Goal: Task Accomplishment & Management: Manage account settings

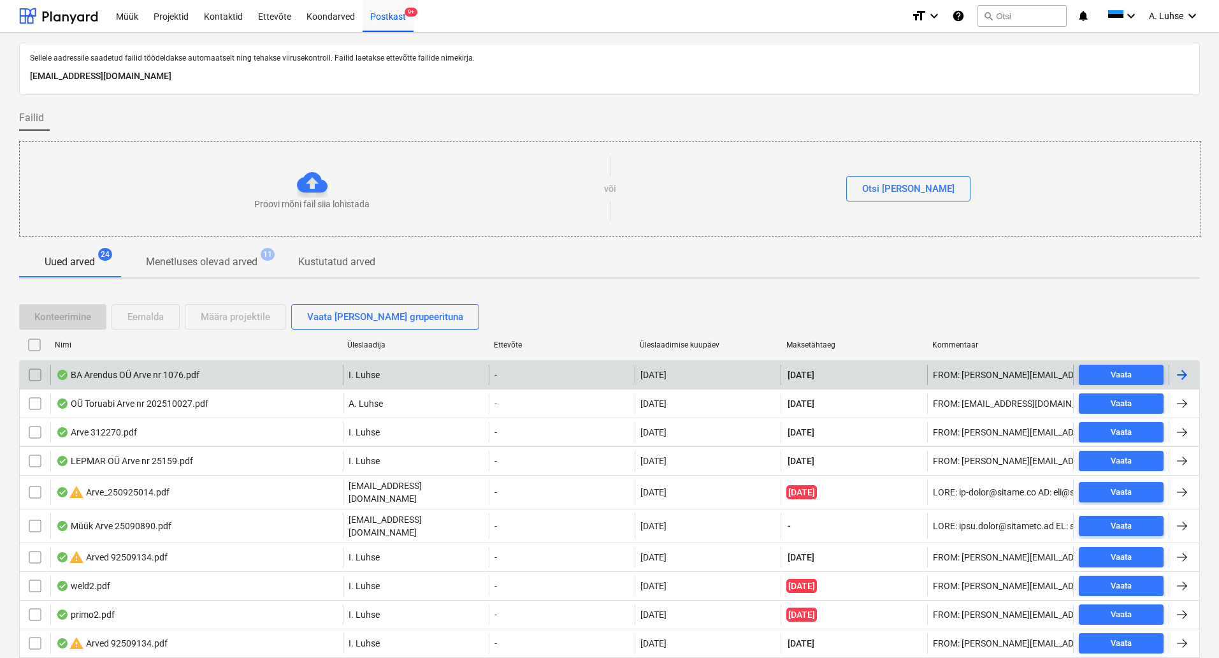
click at [428, 377] on div "I. Luhse" at bounding box center [416, 374] width 146 height 20
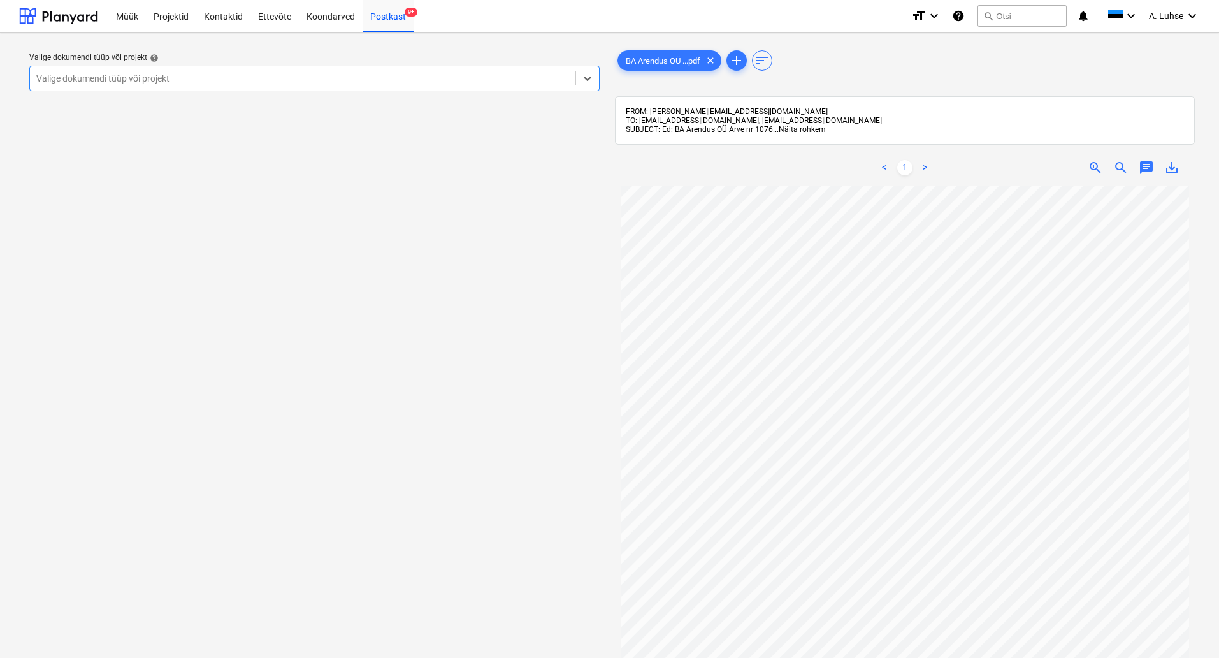
click at [545, 83] on div at bounding box center [302, 78] width 533 height 13
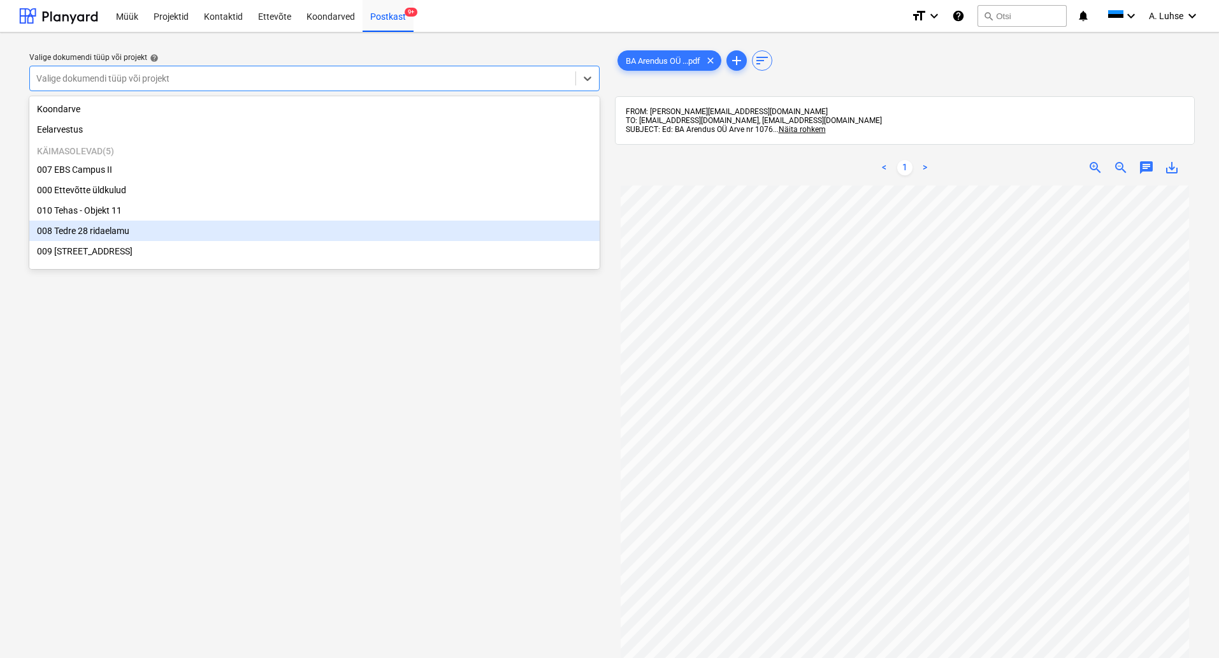
click at [426, 240] on div "008 Tedre 28 ridaelamu" at bounding box center [314, 230] width 570 height 20
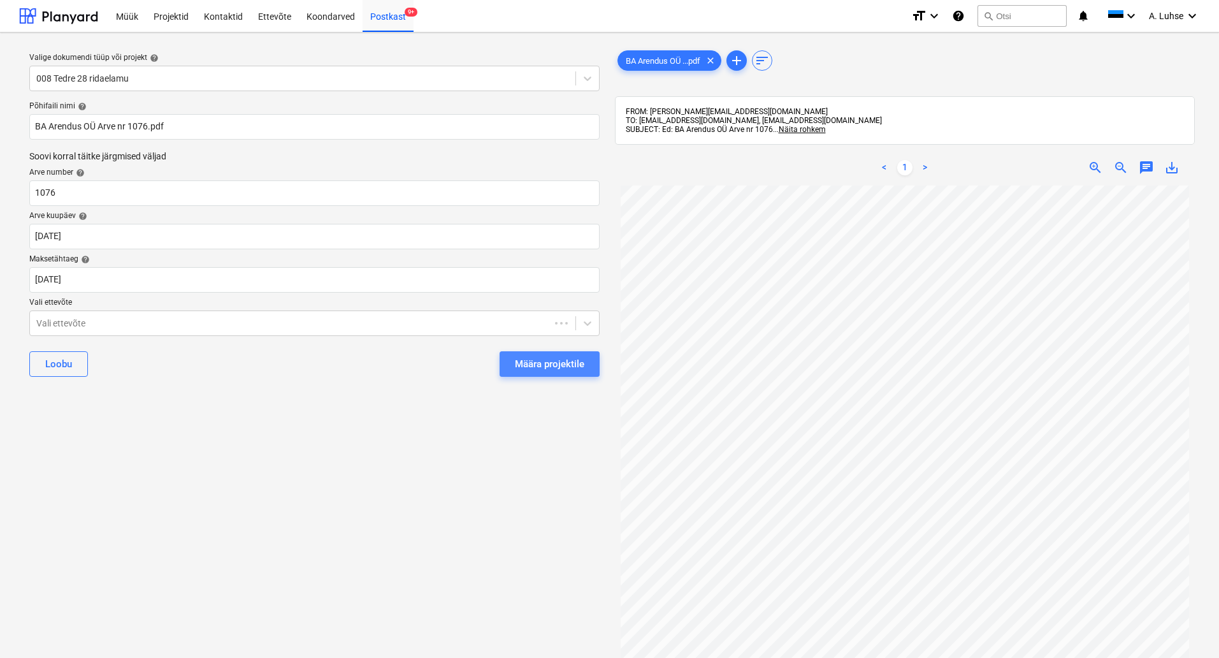
click at [542, 359] on div "Määra projektile" at bounding box center [549, 364] width 69 height 17
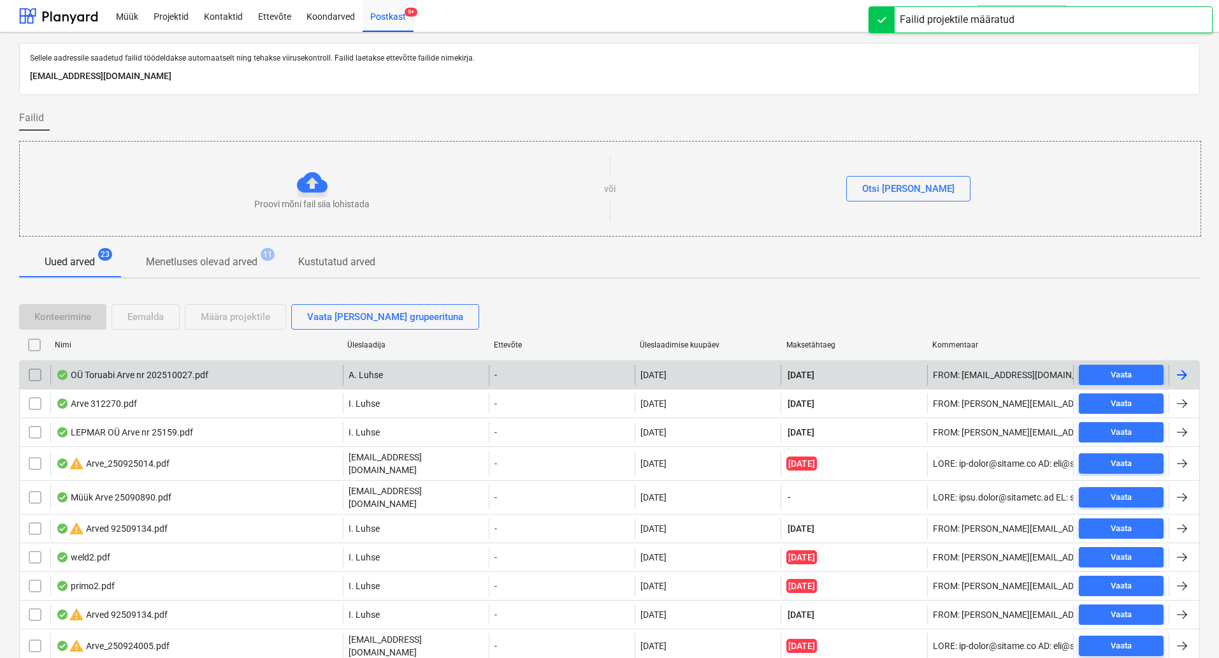
click at [202, 371] on div "OÜ Toruabi Arve nr 202510027.pdf" at bounding box center [132, 375] width 152 height 10
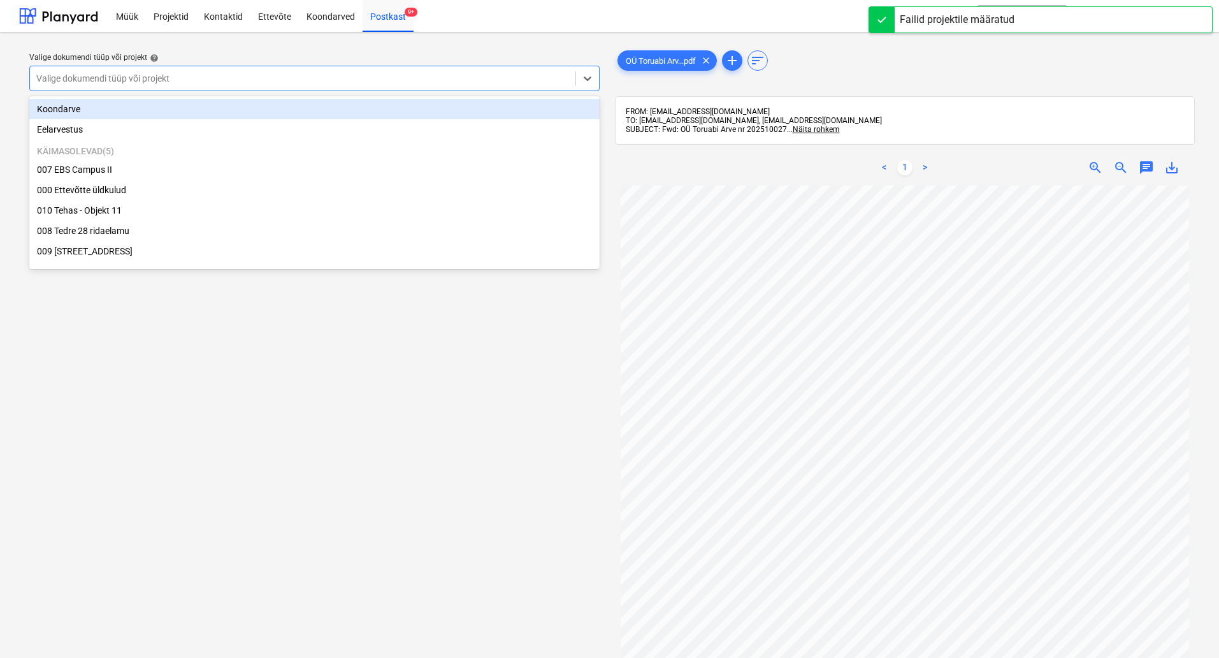
click at [464, 87] on div "Valige dokumendi tüüp või projekt" at bounding box center [302, 78] width 545 height 18
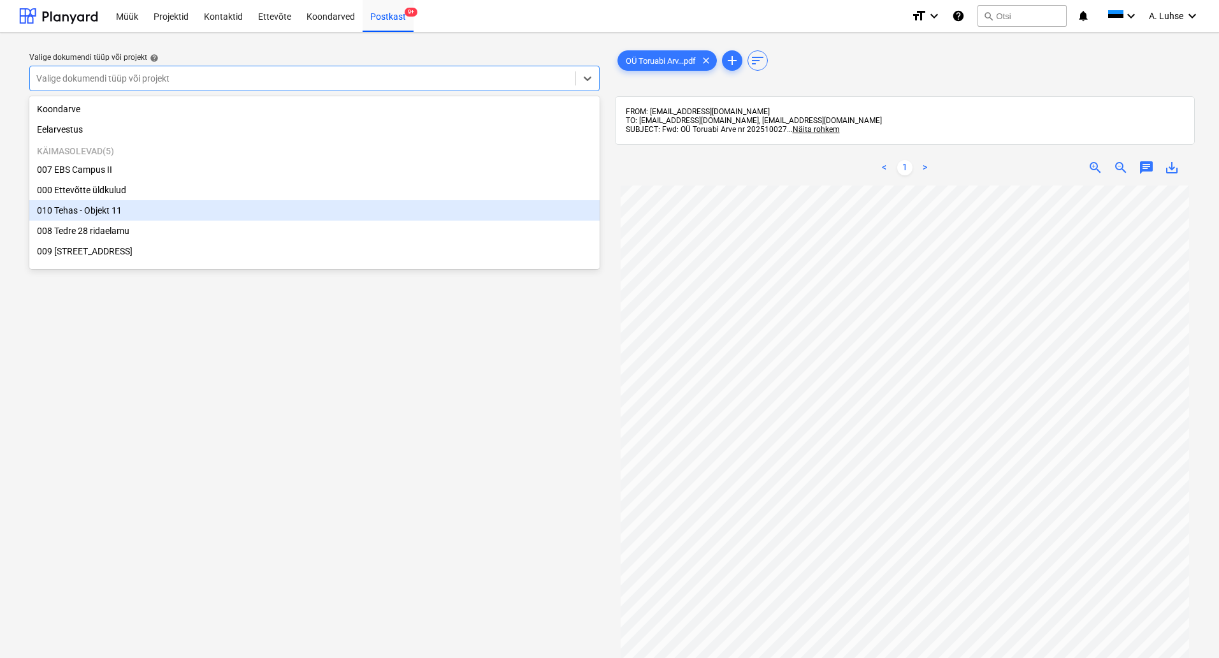
click at [404, 220] on div "010 Tehas - Objekt 11" at bounding box center [314, 210] width 570 height 20
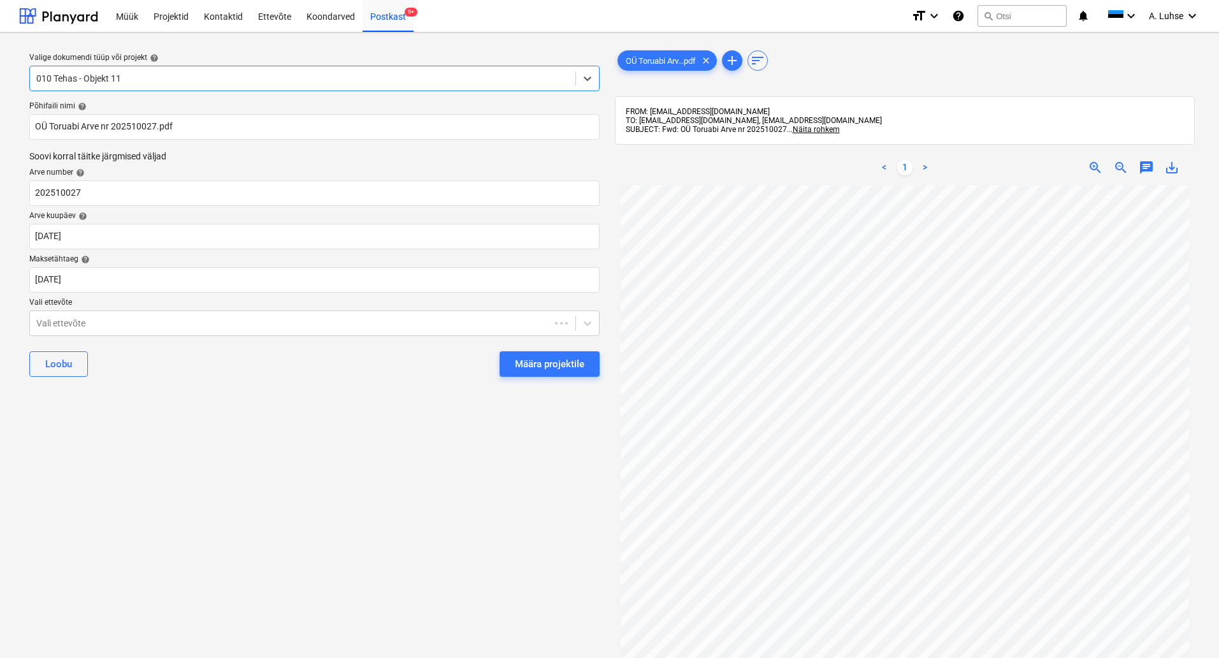
click at [510, 363] on button "Määra projektile" at bounding box center [550, 363] width 100 height 25
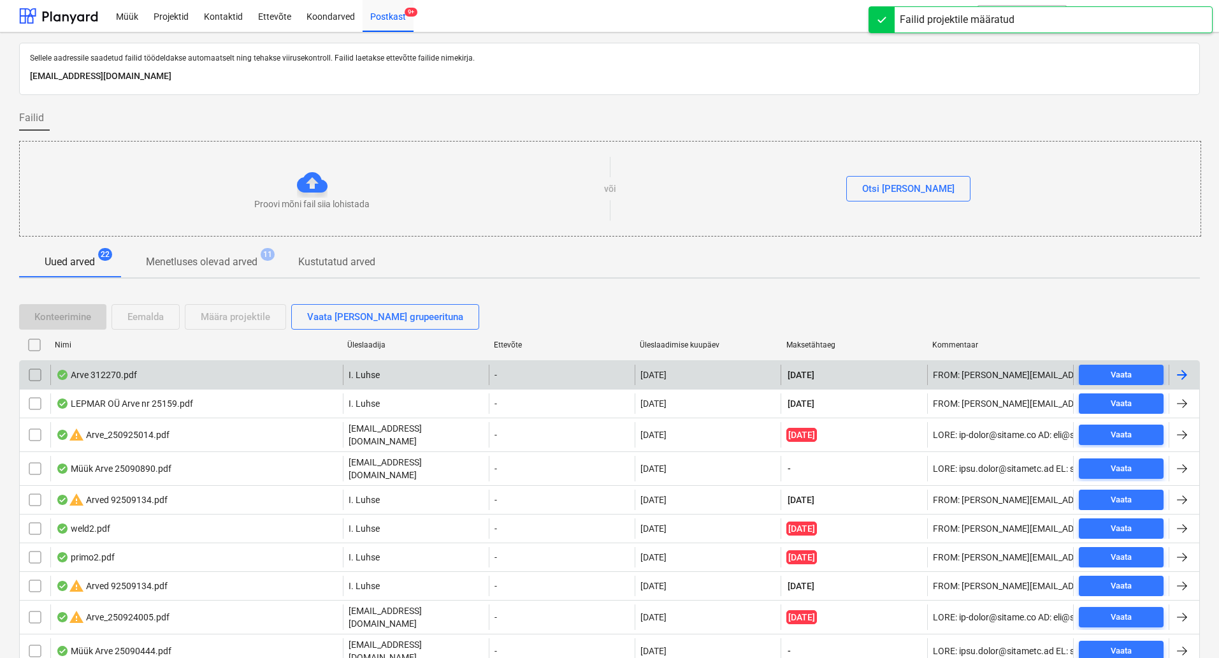
click at [247, 381] on div "Arve 312270.pdf" at bounding box center [196, 374] width 292 height 20
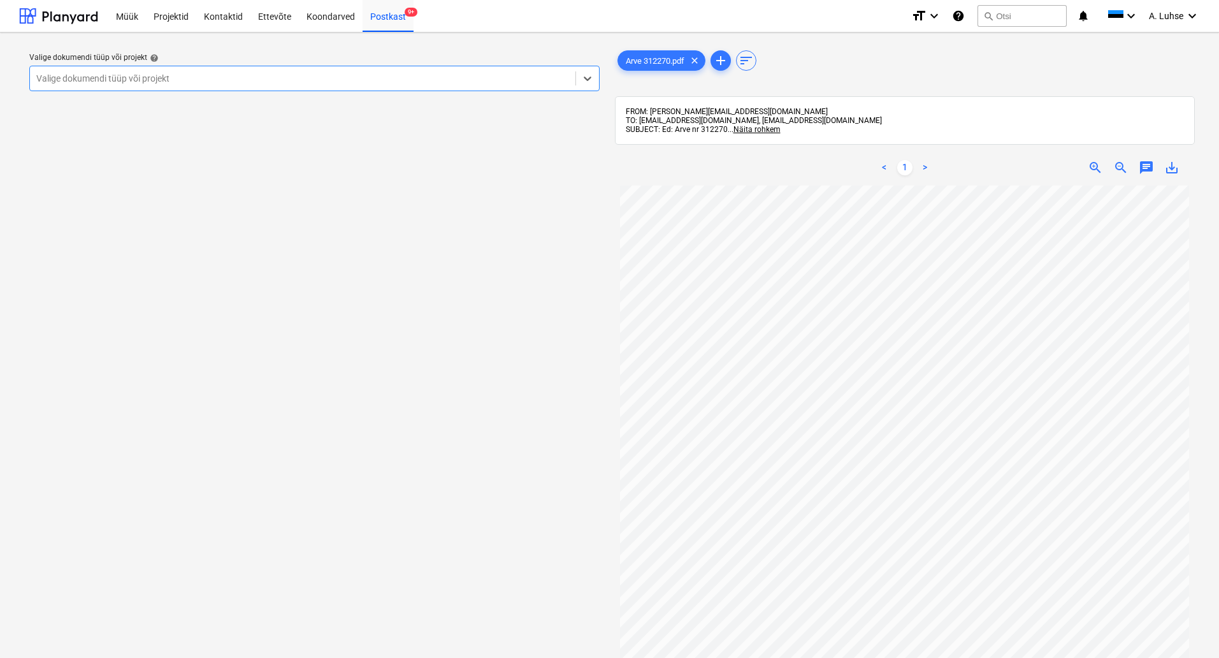
click at [486, 77] on div at bounding box center [302, 78] width 533 height 13
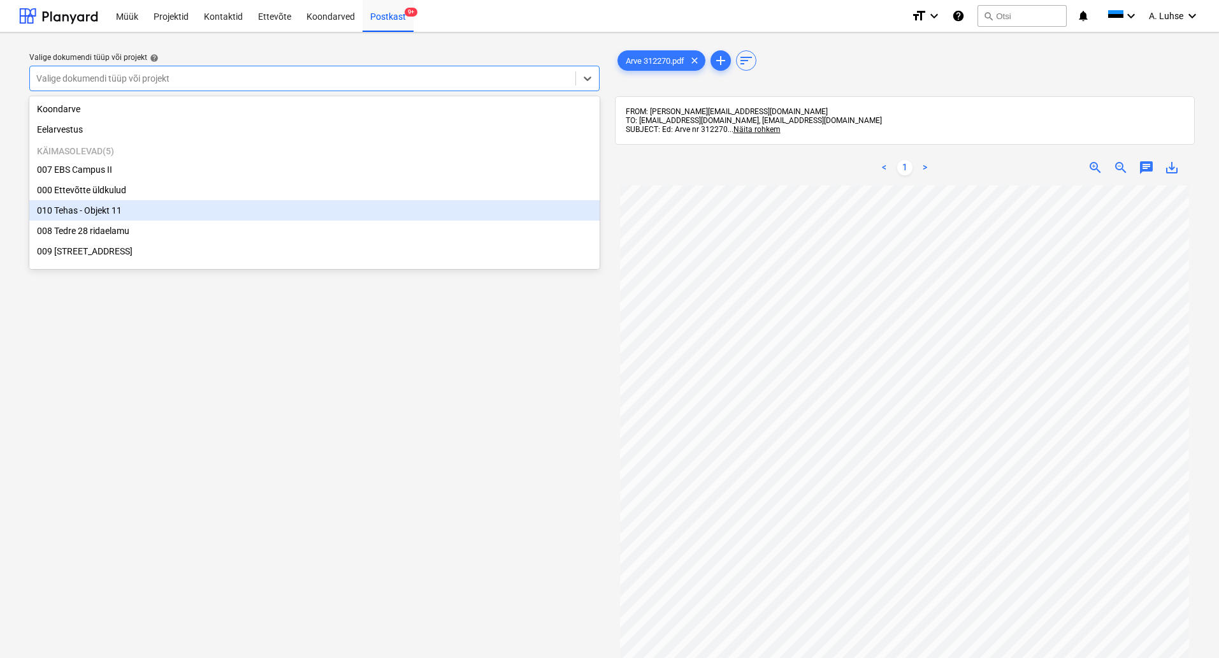
click at [459, 220] on div "010 Tehas - Objekt 11" at bounding box center [314, 210] width 570 height 20
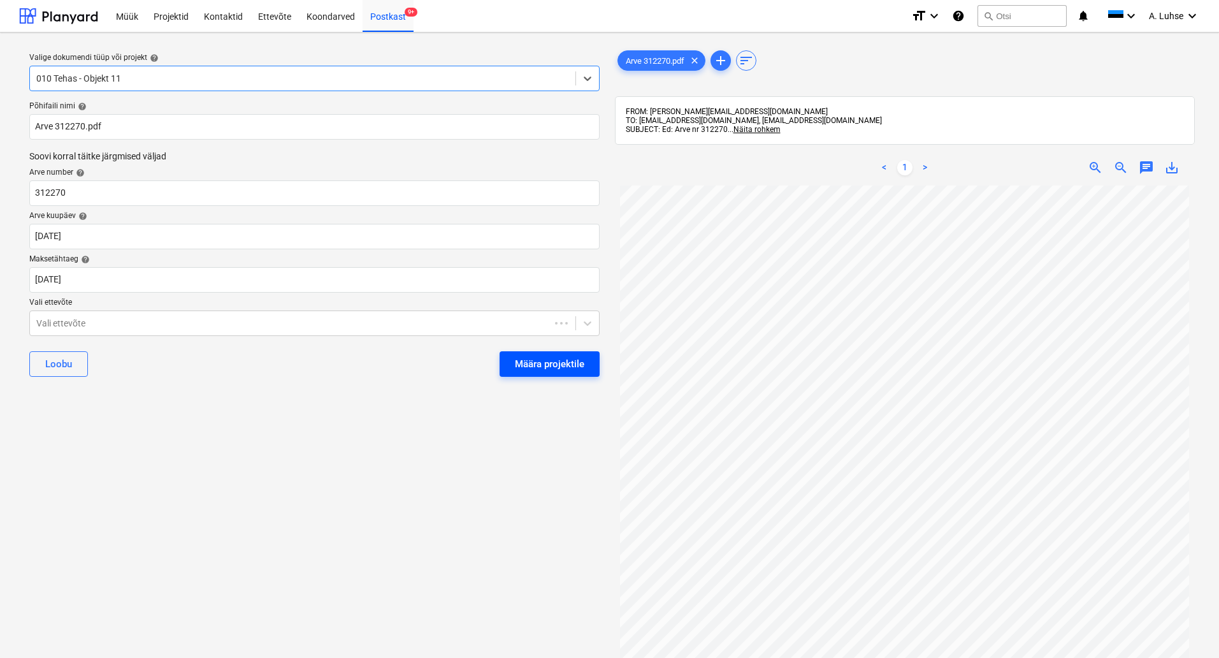
click at [558, 369] on div "Määra projektile" at bounding box center [549, 364] width 69 height 17
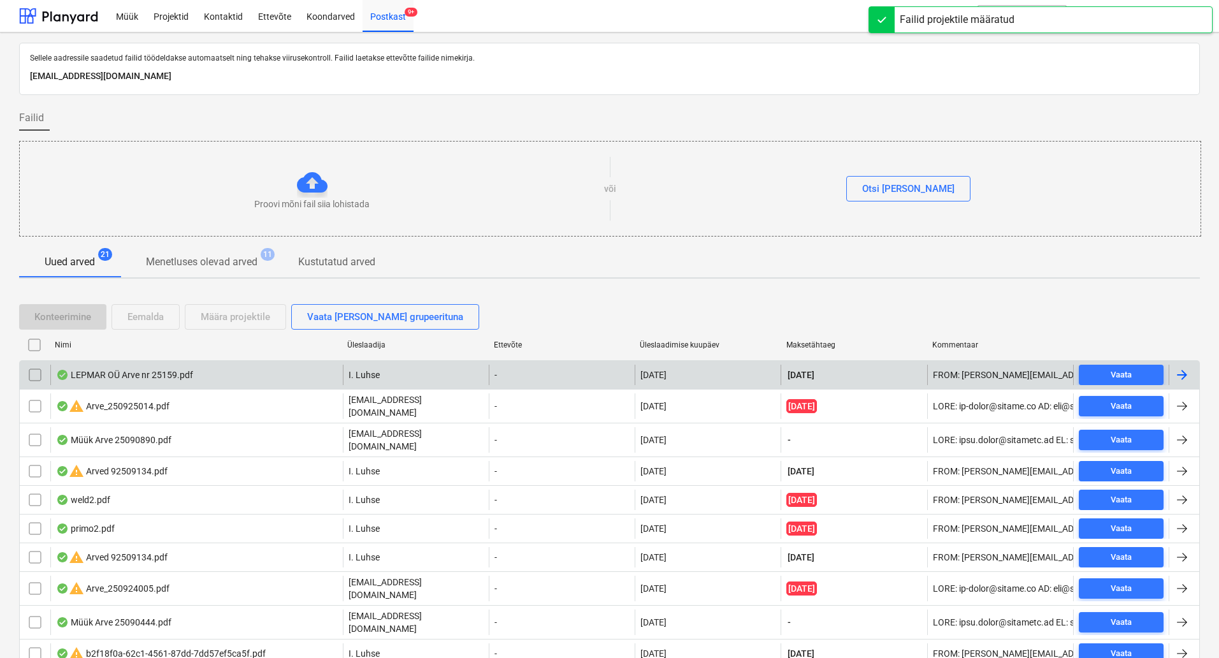
click at [303, 377] on div "LEPMAR OÜ Arve nr 25159.pdf" at bounding box center [196, 374] width 292 height 20
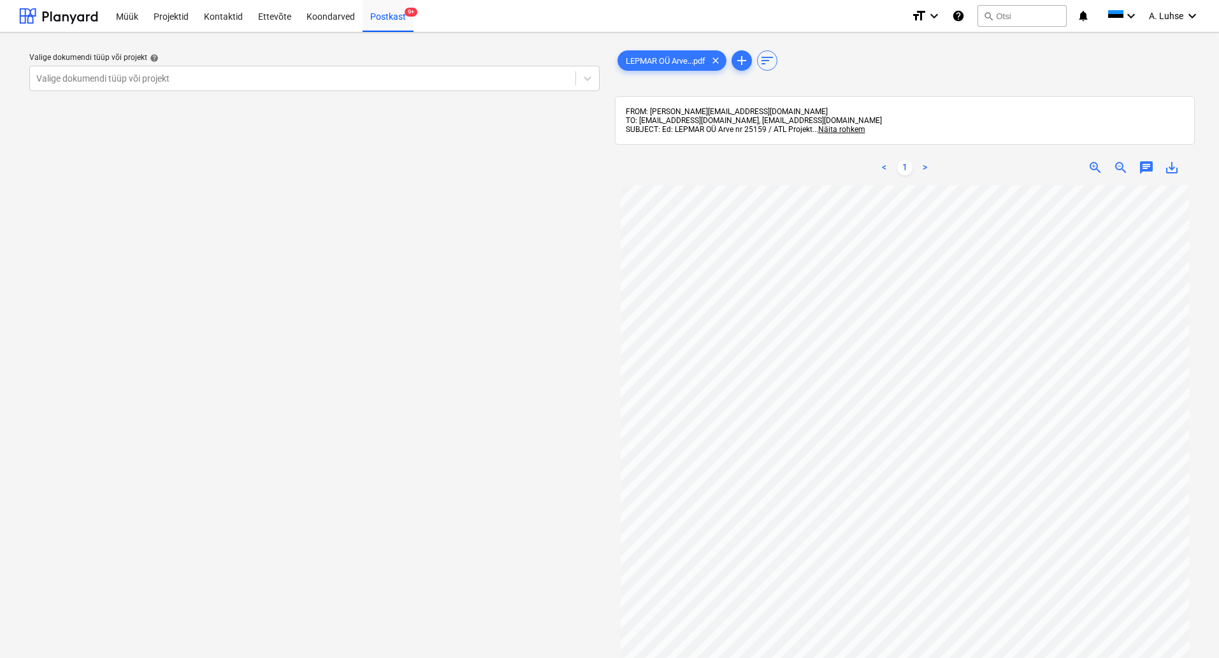
scroll to position [57, 0]
click at [271, 76] on div at bounding box center [302, 78] width 533 height 13
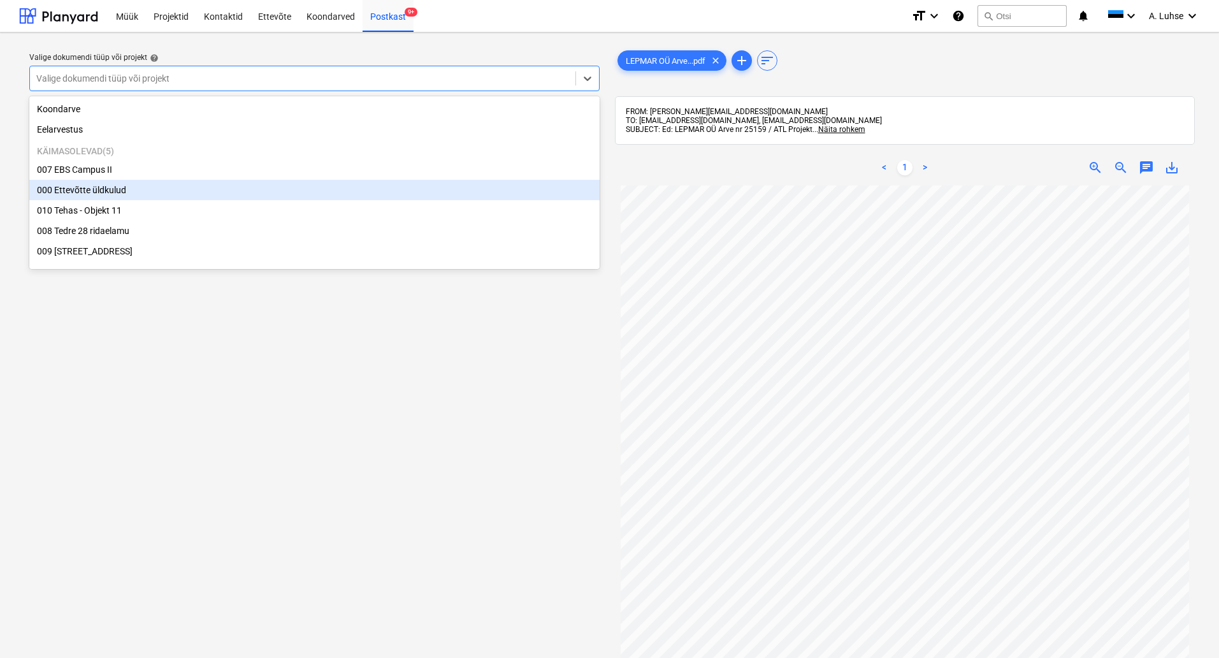
click at [253, 193] on div "000 Ettevõtte üldkulud" at bounding box center [314, 190] width 570 height 20
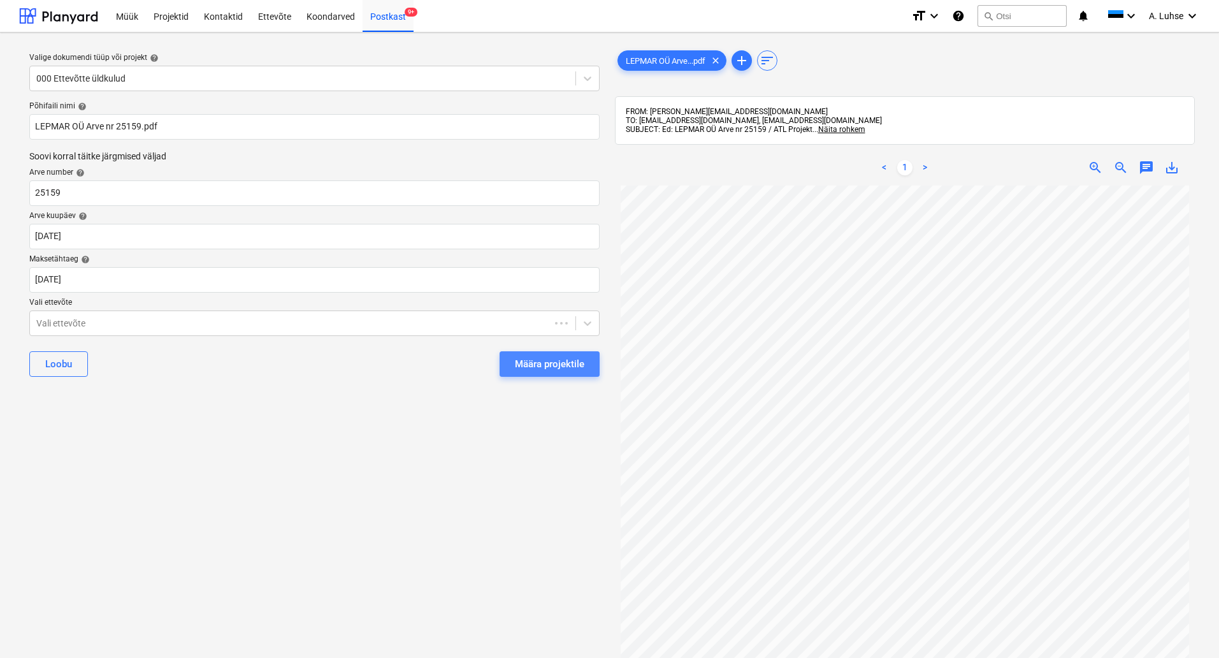
click at [533, 363] on div "Määra projektile" at bounding box center [549, 364] width 69 height 17
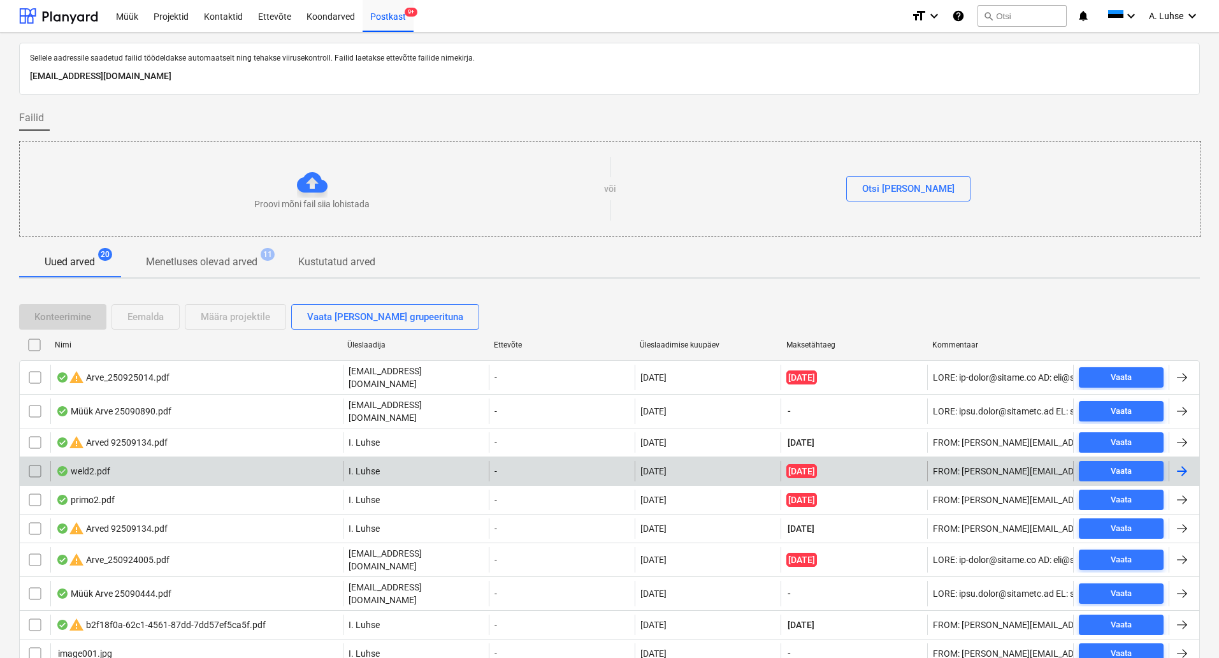
click at [281, 470] on div "weld2.pdf" at bounding box center [196, 471] width 292 height 20
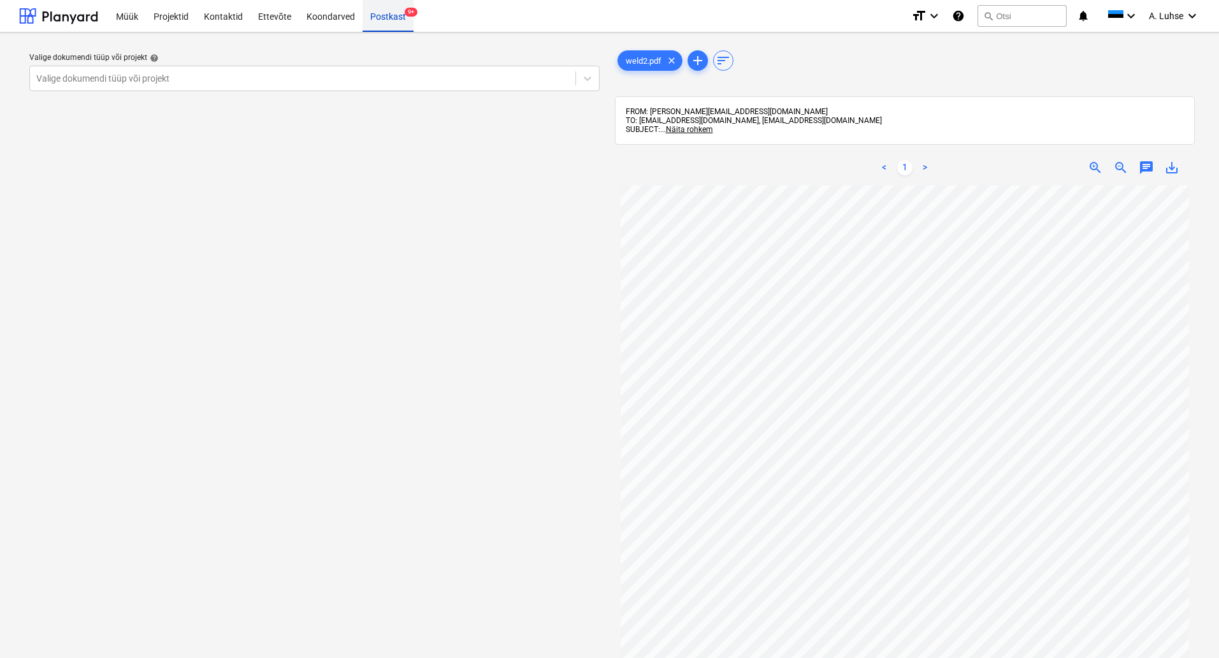
click at [378, 16] on div "Postkast 9+" at bounding box center [388, 15] width 51 height 32
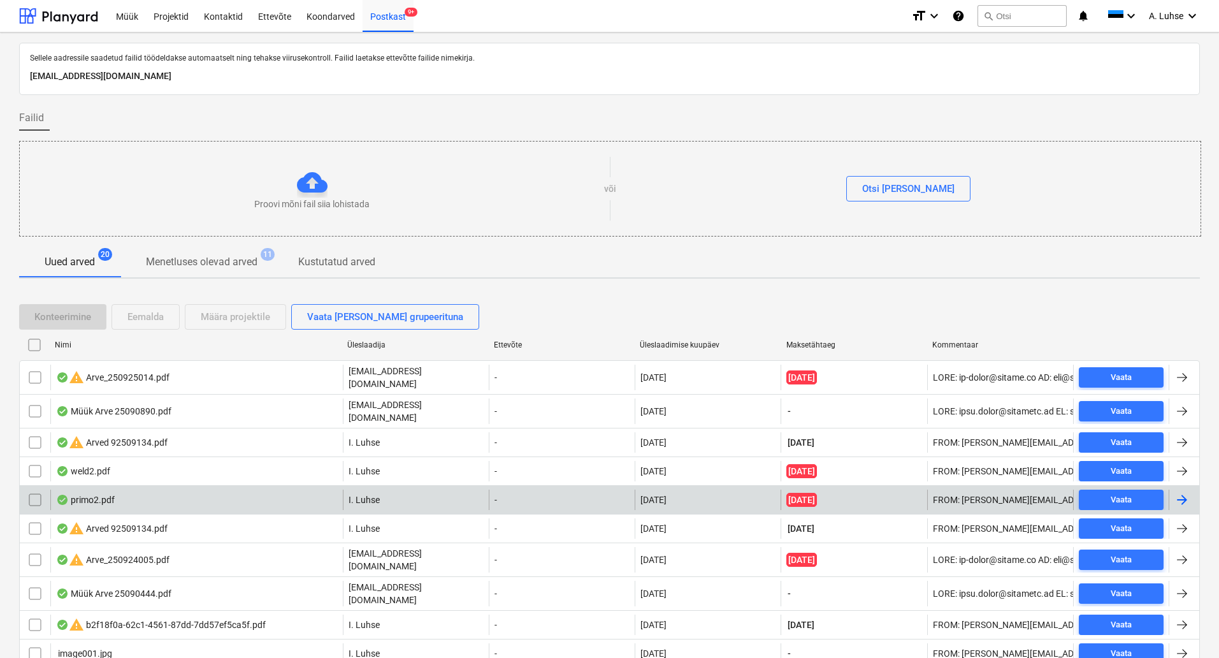
click at [108, 494] on div "primo2.pdf" at bounding box center [85, 499] width 59 height 10
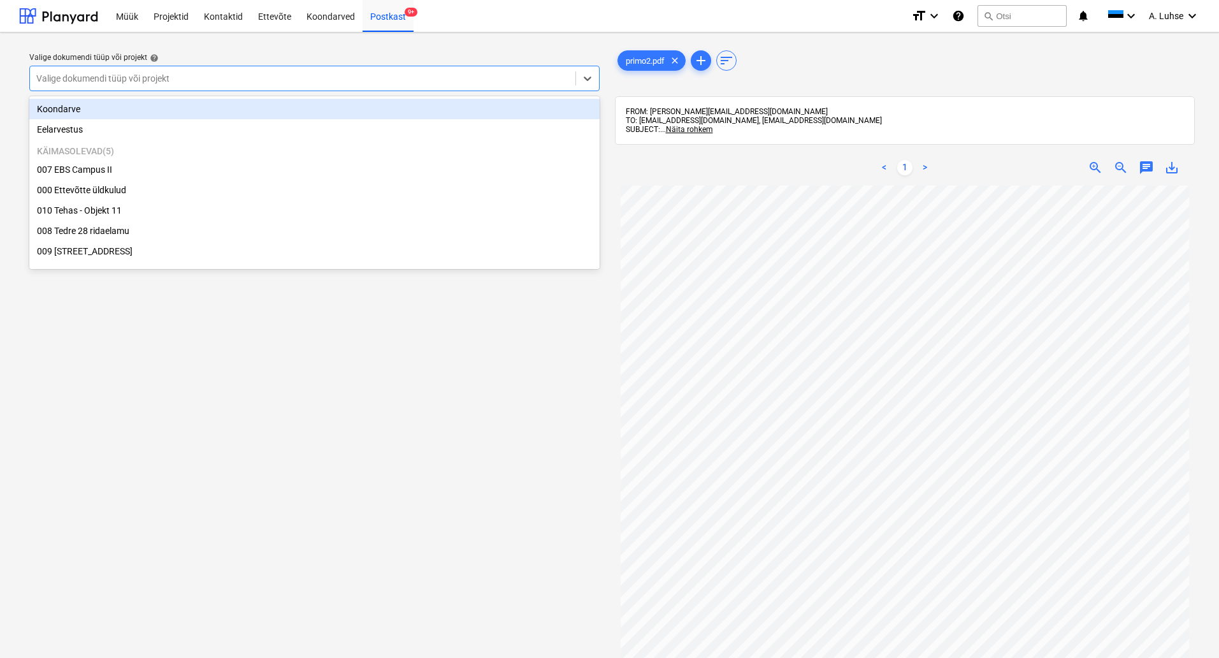
click at [340, 87] on div "Valige dokumendi tüüp või projekt" at bounding box center [302, 78] width 545 height 18
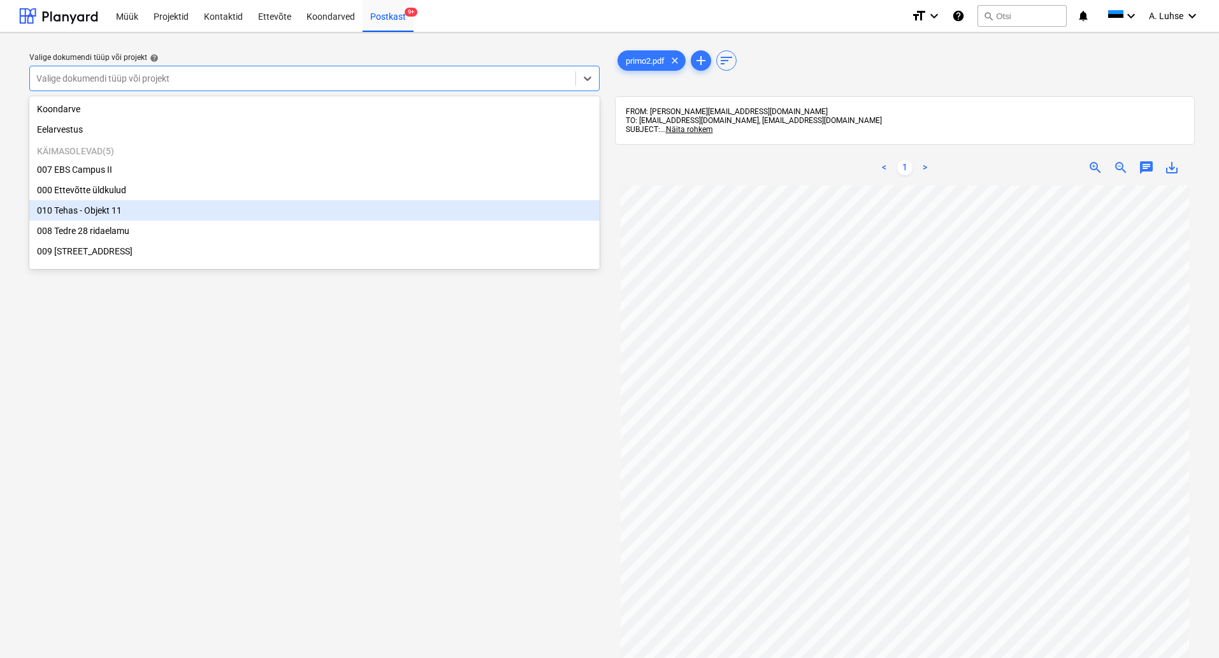
click at [326, 220] on div "010 Tehas - Objekt 11" at bounding box center [314, 210] width 570 height 20
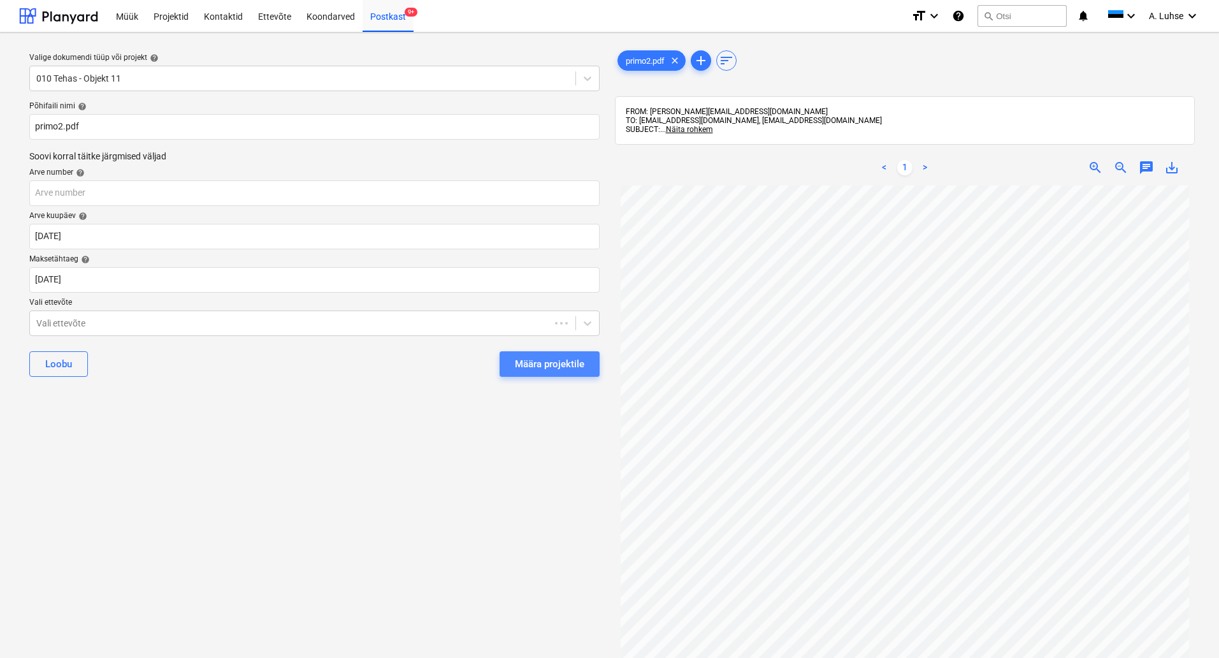
click at [561, 366] on div "Määra projektile" at bounding box center [549, 364] width 69 height 17
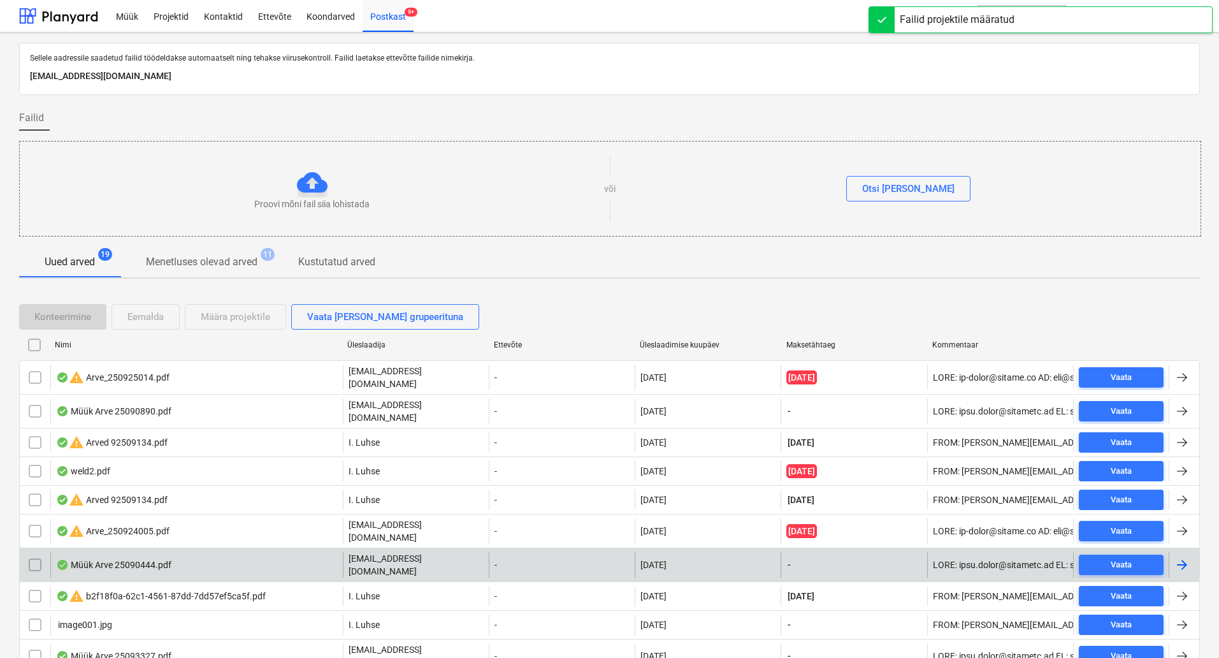
click at [192, 552] on div "Müük Arve 25090444.pdf" at bounding box center [196, 564] width 292 height 25
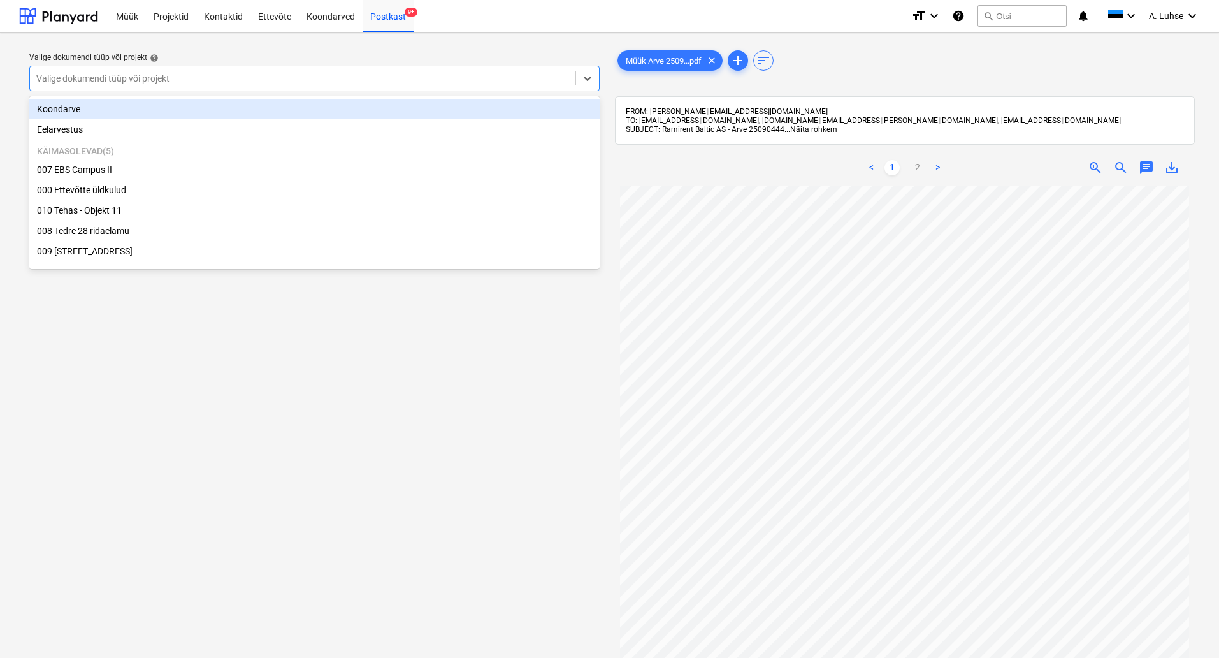
click at [301, 82] on div at bounding box center [302, 78] width 533 height 13
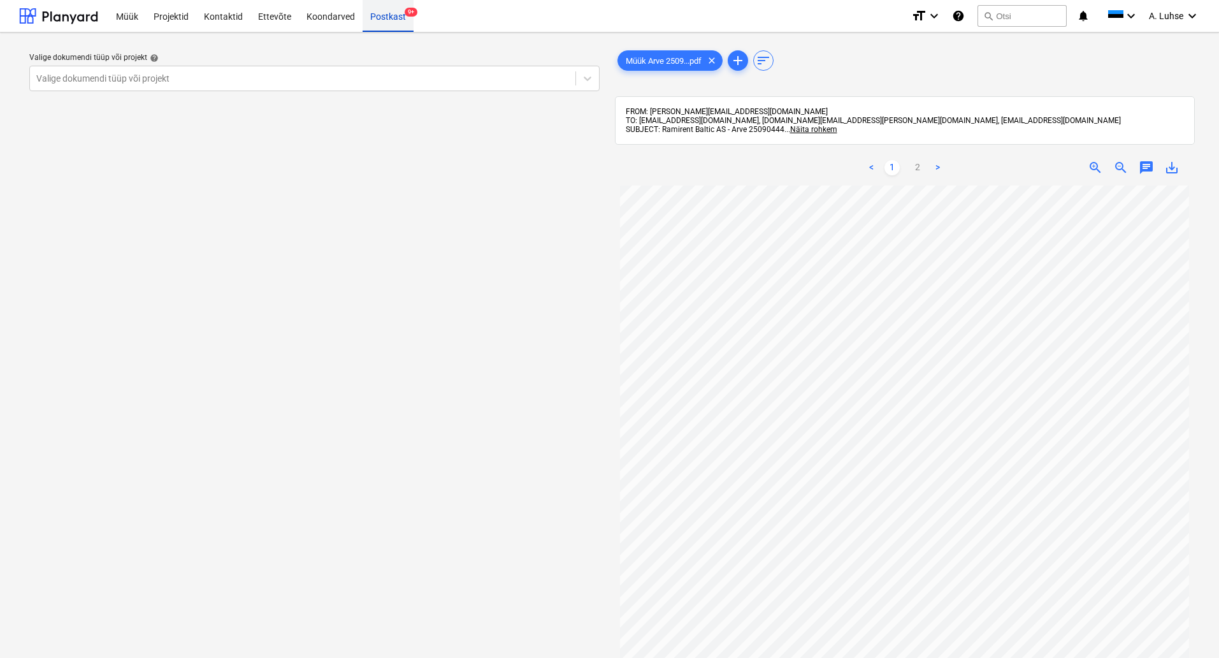
click at [391, 13] on div "Postkast 9+" at bounding box center [388, 15] width 51 height 32
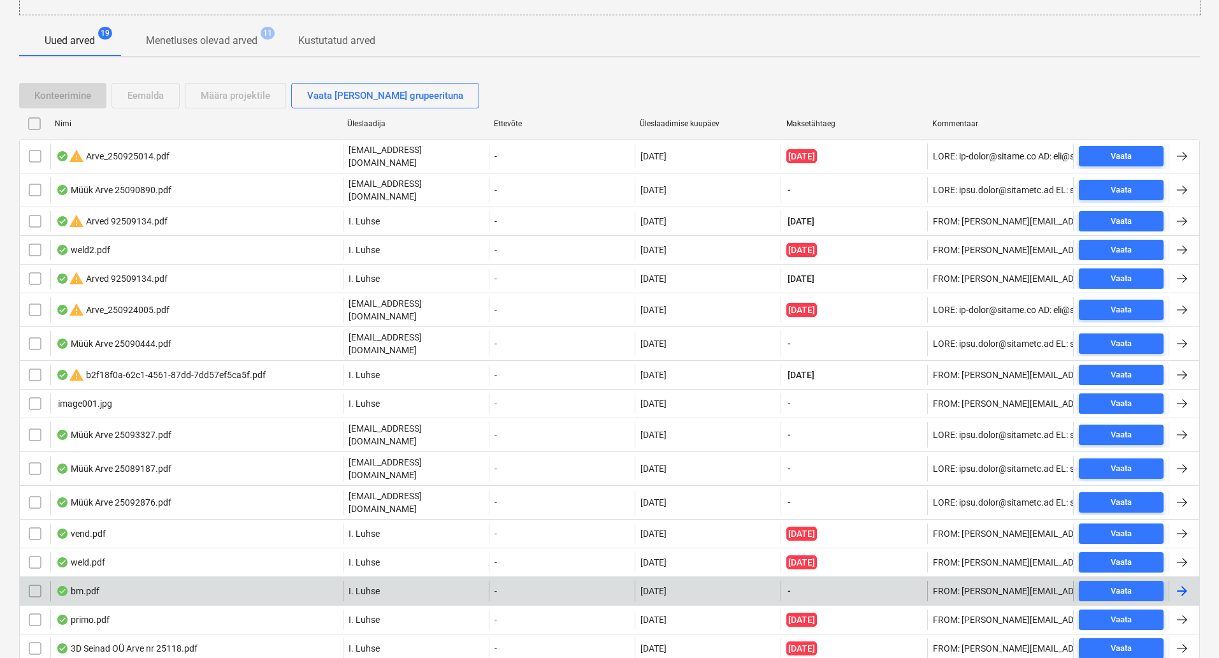
scroll to position [294, 0]
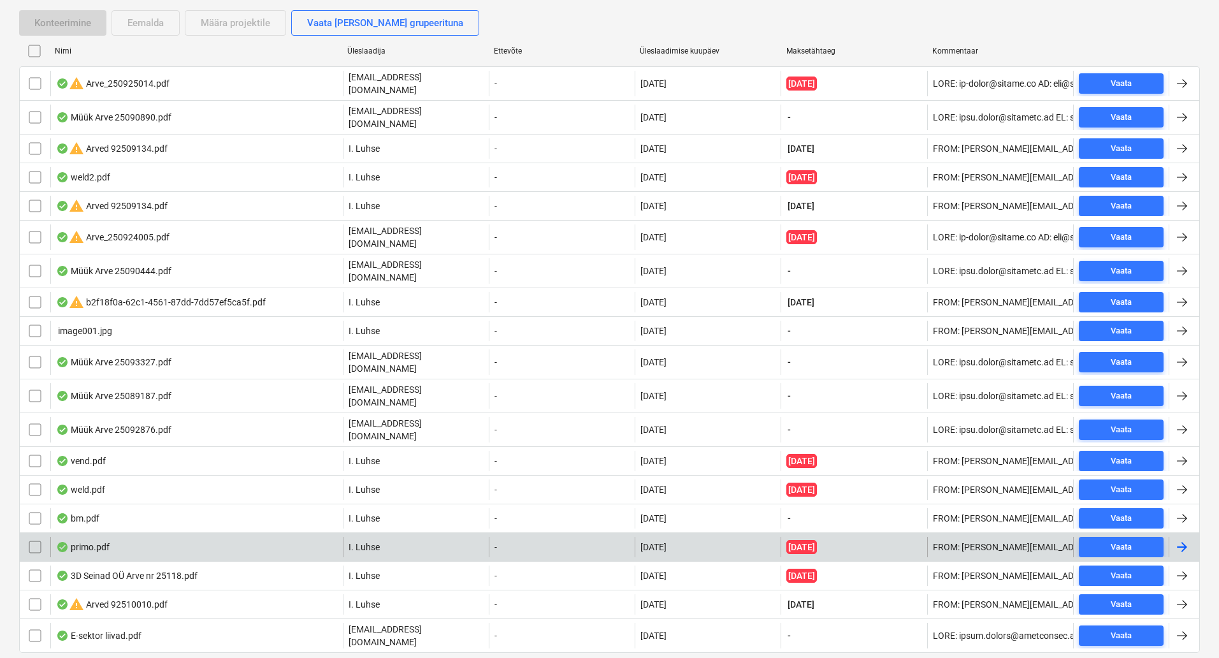
click at [248, 536] on div "primo.pdf" at bounding box center [196, 546] width 292 height 20
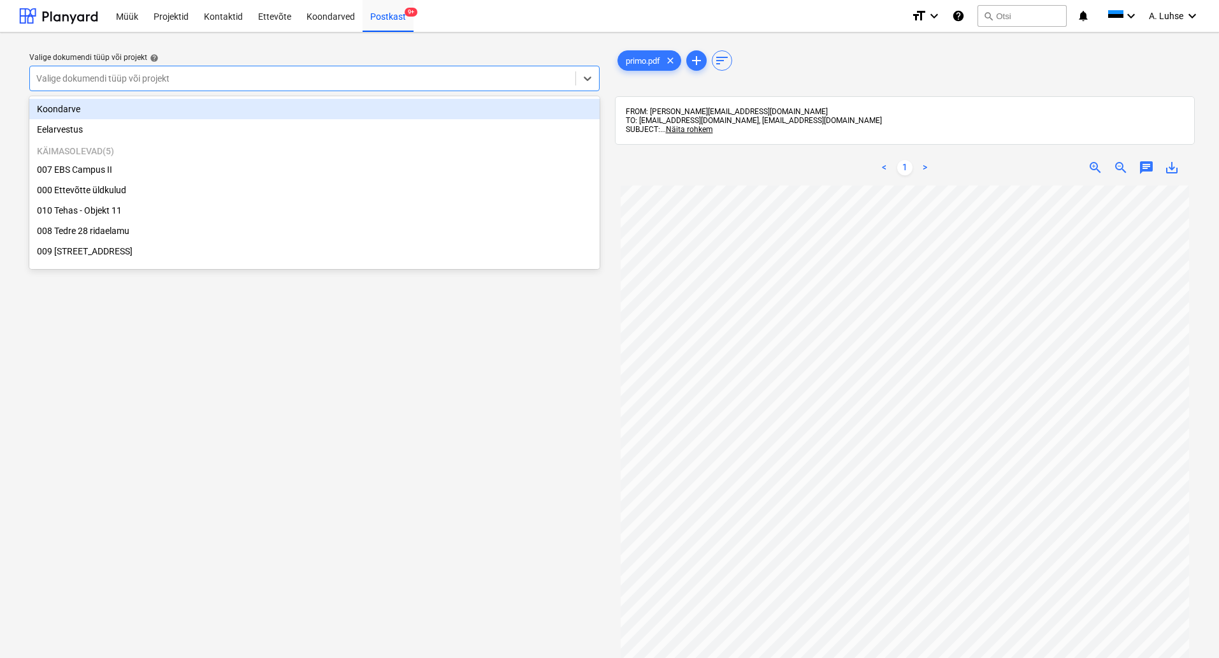
click at [379, 86] on div "Valige dokumendi tüüp või projekt" at bounding box center [302, 78] width 545 height 18
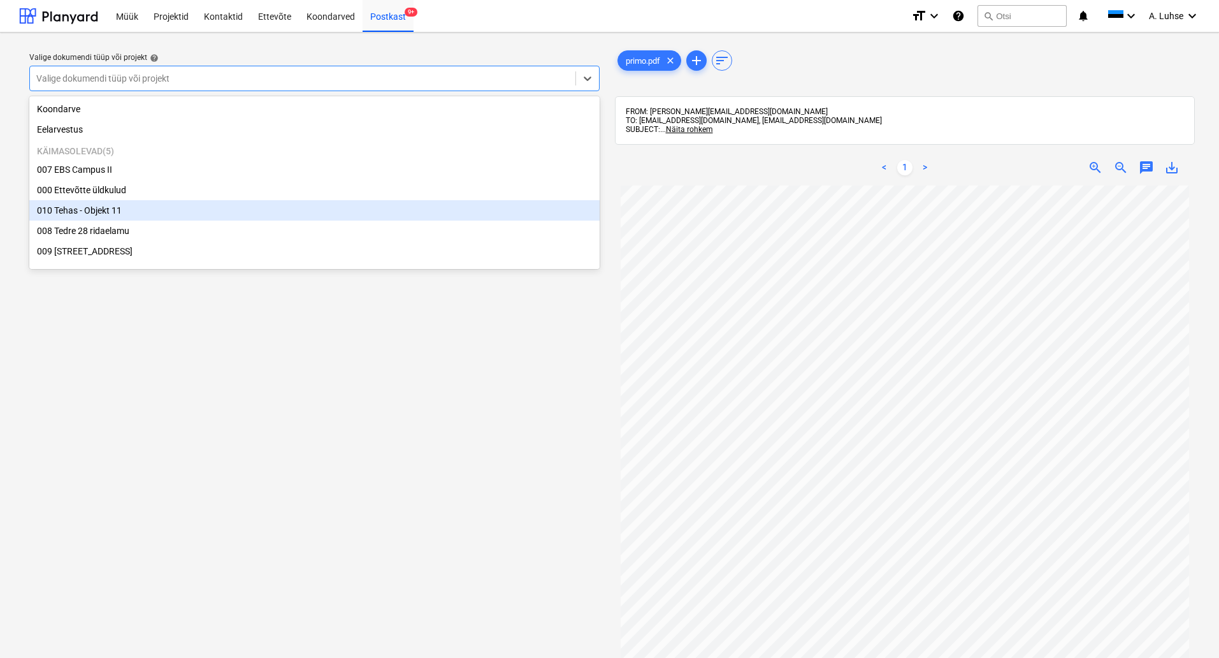
click at [310, 212] on div "010 Tehas - Objekt 11" at bounding box center [314, 210] width 570 height 20
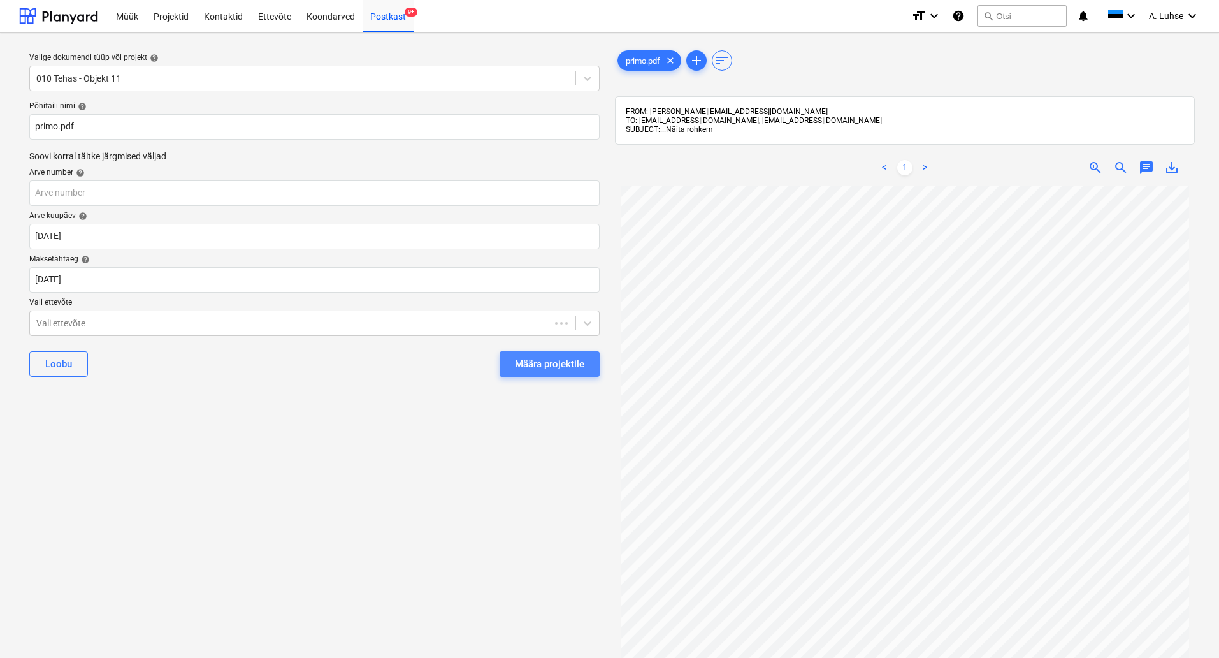
click at [552, 357] on div "Määra projektile" at bounding box center [549, 364] width 69 height 17
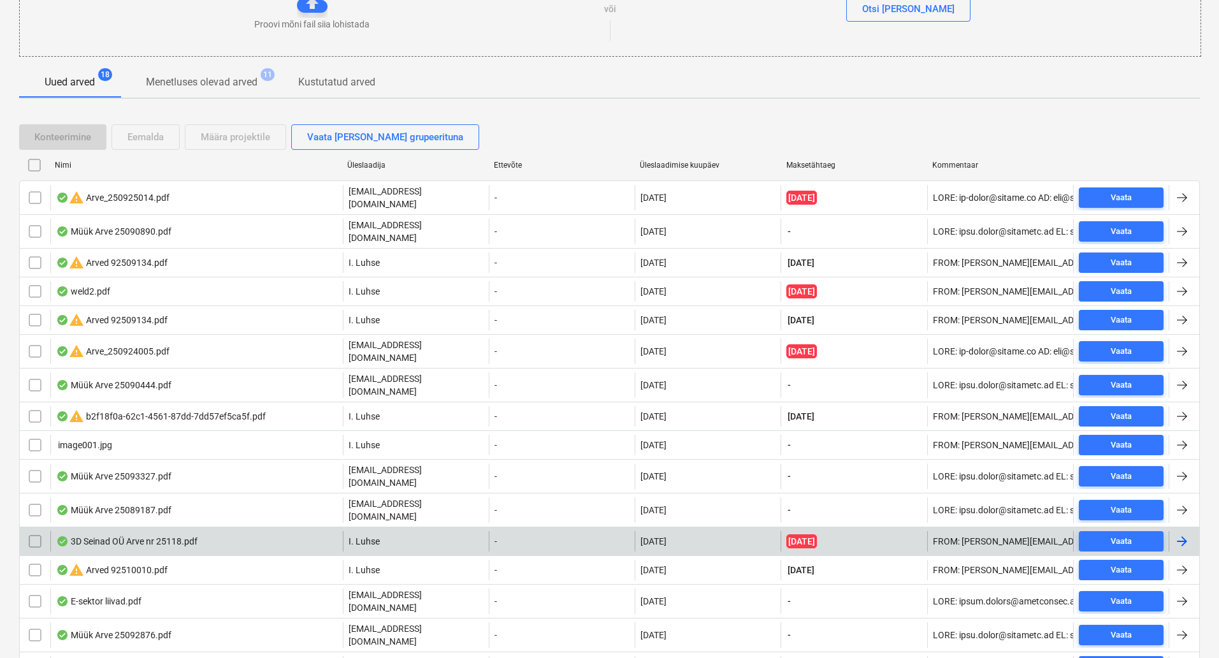
scroll to position [265, 0]
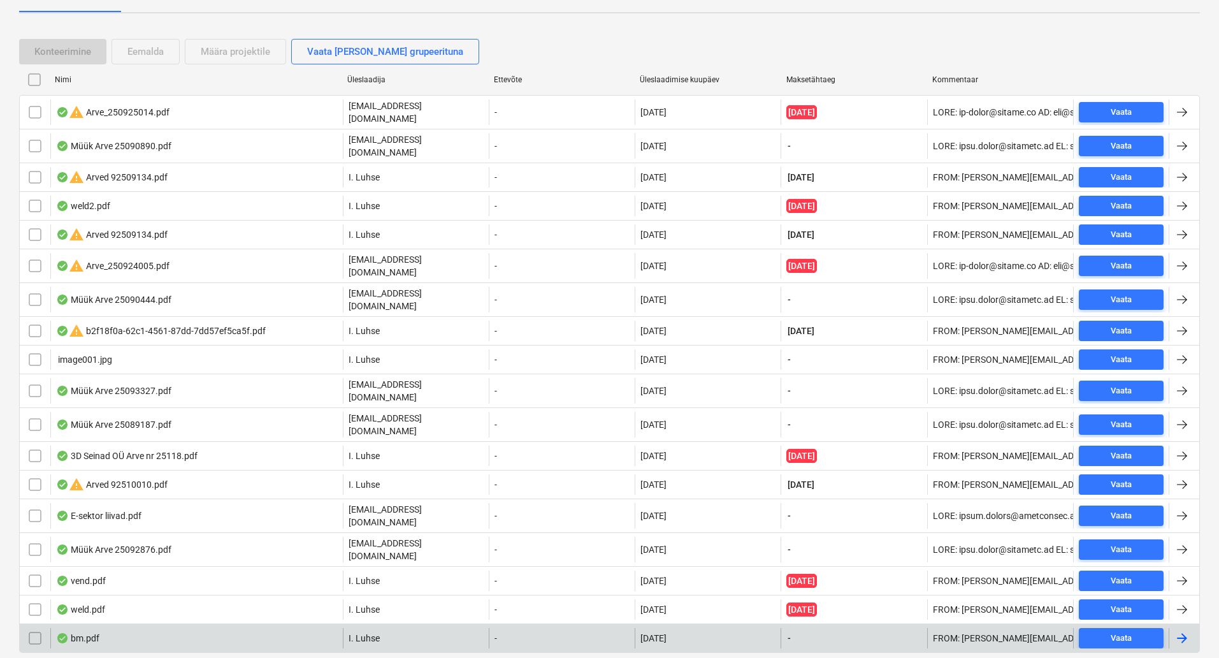
click at [275, 628] on div "bm.pdf" at bounding box center [196, 638] width 292 height 20
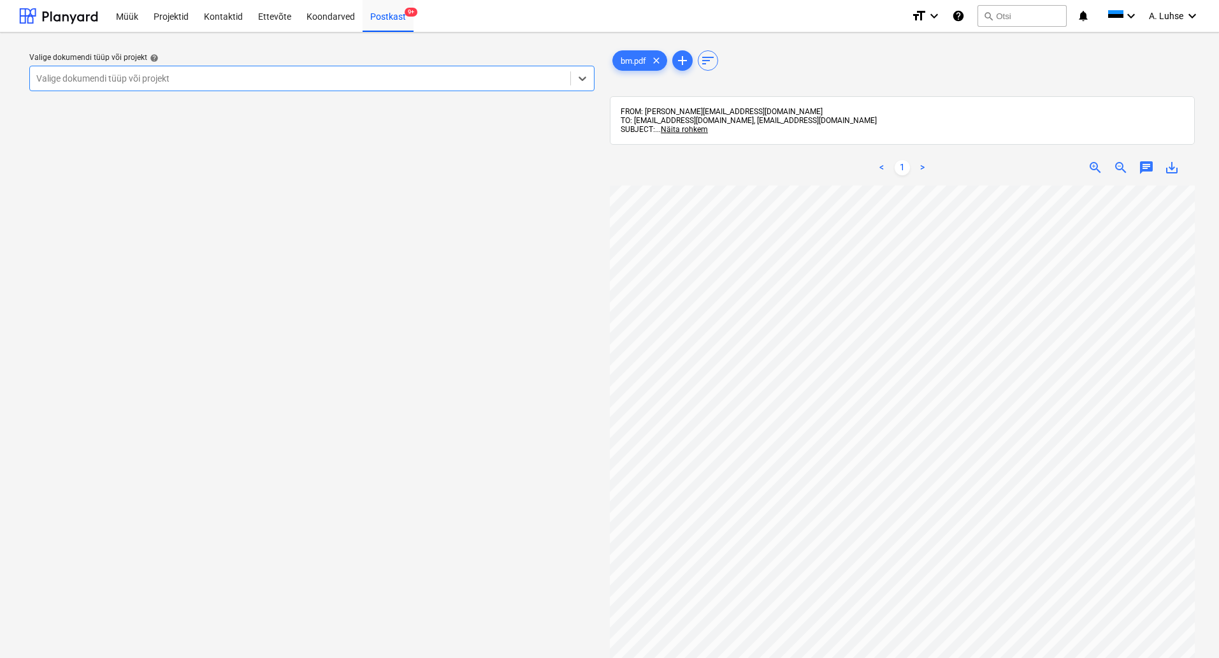
click at [550, 85] on div at bounding box center [300, 78] width 528 height 13
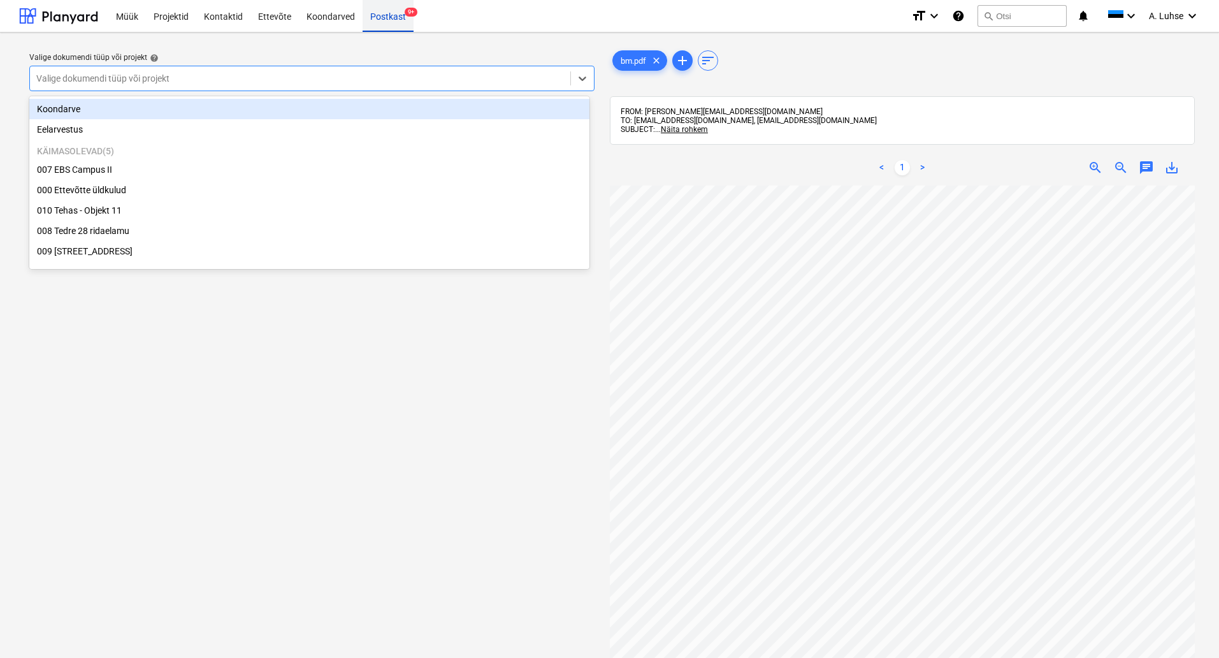
click at [390, 23] on div "Postkast 9+" at bounding box center [388, 15] width 51 height 32
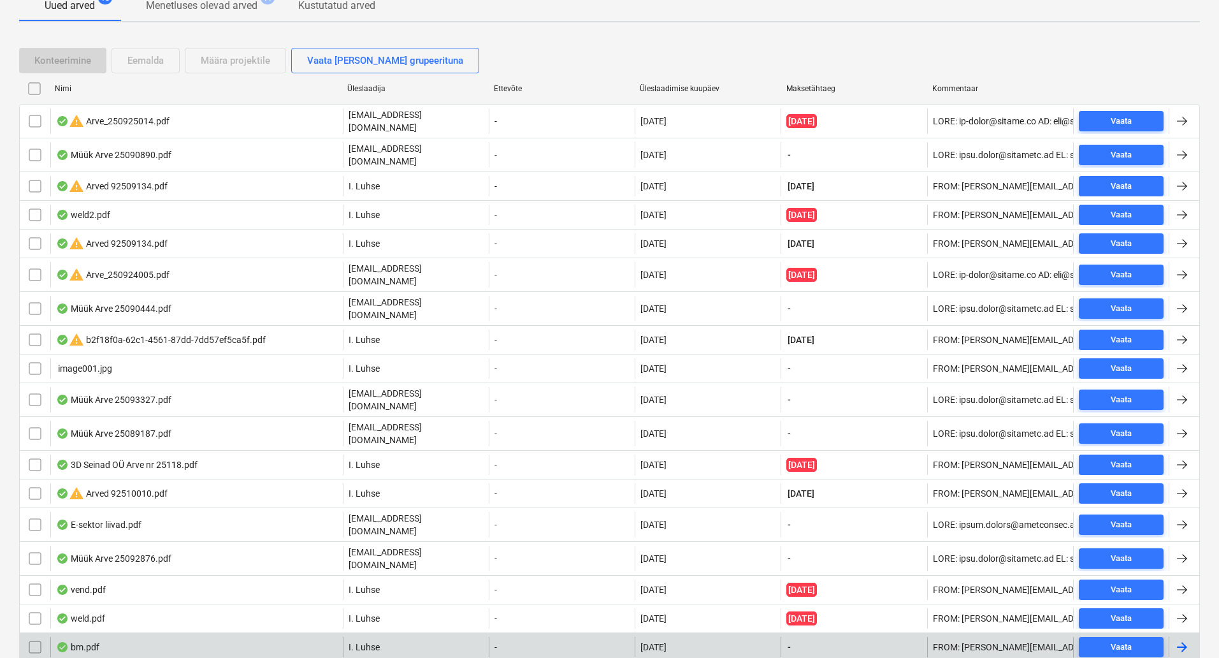
scroll to position [265, 0]
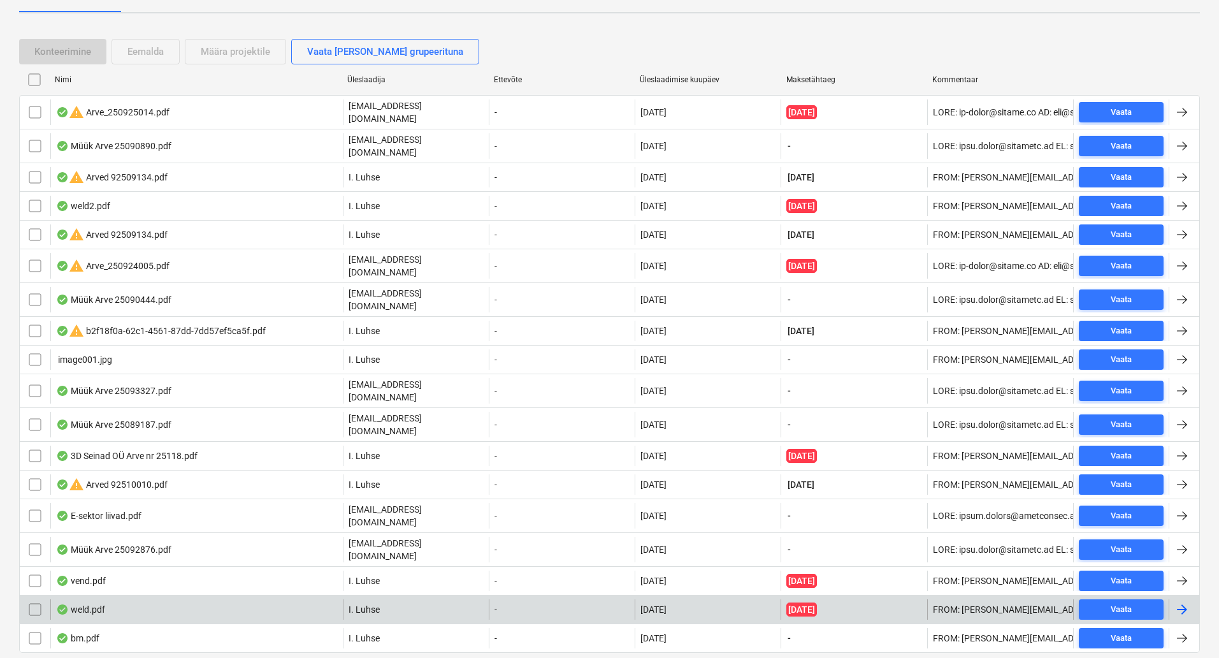
click at [207, 599] on div "weld.pdf" at bounding box center [196, 609] width 292 height 20
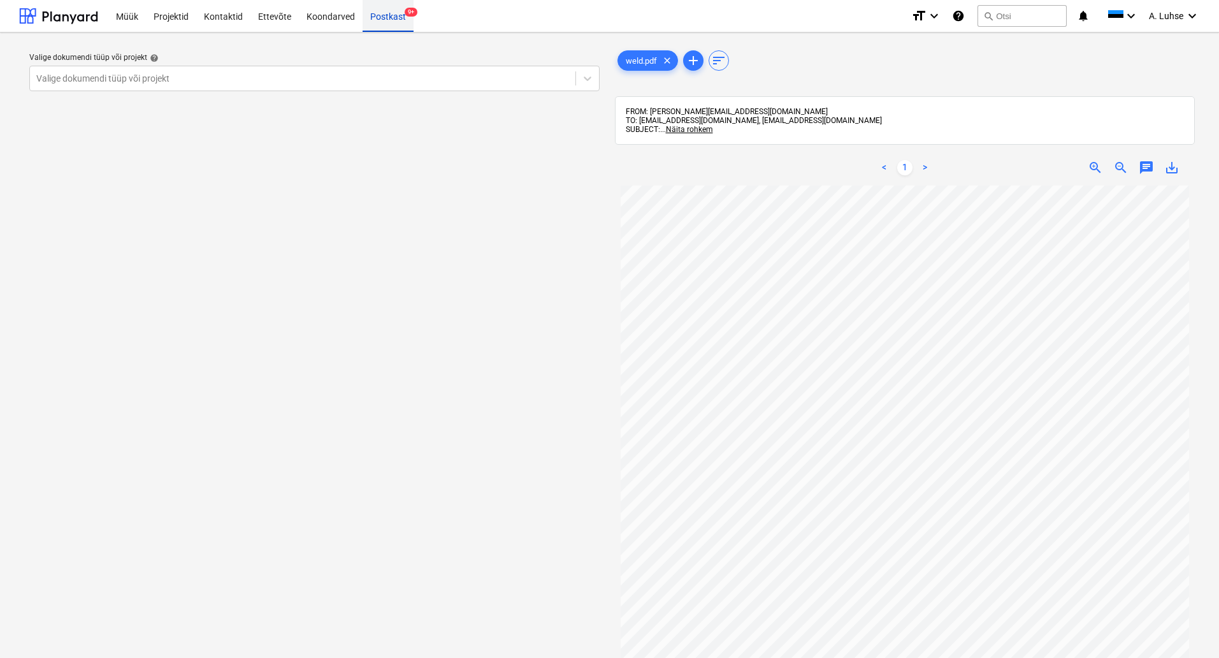
click at [400, 22] on div "Postkast 9+" at bounding box center [388, 15] width 51 height 32
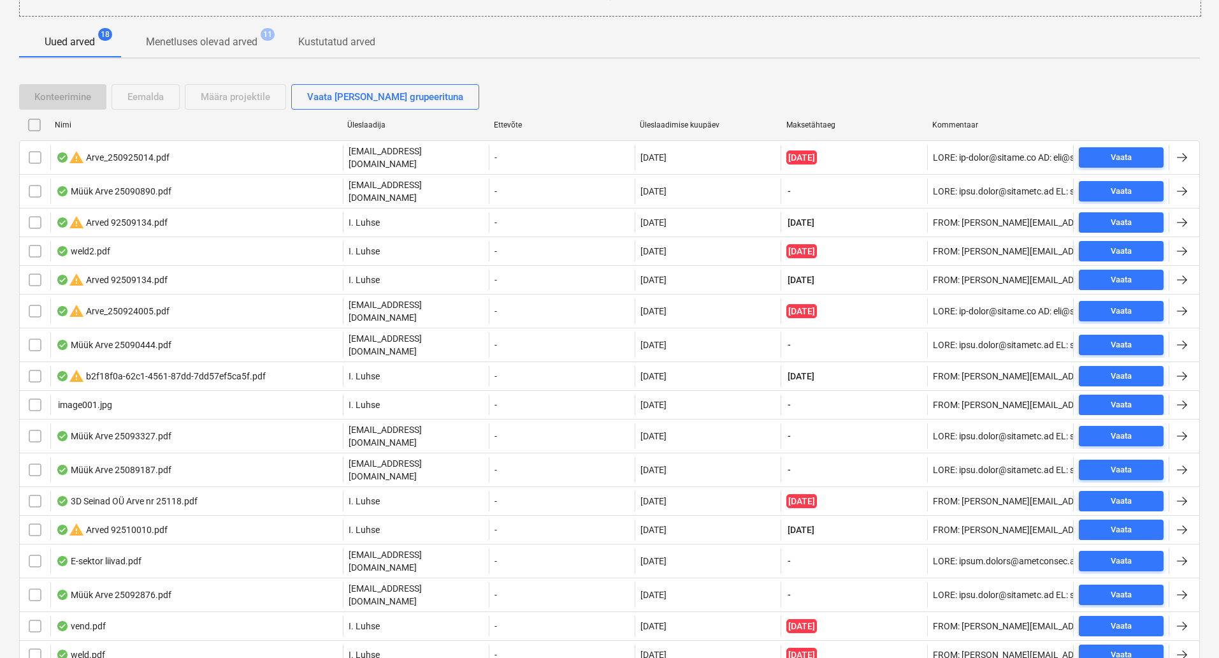
scroll to position [265, 0]
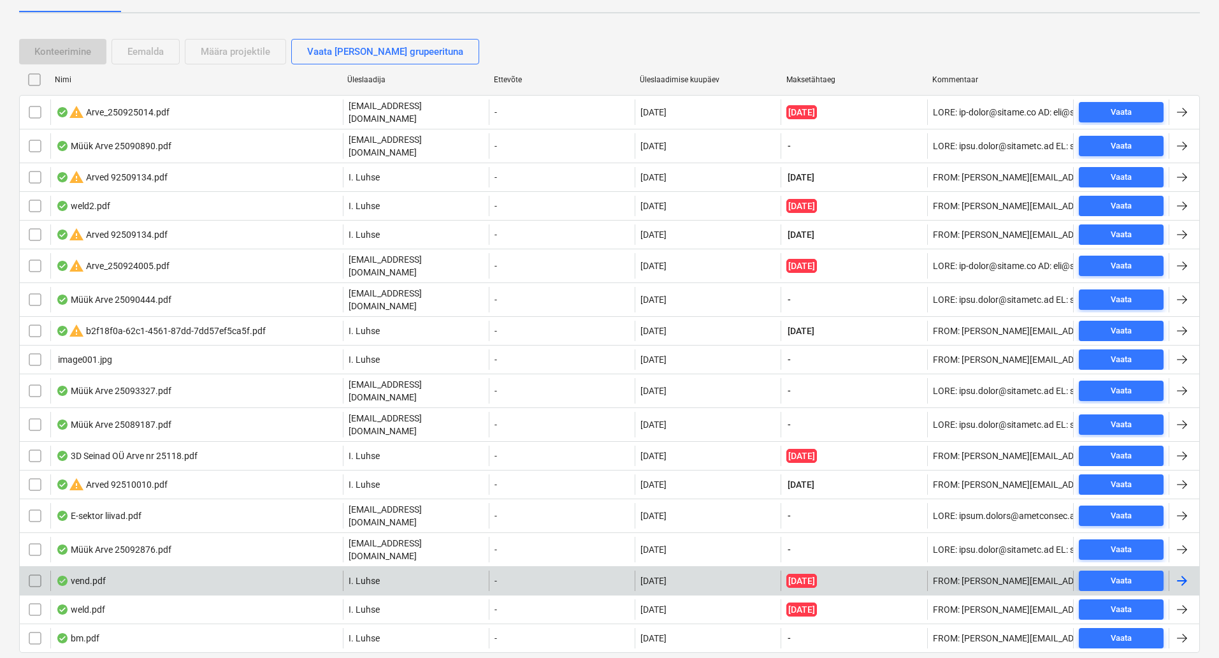
click at [238, 570] on div "vend.pdf" at bounding box center [196, 580] width 292 height 20
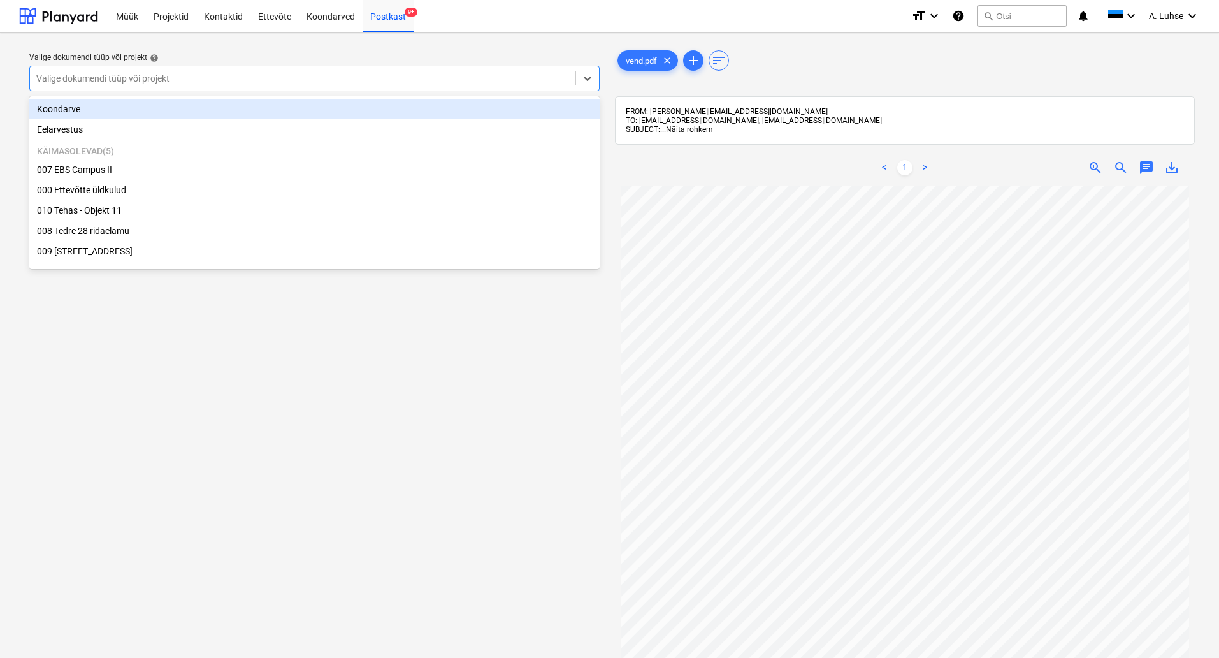
click at [389, 82] on div at bounding box center [302, 78] width 533 height 13
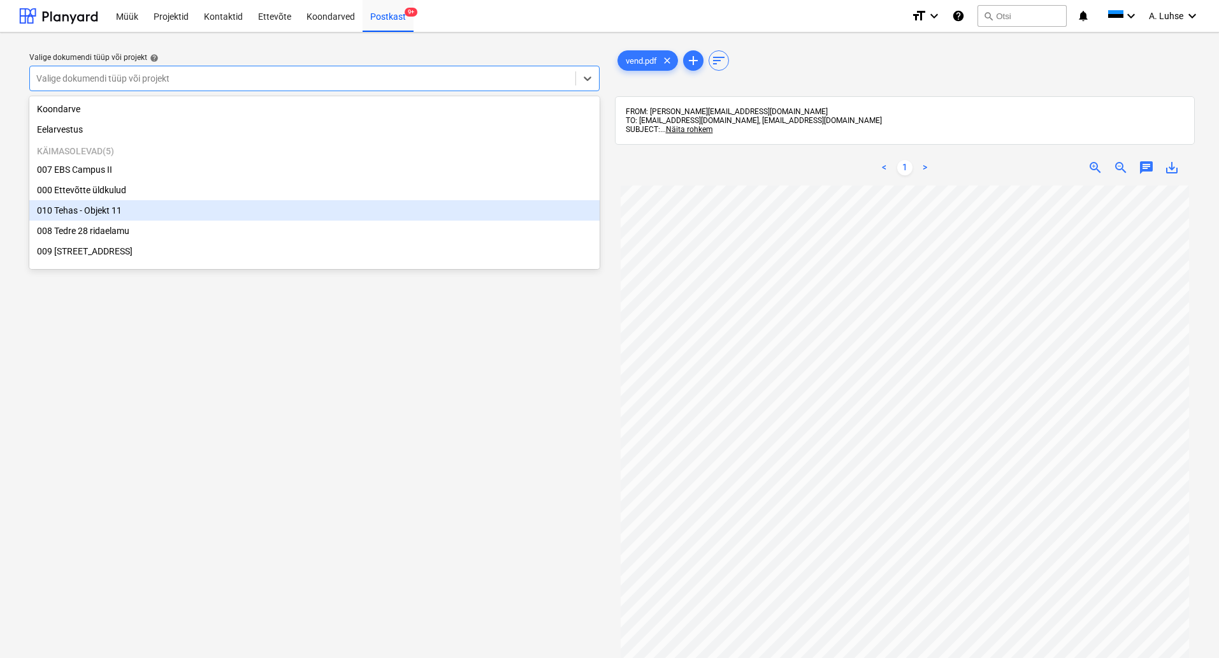
click at [345, 210] on div "010 Tehas - Objekt 11" at bounding box center [314, 210] width 570 height 20
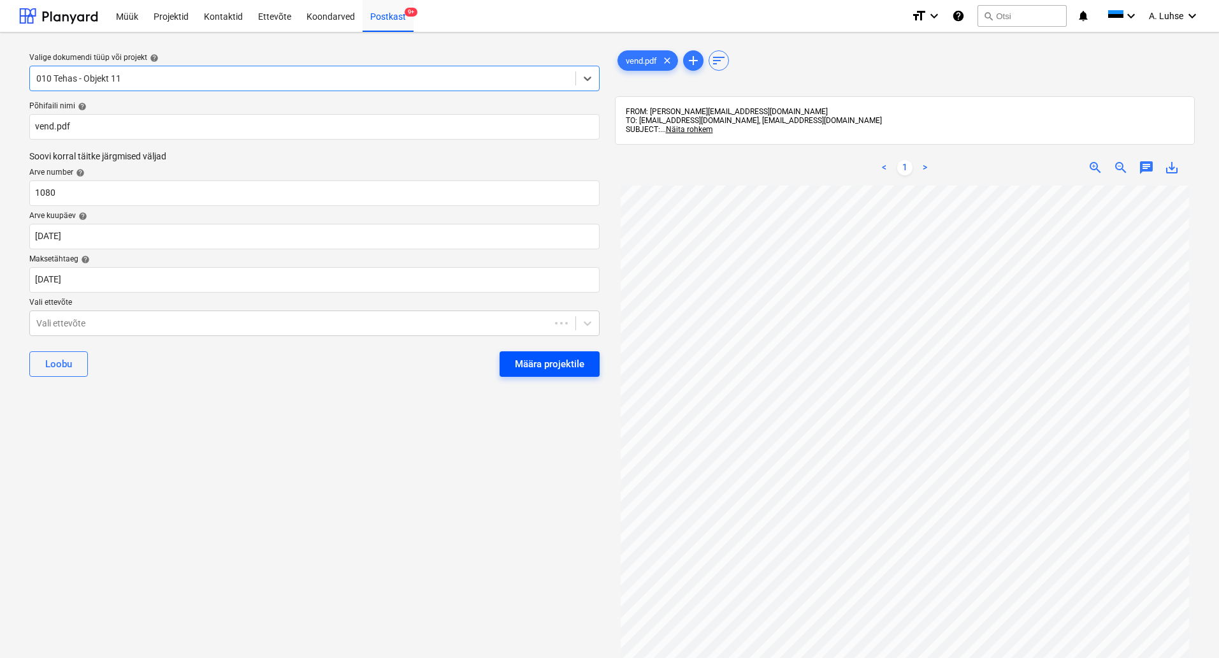
click at [562, 376] on button "Määra projektile" at bounding box center [550, 363] width 100 height 25
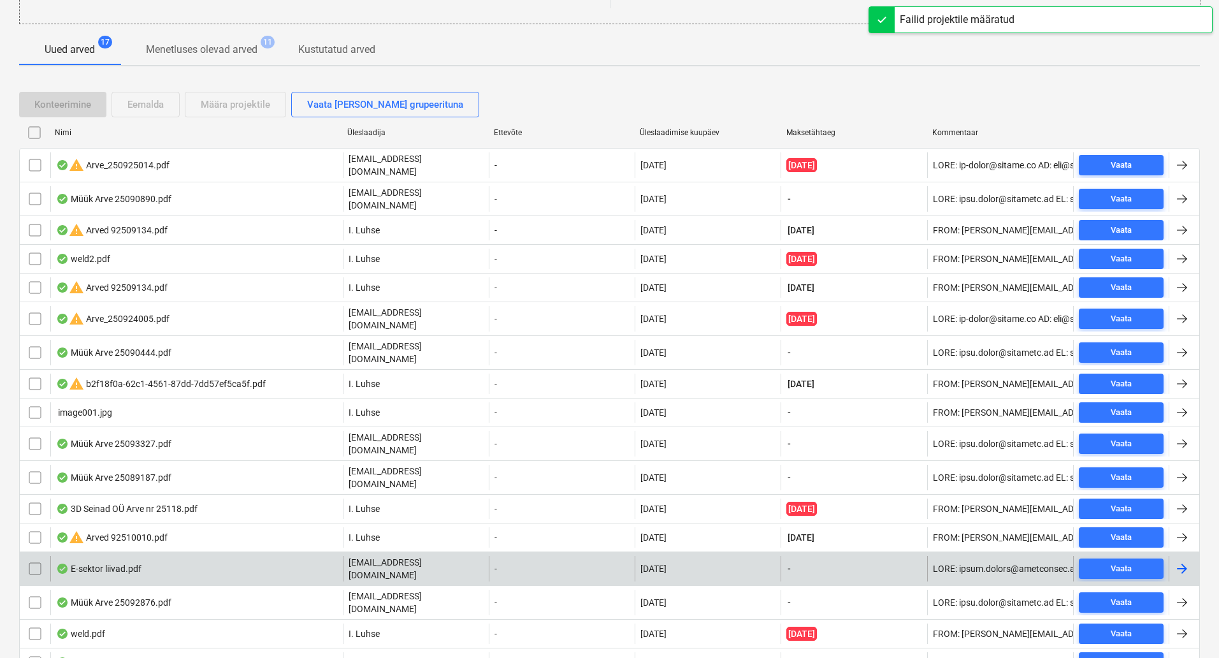
scroll to position [236, 0]
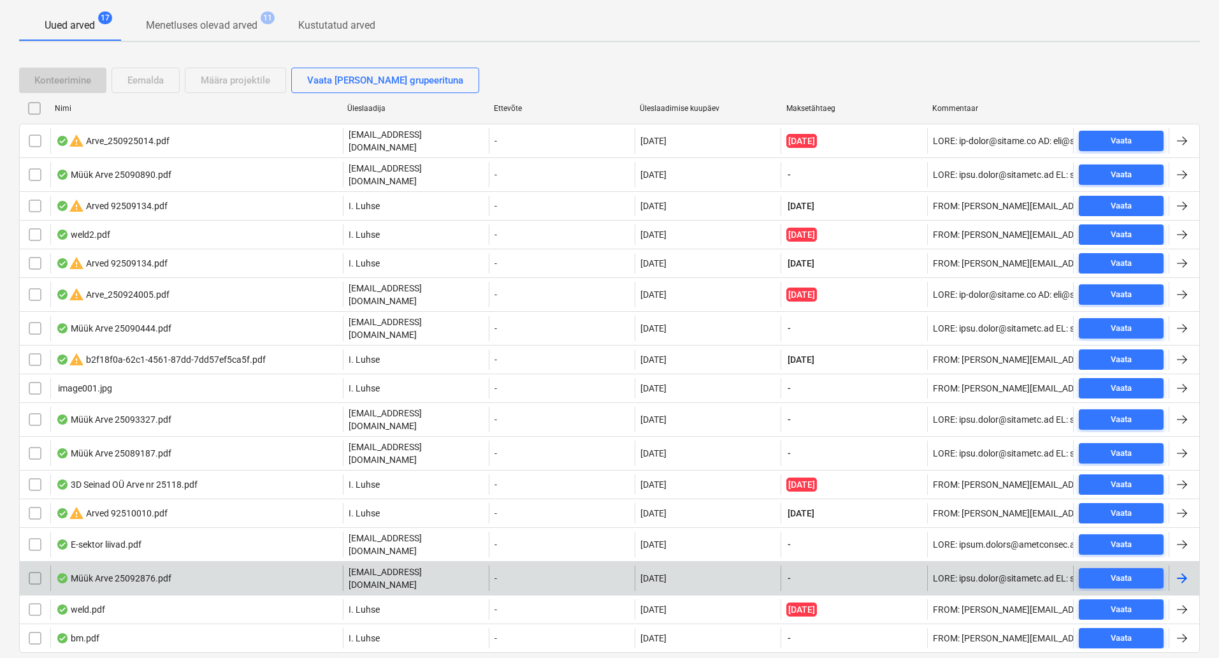
click at [170, 573] on div "Müük Arve 25092876.pdf" at bounding box center [113, 578] width 115 height 10
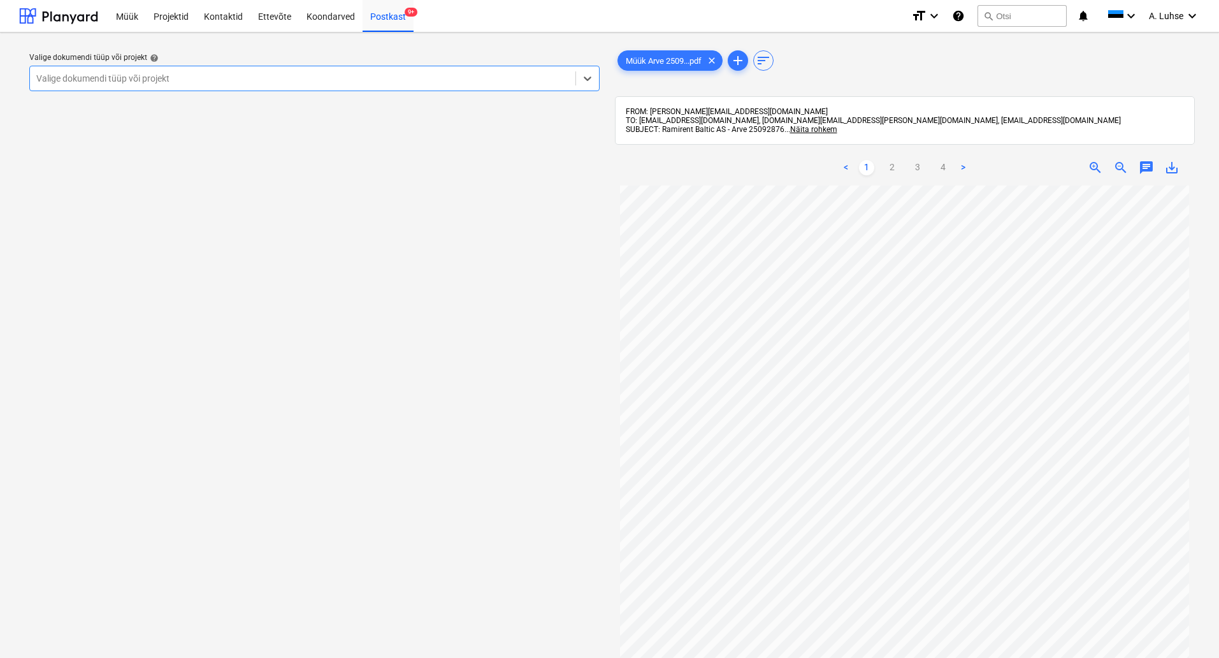
scroll to position [185, 0]
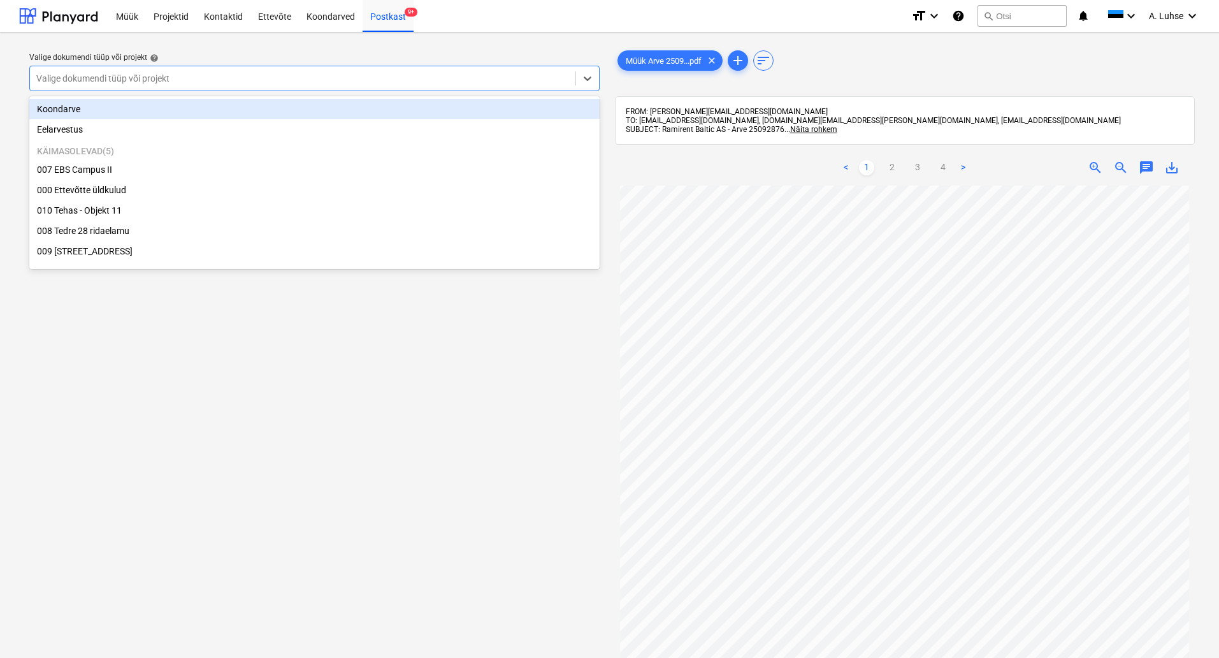
click at [461, 85] on div at bounding box center [302, 78] width 533 height 13
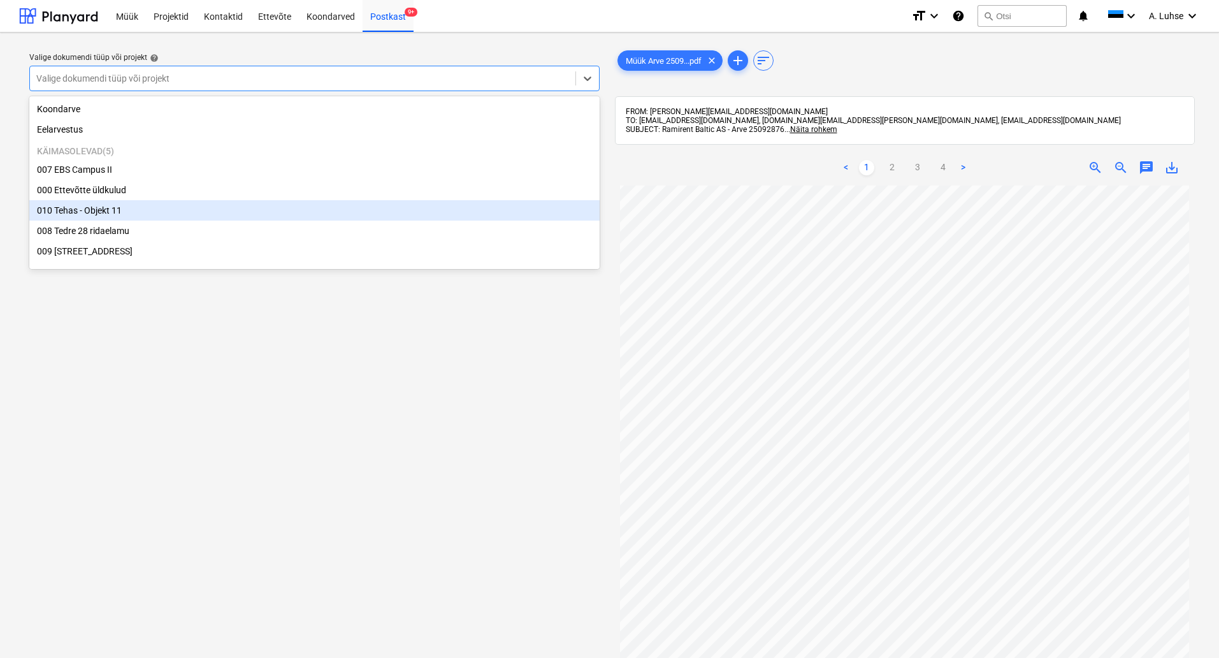
click at [425, 214] on div "010 Tehas - Objekt 11" at bounding box center [314, 210] width 570 height 20
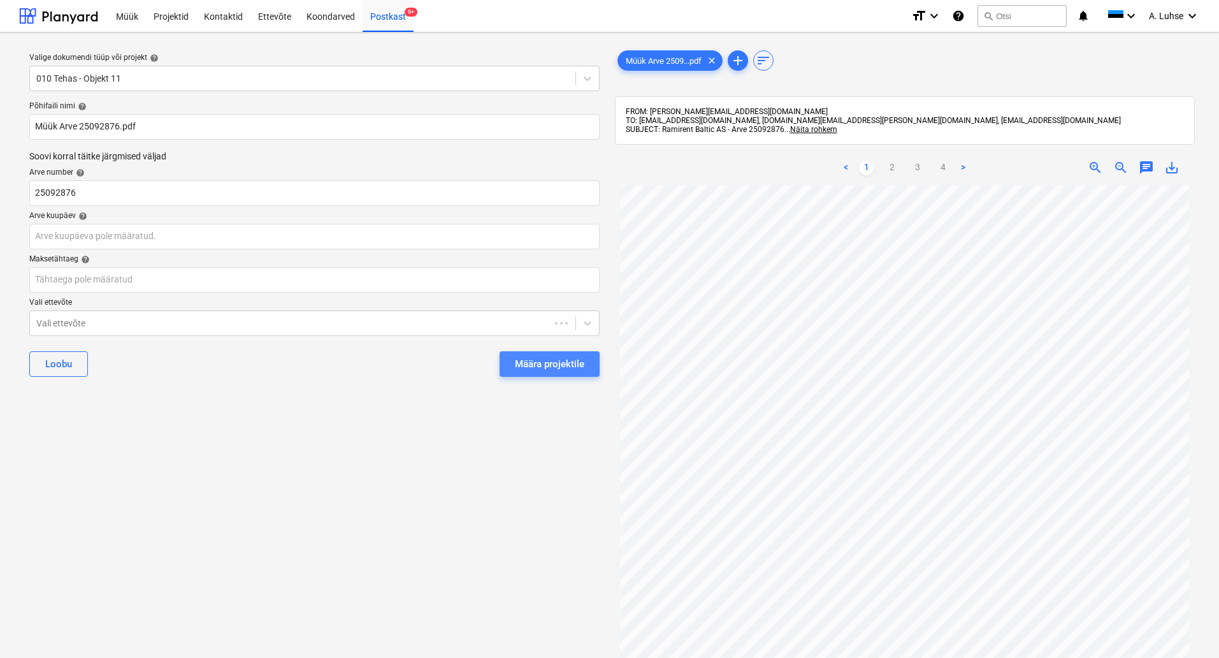
click at [569, 359] on div "Määra projektile" at bounding box center [549, 364] width 69 height 17
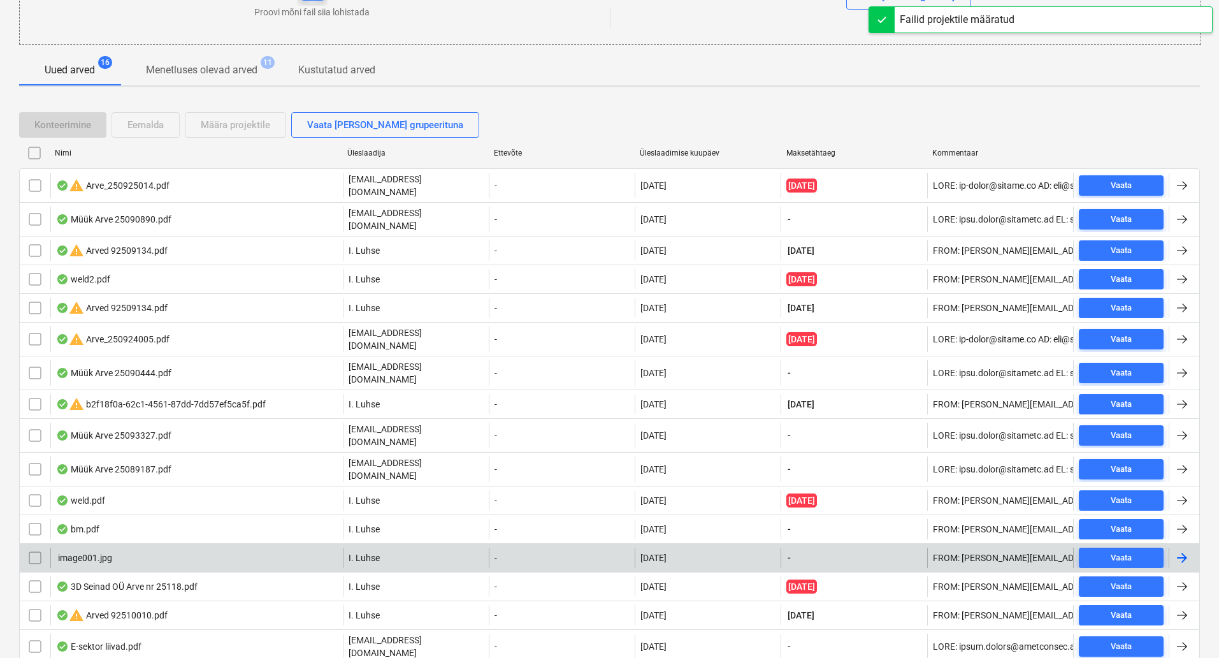
scroll to position [208, 0]
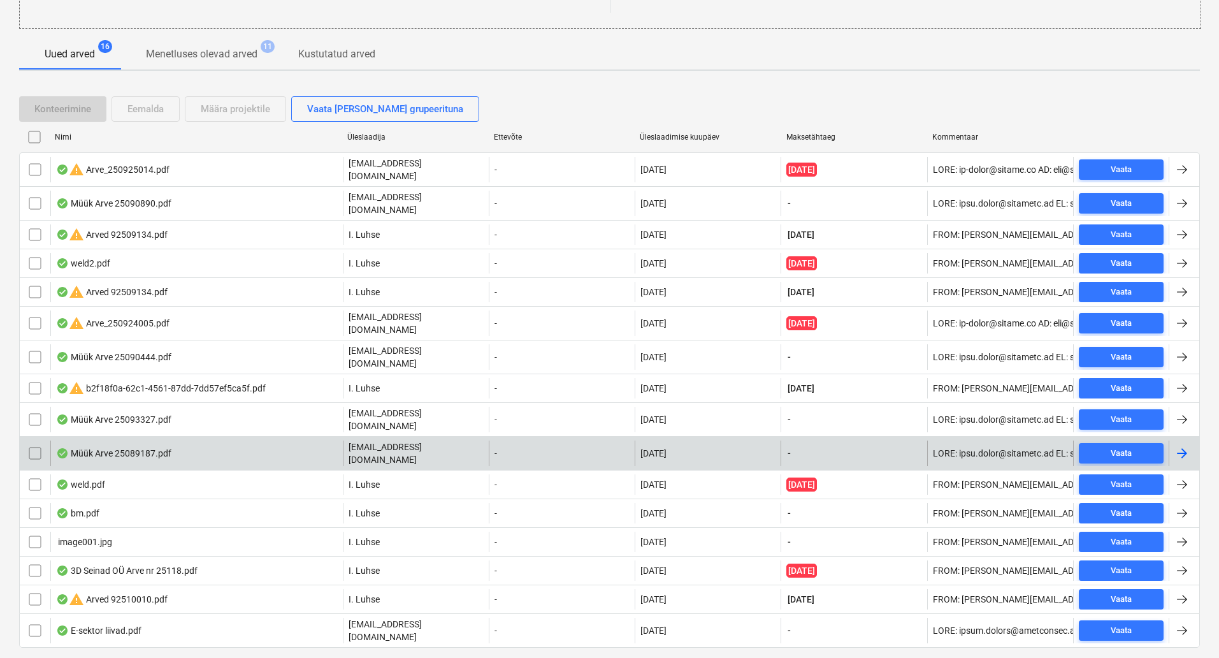
click at [252, 440] on div "Müük Arve 25089187.pdf" at bounding box center [196, 452] width 292 height 25
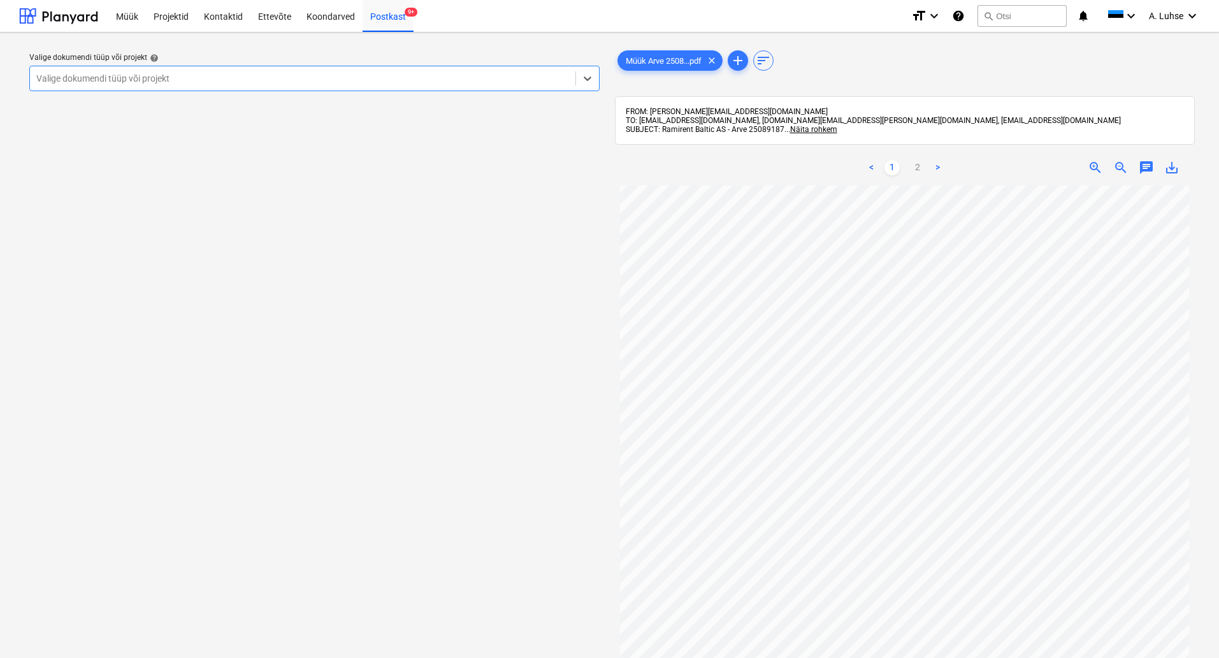
scroll to position [185, 0]
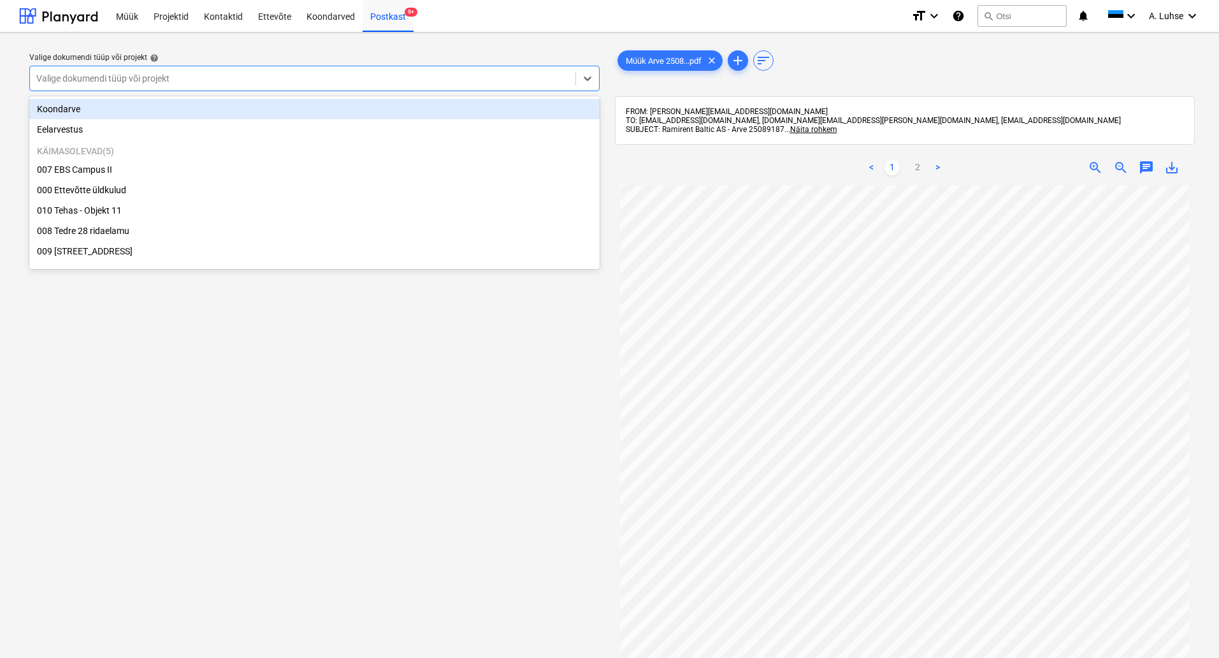
click at [455, 82] on div at bounding box center [302, 78] width 533 height 13
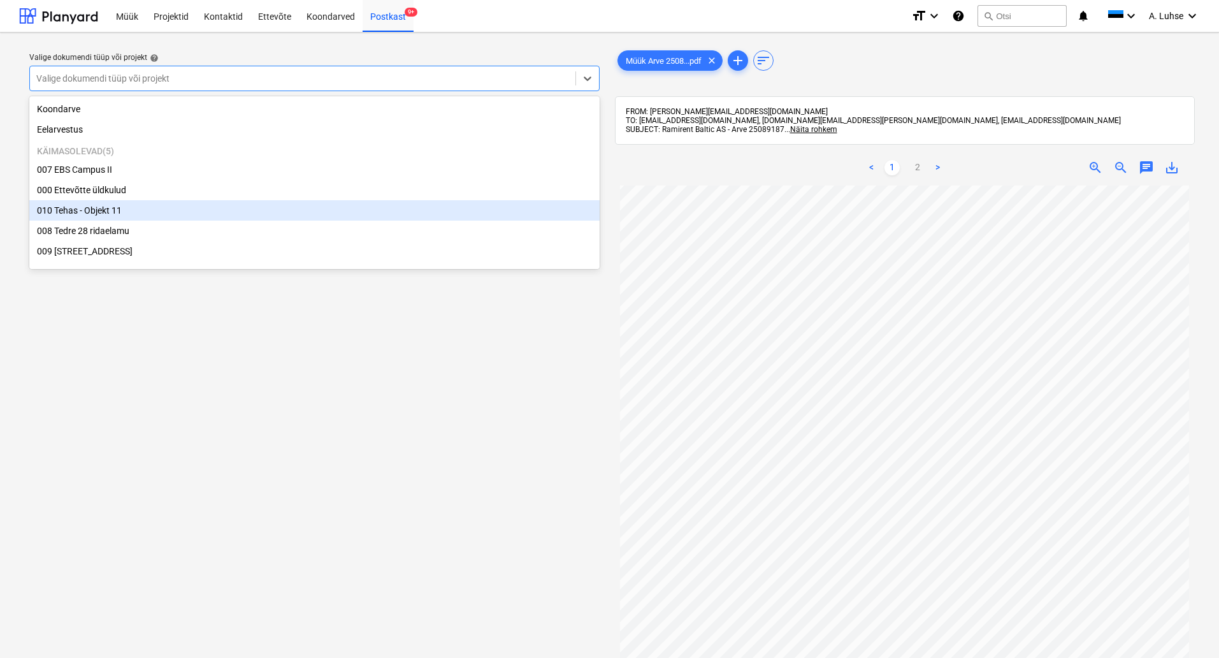
click at [435, 208] on div "010 Tehas - Objekt 11" at bounding box center [314, 210] width 570 height 20
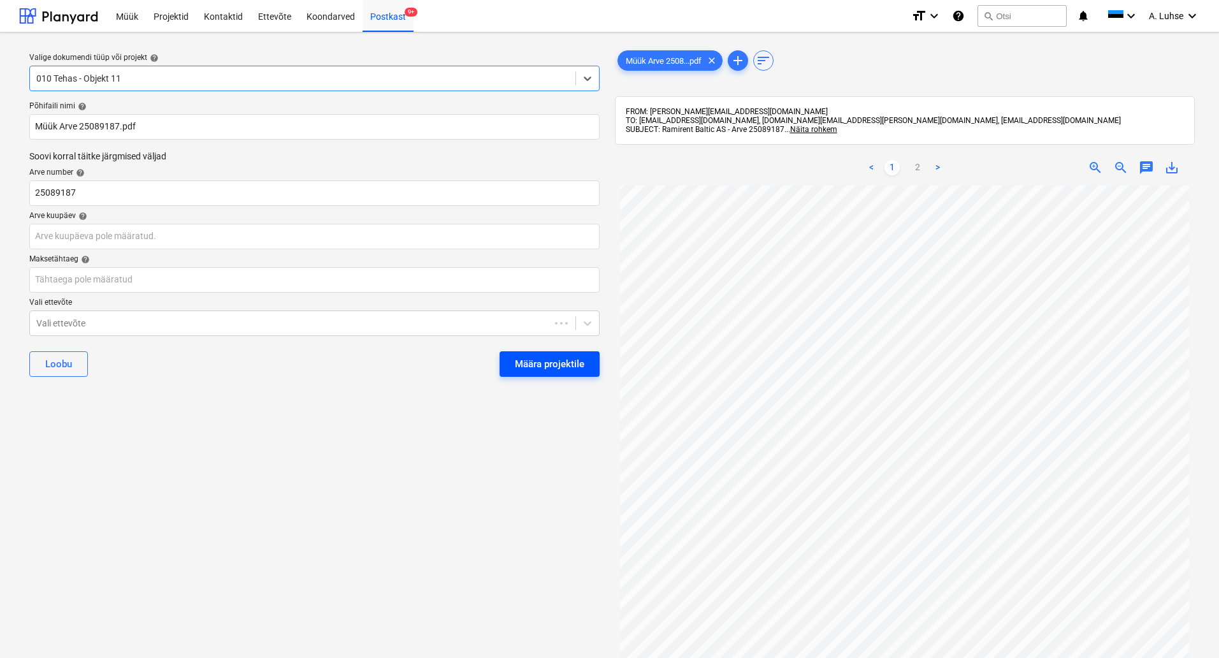
click at [541, 366] on div "Määra projektile" at bounding box center [549, 364] width 69 height 17
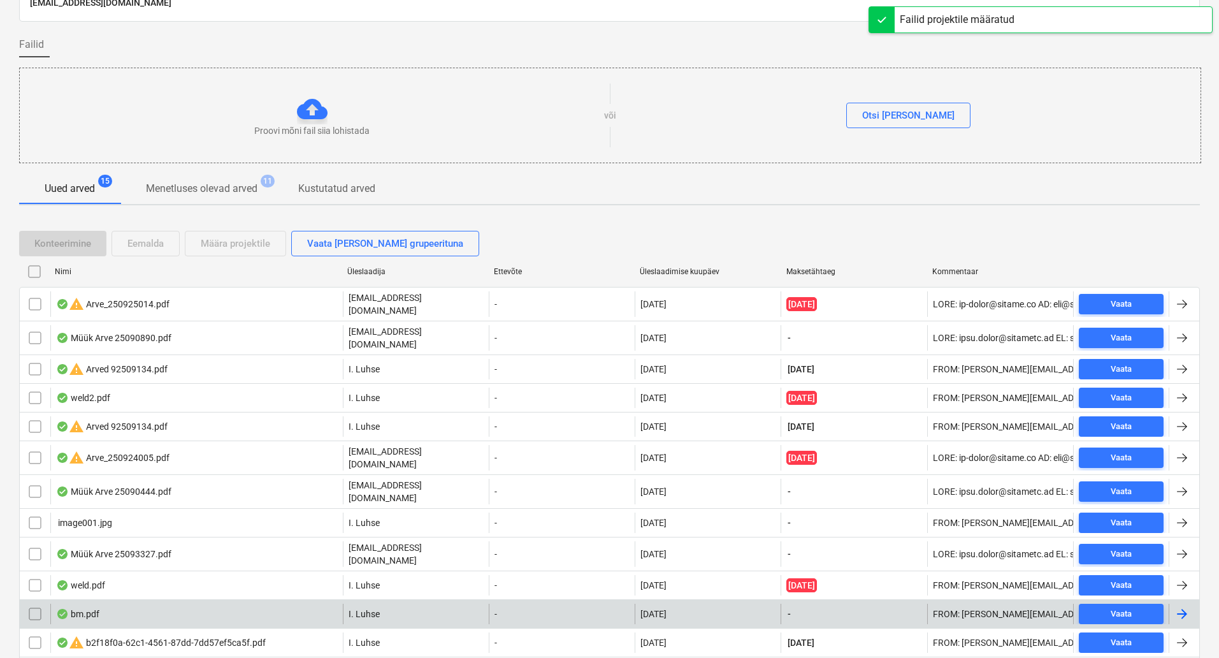
scroll to position [179, 0]
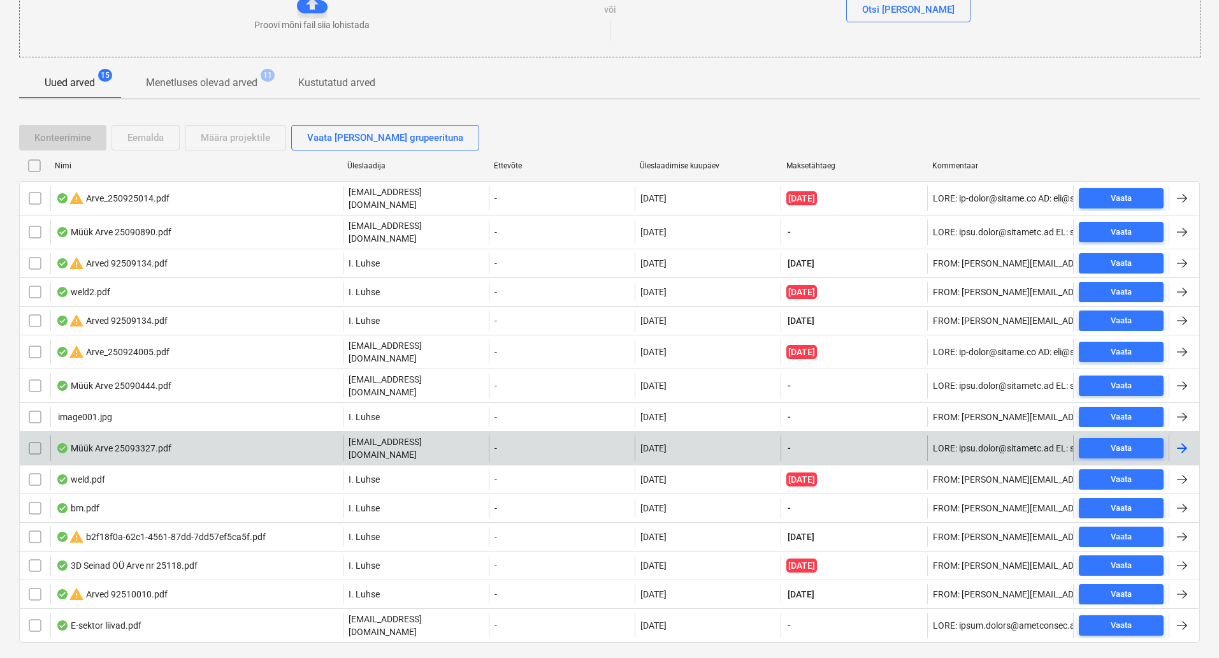
click at [274, 435] on div "Müük Arve 25093327.pdf" at bounding box center [196, 447] width 292 height 25
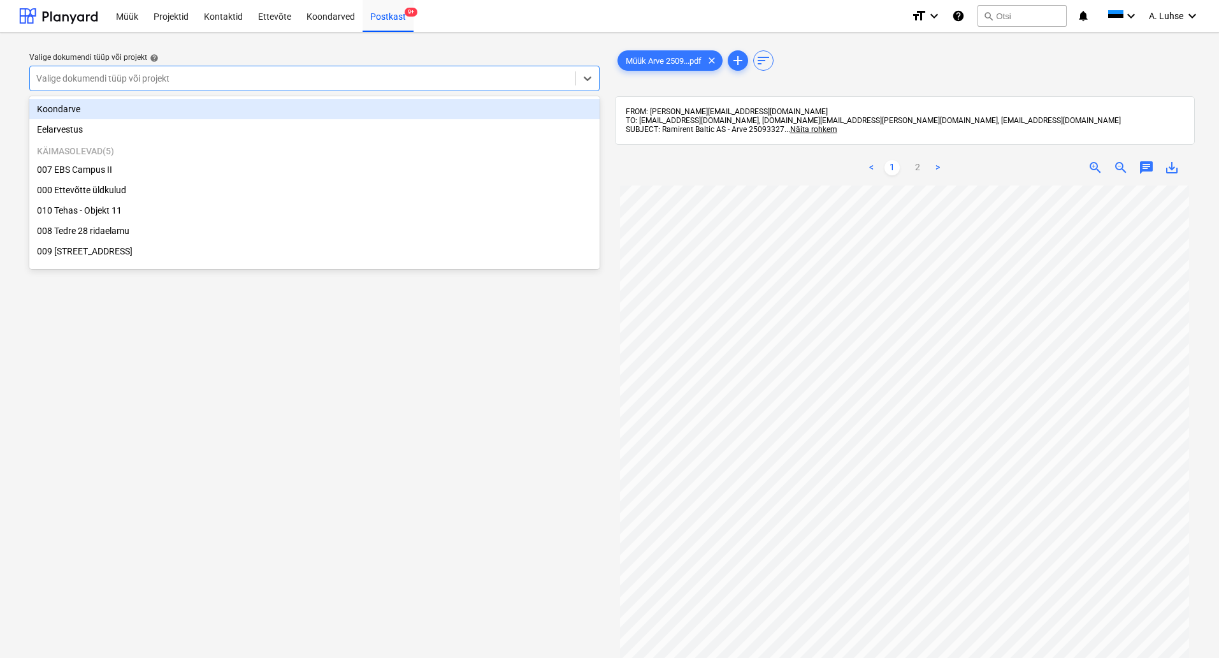
click at [511, 82] on div at bounding box center [302, 78] width 533 height 13
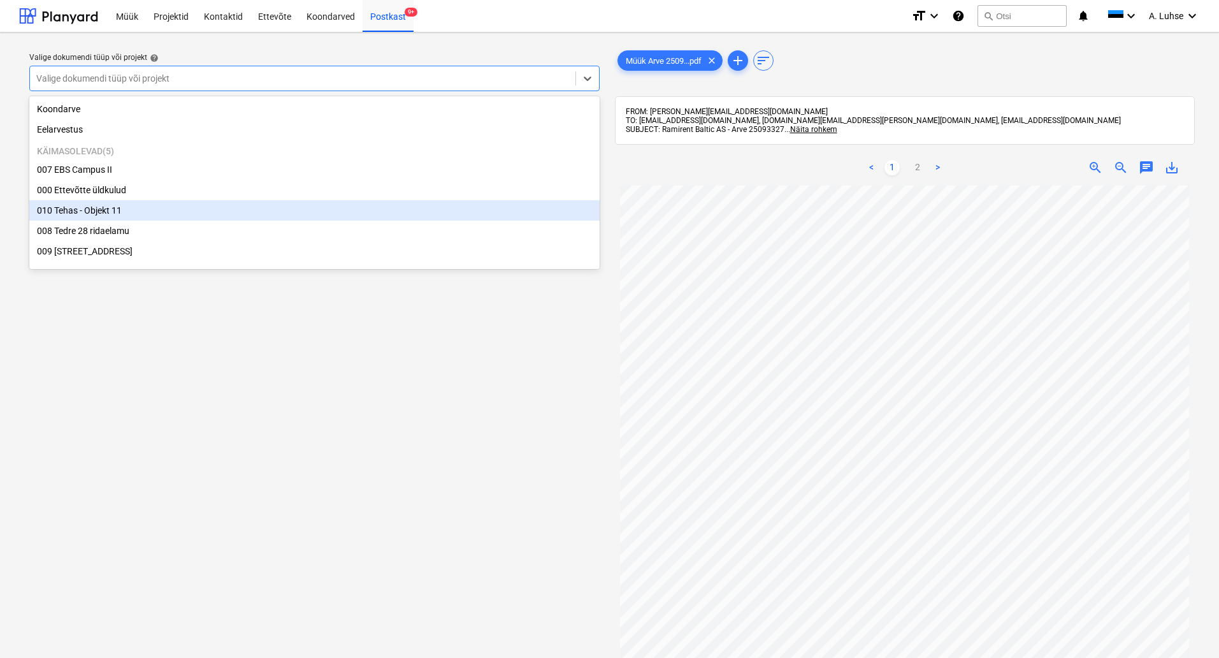
click at [475, 219] on div "010 Tehas - Objekt 11" at bounding box center [314, 210] width 570 height 20
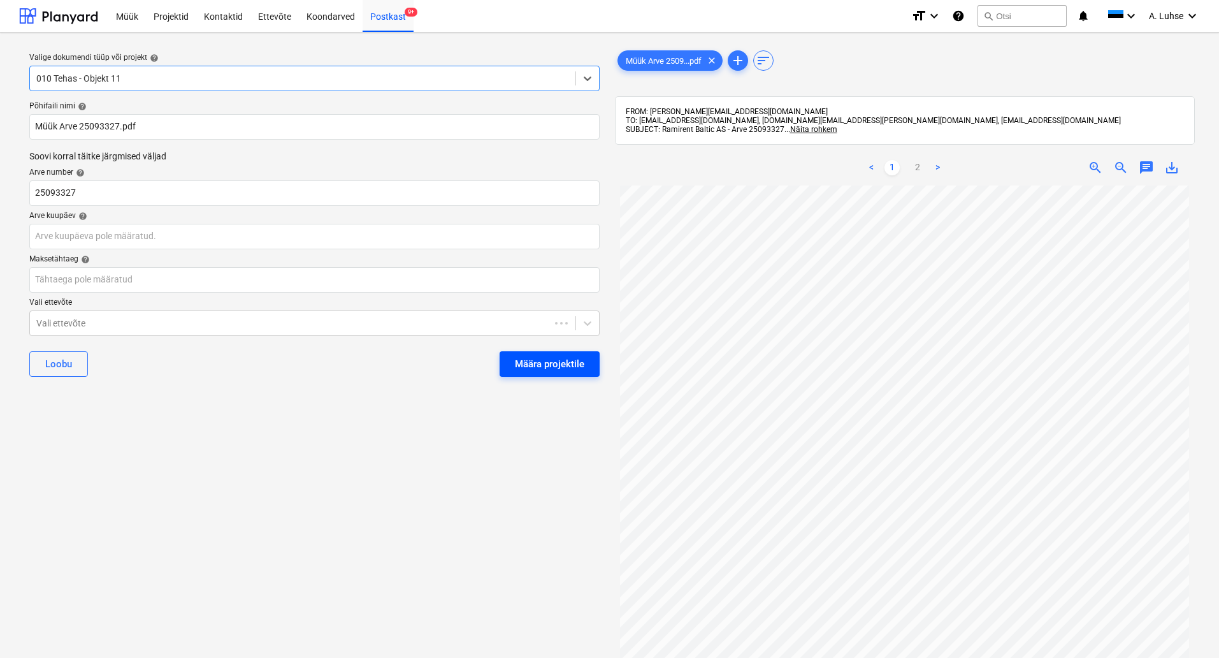
click at [518, 364] on div "Määra projektile" at bounding box center [549, 364] width 69 height 17
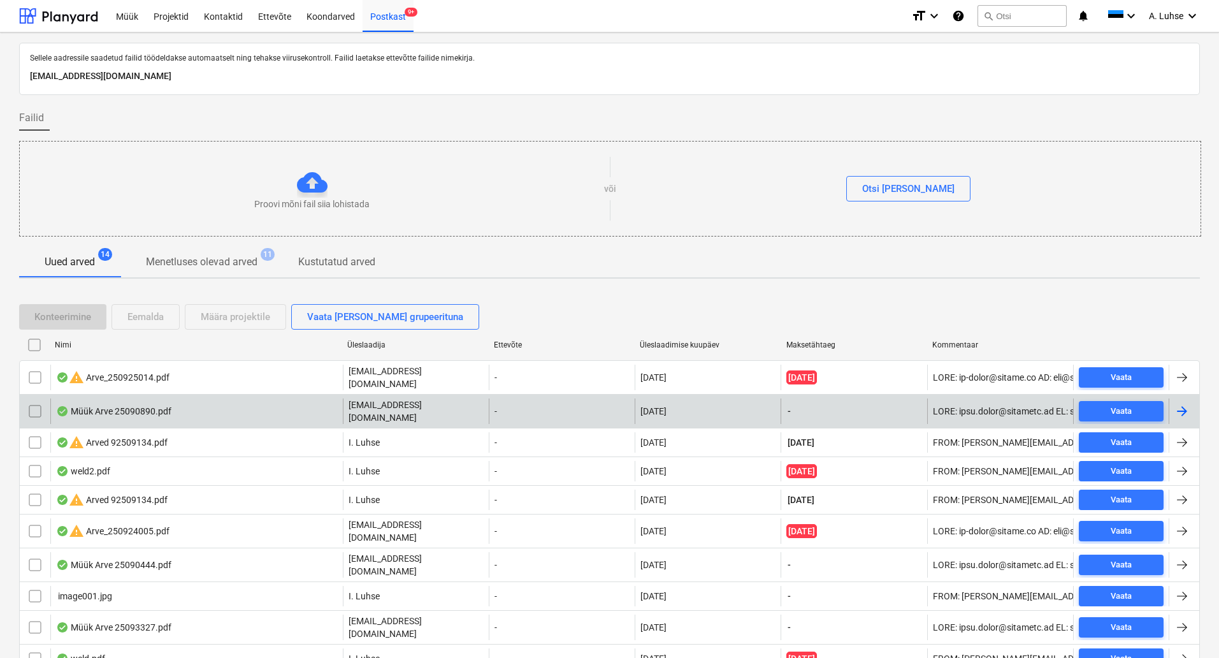
click at [508, 399] on div "-" at bounding box center [562, 410] width 146 height 25
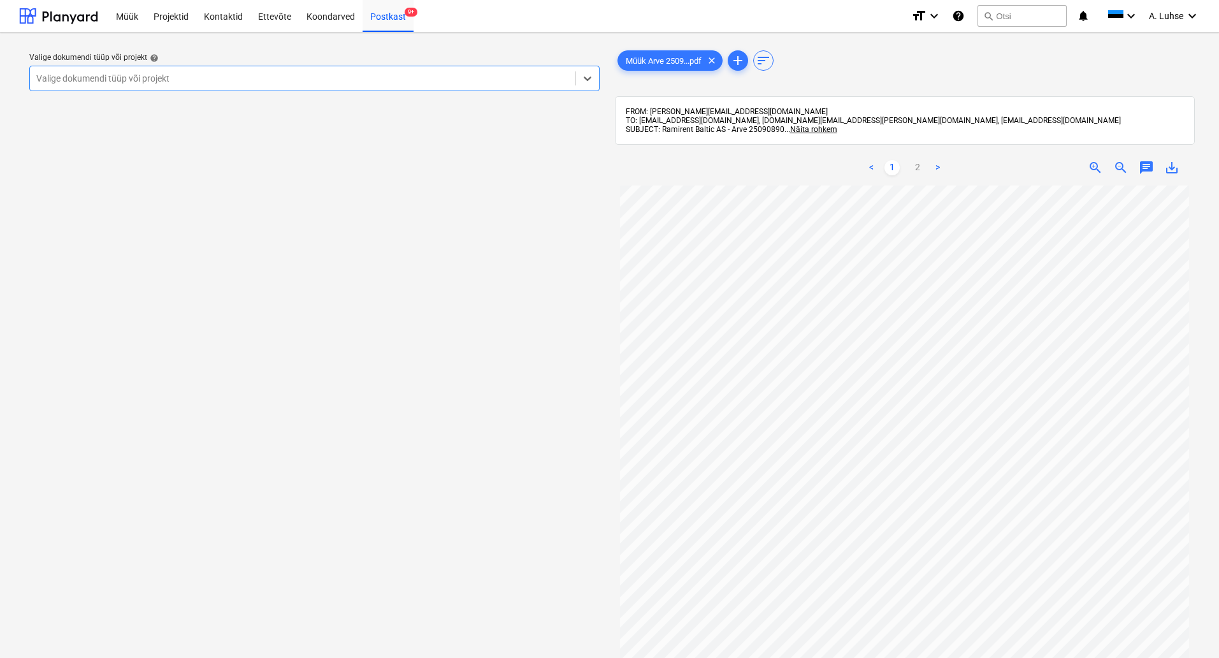
click at [404, 84] on div at bounding box center [302, 78] width 533 height 13
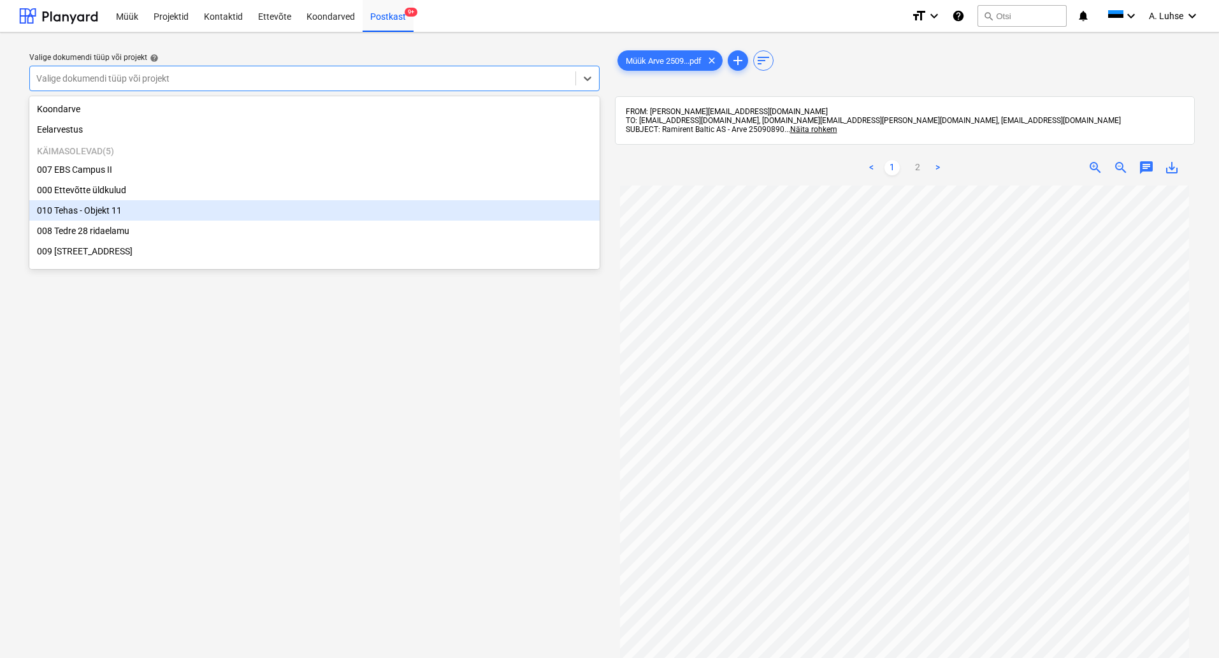
click at [402, 207] on div "010 Tehas - Objekt 11" at bounding box center [314, 210] width 570 height 20
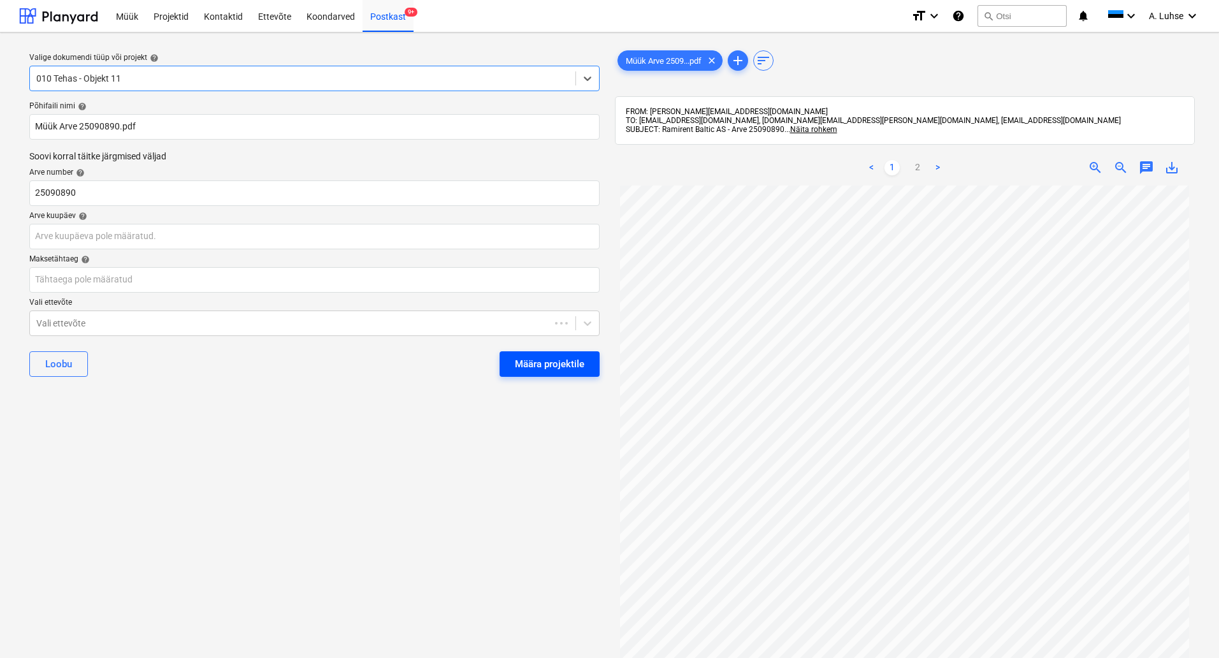
click at [540, 368] on div "Määra projektile" at bounding box center [549, 364] width 69 height 17
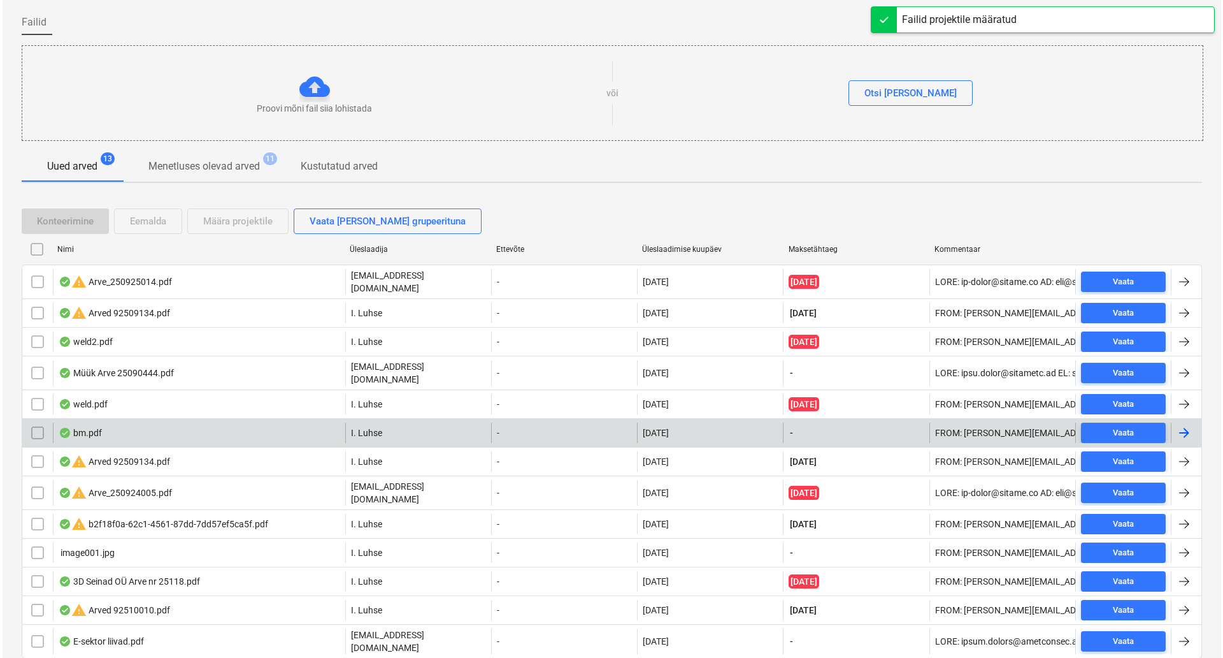
scroll to position [122, 0]
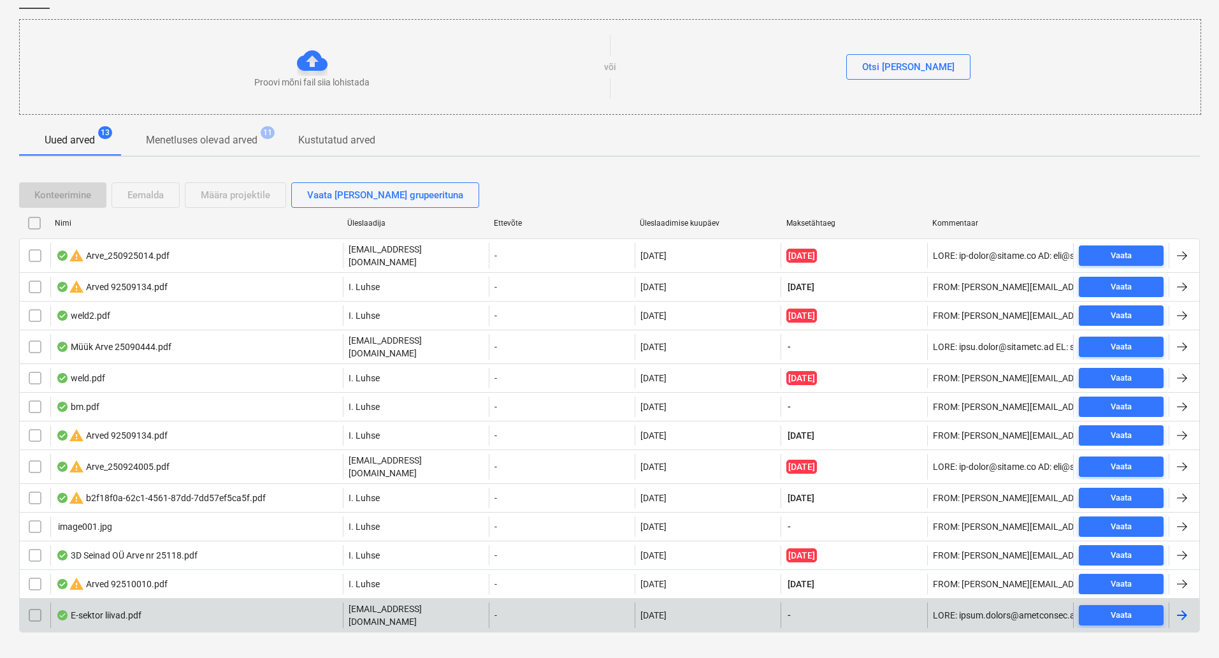
click at [31, 605] on input "checkbox" at bounding box center [35, 615] width 20 height 20
click at [152, 200] on div "Eemalda" at bounding box center [145, 195] width 36 height 17
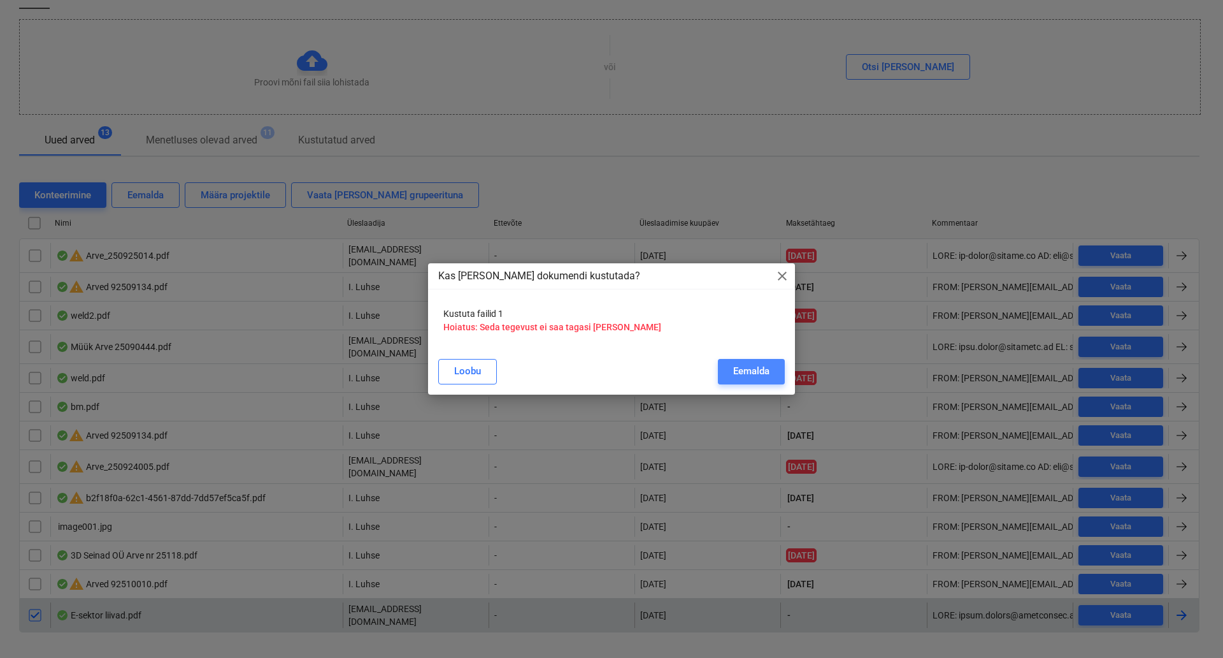
click at [738, 368] on div "Eemalda" at bounding box center [751, 371] width 36 height 17
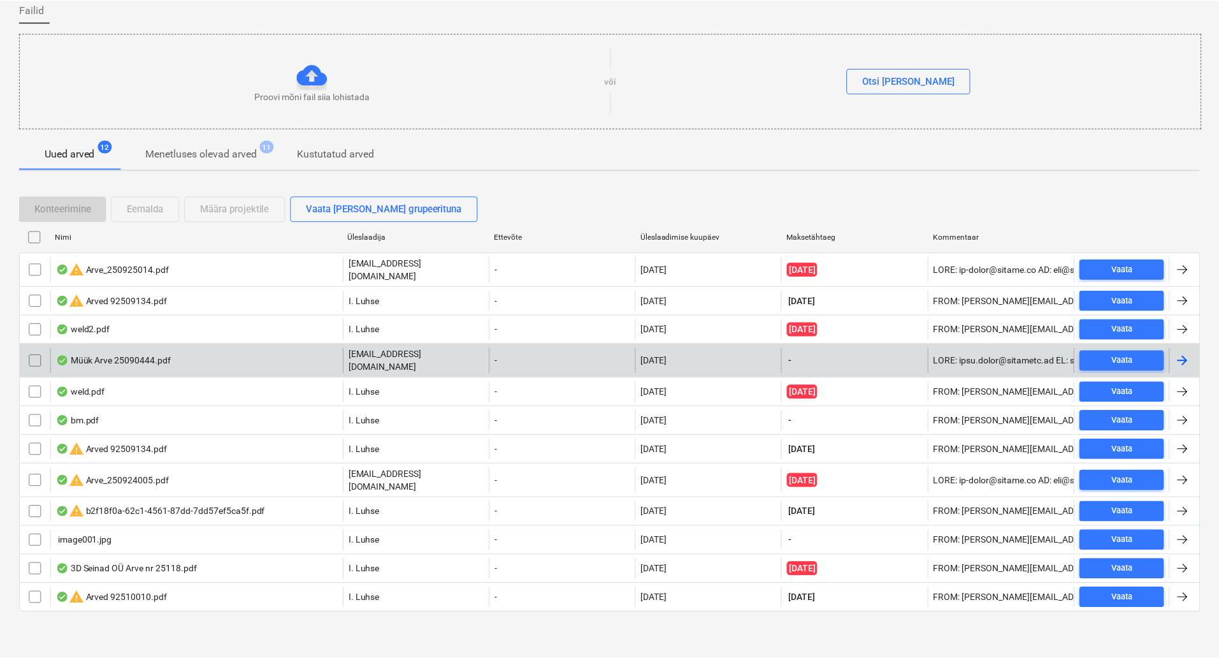
scroll to position [93, 0]
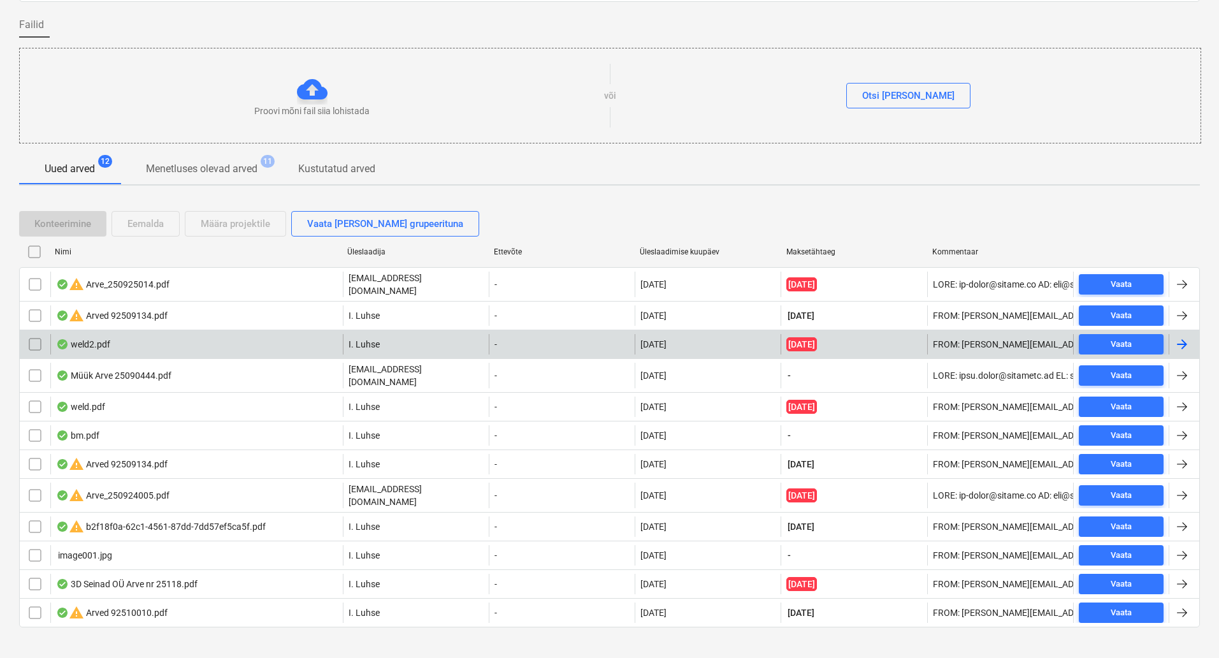
click at [310, 340] on div "weld2.pdf" at bounding box center [196, 344] width 292 height 20
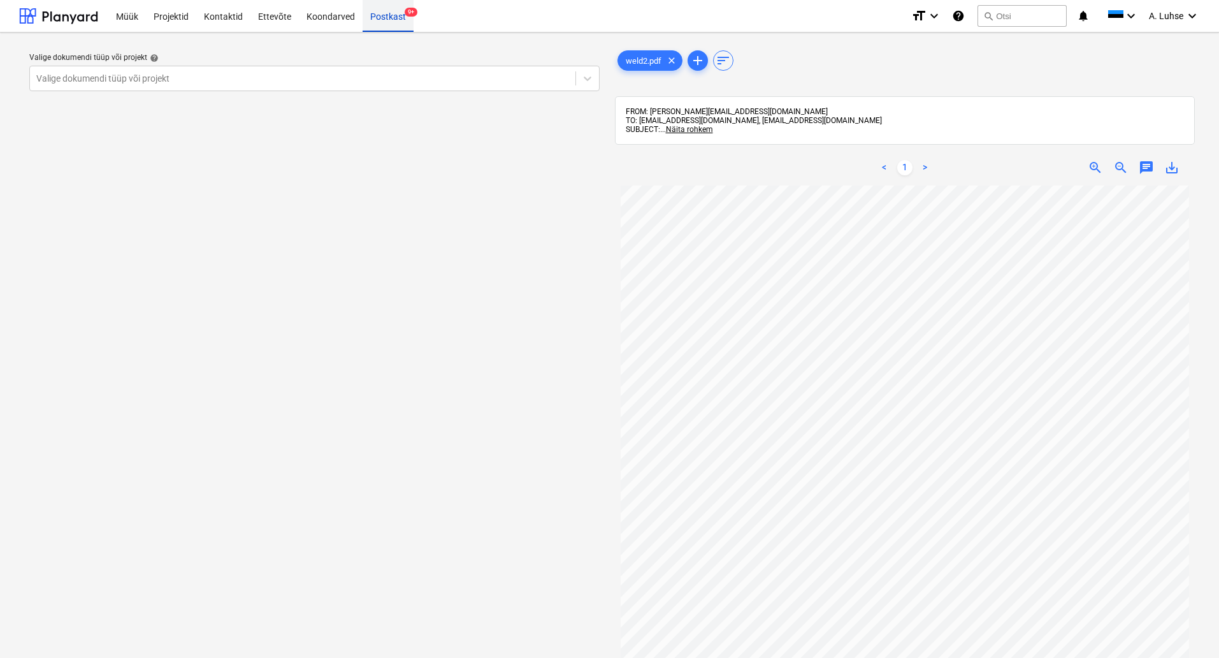
click at [378, 16] on div "Postkast 9+" at bounding box center [388, 15] width 51 height 32
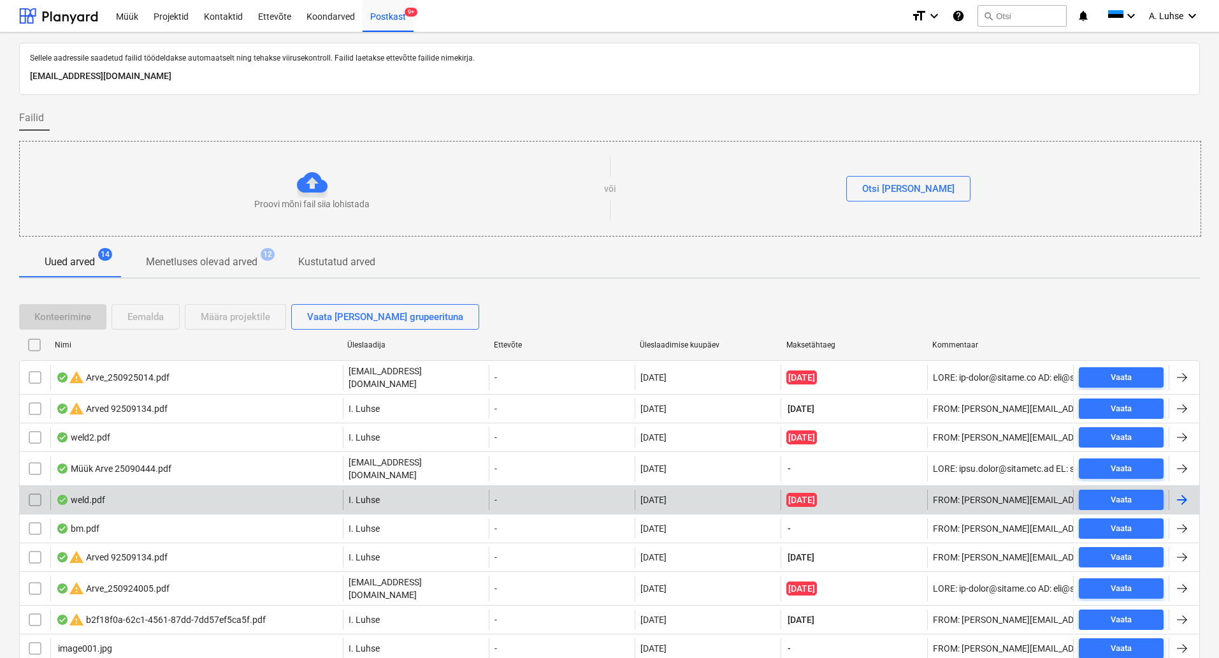
click at [212, 489] on div "weld.pdf" at bounding box center [196, 499] width 292 height 20
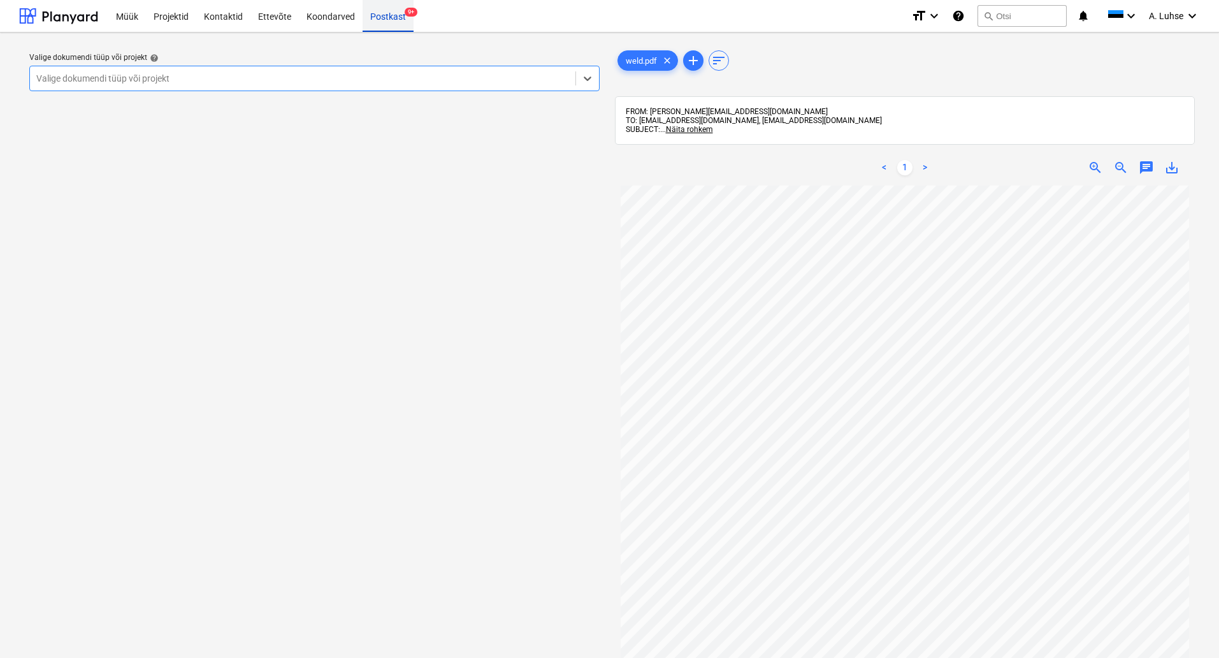
click at [373, 20] on div "Postkast 9+" at bounding box center [388, 15] width 51 height 32
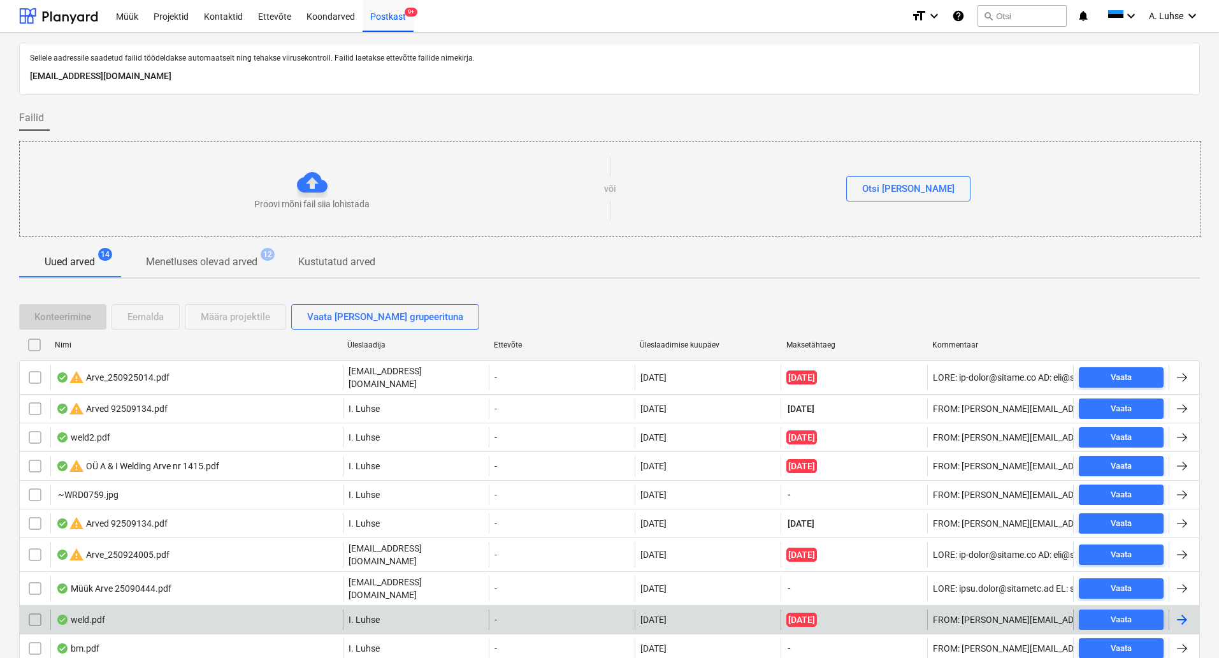
click at [235, 610] on div "weld.pdf" at bounding box center [196, 619] width 292 height 20
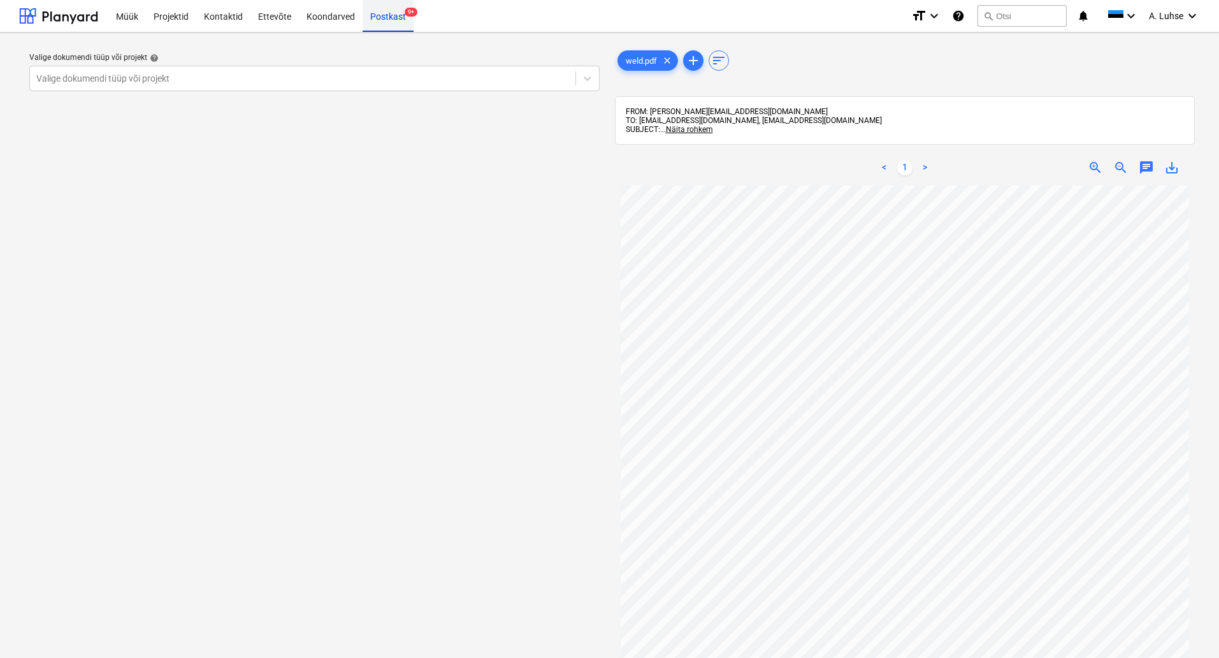
click at [388, 25] on div "Postkast 9+" at bounding box center [388, 15] width 51 height 32
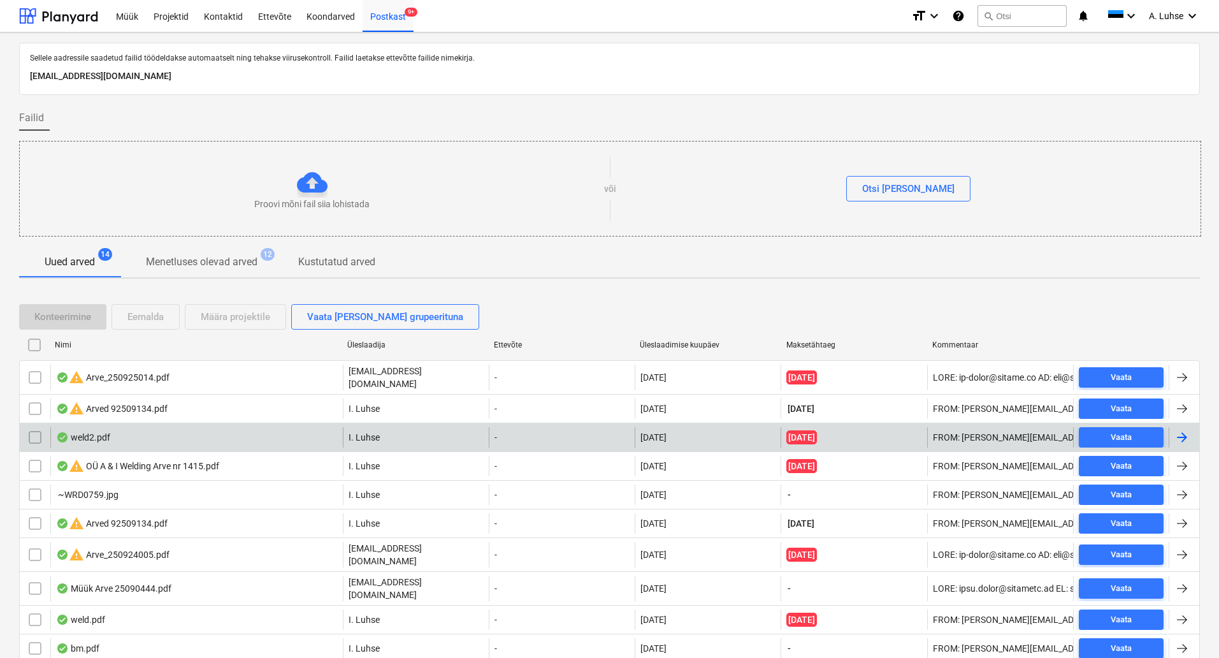
click at [188, 433] on div "weld2.pdf" at bounding box center [196, 437] width 292 height 20
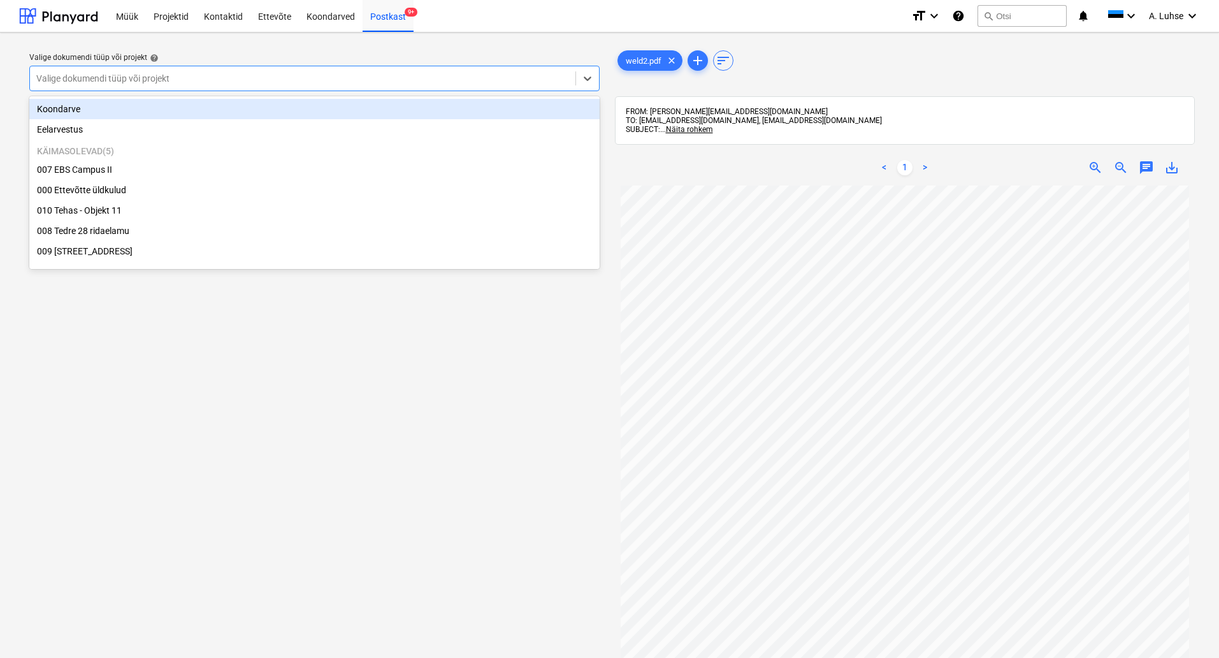
click at [260, 82] on div at bounding box center [302, 78] width 533 height 13
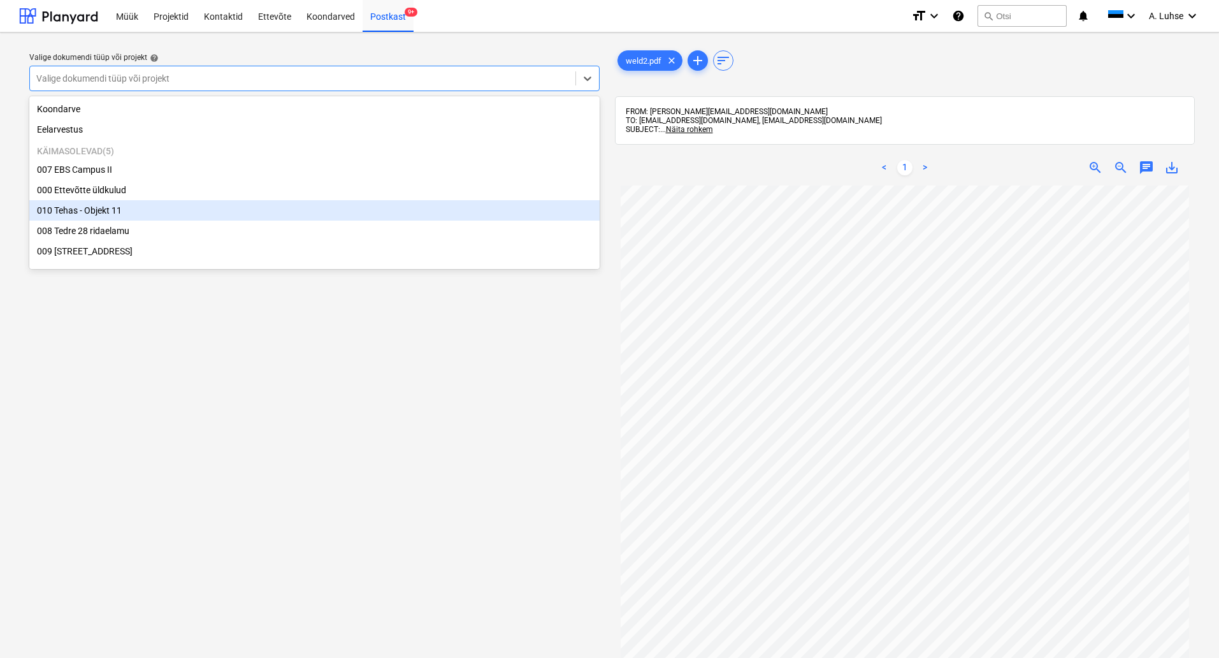
click at [229, 217] on div "010 Tehas - Objekt 11" at bounding box center [314, 210] width 570 height 20
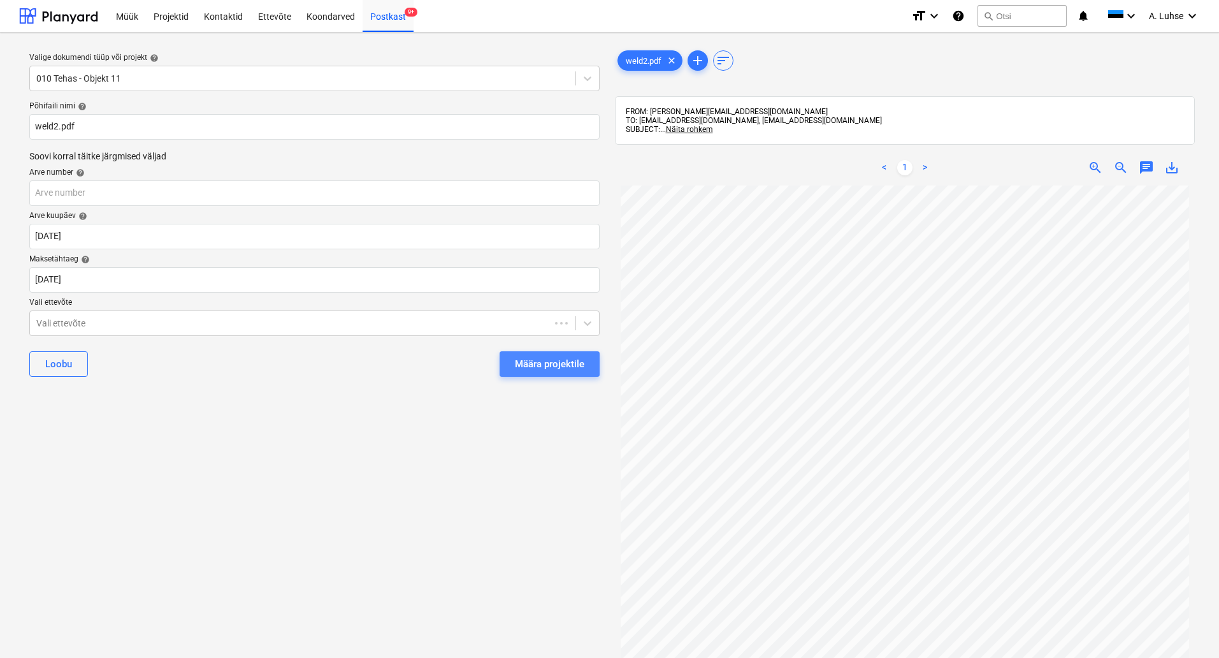
click at [523, 361] on div "Määra projektile" at bounding box center [549, 364] width 69 height 17
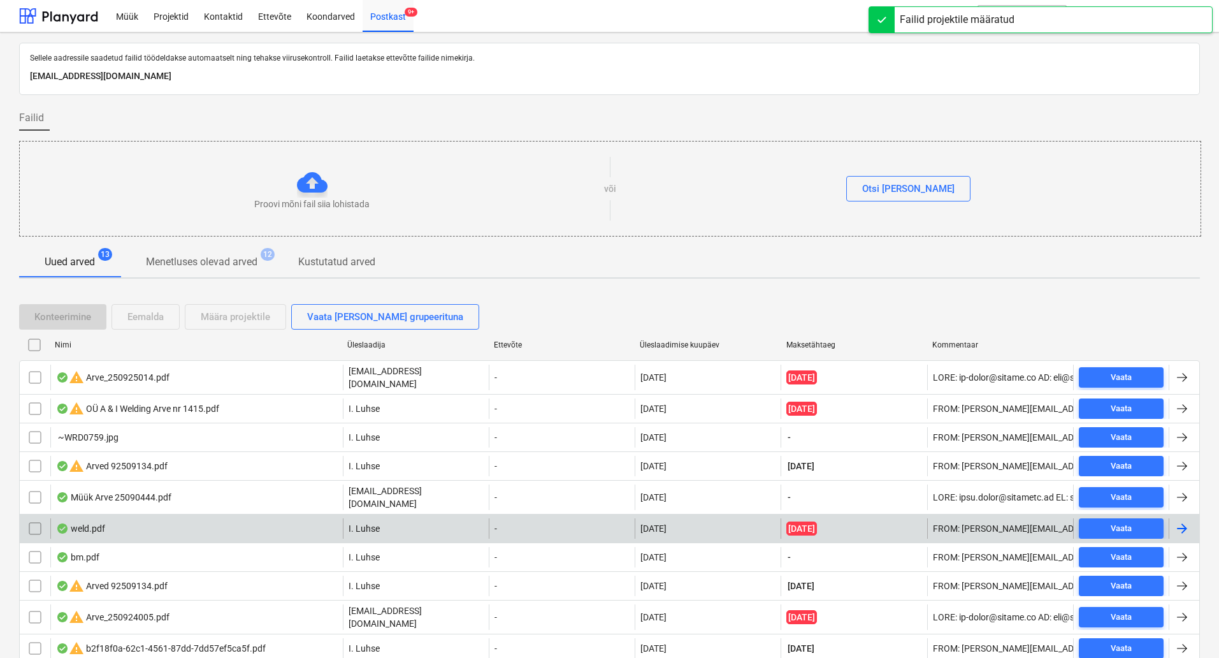
click at [152, 519] on div "weld.pdf" at bounding box center [196, 528] width 292 height 20
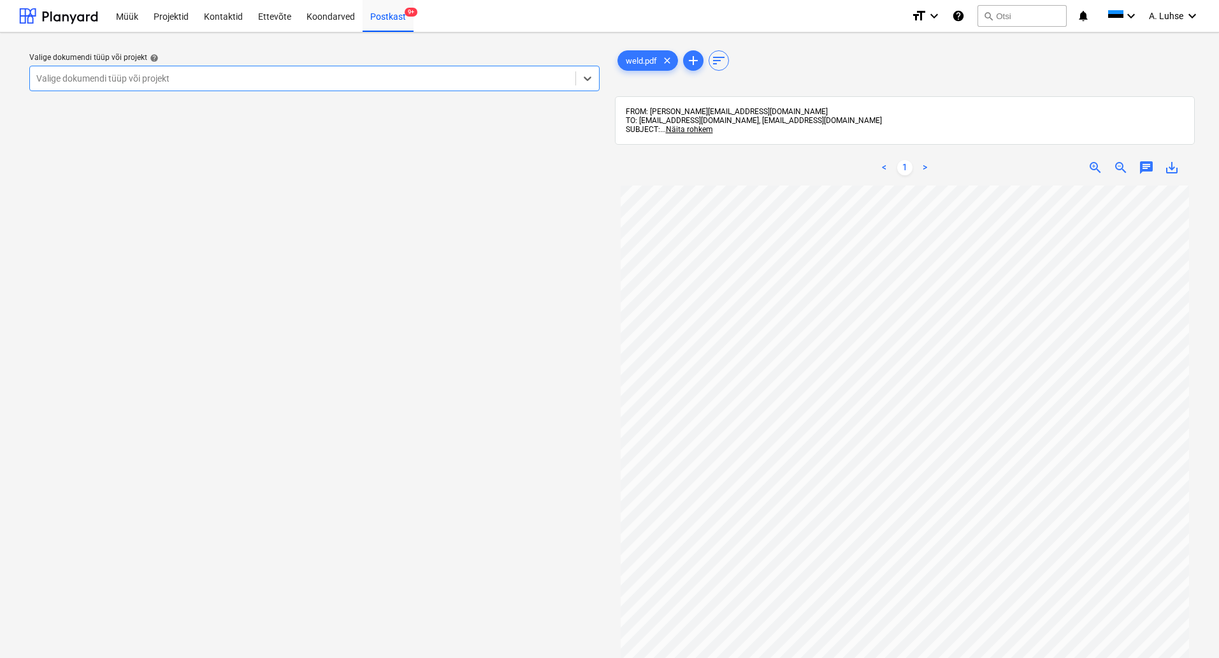
click at [431, 73] on div at bounding box center [302, 78] width 533 height 13
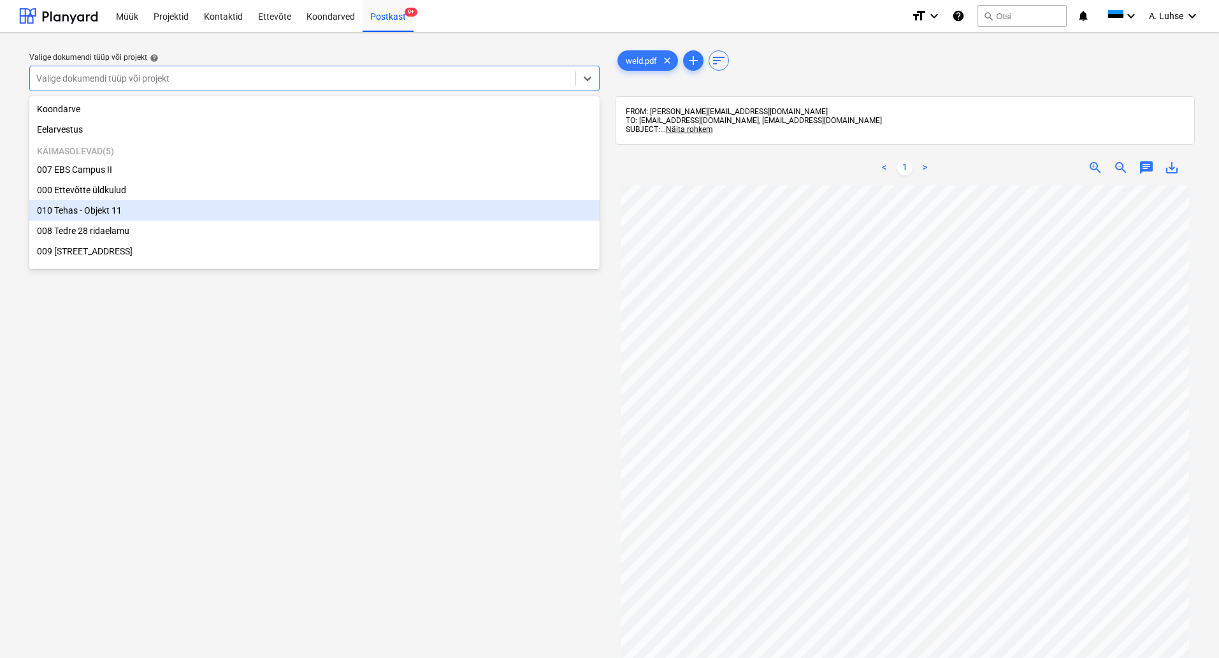
click at [408, 220] on div "010 Tehas - Objekt 11" at bounding box center [314, 210] width 570 height 20
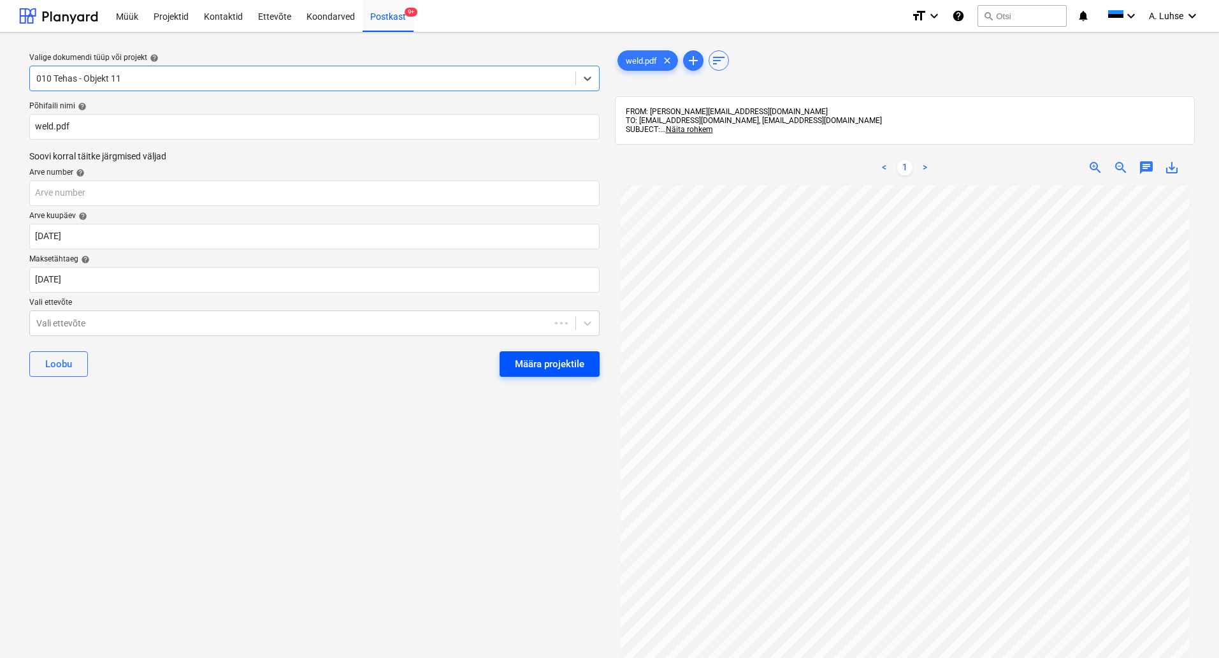
click at [539, 373] on button "Määra projektile" at bounding box center [550, 363] width 100 height 25
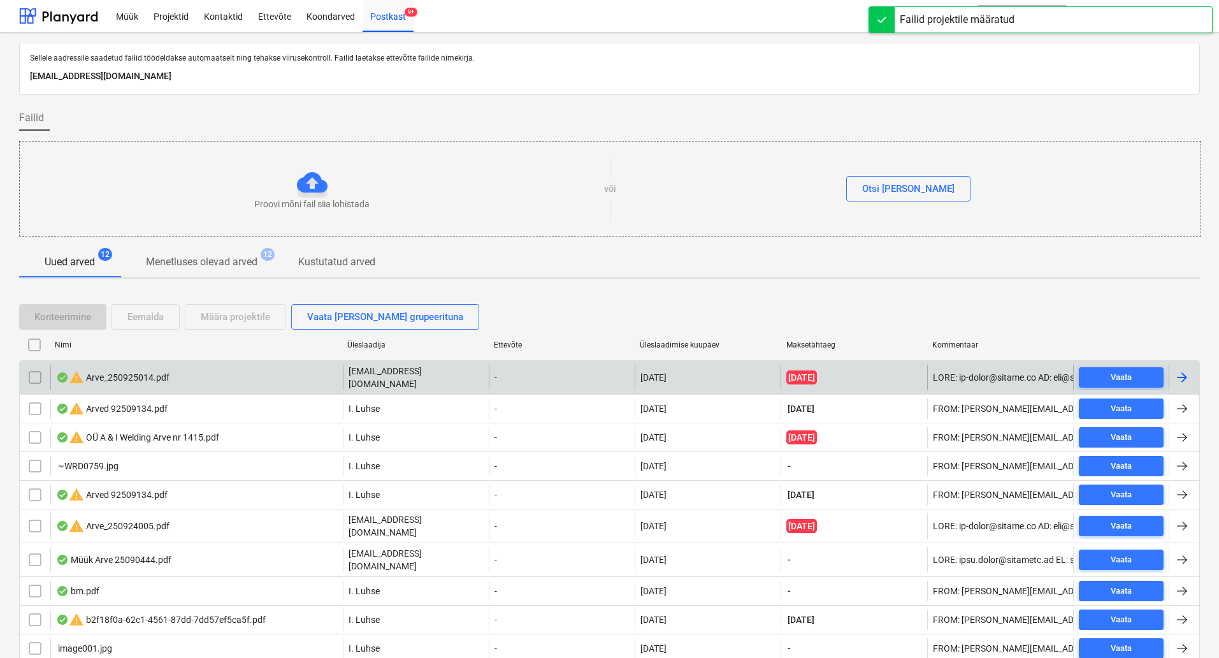
click at [231, 384] on div "warning Arve_250925014.pdf" at bounding box center [196, 376] width 292 height 25
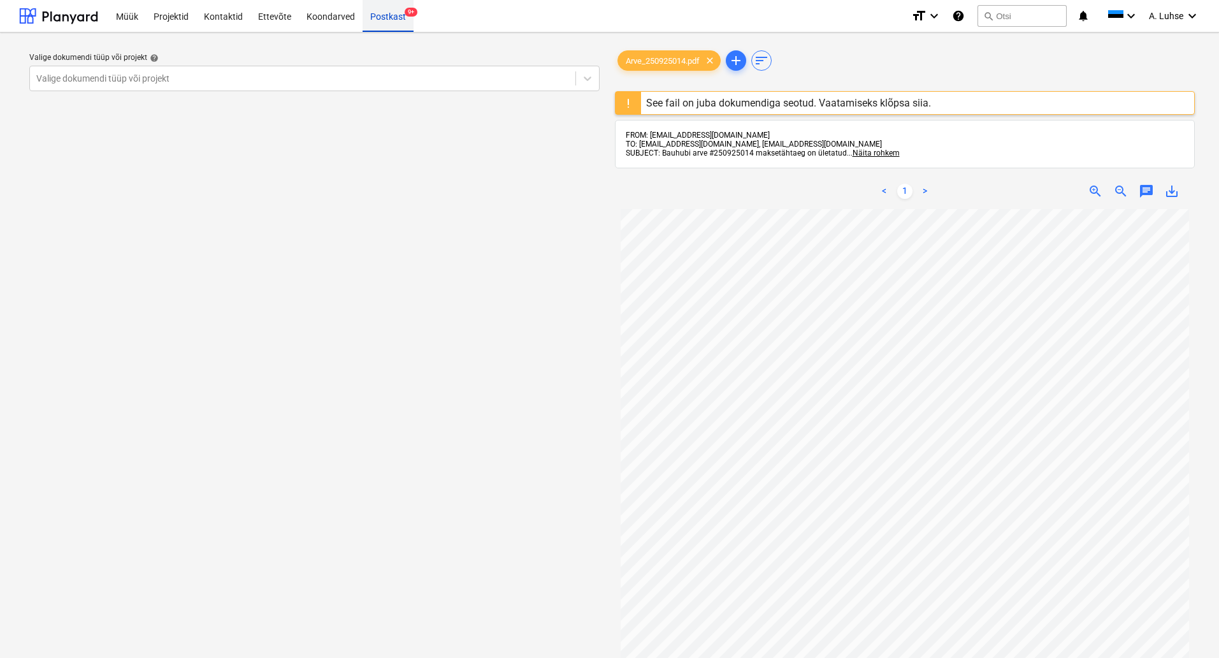
click at [394, 20] on div "Postkast 9+" at bounding box center [388, 15] width 51 height 32
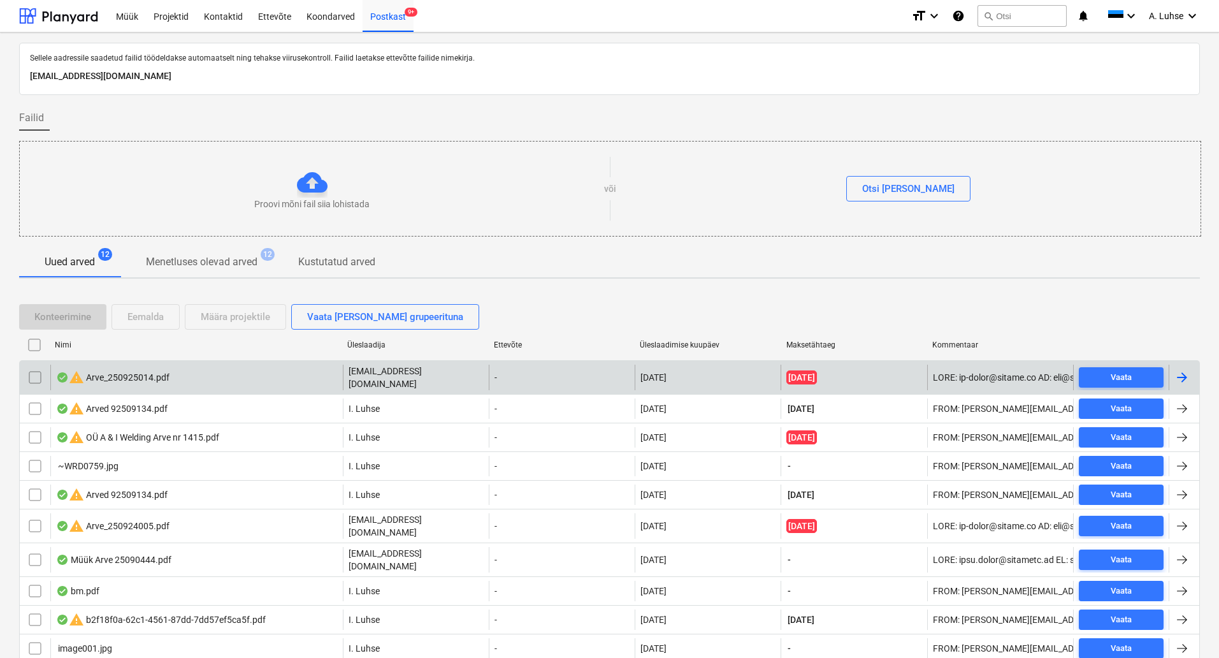
click at [35, 374] on input "checkbox" at bounding box center [35, 377] width 20 height 20
click at [138, 324] on div "Eemalda" at bounding box center [145, 316] width 36 height 17
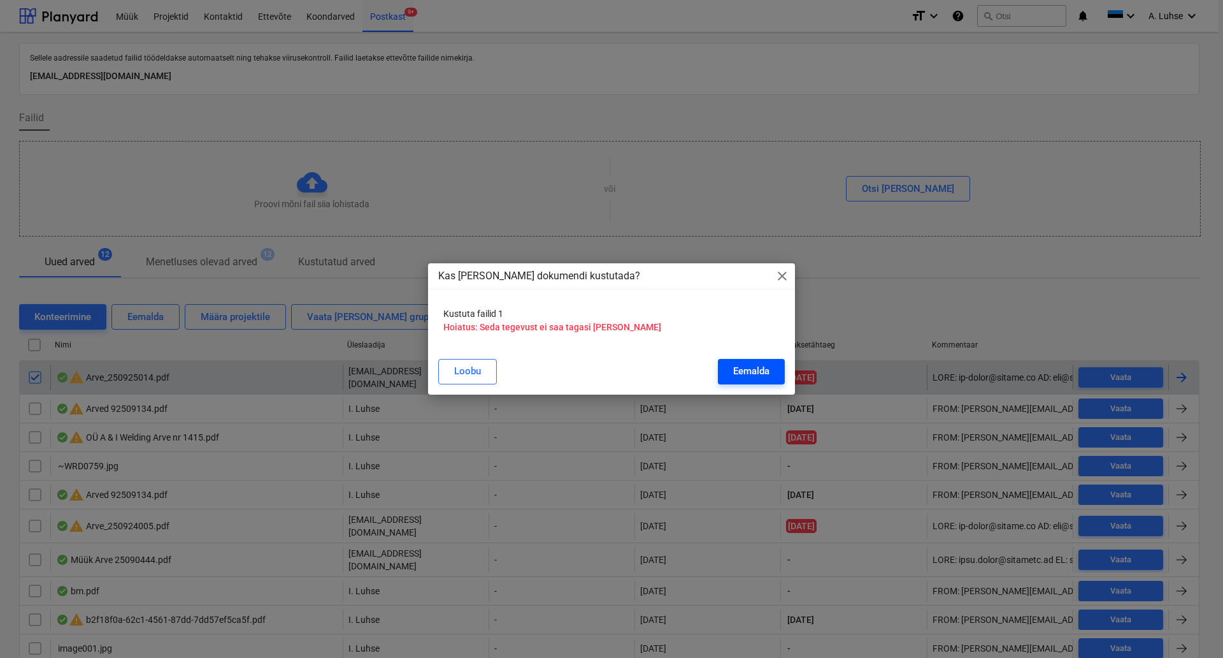
click at [763, 364] on div "Eemalda" at bounding box center [751, 371] width 36 height 17
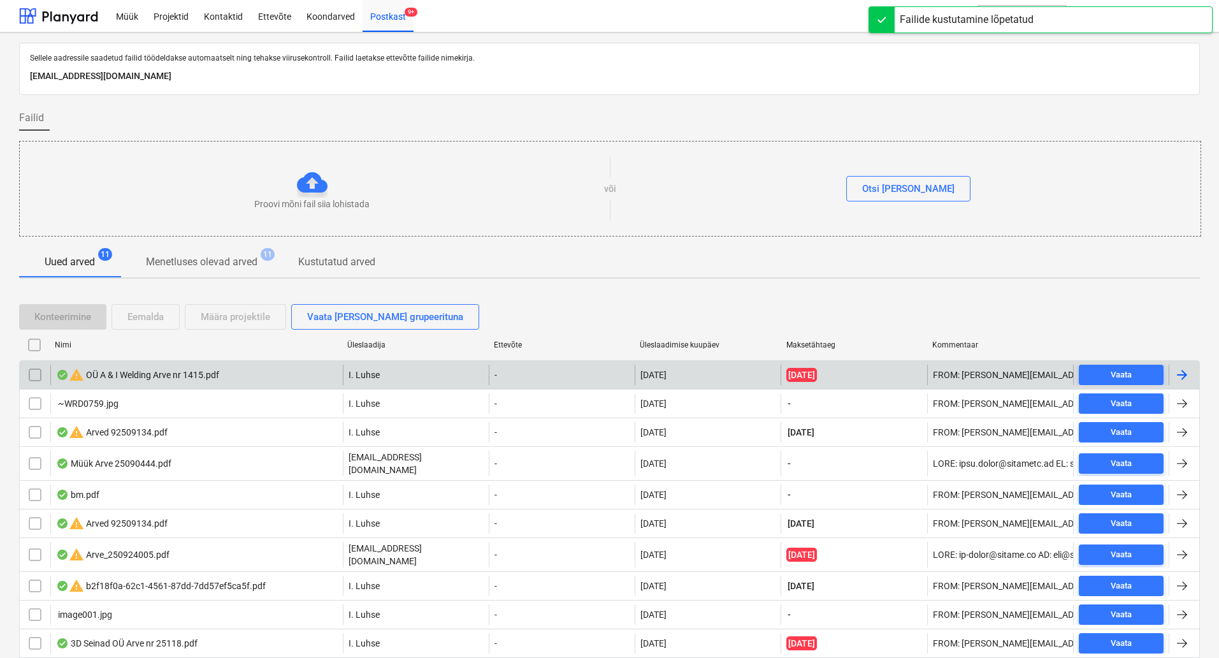
click at [102, 381] on div "warning OÜ A & I Welding Arve nr 1415.pdf" at bounding box center [137, 374] width 163 height 15
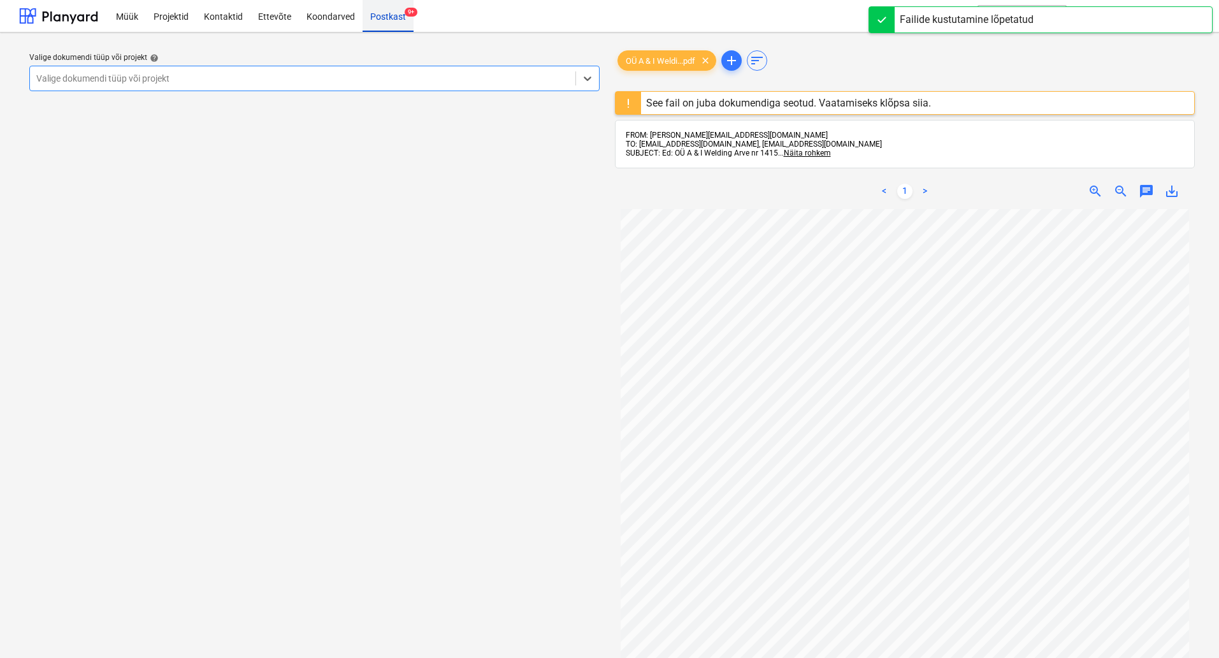
click at [400, 19] on div "Postkast 9+" at bounding box center [388, 15] width 51 height 32
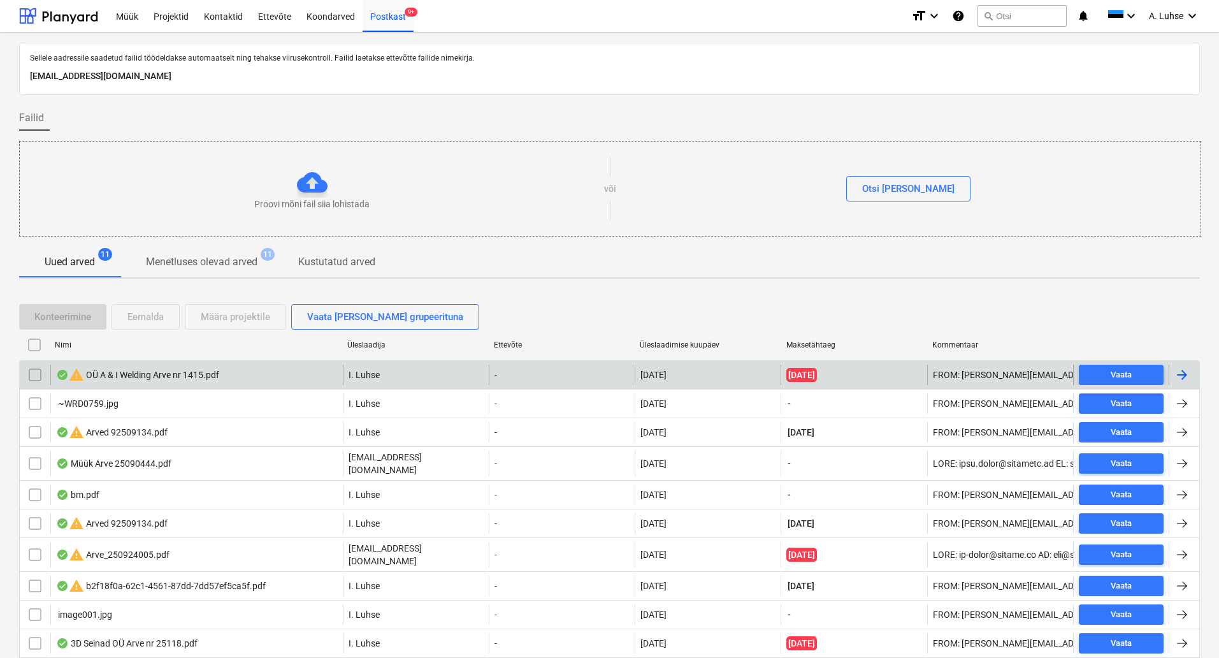
click at [32, 377] on input "checkbox" at bounding box center [35, 374] width 20 height 20
click at [159, 325] on button "Eemalda" at bounding box center [146, 316] width 68 height 25
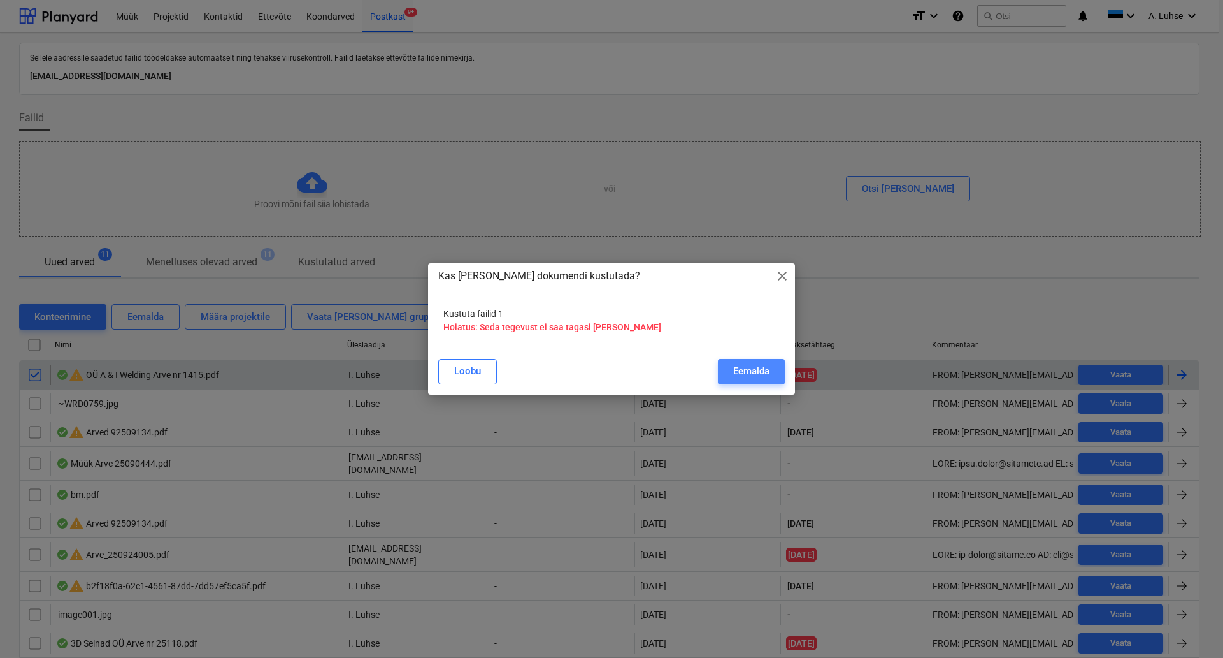
click at [733, 375] on div "Eemalda" at bounding box center [751, 371] width 36 height 17
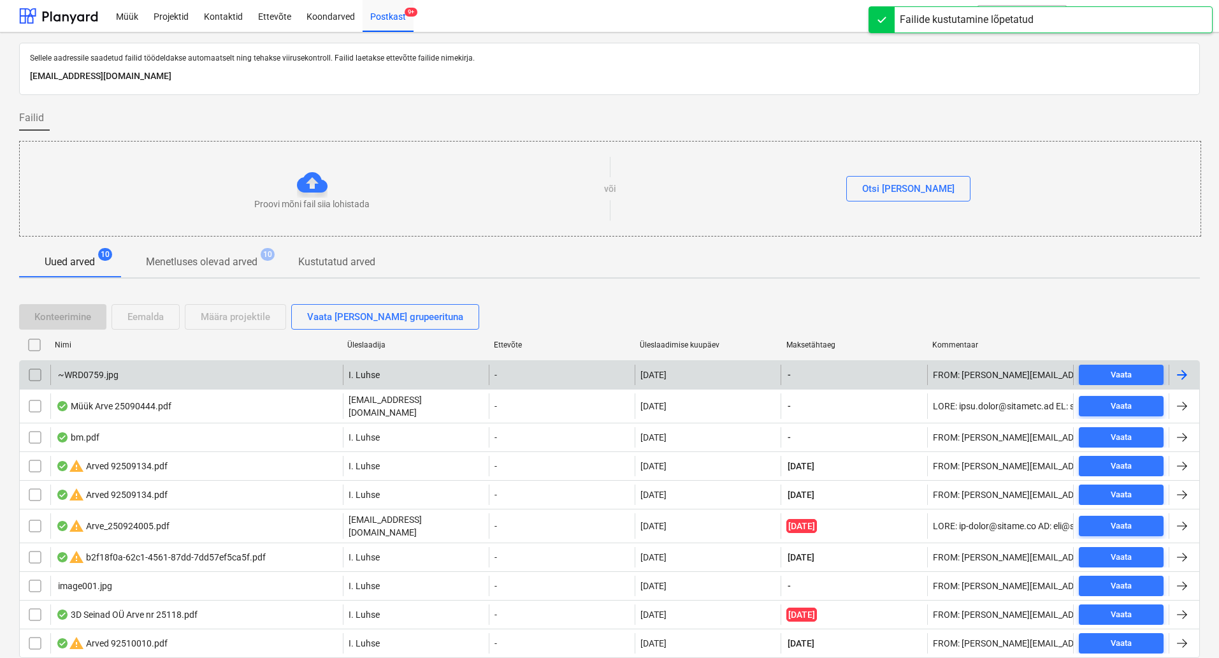
click at [35, 374] on input "checkbox" at bounding box center [35, 374] width 20 height 20
click at [156, 319] on div "Eemalda" at bounding box center [145, 316] width 36 height 17
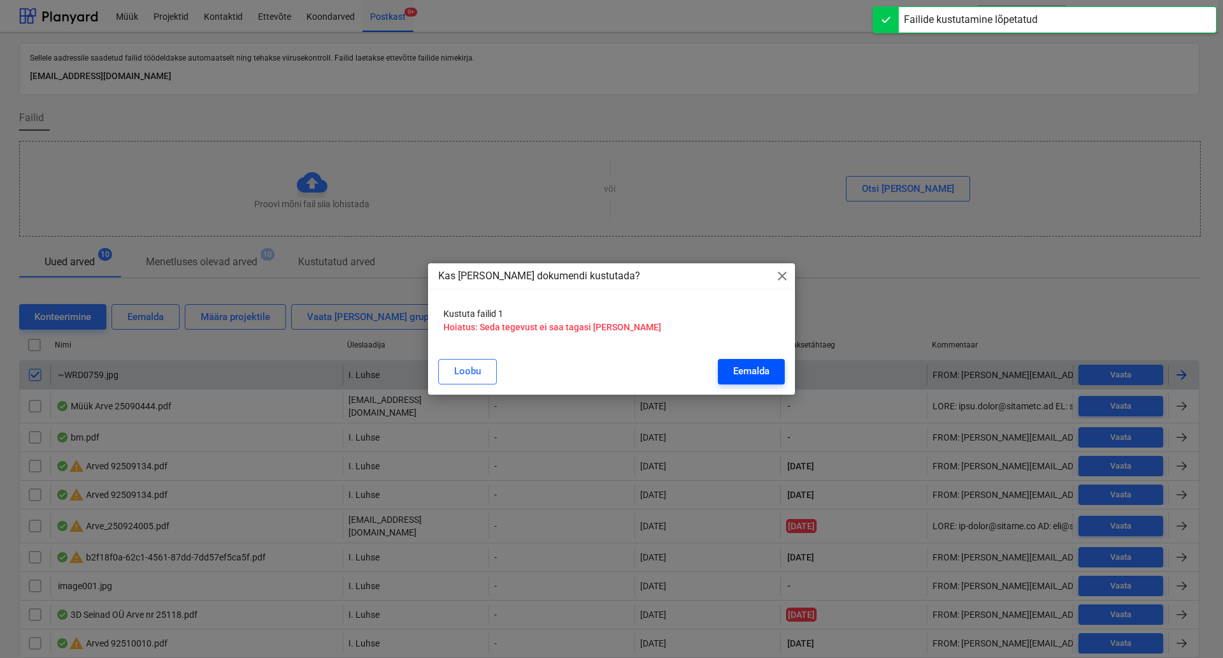
click at [747, 366] on div "Eemalda" at bounding box center [751, 371] width 36 height 17
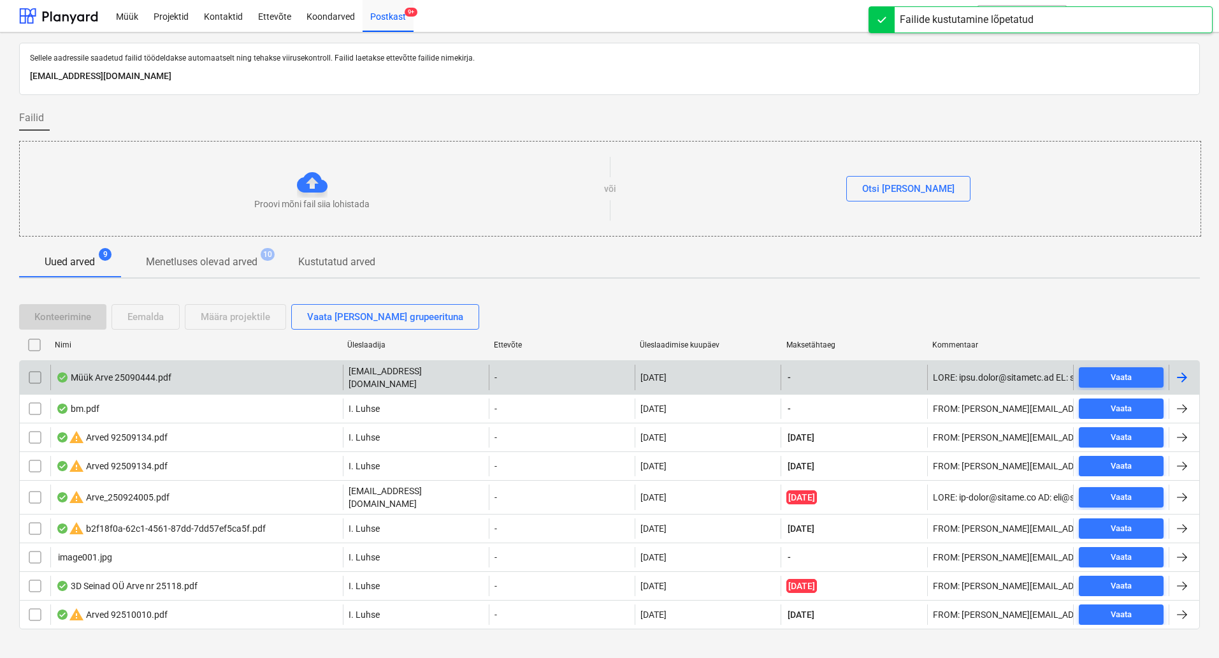
click at [173, 369] on div "Müük Arve 25090444.pdf" at bounding box center [196, 376] width 292 height 25
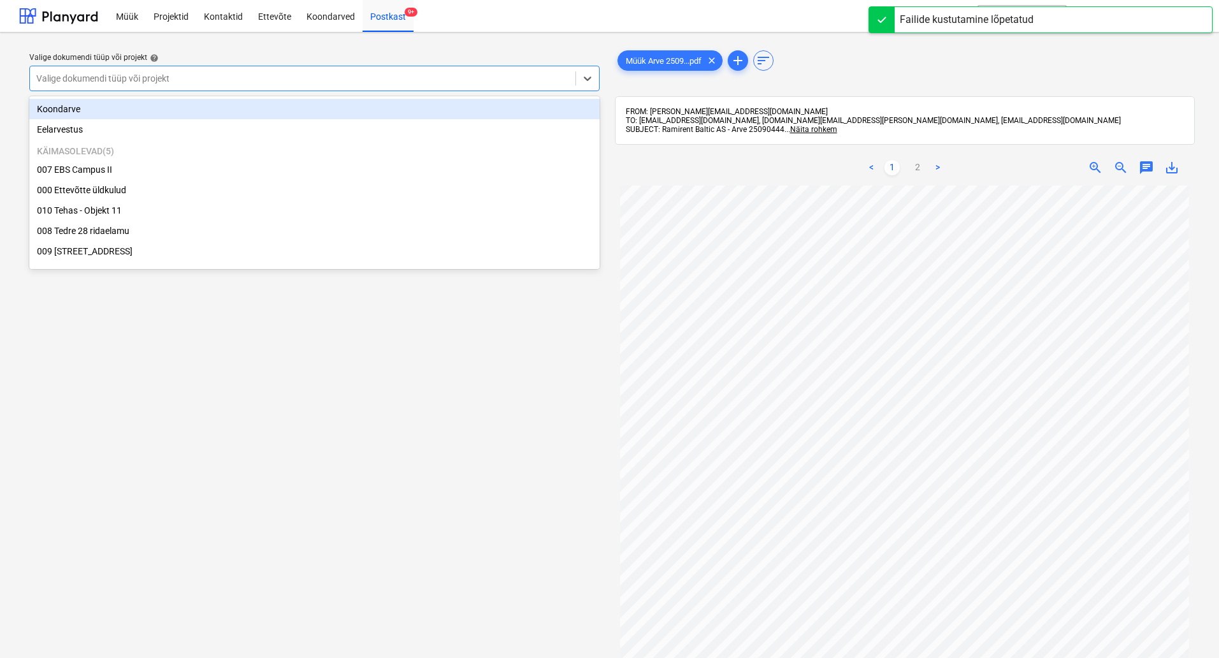
click at [223, 78] on div at bounding box center [302, 78] width 533 height 13
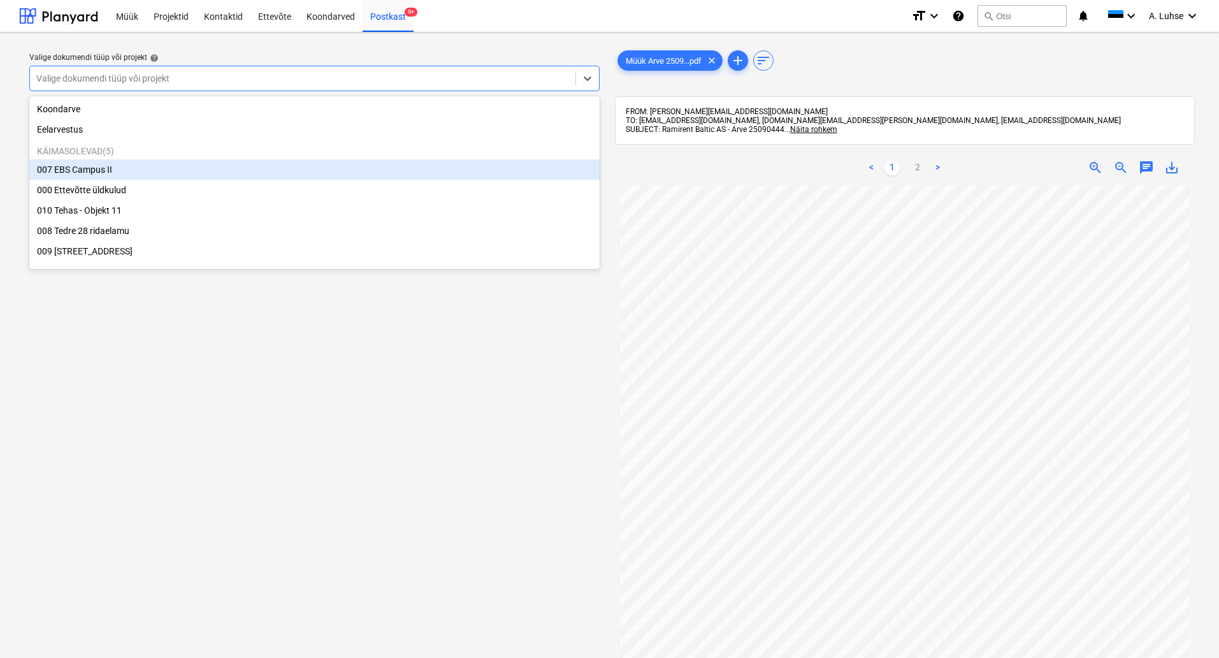
click at [214, 175] on div "007 EBS Campus II" at bounding box center [314, 169] width 570 height 20
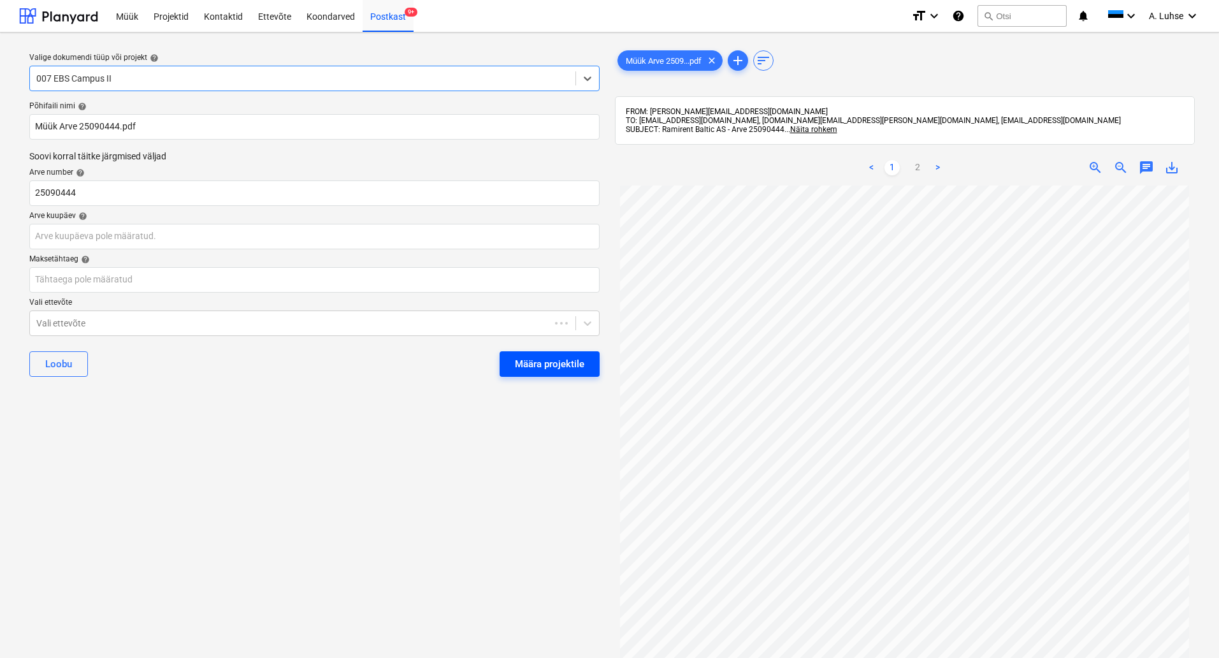
drag, startPoint x: 574, startPoint y: 367, endPoint x: 536, endPoint y: 319, distance: 61.3
click at [573, 368] on div "Määra projektile" at bounding box center [549, 364] width 69 height 17
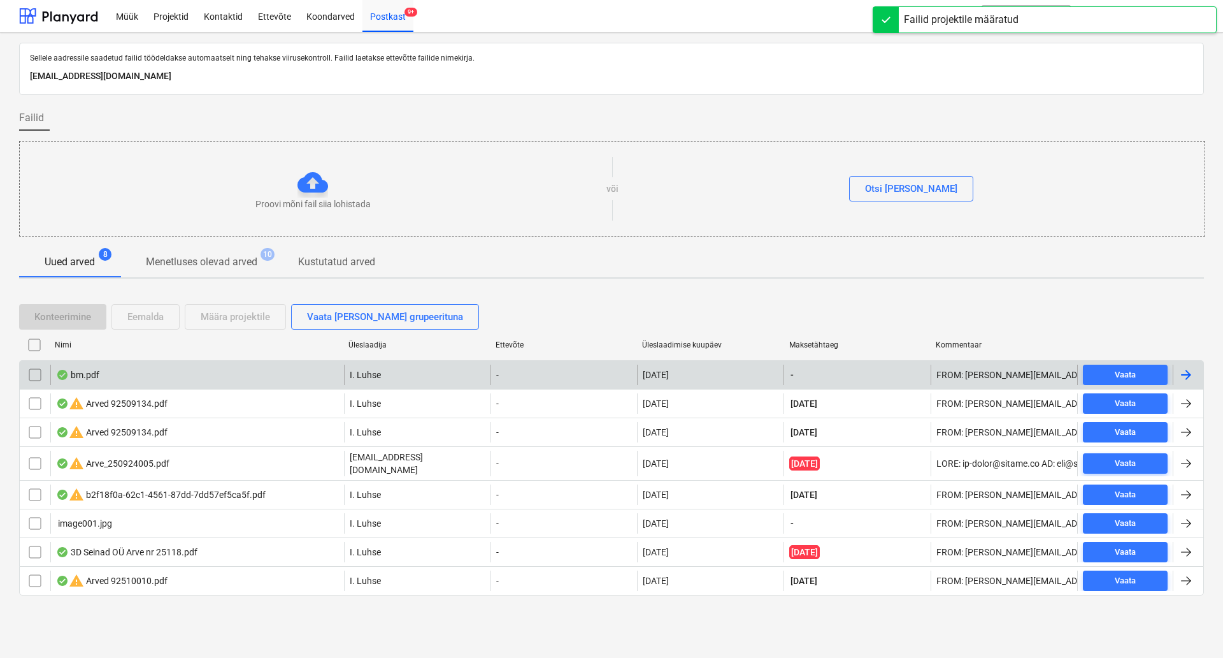
click at [252, 378] on div "bm.pdf" at bounding box center [197, 374] width 294 height 20
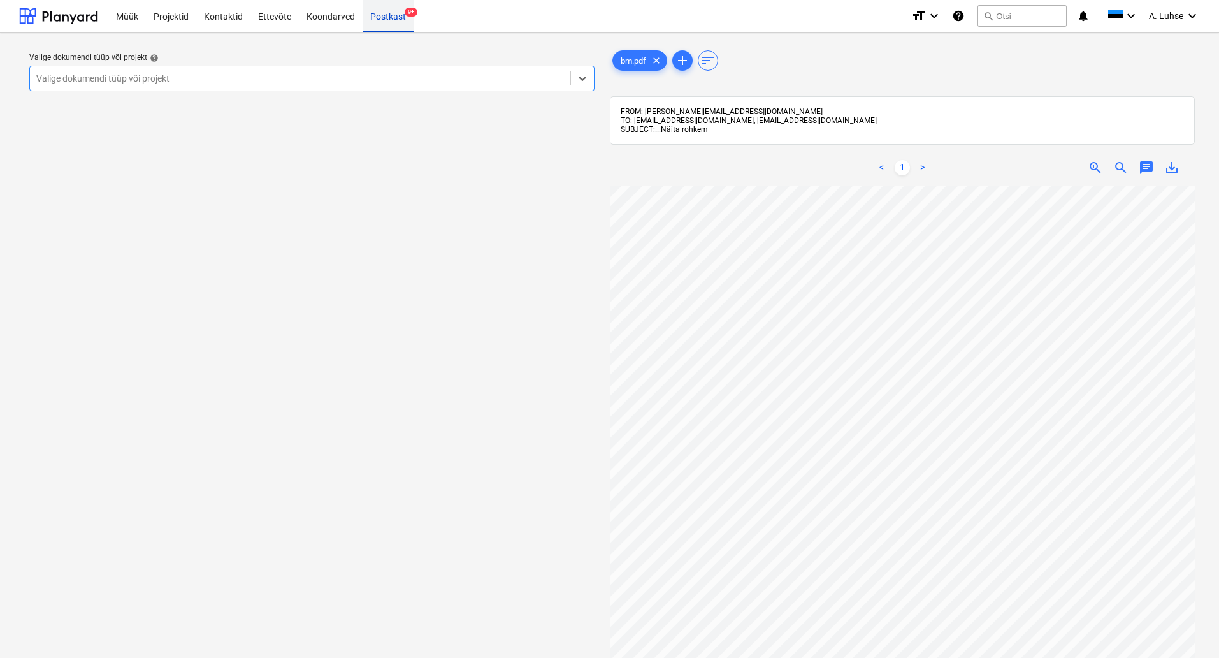
click at [370, 13] on div "Postkast 9+" at bounding box center [388, 15] width 51 height 32
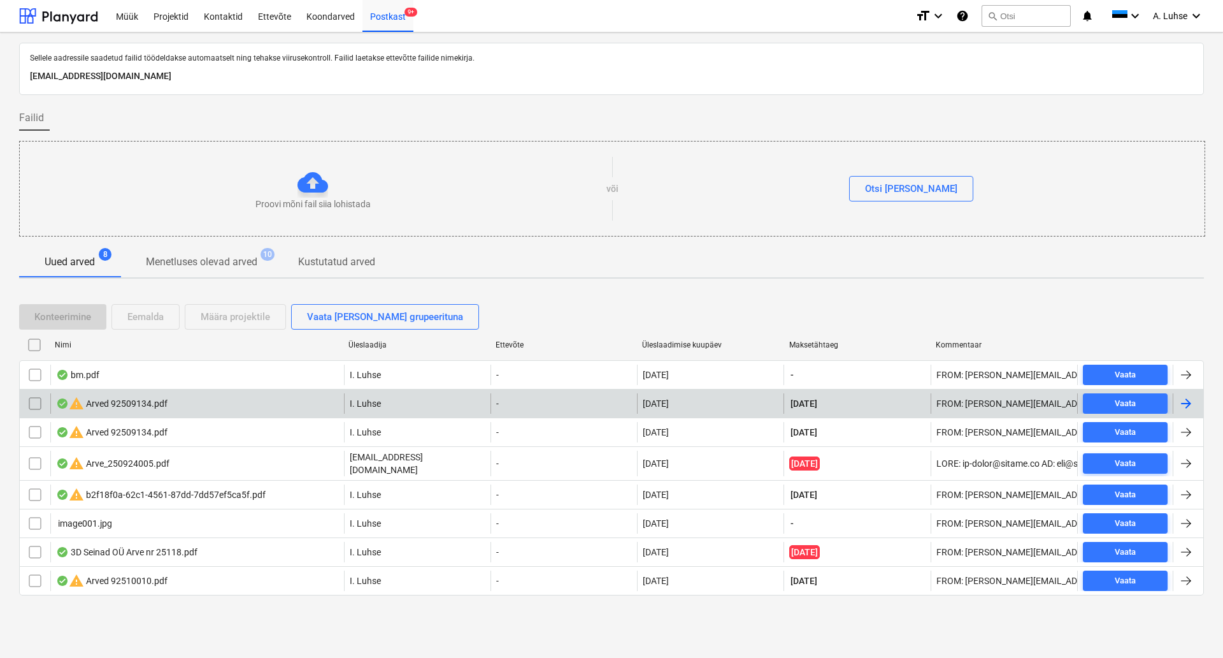
click at [213, 403] on div "warning Arved 92509134.pdf" at bounding box center [197, 403] width 294 height 20
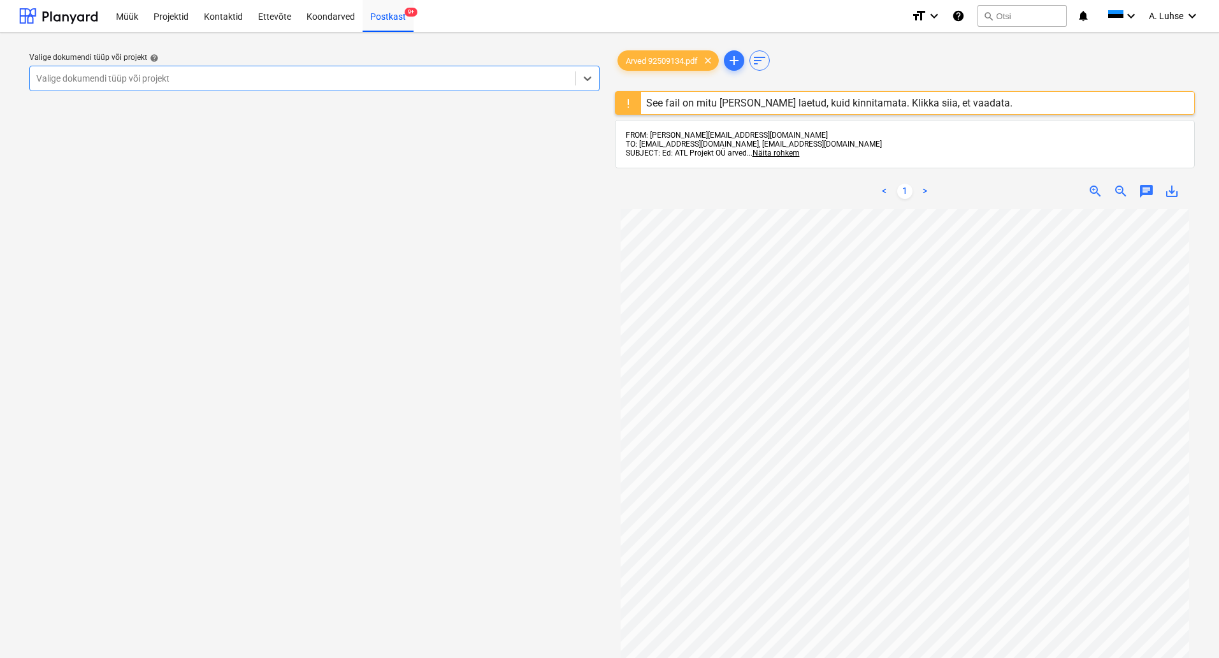
click at [749, 109] on div "See fail on mitu korda üles laetud, kuid kinnitamata. Klikka siia, et vaadata." at bounding box center [829, 103] width 377 height 22
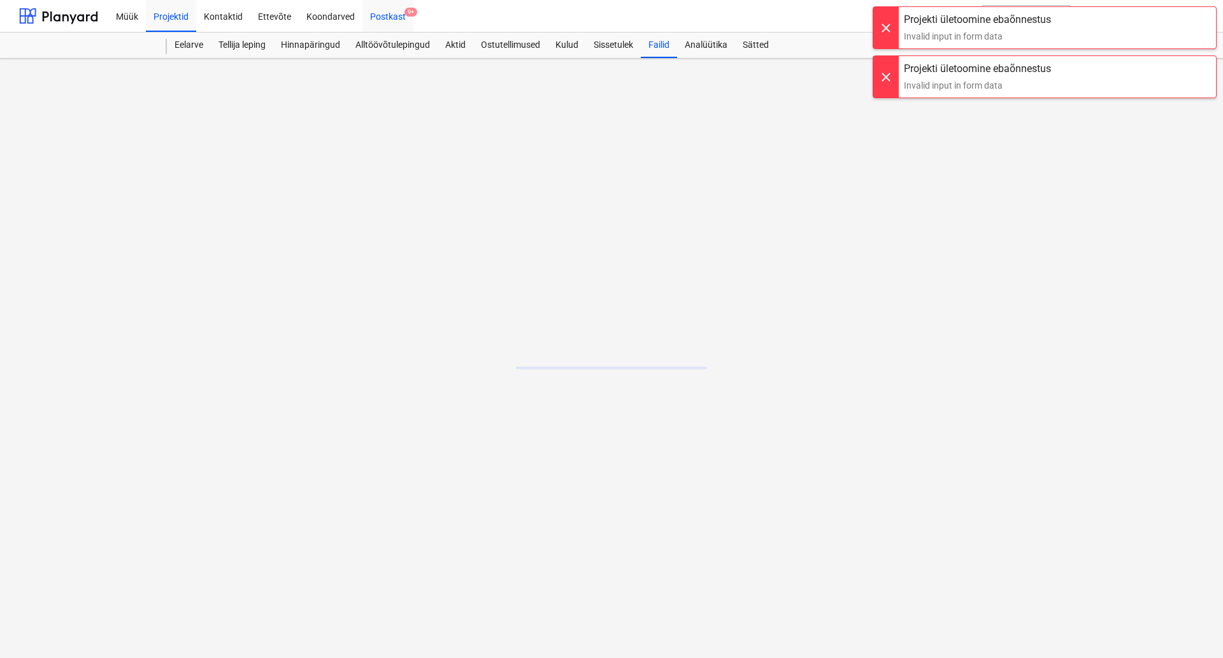
click at [384, 19] on div "Postkast 9+" at bounding box center [388, 15] width 51 height 32
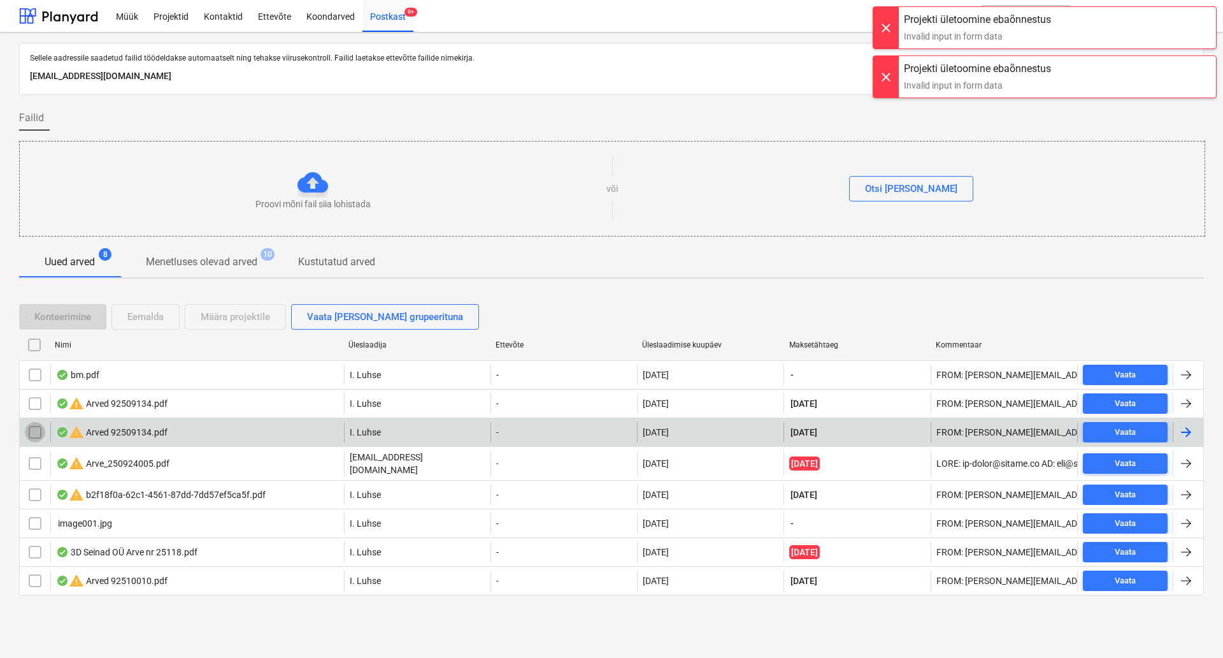
click at [32, 429] on input "checkbox" at bounding box center [35, 432] width 20 height 20
click at [138, 315] on div "Eemalda" at bounding box center [145, 316] width 36 height 17
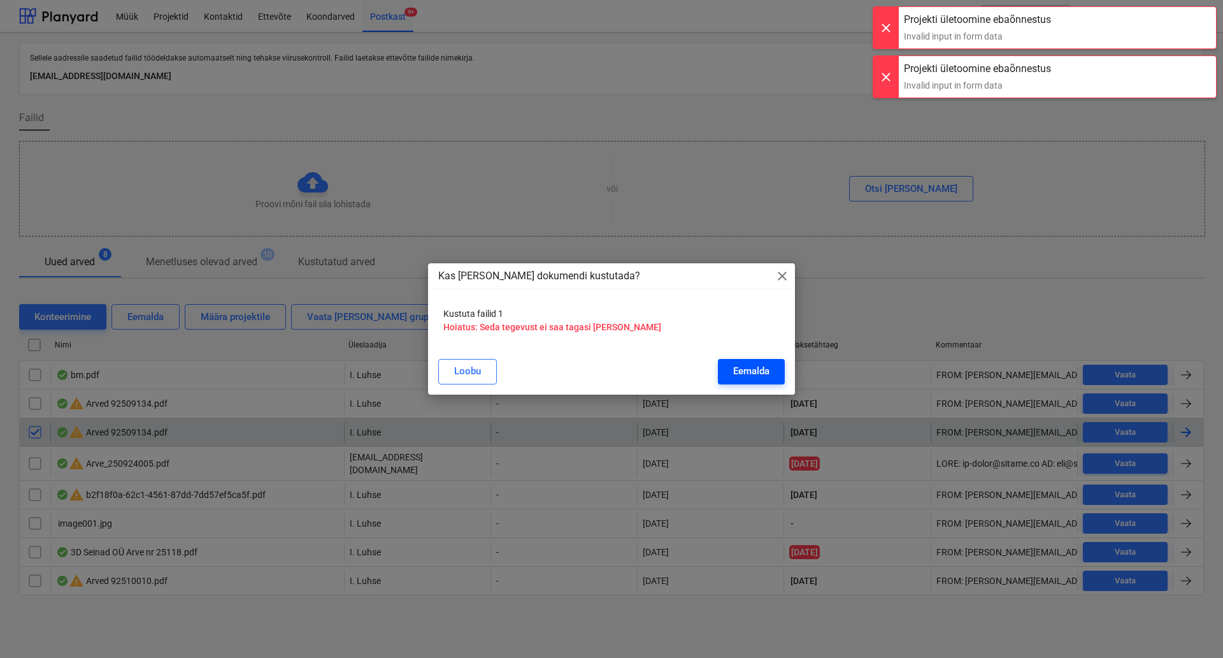
click at [736, 362] on button "Eemalda" at bounding box center [751, 371] width 67 height 25
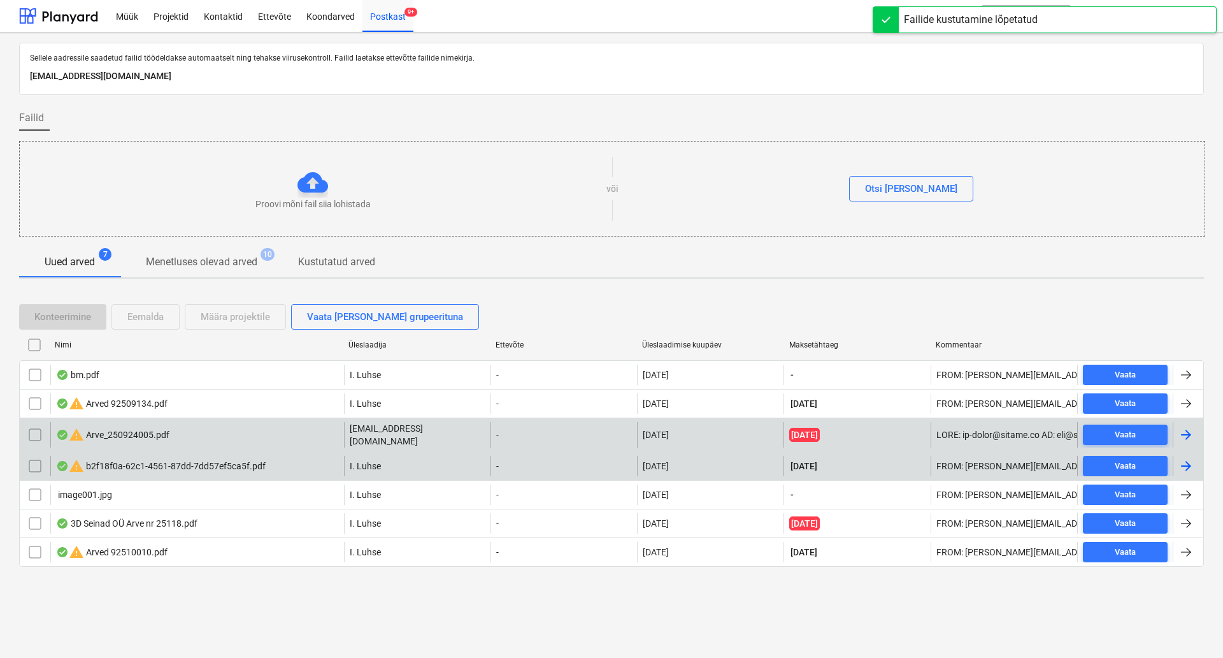
click at [211, 466] on div "warning b2f18f0a-62c1-4561-87dd-7dd57ef5ca5f.pdf" at bounding box center [161, 465] width 210 height 15
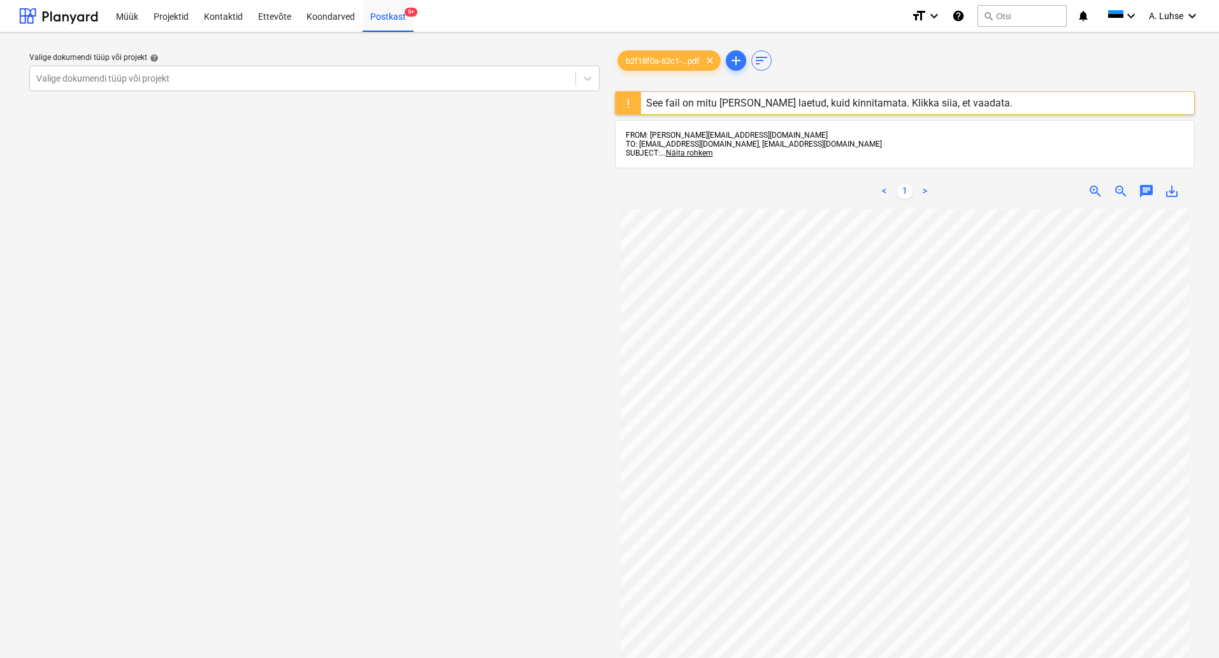
click at [691, 106] on div "See fail on mitu korda üles laetud, kuid kinnitamata. Klikka siia, et vaadata." at bounding box center [829, 103] width 366 height 12
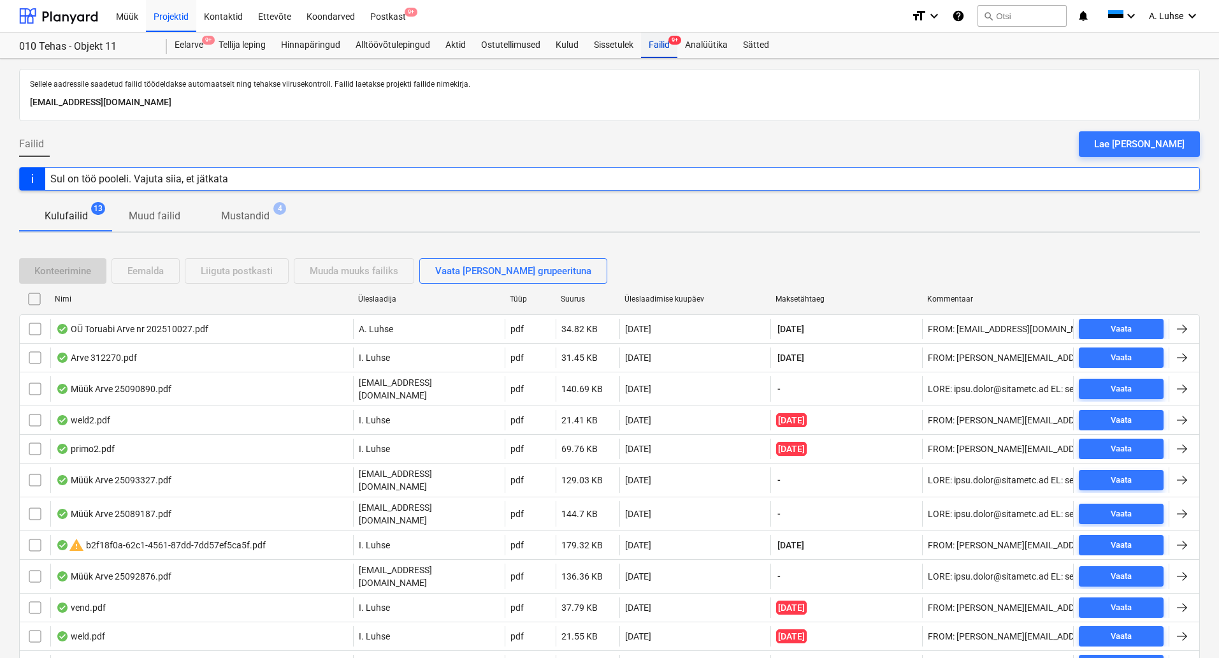
click at [667, 50] on div "Failid 9+" at bounding box center [659, 44] width 36 height 25
click at [384, 22] on div "Postkast 9+" at bounding box center [388, 15] width 51 height 32
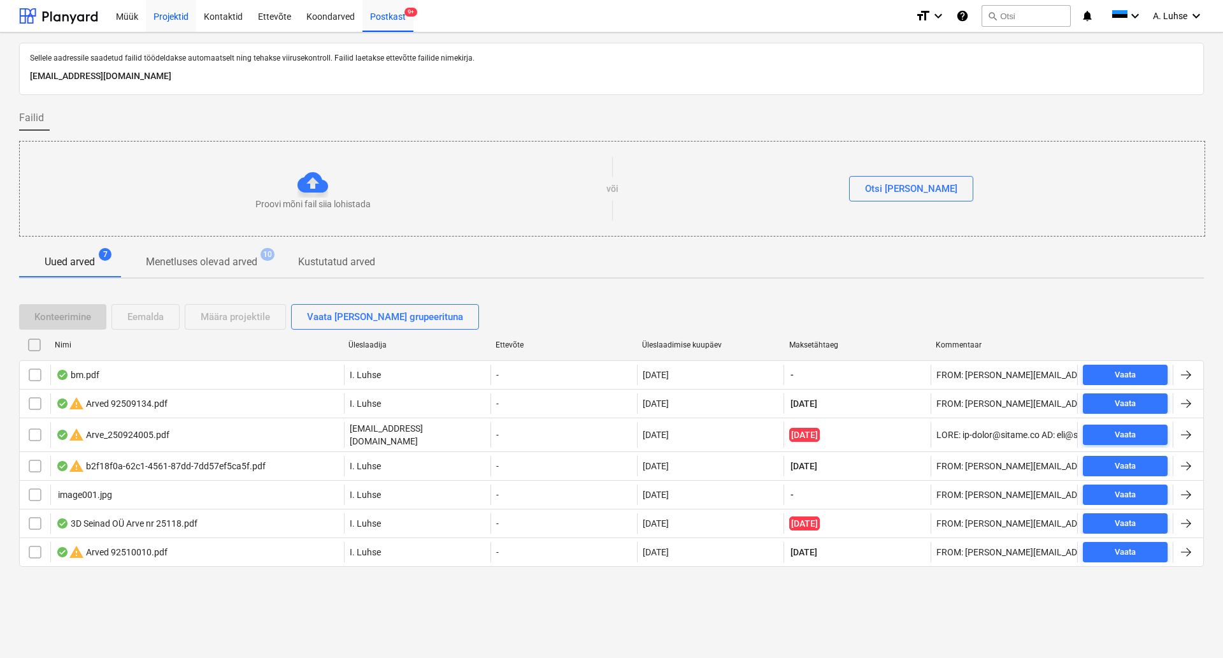
click at [175, 22] on div "Projektid" at bounding box center [171, 15] width 50 height 32
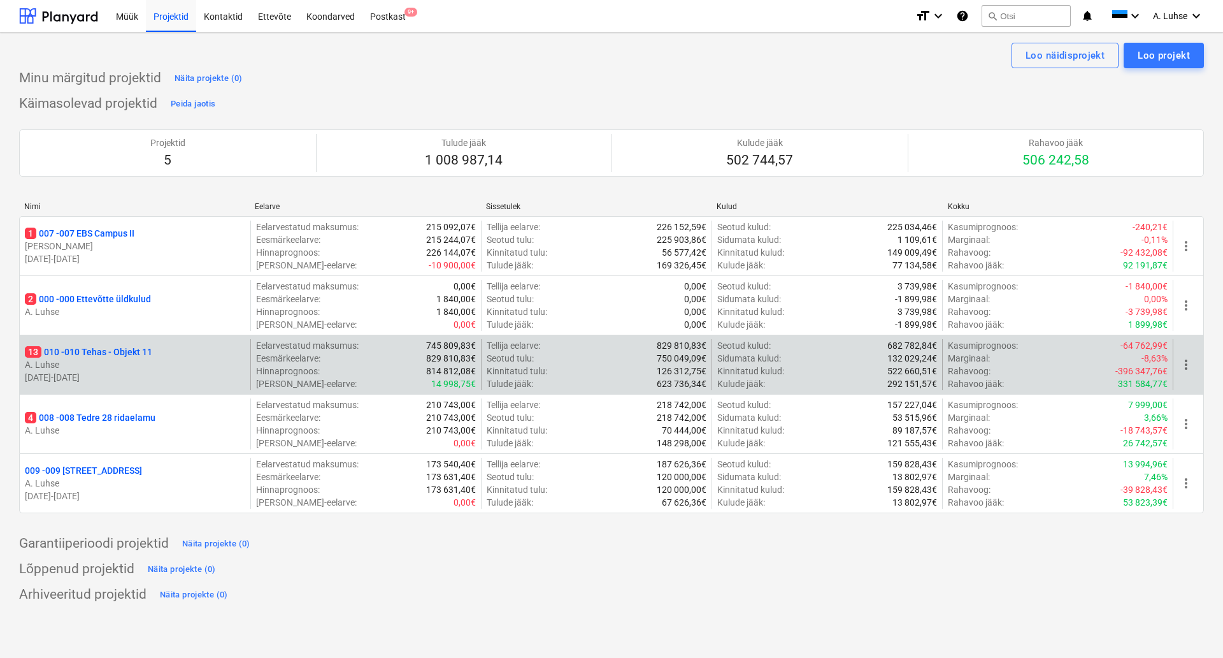
click at [117, 357] on p "13 010 - 010 Tehas - Objekt 11" at bounding box center [88, 351] width 127 height 13
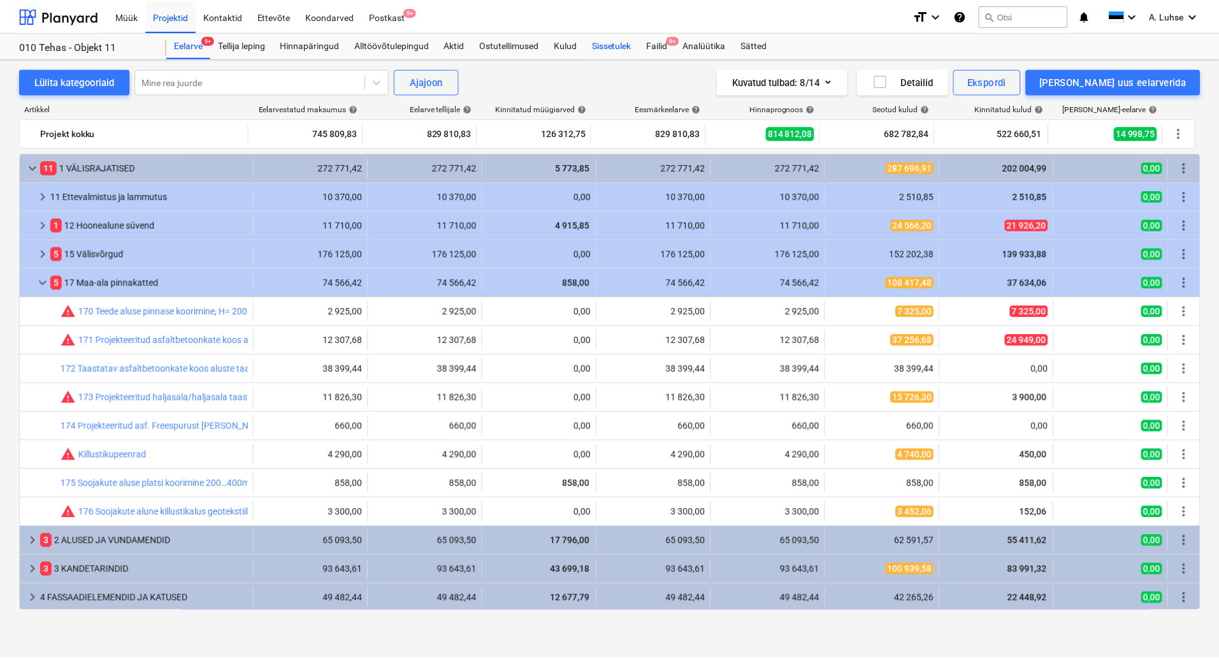
scroll to position [59, 0]
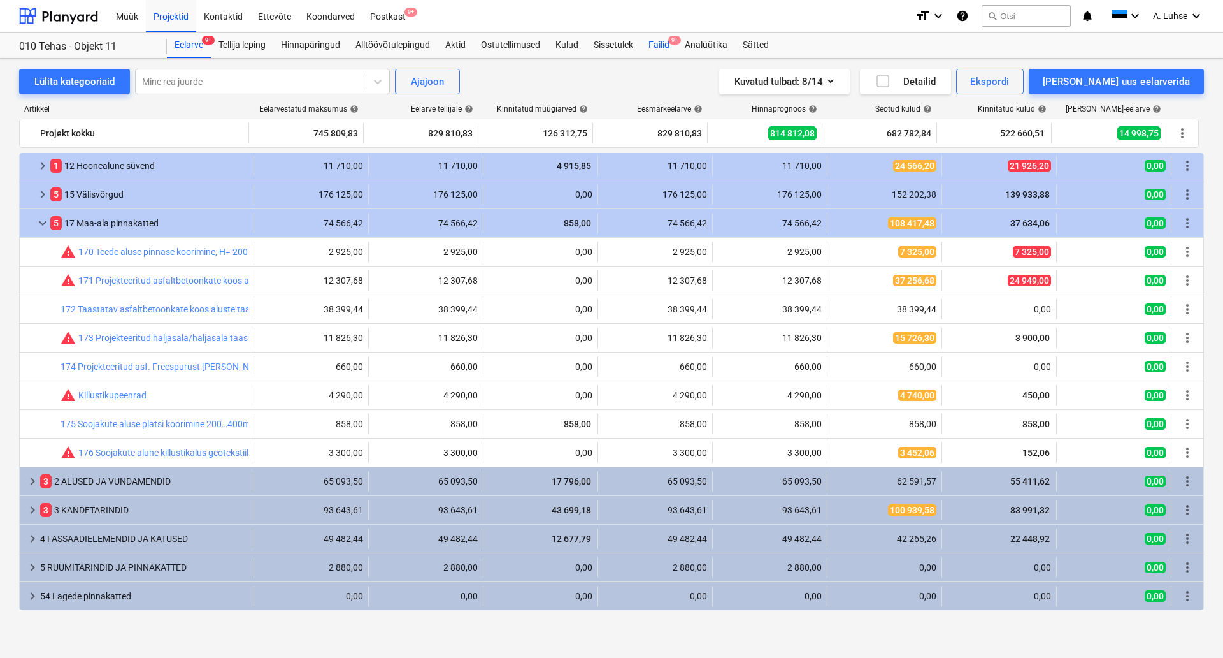
click at [666, 48] on div "Failid 9+" at bounding box center [659, 44] width 36 height 25
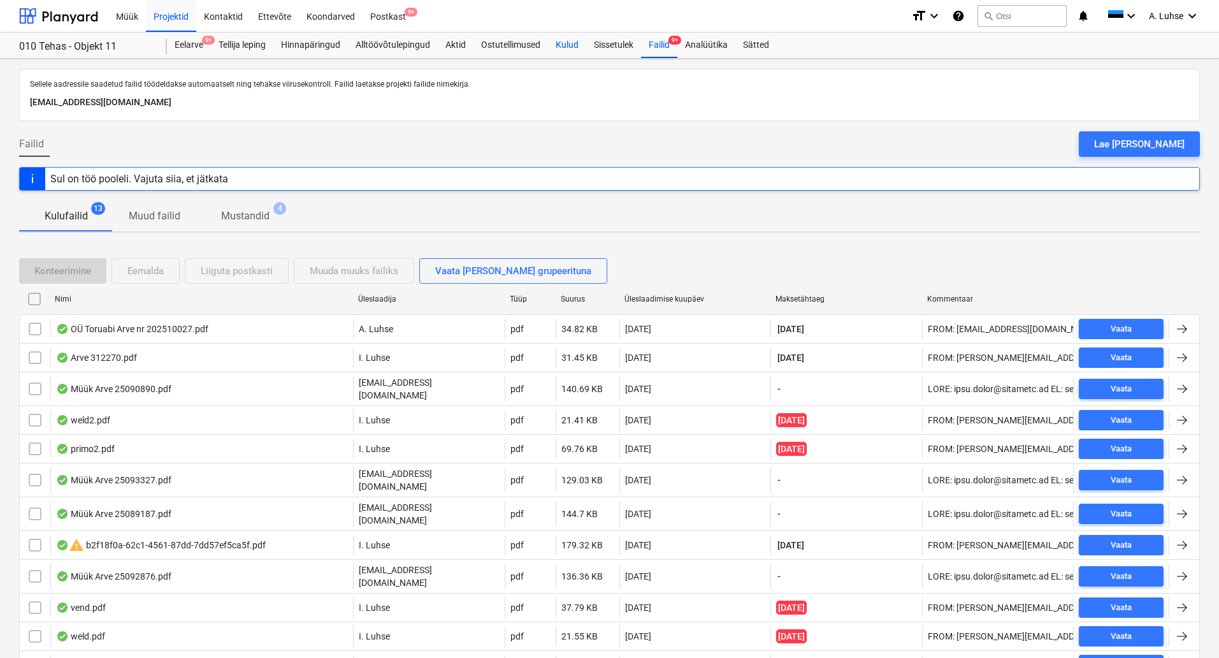
click at [572, 52] on div "Kulud" at bounding box center [567, 44] width 38 height 25
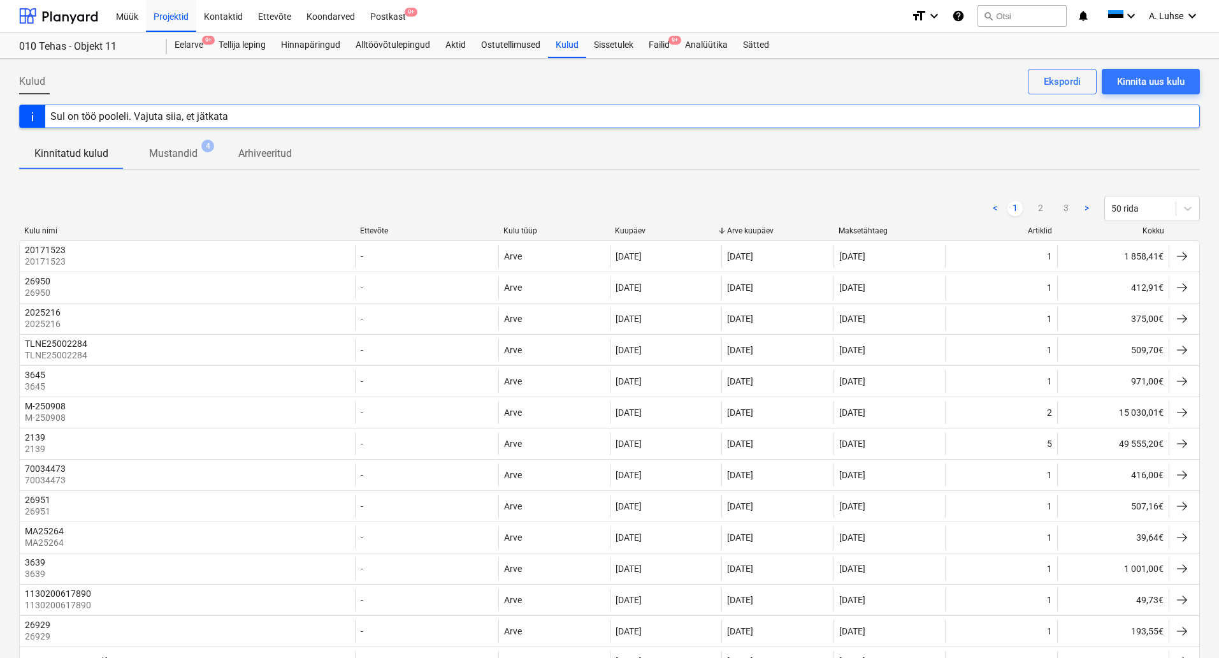
click at [381, 230] on div "Ettevõte" at bounding box center [426, 230] width 133 height 9
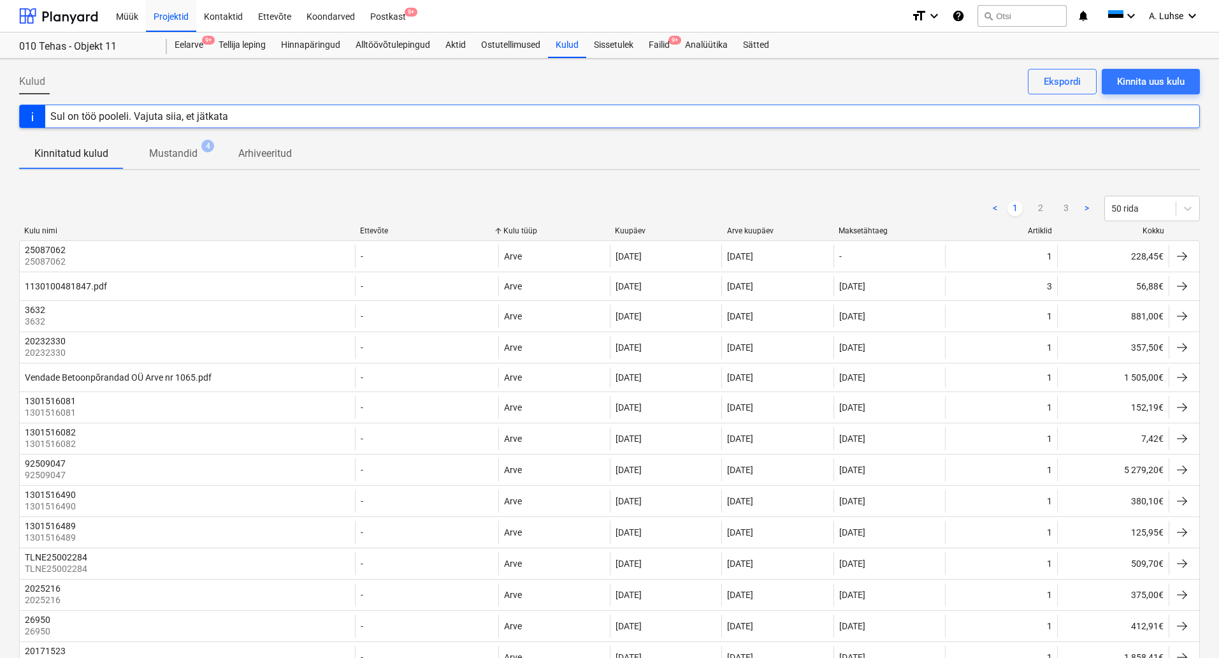
click at [381, 230] on div "Ettevõte" at bounding box center [426, 230] width 133 height 9
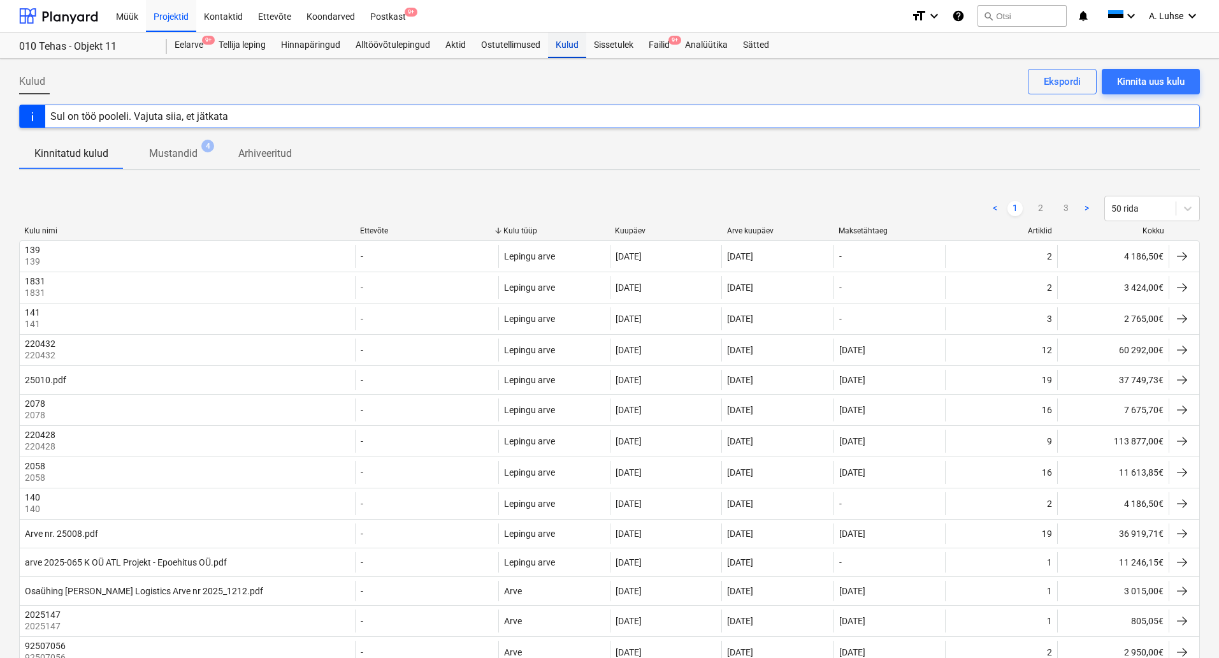
click at [575, 44] on div "Kulud" at bounding box center [567, 44] width 38 height 25
click at [1000, 22] on div "Projekti ületoomine ebaõnnestus Invalid input in form data" at bounding box center [973, 21] width 157 height 41
click at [1003, 14] on div "Projekti ületoomine ebaõnnestus" at bounding box center [973, 13] width 147 height 15
click at [1028, 17] on div "Projekti ületoomine ebaõnnestus" at bounding box center [973, 13] width 147 height 15
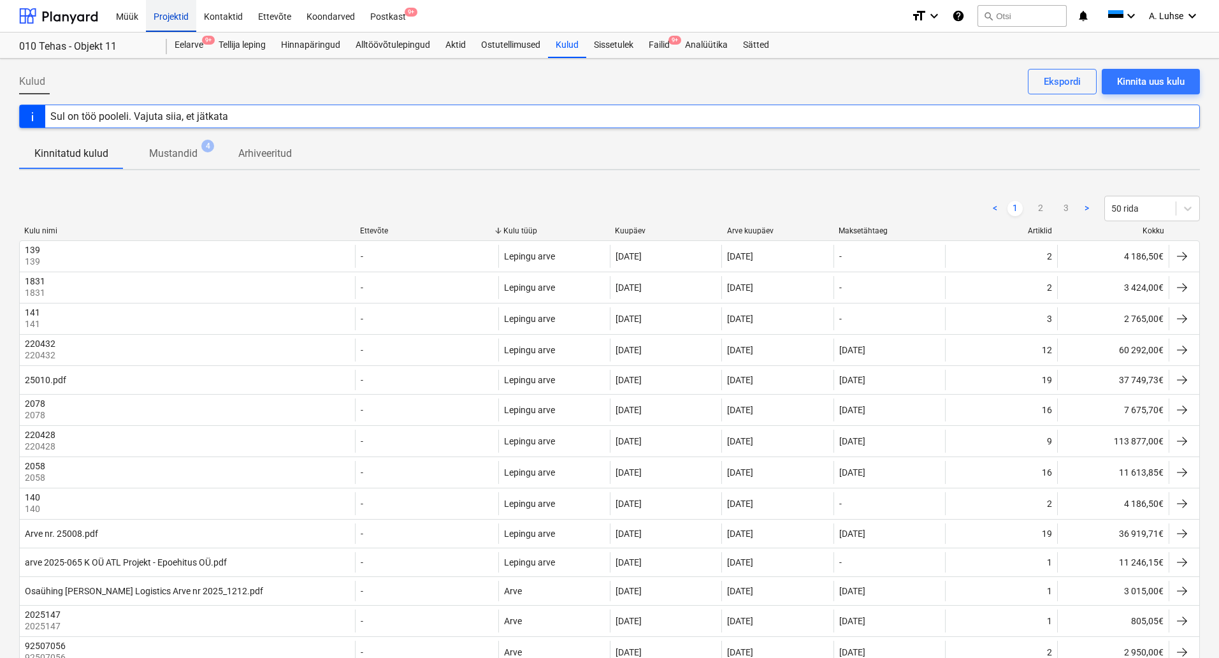
click at [154, 12] on div "Projektid" at bounding box center [171, 15] width 50 height 32
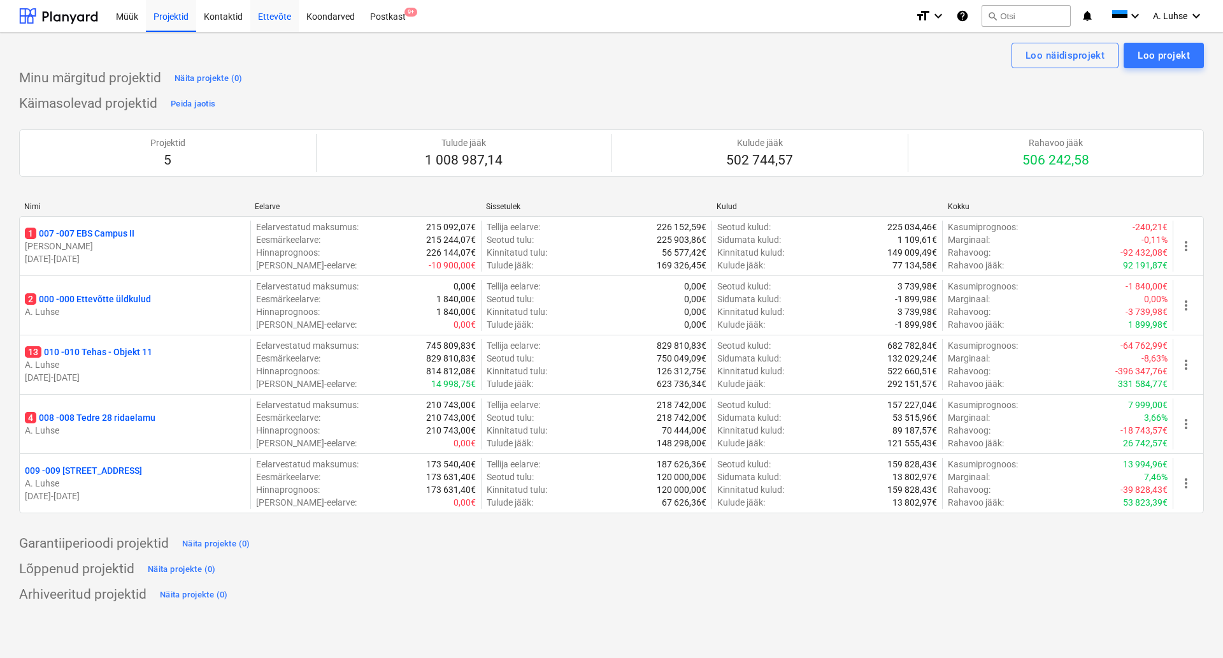
click at [278, 19] on div "Ettevõte" at bounding box center [274, 15] width 48 height 32
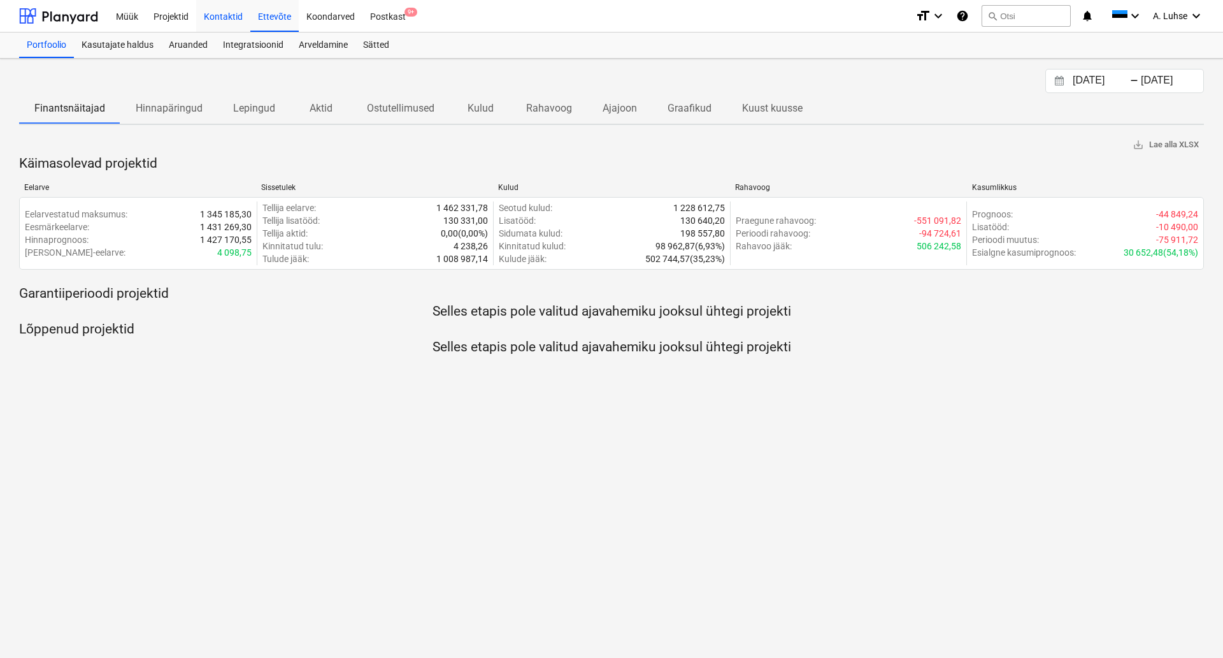
click at [208, 13] on div "Kontaktid" at bounding box center [223, 15] width 54 height 32
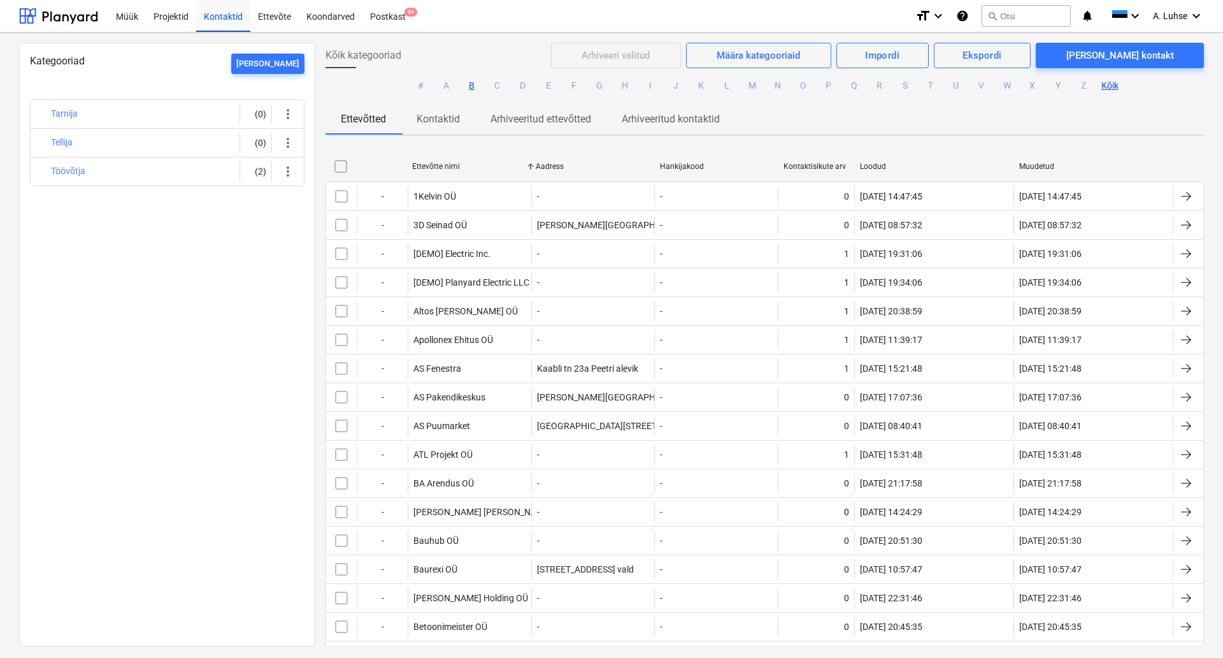
click at [466, 87] on button "B" at bounding box center [471, 85] width 15 height 15
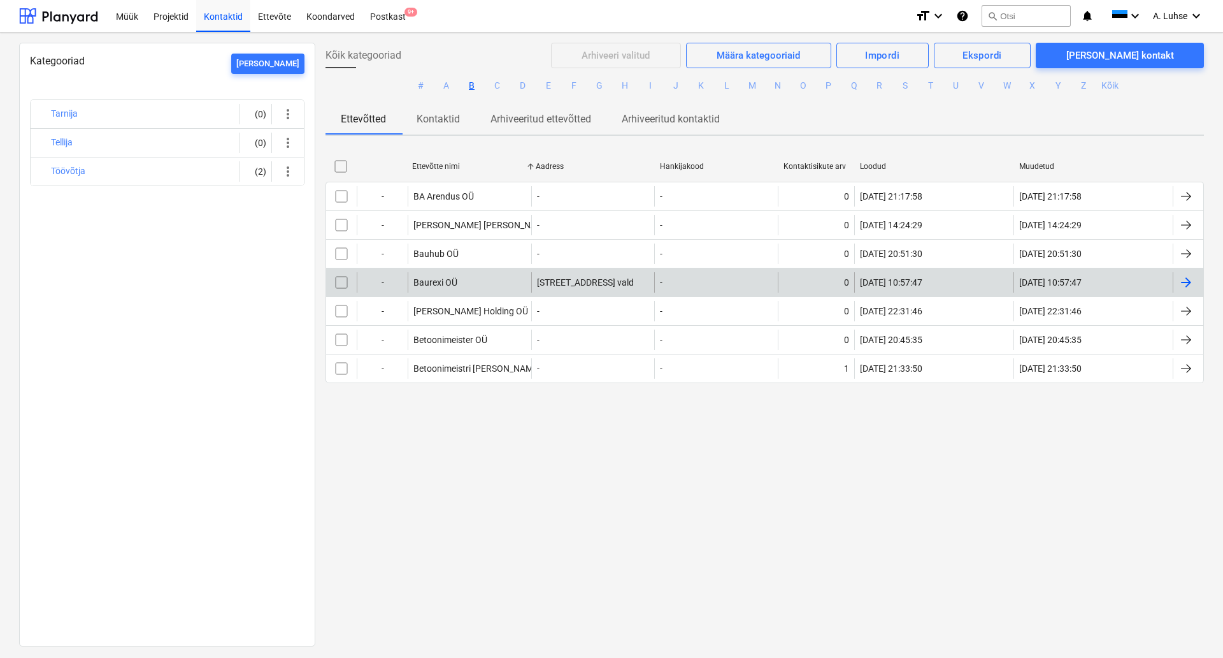
click at [468, 282] on div "Baurexi OÜ" at bounding box center [470, 282] width 124 height 20
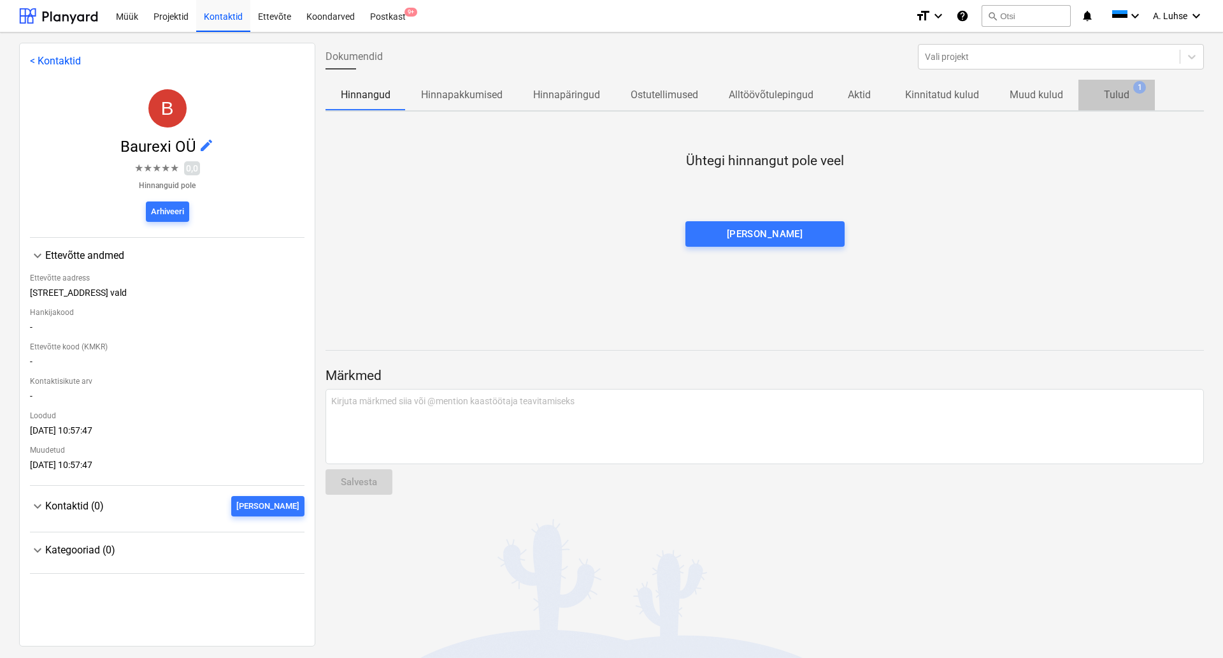
click at [1105, 99] on p "Tulud" at bounding box center [1116, 94] width 25 height 15
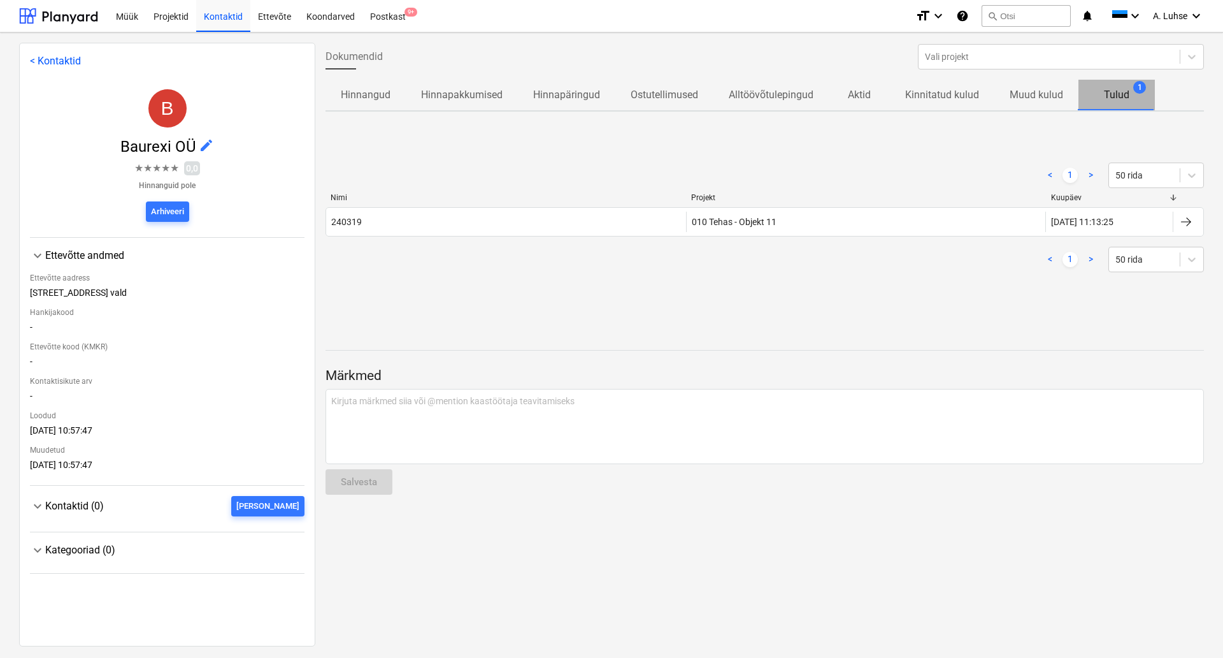
click at [1105, 99] on p "Tulud" at bounding box center [1116, 94] width 25 height 15
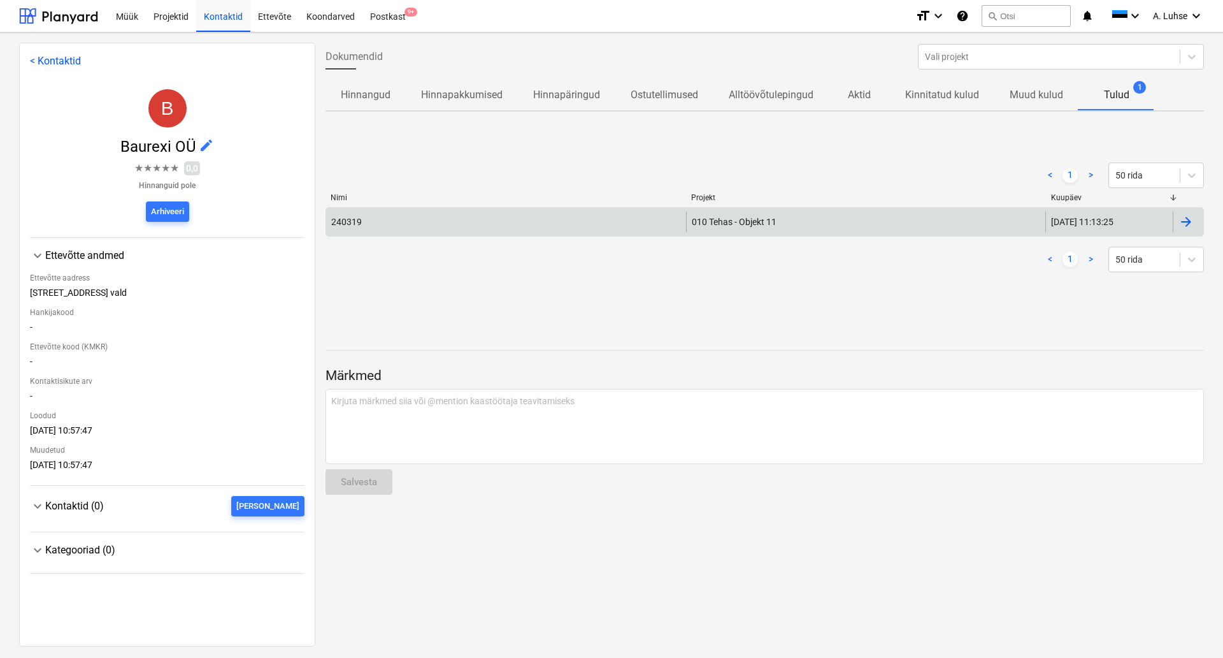
click at [1185, 228] on div at bounding box center [1186, 221] width 15 height 15
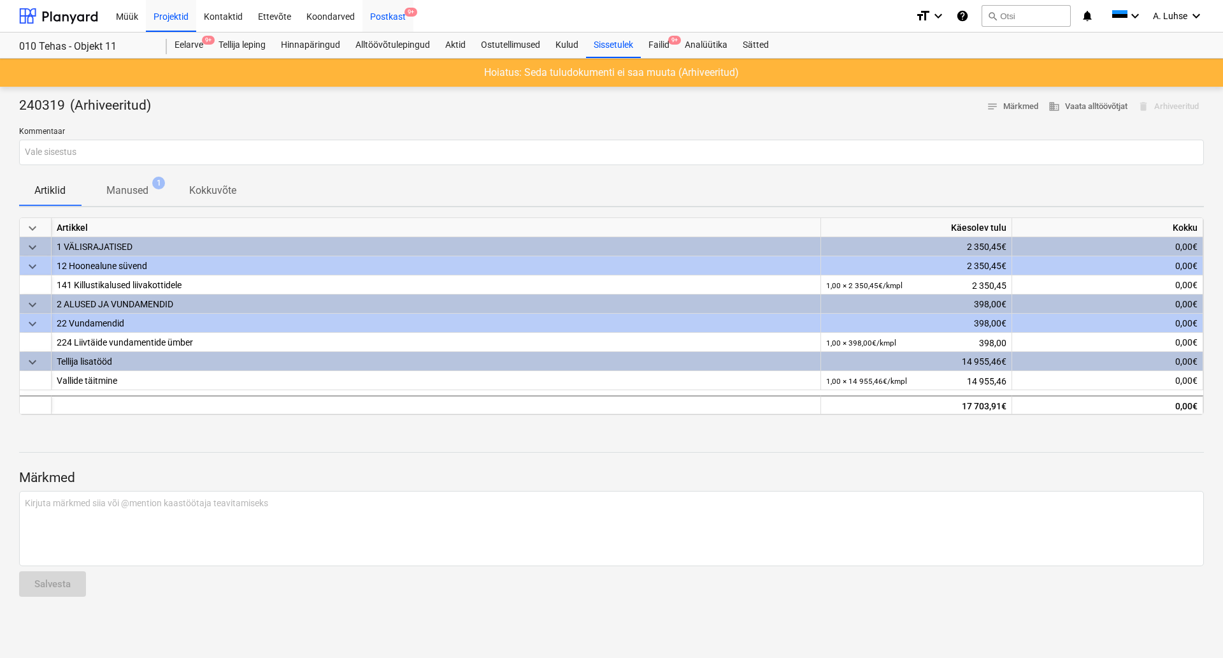
click at [394, 22] on div "Postkast 9+" at bounding box center [388, 15] width 51 height 32
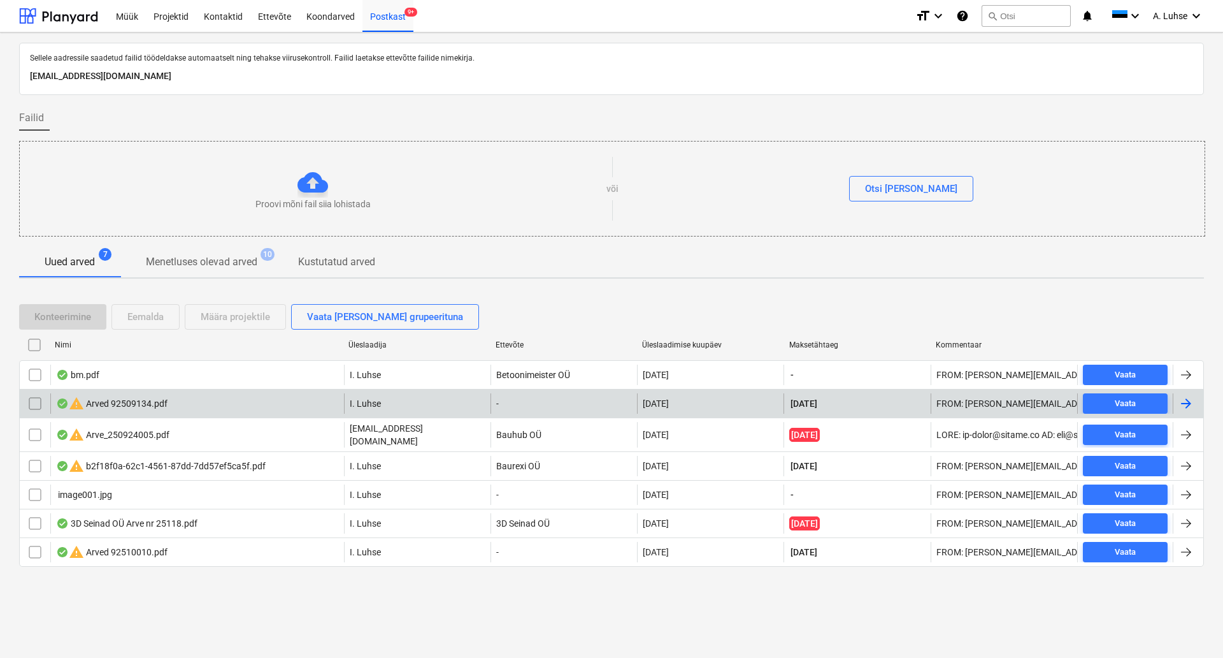
click at [241, 407] on div "warning Arved 92509134.pdf" at bounding box center [197, 403] width 294 height 20
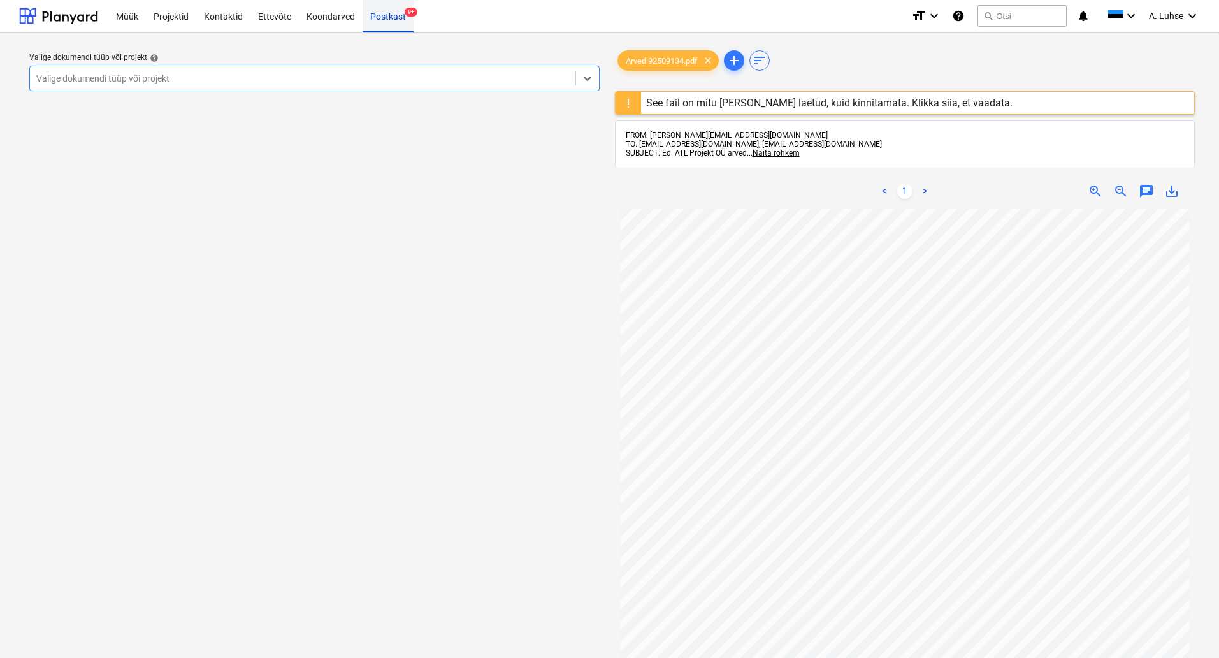
click at [403, 18] on div "Postkast 9+" at bounding box center [388, 15] width 51 height 32
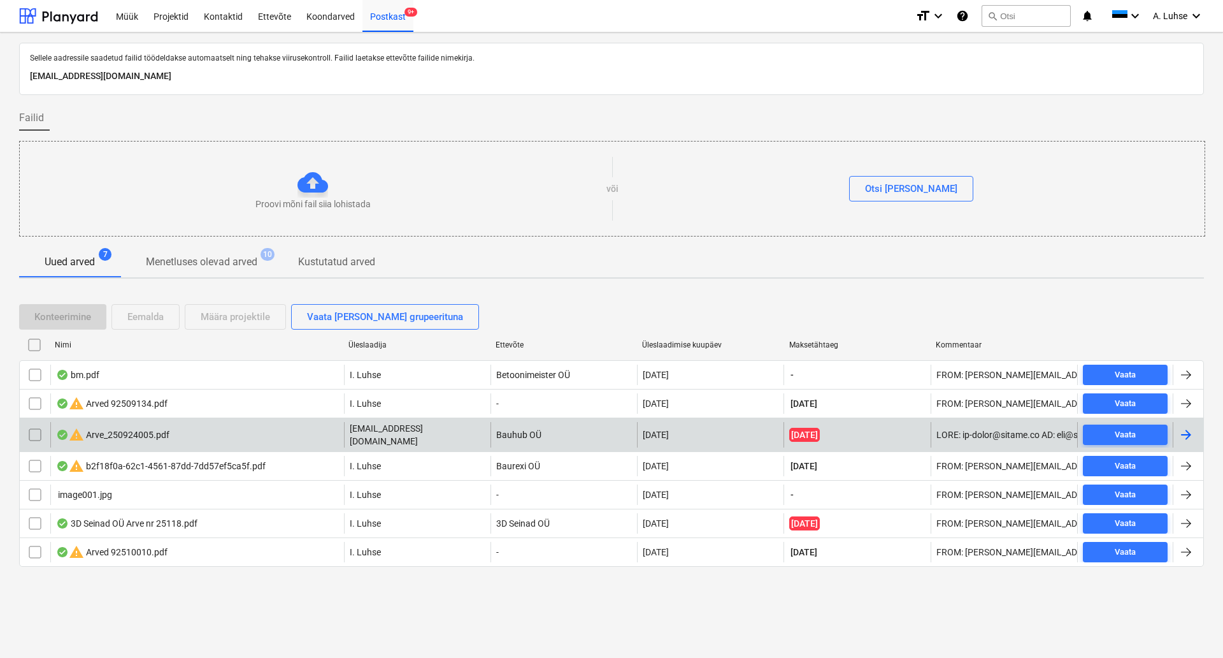
click at [244, 437] on div "warning Arve_250924005.pdf" at bounding box center [197, 434] width 294 height 25
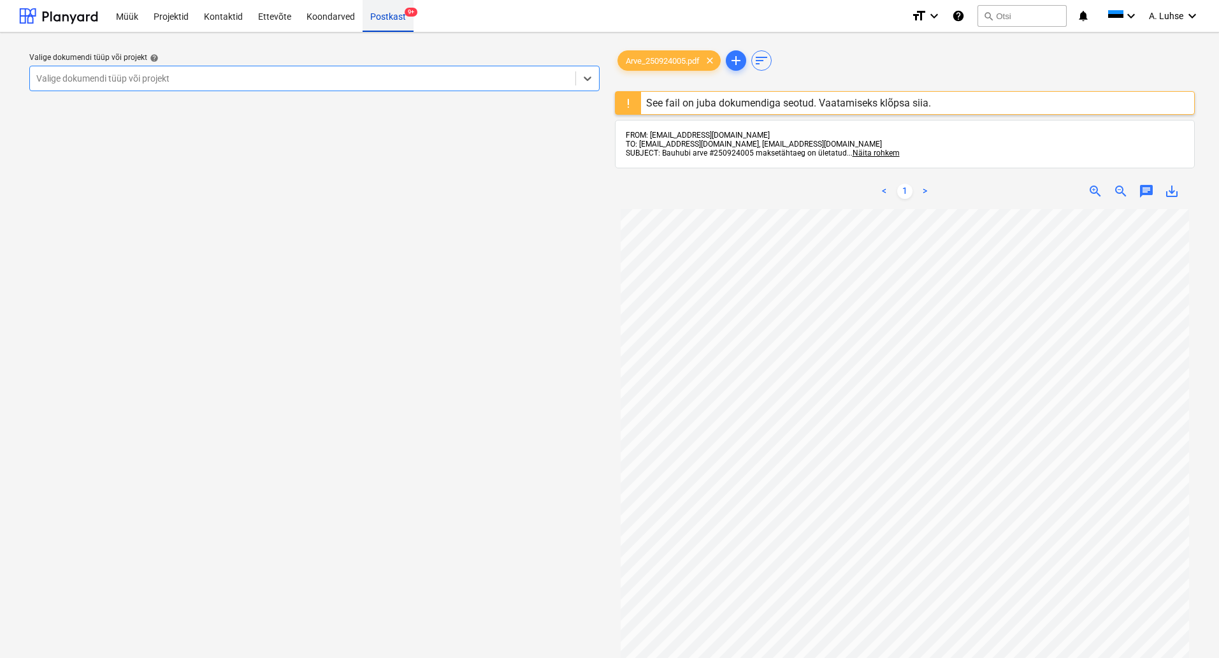
click at [393, 20] on div "Postkast 9+" at bounding box center [388, 15] width 51 height 32
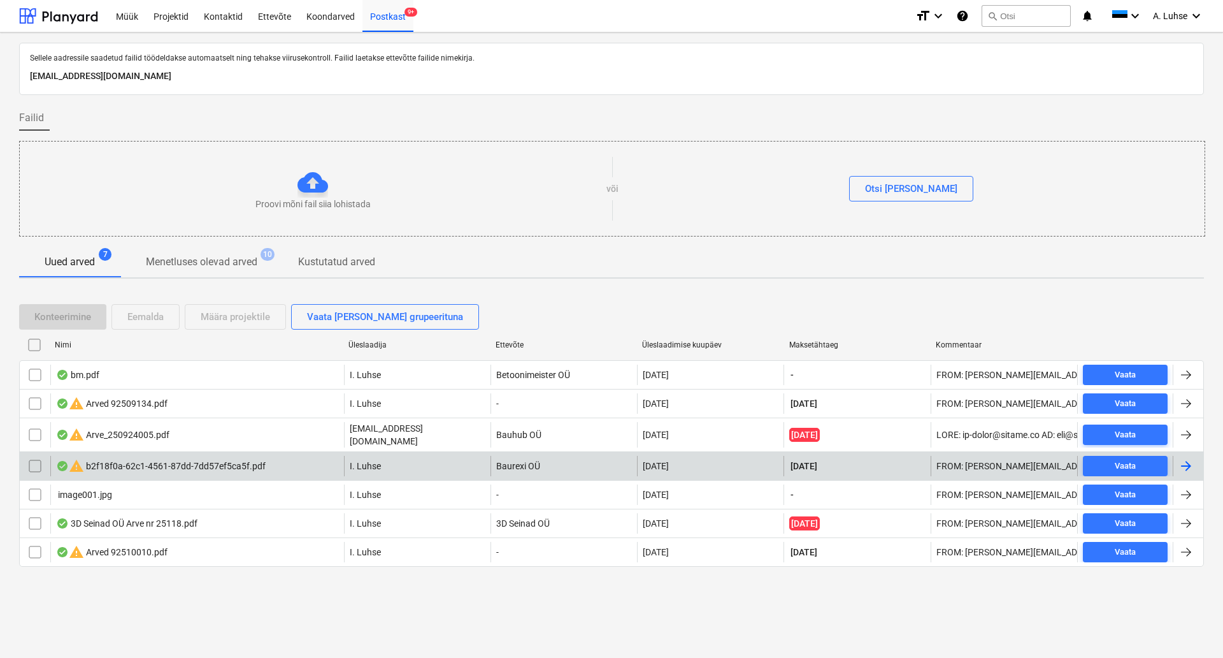
click at [240, 458] on div "warning b2f18f0a-62c1-4561-87dd-7dd57ef5ca5f.pdf" at bounding box center [161, 465] width 210 height 15
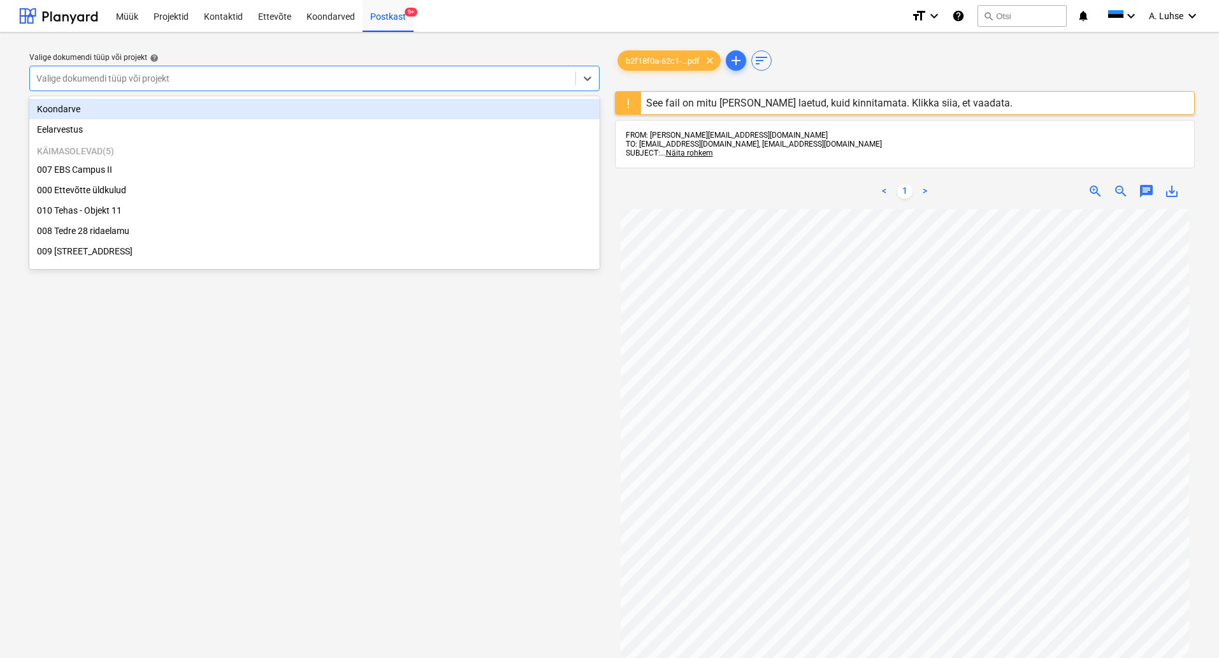
click at [492, 85] on div at bounding box center [302, 78] width 533 height 13
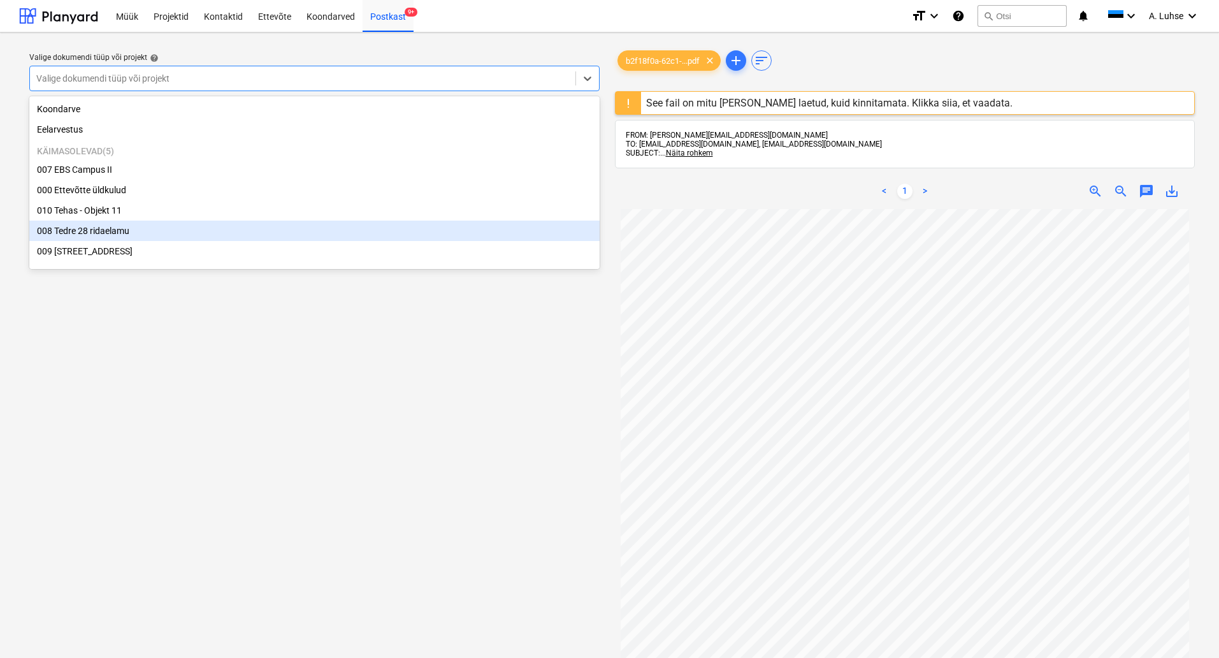
click at [396, 224] on div "008 Tedre 28 ridaelamu" at bounding box center [314, 230] width 570 height 20
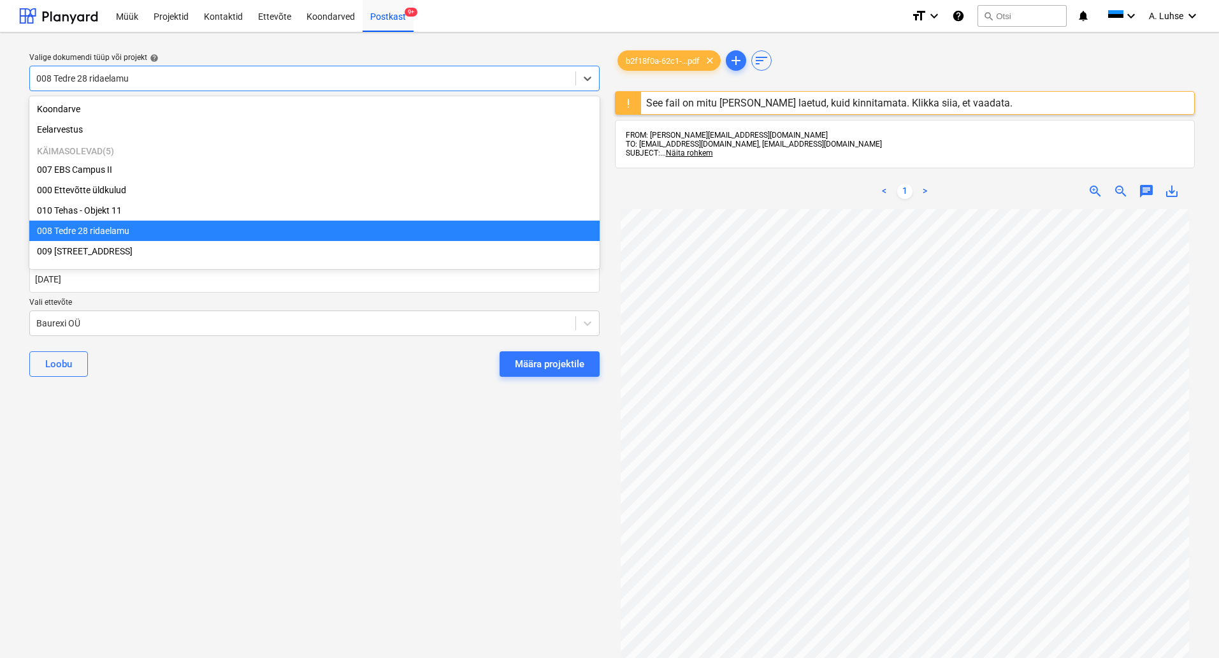
click at [414, 84] on div at bounding box center [302, 78] width 533 height 13
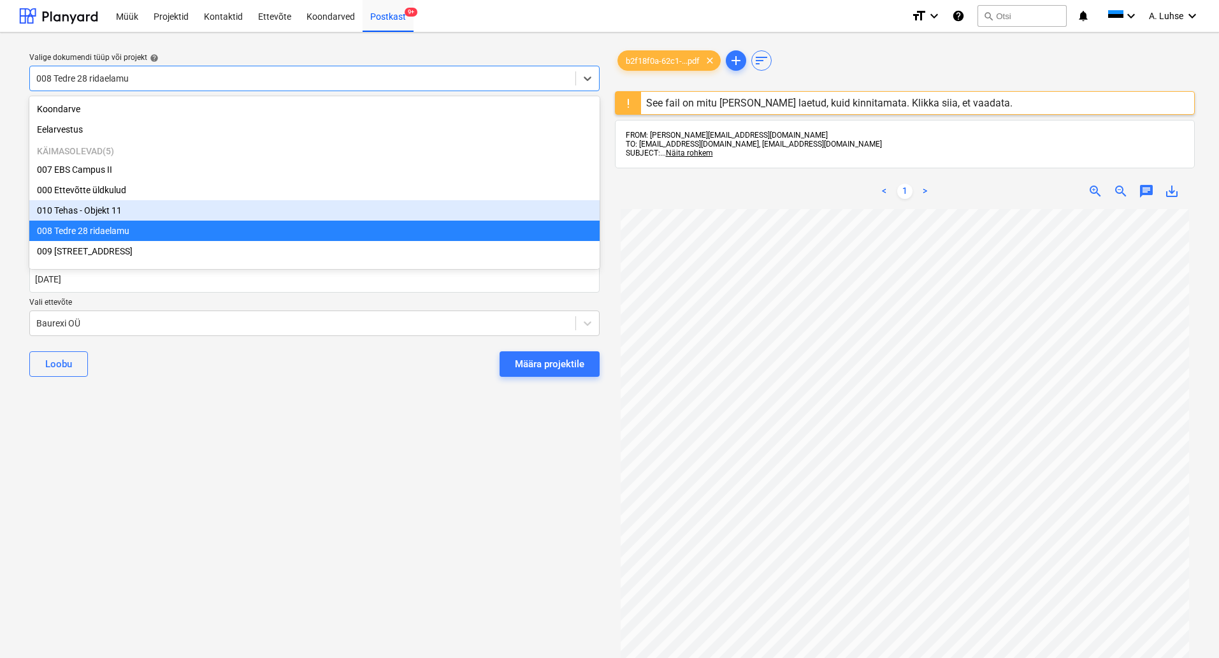
click at [311, 215] on div "010 Tehas - Objekt 11" at bounding box center [314, 210] width 570 height 20
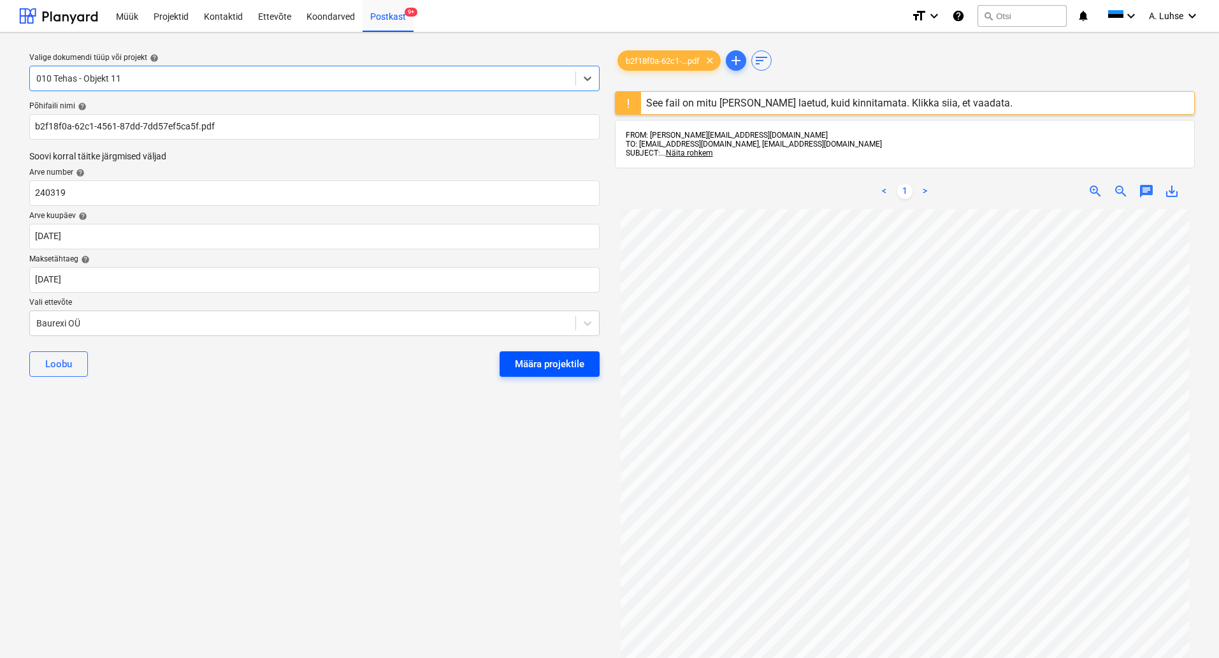
click at [528, 364] on div "Määra projektile" at bounding box center [549, 364] width 69 height 17
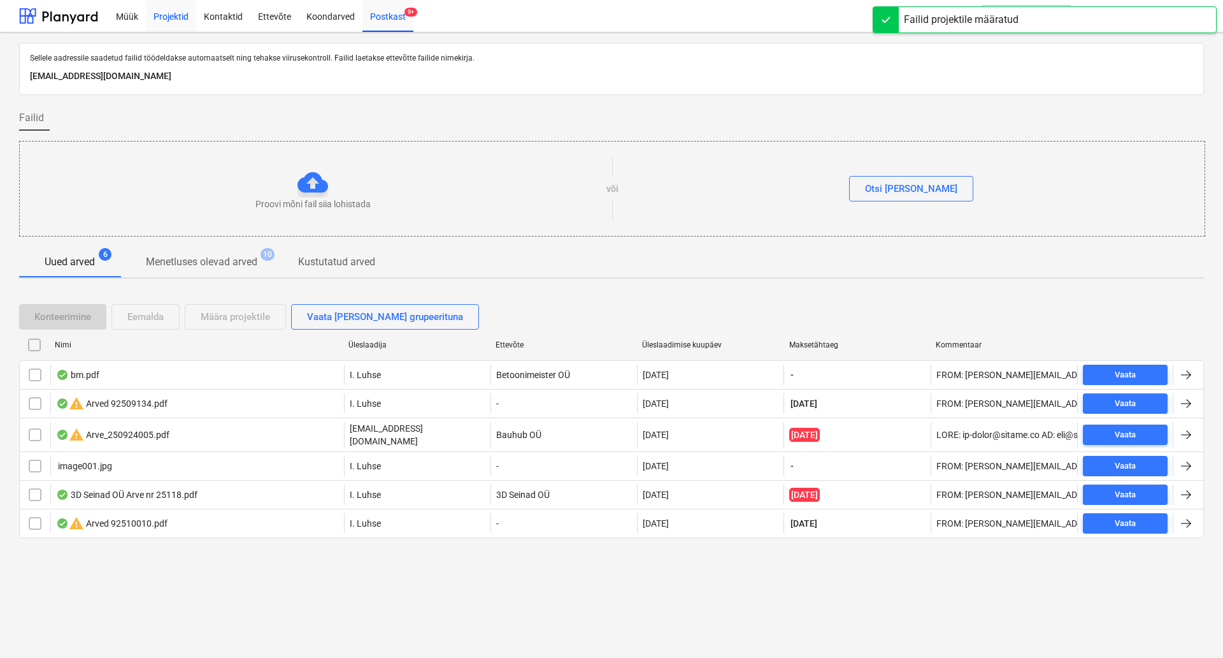
click at [185, 13] on div "Projektid" at bounding box center [171, 15] width 50 height 32
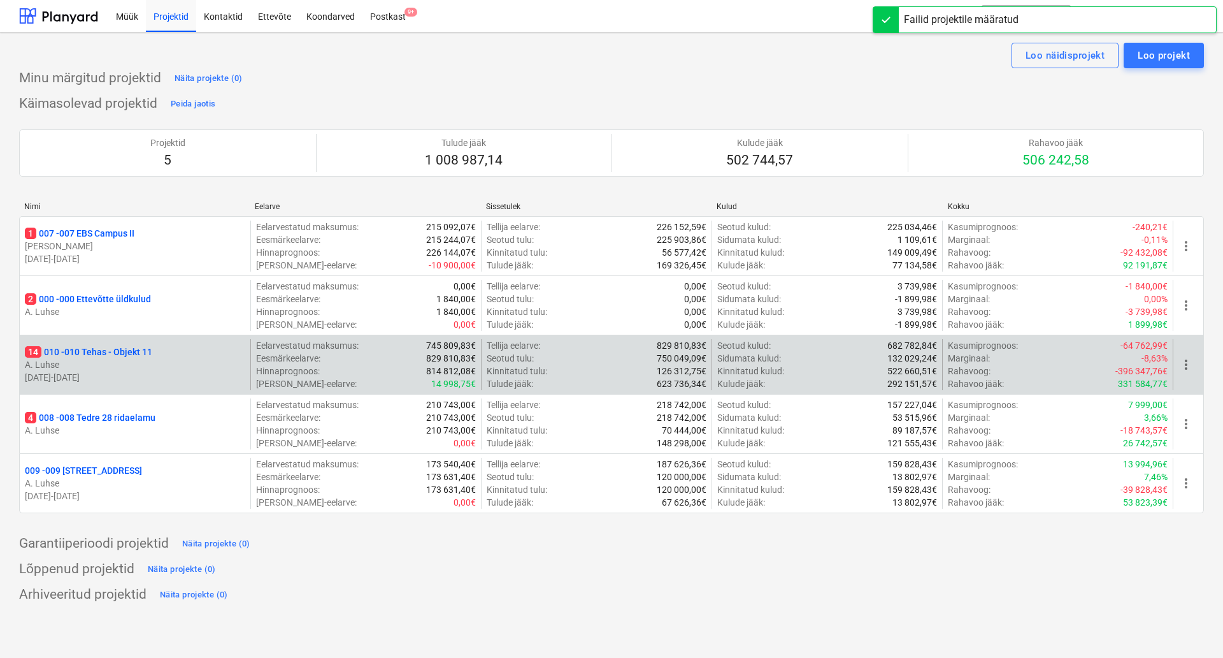
click at [139, 354] on p "14 010 - 010 Tehas - Objekt 11" at bounding box center [88, 351] width 127 height 13
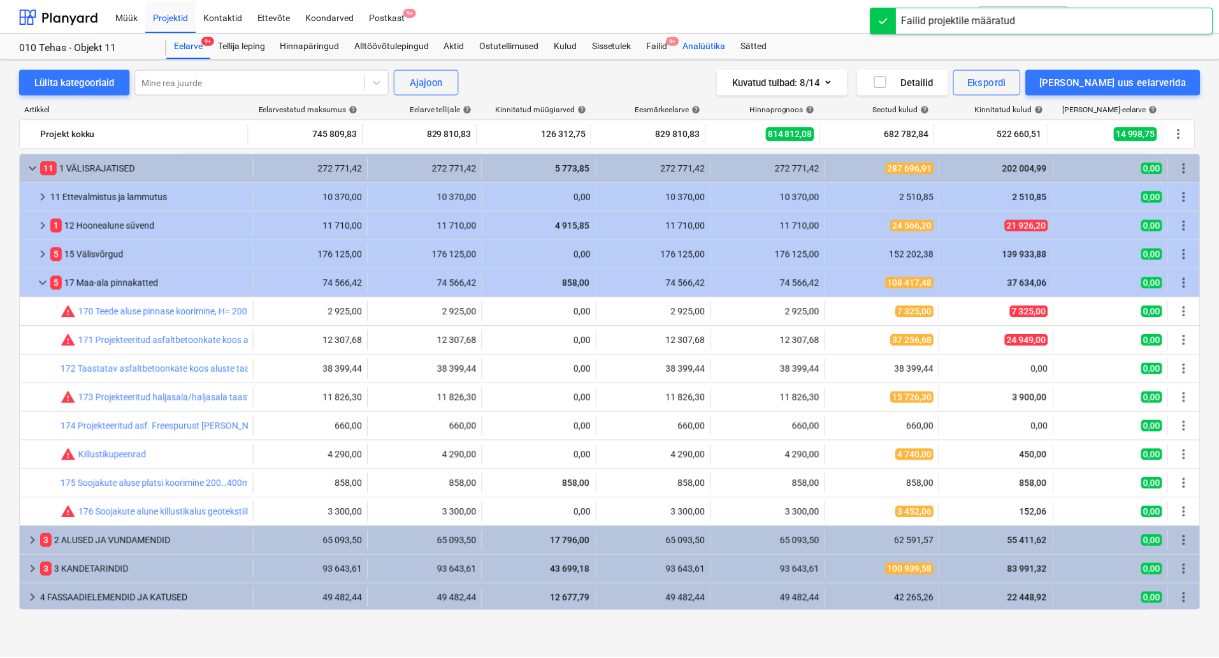
scroll to position [59, 0]
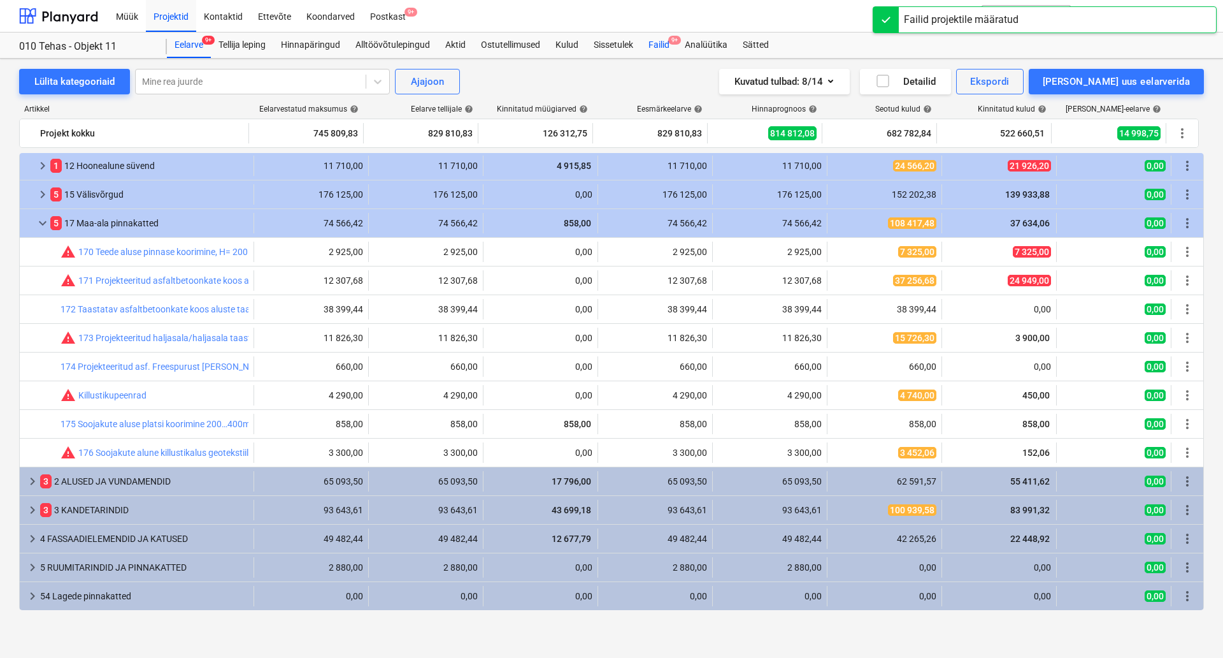
click at [664, 43] on div "Failid 9+" at bounding box center [659, 44] width 36 height 25
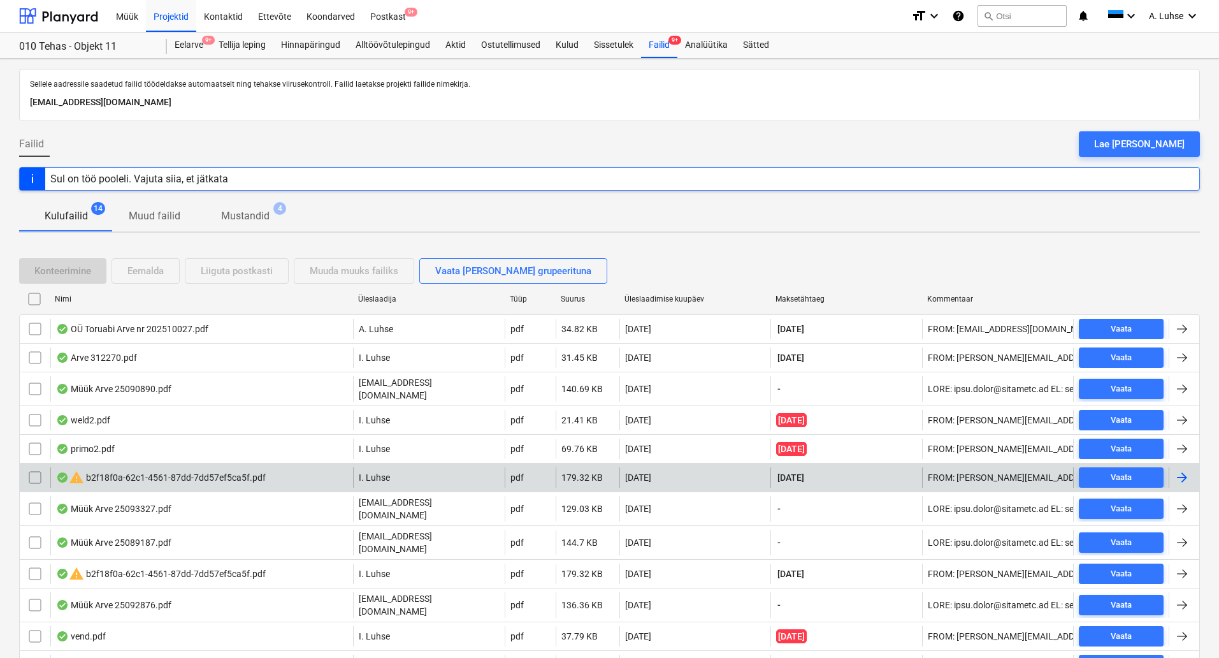
click at [32, 473] on input "checkbox" at bounding box center [35, 477] width 20 height 20
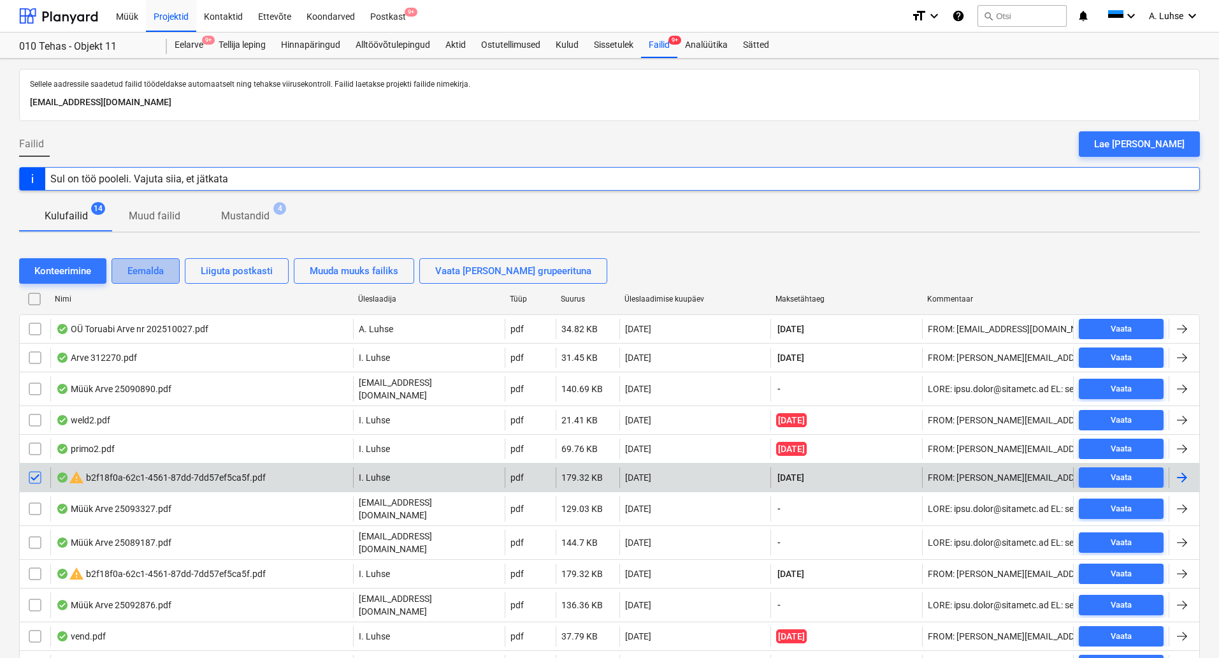
click at [141, 273] on div "Eemalda" at bounding box center [145, 271] width 36 height 17
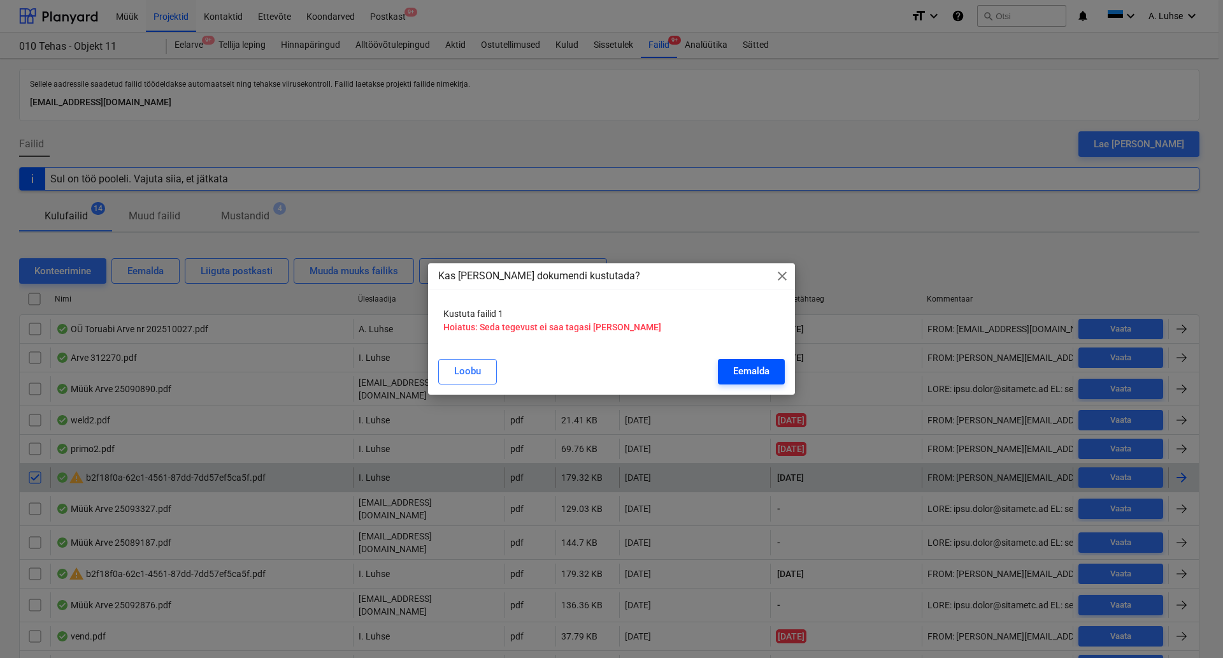
click at [750, 371] on div "Eemalda" at bounding box center [751, 371] width 36 height 17
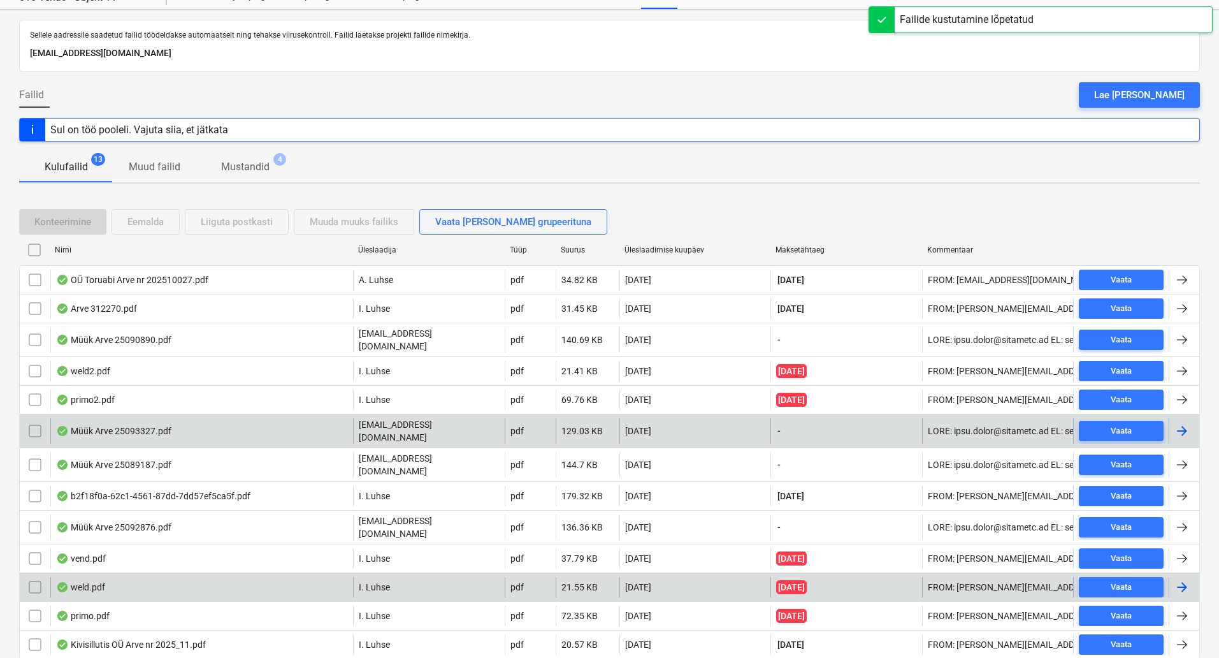
scroll to position [76, 0]
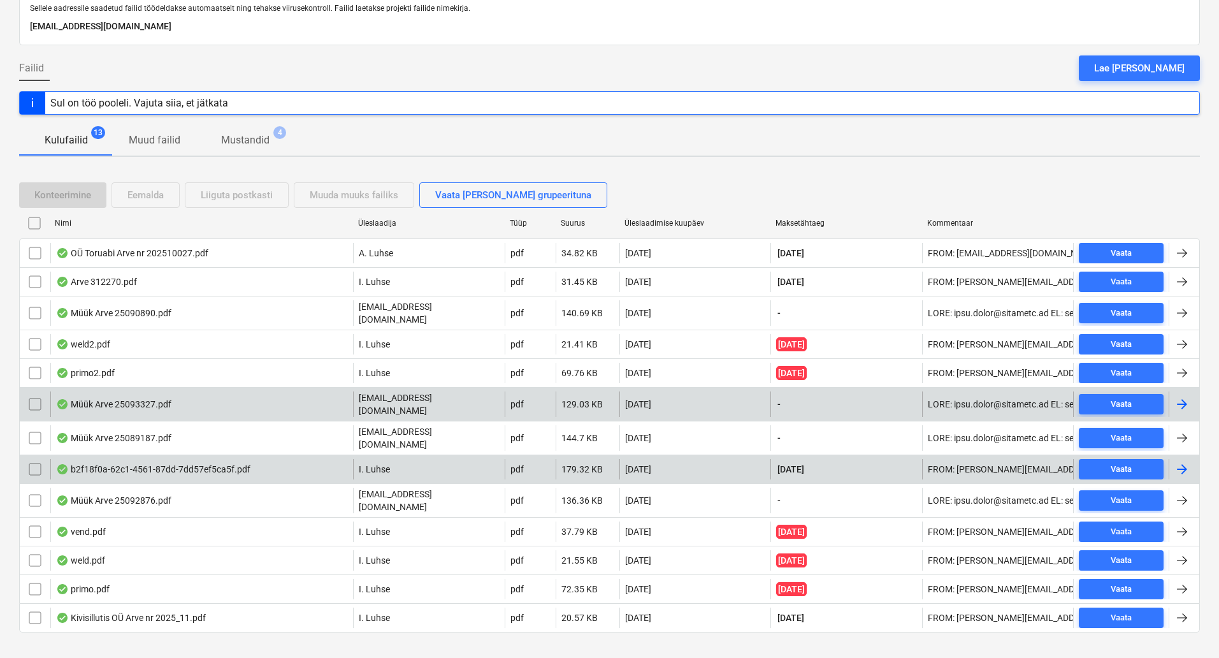
click at [274, 459] on div "b2f18f0a-62c1-4561-87dd-7dd57ef5ca5f.pdf" at bounding box center [201, 469] width 303 height 20
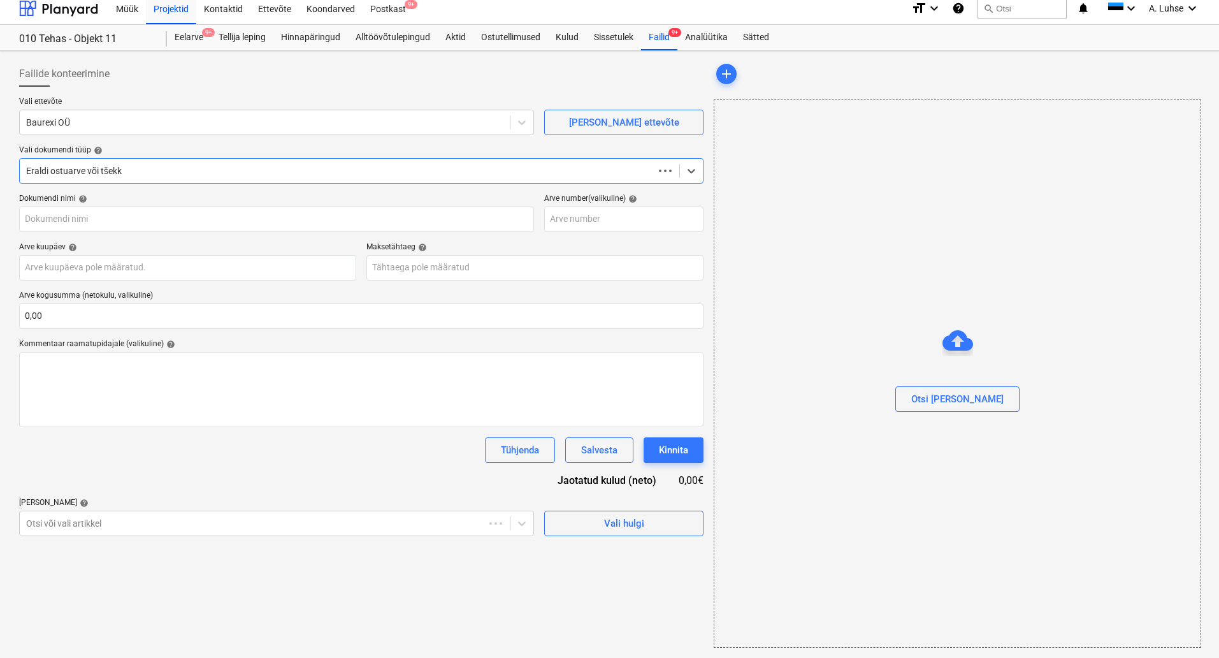
scroll to position [8, 0]
type input "240319"
type input "30 Sep 2025"
type input "14 Oct 2025"
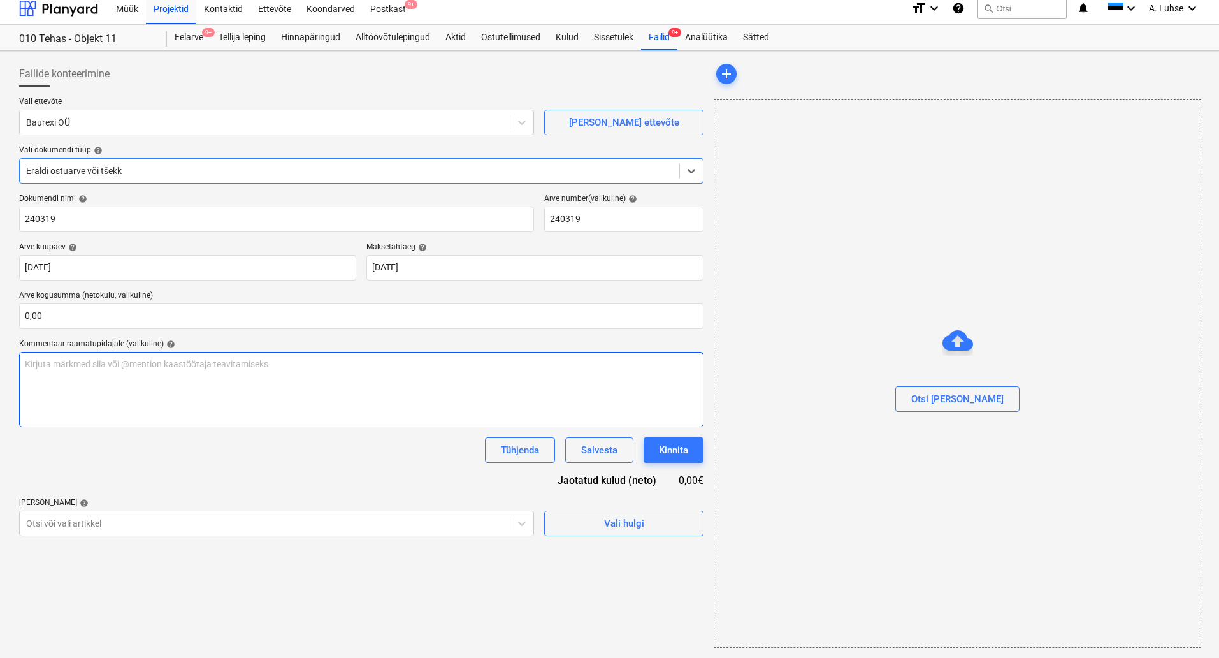
scroll to position [0, 0]
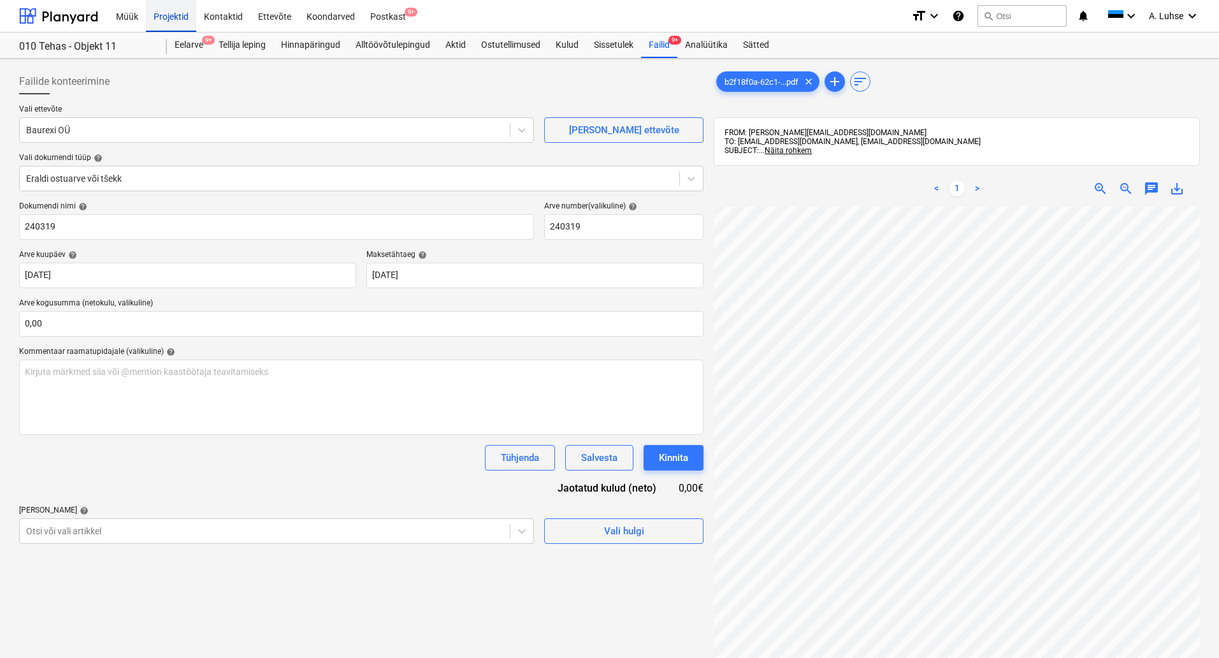
click at [173, 18] on div "Projektid" at bounding box center [171, 15] width 50 height 32
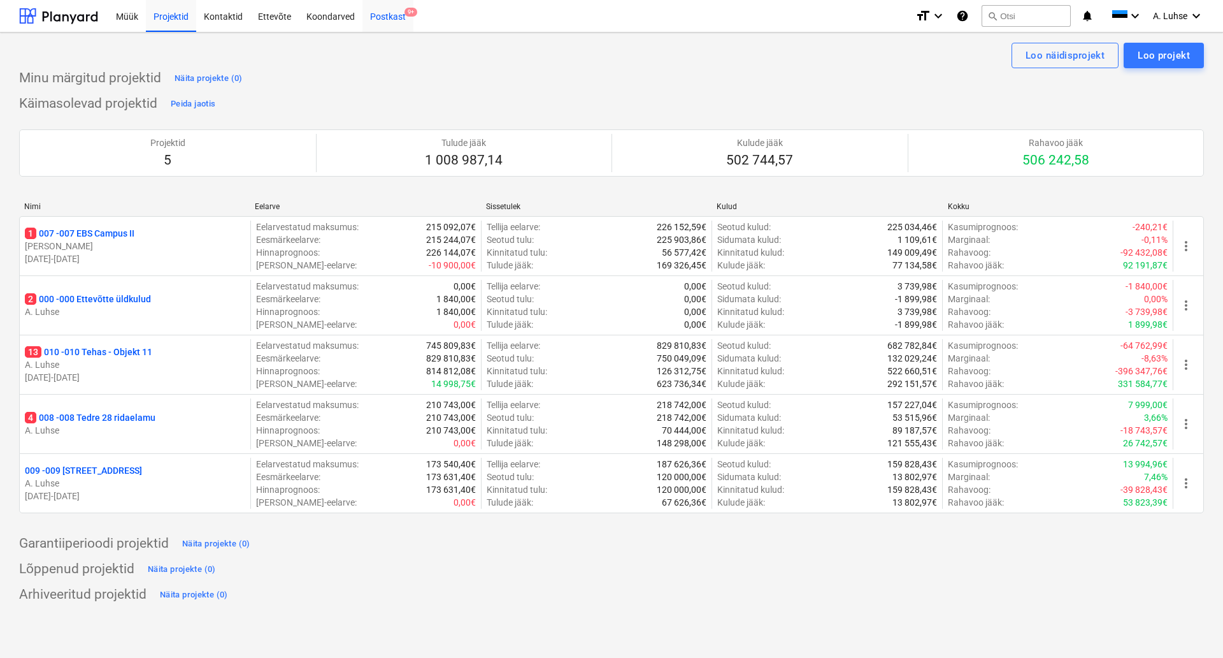
click at [392, 20] on div "Postkast 9+" at bounding box center [388, 15] width 51 height 32
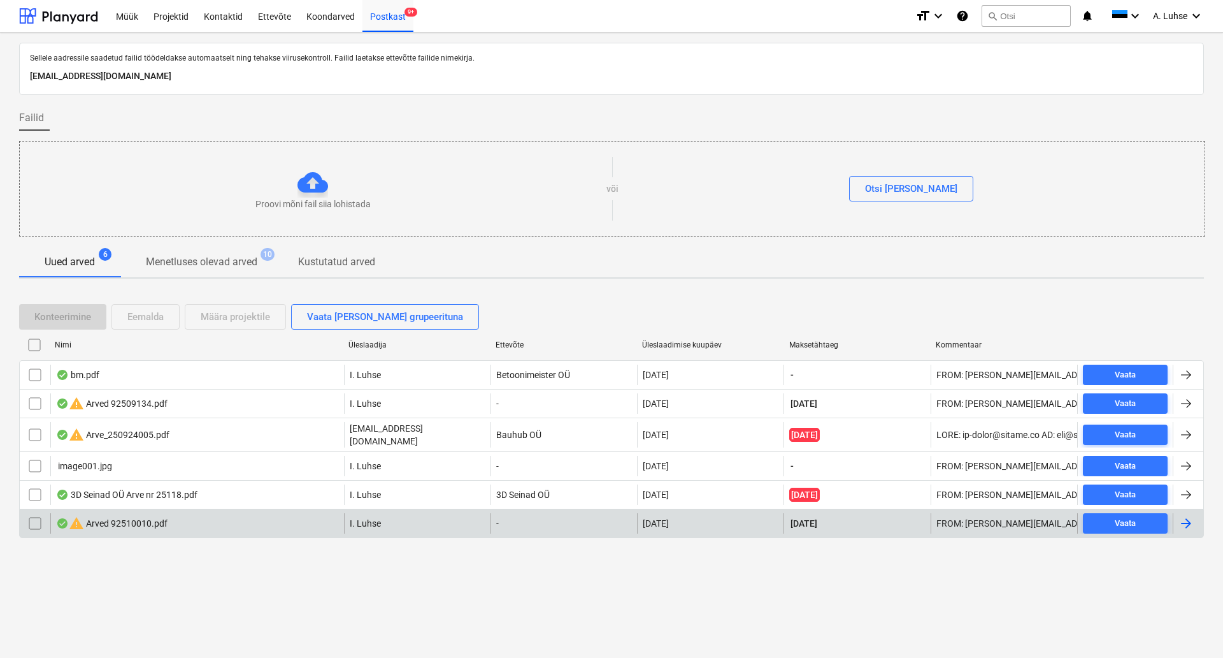
click at [240, 524] on div "warning Arved 92510010.pdf" at bounding box center [197, 523] width 294 height 20
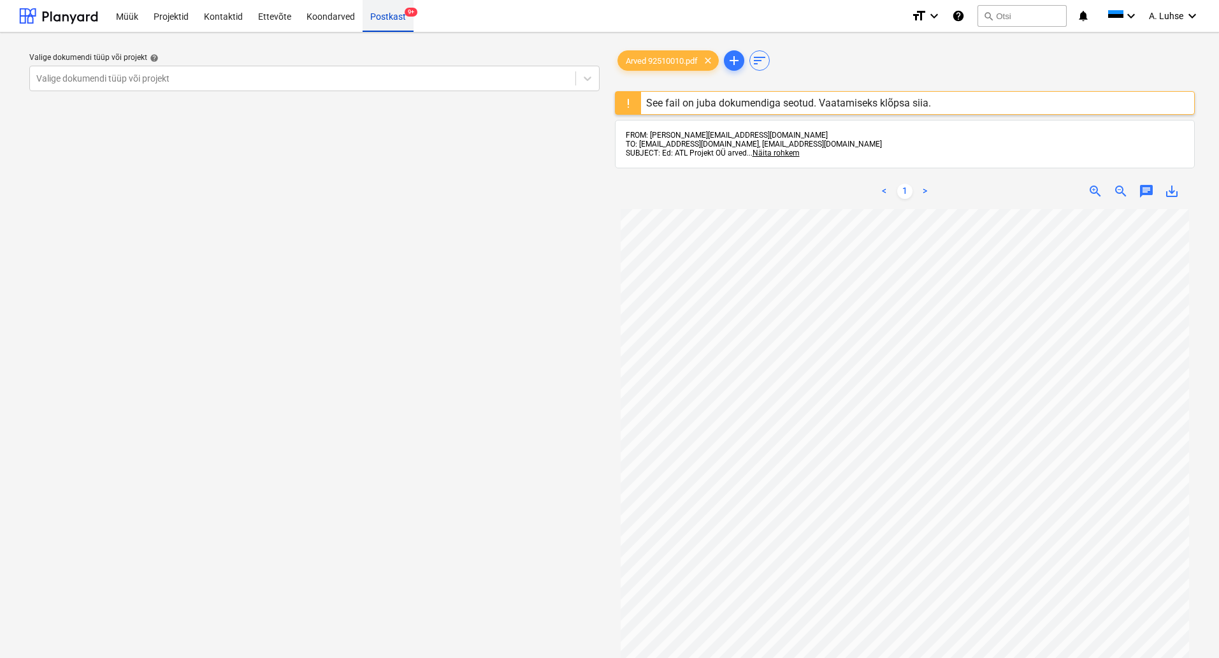
click at [383, 17] on div "Postkast 9+" at bounding box center [388, 15] width 51 height 32
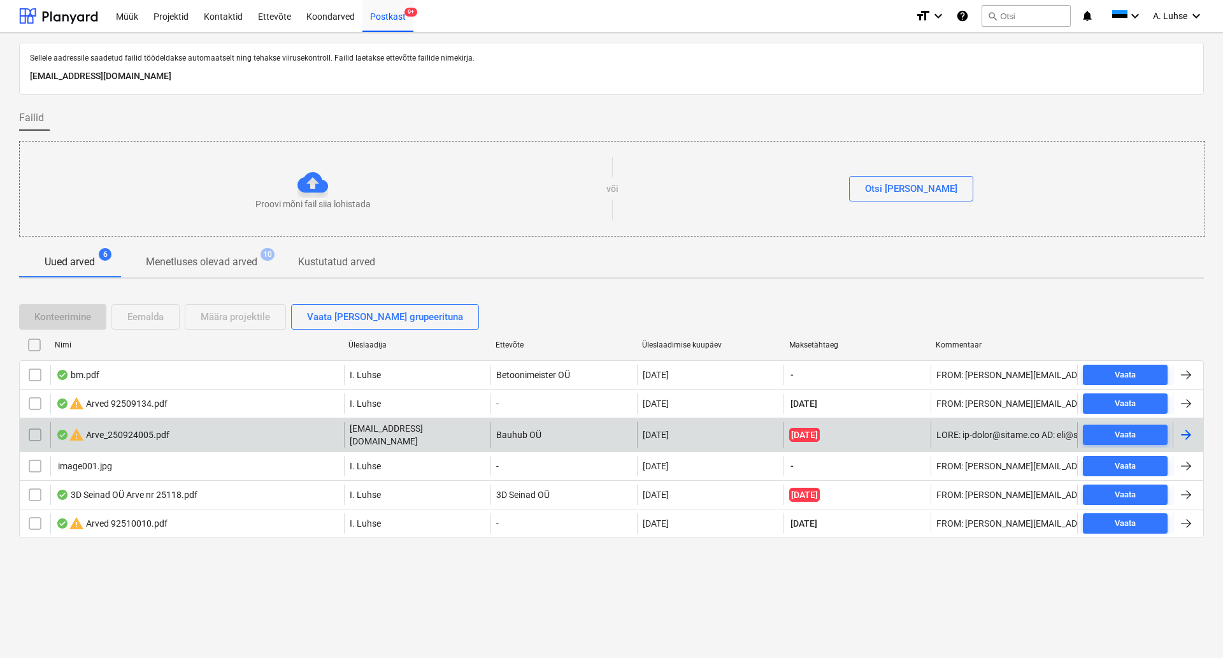
click at [112, 433] on div "warning Arve_250924005.pdf" at bounding box center [112, 434] width 113 height 15
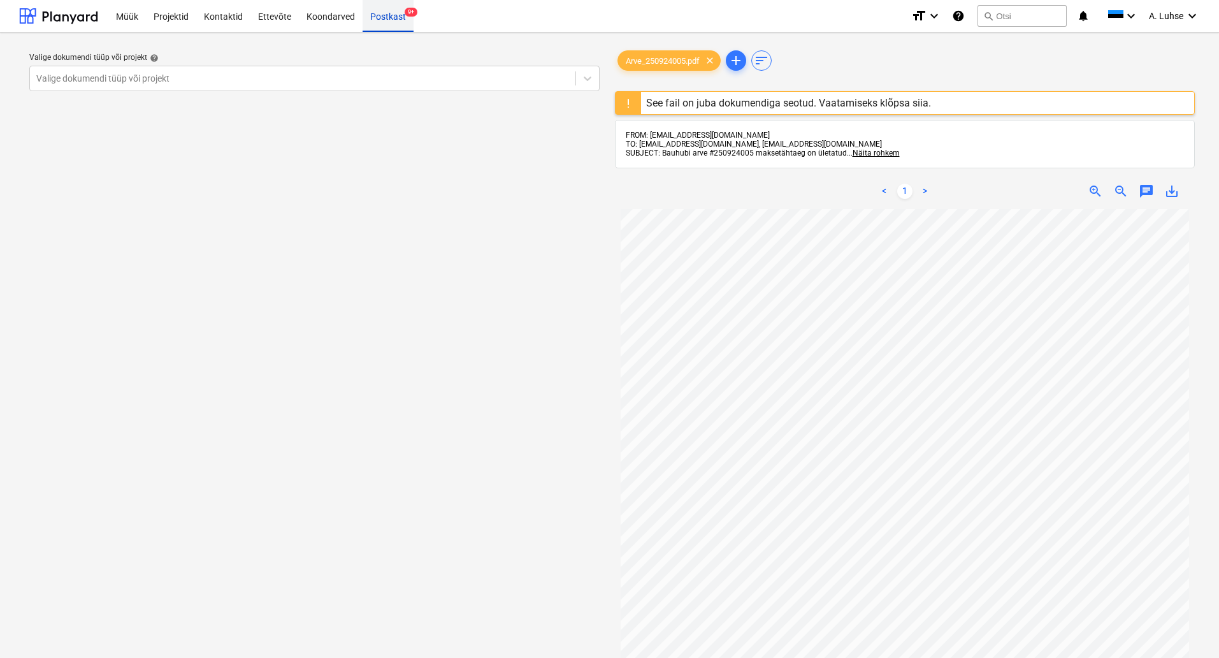
click at [394, 24] on div "Postkast 9+" at bounding box center [388, 15] width 51 height 32
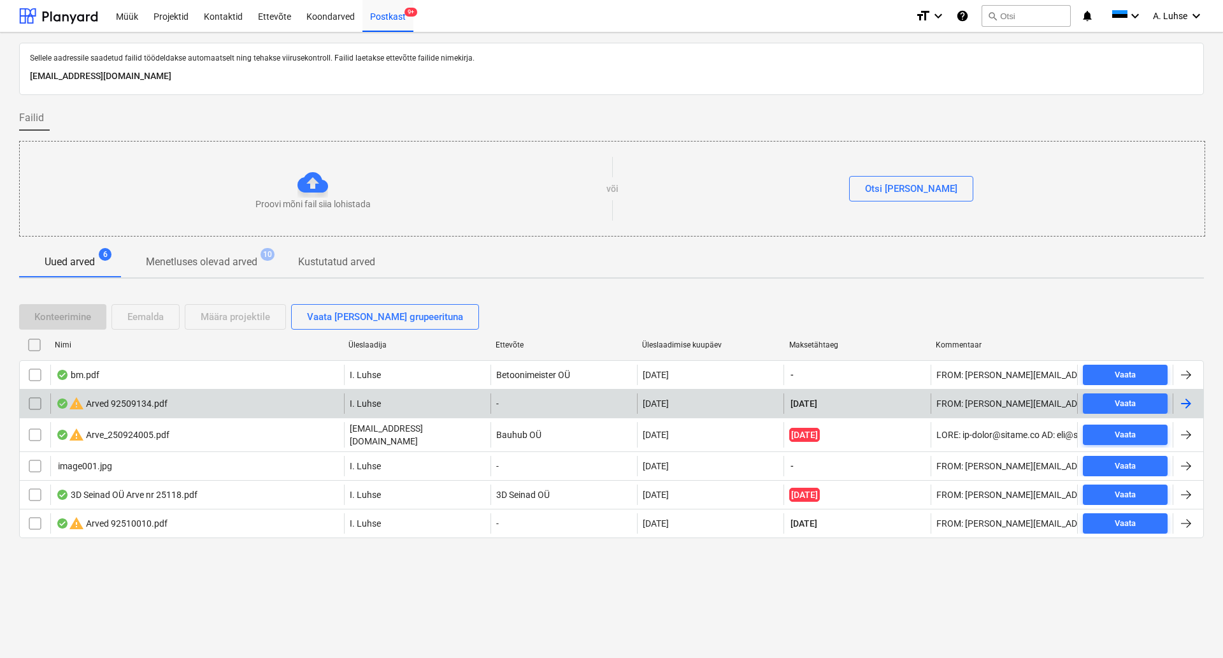
click at [96, 407] on div "warning Arved 92509134.pdf" at bounding box center [112, 403] width 112 height 15
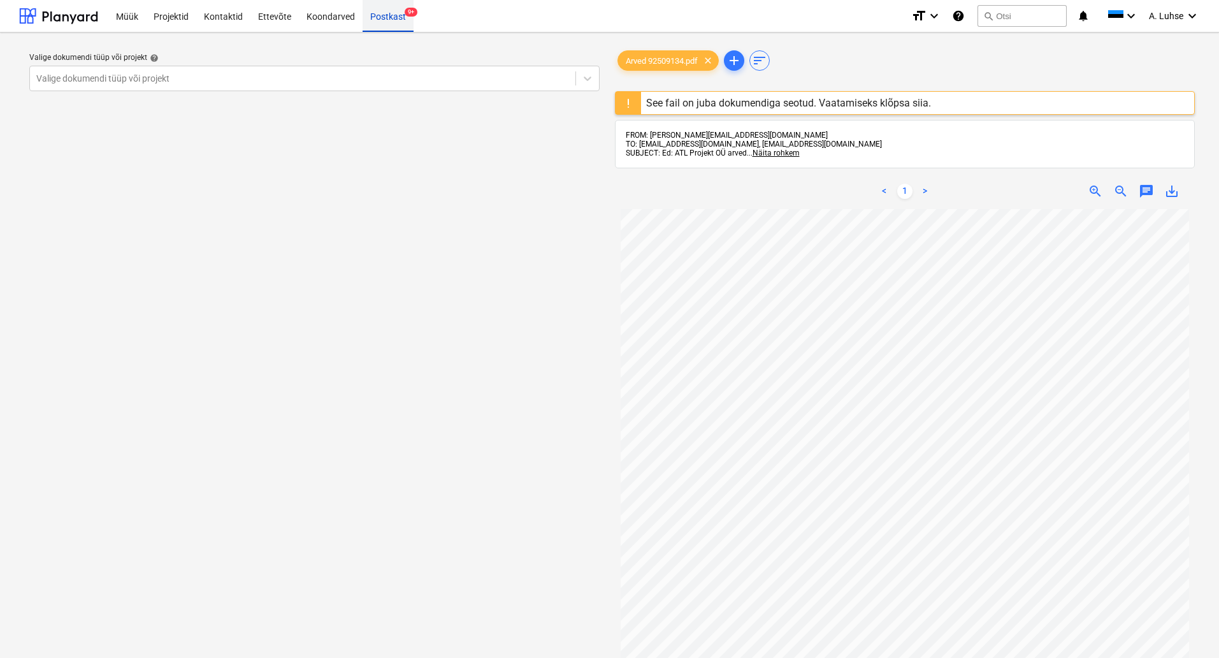
click at [400, 18] on div "Postkast 9+" at bounding box center [388, 15] width 51 height 32
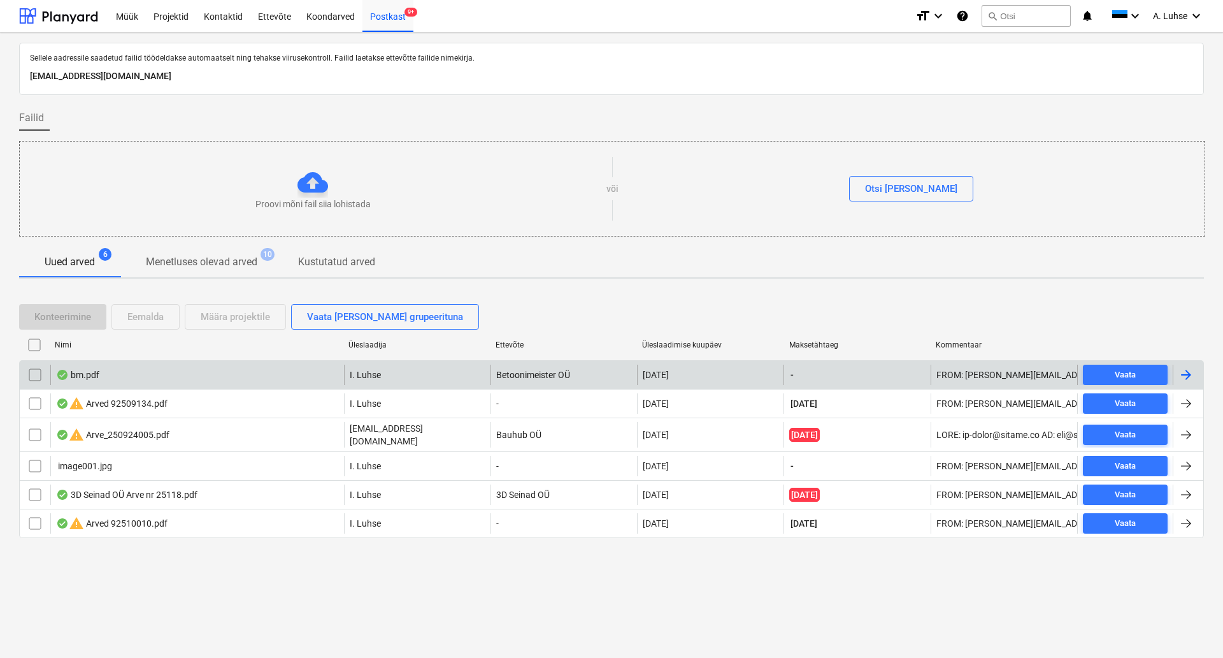
click at [136, 369] on div "bm.pdf" at bounding box center [197, 374] width 294 height 20
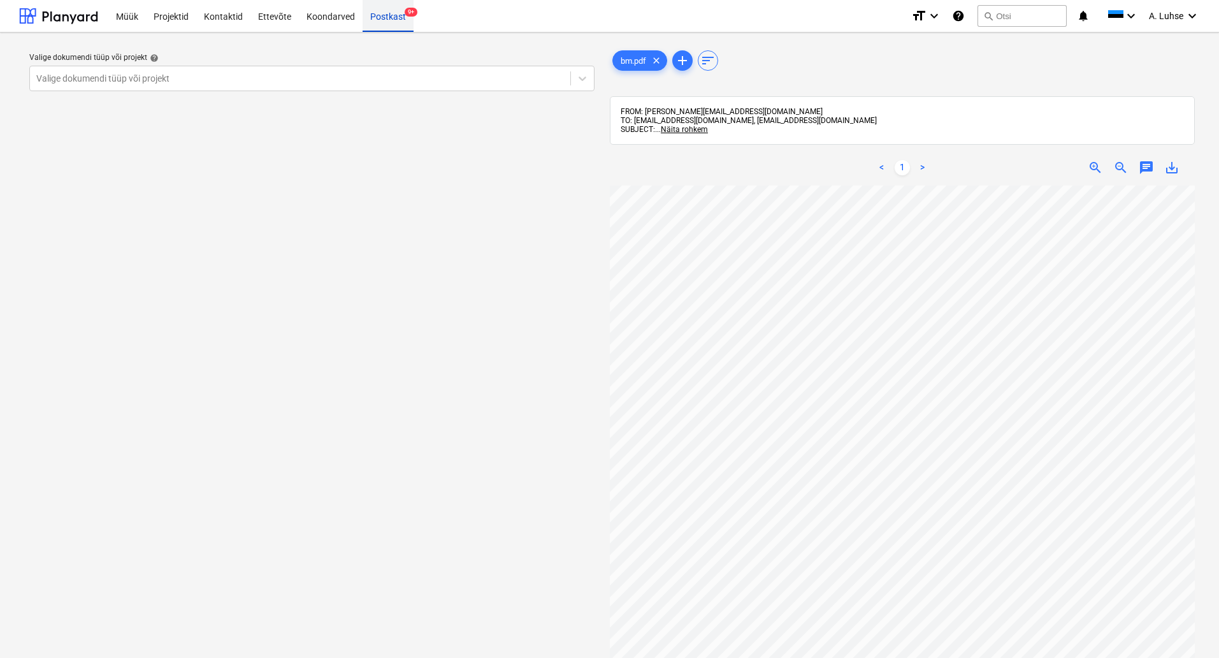
click at [397, 17] on div "Postkast 9+" at bounding box center [388, 15] width 51 height 32
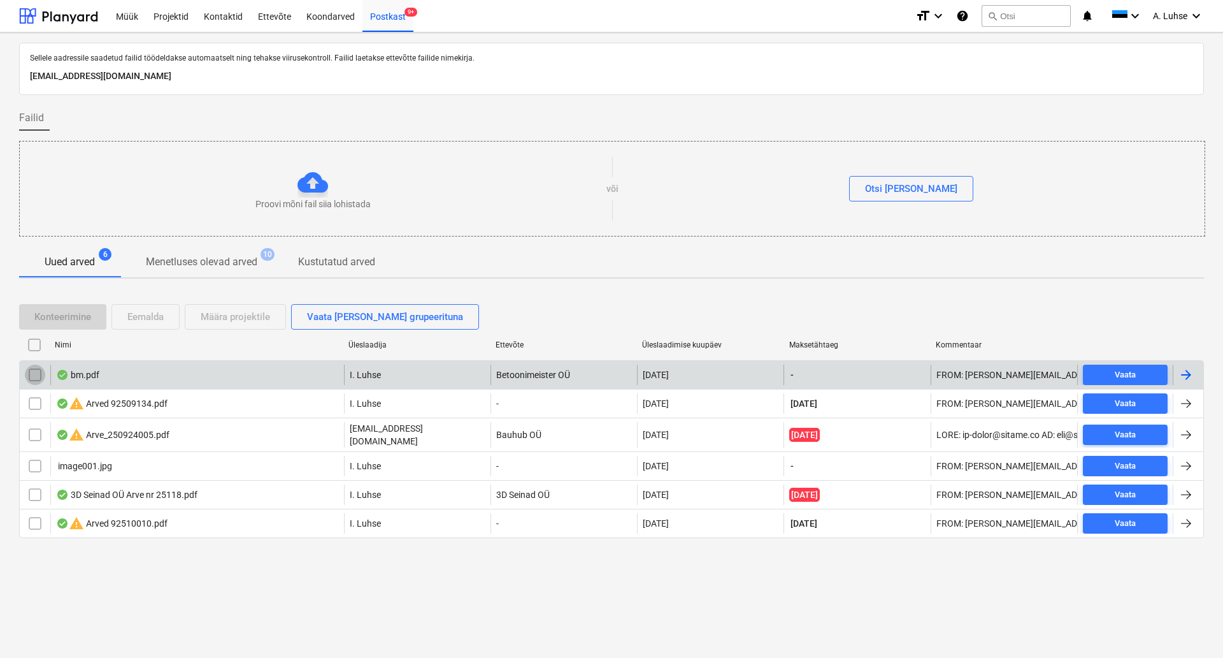
click at [34, 376] on input "checkbox" at bounding box center [35, 374] width 20 height 20
click at [147, 322] on div "Eemalda" at bounding box center [145, 316] width 36 height 17
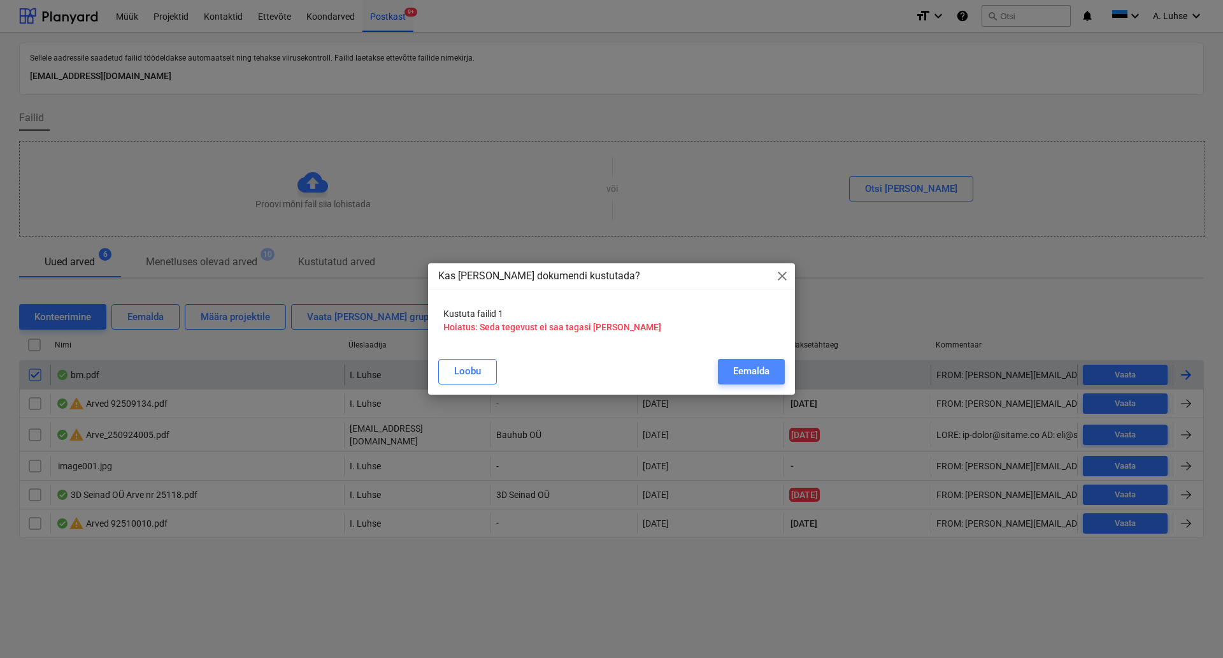
click at [733, 360] on button "Eemalda" at bounding box center [751, 371] width 67 height 25
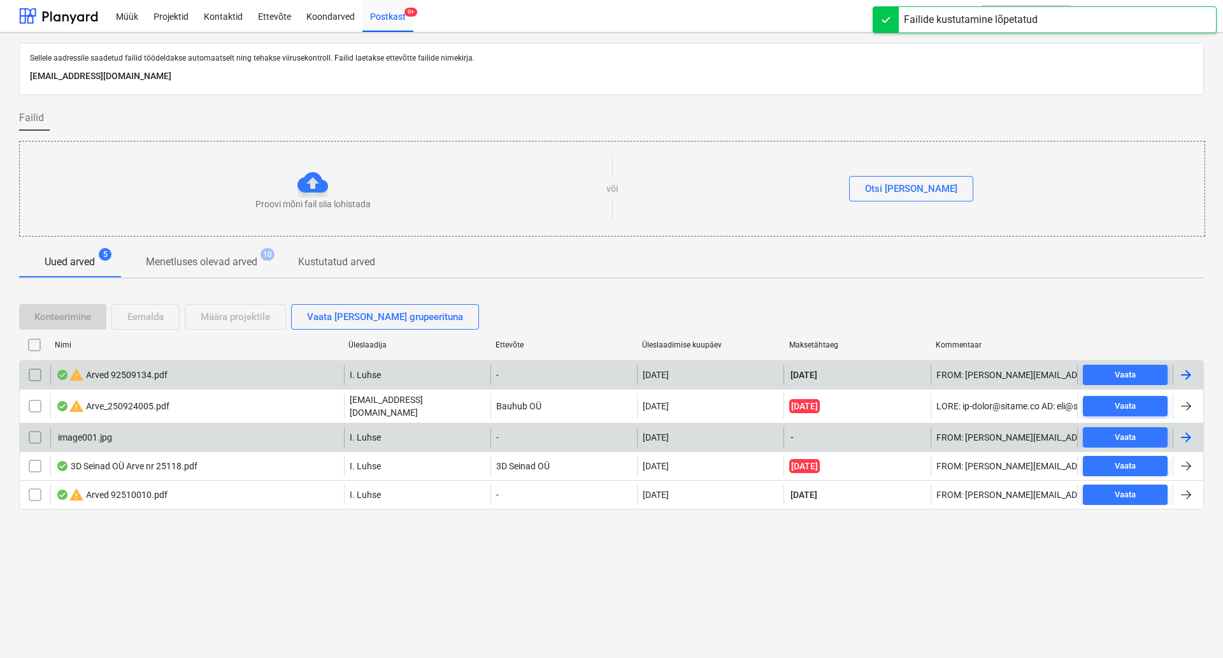
click at [29, 435] on input "checkbox" at bounding box center [35, 437] width 20 height 20
click at [136, 317] on div "Eemalda" at bounding box center [145, 316] width 36 height 17
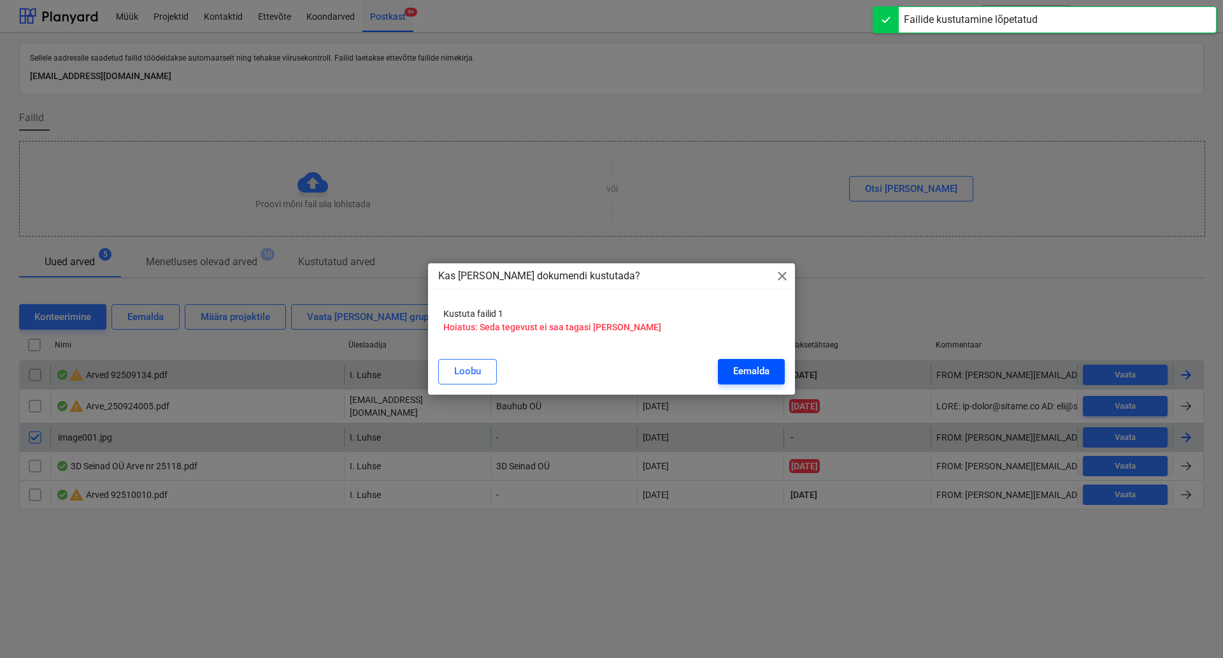
click at [742, 365] on div "Eemalda" at bounding box center [751, 371] width 36 height 17
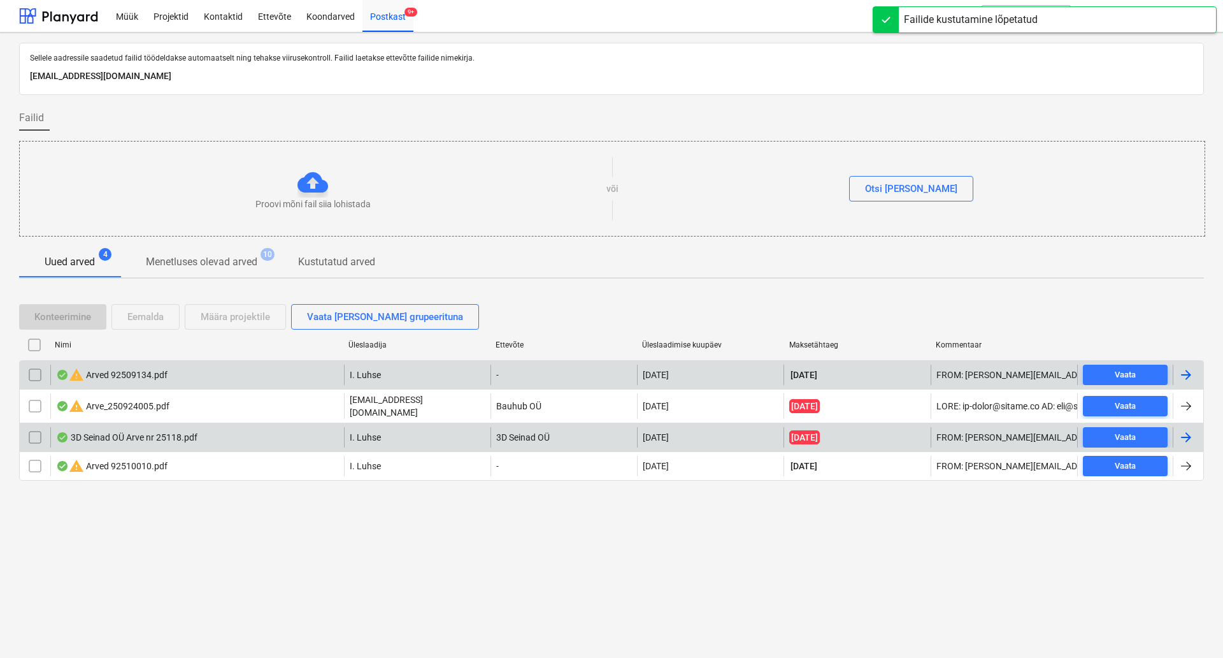
click at [227, 380] on div "warning Arved 92509134.pdf" at bounding box center [197, 374] width 294 height 20
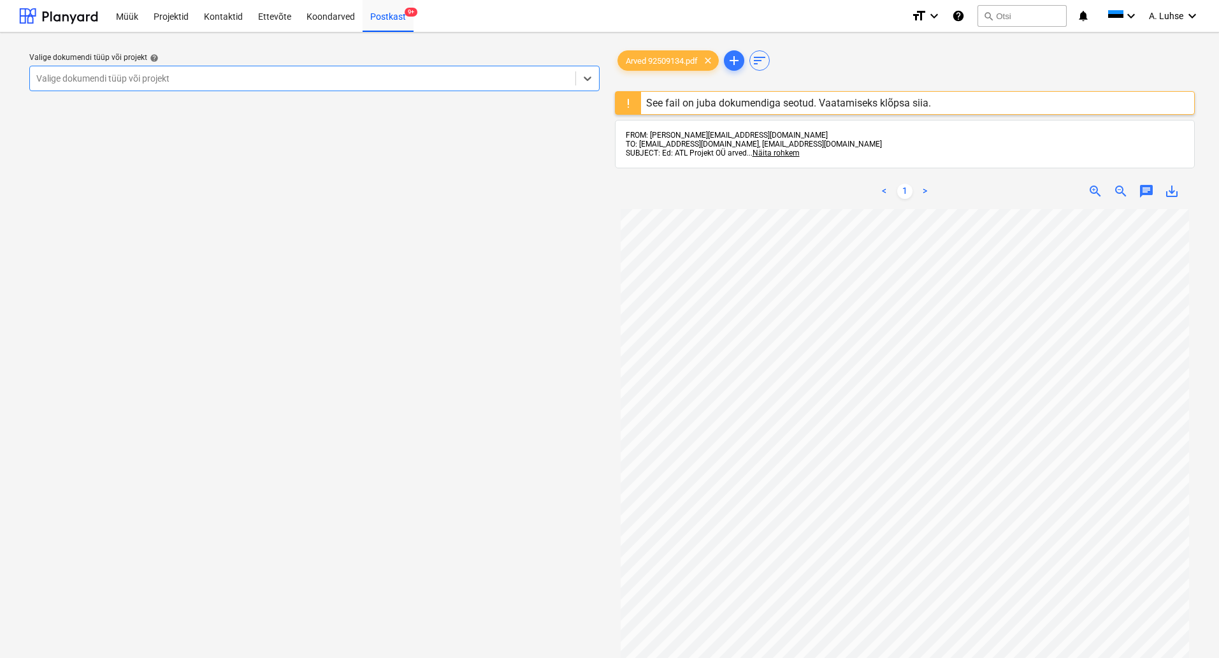
click at [307, 84] on div at bounding box center [302, 78] width 533 height 13
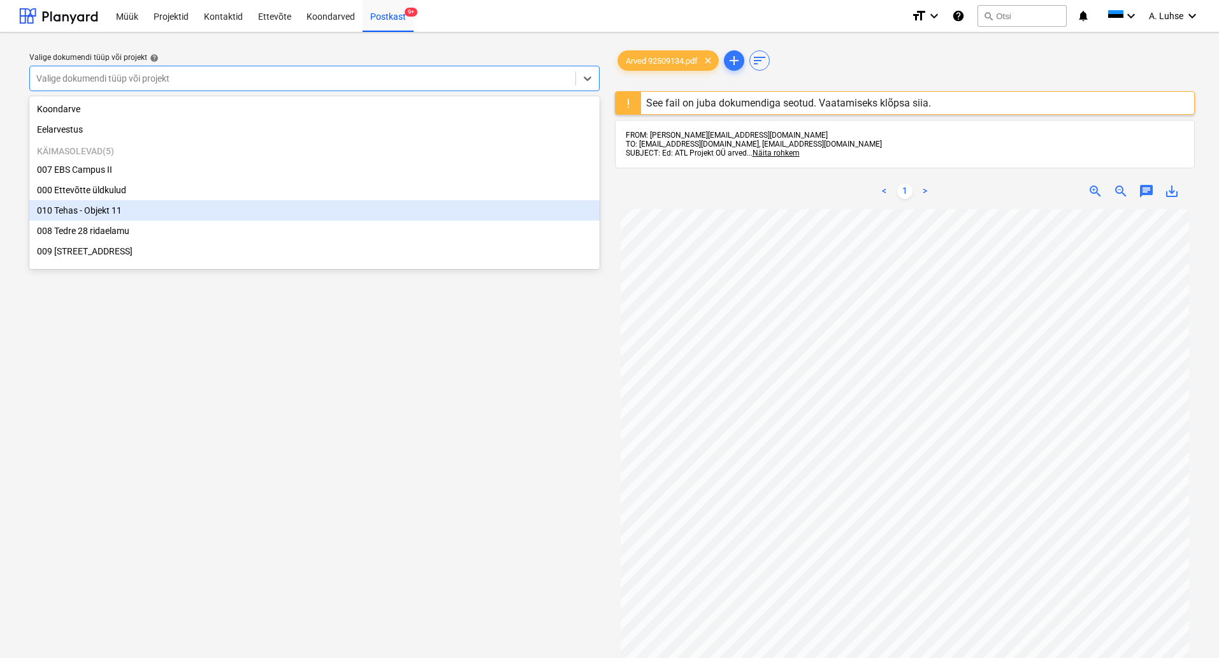
click at [271, 217] on div "010 Tehas - Objekt 11" at bounding box center [314, 210] width 570 height 20
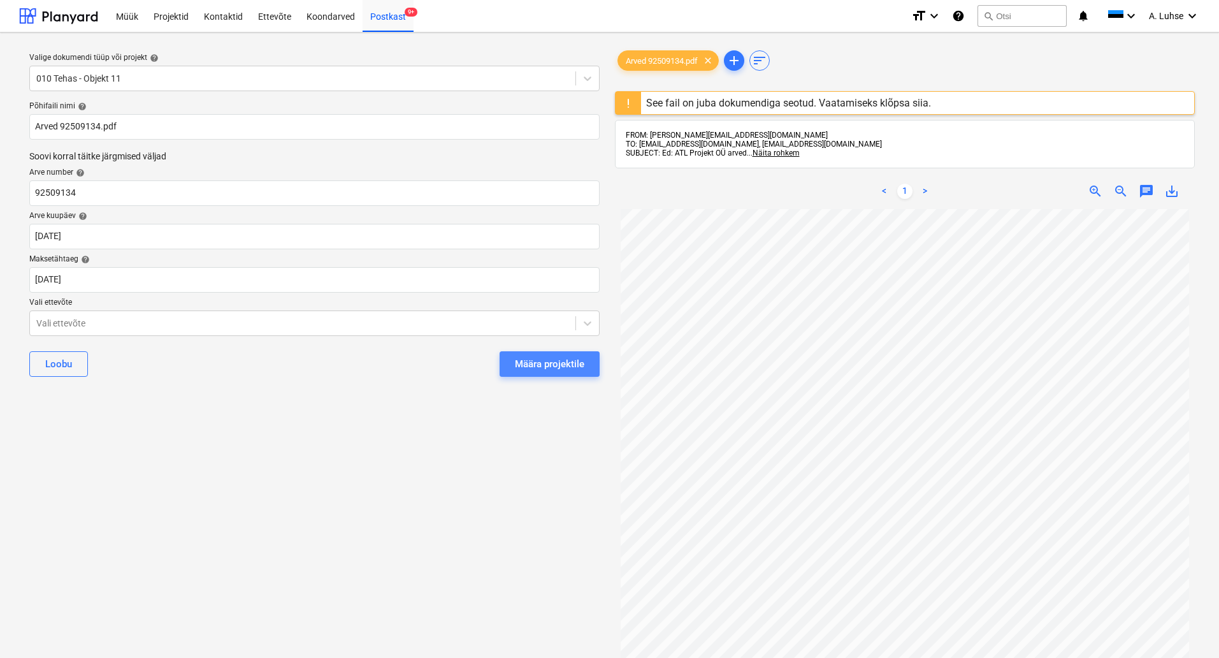
click at [543, 366] on div "Määra projektile" at bounding box center [549, 364] width 69 height 17
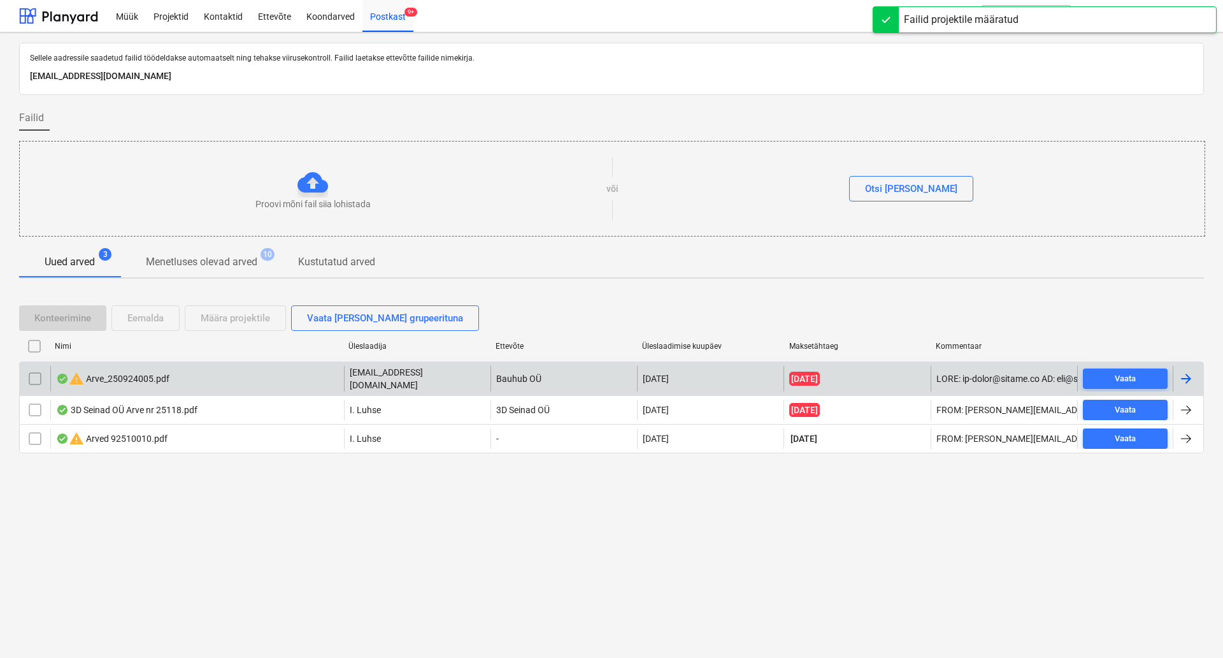
click at [129, 380] on div "warning Arve_250924005.pdf" at bounding box center [112, 378] width 113 height 15
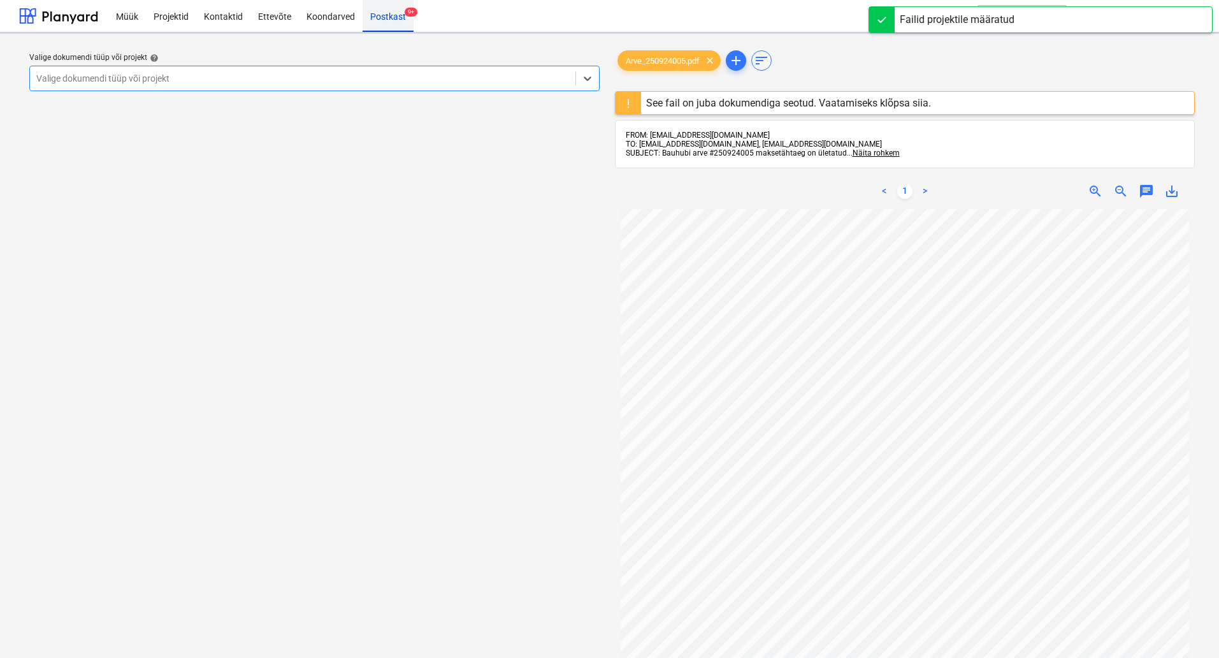
drag, startPoint x: 397, startPoint y: 17, endPoint x: 389, endPoint y: 27, distance: 12.6
click at [398, 17] on div "Postkast 9+" at bounding box center [388, 15] width 51 height 32
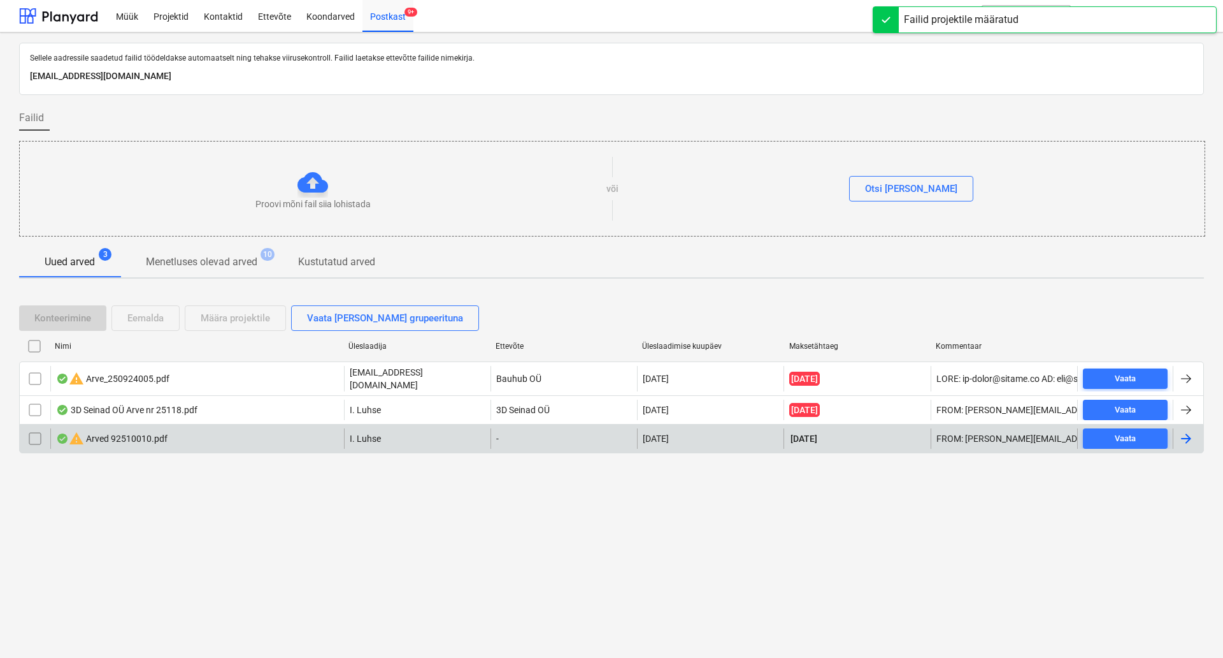
click at [104, 442] on div "warning Arved 92510010.pdf" at bounding box center [112, 438] width 112 height 15
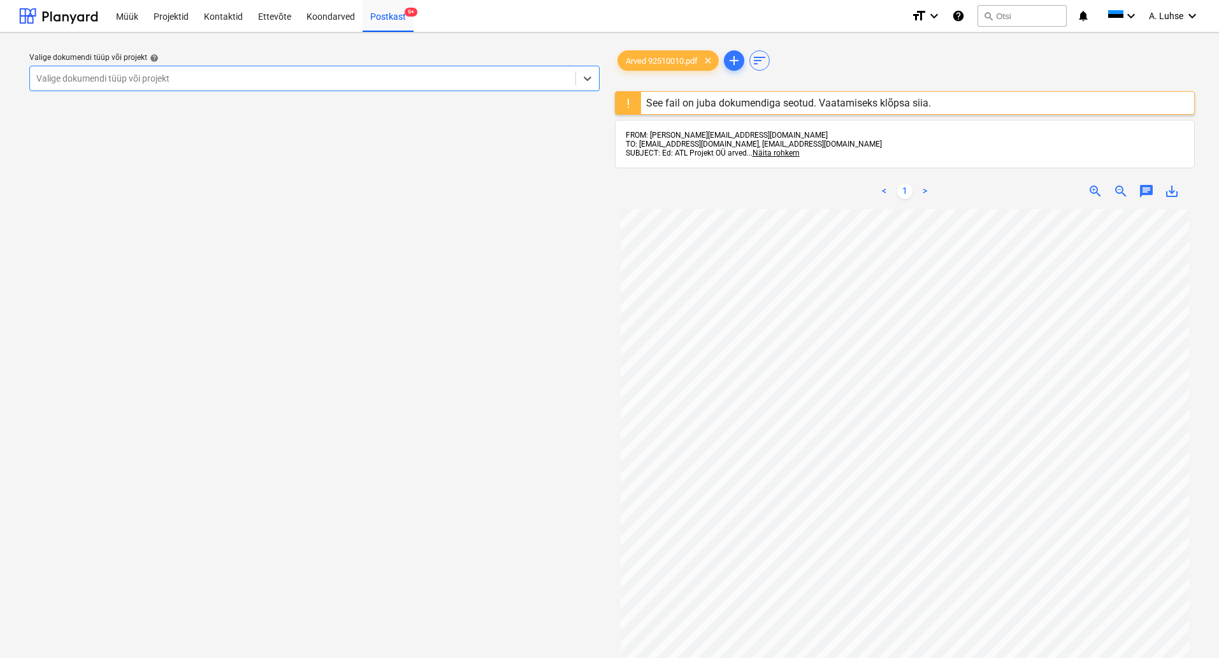
click at [490, 79] on div at bounding box center [302, 78] width 533 height 13
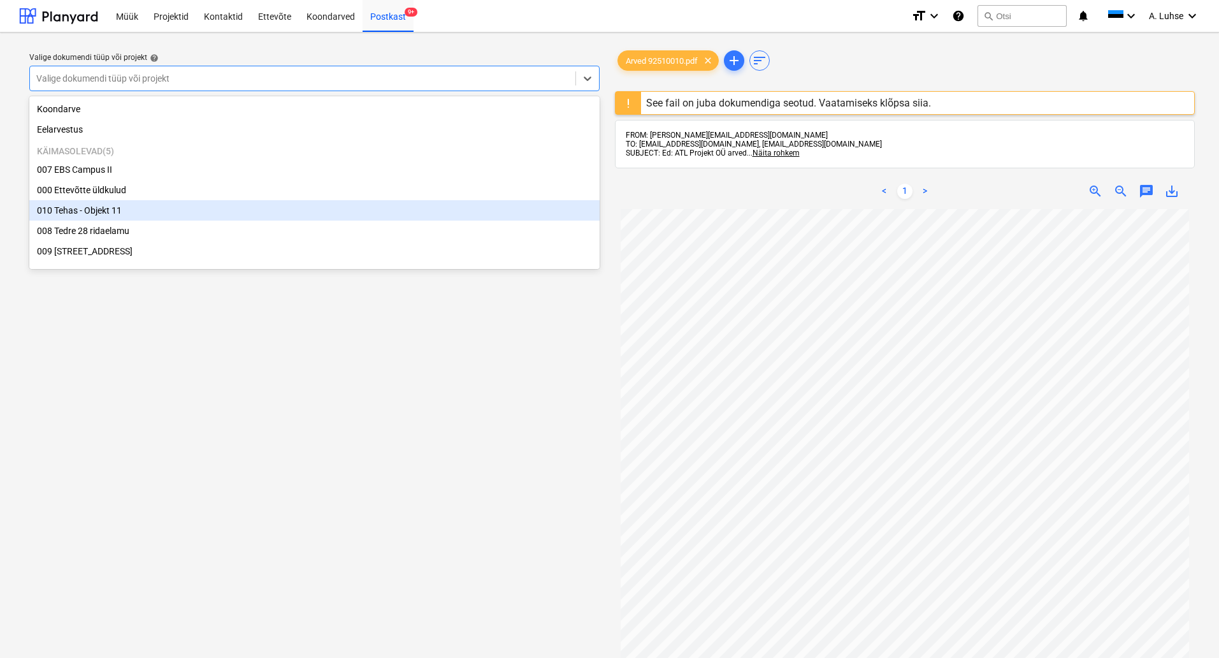
click at [381, 212] on div "010 Tehas - Objekt 11" at bounding box center [314, 210] width 570 height 20
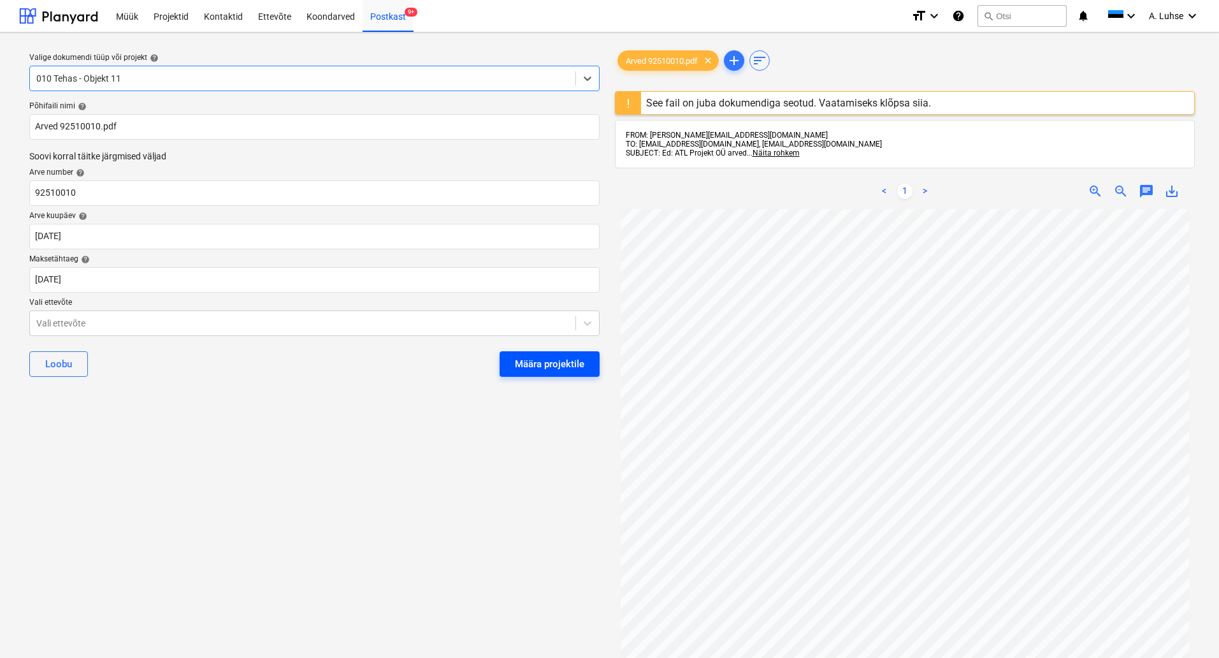
click at [526, 358] on div "Määra projektile" at bounding box center [549, 364] width 69 height 17
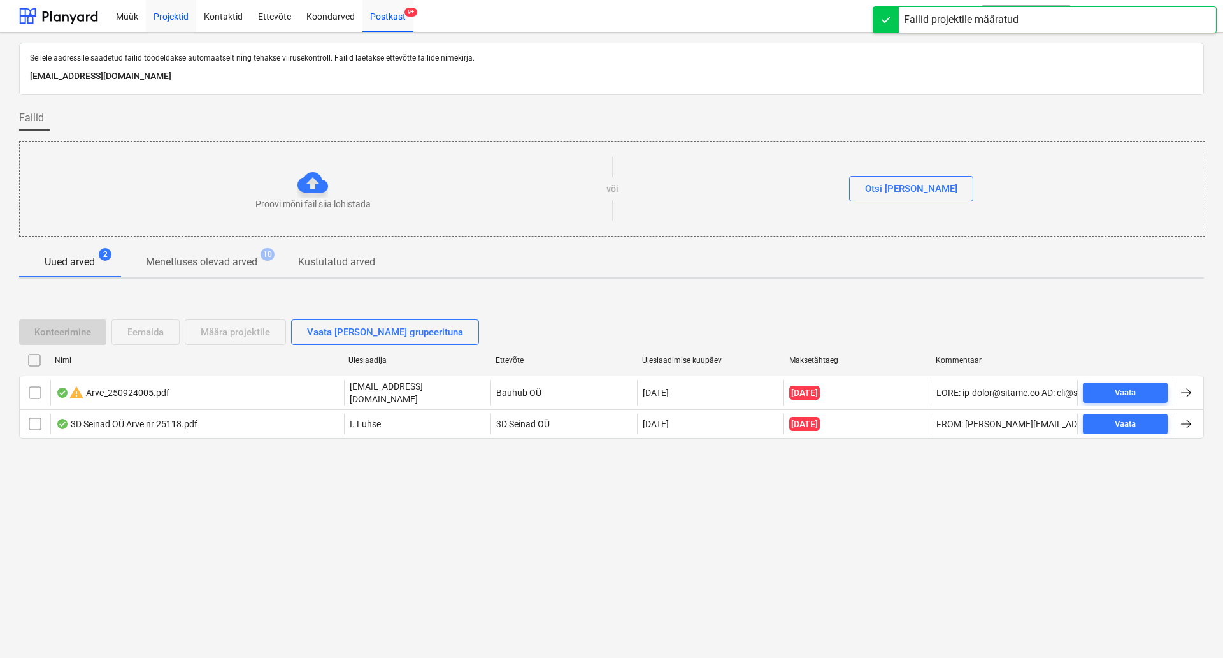
click at [173, 23] on div "Projektid" at bounding box center [171, 15] width 50 height 32
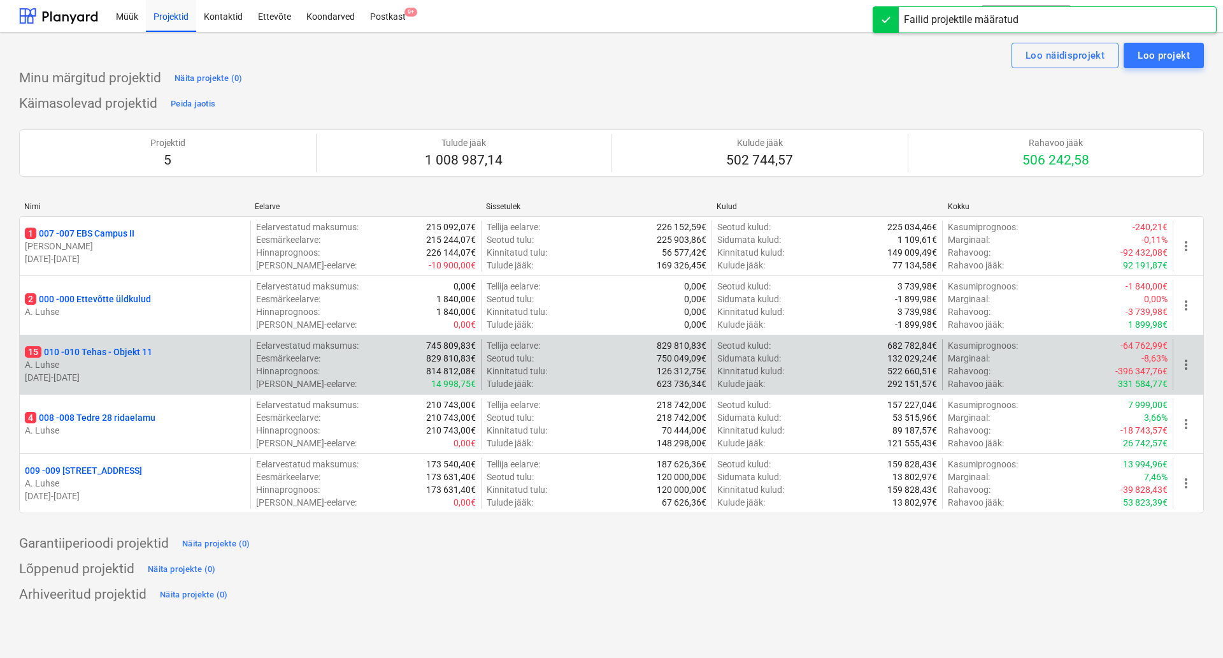
click at [80, 349] on p "15 010 - 010 Tehas - Objekt 11" at bounding box center [88, 351] width 127 height 13
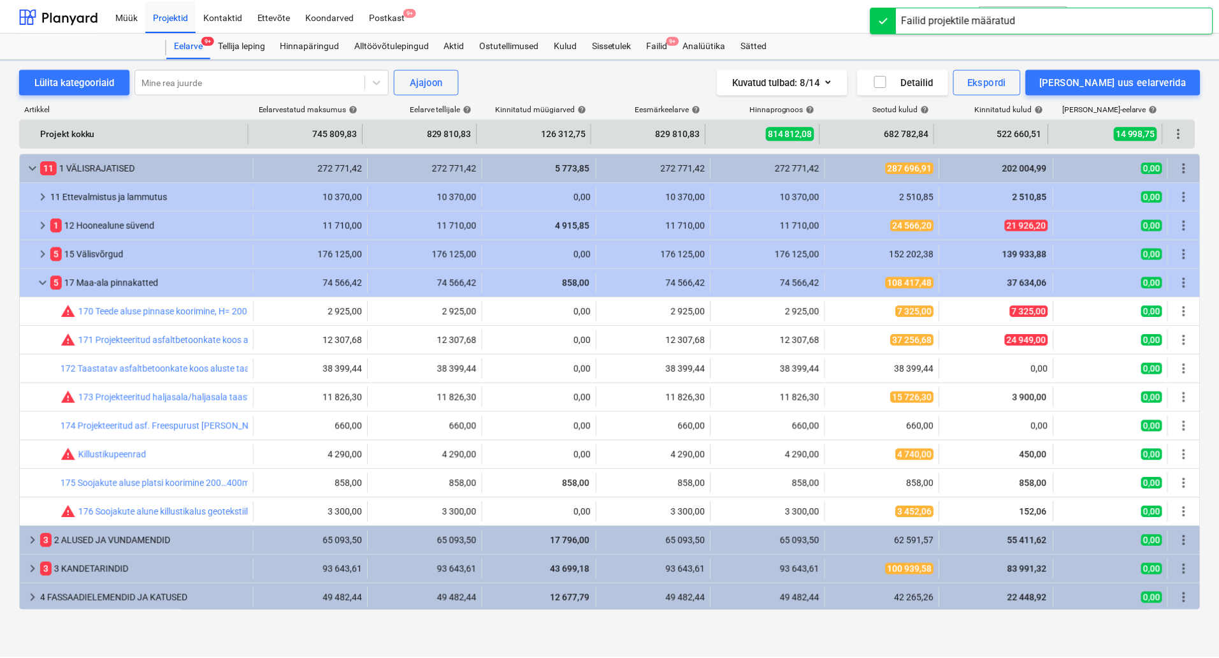
scroll to position [59, 0]
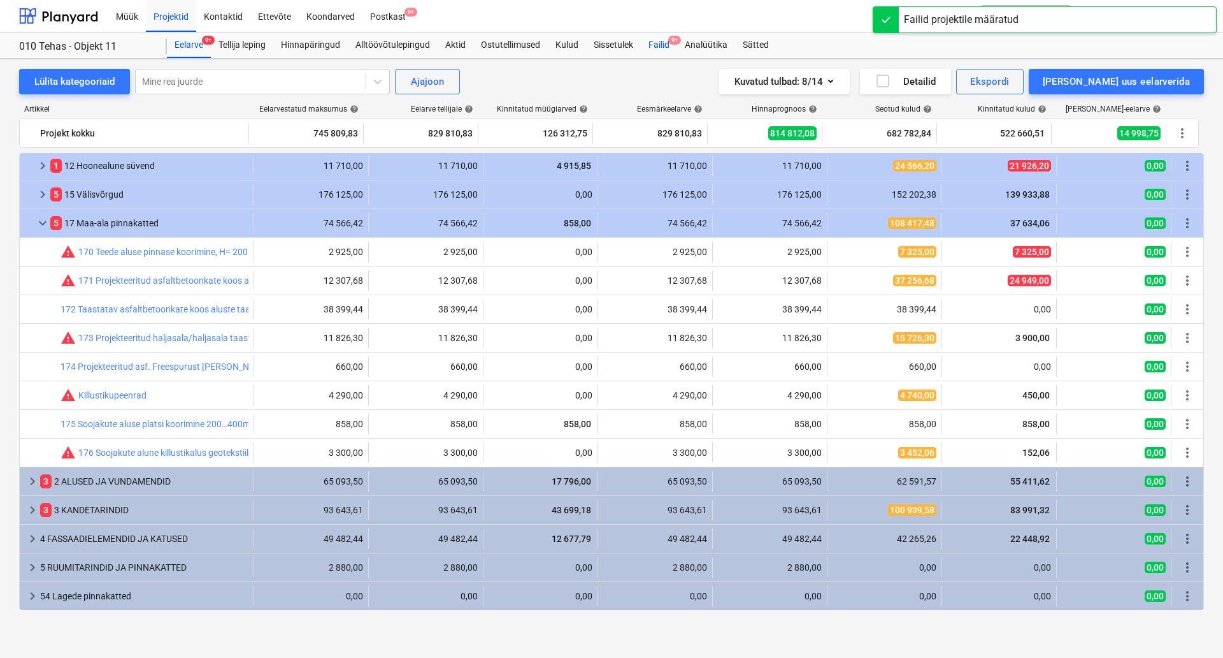
click at [658, 53] on div "Failid 9+" at bounding box center [659, 44] width 36 height 25
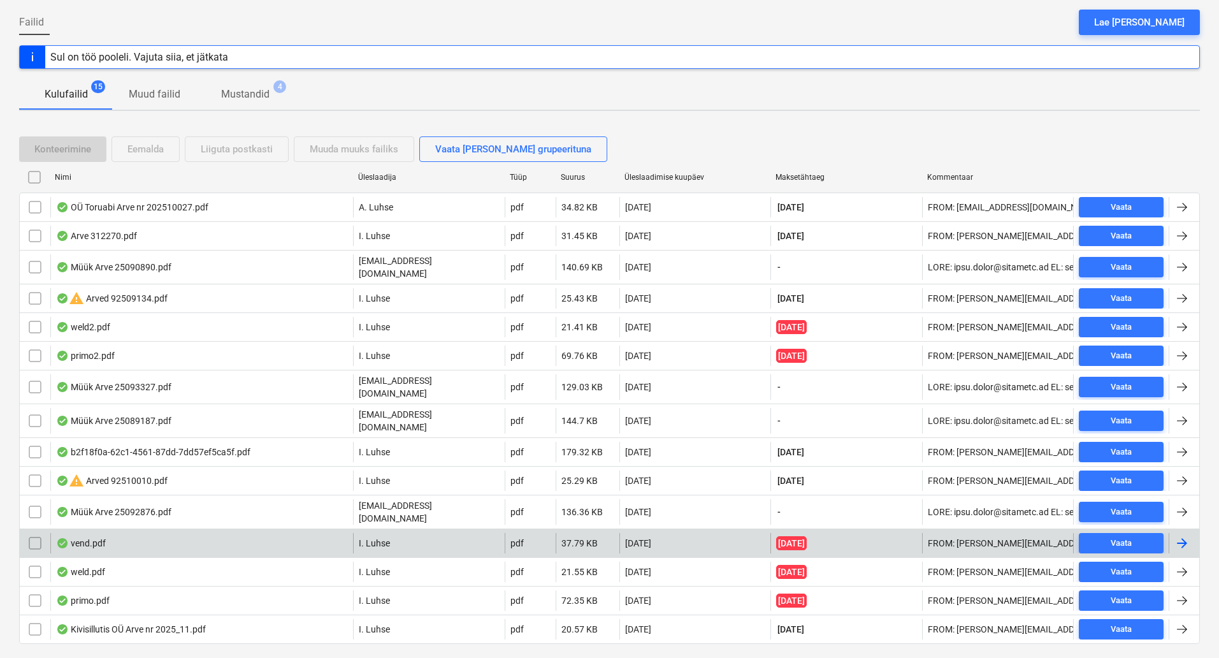
scroll to position [133, 0]
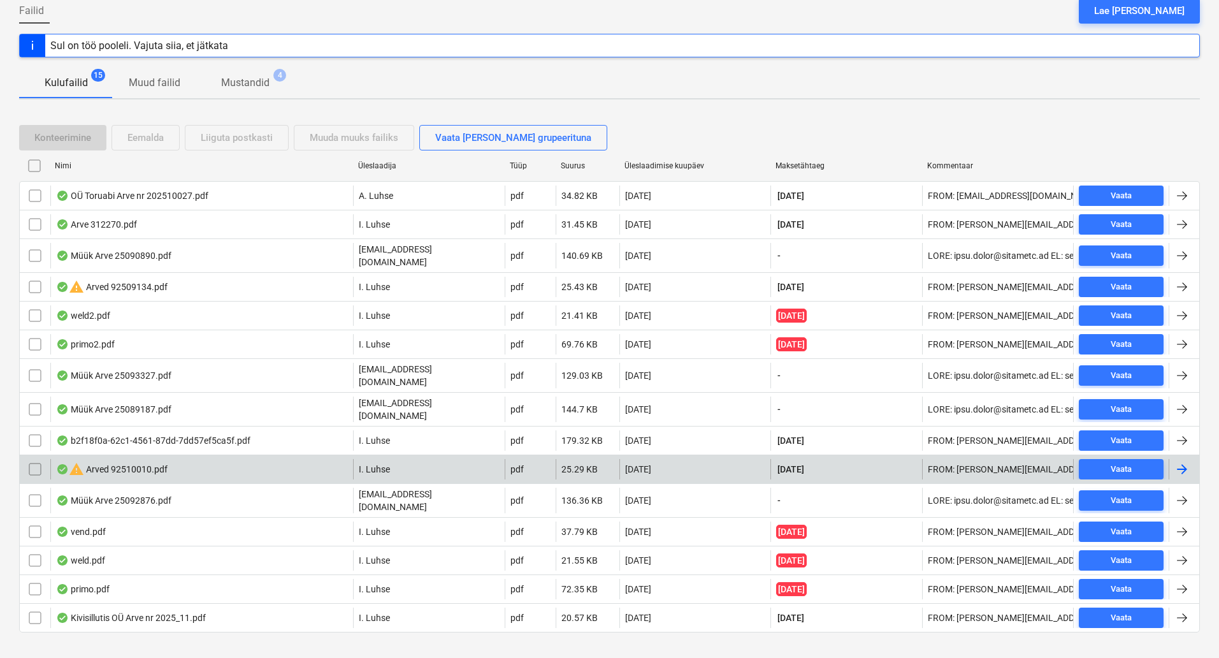
click at [207, 459] on div "warning Arved 92510010.pdf" at bounding box center [201, 469] width 303 height 20
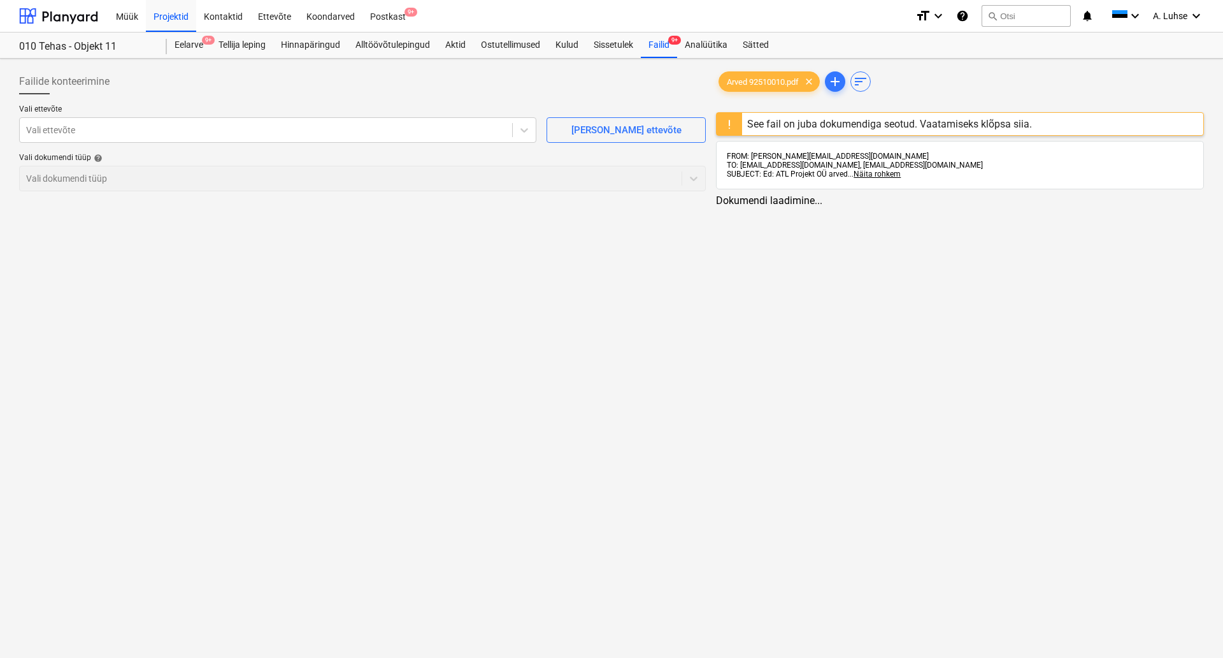
click at [854, 121] on div "See fail on juba dokumendiga seotud. Vaatamiseks klõpsa siia." at bounding box center [889, 124] width 285 height 12
click at [767, 129] on div "See fail on juba dokumendiga seotud. Vaatamiseks klõpsa siia." at bounding box center [889, 124] width 285 height 12
click at [735, 203] on div "Dokumendi laadimine..." at bounding box center [960, 200] width 488 height 12
click at [768, 78] on span "Arved 92510010.pdf" at bounding box center [762, 82] width 87 height 10
click at [775, 126] on div "See fail on juba dokumendiga seotud. Vaatamiseks klõpsa siia." at bounding box center [887, 124] width 285 height 12
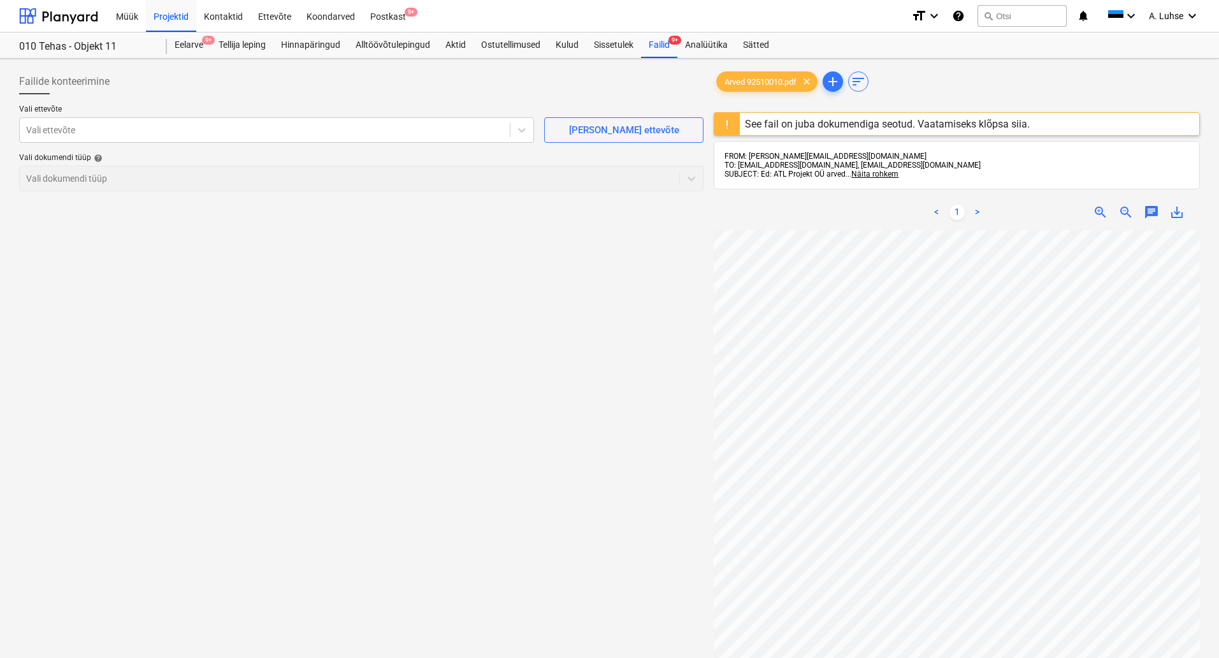
click at [730, 128] on div at bounding box center [726, 124] width 25 height 22
click at [731, 128] on div at bounding box center [726, 124] width 25 height 22
click at [902, 126] on div "See fail on juba dokumendiga seotud. Vaatamiseks klõpsa siia." at bounding box center [887, 124] width 285 height 12
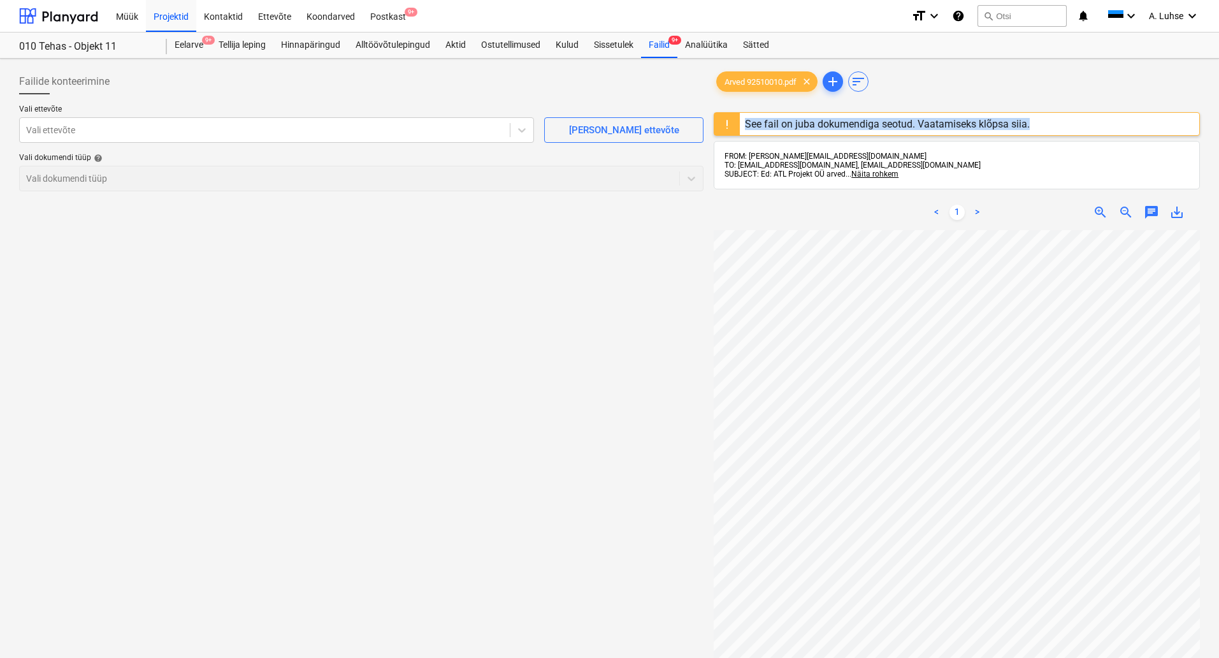
click at [972, 209] on link ">" at bounding box center [977, 212] width 15 height 15
click at [938, 209] on link "<" at bounding box center [936, 212] width 15 height 15
click at [494, 333] on div "Failide konteerimine Vali ettevõte Vali ettevõte Lisa uus ettevõte Vali dokumen…" at bounding box center [361, 460] width 695 height 793
click at [732, 115] on div at bounding box center [726, 124] width 25 height 22
click at [731, 122] on div at bounding box center [726, 124] width 25 height 22
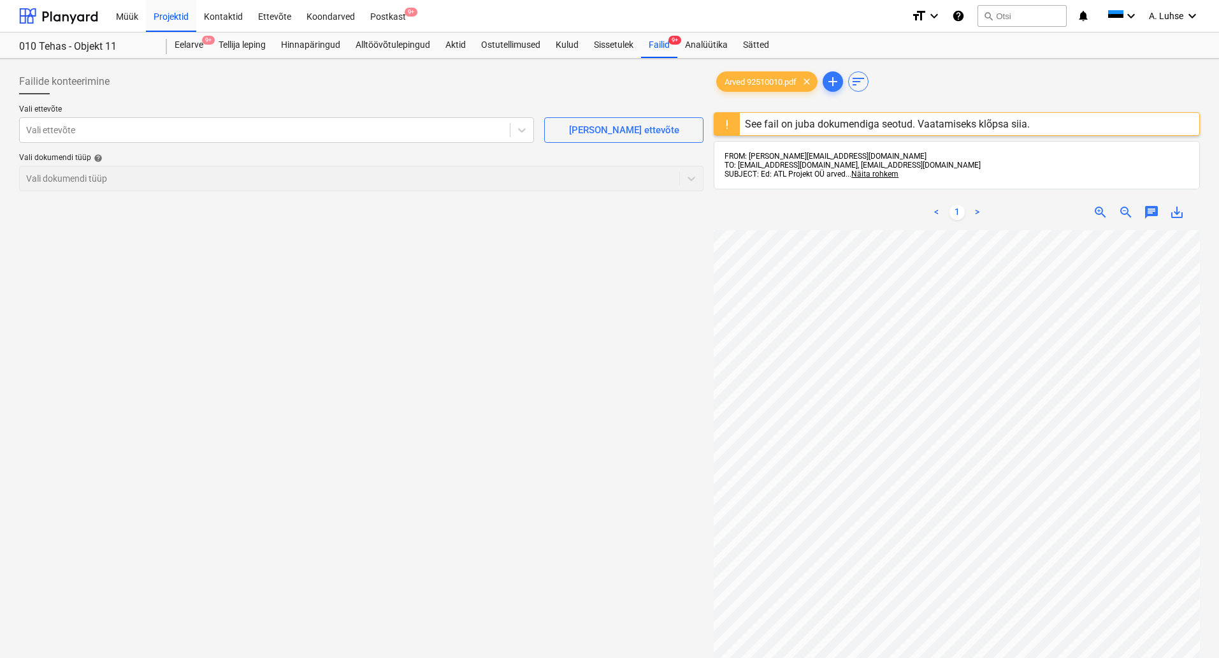
click at [807, 122] on div "See fail on juba dokumendiga seotud. Vaatamiseks klõpsa siia." at bounding box center [887, 124] width 285 height 12
click at [653, 49] on div "Failid 9+" at bounding box center [659, 44] width 36 height 25
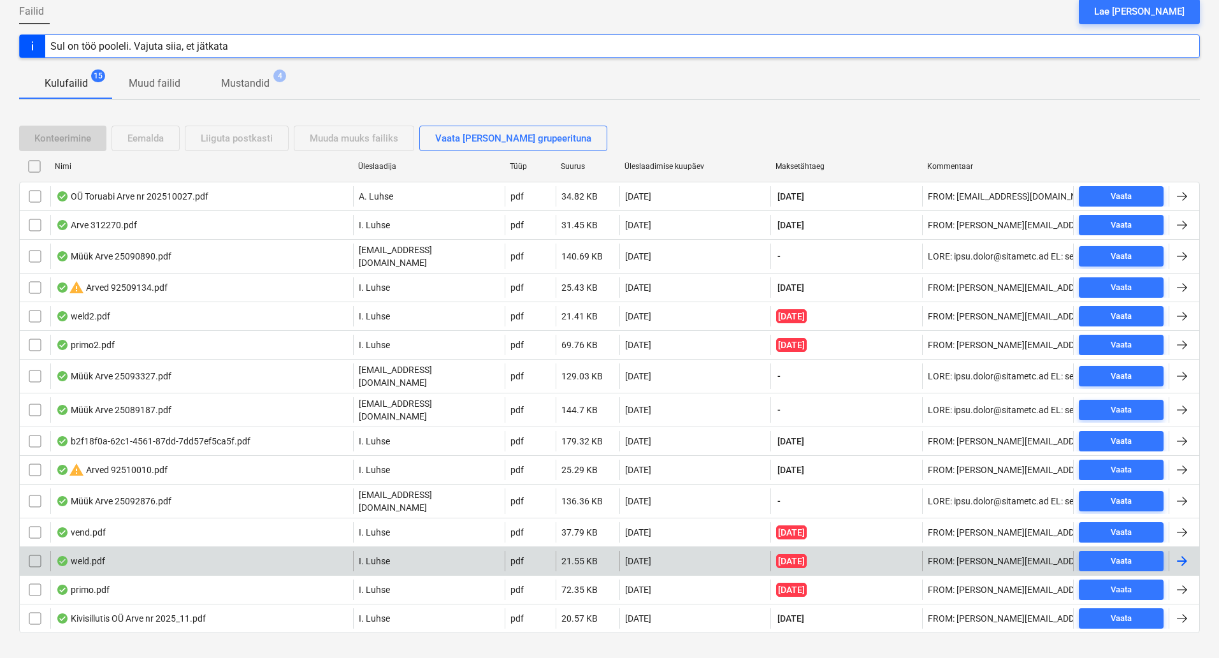
scroll to position [133, 0]
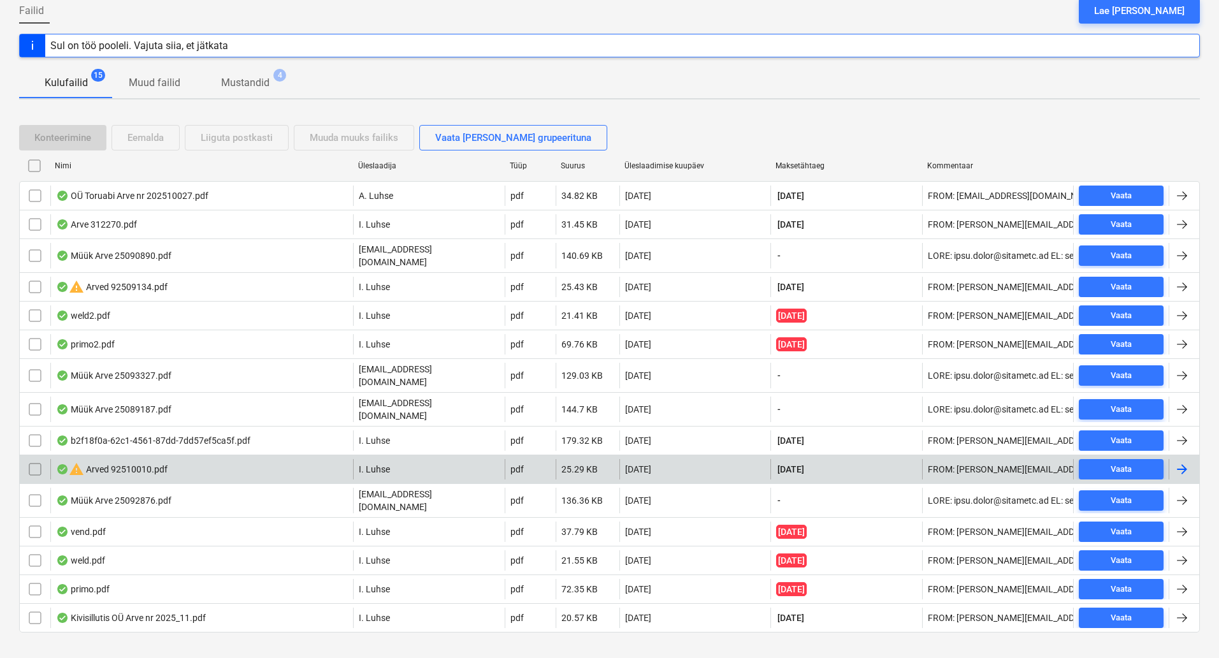
click at [194, 459] on div "warning Arved 92510010.pdf" at bounding box center [201, 469] width 303 height 20
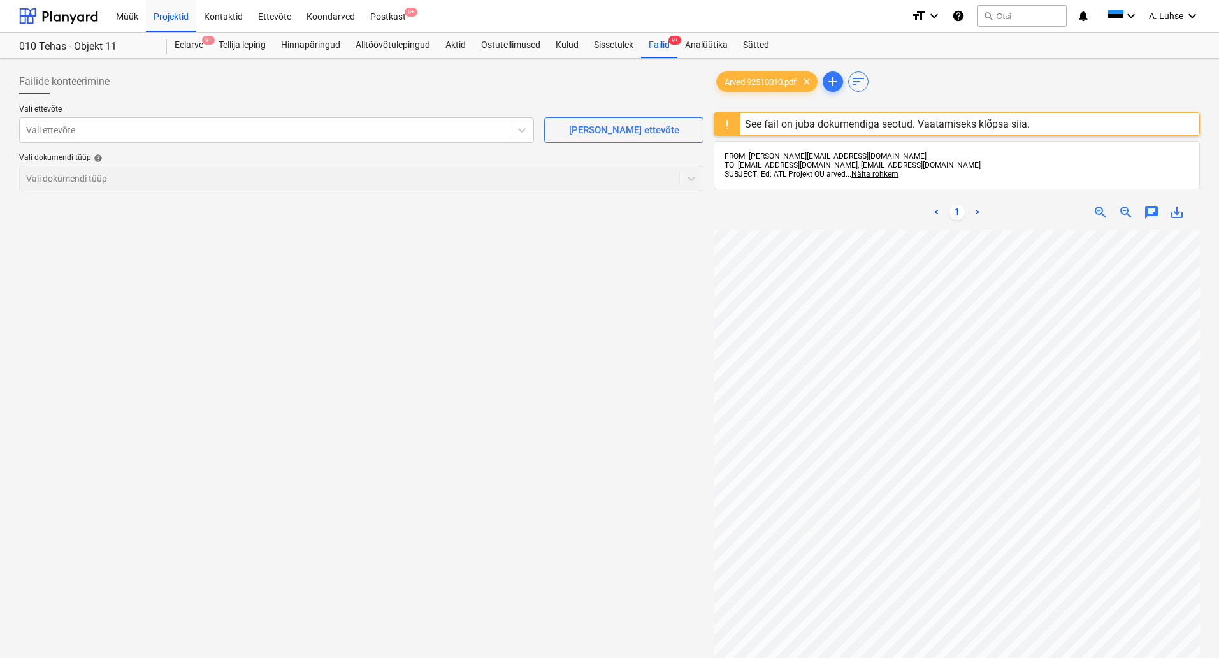
click at [661, 62] on div "Failide konteerimine Vali ettevõte Vali ettevõte Lisa uus ettevõte Vali dokumen…" at bounding box center [609, 460] width 1219 height 803
click at [661, 48] on div "Failid 9+" at bounding box center [659, 44] width 36 height 25
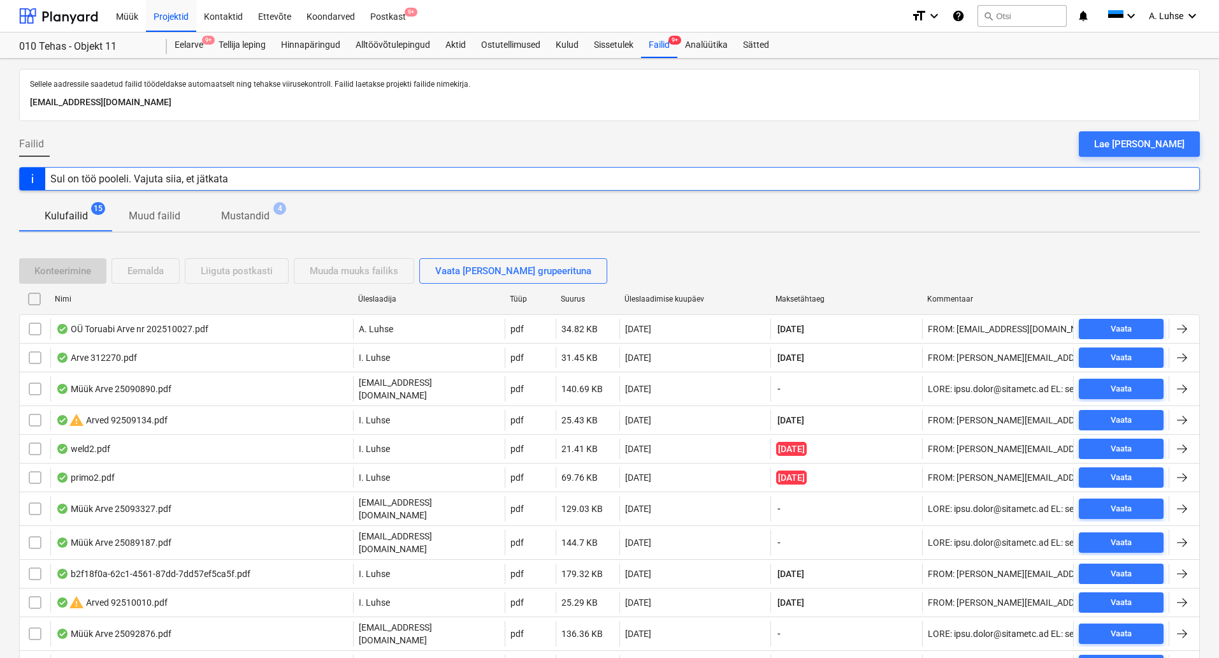
click at [125, 418] on div "warning Arved 92509134.pdf" at bounding box center [112, 419] width 112 height 15
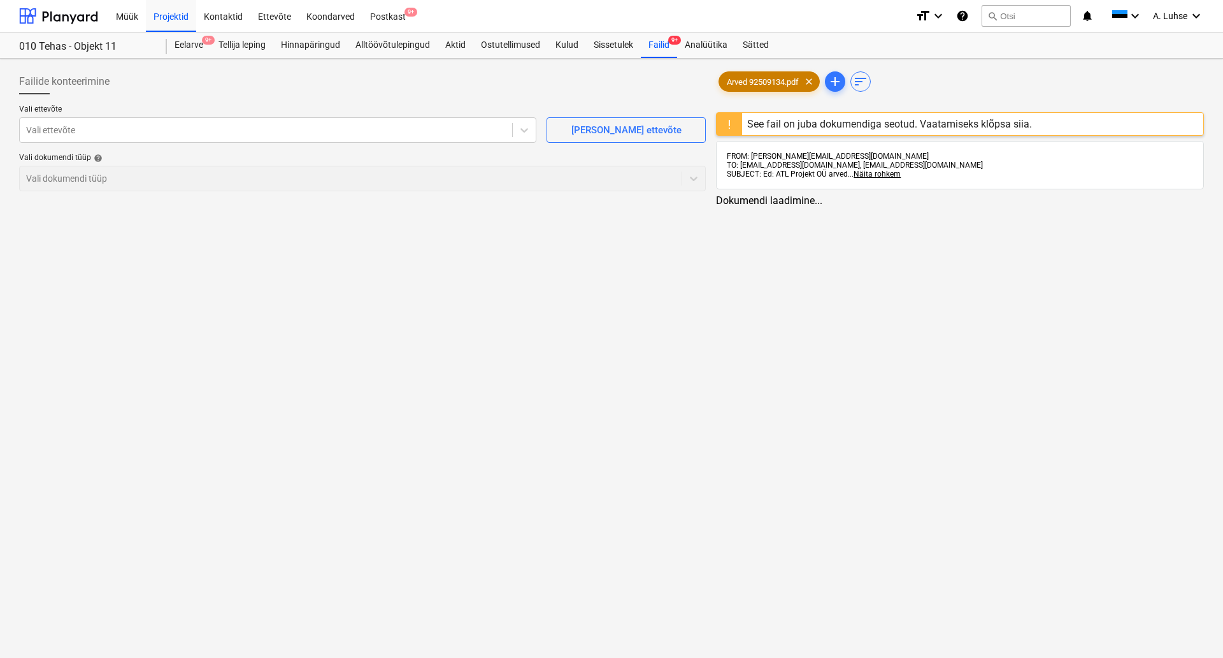
click at [763, 78] on span "Arved 92509134.pdf" at bounding box center [762, 82] width 87 height 10
click at [765, 127] on div "See fail on juba dokumendiga seotud. Vaatamiseks klõpsa siia." at bounding box center [887, 124] width 285 height 12
click at [744, 123] on div "See fail on juba dokumendiga seotud. Vaatamiseks klõpsa siia." at bounding box center [887, 124] width 295 height 22
click at [184, 22] on div "Projektid" at bounding box center [171, 15] width 50 height 32
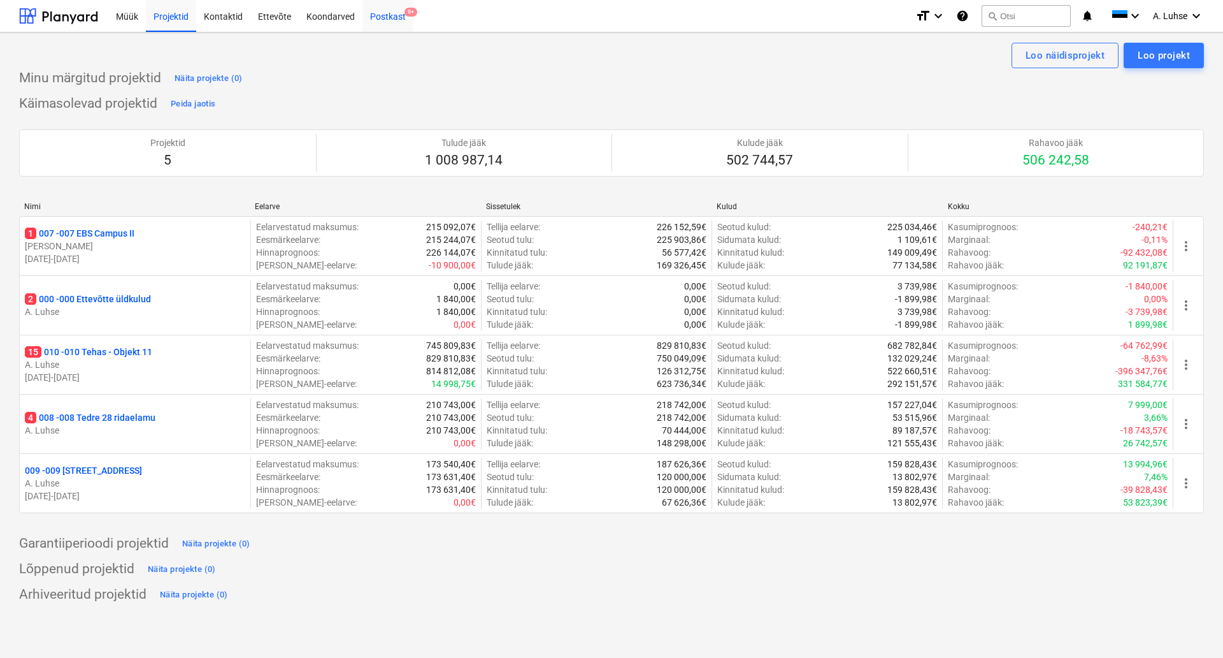
click at [384, 1] on div "Postkast 9+" at bounding box center [388, 15] width 51 height 32
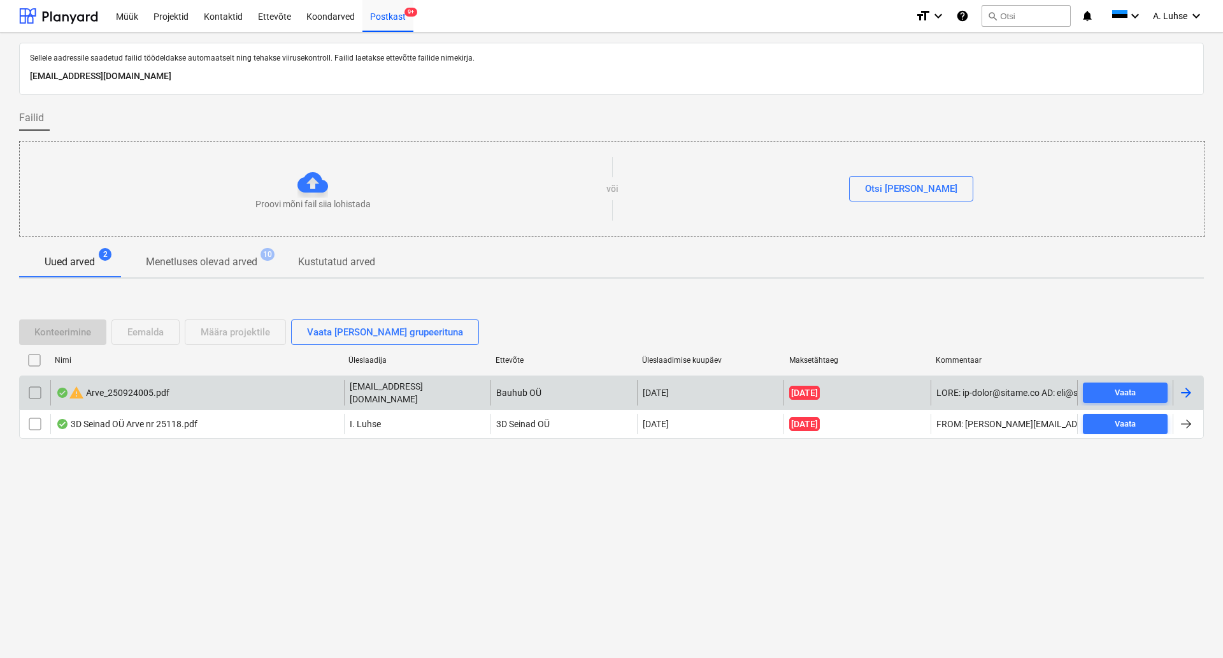
click at [210, 400] on div "warning Arve_250924005.pdf" at bounding box center [197, 392] width 294 height 25
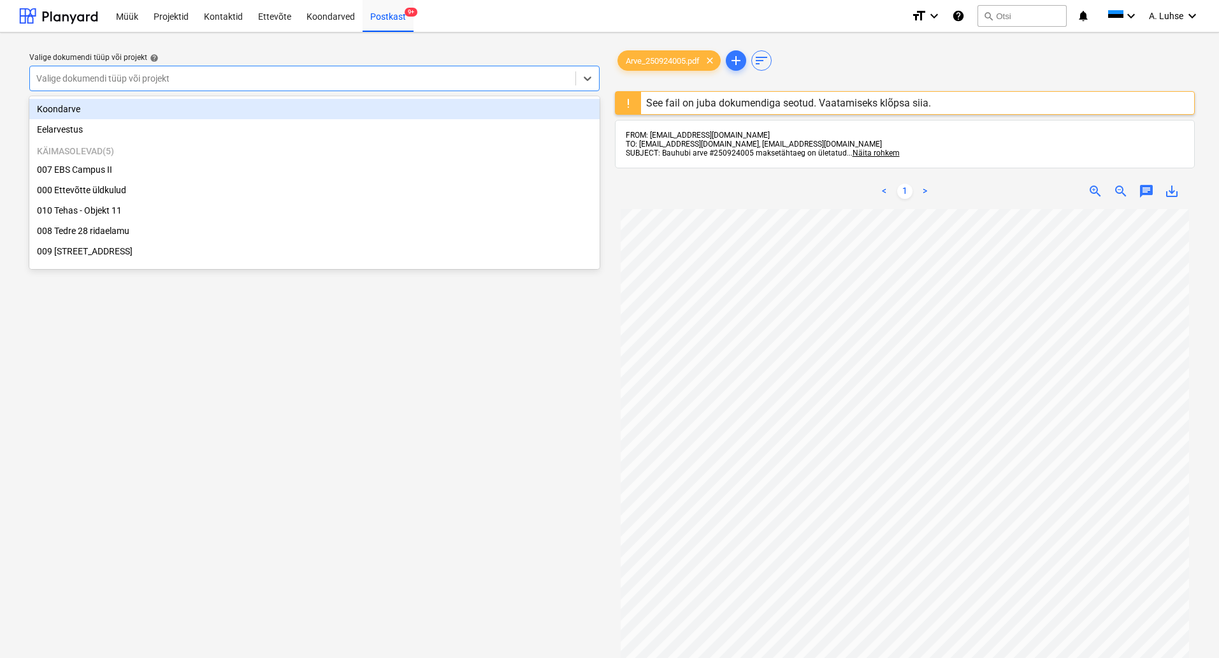
click at [338, 78] on div at bounding box center [302, 78] width 533 height 13
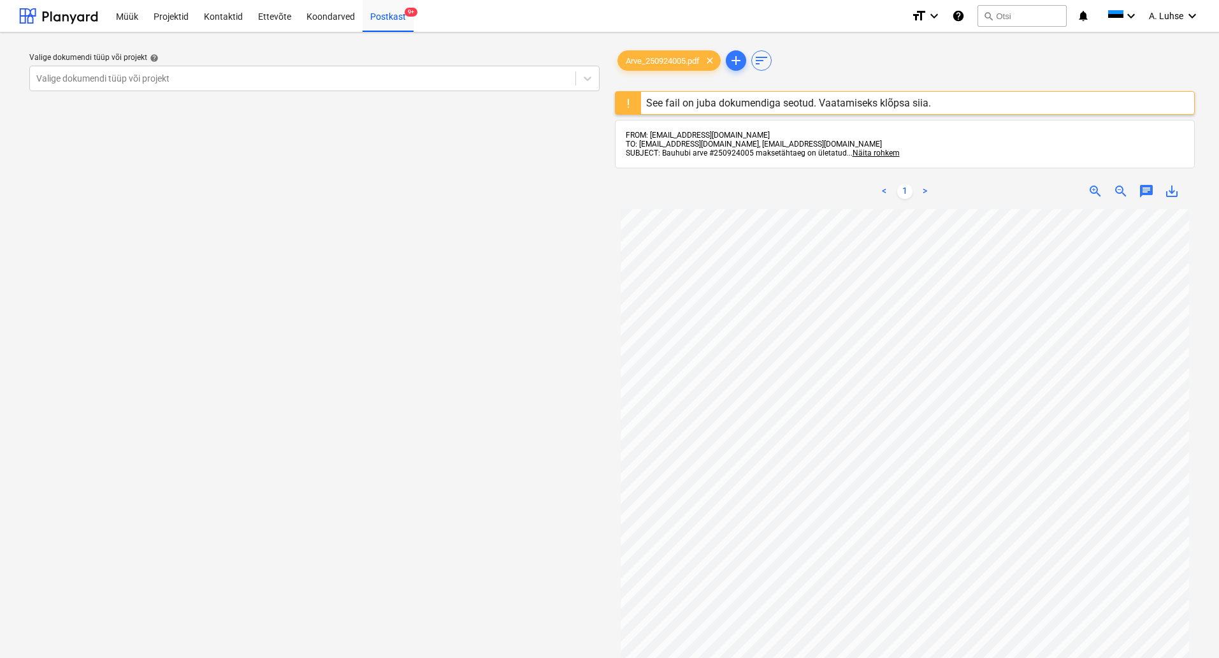
click at [881, 102] on div "See fail on juba dokumendiga seotud. Vaatamiseks klõpsa siia." at bounding box center [788, 103] width 285 height 12
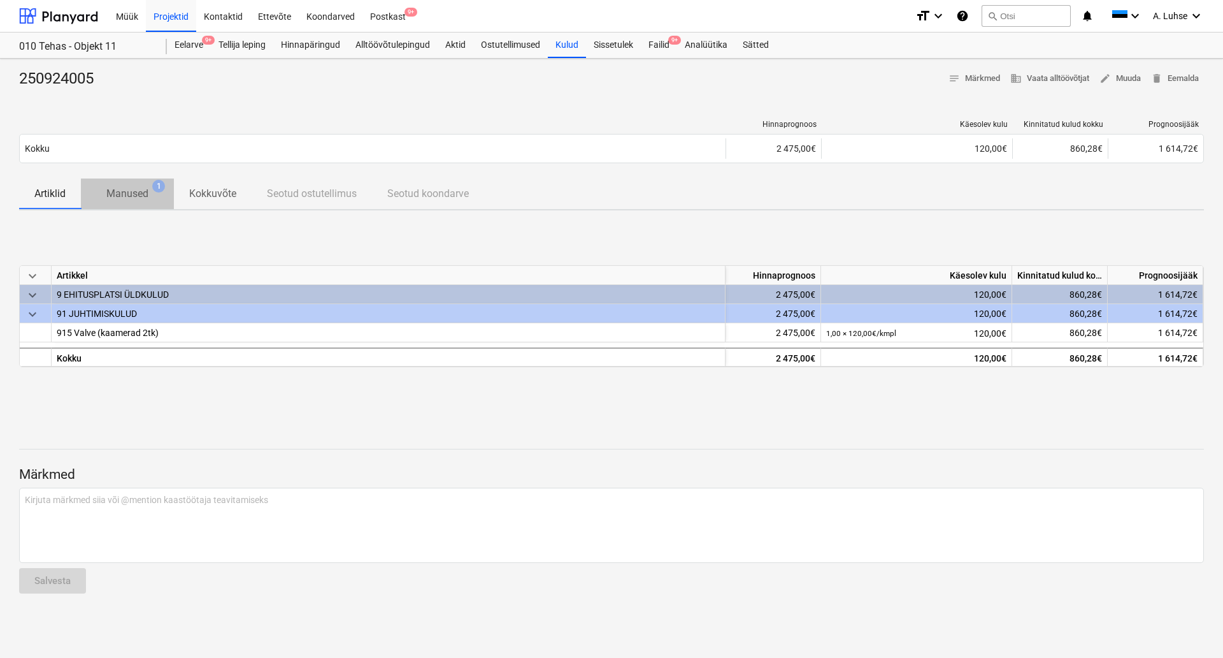
click at [121, 198] on p "Manused" at bounding box center [127, 193] width 42 height 15
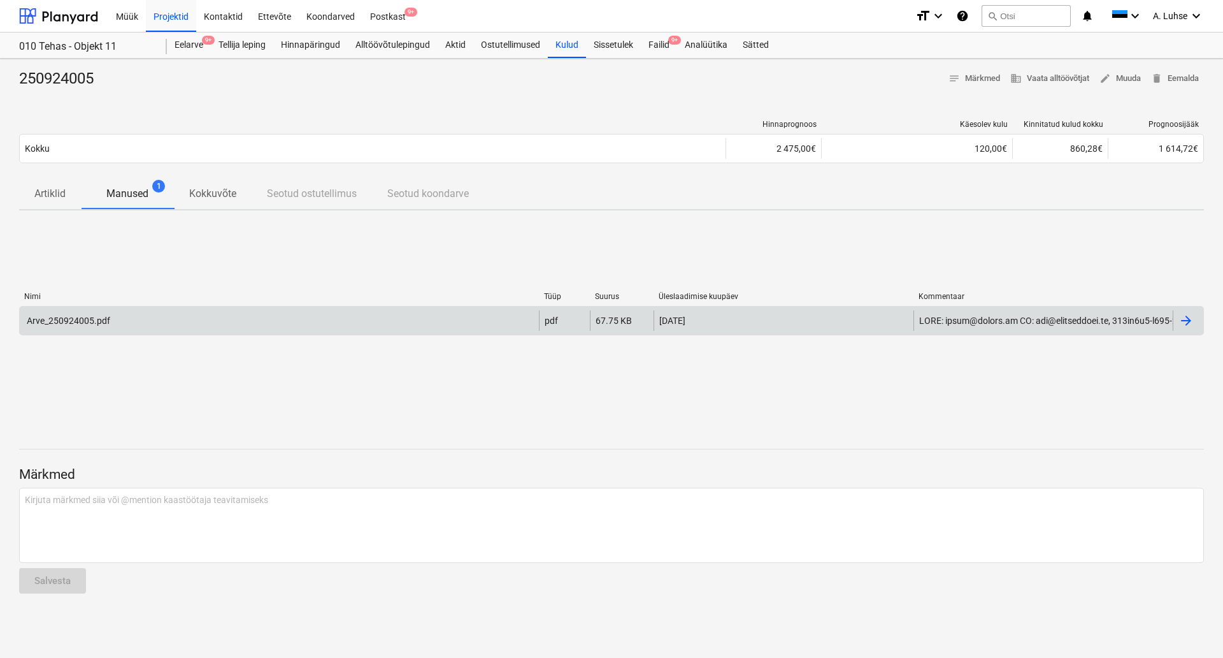
click at [500, 320] on div "Arve_250924005.pdf" at bounding box center [279, 320] width 519 height 20
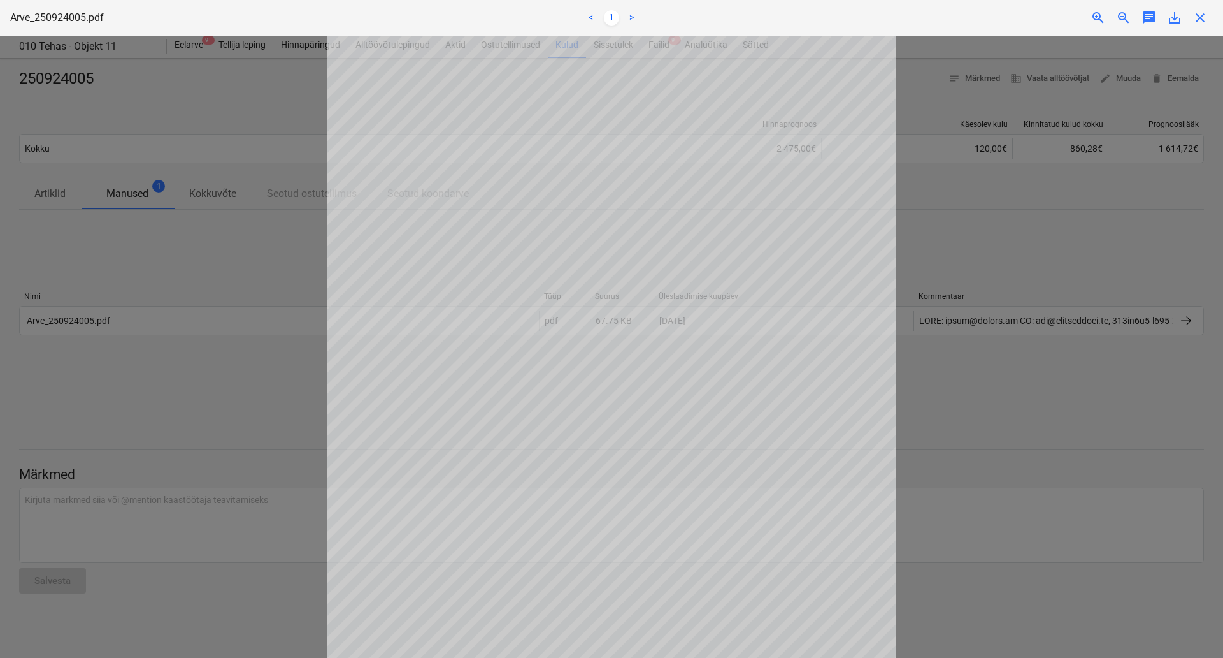
click at [215, 250] on div at bounding box center [611, 347] width 1223 height 622
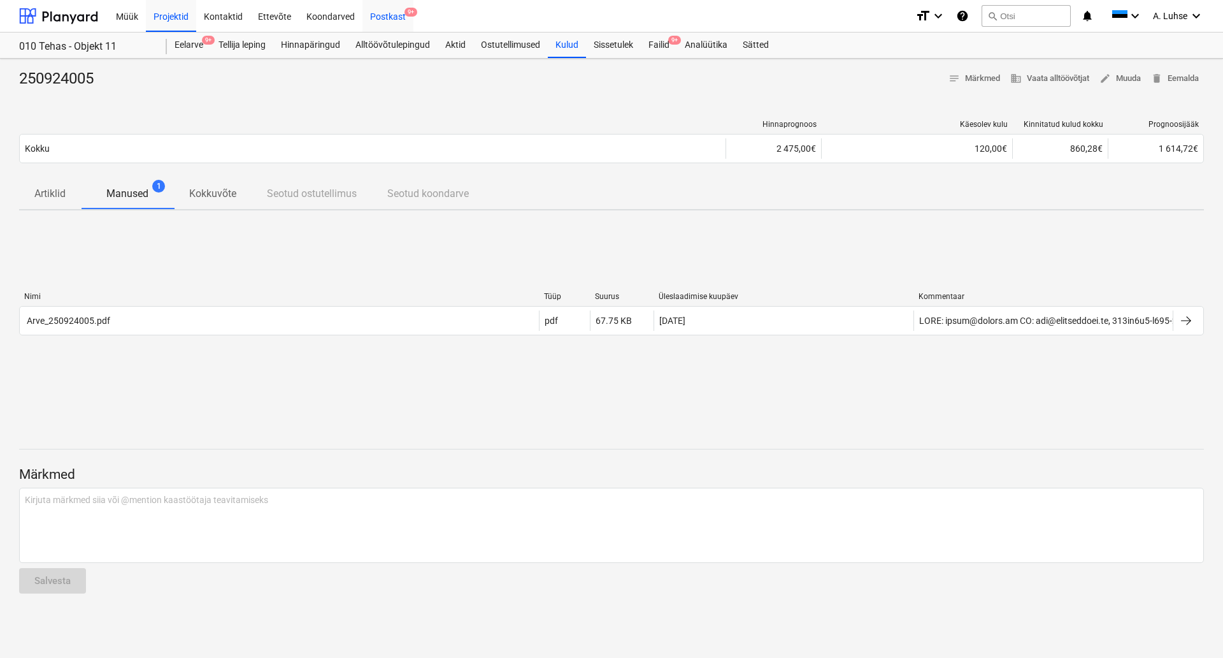
click at [396, 22] on div "Postkast 9+" at bounding box center [388, 15] width 51 height 32
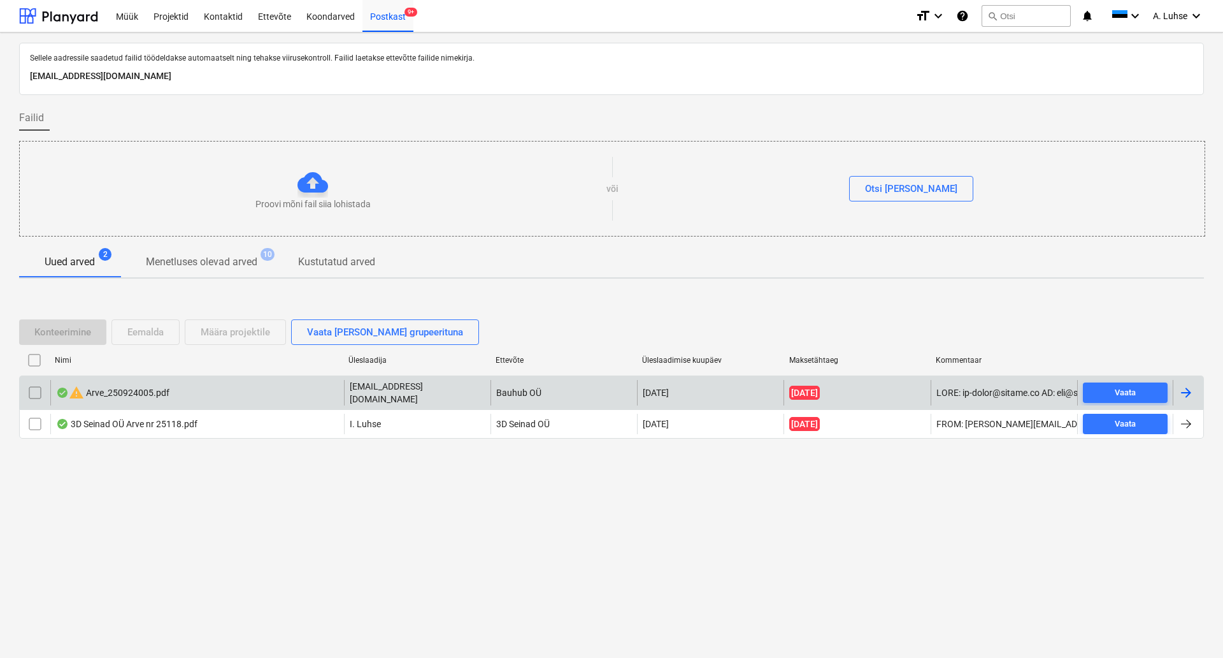
click at [30, 393] on input "checkbox" at bounding box center [35, 392] width 20 height 20
click at [151, 329] on div "Eemalda" at bounding box center [145, 332] width 36 height 17
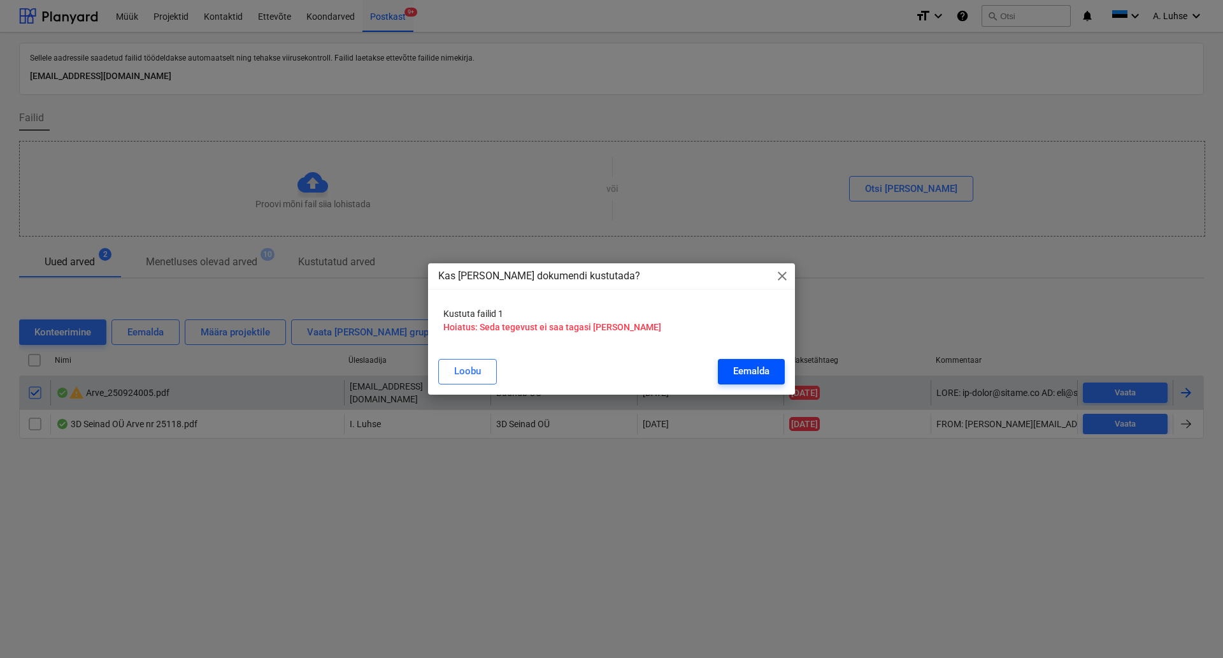
click at [724, 364] on button "Eemalda" at bounding box center [751, 371] width 67 height 25
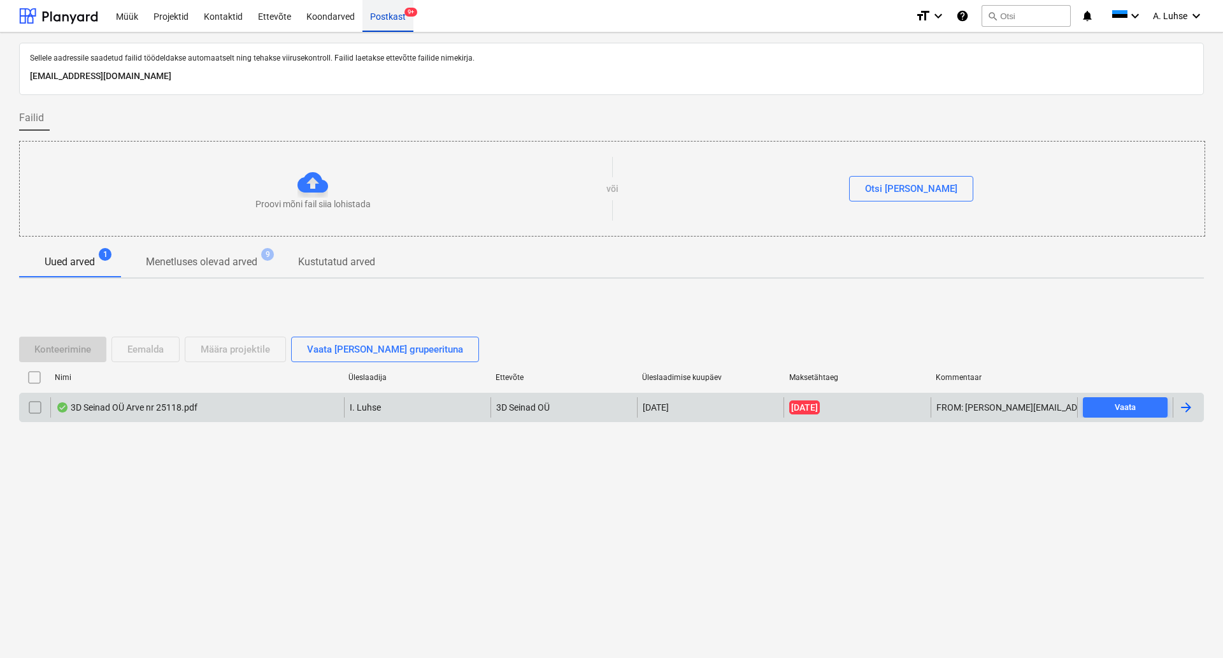
click at [380, 6] on div "Postkast 9+" at bounding box center [388, 15] width 51 height 32
click at [167, 18] on div "Projektid" at bounding box center [171, 15] width 50 height 32
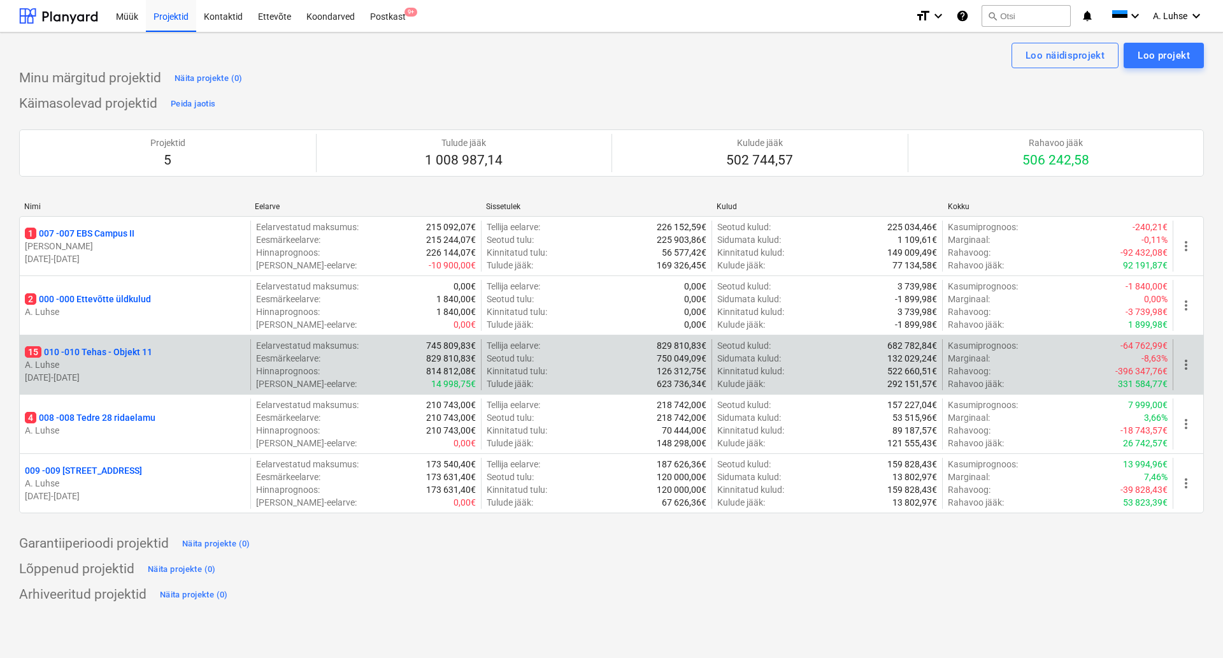
click at [126, 352] on p "15 010 - 010 Tehas - Objekt 11" at bounding box center [88, 351] width 127 height 13
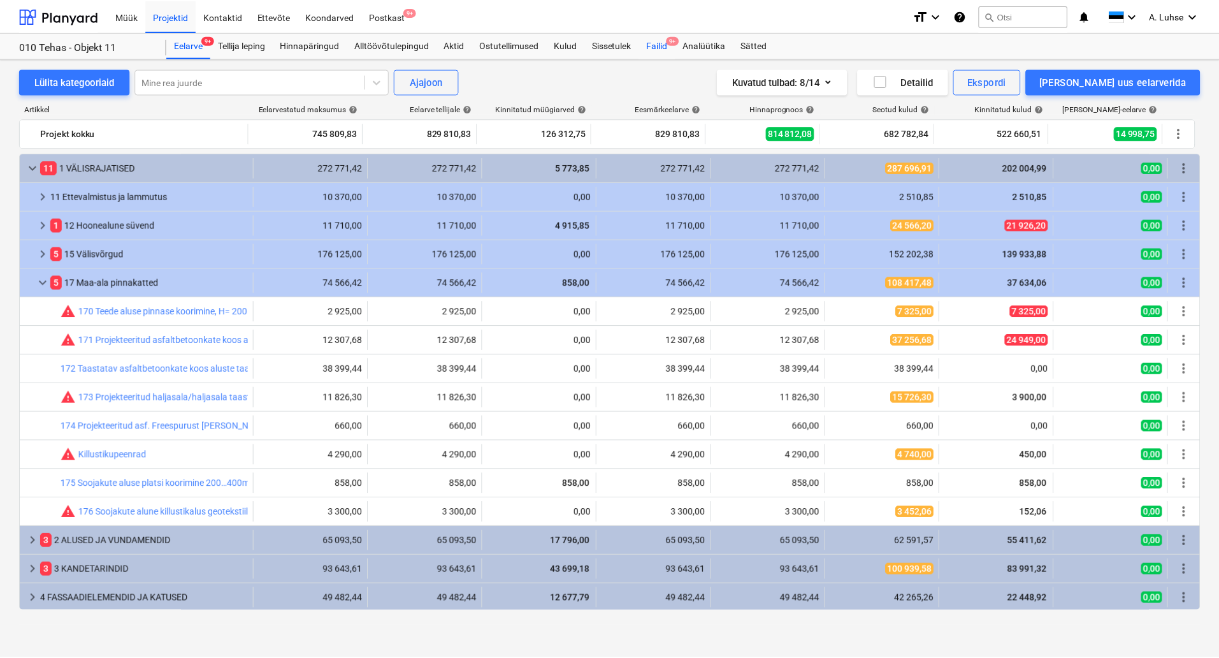
scroll to position [59, 0]
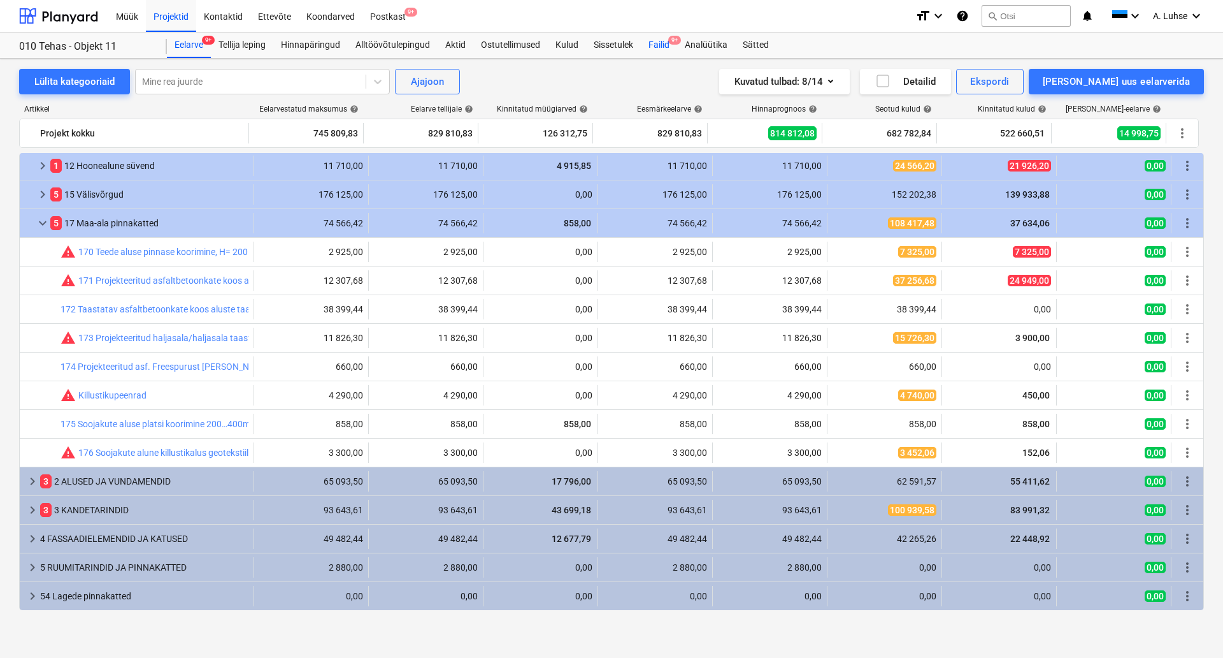
click at [656, 38] on div "Failid 9+" at bounding box center [659, 44] width 36 height 25
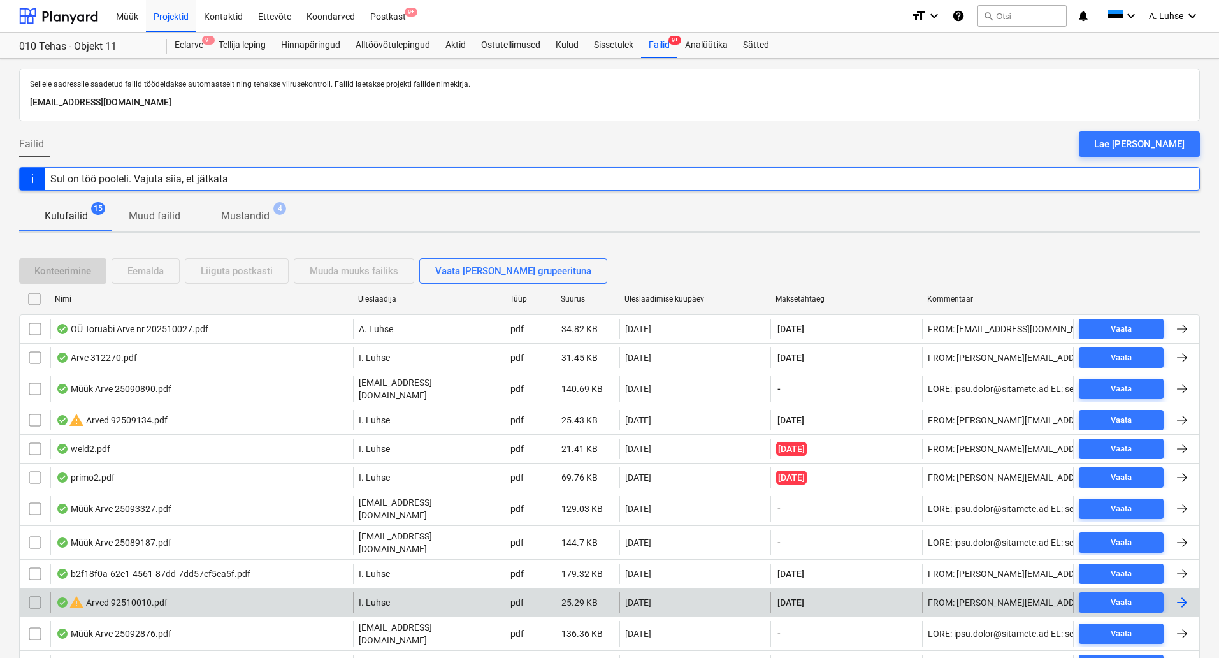
click at [270, 592] on div "warning Arved 92510010.pdf" at bounding box center [201, 602] width 303 height 20
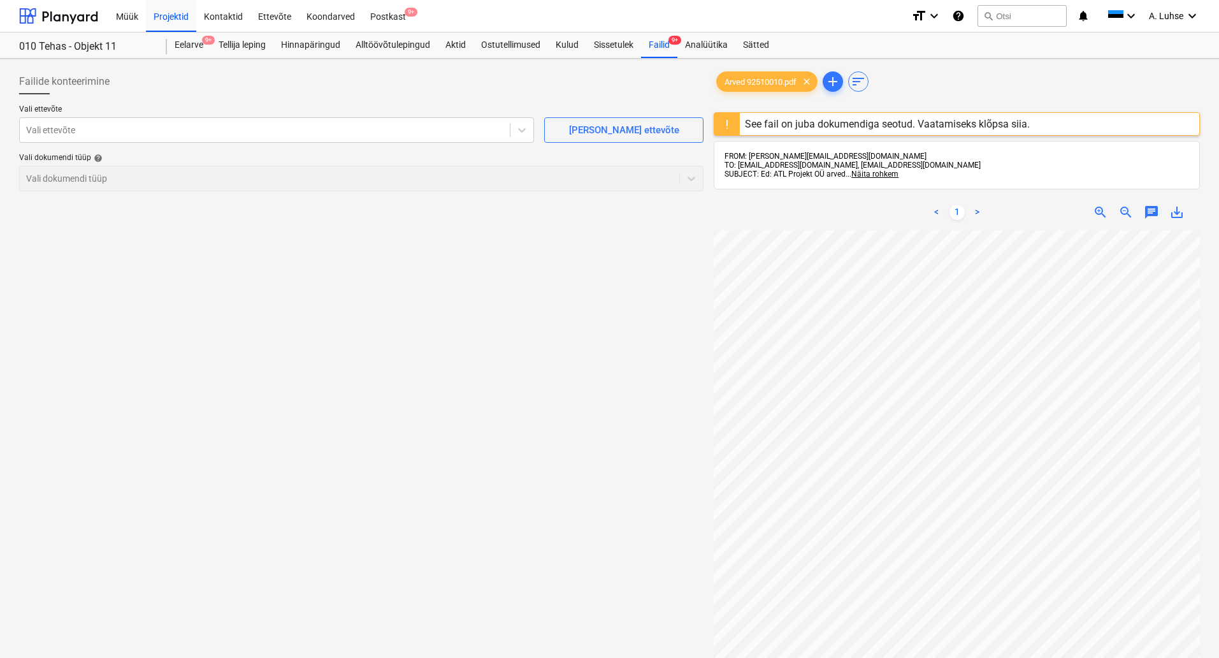
scroll to position [104, 0]
click at [791, 129] on div "See fail on juba dokumendiga seotud. Vaatamiseks klõpsa siia." at bounding box center [887, 124] width 285 height 12
click at [767, 127] on div "See fail on juba dokumendiga seotud. Vaatamiseks klõpsa siia." at bounding box center [887, 124] width 285 height 12
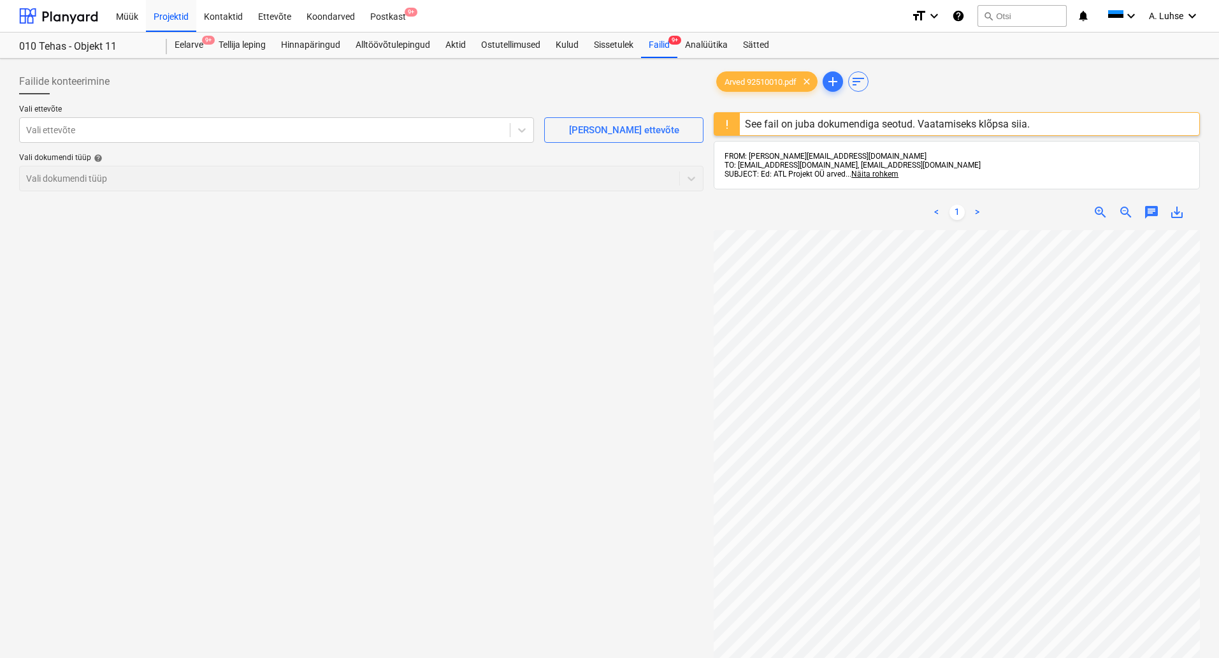
click at [668, 224] on div "Failide konteerimine Vali ettevõte Vali ettevõte Lisa uus ettevõte Vali dokumen…" at bounding box center [361, 460] width 695 height 793
click at [228, 15] on div "Kontaktid" at bounding box center [223, 15] width 54 height 32
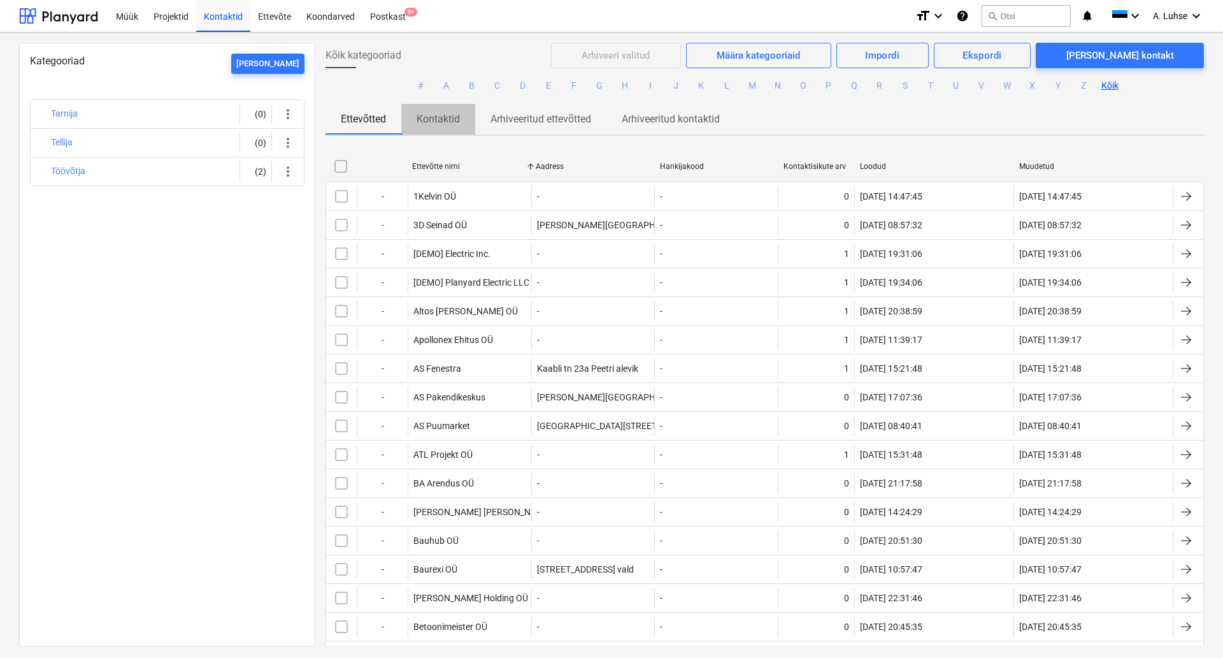
click at [450, 115] on p "Kontaktid" at bounding box center [438, 119] width 43 height 15
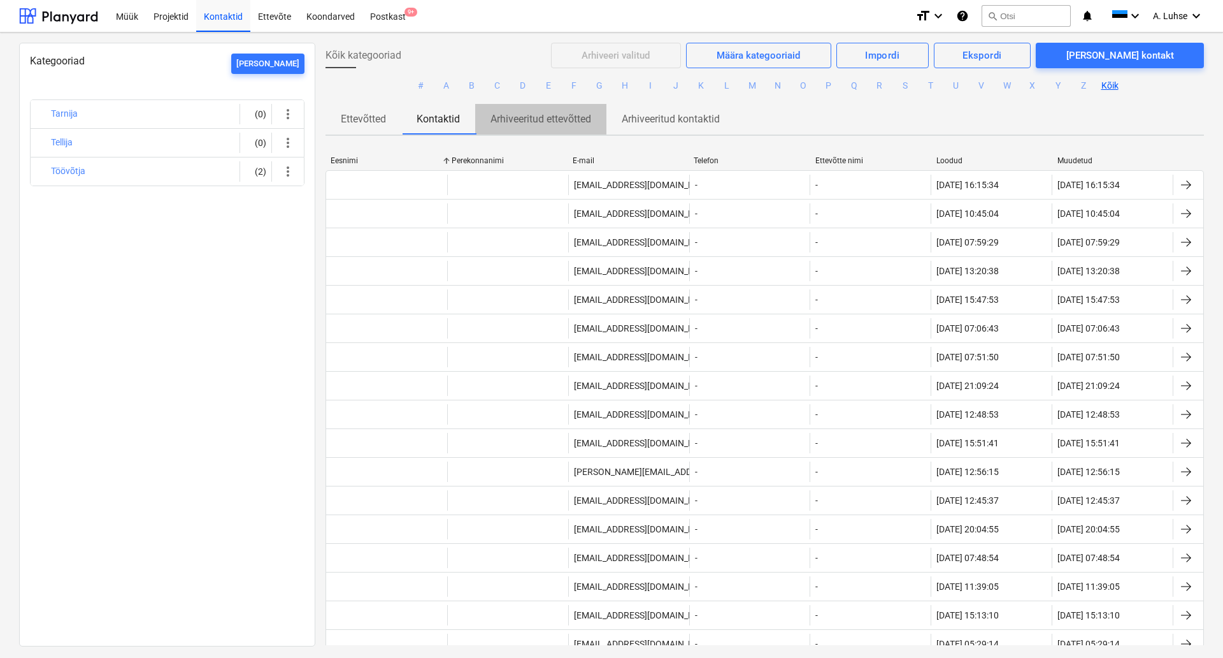
click at [561, 117] on p "Arhiveeritud ettevõtted" at bounding box center [541, 119] width 101 height 15
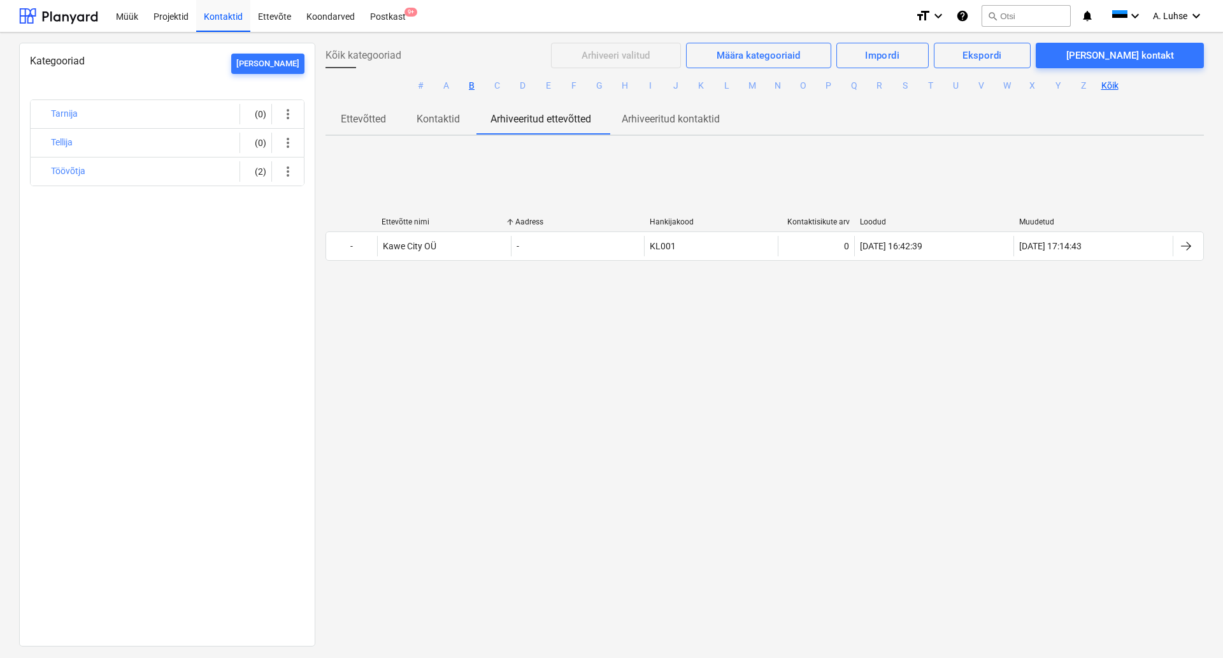
click at [470, 87] on button "B" at bounding box center [471, 85] width 15 height 15
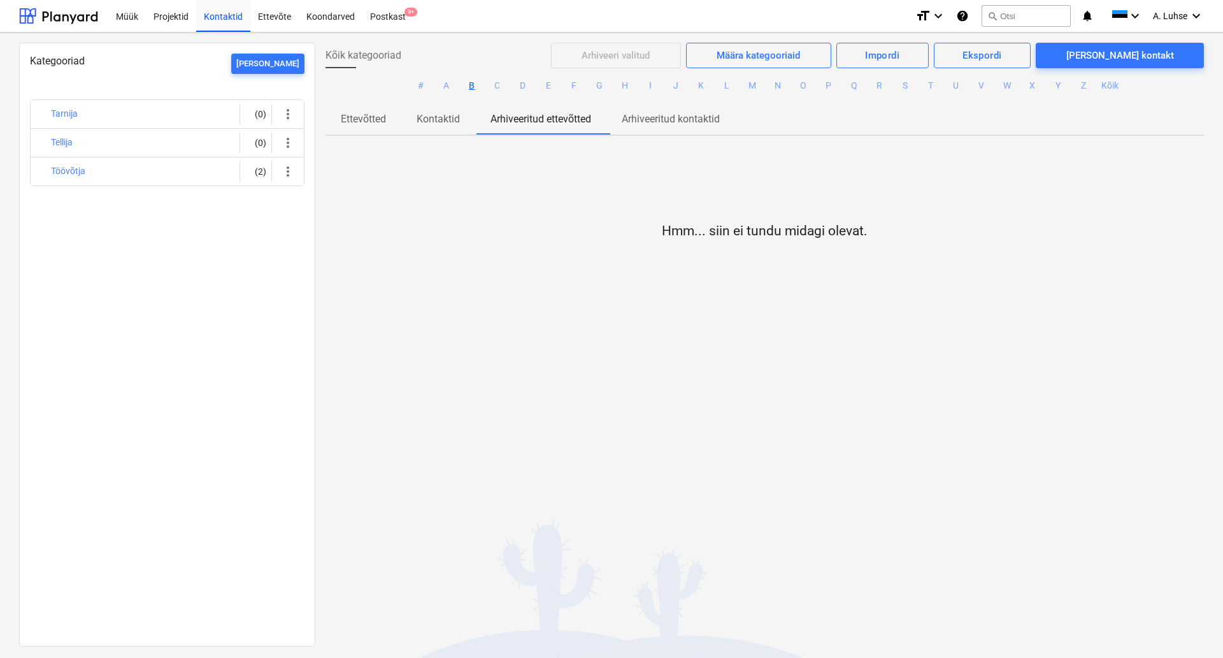
click at [447, 119] on p "Kontaktid" at bounding box center [438, 119] width 43 height 15
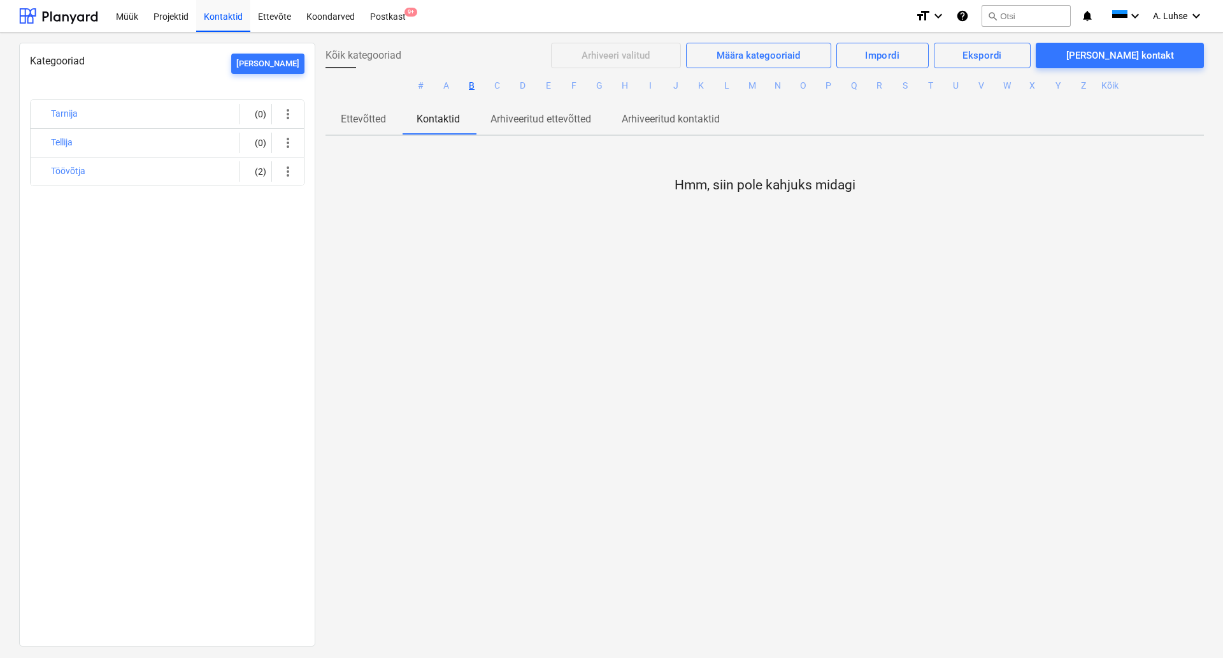
click at [373, 124] on p "Ettevõtted" at bounding box center [363, 119] width 45 height 15
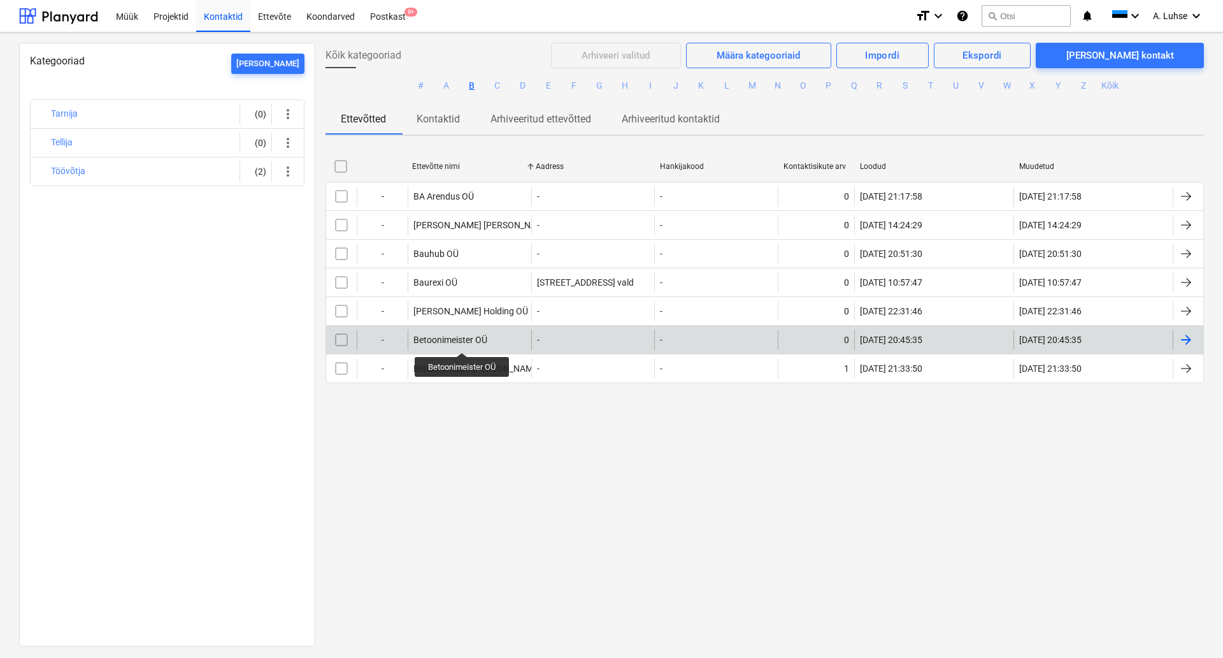
click at [462, 341] on div "Betoonimeister OÜ" at bounding box center [451, 340] width 74 height 10
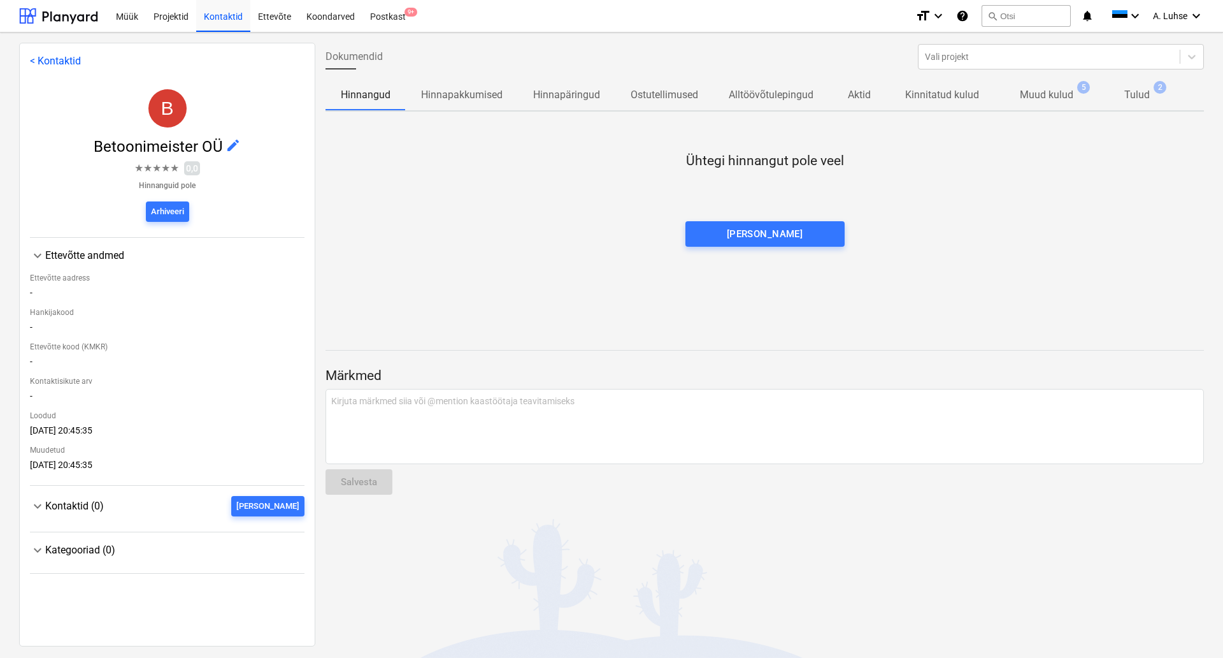
click at [1128, 98] on p "Tulud" at bounding box center [1137, 94] width 25 height 15
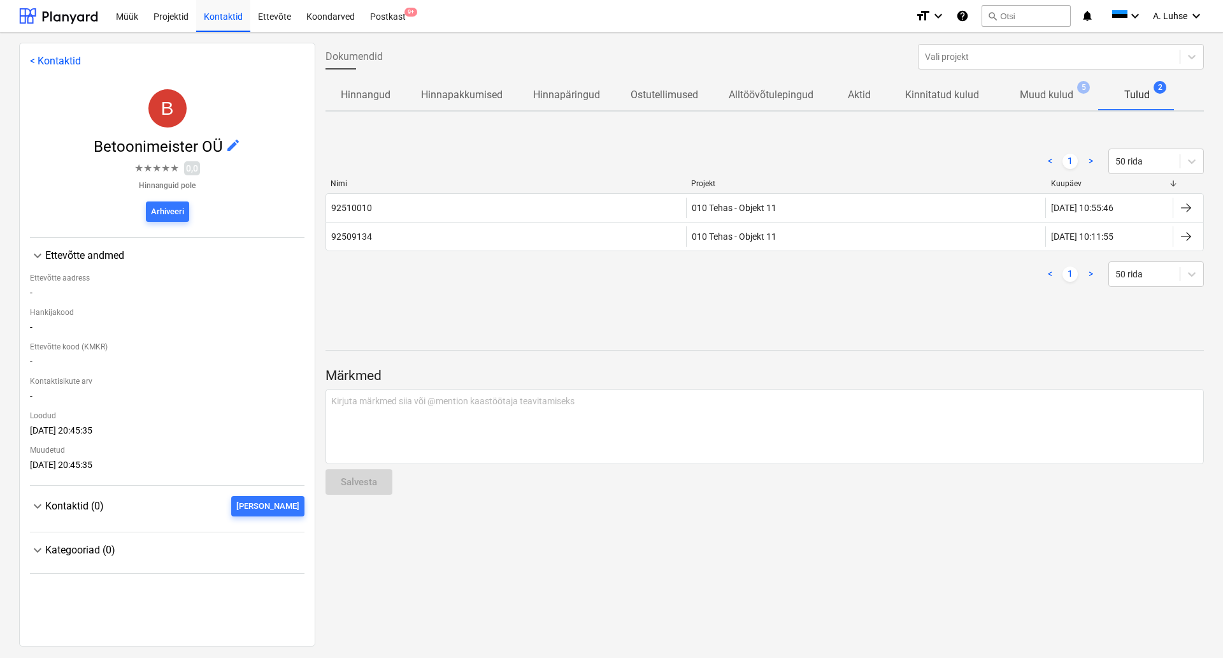
click at [1179, 206] on div at bounding box center [1186, 207] width 15 height 15
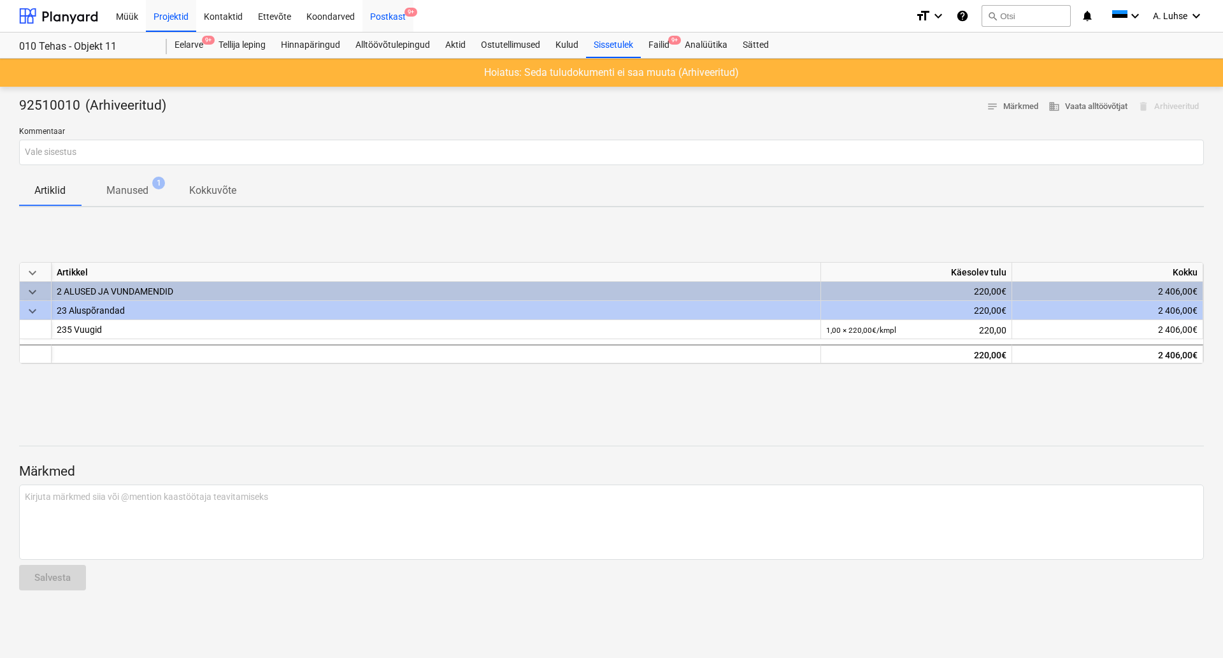
click at [377, 15] on div "Postkast 9+" at bounding box center [388, 15] width 51 height 32
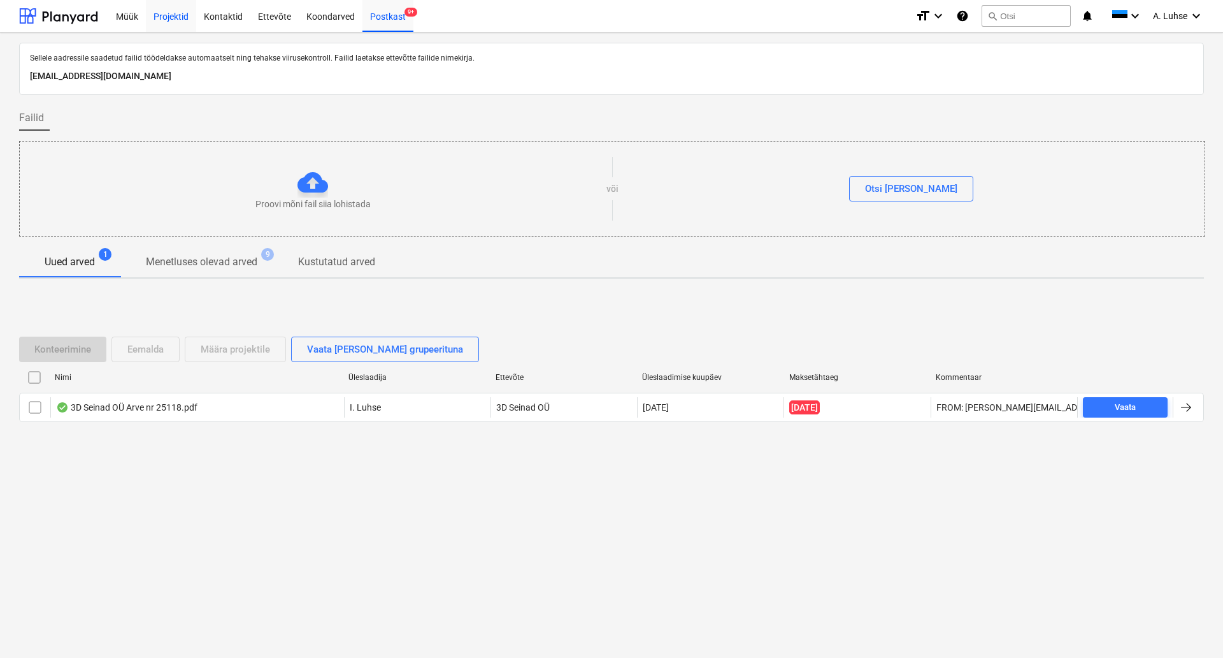
click at [158, 18] on div "Projektid" at bounding box center [171, 15] width 50 height 32
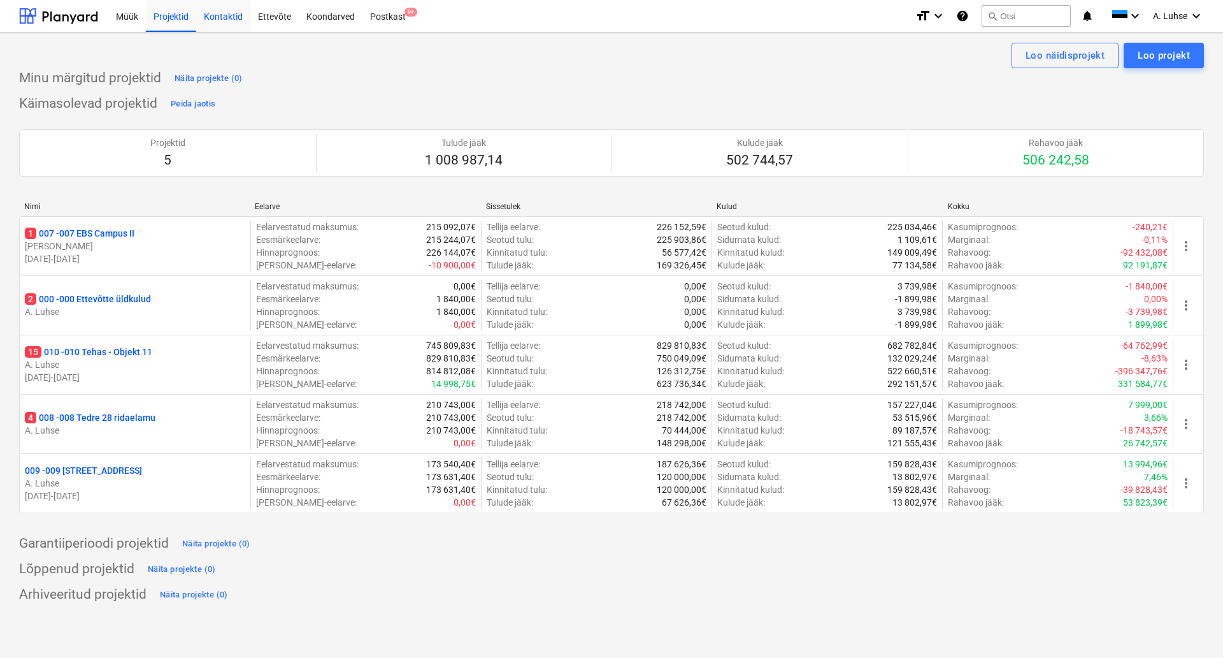
click at [232, 15] on div "Kontaktid" at bounding box center [223, 15] width 54 height 32
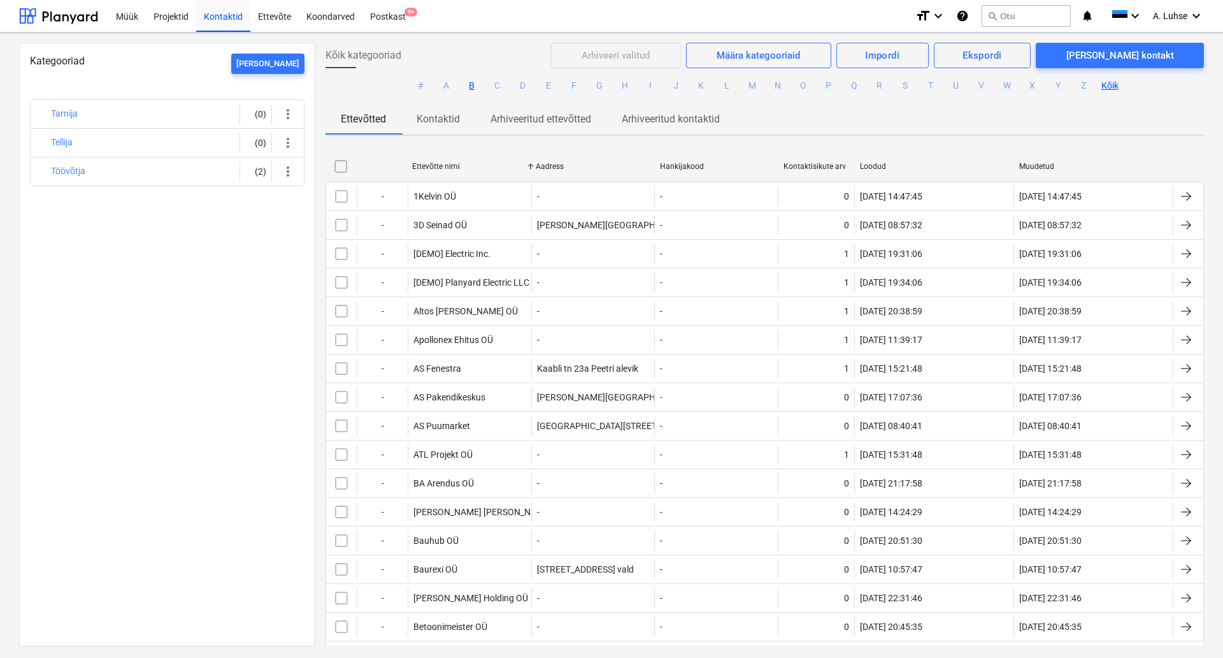
click at [469, 85] on button "B" at bounding box center [471, 85] width 15 height 15
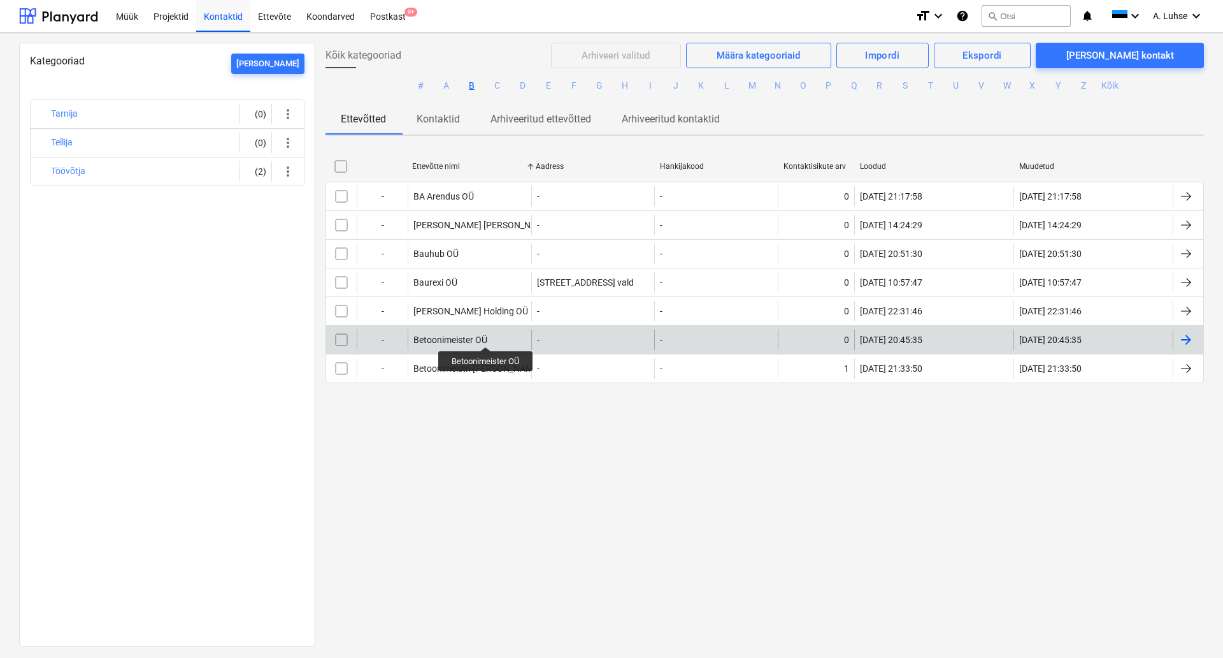
click at [486, 335] on div "Betoonimeister OÜ" at bounding box center [451, 340] width 74 height 10
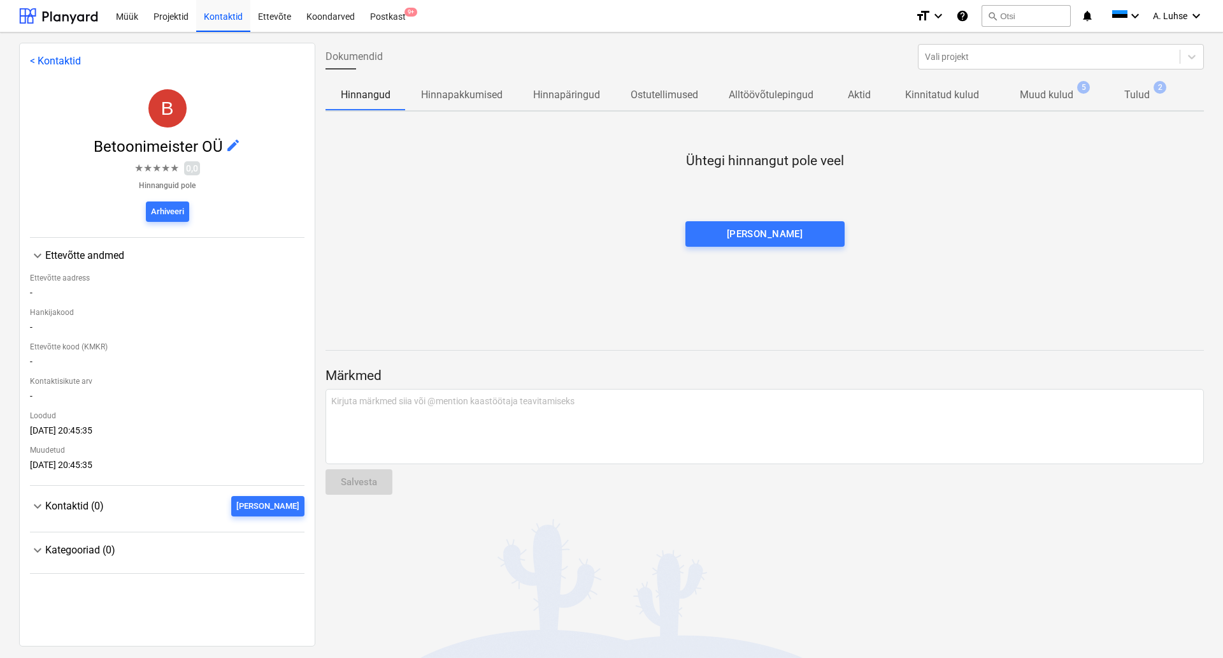
click at [1135, 94] on p "Tulud" at bounding box center [1137, 94] width 25 height 15
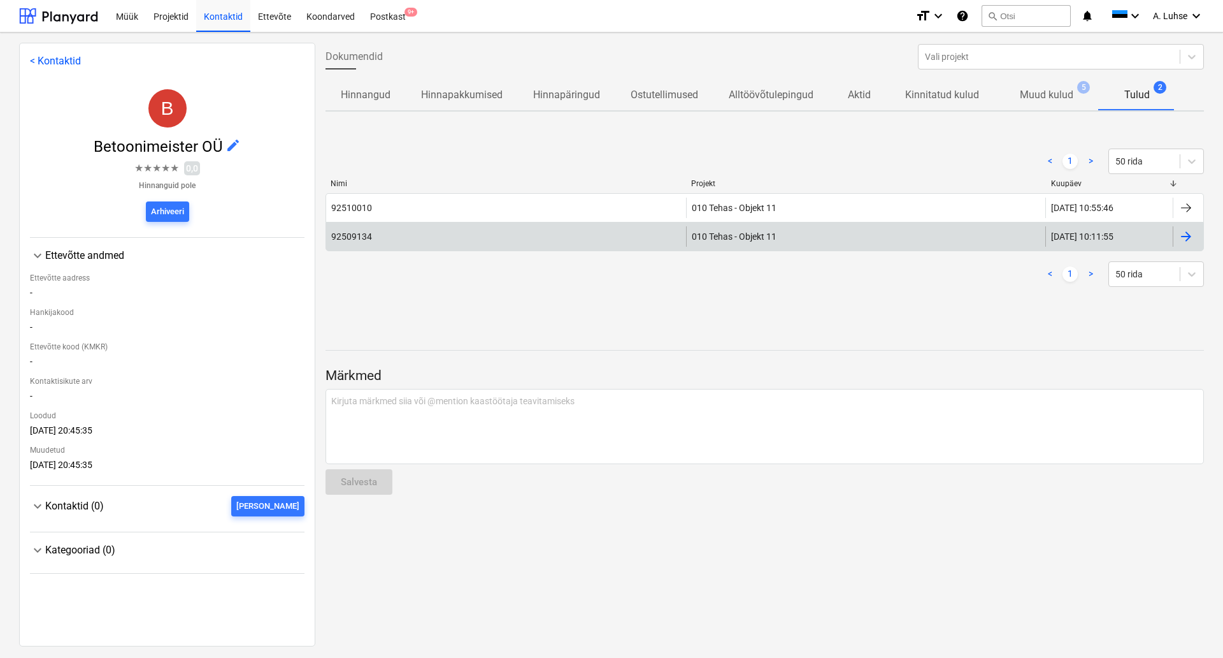
click at [454, 242] on div "92509134" at bounding box center [506, 236] width 360 height 20
click at [417, 237] on div "92509134" at bounding box center [506, 236] width 360 height 20
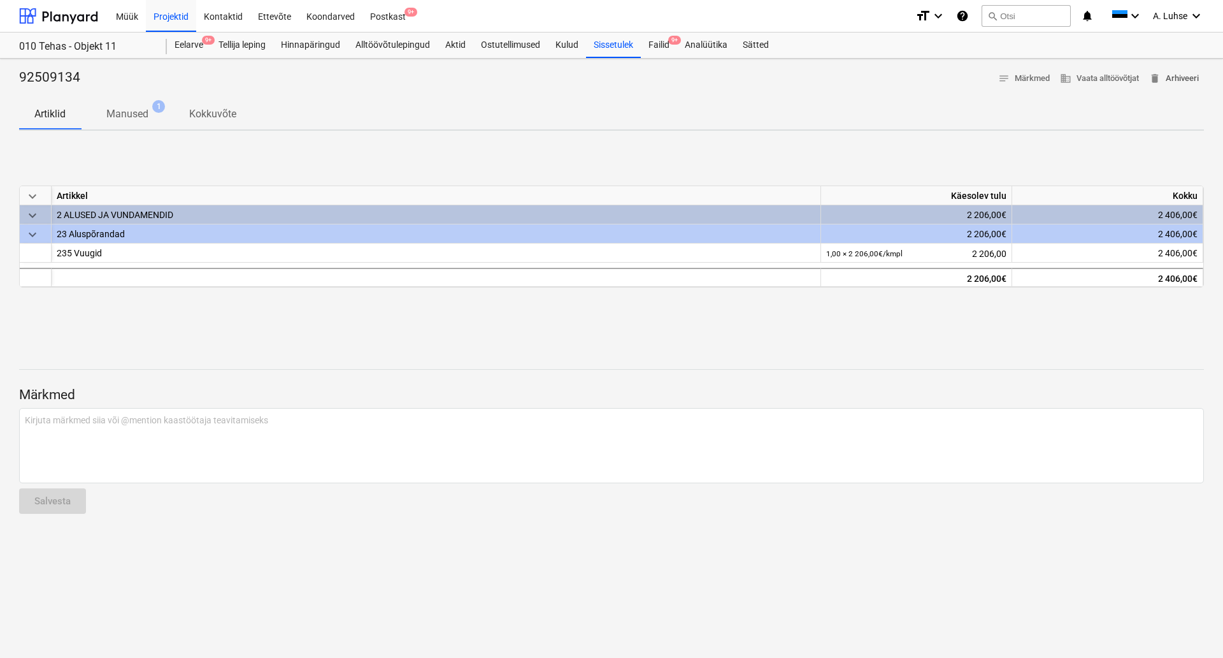
click at [1181, 82] on span "delete Arhiveeri" at bounding box center [1174, 78] width 50 height 15
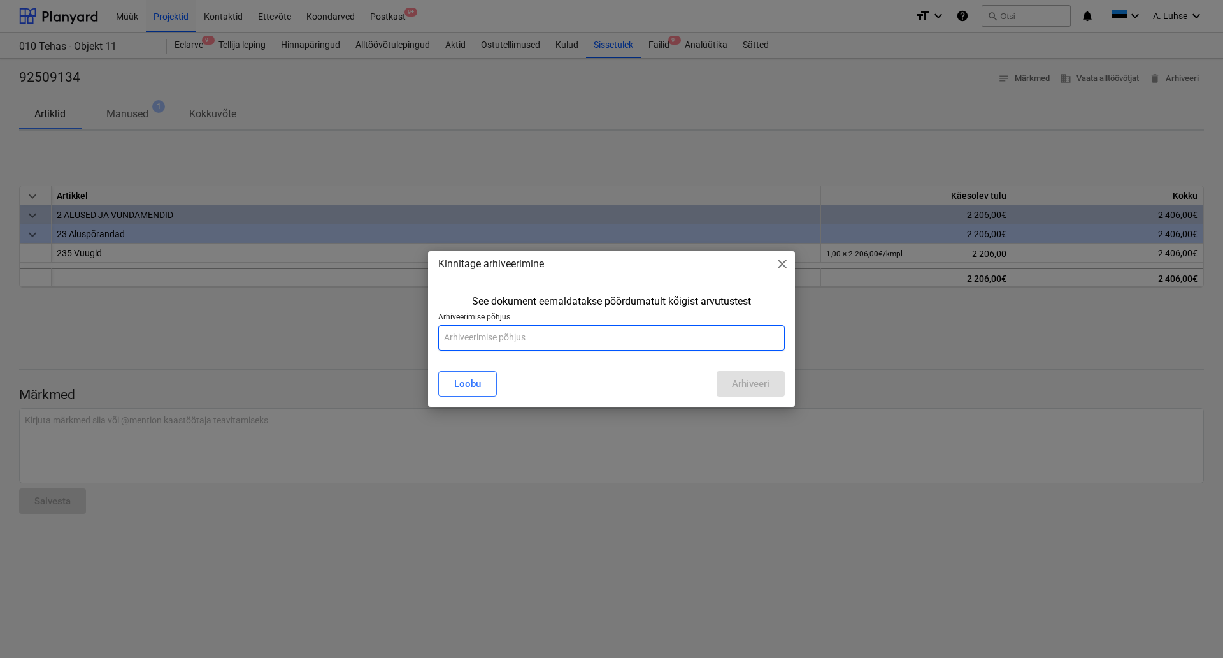
click at [597, 333] on input "text" at bounding box center [611, 337] width 347 height 25
type input "Vale sisestus"
click at [754, 386] on div "Arhiveeri" at bounding box center [751, 383] width 38 height 17
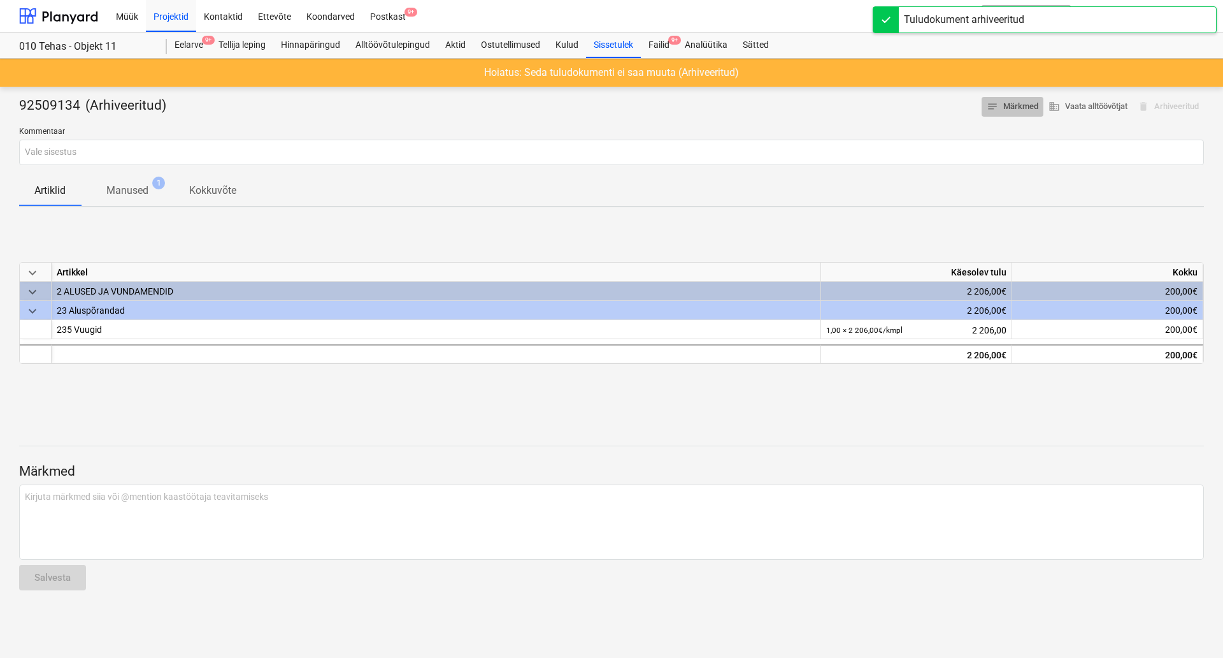
click at [1011, 103] on span "notes Märkmed" at bounding box center [1013, 106] width 52 height 15
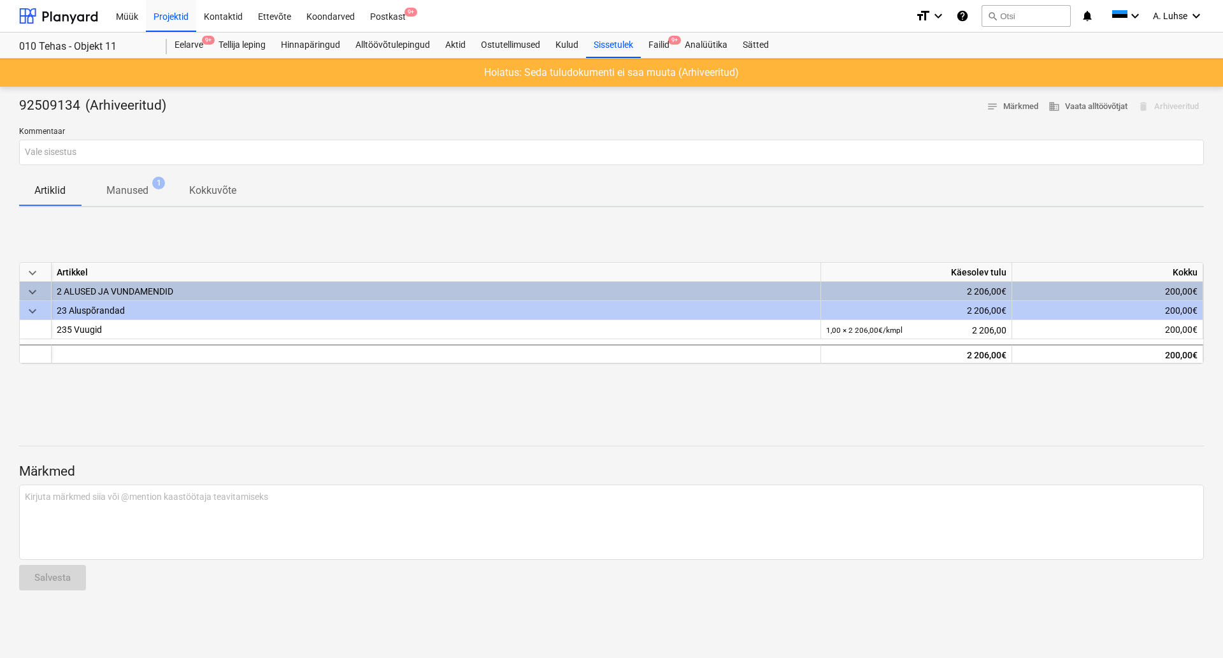
click at [712, 419] on div at bounding box center [611, 424] width 1185 height 10
click at [136, 189] on p "Manused" at bounding box center [127, 190] width 42 height 15
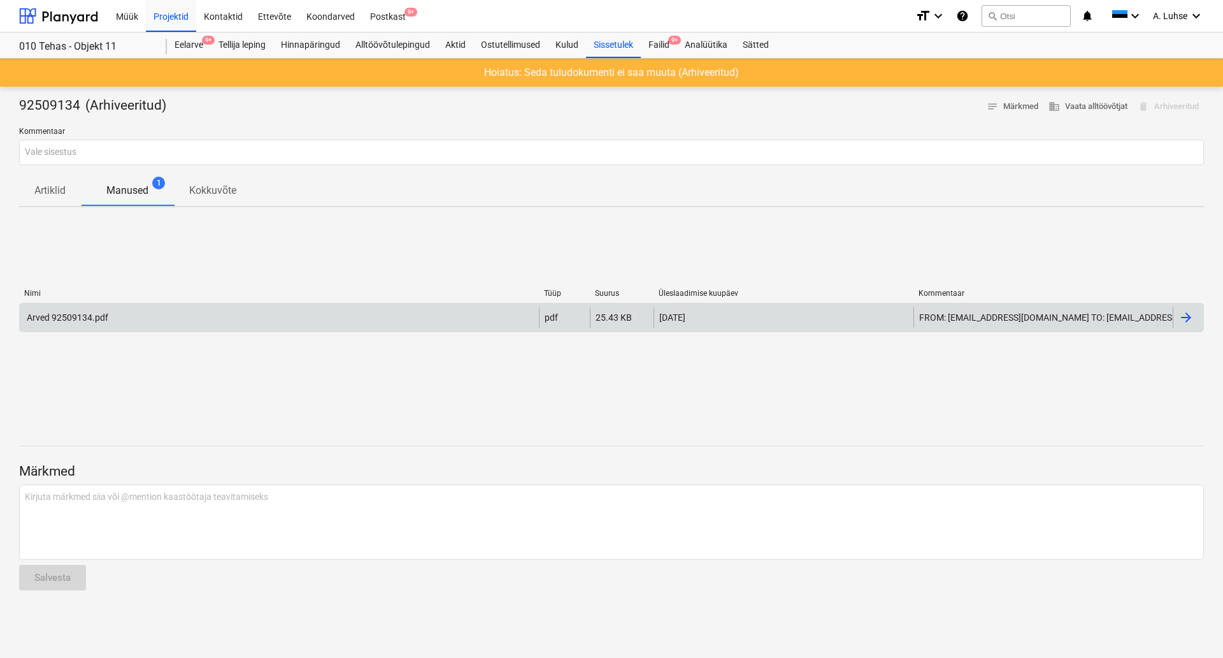
click at [782, 324] on div "01.10.2025" at bounding box center [784, 317] width 260 height 20
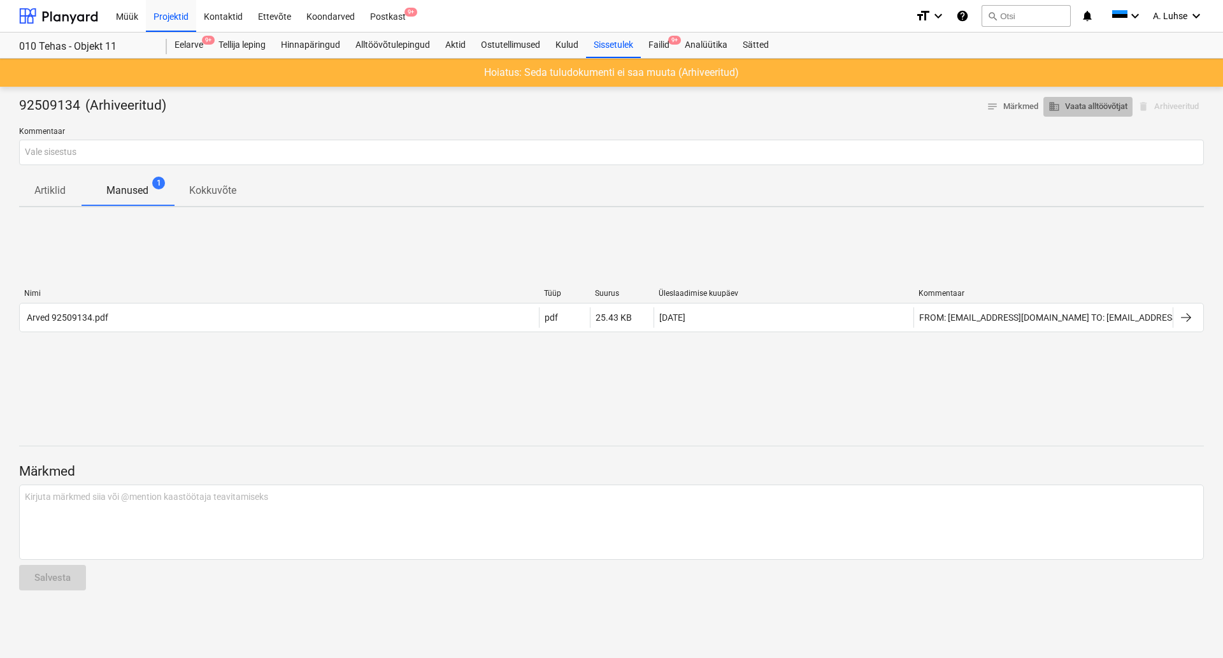
click at [1084, 106] on span "business Vaata alltöövõtjat" at bounding box center [1088, 106] width 79 height 15
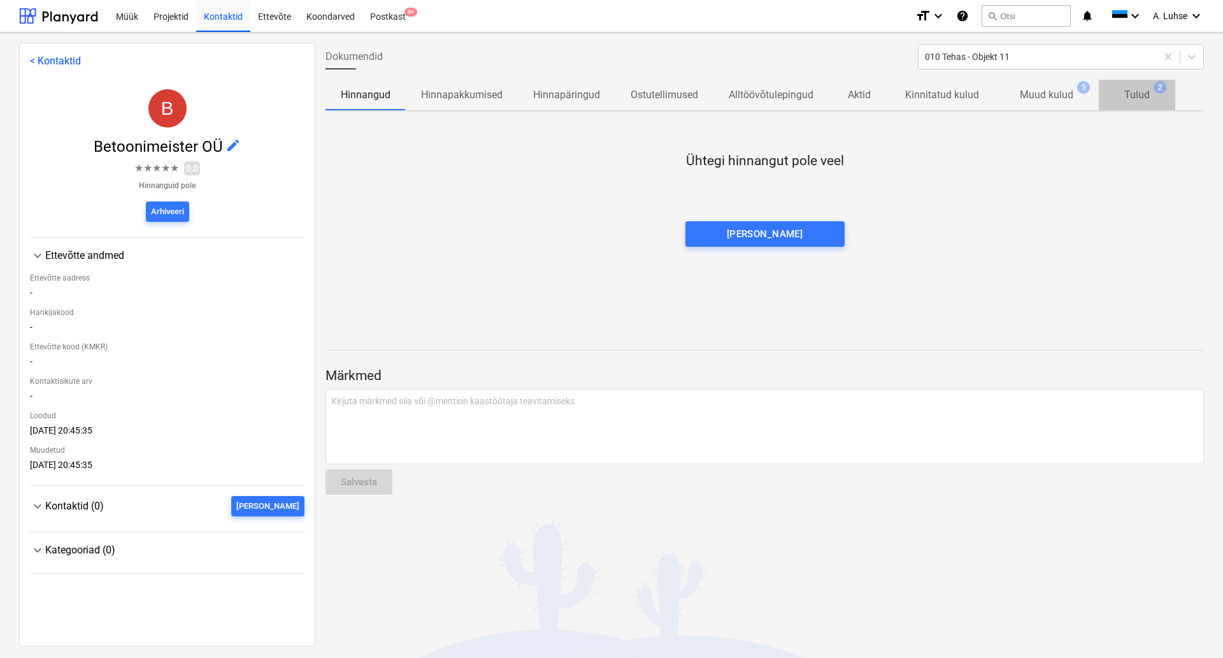
click at [1151, 106] on span "Tulud 2" at bounding box center [1137, 95] width 76 height 24
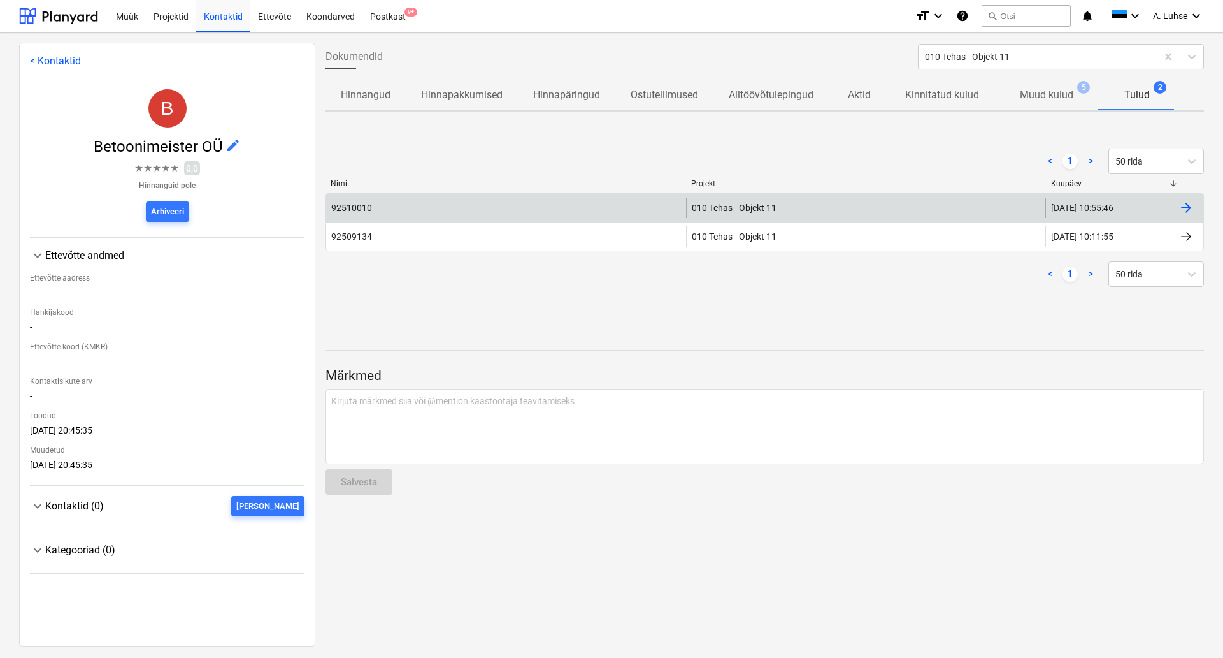
click at [1186, 208] on div at bounding box center [1186, 207] width 15 height 15
click at [496, 208] on div "92510010" at bounding box center [506, 208] width 360 height 20
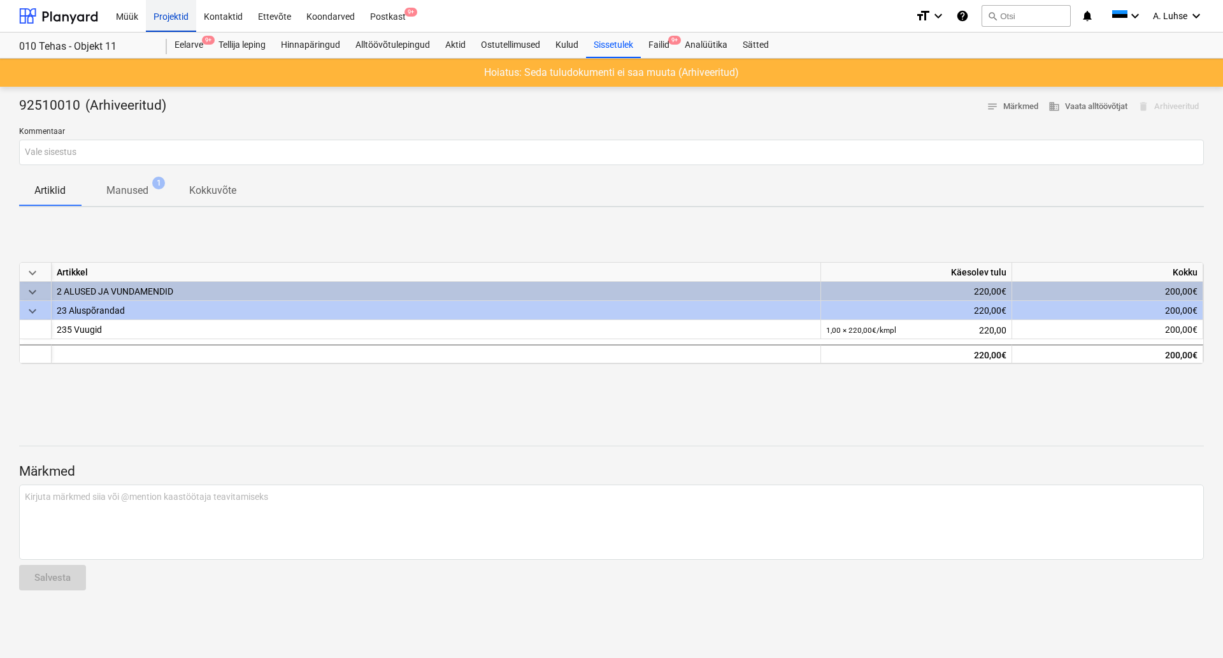
click at [171, 15] on div "Projektid" at bounding box center [171, 15] width 50 height 32
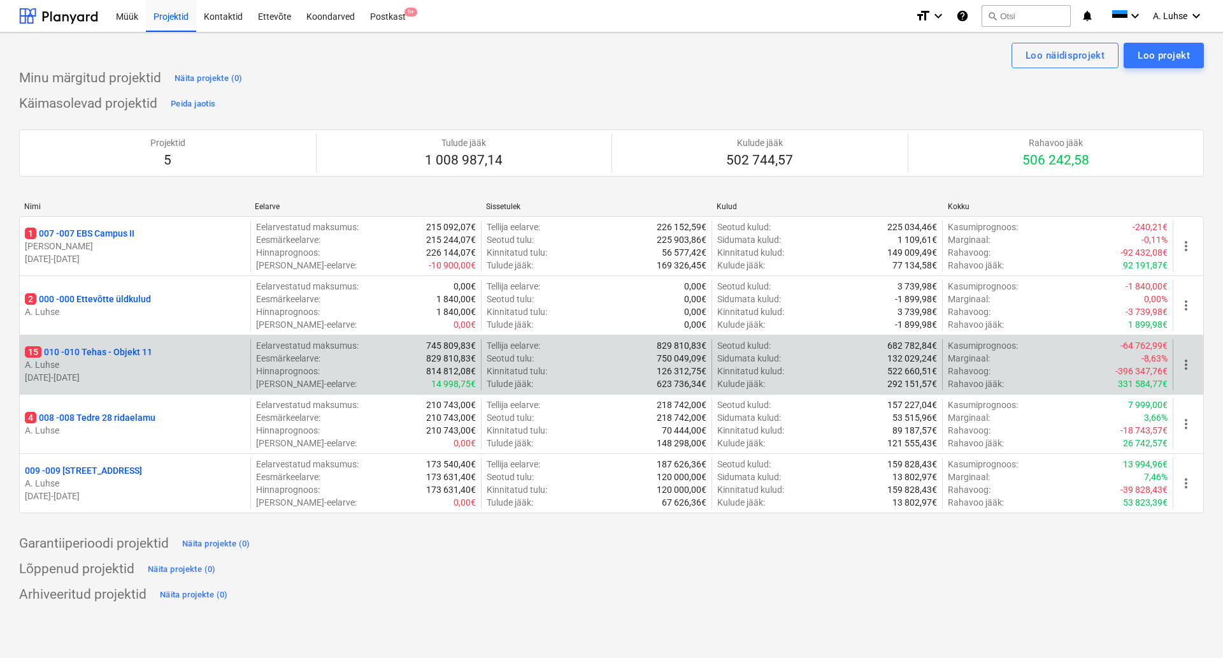
click at [133, 356] on p "15 010 - 010 Tehas - Objekt 11" at bounding box center [88, 351] width 127 height 13
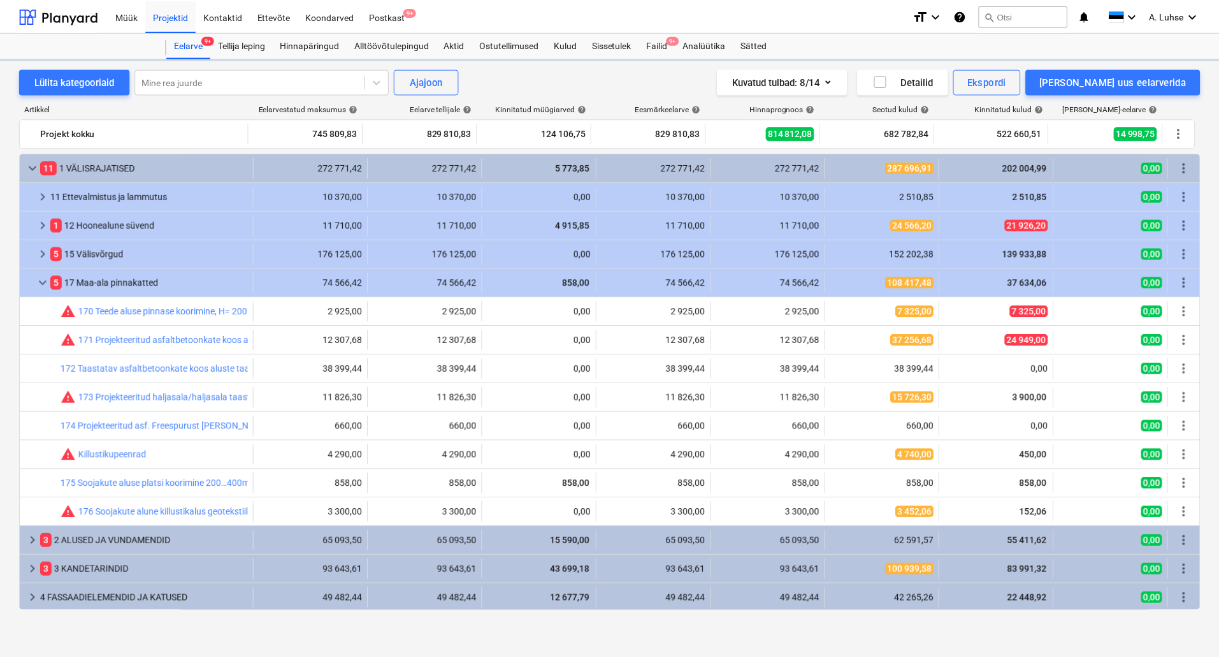
scroll to position [59, 0]
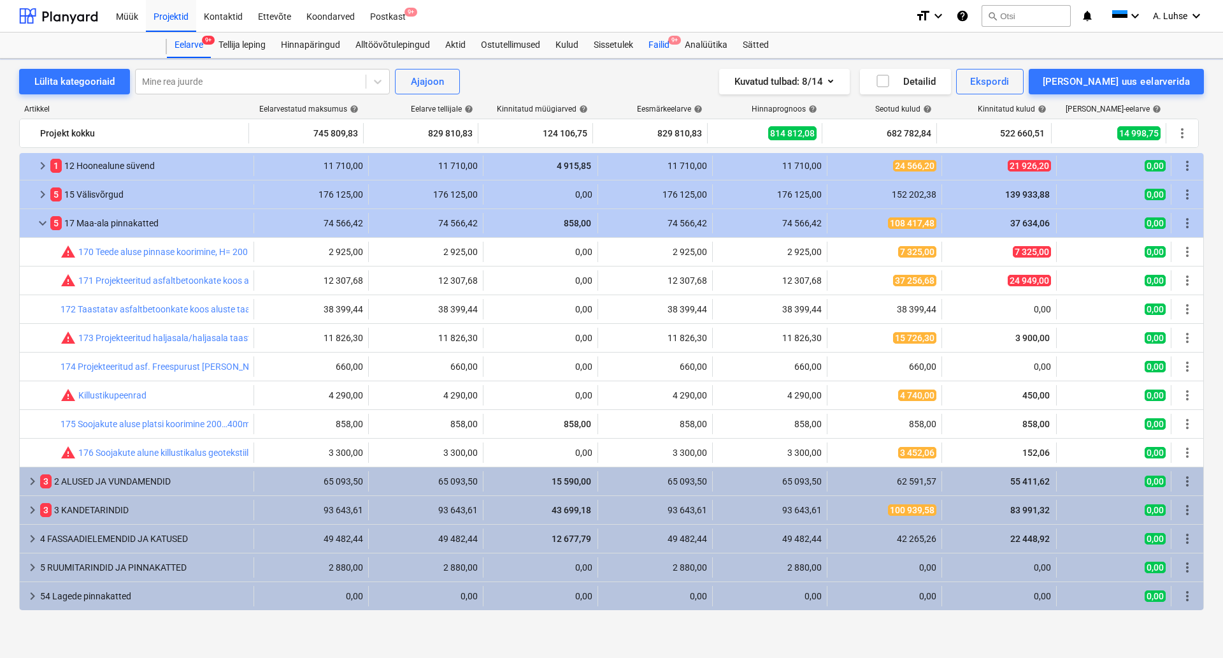
click at [661, 45] on div "Failid 9+" at bounding box center [659, 44] width 36 height 25
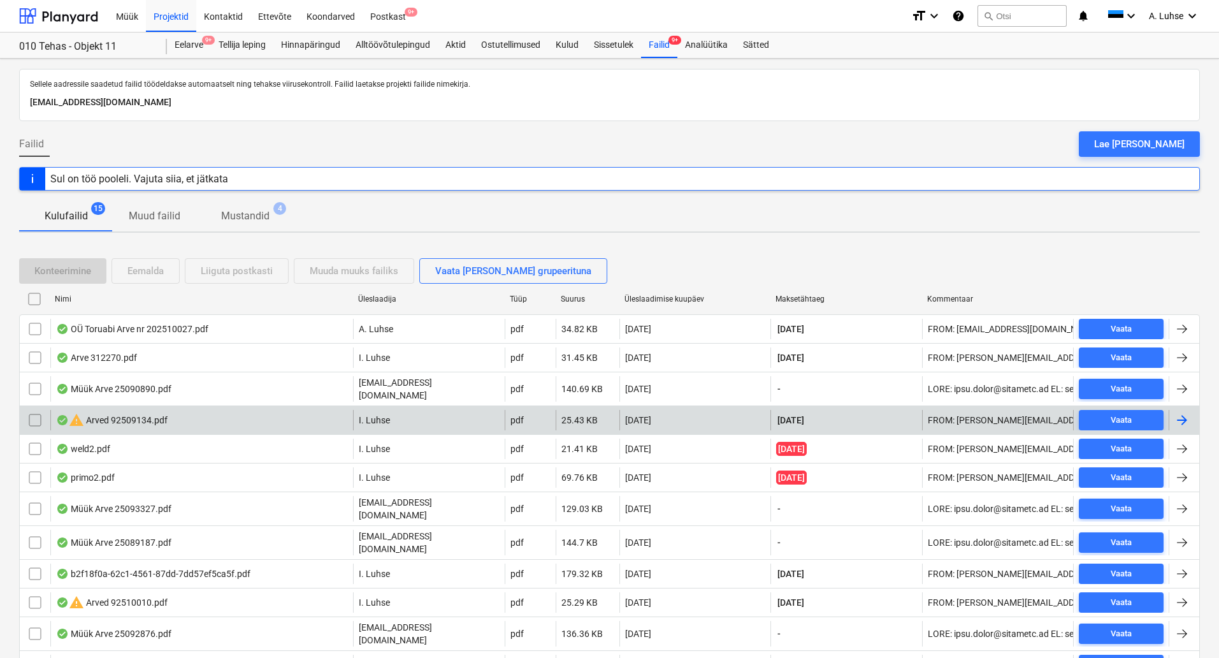
click at [127, 412] on div "warning Arved 92509134.pdf" at bounding box center [112, 419] width 112 height 15
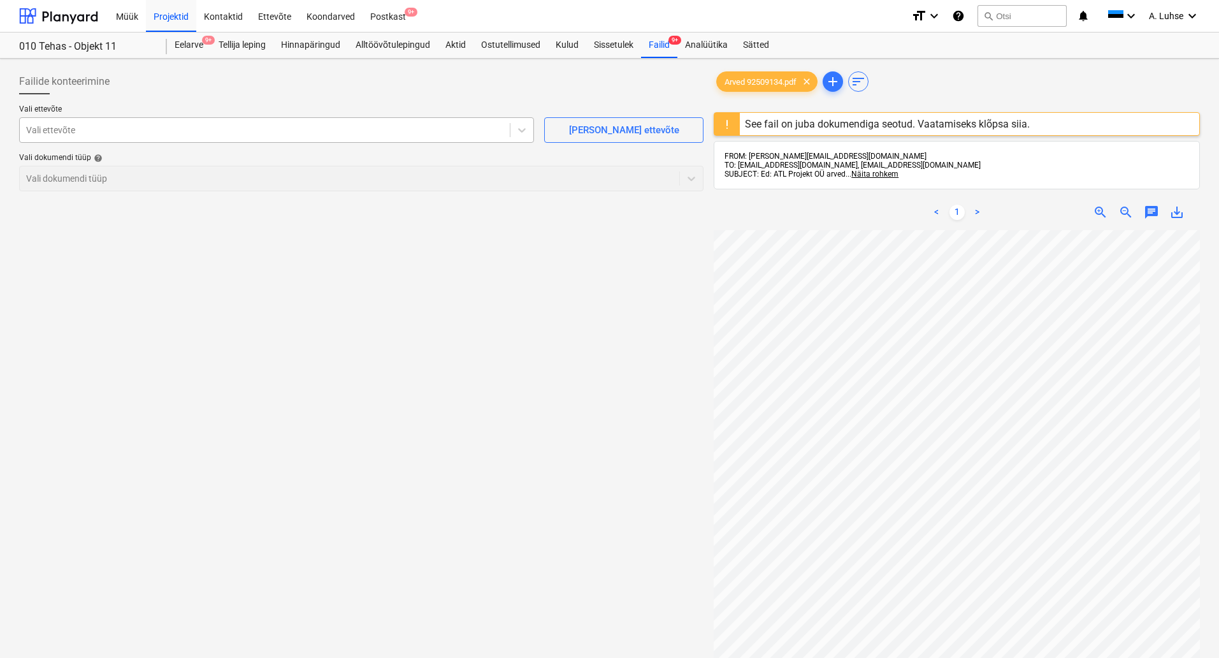
click at [359, 140] on div "Vali ettevõte" at bounding box center [276, 129] width 515 height 25
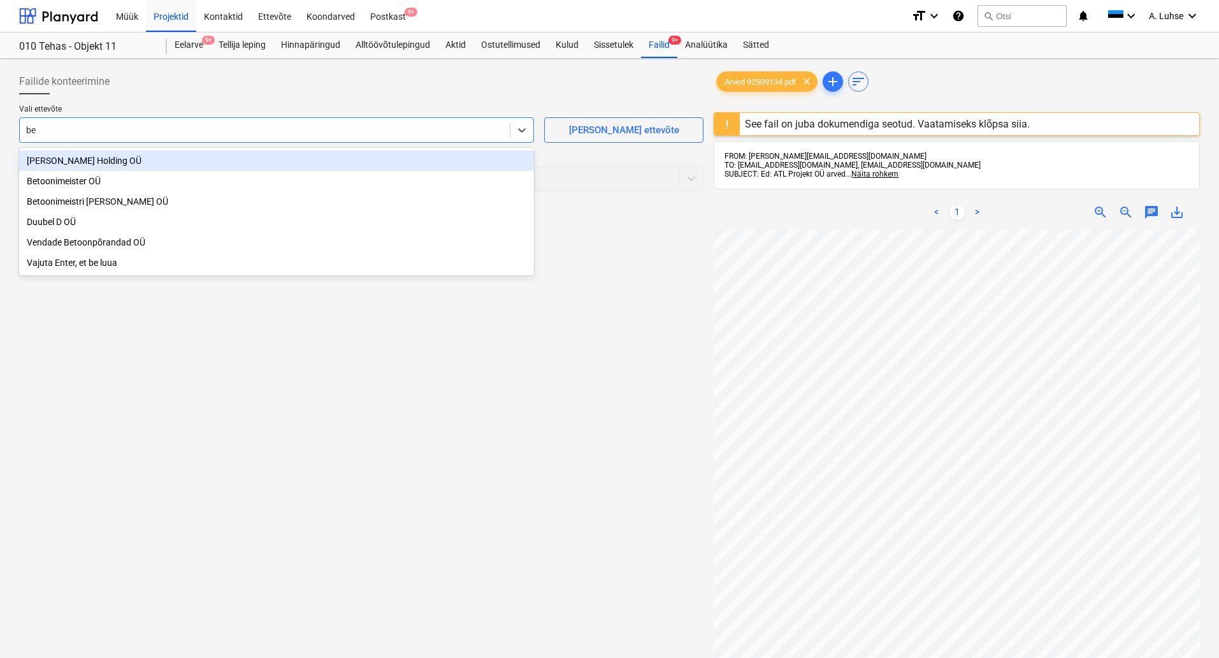
type input "bet"
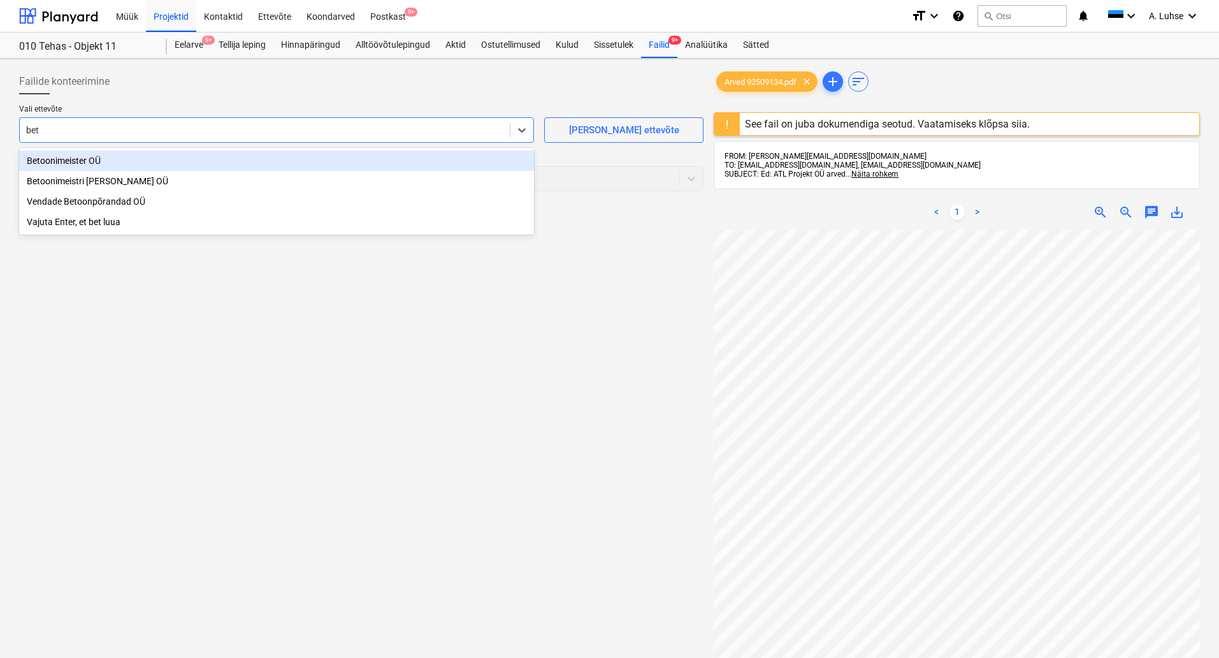
click at [294, 155] on div "Betoonimeister OÜ" at bounding box center [276, 160] width 515 height 20
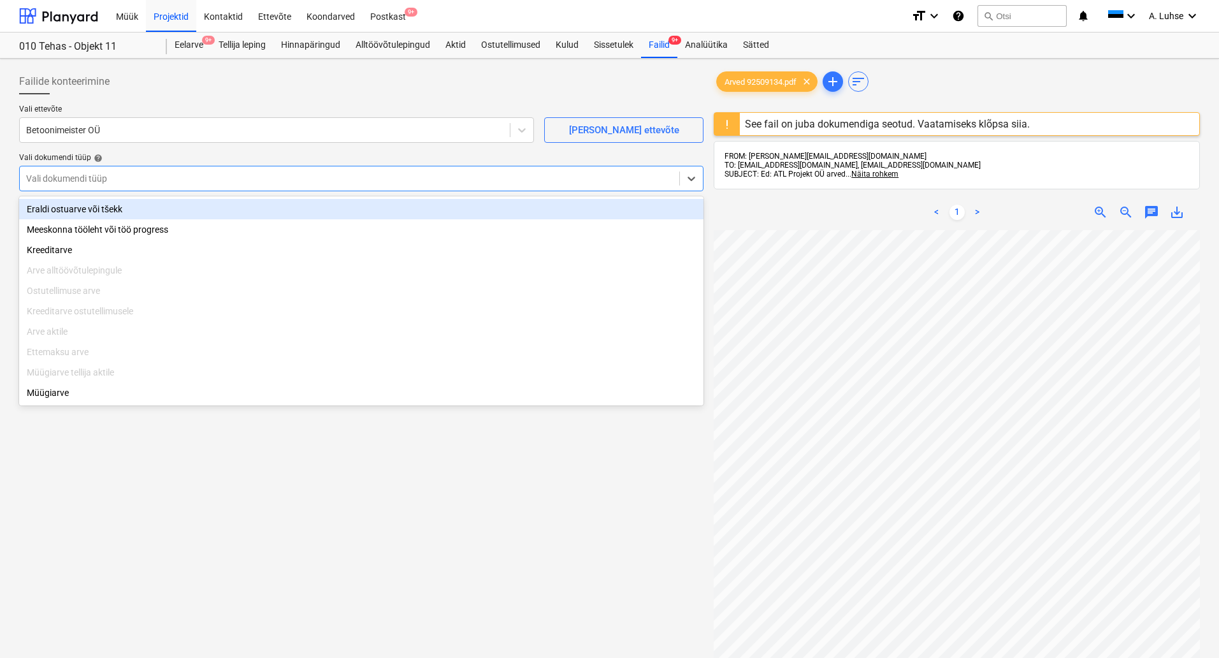
click at [291, 173] on div at bounding box center [349, 178] width 647 height 13
click at [285, 212] on div "Eraldi ostuarve või tšekk" at bounding box center [361, 209] width 684 height 20
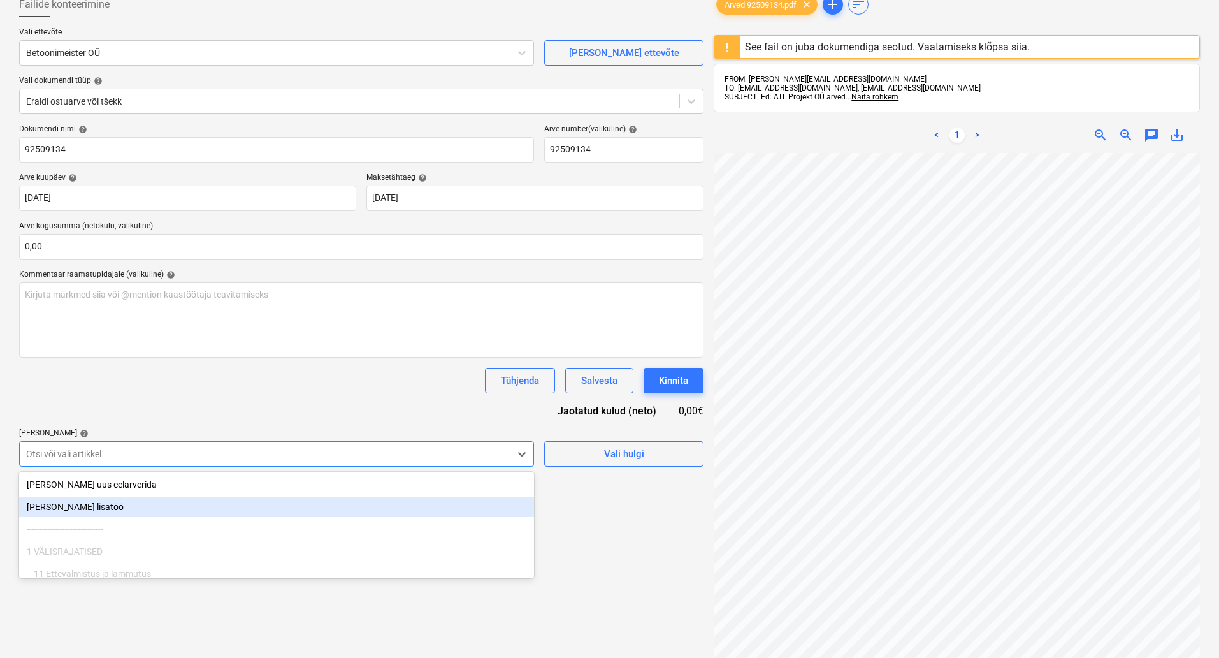
click at [313, 529] on body "Müük Projektid Kontaktid Ettevõte Koondarved Postkast 9+ format_size keyboard_a…" at bounding box center [609, 252] width 1219 height 658
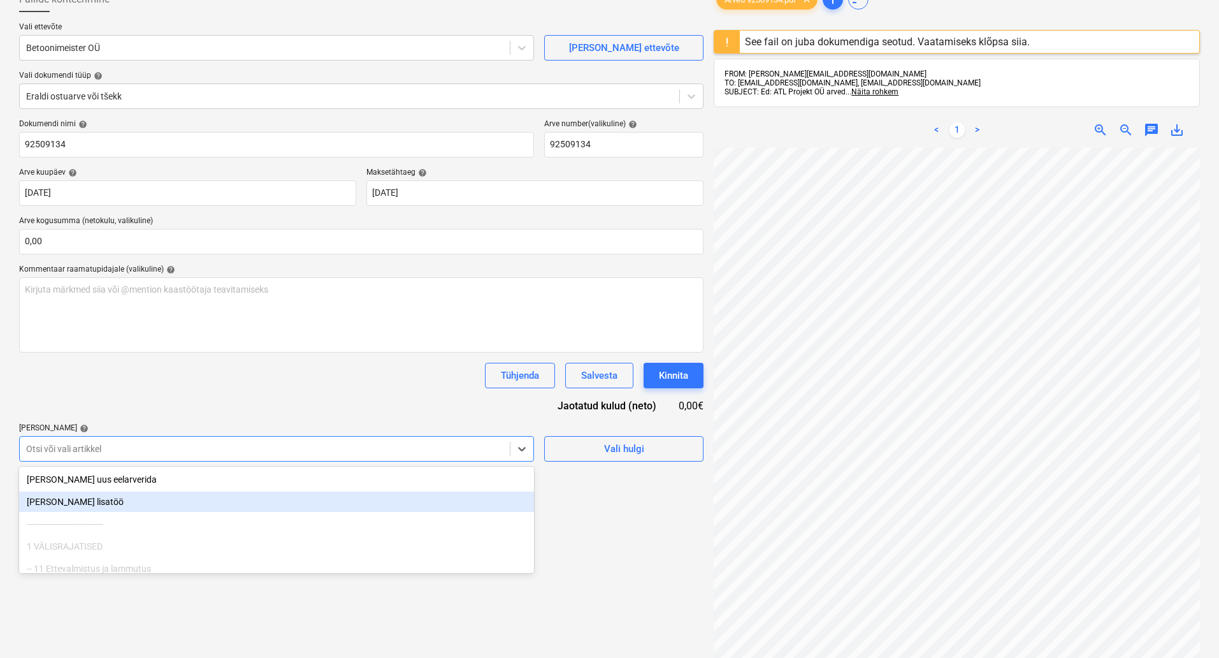
scroll to position [90, 0]
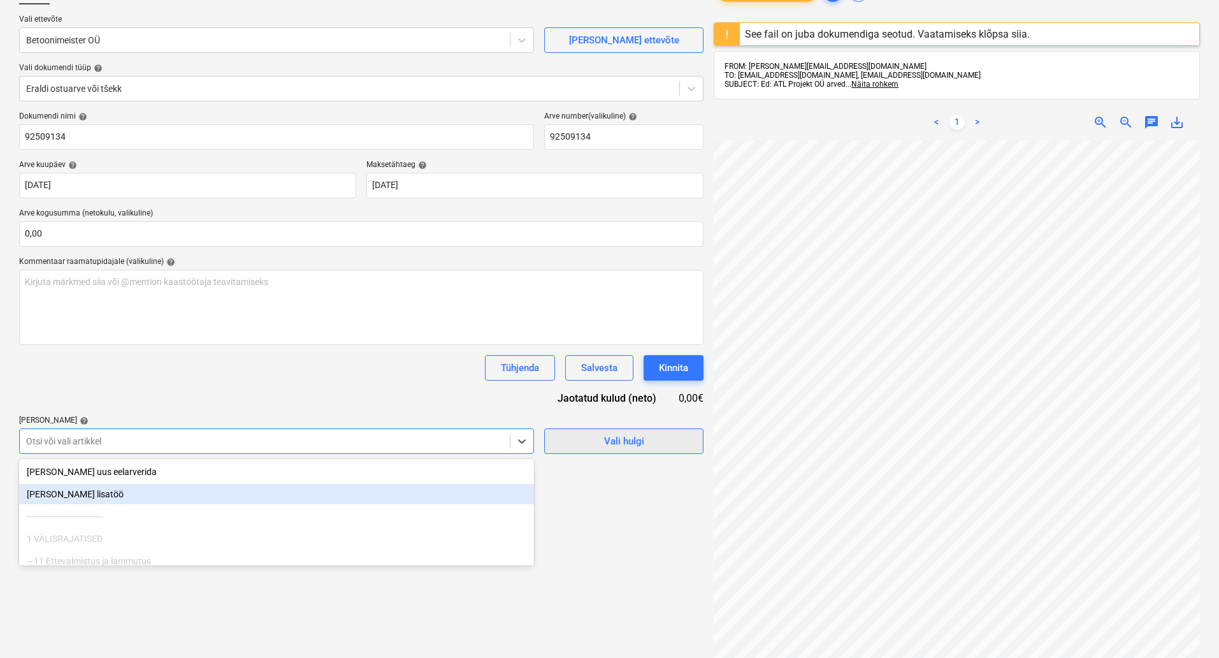
click at [572, 436] on span "Vali hulgi" at bounding box center [623, 441] width 127 height 17
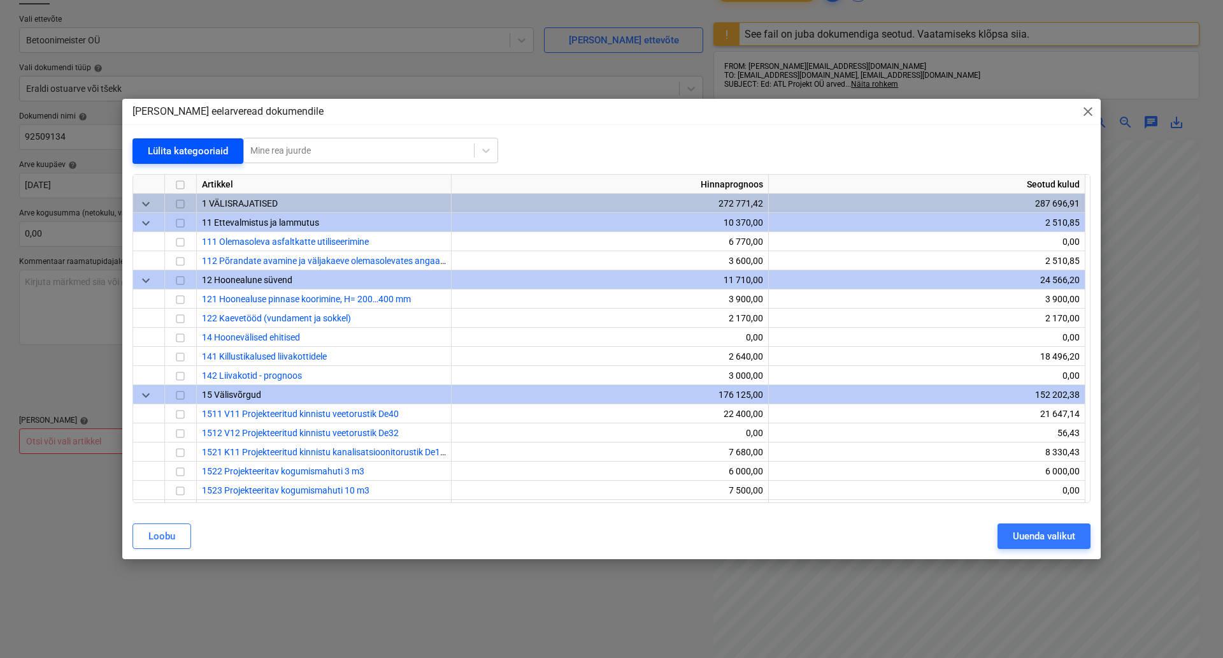
click at [165, 156] on div "Lülita kategooriaid" at bounding box center [188, 151] width 80 height 17
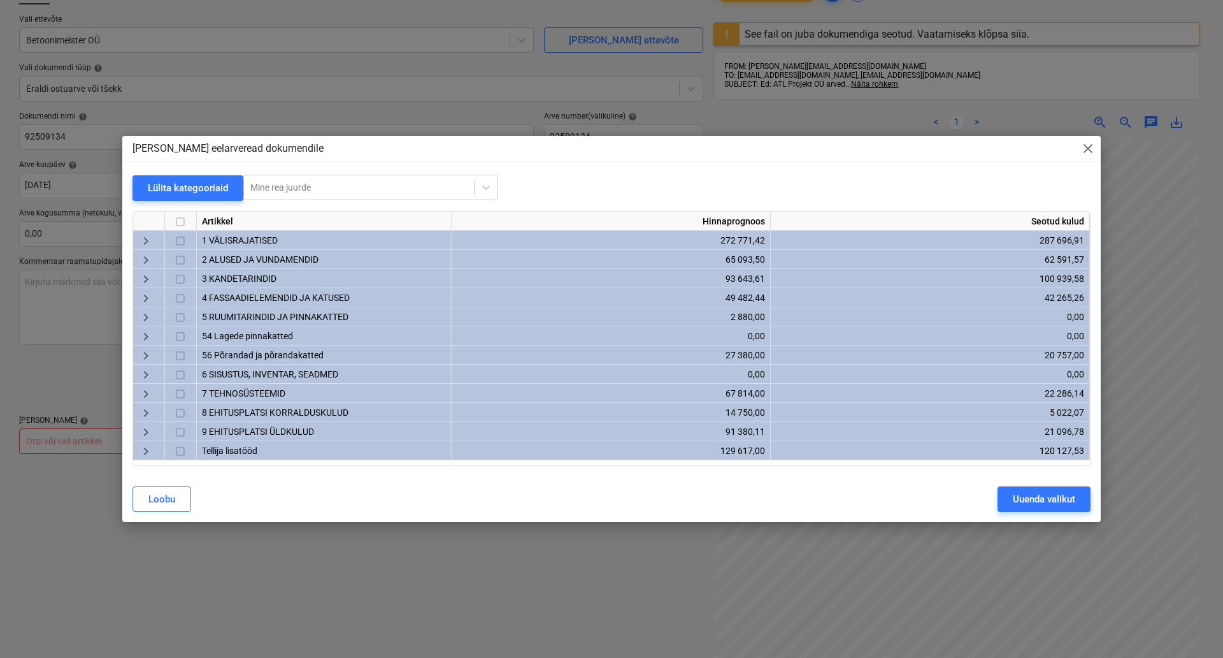
click at [145, 263] on span "keyboard_arrow_right" at bounding box center [145, 259] width 15 height 15
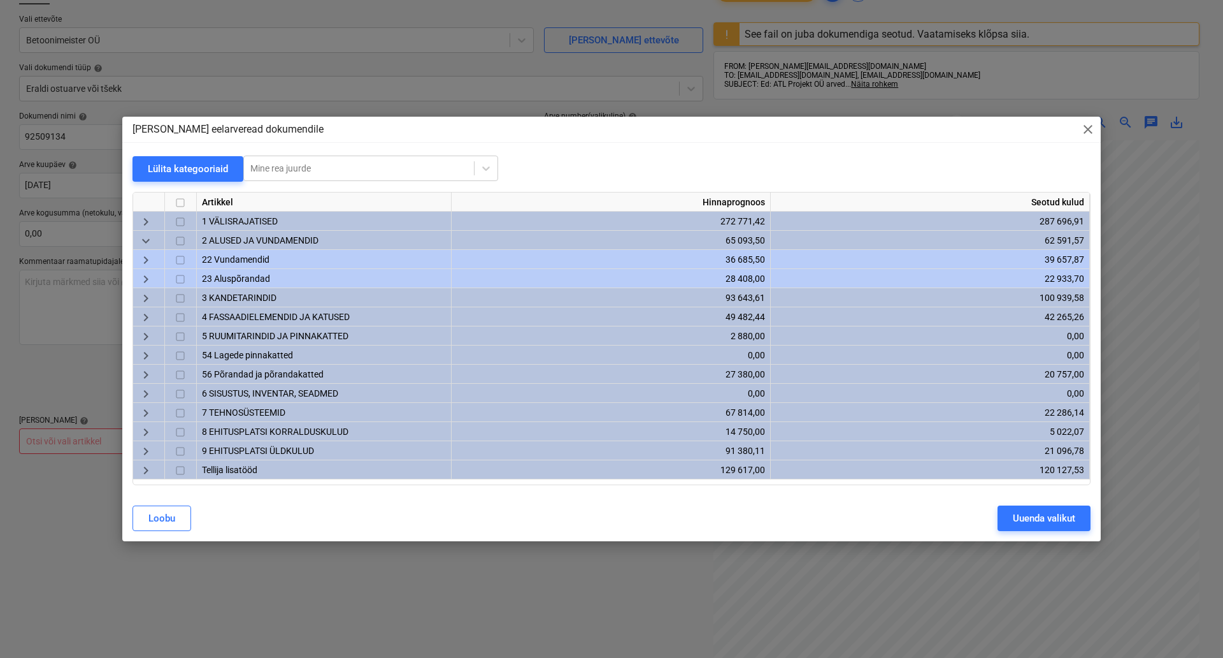
click at [258, 275] on span "23 Aluspõrandad" at bounding box center [236, 278] width 68 height 10
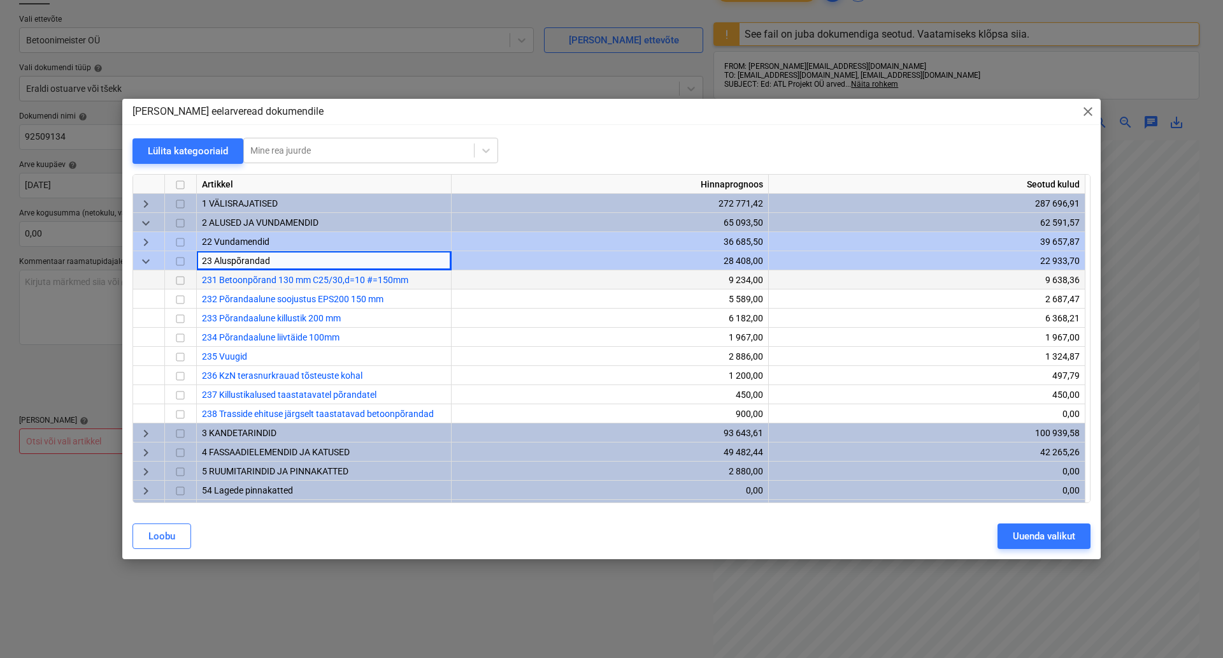
click at [179, 278] on input "checkbox" at bounding box center [180, 280] width 15 height 15
click at [1022, 540] on div "Uuenda valikut" at bounding box center [1044, 536] width 62 height 17
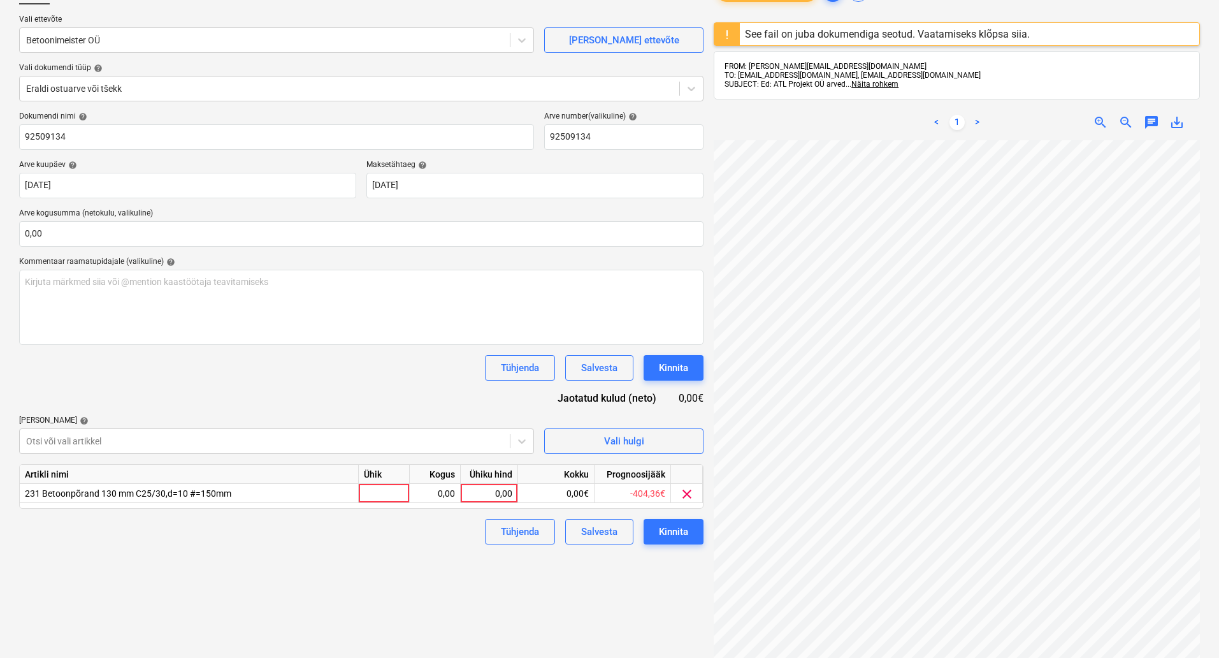
click at [387, 479] on div "Ühik" at bounding box center [384, 473] width 51 height 19
click at [387, 481] on div "Ühik" at bounding box center [384, 473] width 51 height 19
click at [387, 483] on div "Ühik" at bounding box center [384, 473] width 51 height 19
click at [385, 491] on div at bounding box center [384, 493] width 51 height 19
type input "kompl"
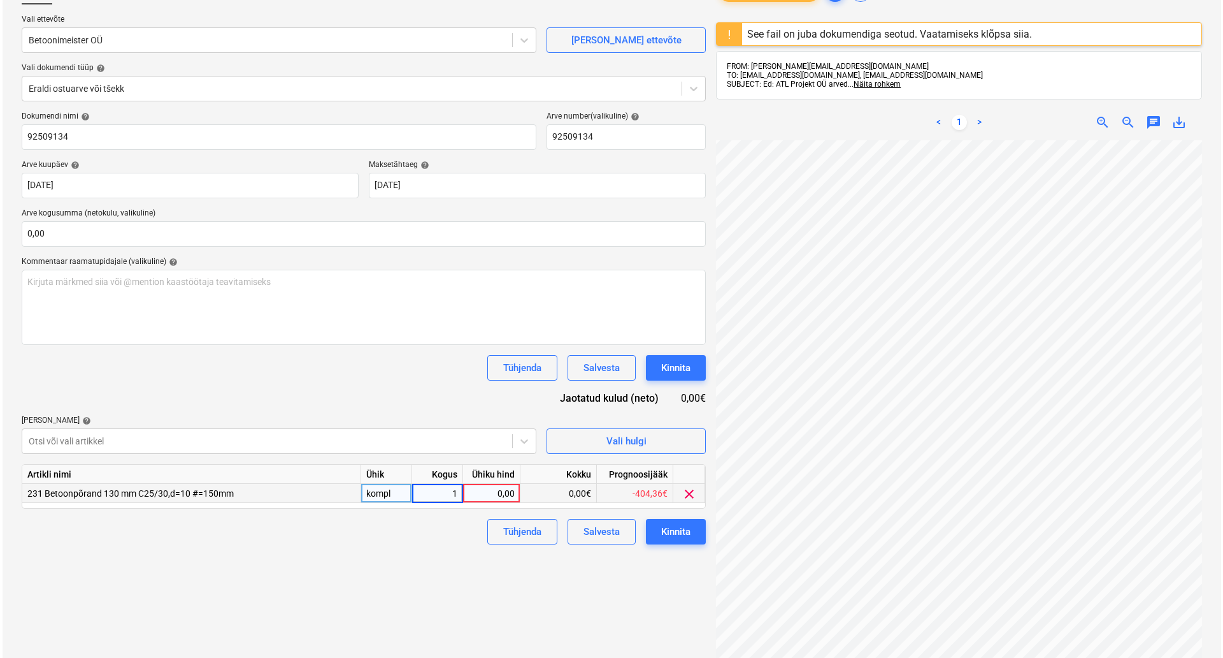
scroll to position [192, 90]
click at [503, 491] on div "0,00" at bounding box center [489, 493] width 47 height 19
type input "2206"
click at [510, 601] on div "Failide konteerimine Vali ettevõte Betoonimeister OÜ Lisa uus ettevõte Vali dok…" at bounding box center [361, 370] width 695 height 793
click at [673, 541] on button "Kinnita" at bounding box center [674, 531] width 60 height 25
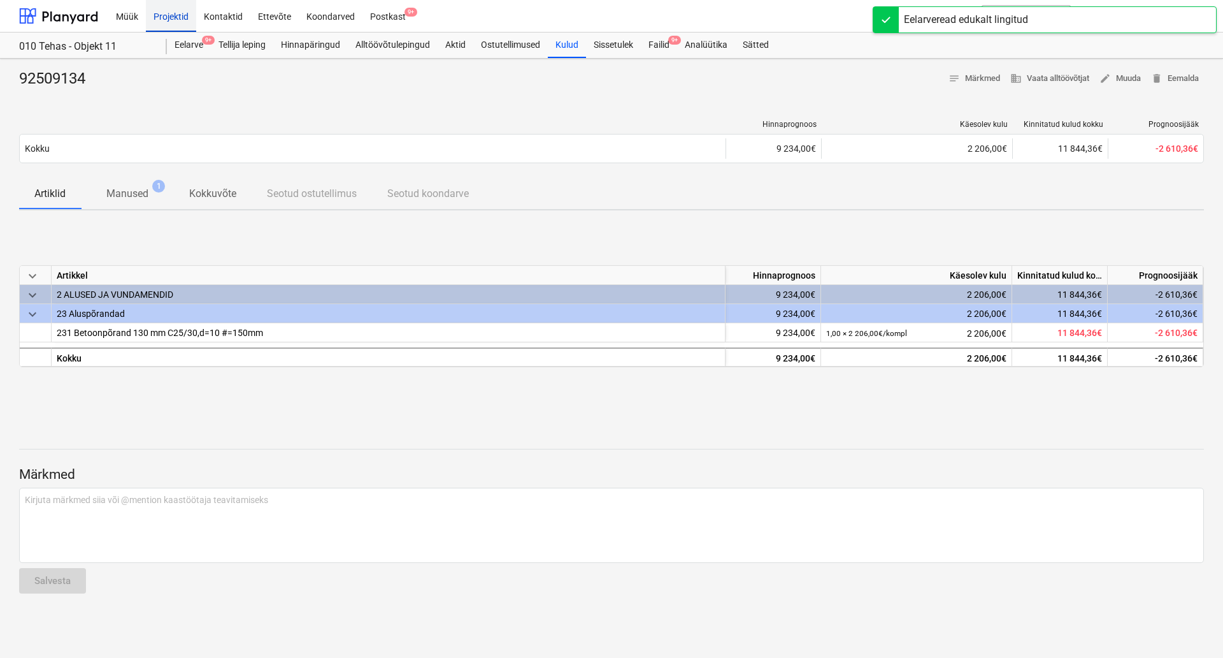
drag, startPoint x: 179, startPoint y: 13, endPoint x: 178, endPoint y: 23, distance: 10.2
click at [179, 13] on div "Projektid" at bounding box center [171, 15] width 50 height 32
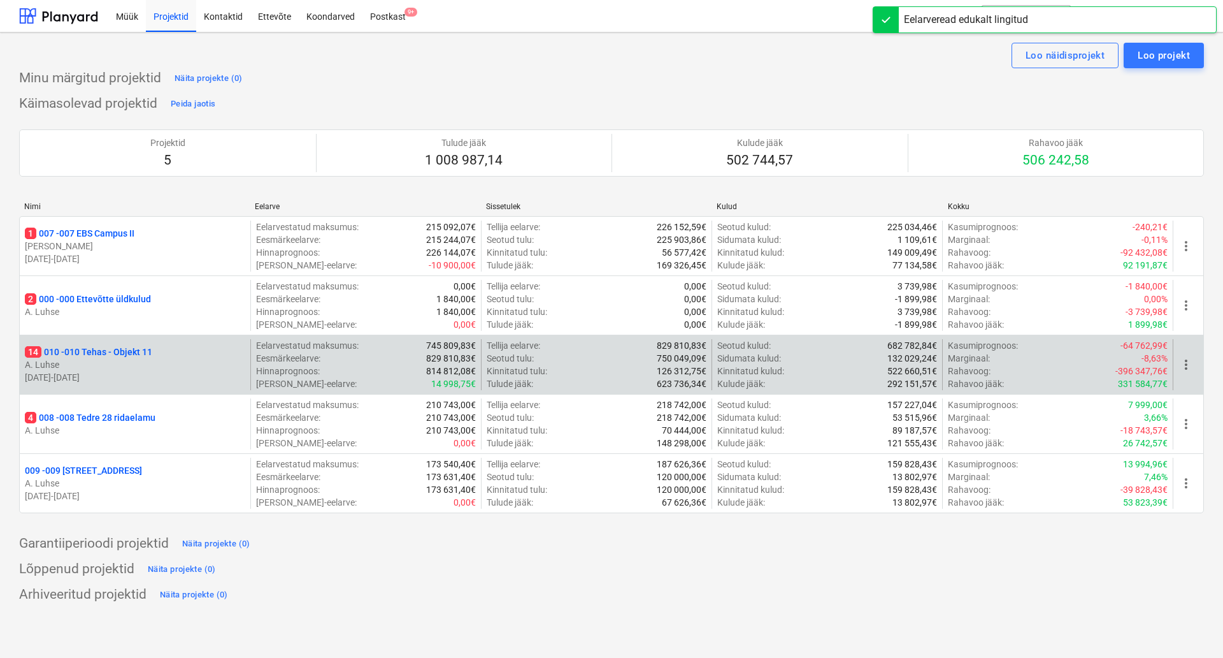
click at [119, 349] on p "14 010 - 010 Tehas - Objekt 11" at bounding box center [88, 351] width 127 height 13
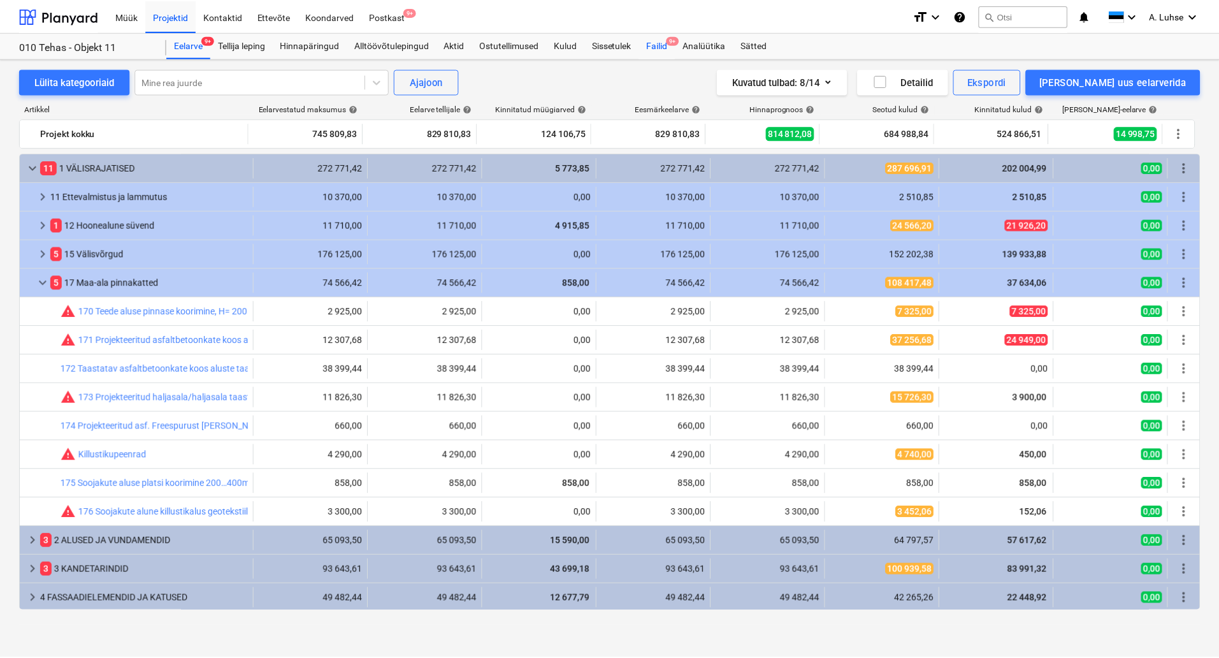
scroll to position [59, 0]
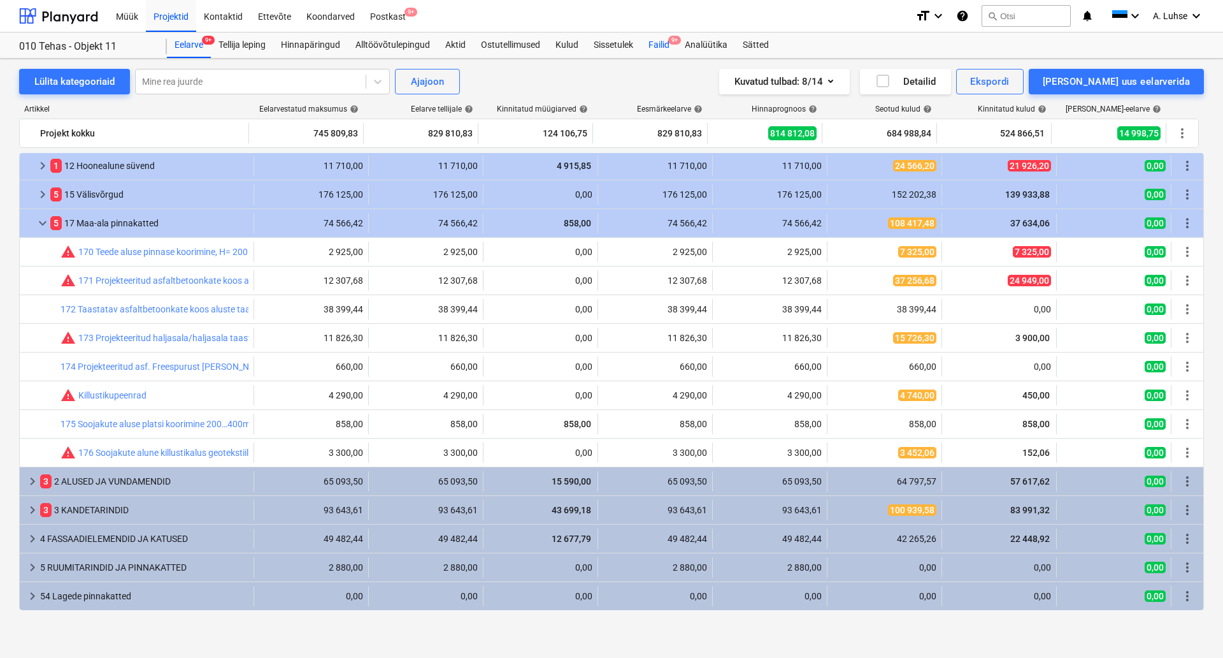
click at [655, 52] on div "Failid 9+" at bounding box center [659, 44] width 36 height 25
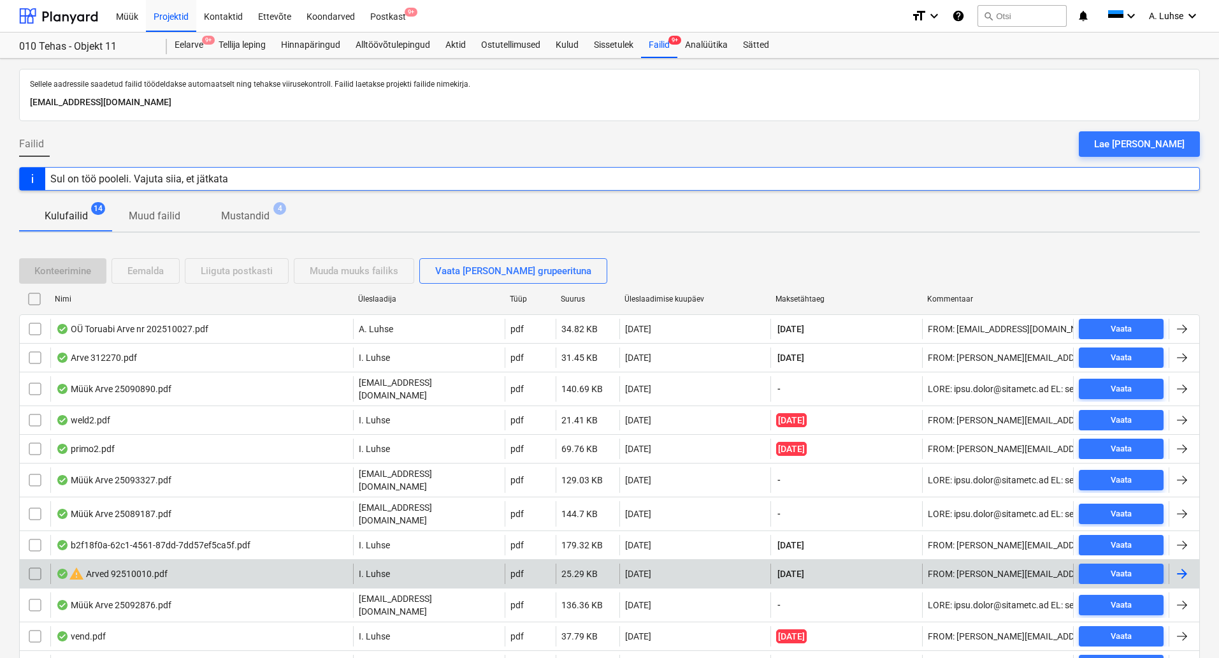
click at [125, 566] on div "warning Arved 92510010.pdf" at bounding box center [112, 573] width 112 height 15
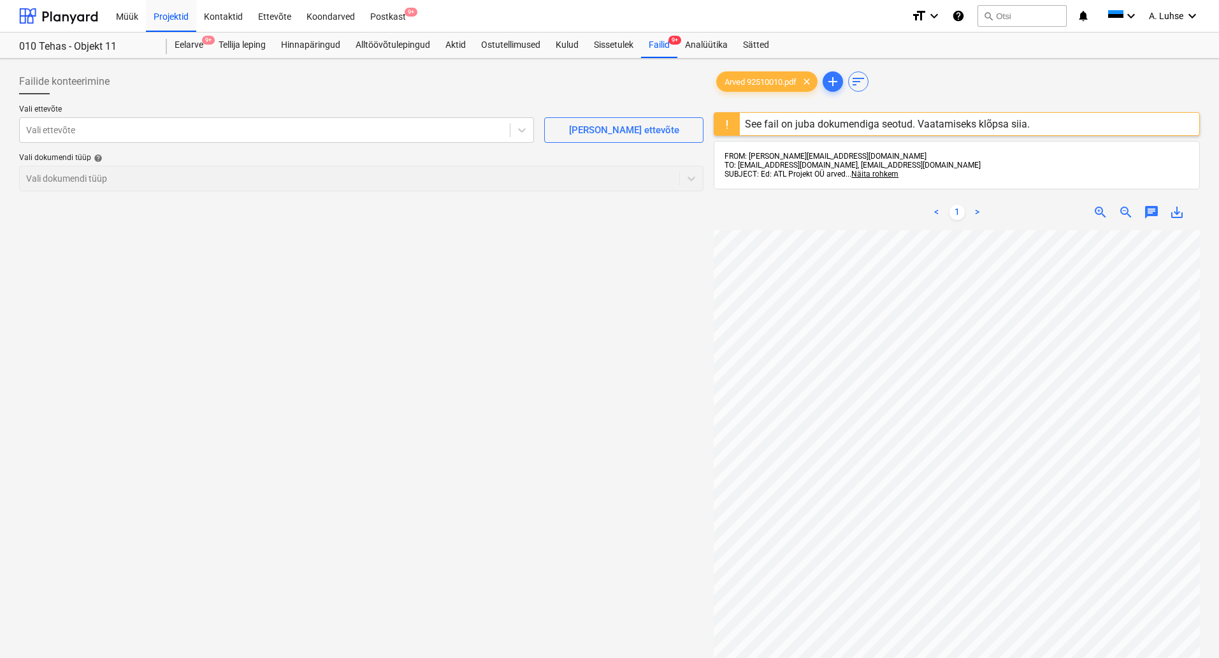
scroll to position [192, 90]
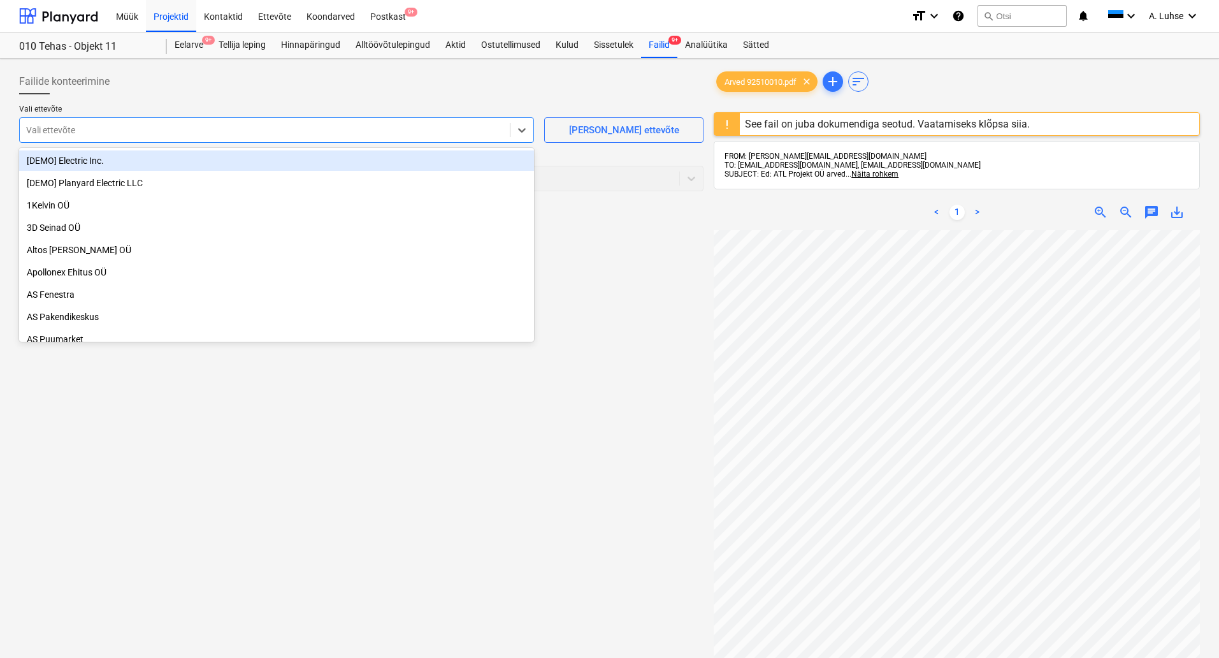
click at [369, 141] on div "Vali ettevõte" at bounding box center [276, 129] width 515 height 25
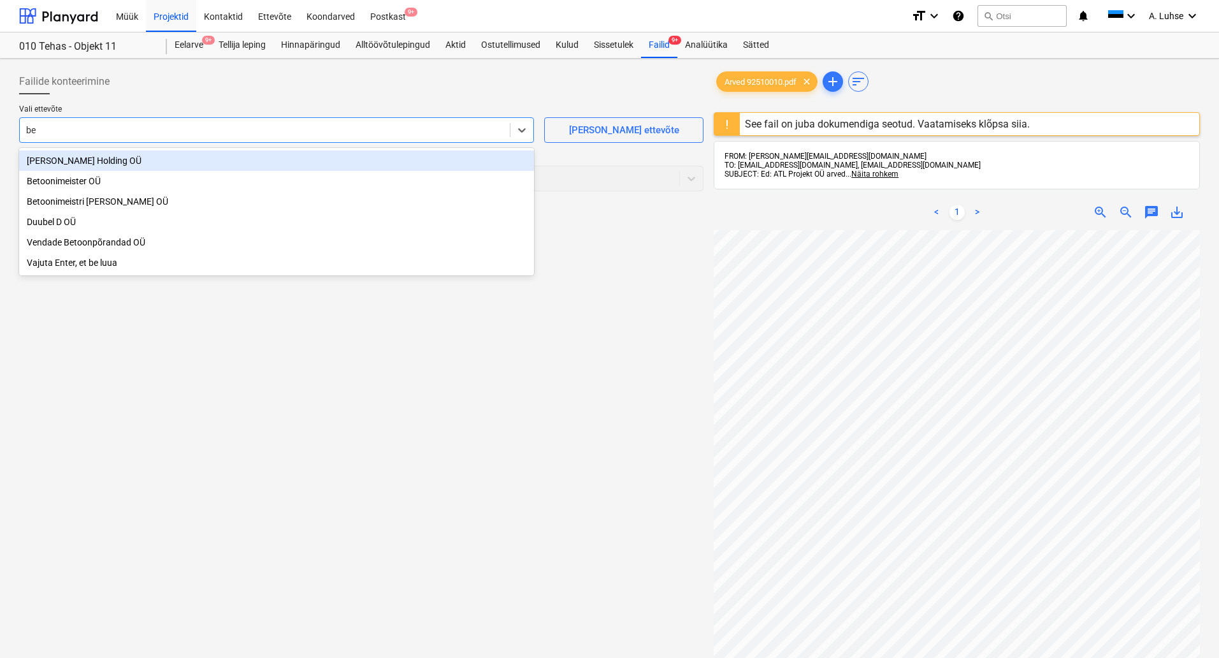
type input "bet"
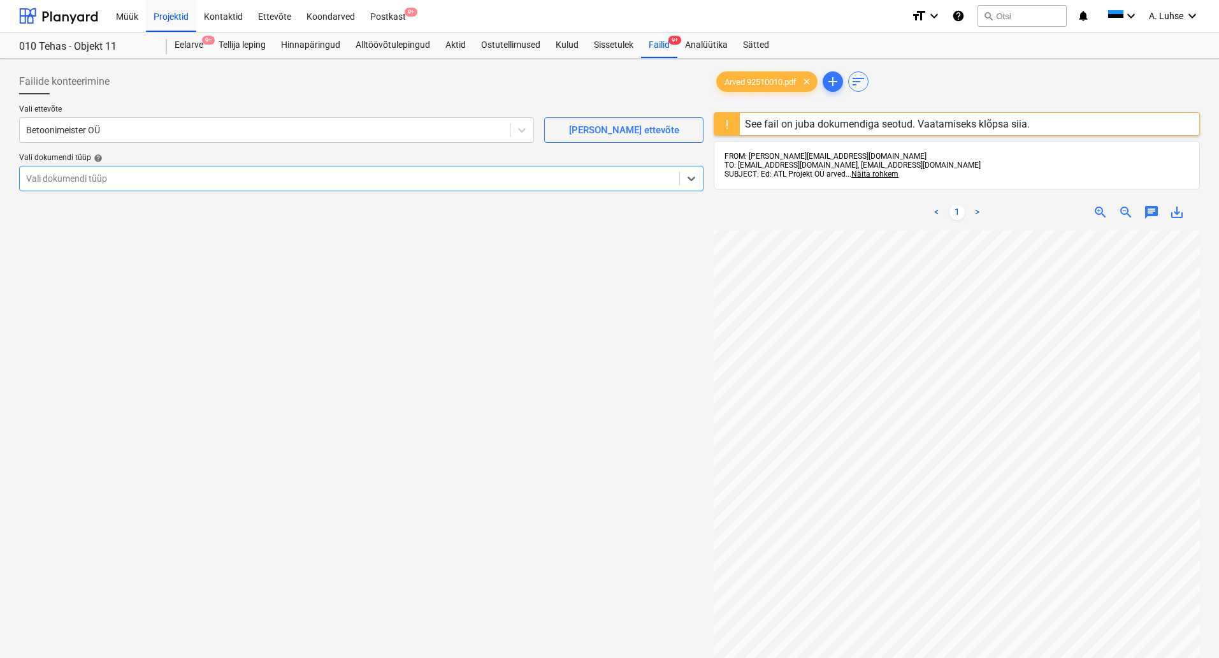
drag, startPoint x: 361, startPoint y: 173, endPoint x: 343, endPoint y: 176, distance: 18.9
click at [361, 173] on div at bounding box center [349, 178] width 647 height 13
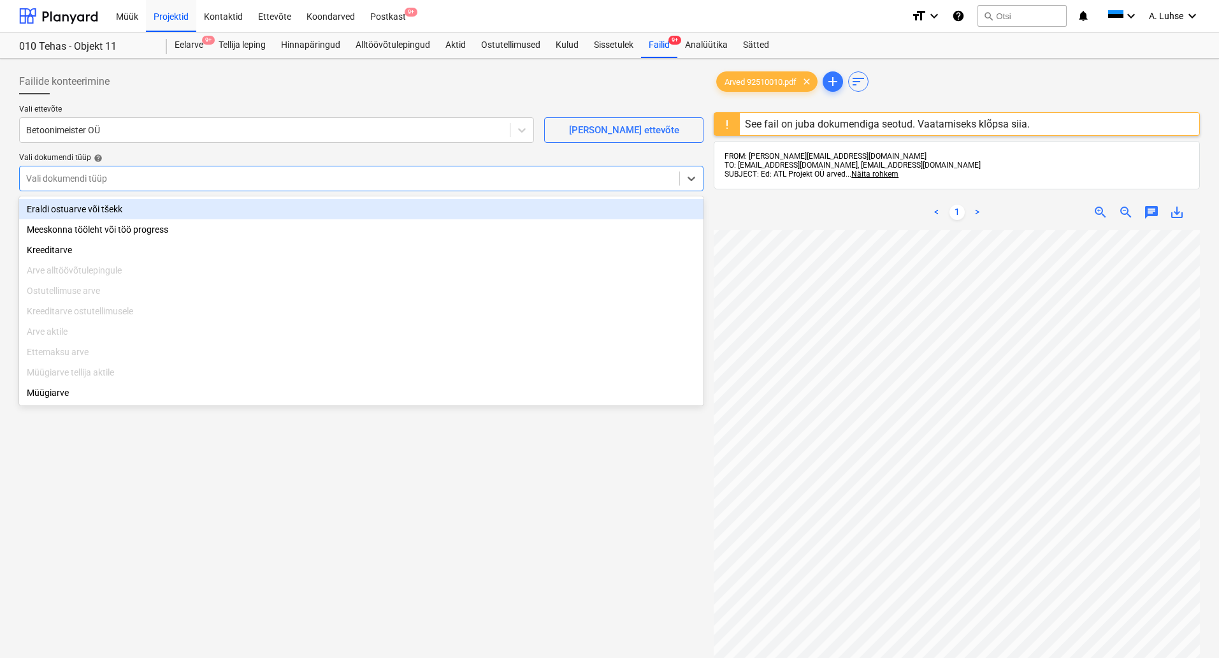
click at [229, 208] on div "Eraldi ostuarve või tšekk" at bounding box center [361, 209] width 684 height 20
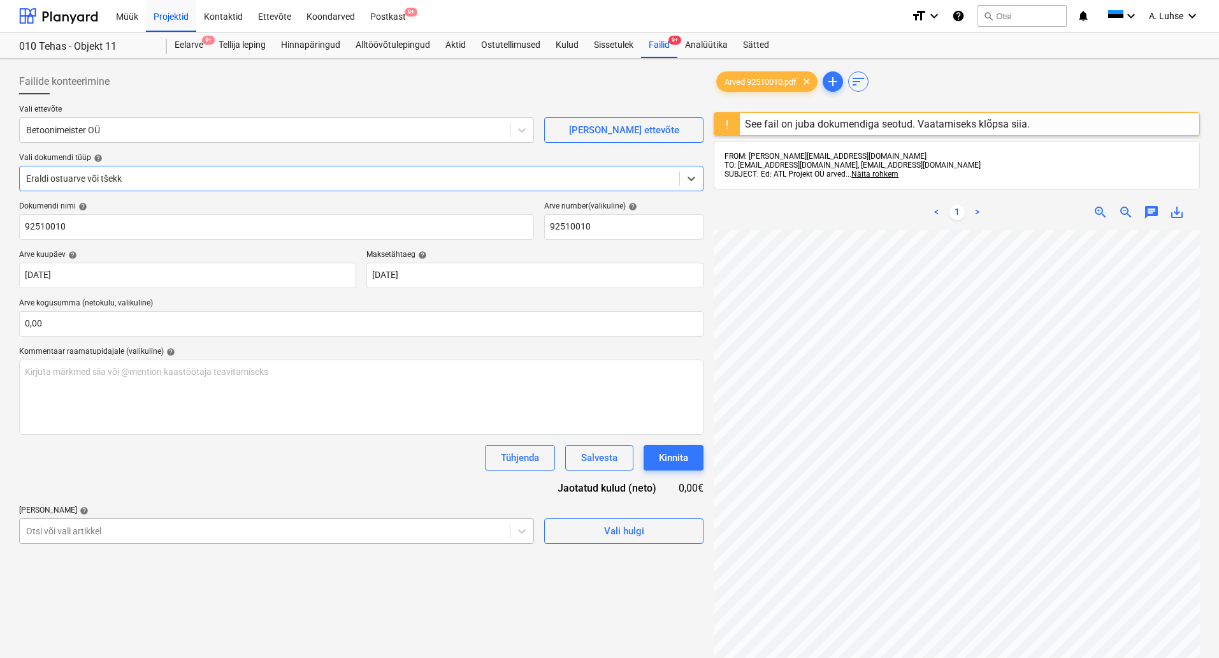
click at [374, 534] on body "Müük Projektid Kontaktid Ettevõte Koondarved Postkast 9+ format_size keyboard_a…" at bounding box center [609, 329] width 1219 height 658
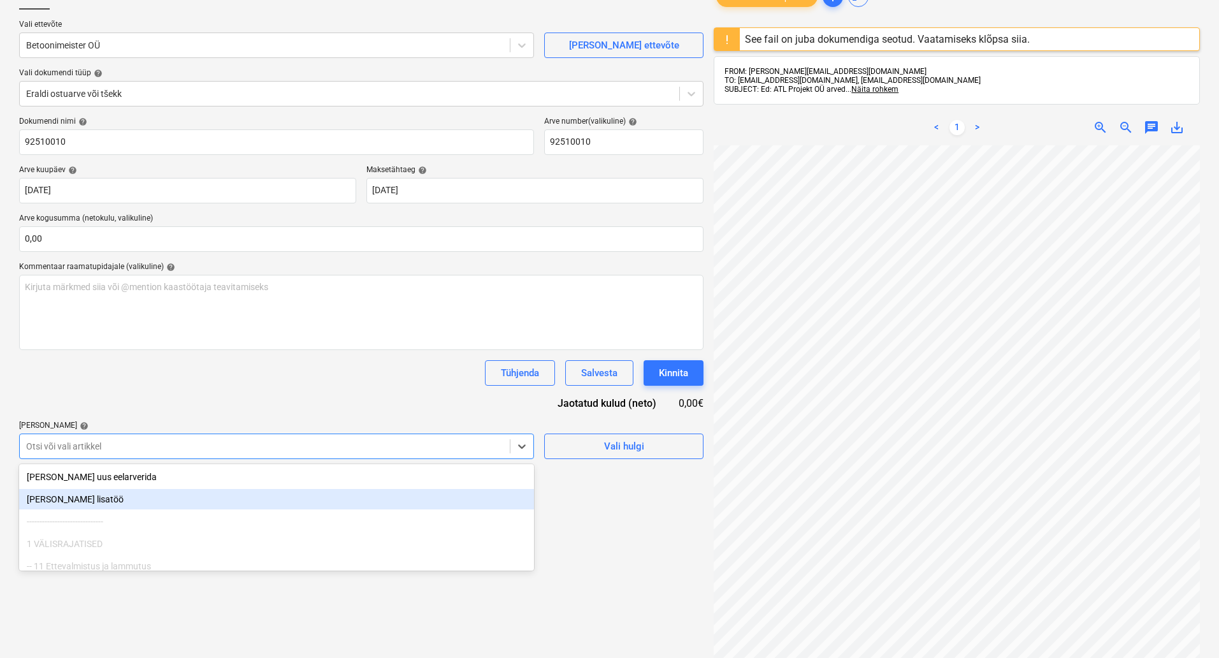
scroll to position [90, 0]
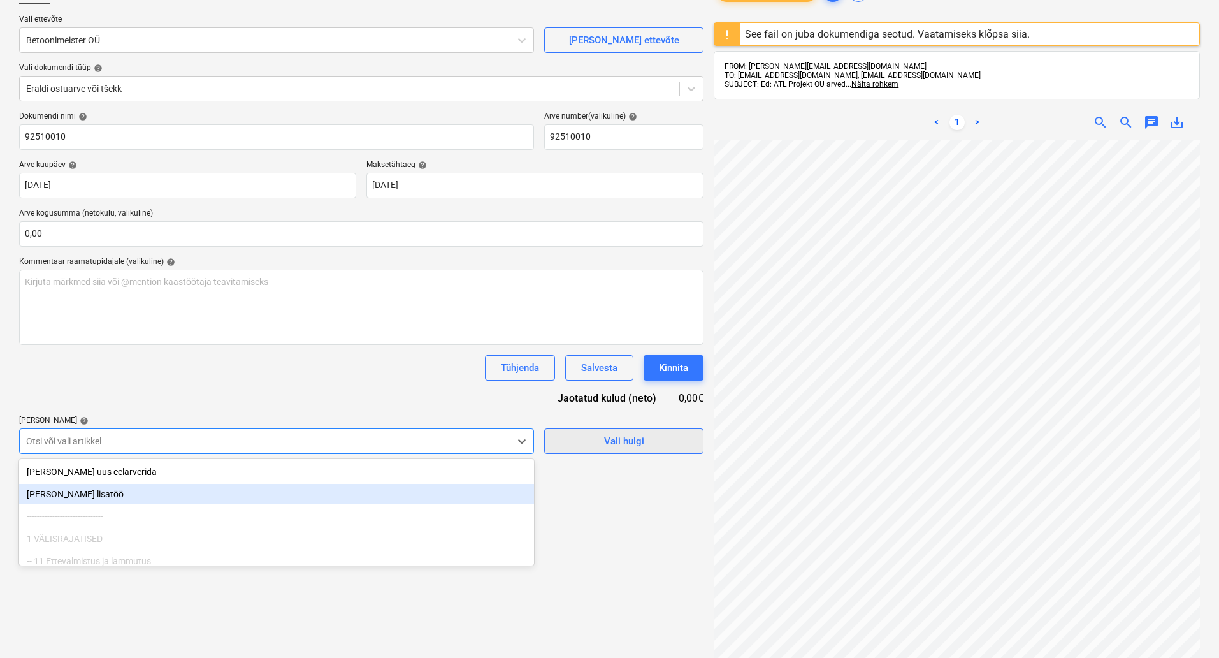
click at [596, 445] on span "Vali hulgi" at bounding box center [623, 441] width 127 height 17
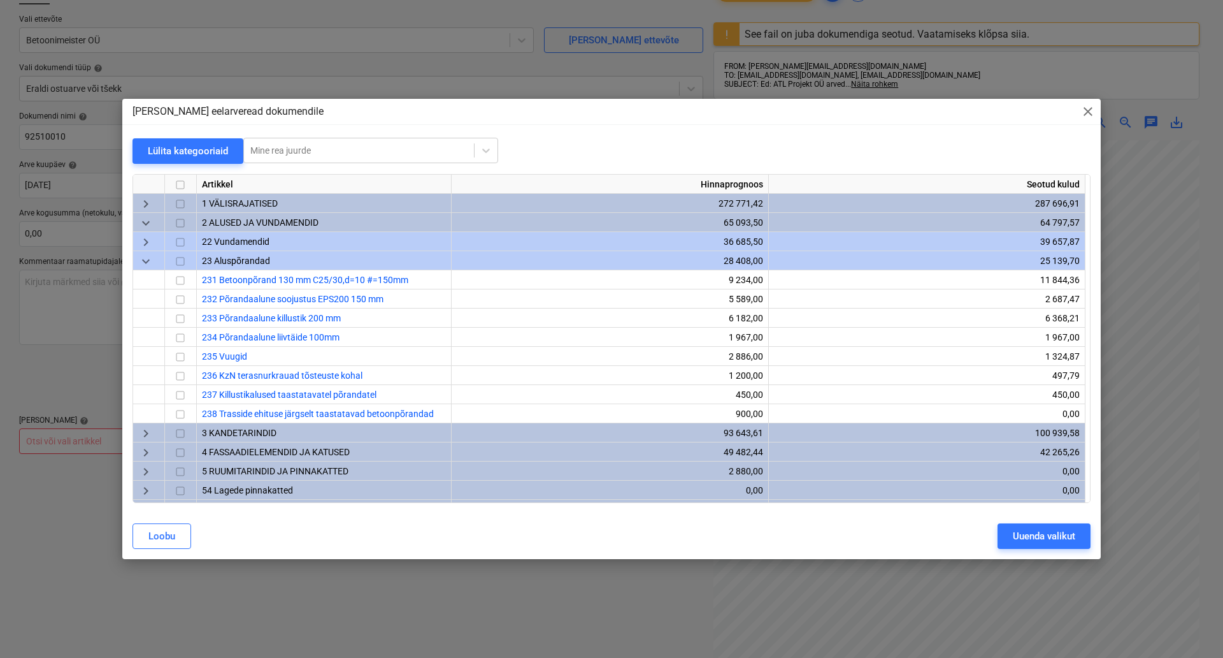
click at [141, 259] on span "keyboard_arrow_down" at bounding box center [145, 261] width 15 height 15
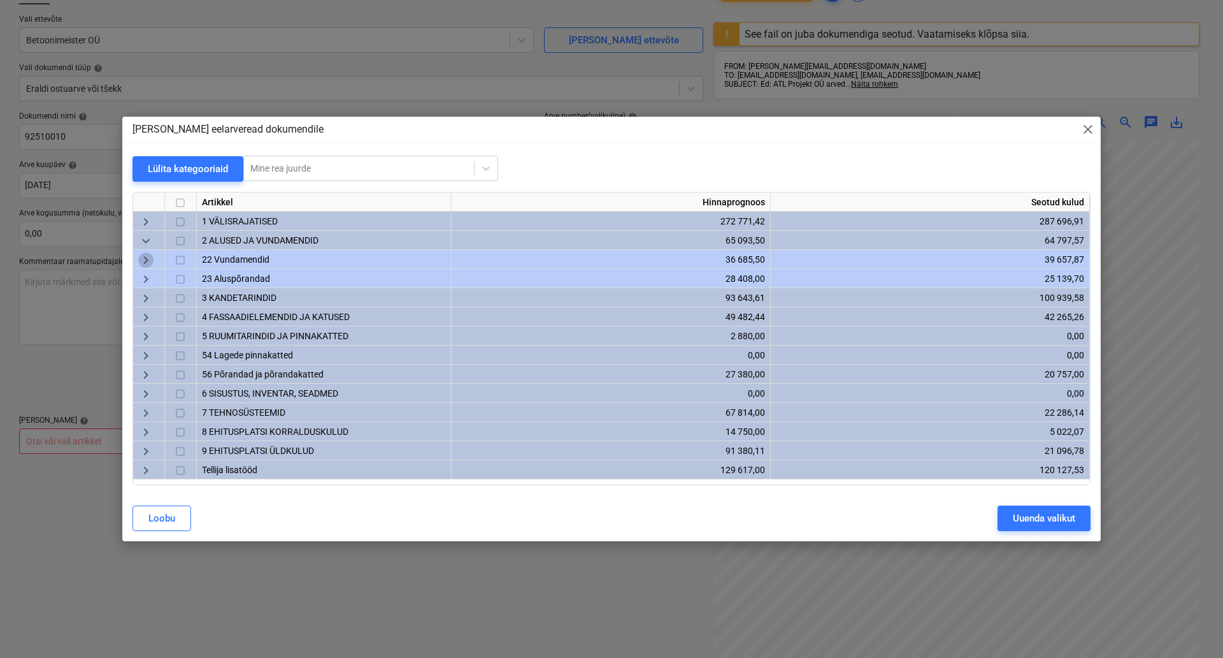
click at [146, 259] on span "keyboard_arrow_right" at bounding box center [145, 259] width 15 height 15
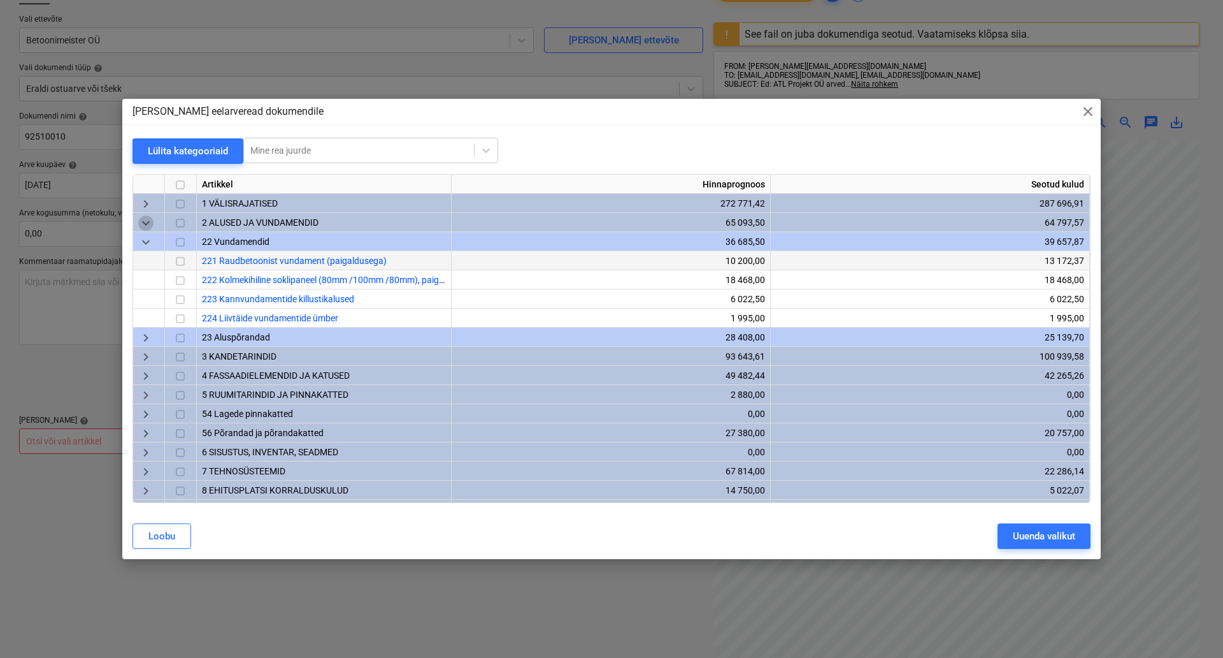
click at [145, 225] on span "keyboard_arrow_down" at bounding box center [145, 222] width 15 height 15
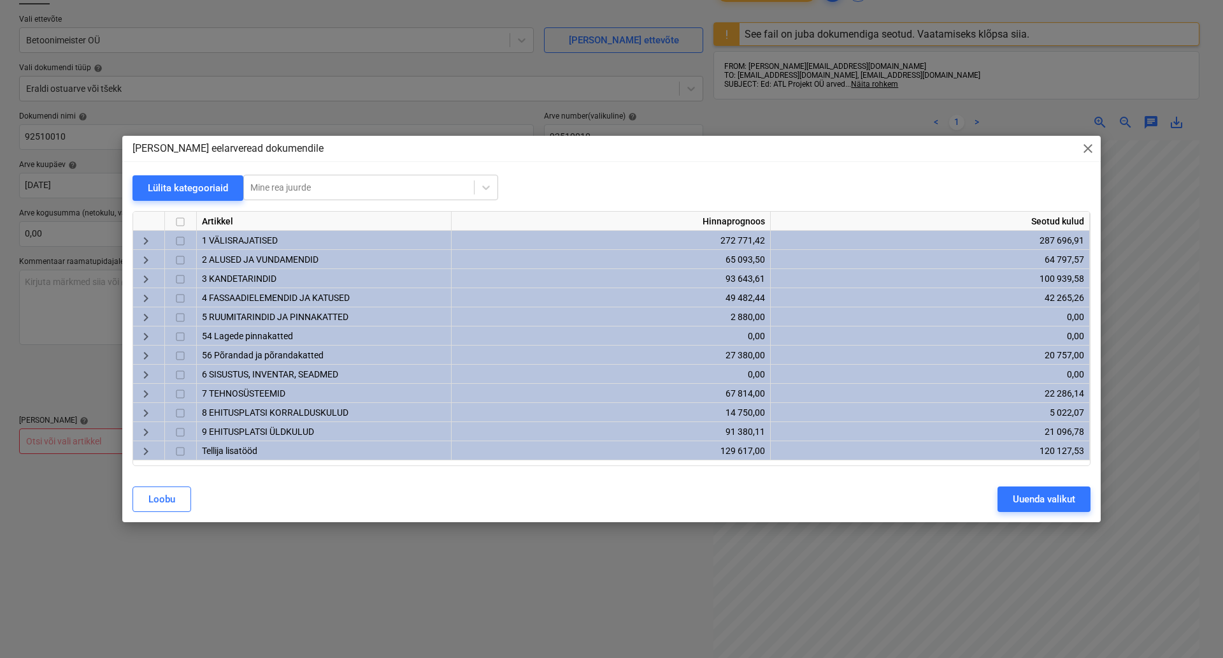
click at [241, 261] on span "2 ALUSED JA VUNDAMENDID" at bounding box center [260, 259] width 117 height 10
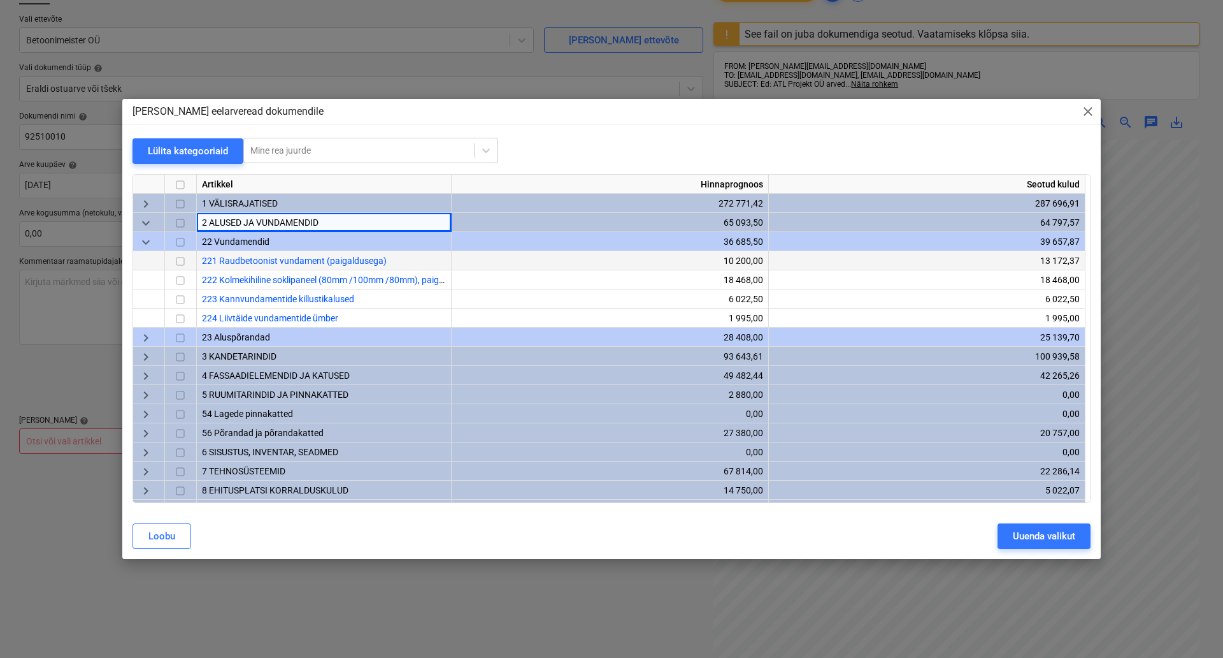
click at [220, 333] on span "23 Aluspõrandad" at bounding box center [236, 337] width 68 height 10
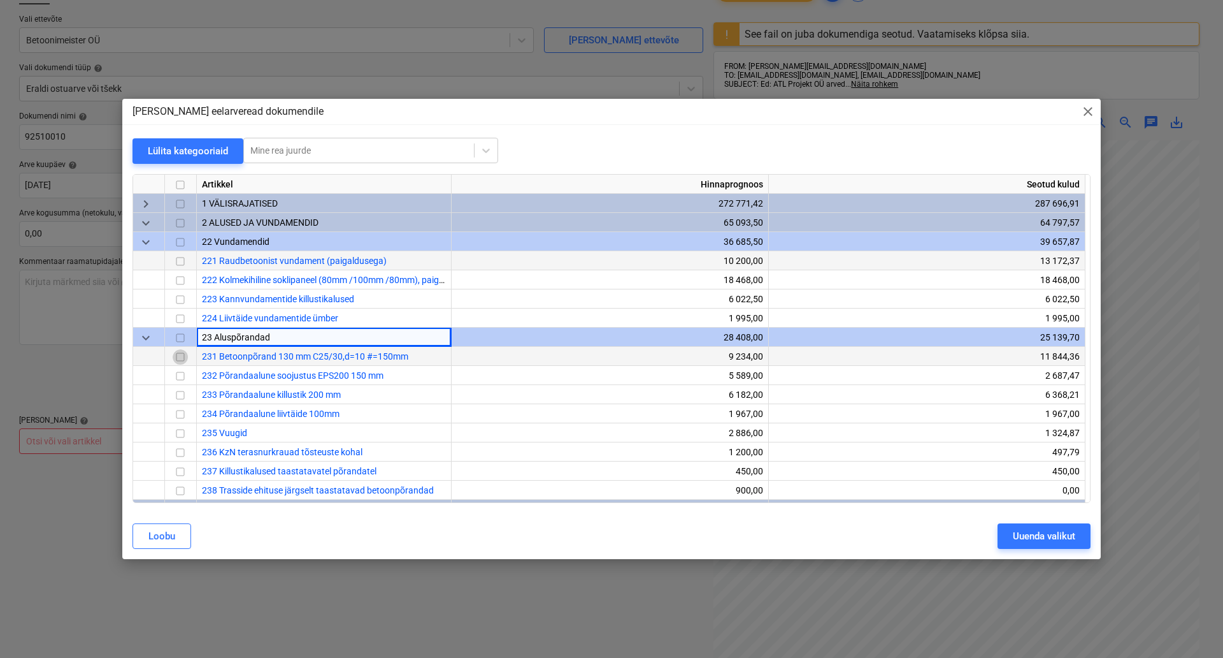
click at [180, 357] on input "checkbox" at bounding box center [180, 356] width 15 height 15
click at [1047, 548] on button "Uuenda valikut" at bounding box center [1044, 535] width 93 height 25
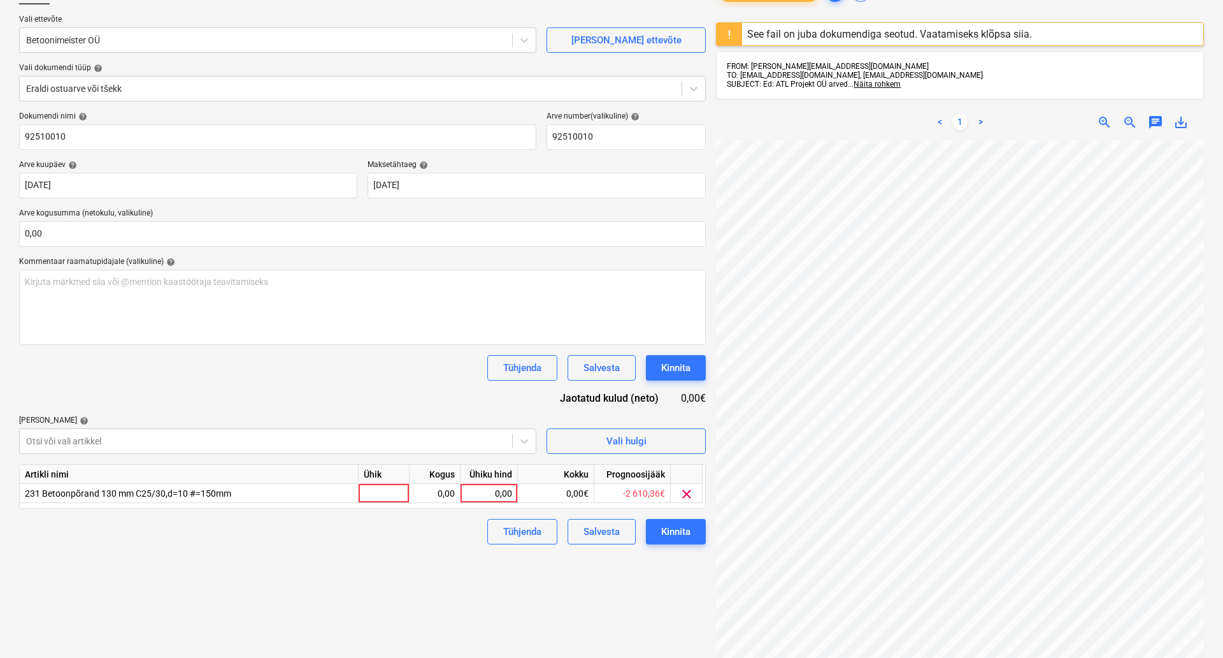
scroll to position [192, 88]
click at [365, 496] on div at bounding box center [384, 493] width 51 height 19
type input "kompl"
type input "220"
click at [682, 536] on div "Kinnita" at bounding box center [673, 531] width 29 height 17
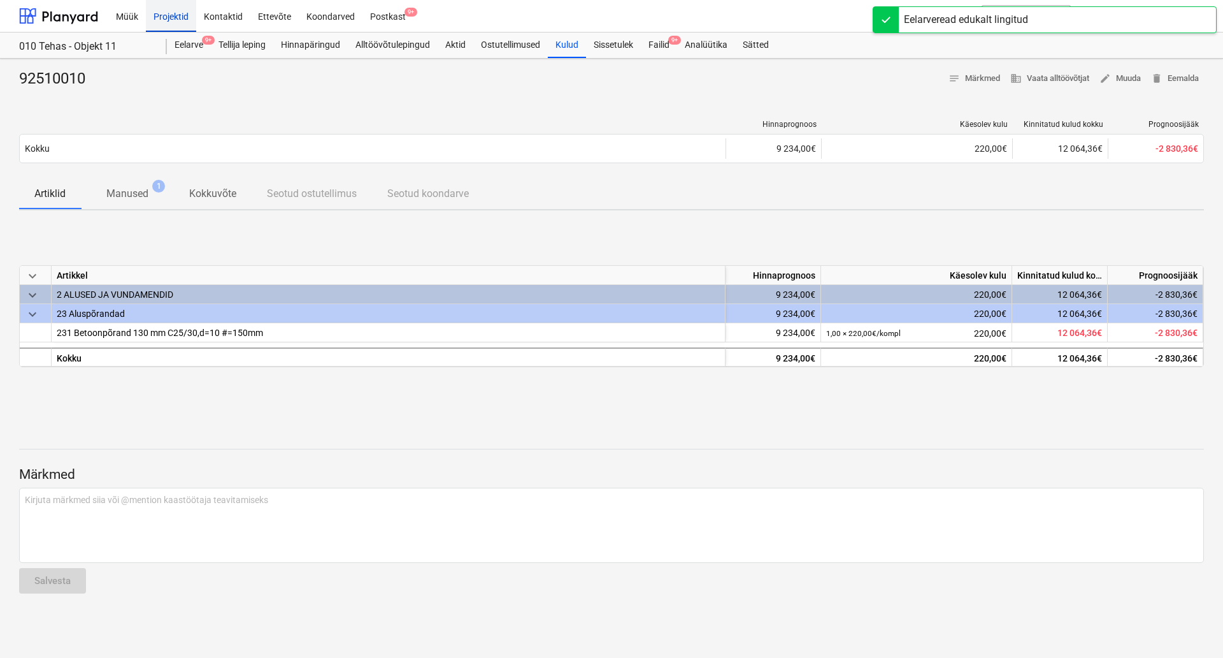
click at [176, 19] on div "Projektid" at bounding box center [171, 15] width 50 height 32
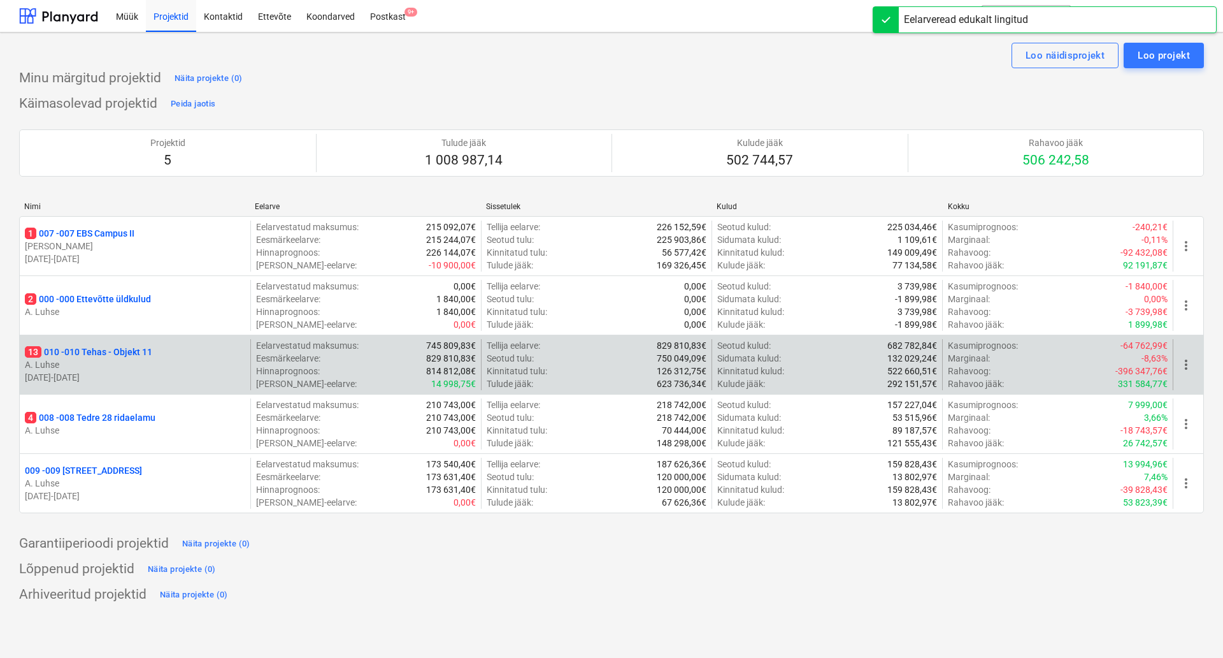
click at [117, 356] on p "13 010 - 010 Tehas - Objekt 11" at bounding box center [88, 351] width 127 height 13
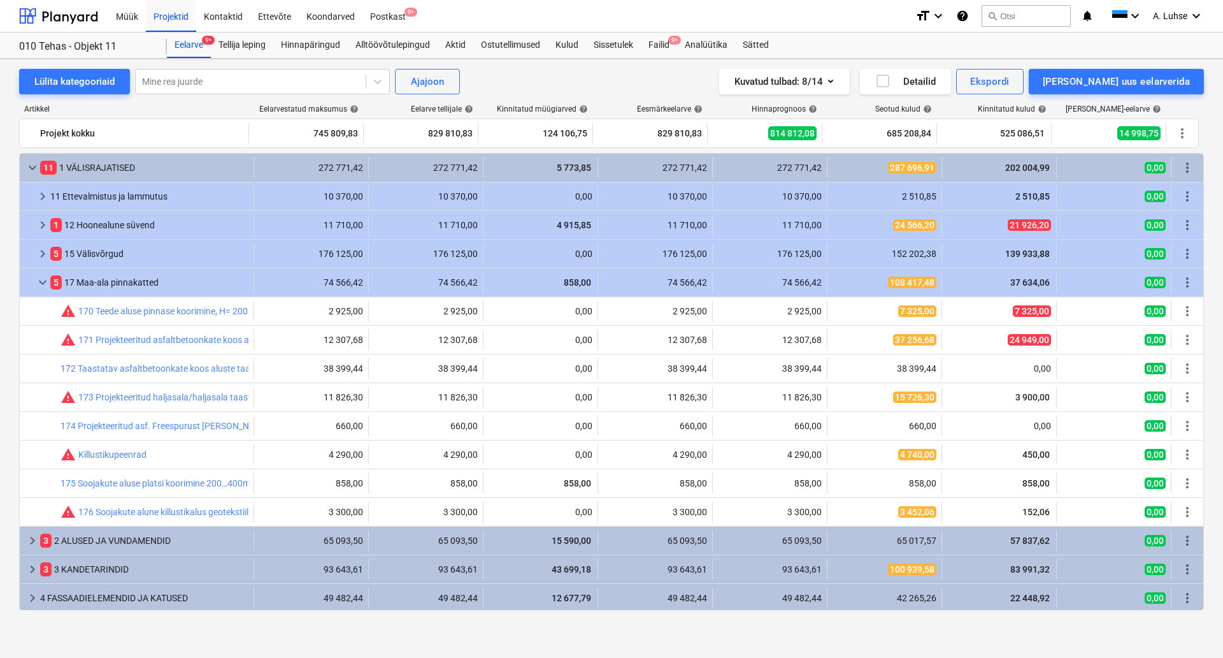
scroll to position [59, 0]
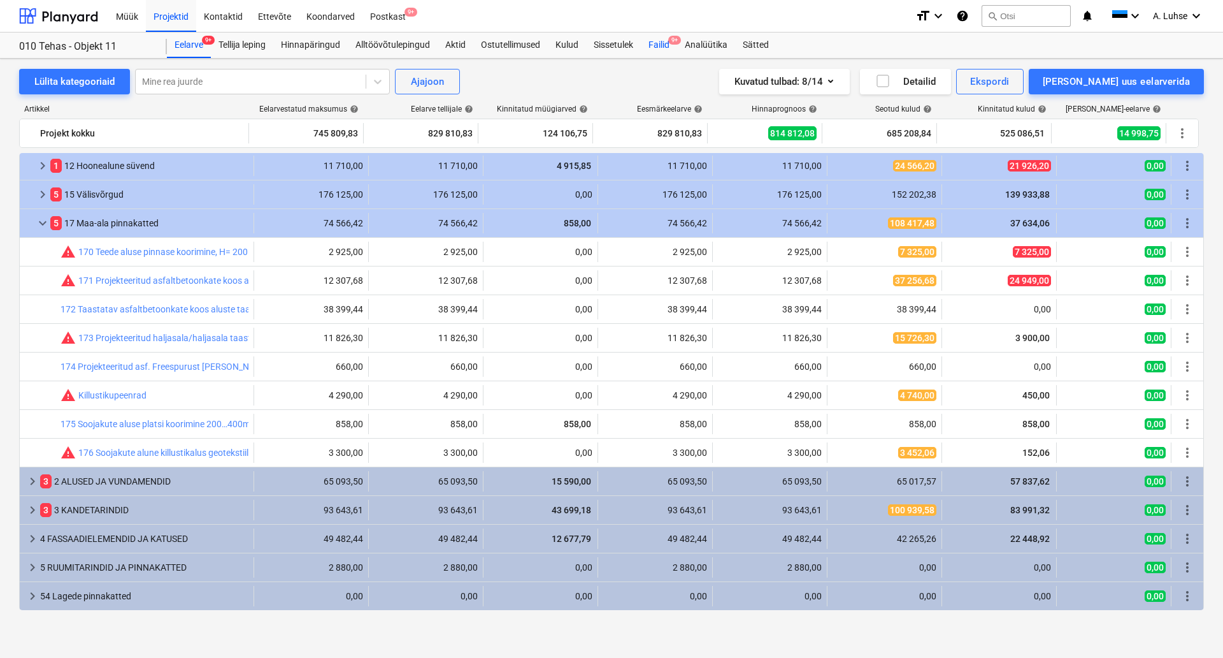
click at [667, 53] on div "Failid 9+" at bounding box center [659, 44] width 36 height 25
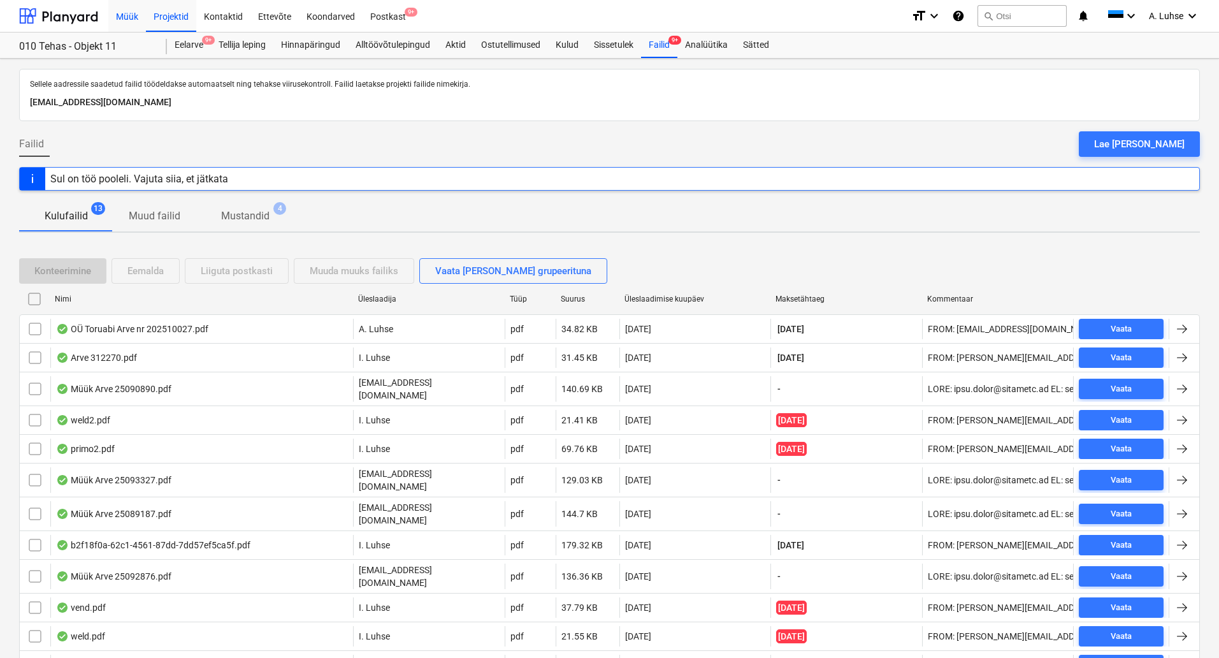
click at [125, 25] on div "Müük" at bounding box center [127, 15] width 38 height 32
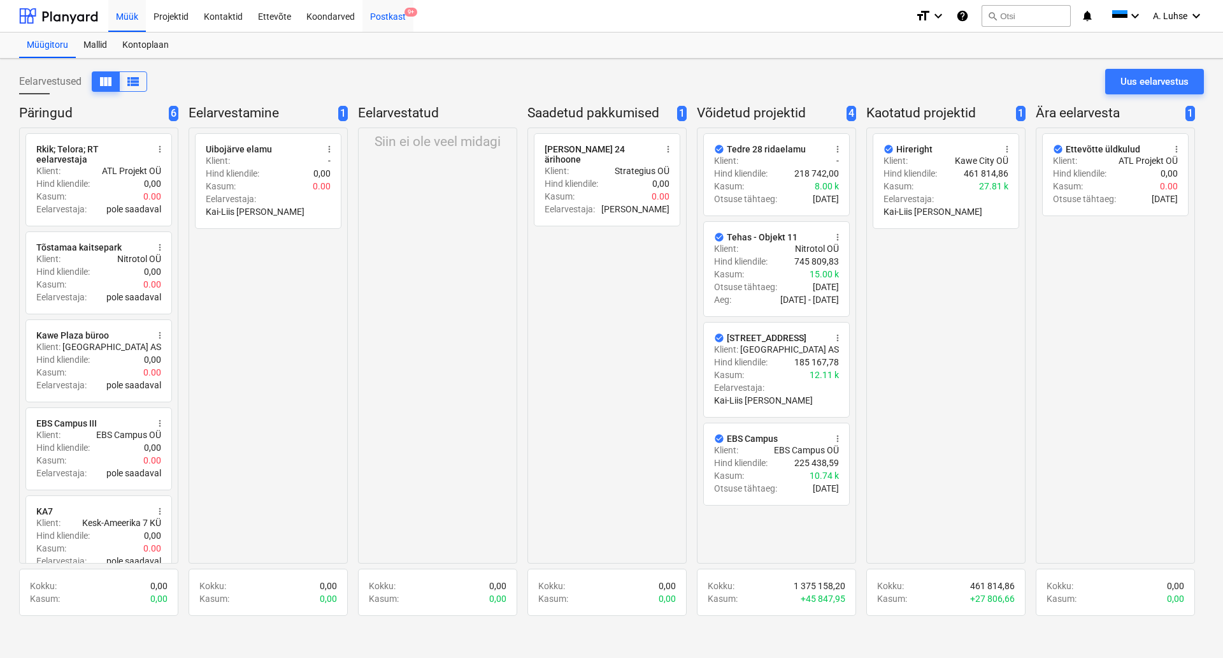
click at [392, 19] on div "Postkast 9+" at bounding box center [388, 15] width 51 height 32
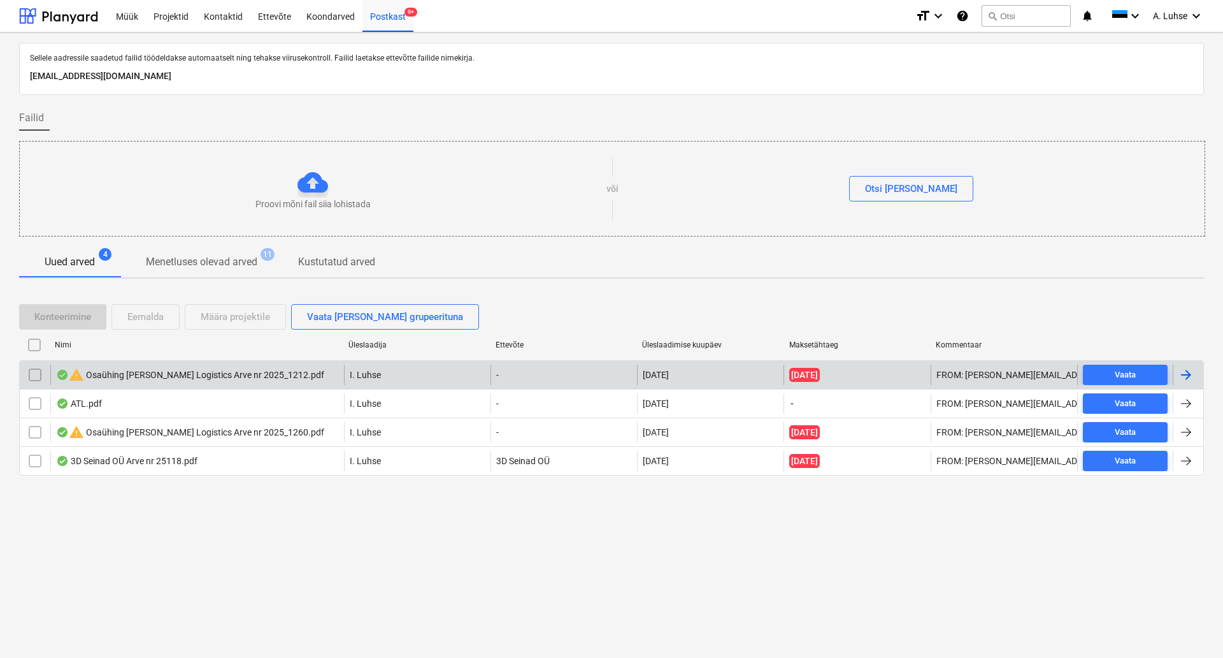
click at [207, 378] on div "warning Osaühing Kint Logistics Arve nr 2025_1212.pdf" at bounding box center [190, 374] width 268 height 15
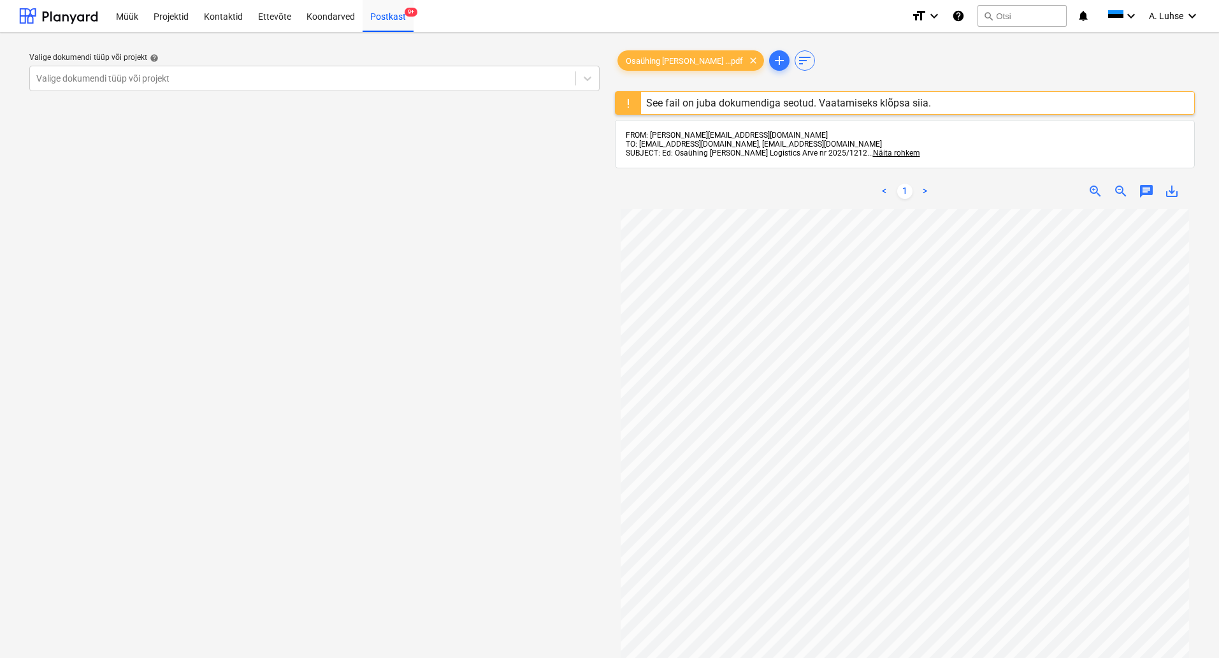
click at [714, 105] on div "See fail on juba dokumendiga seotud. Vaatamiseks klõpsa siia." at bounding box center [788, 103] width 285 height 12
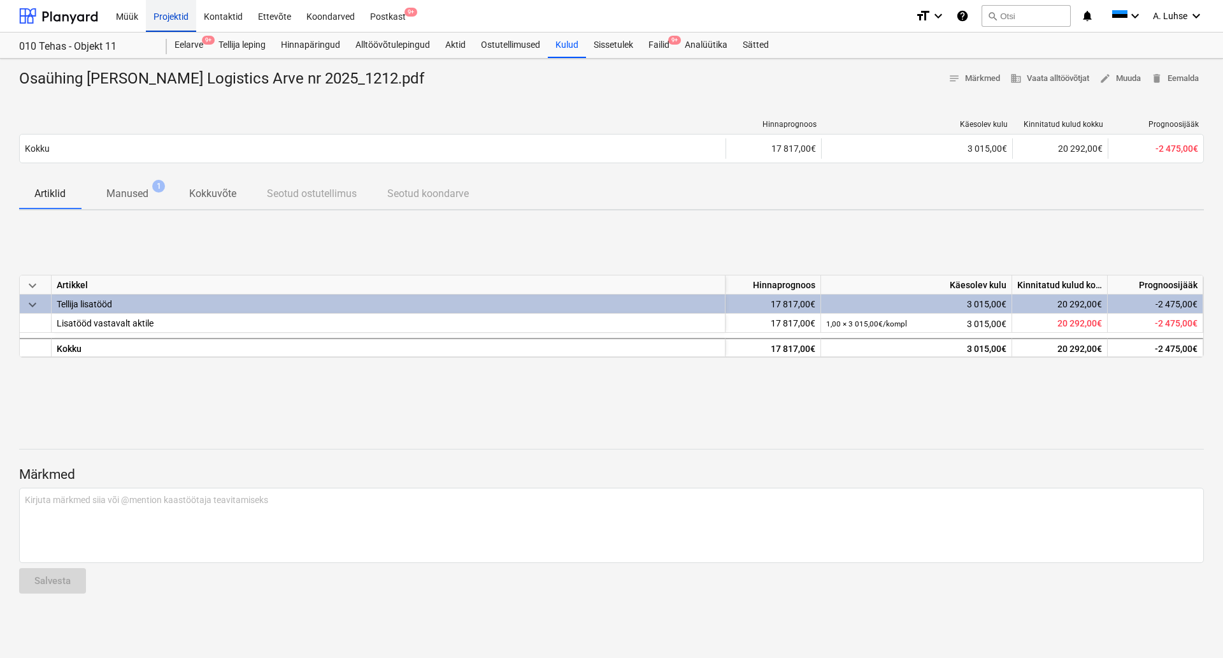
click at [176, 17] on div "Projektid" at bounding box center [171, 15] width 50 height 32
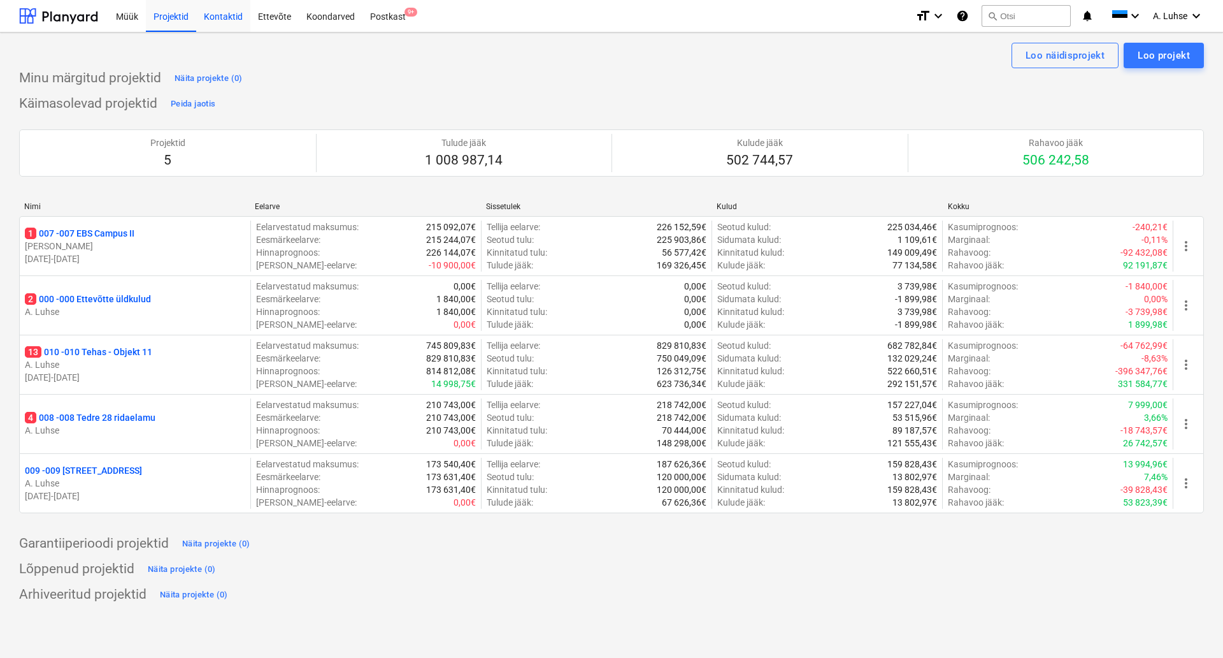
click at [208, 17] on div "Kontaktid" at bounding box center [223, 15] width 54 height 32
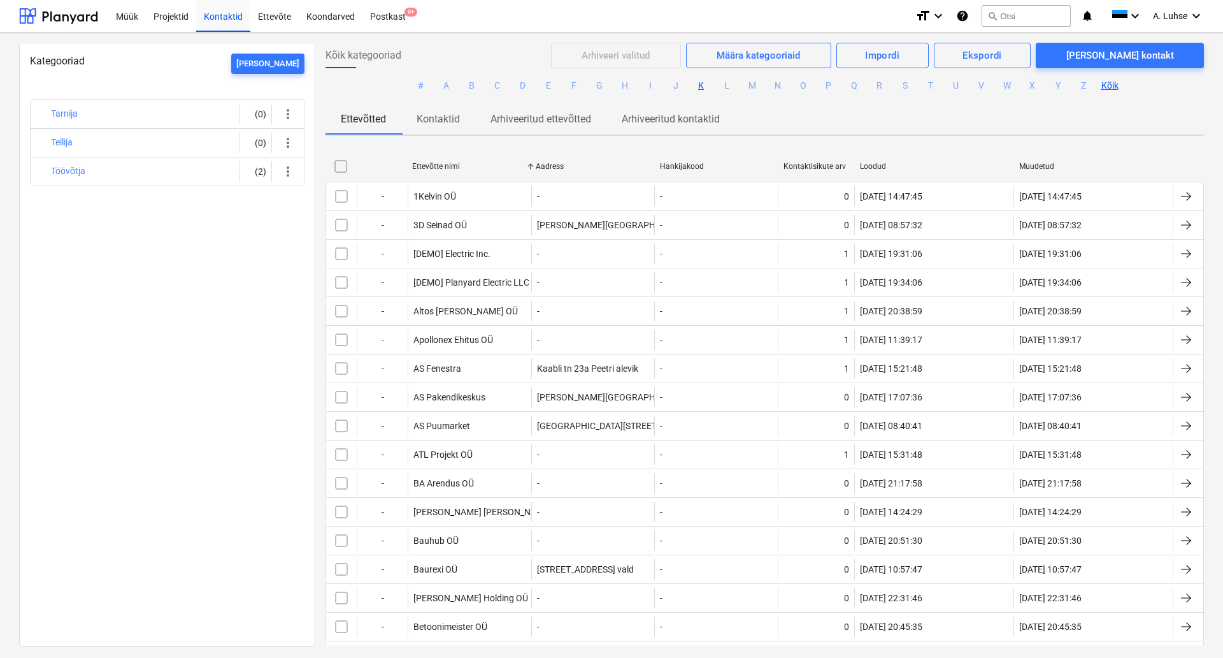
click at [703, 86] on button "K" at bounding box center [701, 85] width 15 height 15
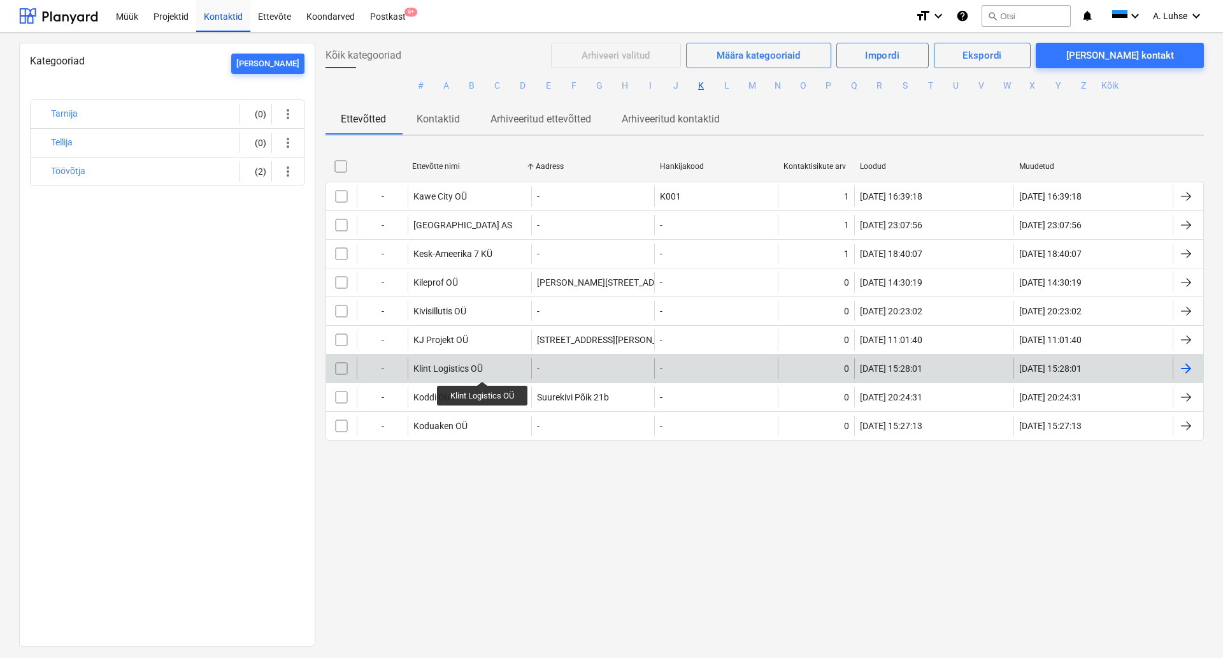
click at [483, 370] on div "Klint Logistics OÜ" at bounding box center [448, 368] width 69 height 10
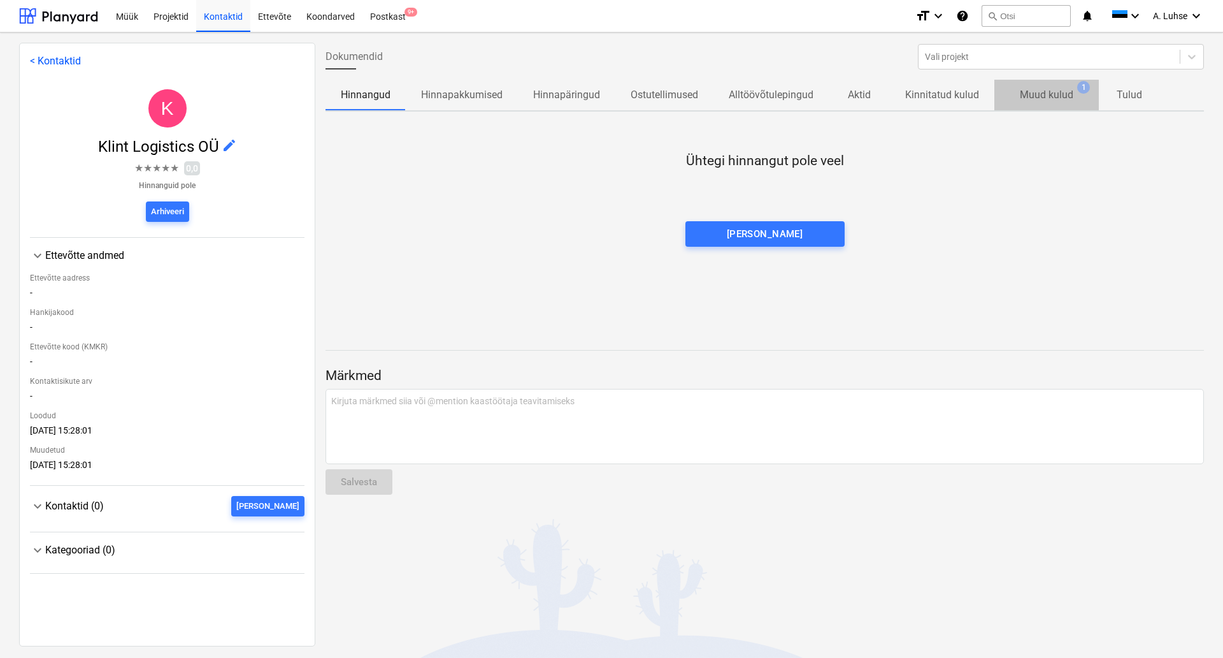
click at [1030, 97] on p "Muud kulud" at bounding box center [1047, 94] width 54 height 15
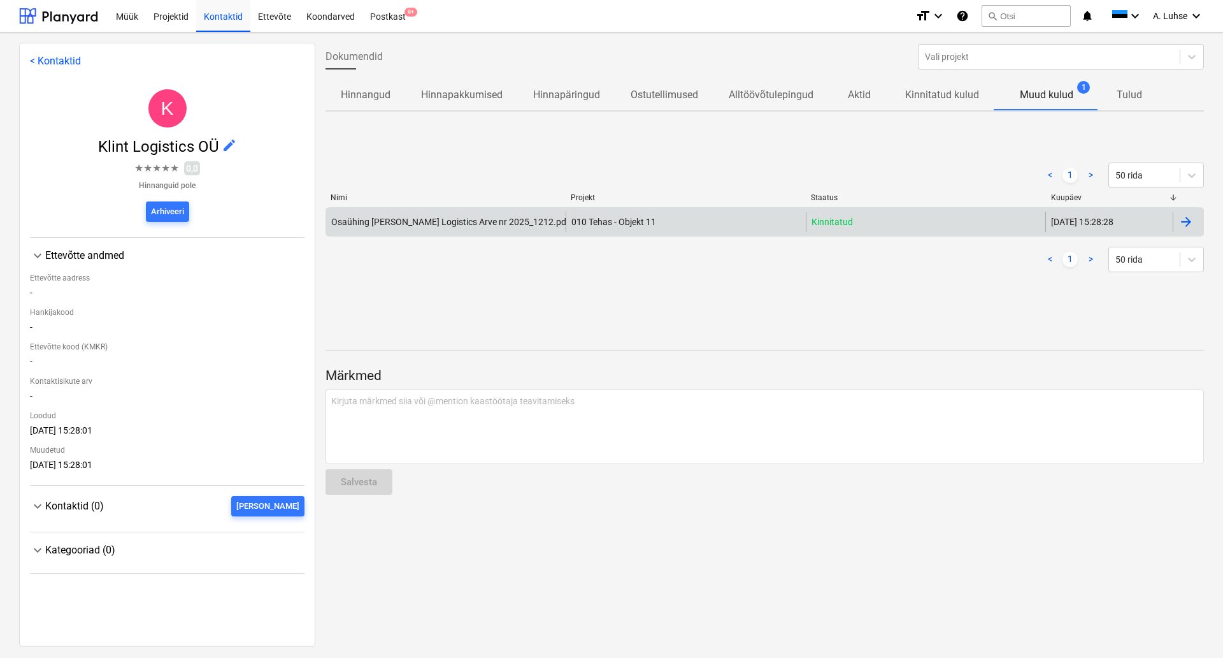
click at [710, 224] on div "010 Tehas - Objekt 11" at bounding box center [686, 222] width 240 height 20
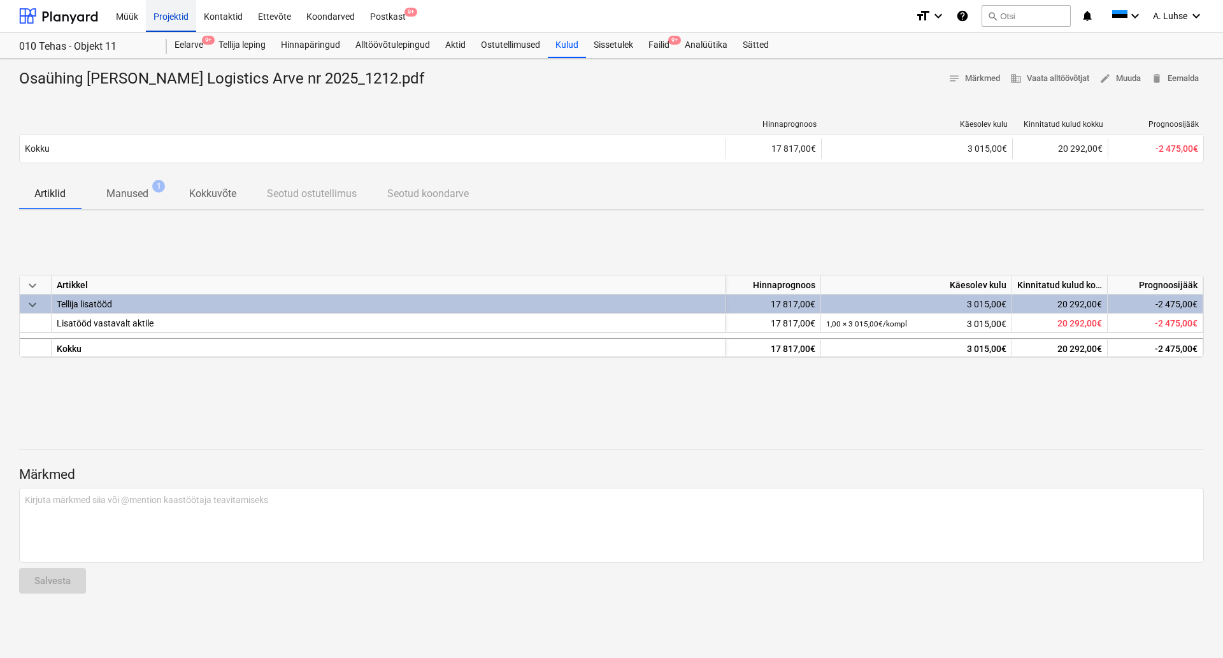
click at [170, 16] on div "Projektid" at bounding box center [171, 15] width 50 height 32
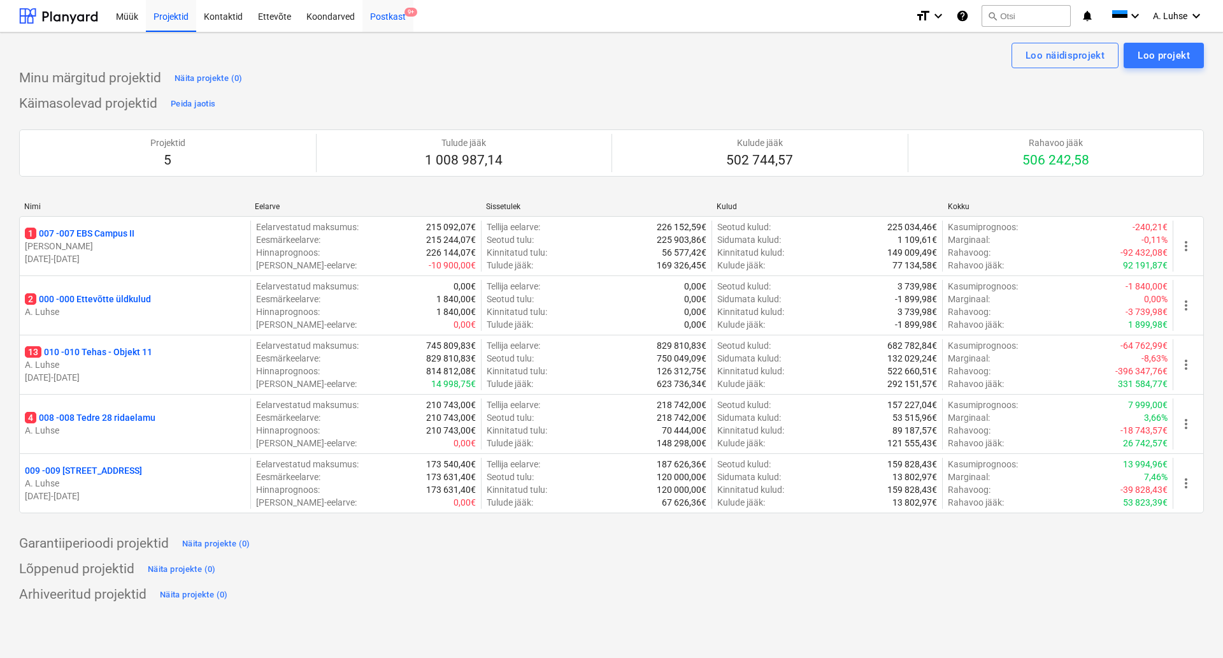
click at [393, 11] on div "Postkast 9+" at bounding box center [388, 15] width 51 height 32
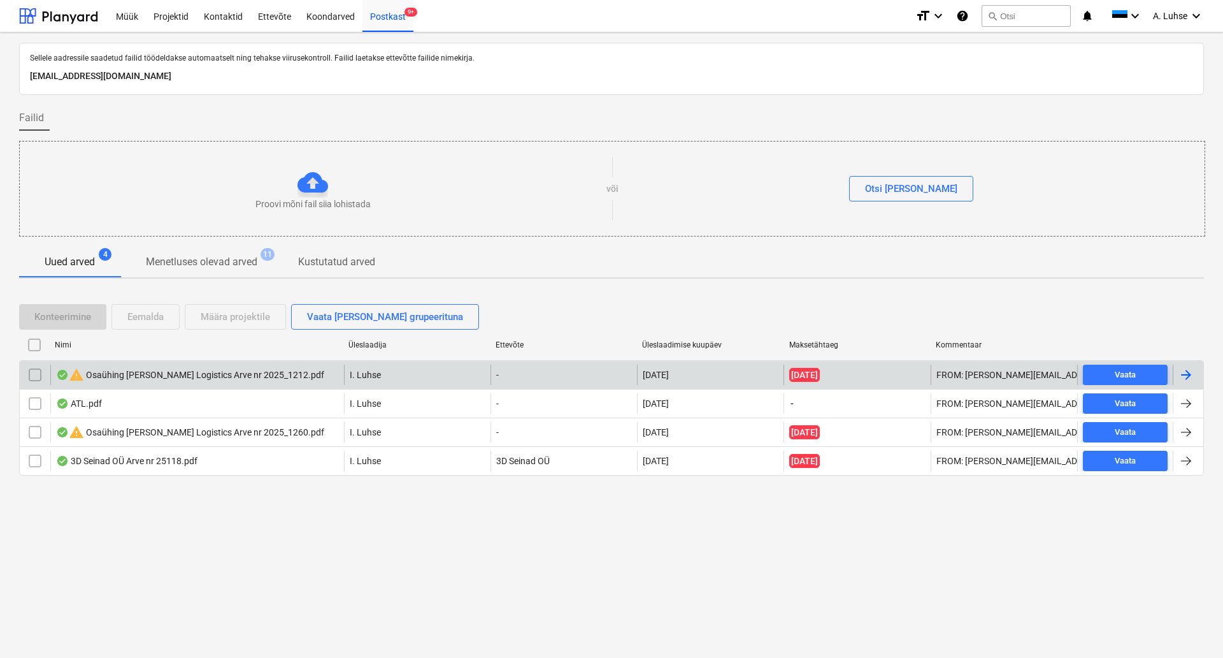
click at [143, 375] on div "warning Osaühing Kint Logistics Arve nr 2025_1212.pdf" at bounding box center [190, 374] width 268 height 15
click at [36, 370] on input "checkbox" at bounding box center [35, 374] width 20 height 20
click at [150, 319] on div "Eemalda" at bounding box center [145, 316] width 36 height 17
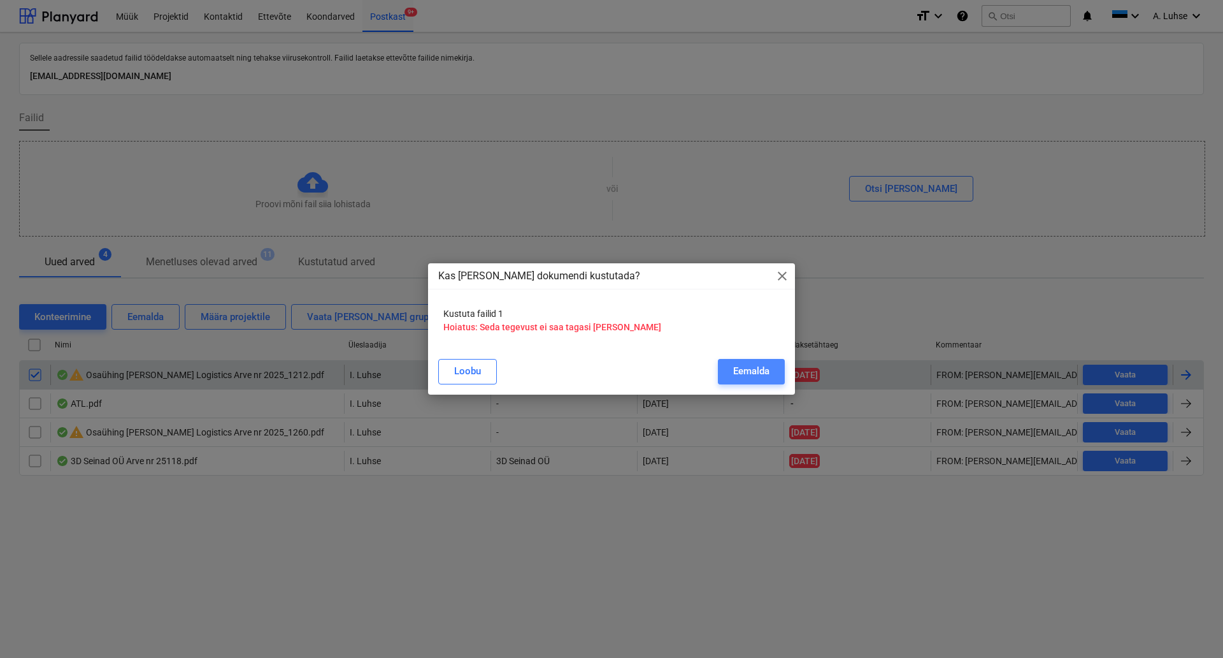
click at [745, 368] on div "Eemalda" at bounding box center [751, 371] width 36 height 17
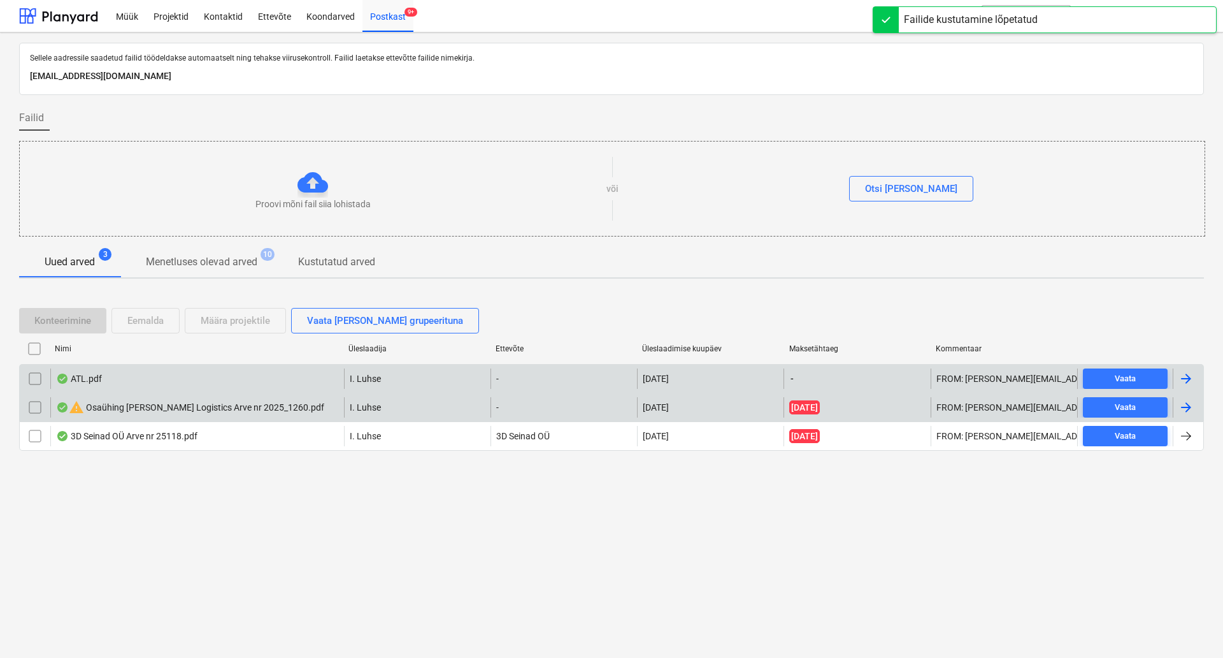
click at [117, 404] on div "warning Osaühing Kint Logistics Arve nr 2025_1260.pdf" at bounding box center [190, 407] width 268 height 15
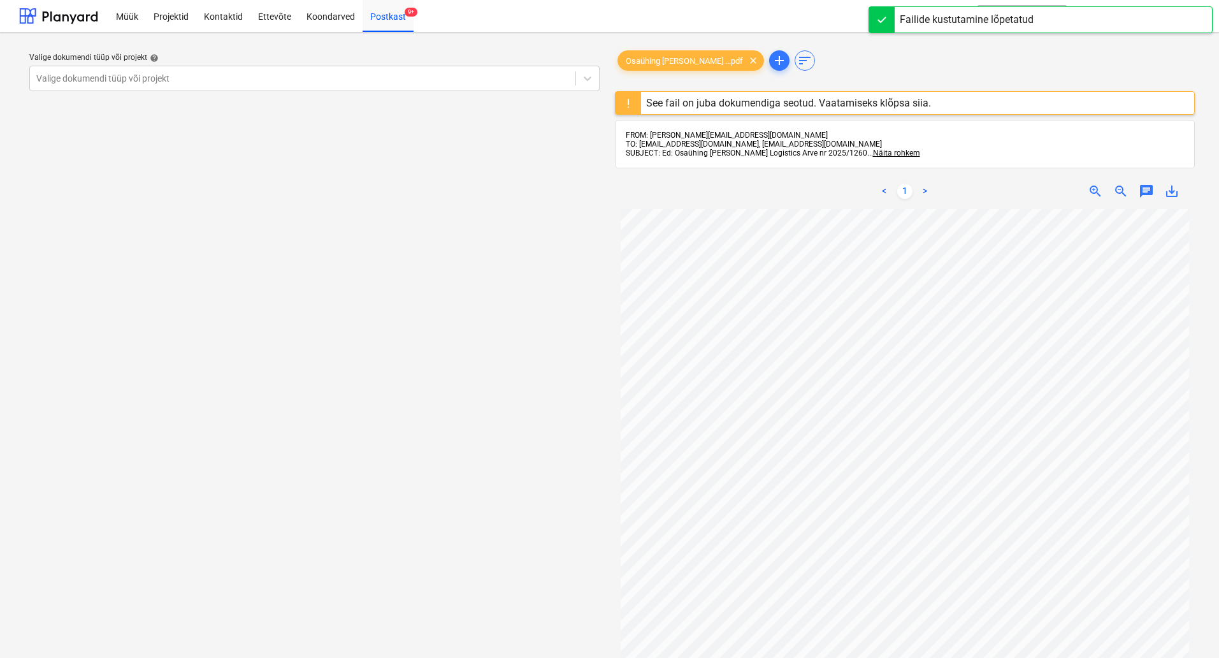
click at [779, 101] on div "See fail on juba dokumendiga seotud. Vaatamiseks klõpsa siia." at bounding box center [788, 103] width 285 height 12
click at [494, 77] on div at bounding box center [302, 78] width 533 height 13
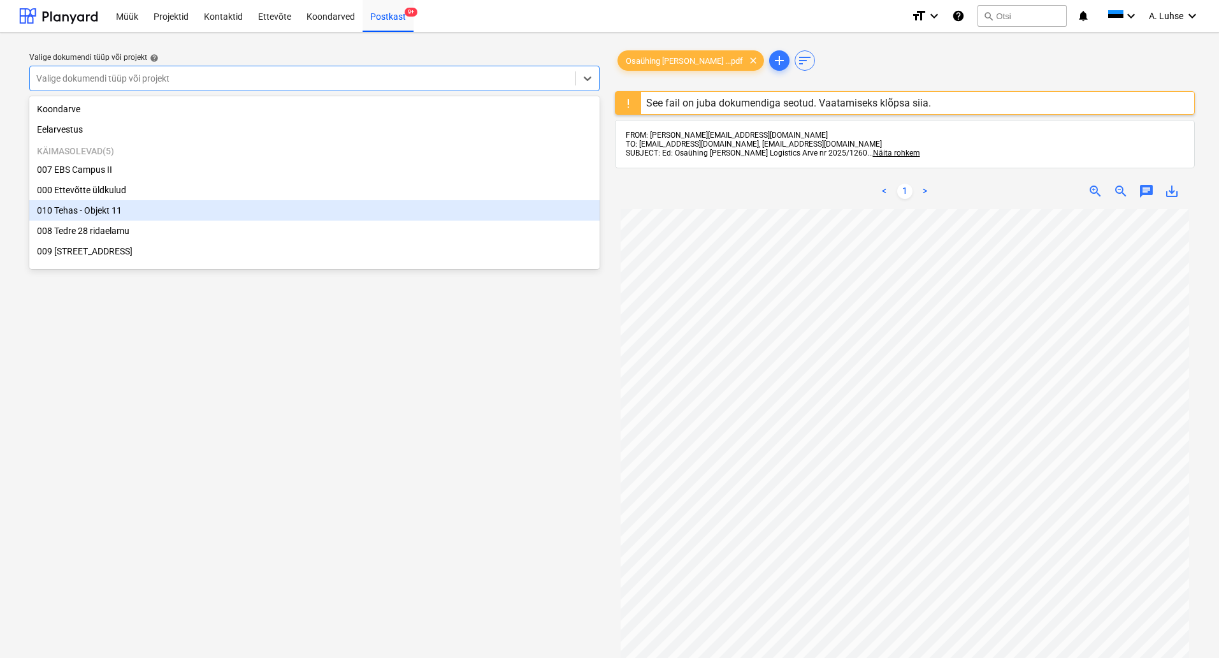
click at [452, 205] on div "010 Tehas - Objekt 11" at bounding box center [314, 210] width 570 height 20
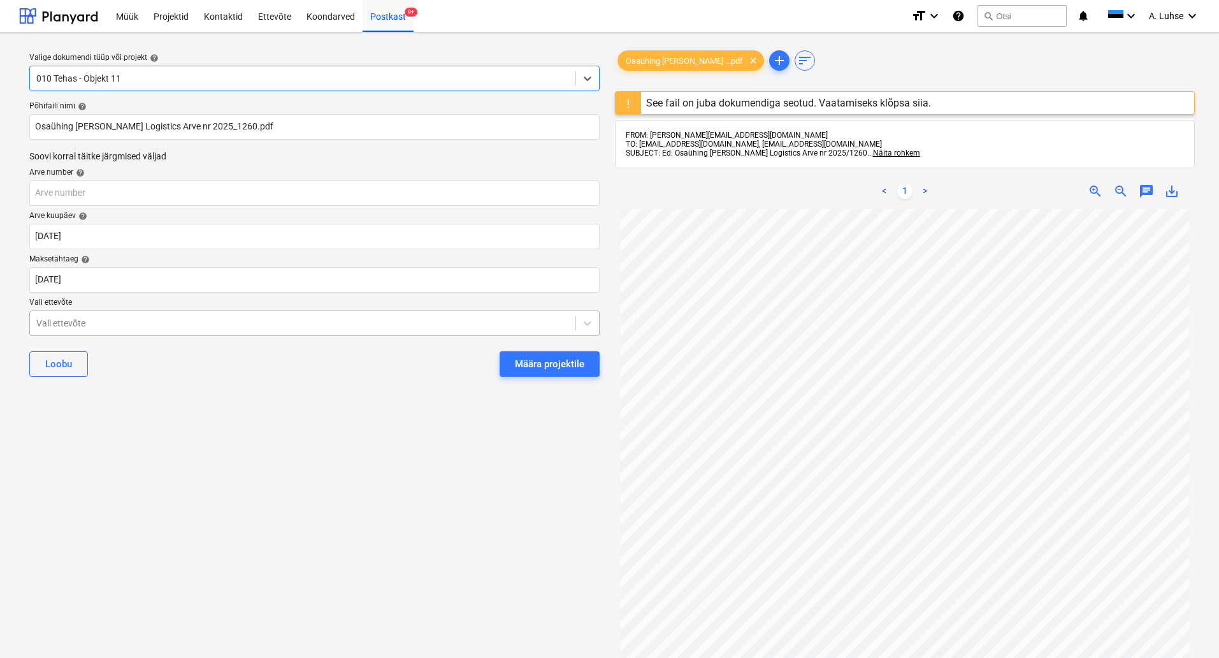
click at [559, 320] on div at bounding box center [302, 323] width 533 height 13
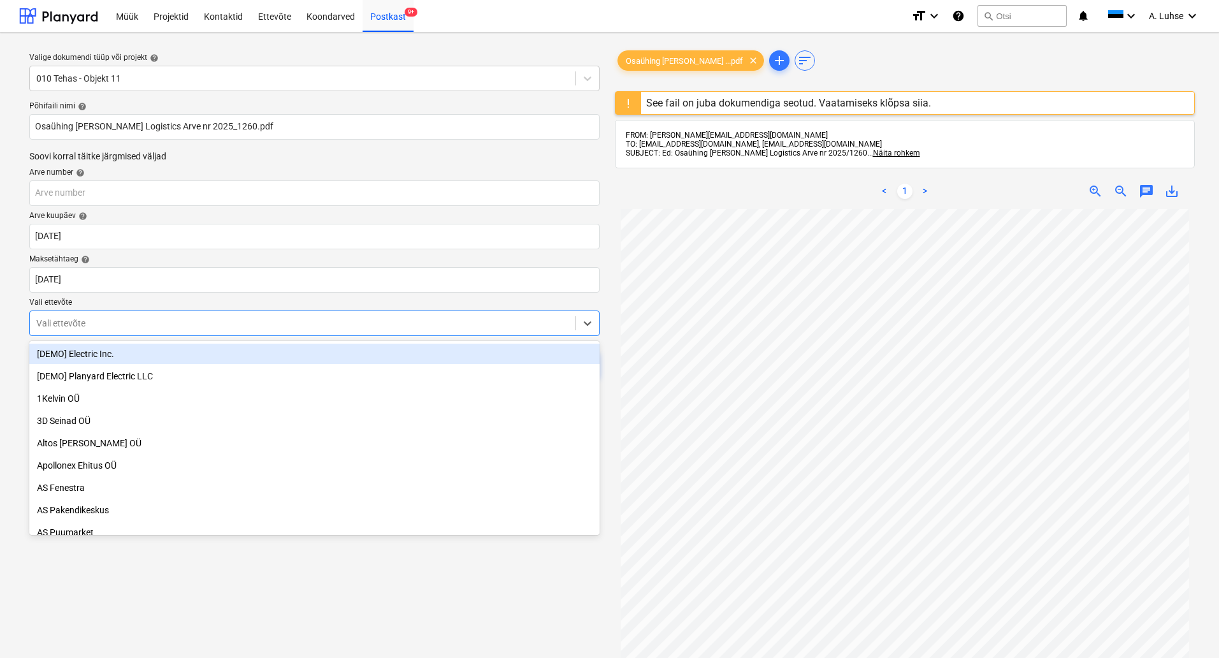
click at [559, 320] on div at bounding box center [302, 323] width 533 height 13
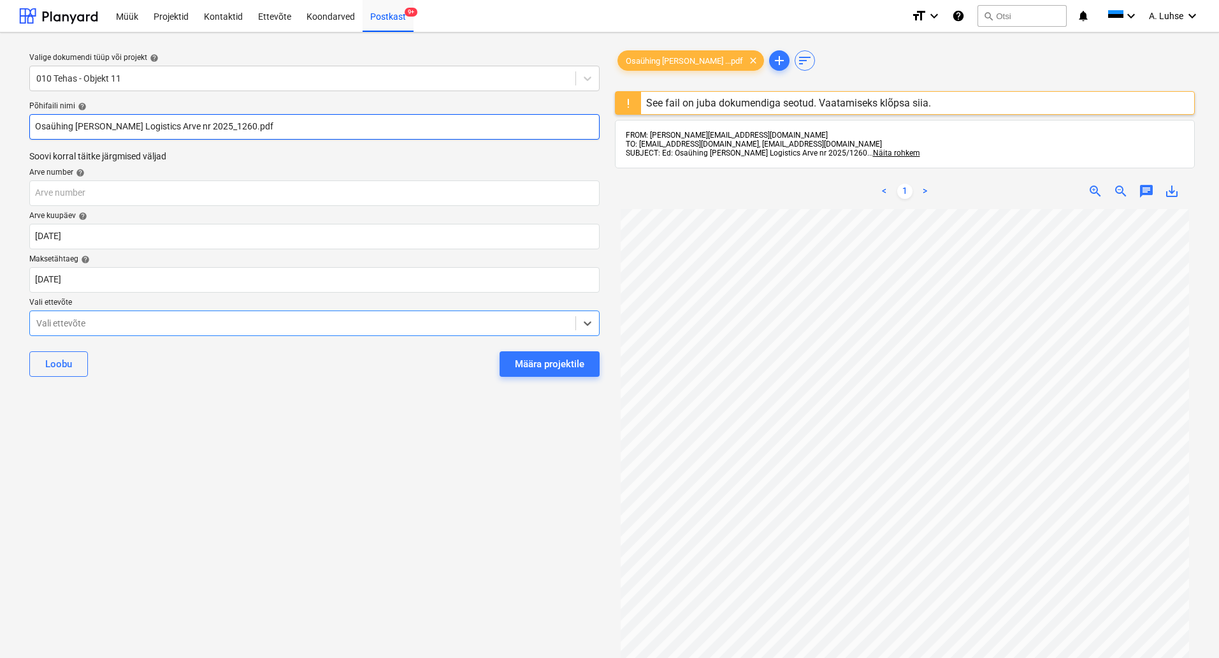
click at [498, 129] on input "Osaühing Kint Logistics Arve nr 2025_1260.pdf" at bounding box center [314, 126] width 570 height 25
click at [482, 90] on div "010 Tehas - Objekt 11" at bounding box center [314, 78] width 570 height 25
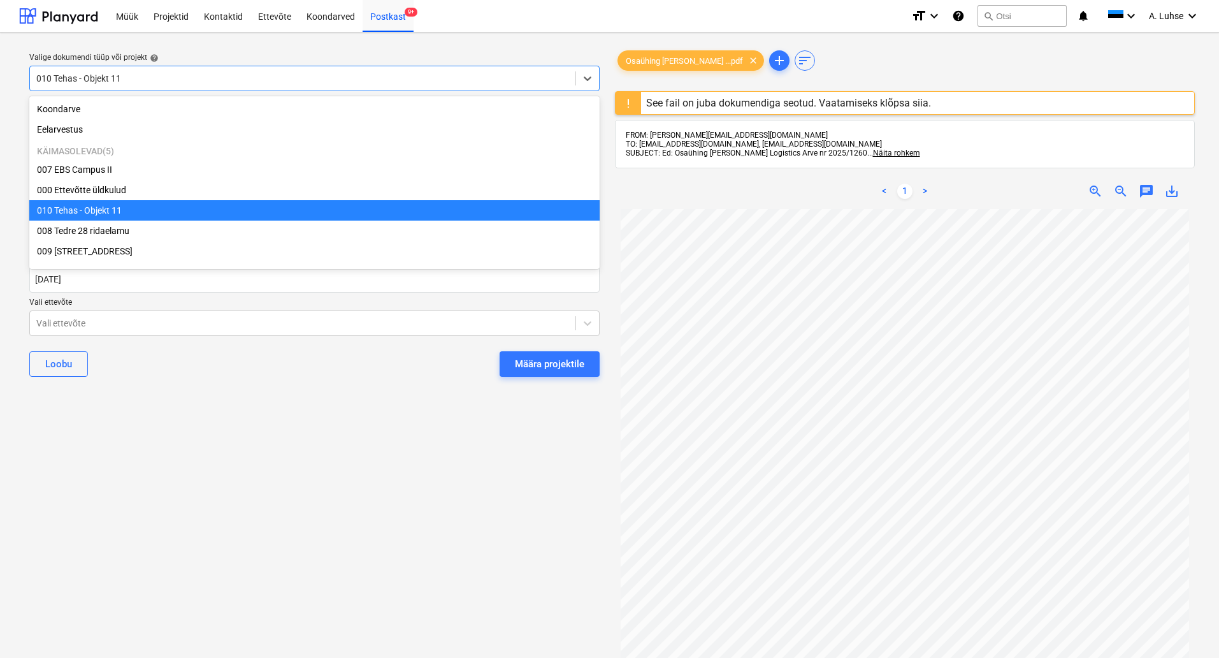
click at [387, 217] on div "010 Tehas - Objekt 11" at bounding box center [314, 210] width 570 height 20
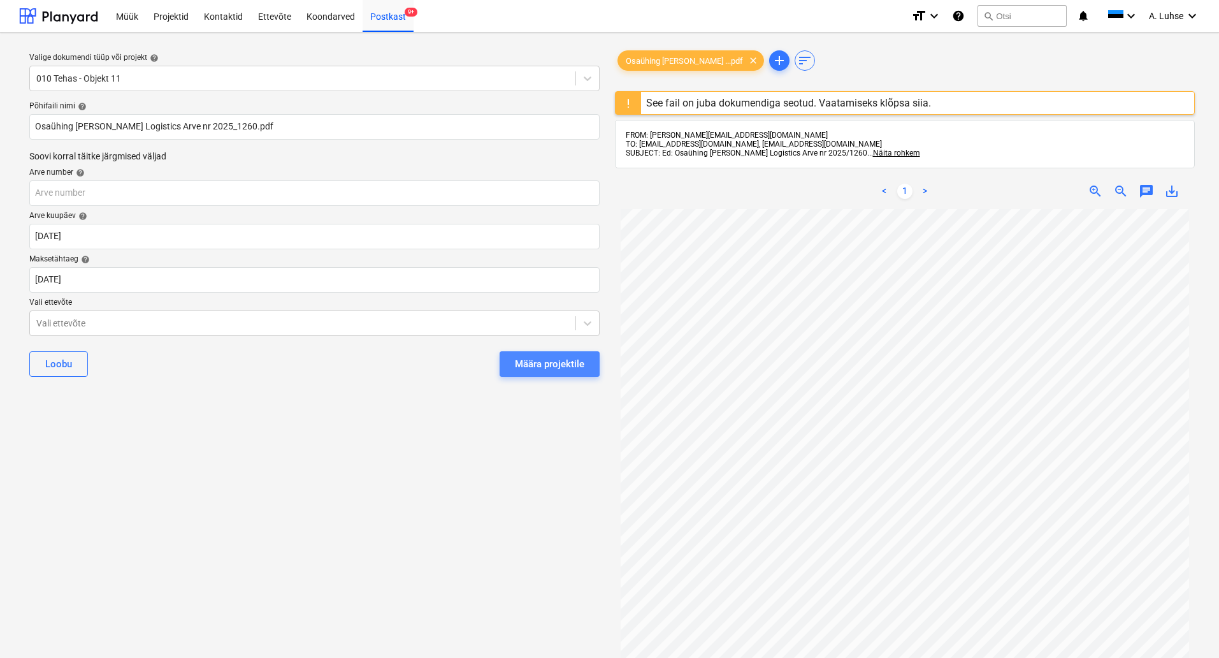
click at [537, 364] on div "Määra projektile" at bounding box center [549, 364] width 69 height 17
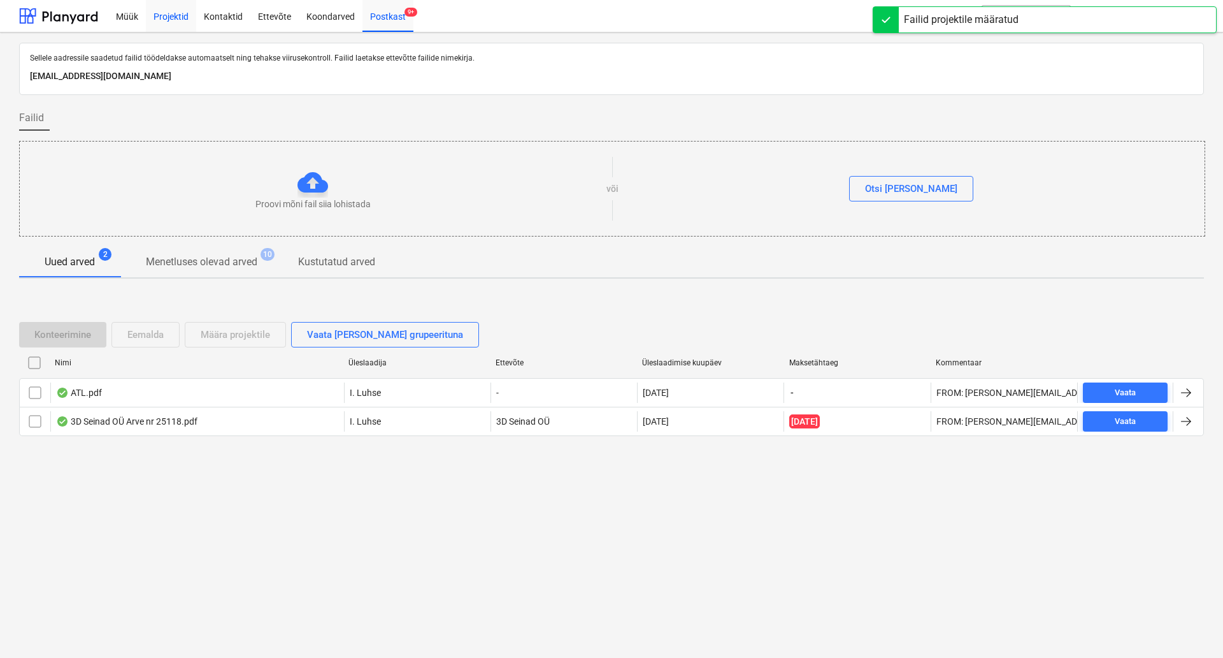
click at [168, 18] on div "Projektid" at bounding box center [171, 15] width 50 height 32
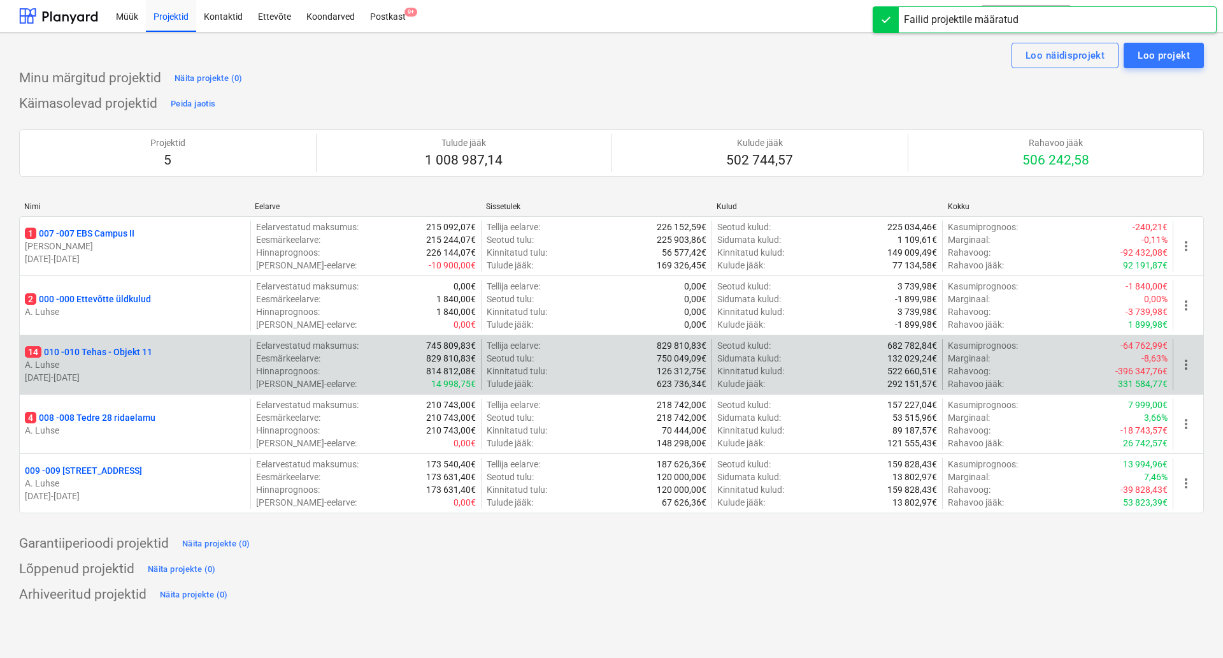
click at [156, 364] on p "A. Luhse" at bounding box center [135, 364] width 220 height 13
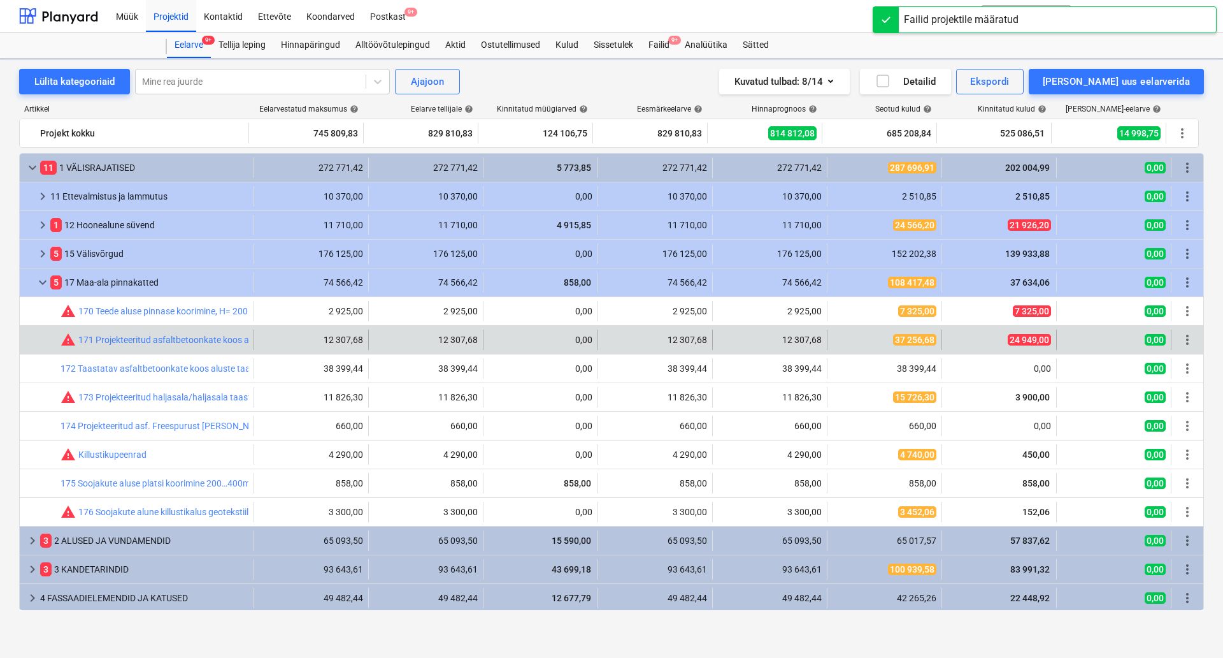
scroll to position [59, 0]
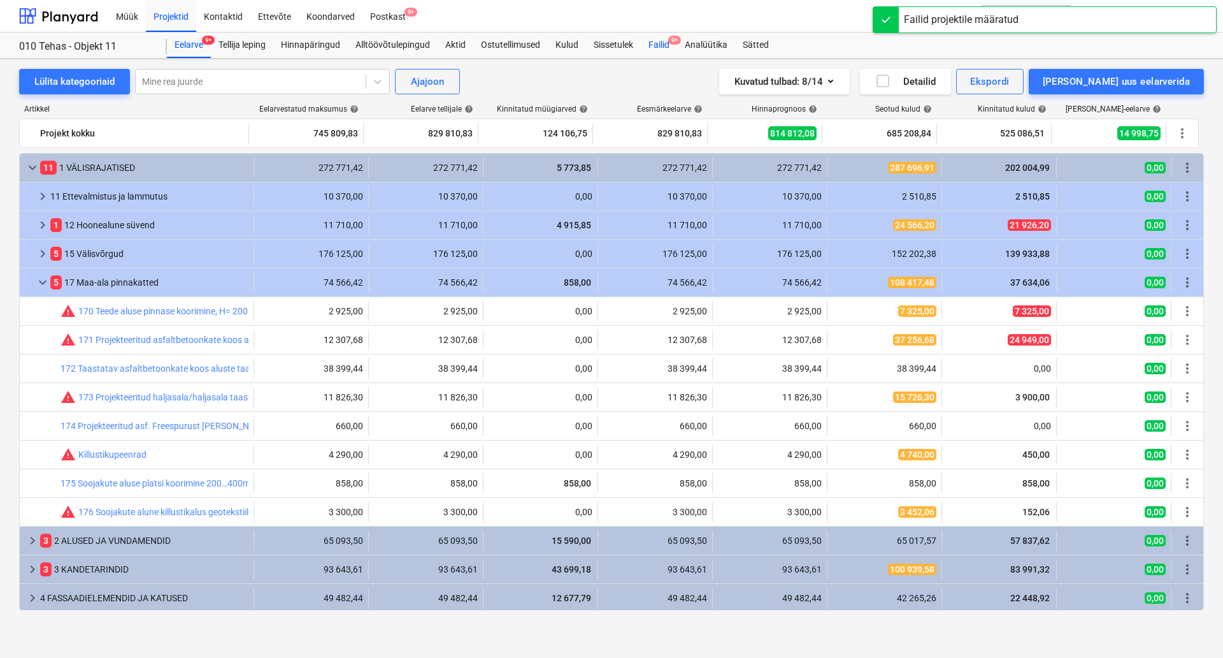
click at [652, 47] on div "Failid 9+" at bounding box center [659, 44] width 36 height 25
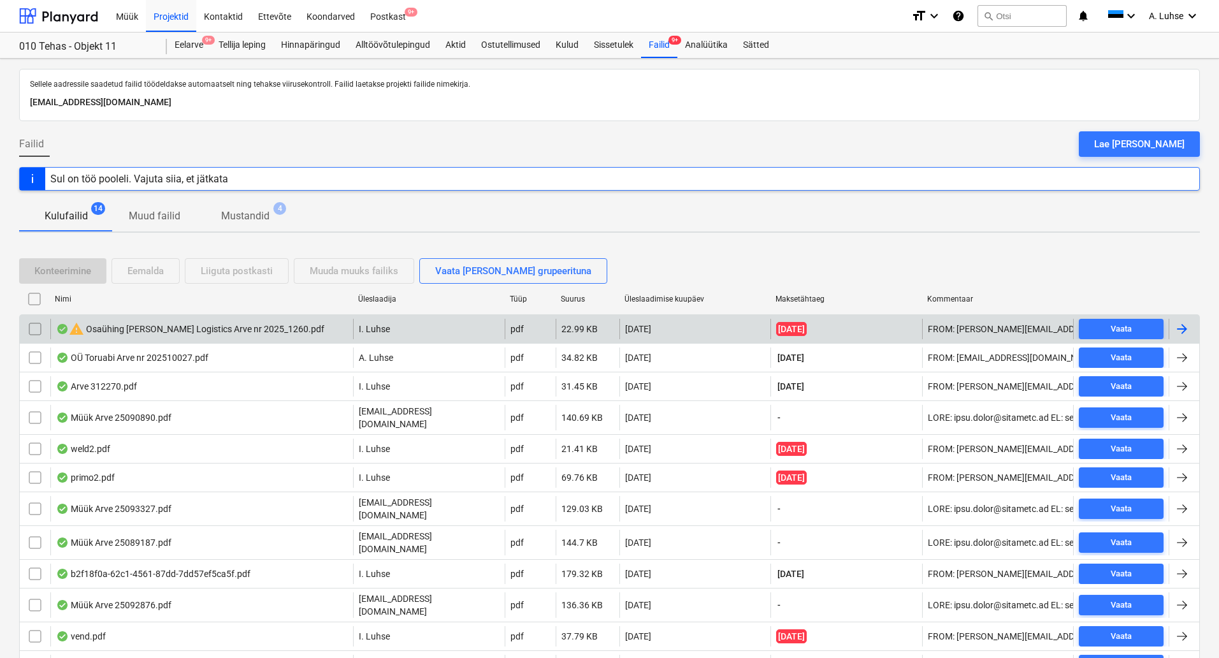
click at [215, 333] on div "warning Osaühing Kint Logistics Arve nr 2025_1260.pdf" at bounding box center [190, 328] width 268 height 15
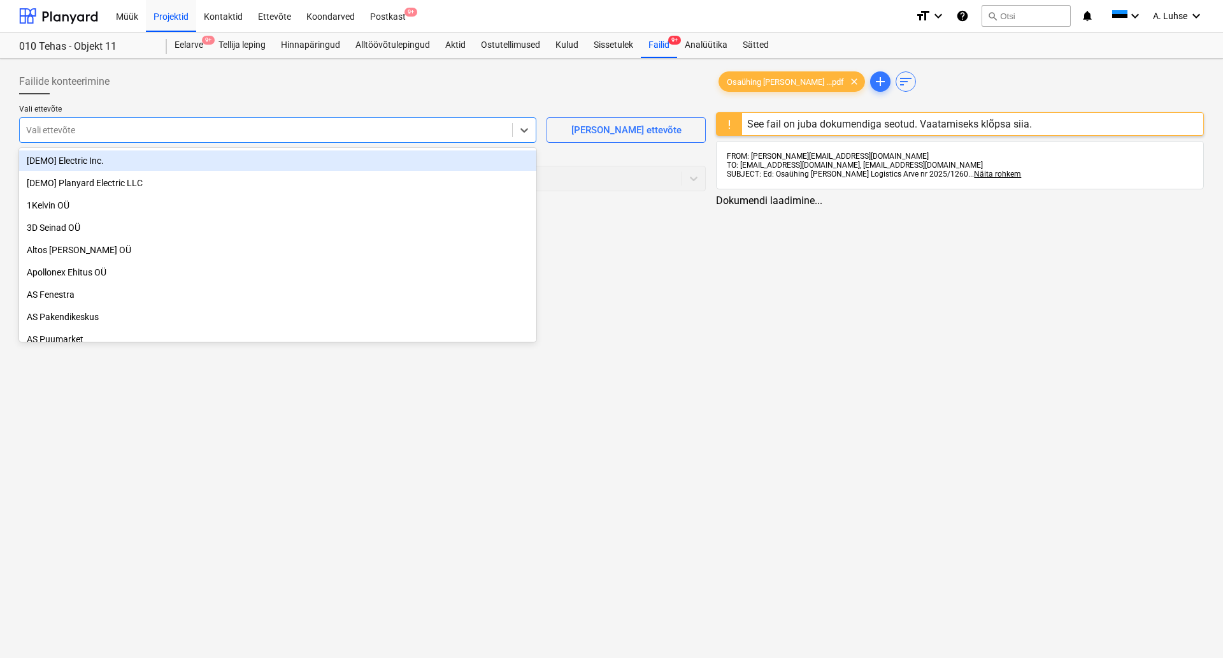
click at [457, 139] on div "Vali ettevõte" at bounding box center [266, 130] width 493 height 18
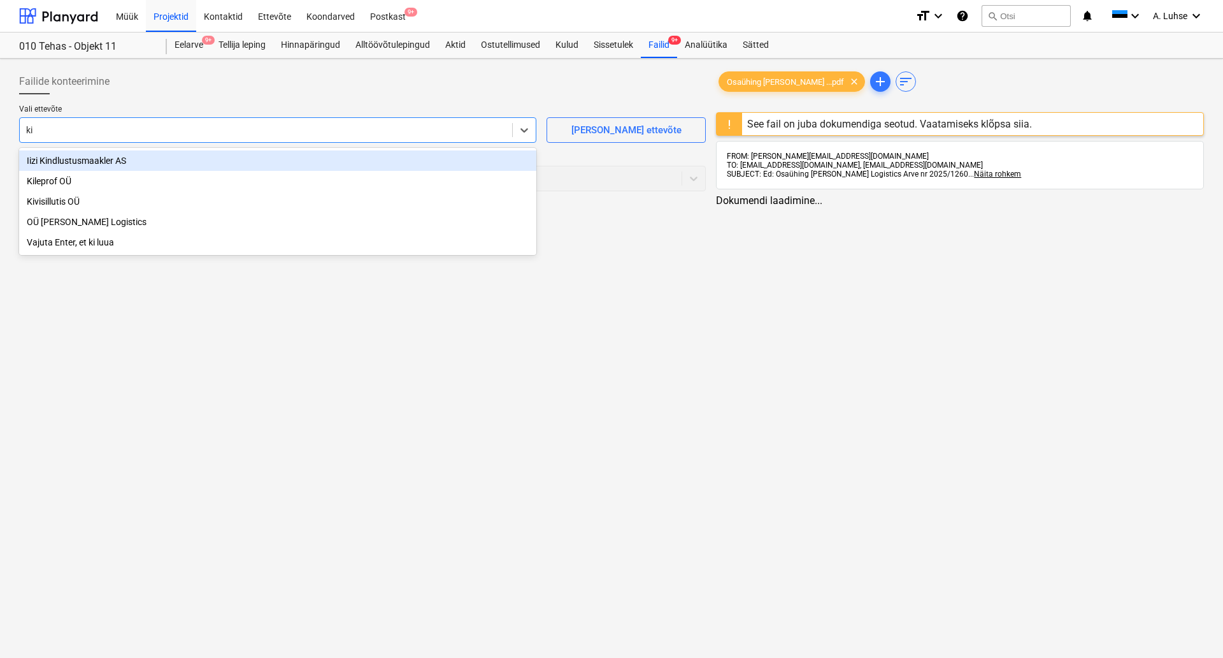
type input "kin"
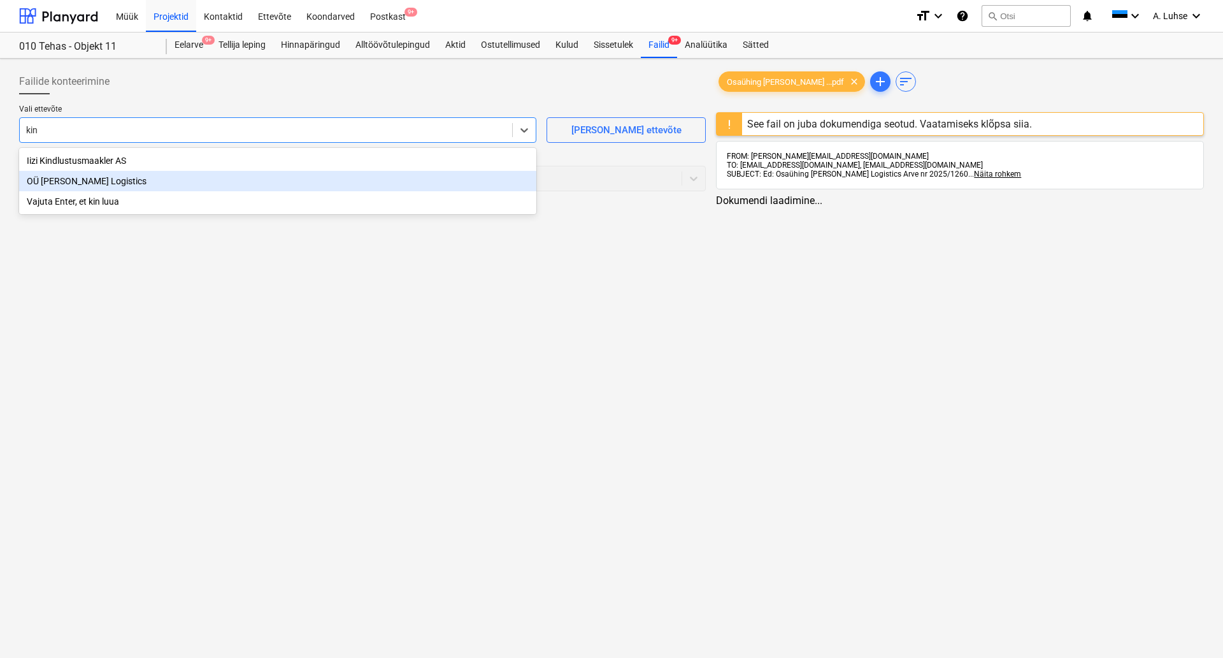
click at [351, 187] on div "OÜ Kint Logistics" at bounding box center [277, 181] width 517 height 20
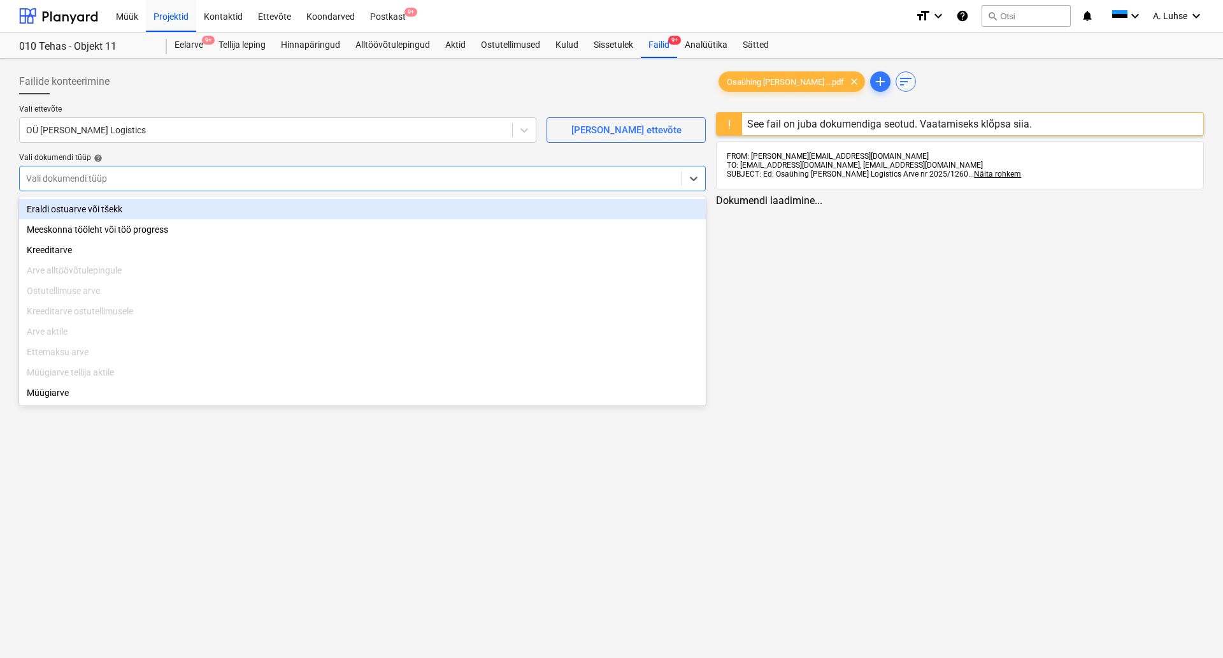
click at [433, 180] on div at bounding box center [350, 178] width 649 height 13
click at [466, 208] on div "Eraldi ostuarve või tšekk" at bounding box center [362, 209] width 687 height 20
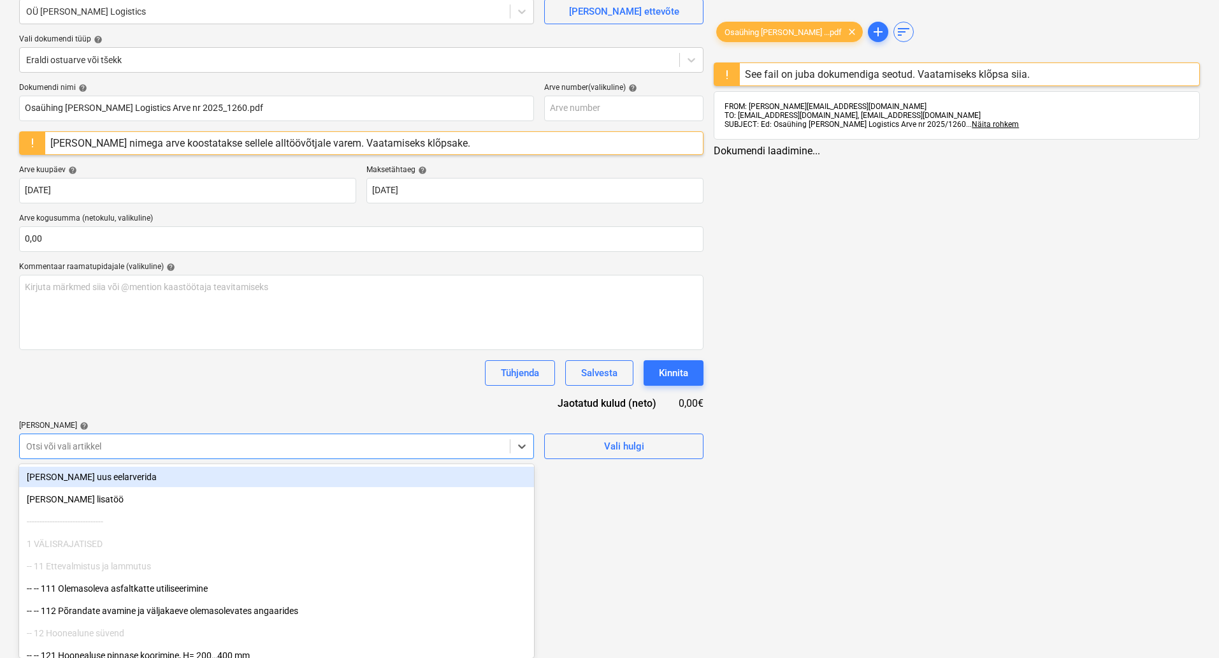
click at [299, 539] on body "Müük Projektid Kontaktid Ettevõte Koondarved Postkast 9+ format_size keyboard_a…" at bounding box center [609, 210] width 1219 height 658
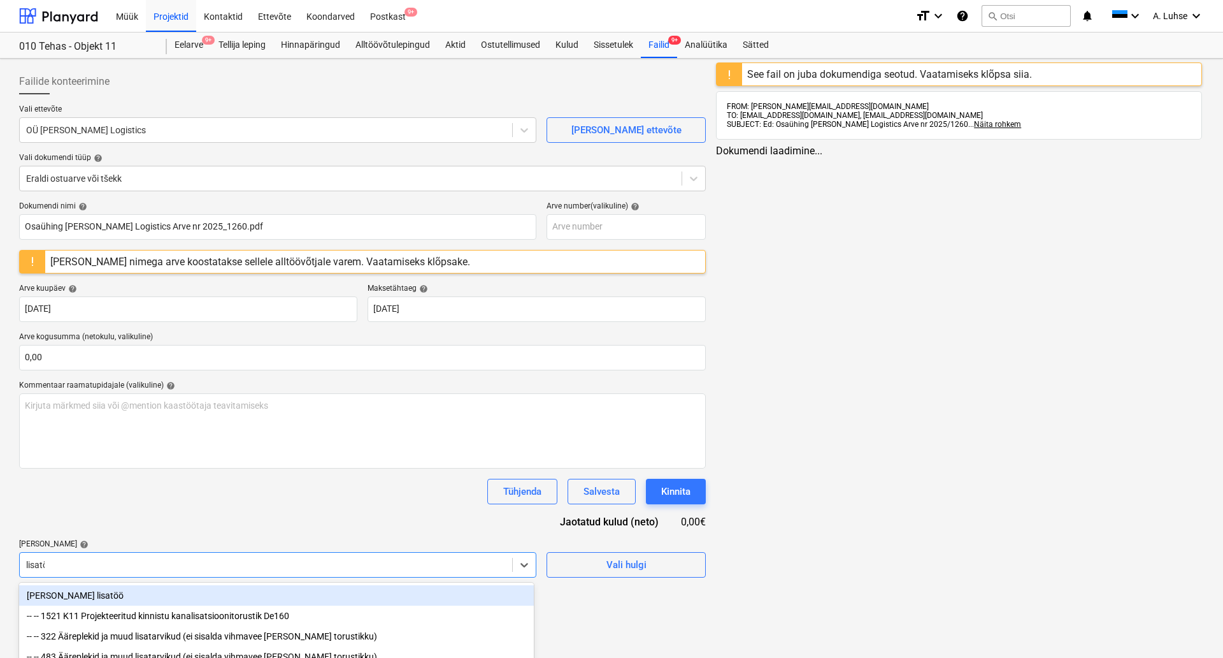
type input "lisatöö"
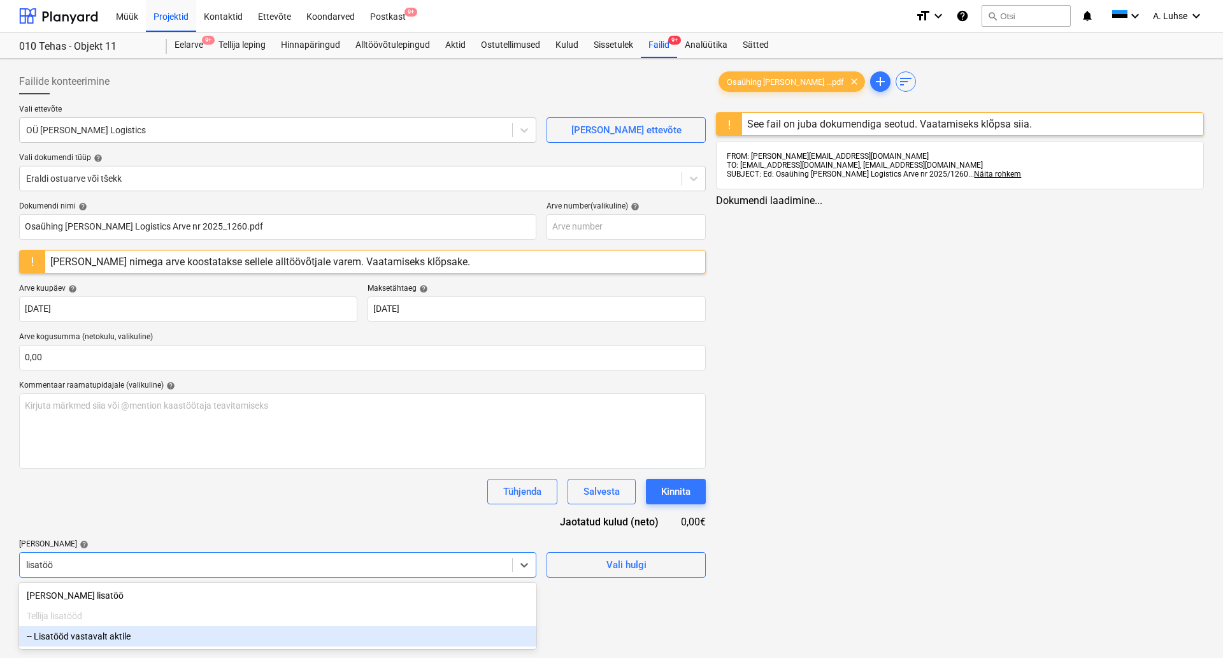
click at [140, 631] on div "-- Lisatööd vastavalt aktile" at bounding box center [277, 636] width 517 height 20
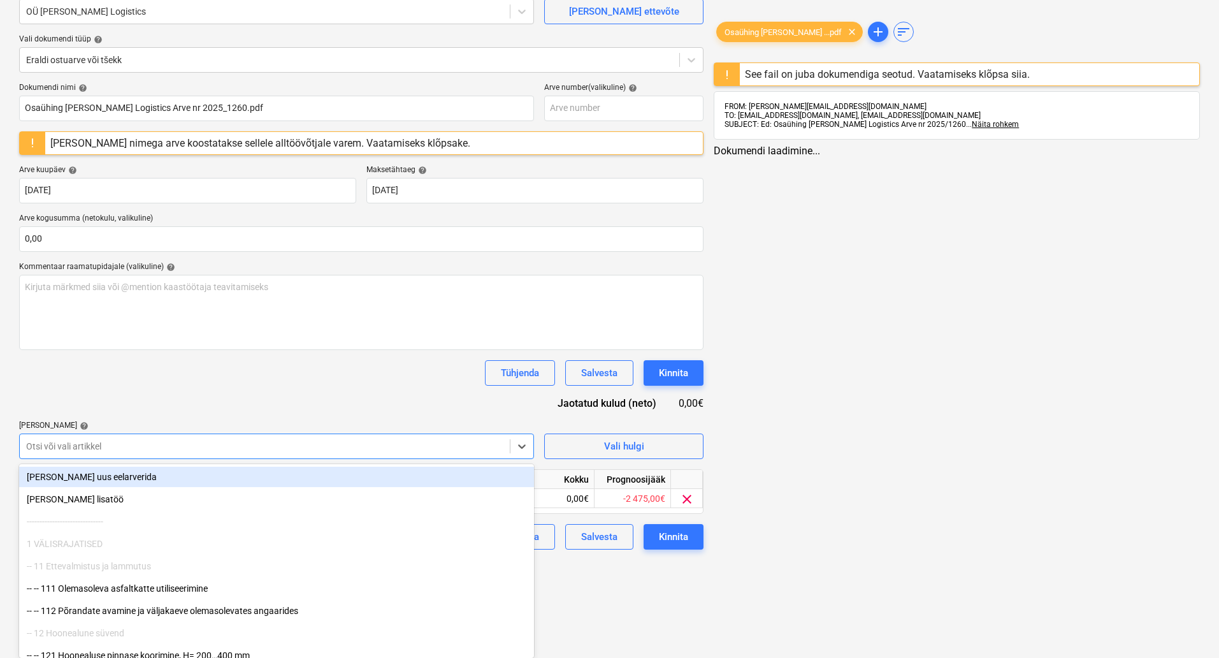
click at [790, 531] on div "Osaühing Kint ...pdf clear add sort See fail on juba dokumendiga seotud. Vaatam…" at bounding box center [957, 249] width 496 height 609
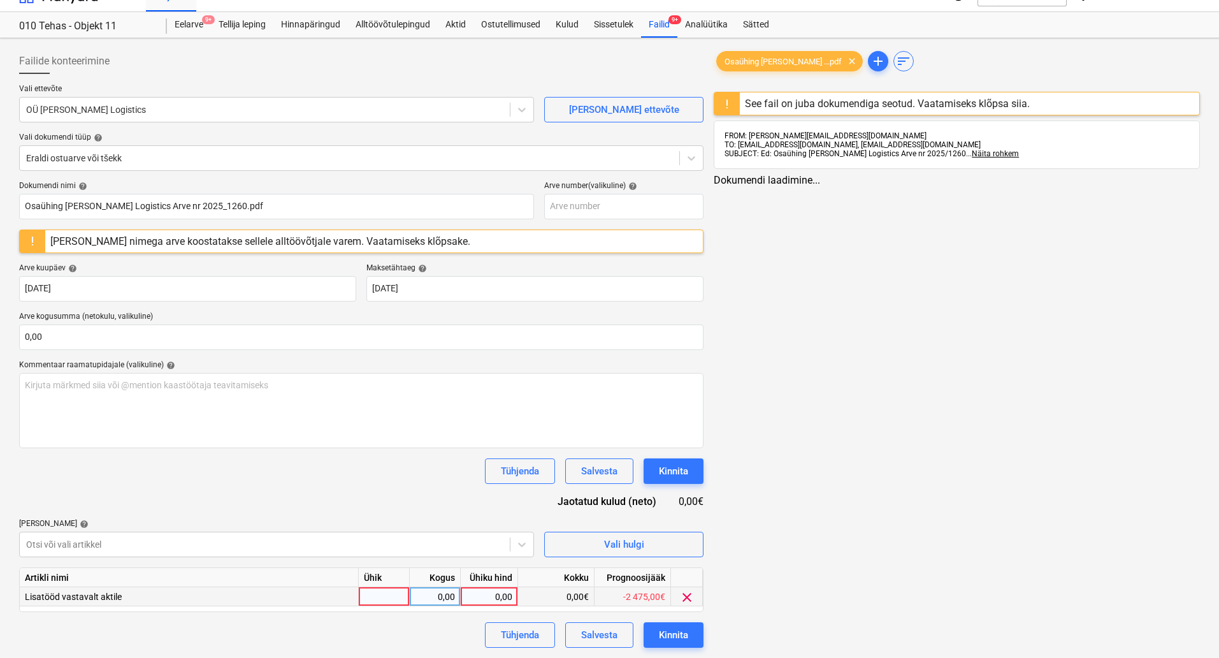
click at [367, 596] on div at bounding box center [384, 596] width 51 height 19
click at [765, 55] on div "Osaühing Kint ...pdf clear" at bounding box center [789, 61] width 147 height 20
click at [386, 601] on div at bounding box center [384, 596] width 51 height 19
type input "kompl"
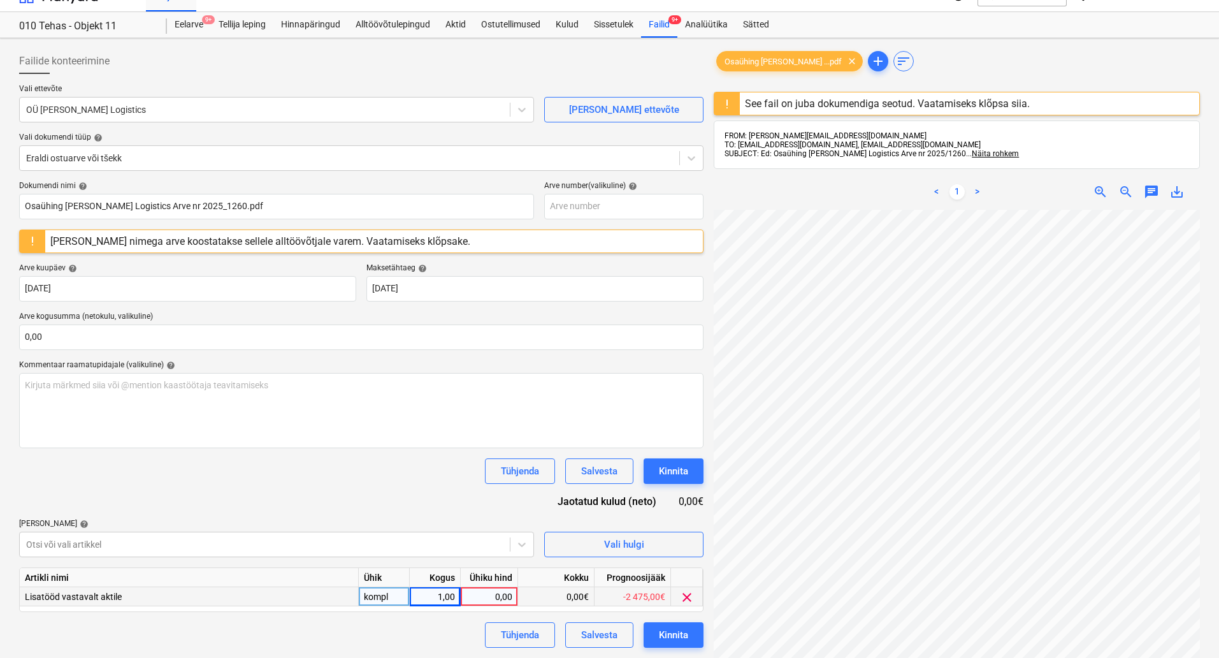
click at [482, 590] on div "0,00" at bounding box center [489, 596] width 47 height 19
type input "125"
click at [681, 640] on div "Kinnita" at bounding box center [673, 634] width 29 height 17
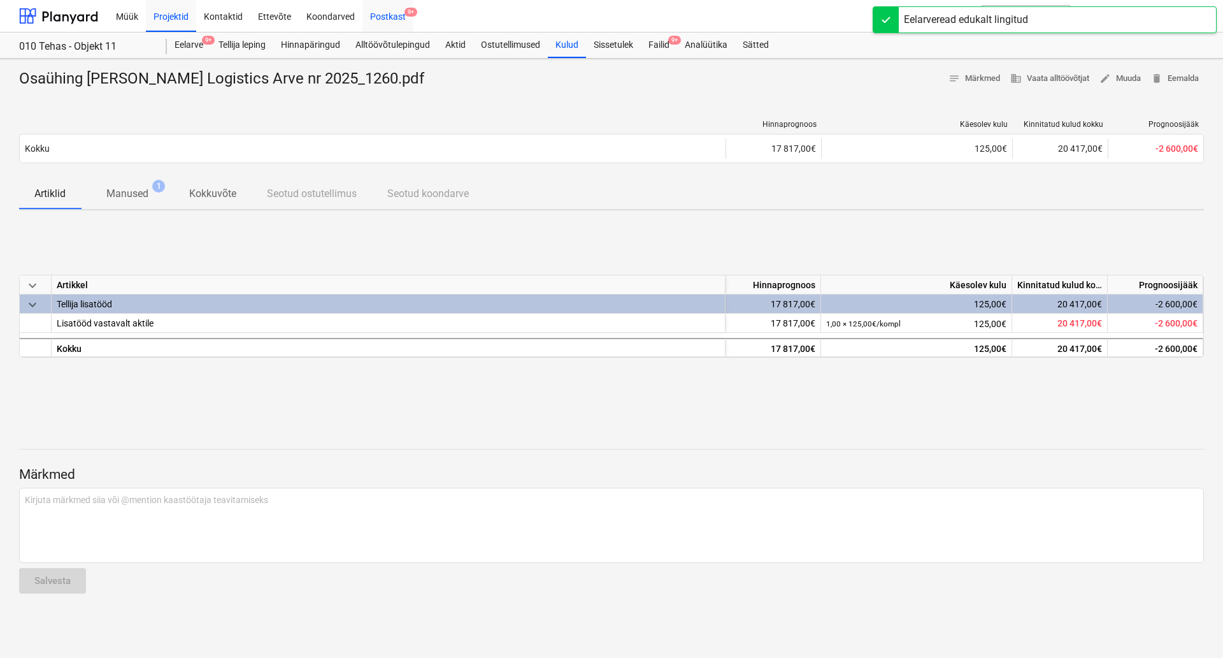
click at [387, 19] on div "Postkast 9+" at bounding box center [388, 15] width 51 height 32
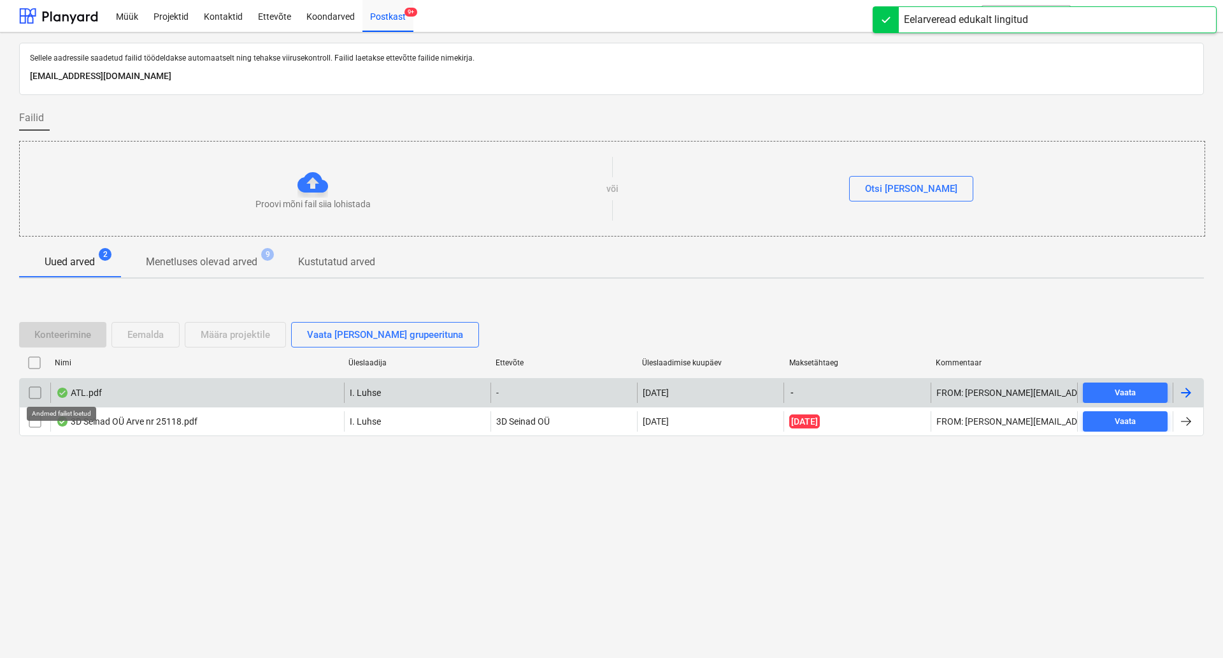
click at [66, 394] on div at bounding box center [62, 392] width 13 height 10
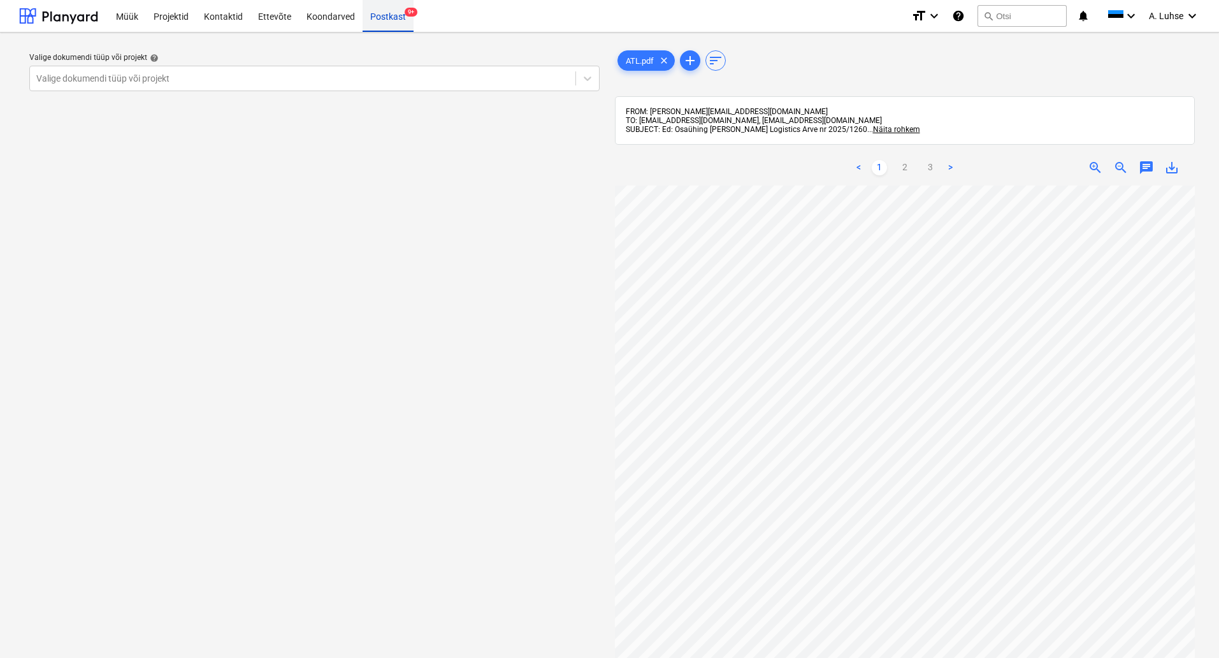
click at [385, 7] on div "Postkast 9+" at bounding box center [388, 15] width 51 height 32
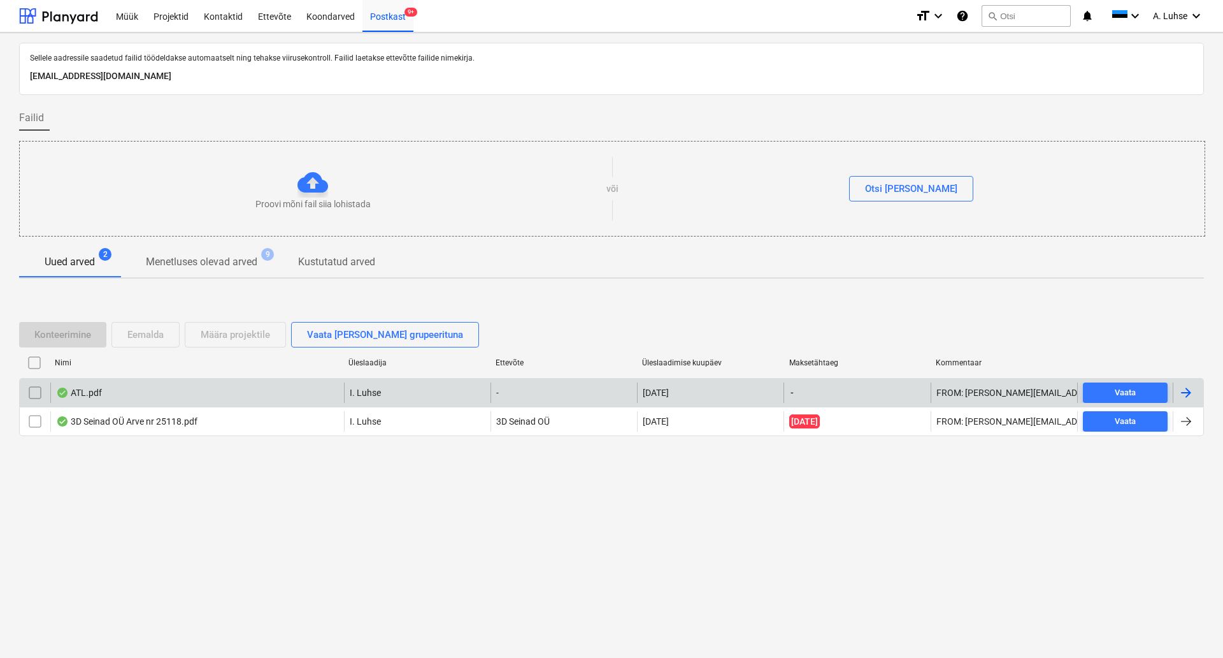
click at [31, 390] on input "checkbox" at bounding box center [35, 392] width 20 height 20
click at [157, 342] on div "Eemalda" at bounding box center [145, 334] width 36 height 17
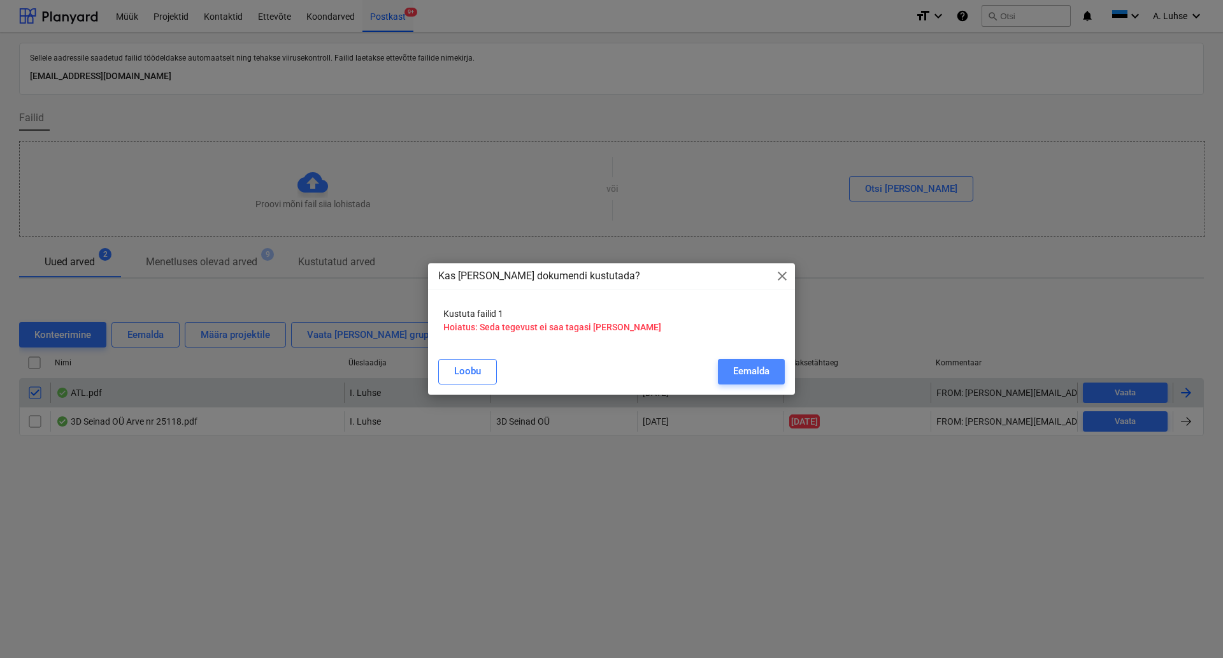
click at [760, 378] on div "Eemalda" at bounding box center [751, 371] width 36 height 17
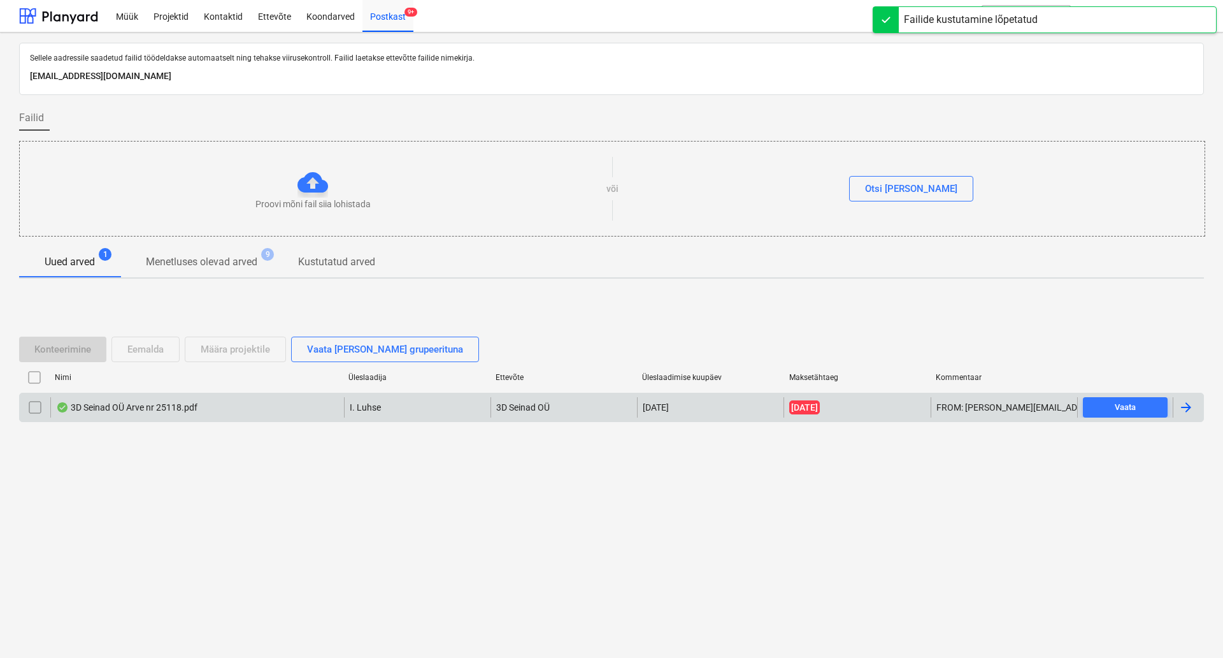
click at [187, 410] on div "3D Seinad OÜ Arve nr 25118.pdf" at bounding box center [126, 407] width 141 height 10
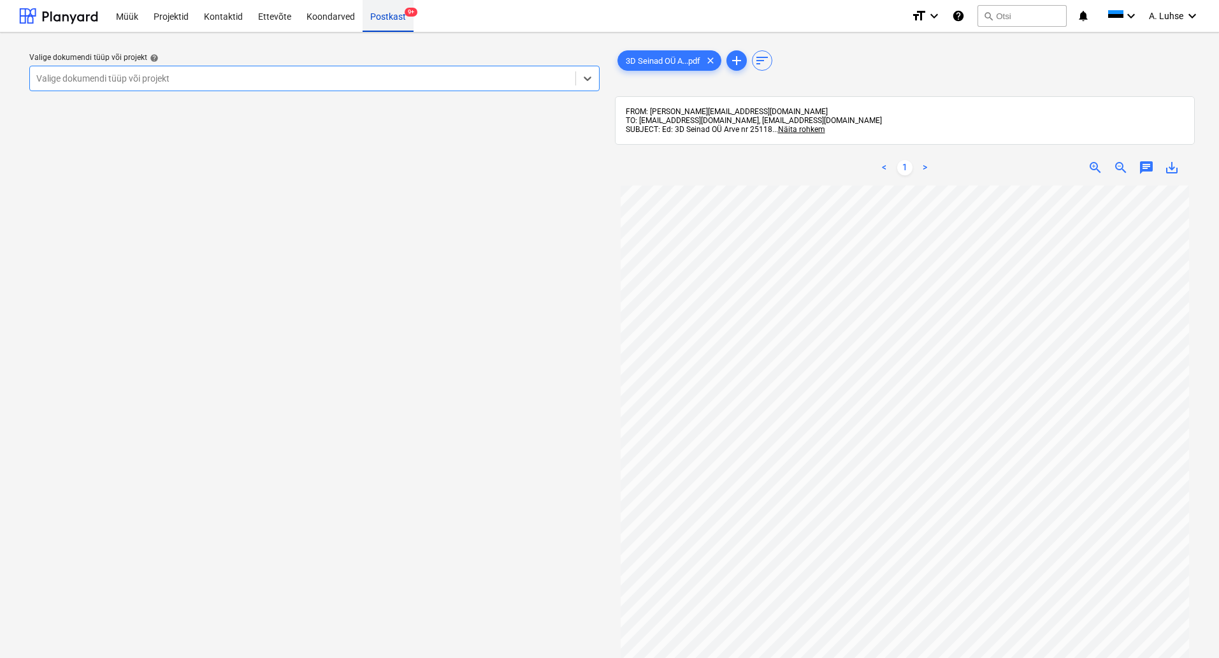
click at [394, 20] on div "Postkast 9+" at bounding box center [388, 15] width 51 height 32
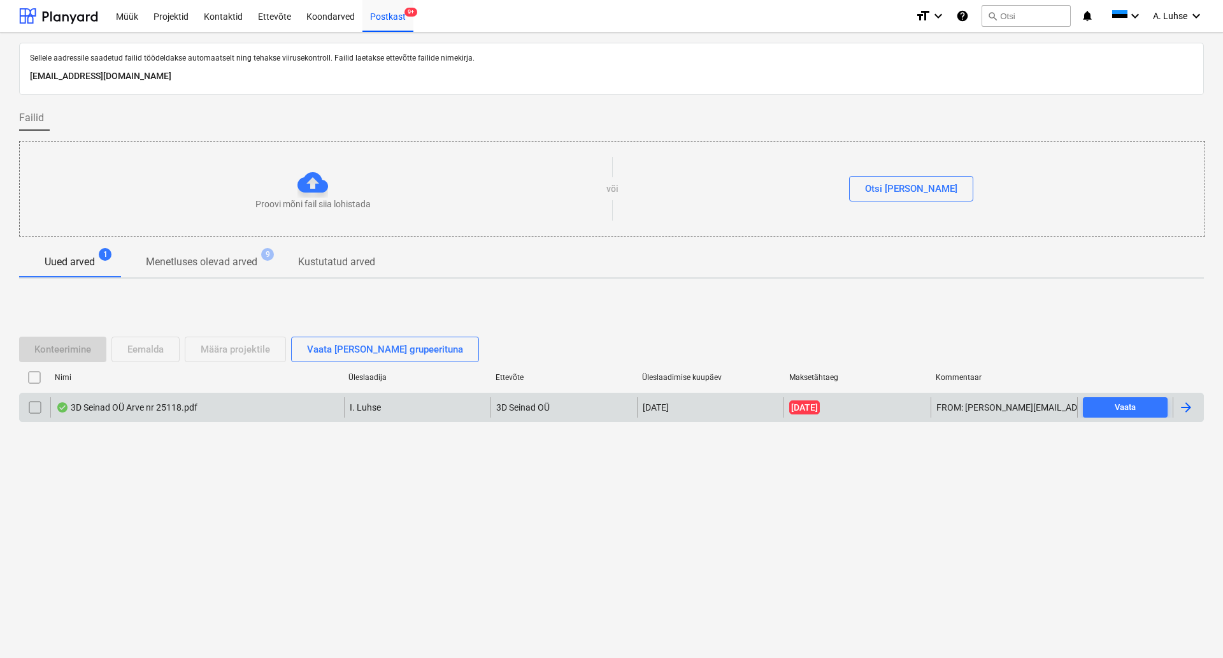
click at [29, 409] on input "checkbox" at bounding box center [35, 407] width 20 height 20
click at [157, 352] on div "Eemalda" at bounding box center [145, 349] width 36 height 17
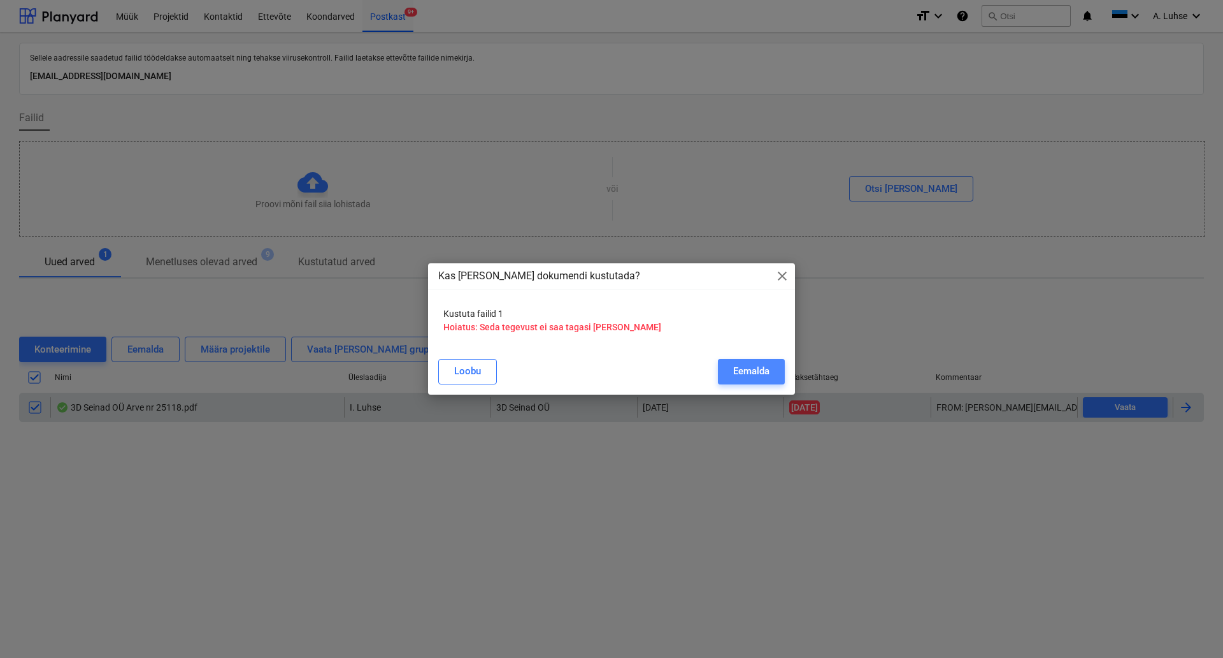
click at [739, 373] on div "Eemalda" at bounding box center [751, 371] width 36 height 17
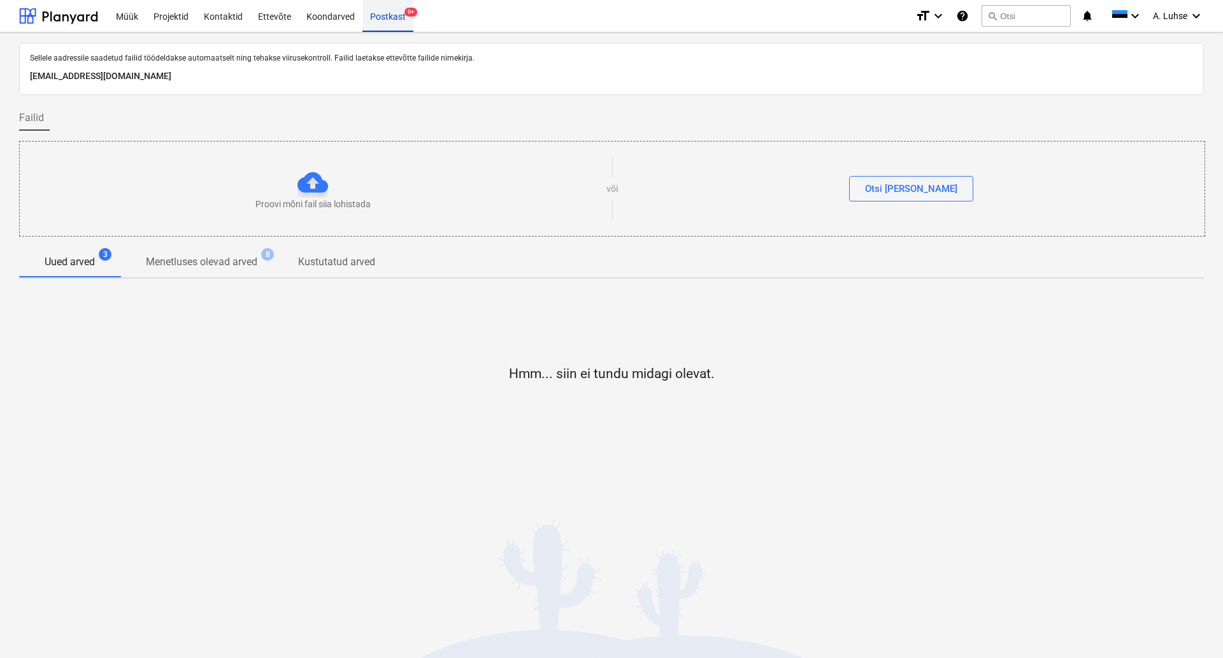
click at [409, 14] on span "9+" at bounding box center [411, 12] width 13 height 9
click at [389, 25] on div "Postkast 9+" at bounding box center [388, 15] width 51 height 32
click at [119, 15] on div "Müük" at bounding box center [127, 15] width 38 height 32
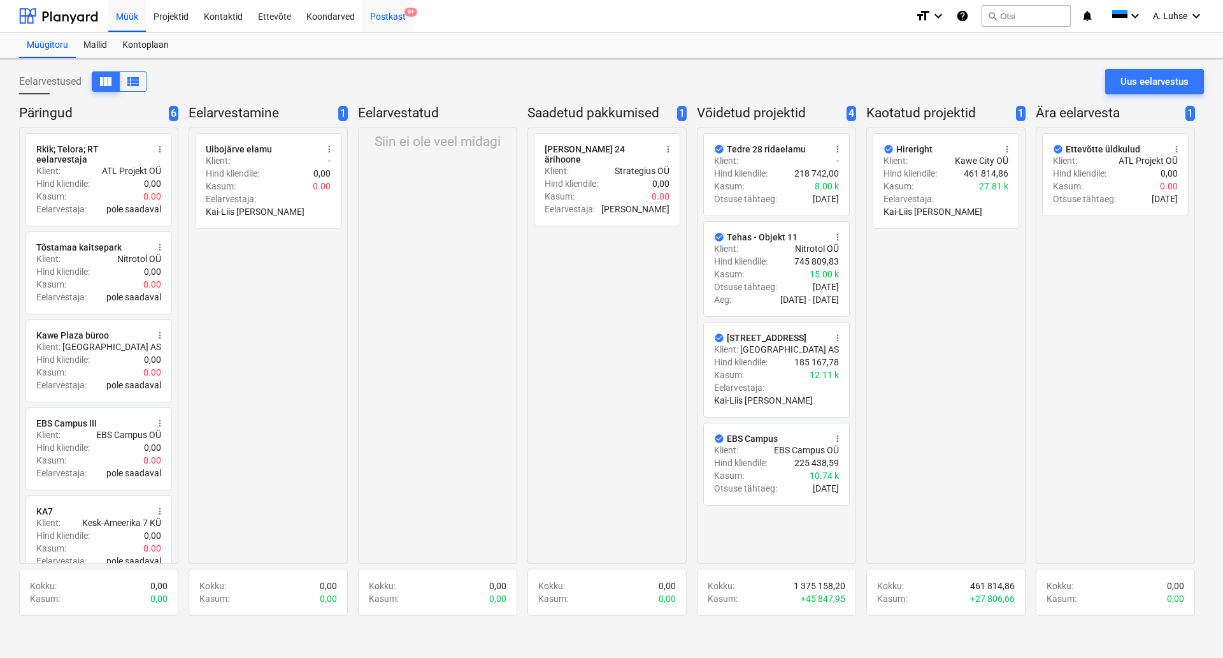
click at [394, 15] on div "Postkast 9+" at bounding box center [388, 15] width 51 height 32
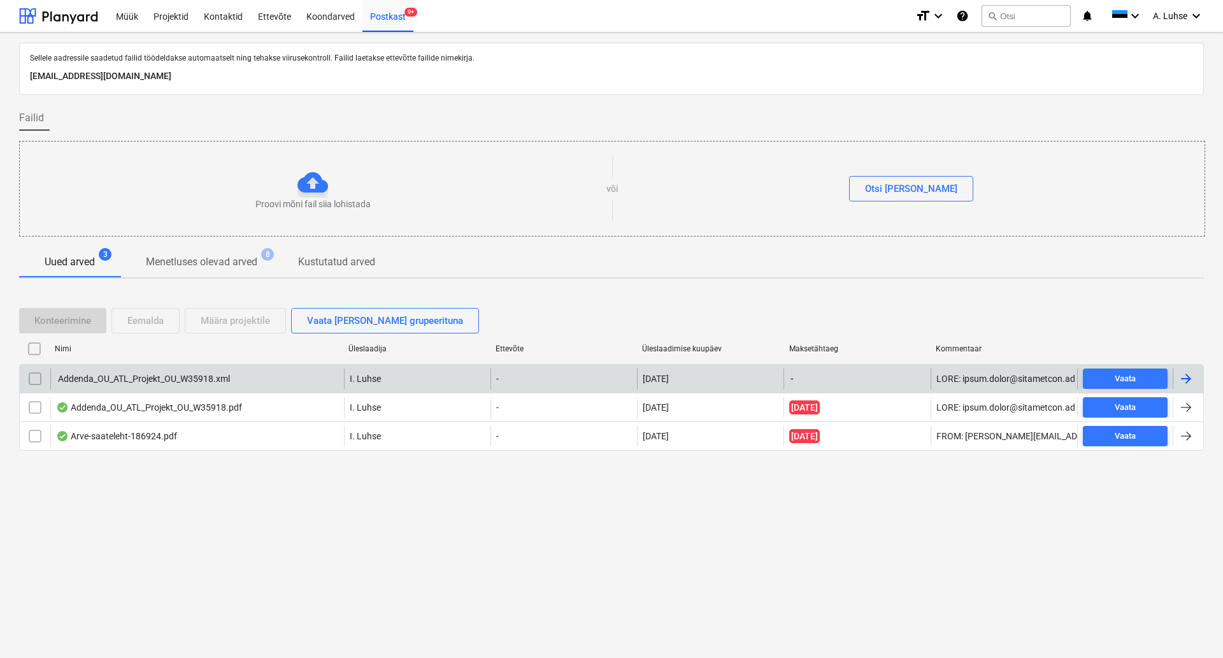
click at [37, 379] on input "checkbox" at bounding box center [35, 378] width 20 height 20
click at [139, 326] on div "Eemalda" at bounding box center [145, 320] width 36 height 17
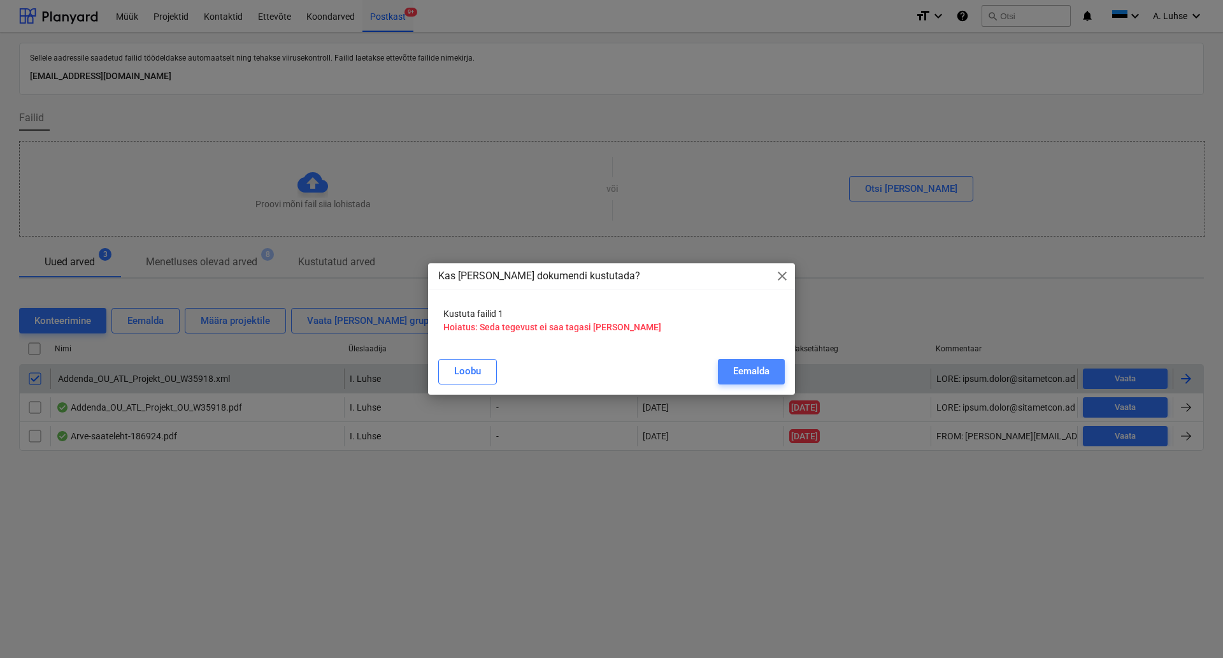
drag, startPoint x: 744, startPoint y: 364, endPoint x: 732, endPoint y: 370, distance: 13.4
click at [745, 364] on div "Eemalda" at bounding box center [751, 371] width 36 height 17
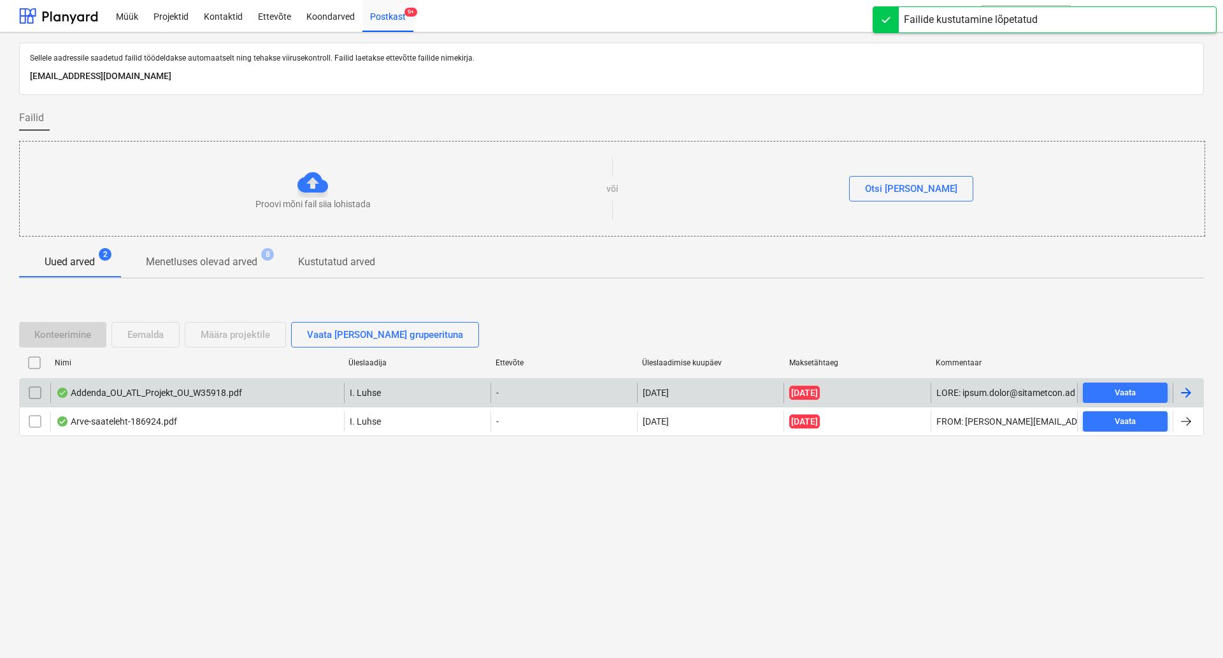
click at [34, 398] on input "checkbox" at bounding box center [35, 392] width 20 height 20
click at [219, 338] on div "Määra projektile" at bounding box center [235, 334] width 69 height 17
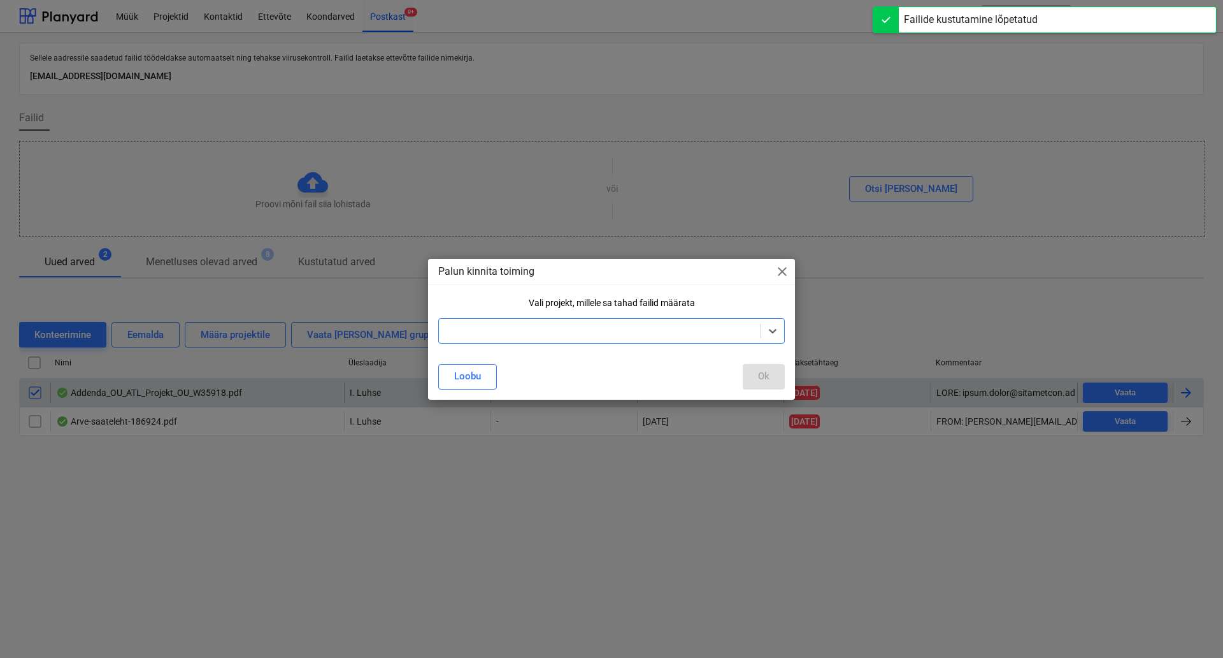
click at [503, 335] on div at bounding box center [599, 330] width 309 height 13
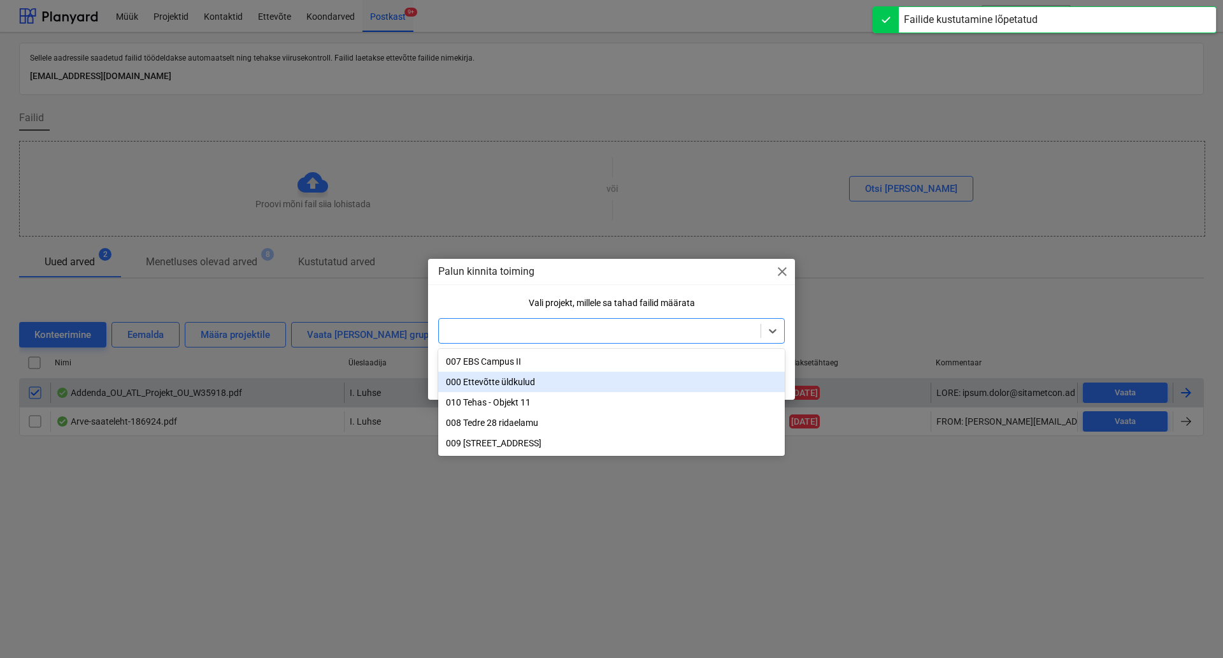
click at [504, 380] on div "000 Ettevõtte üldkulud" at bounding box center [611, 381] width 347 height 20
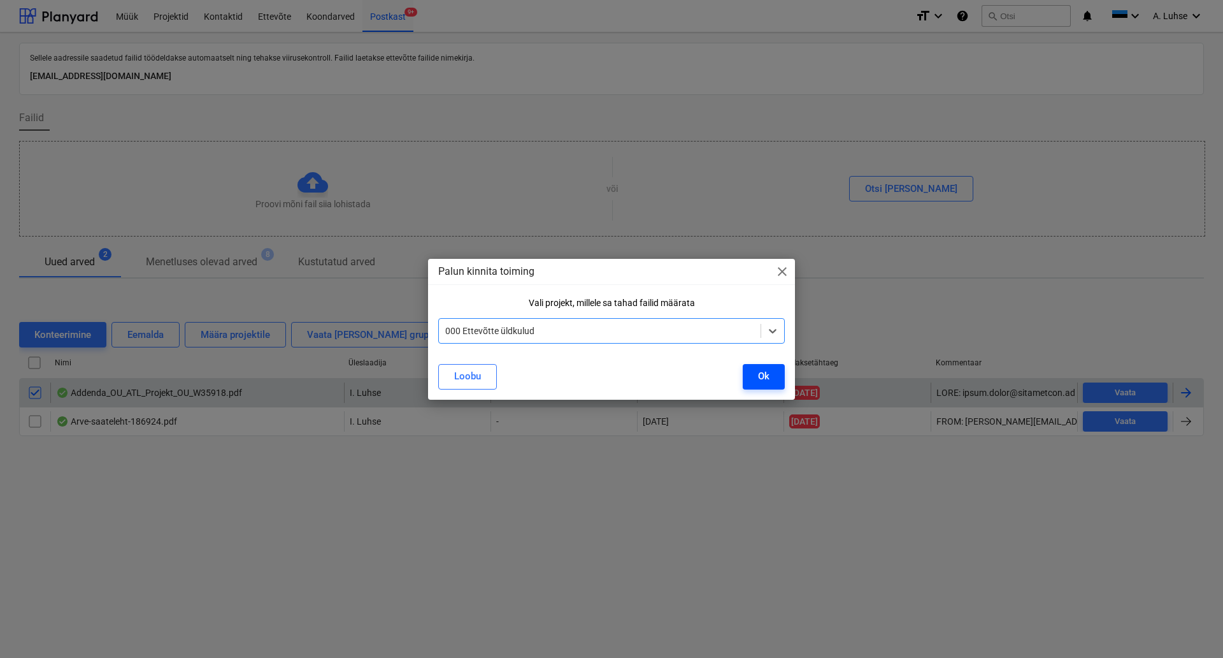
click at [770, 377] on button "Ok" at bounding box center [764, 376] width 42 height 25
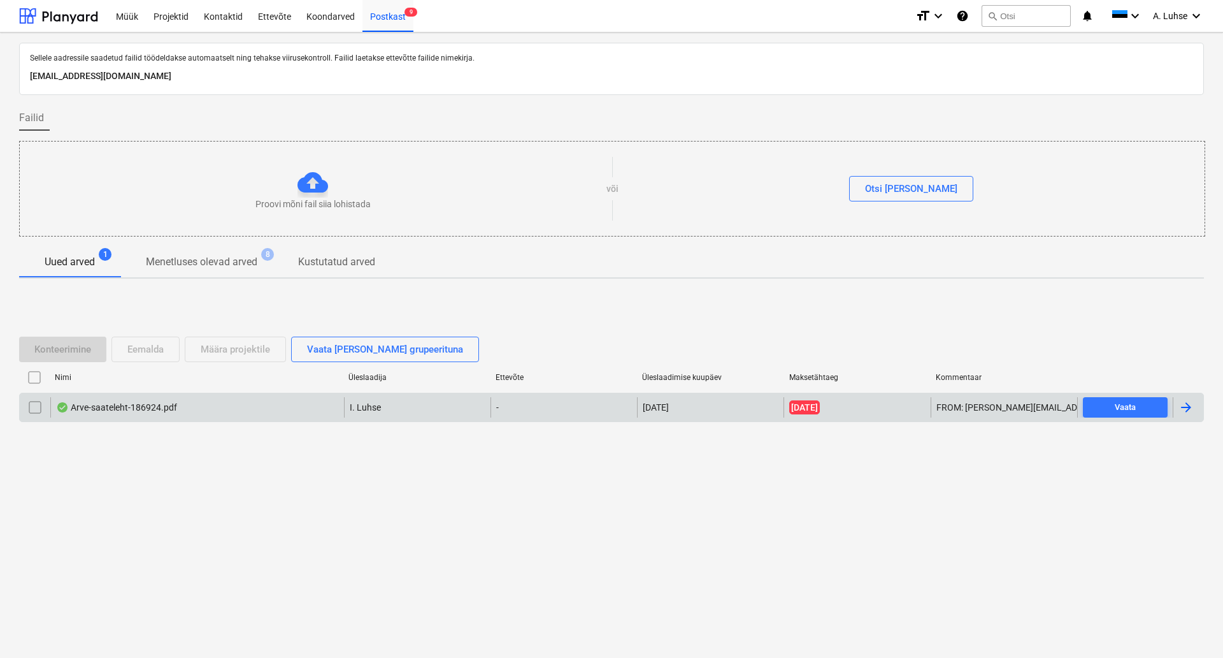
click at [203, 417] on div "Arve-saateleht-186924.pdf I. Luhse - 09.10.2025 28.05.2025 FROM: allan.luhse@at…" at bounding box center [611, 406] width 1185 height 29
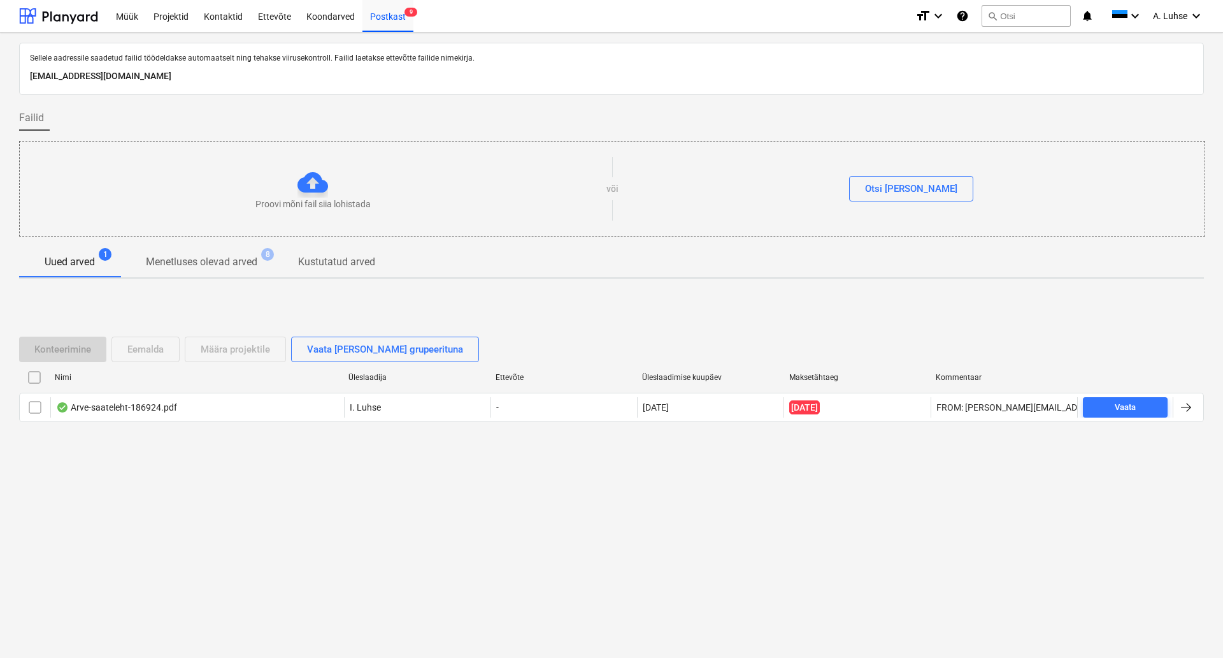
click at [182, 409] on div "Arve-saateleht-186924.pdf" at bounding box center [197, 407] width 294 height 20
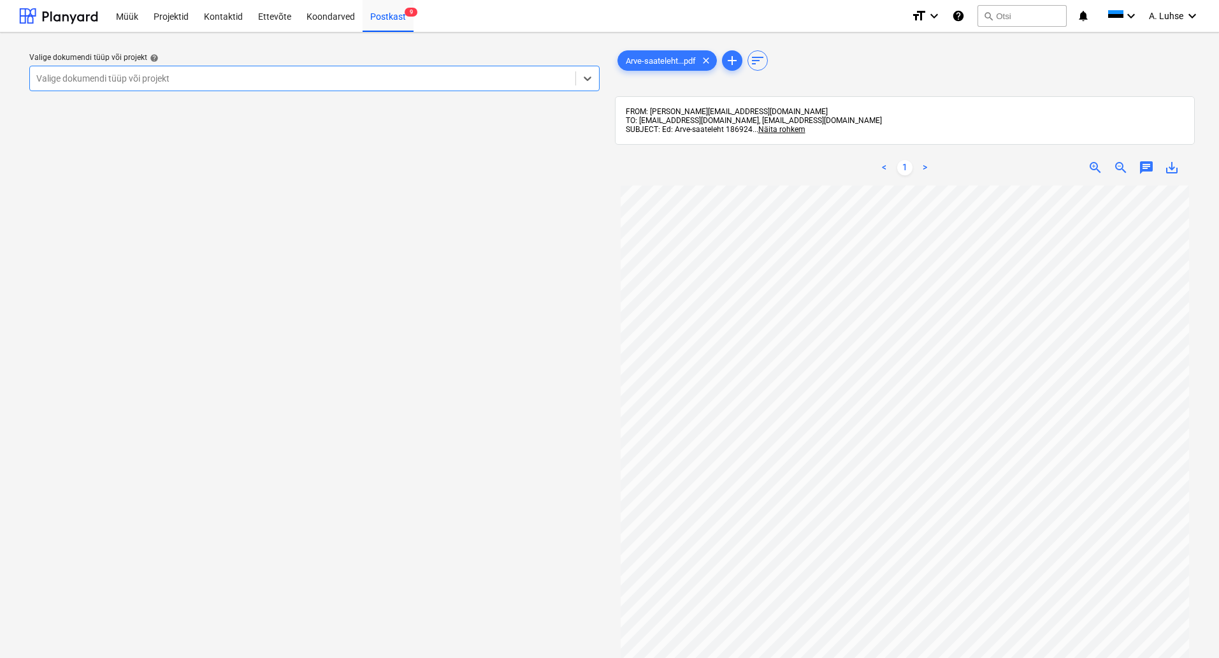
click at [393, 82] on div at bounding box center [302, 78] width 533 height 13
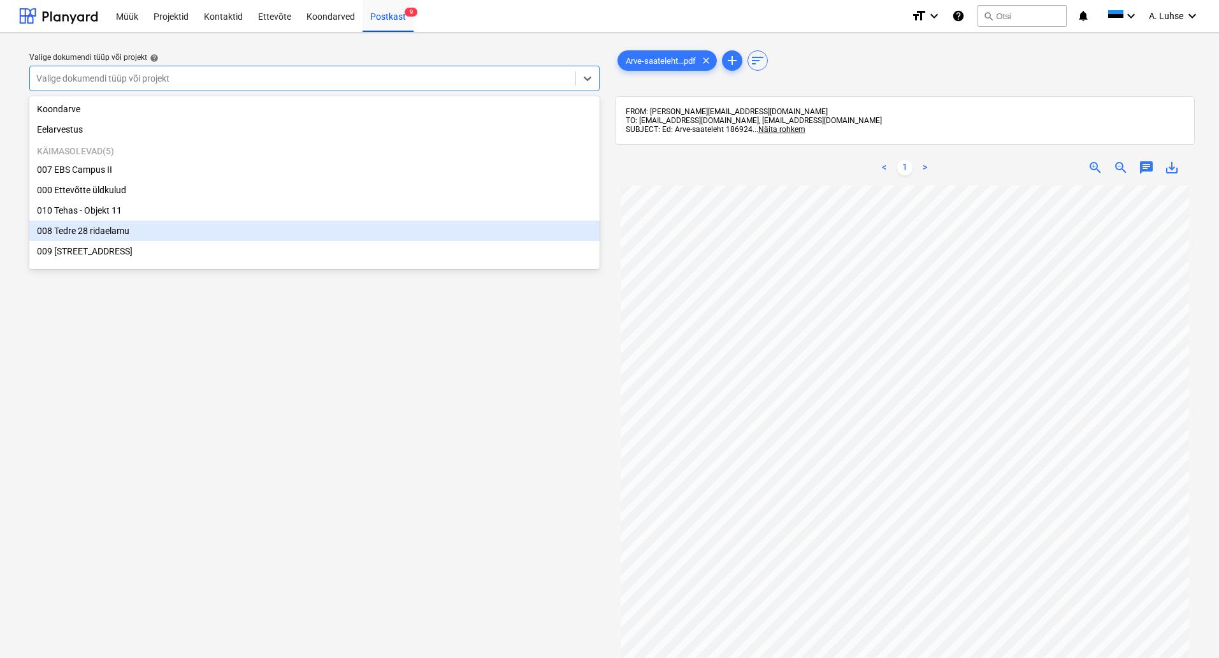
click at [300, 238] on div "008 Tedre 28 ridaelamu" at bounding box center [314, 230] width 570 height 20
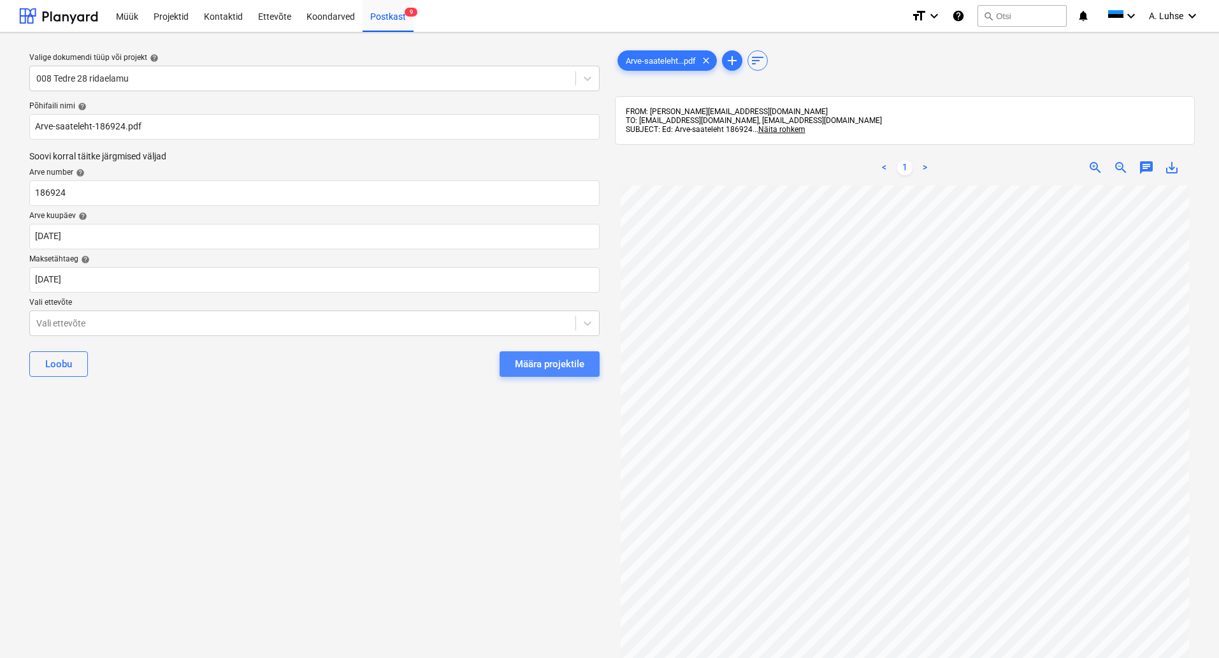
click at [549, 375] on button "Määra projektile" at bounding box center [550, 363] width 100 height 25
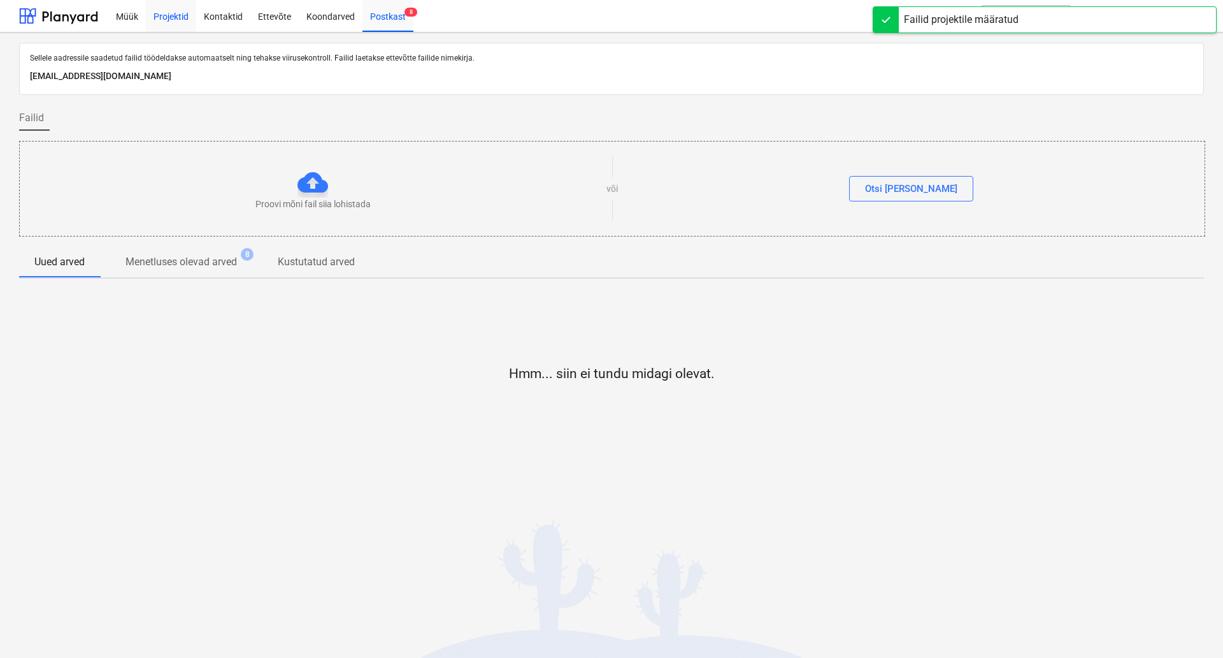
click at [159, 16] on div "Projektid" at bounding box center [171, 15] width 50 height 32
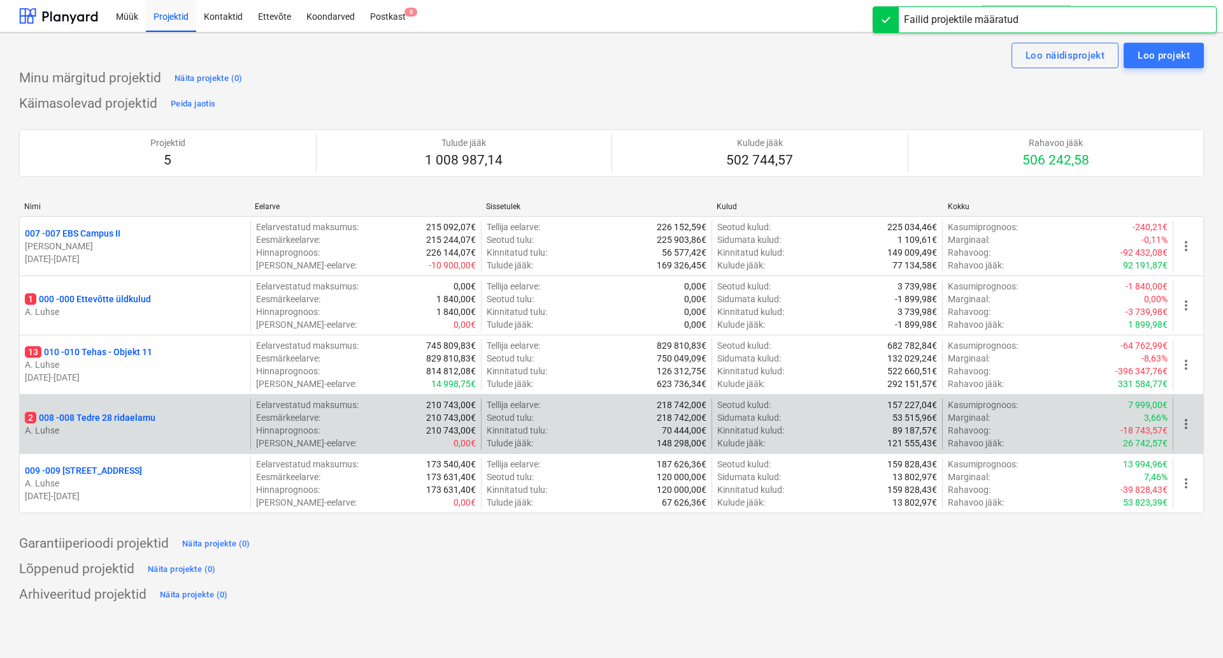
click at [113, 417] on p "2 008 - 008 Tedre 28 ridaelamu" at bounding box center [90, 417] width 131 height 13
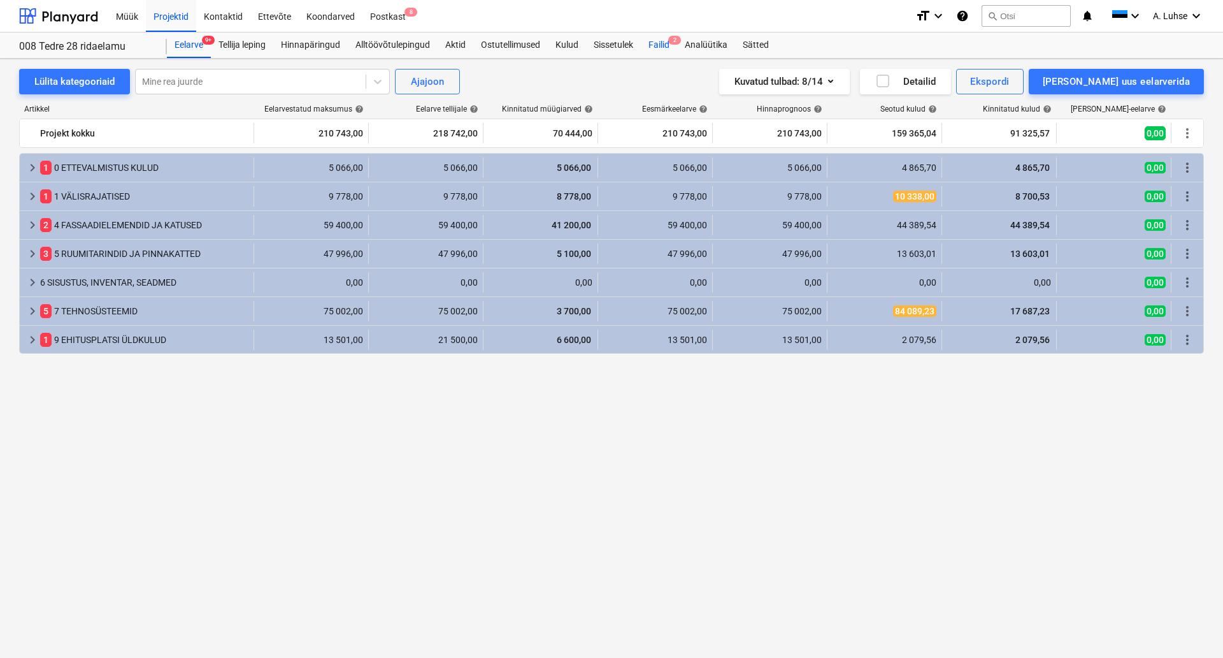
click at [658, 48] on div "Failid 2" at bounding box center [659, 44] width 36 height 25
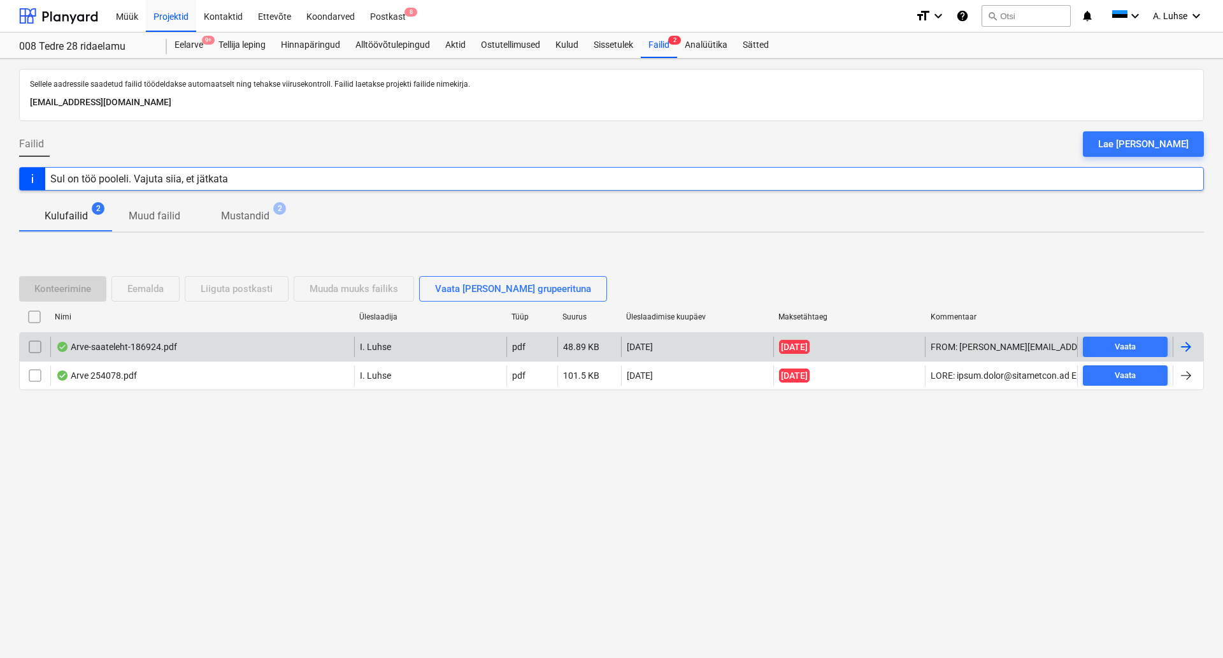
click at [168, 356] on div "Arve-saateleht-186924.pdf" at bounding box center [202, 346] width 304 height 20
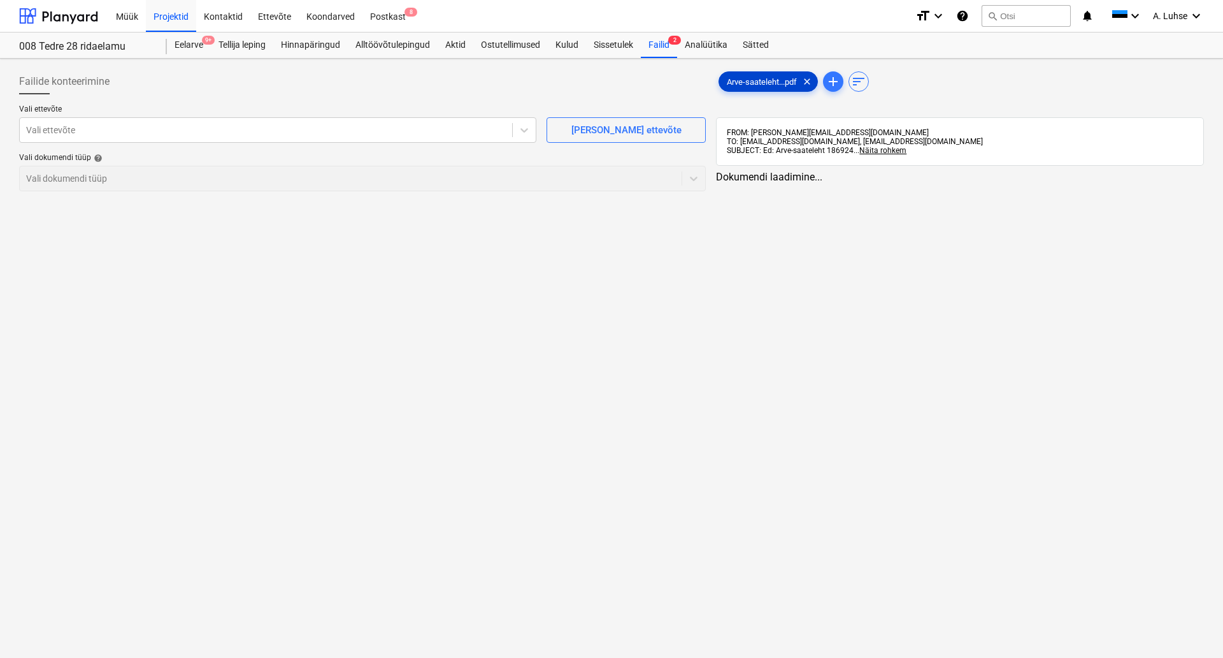
click at [786, 80] on span "Arve-saateleht...pdf" at bounding box center [761, 82] width 85 height 10
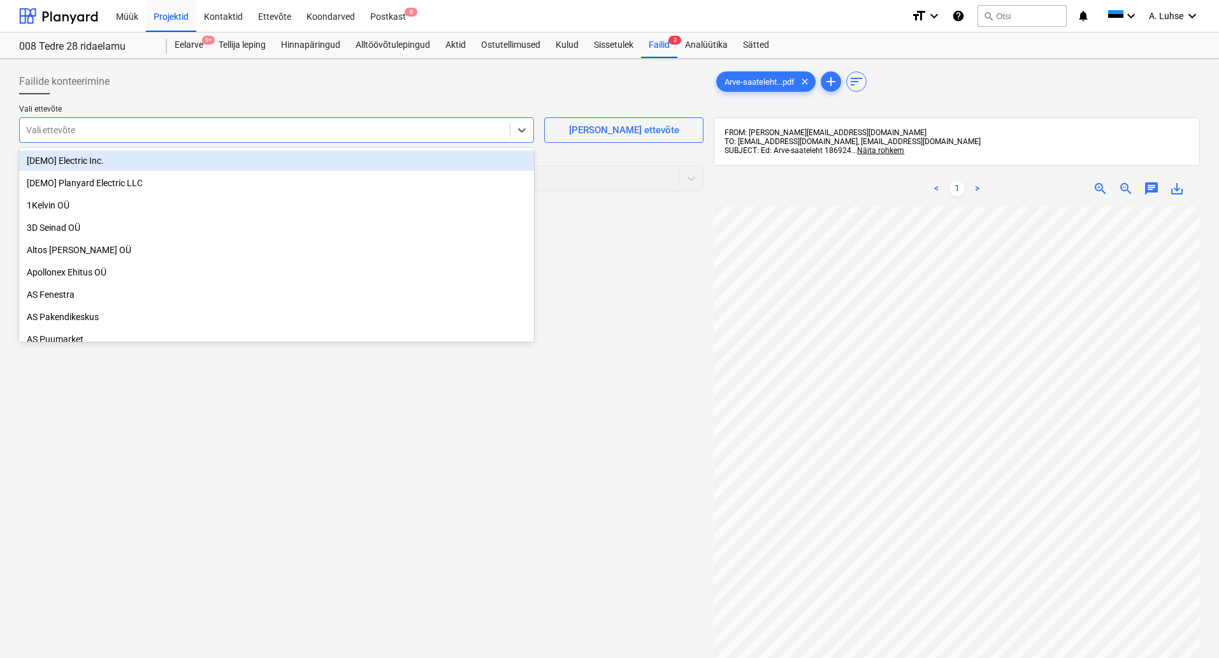
click at [450, 137] on div "Vali ettevõte" at bounding box center [265, 130] width 490 height 18
type input "<"
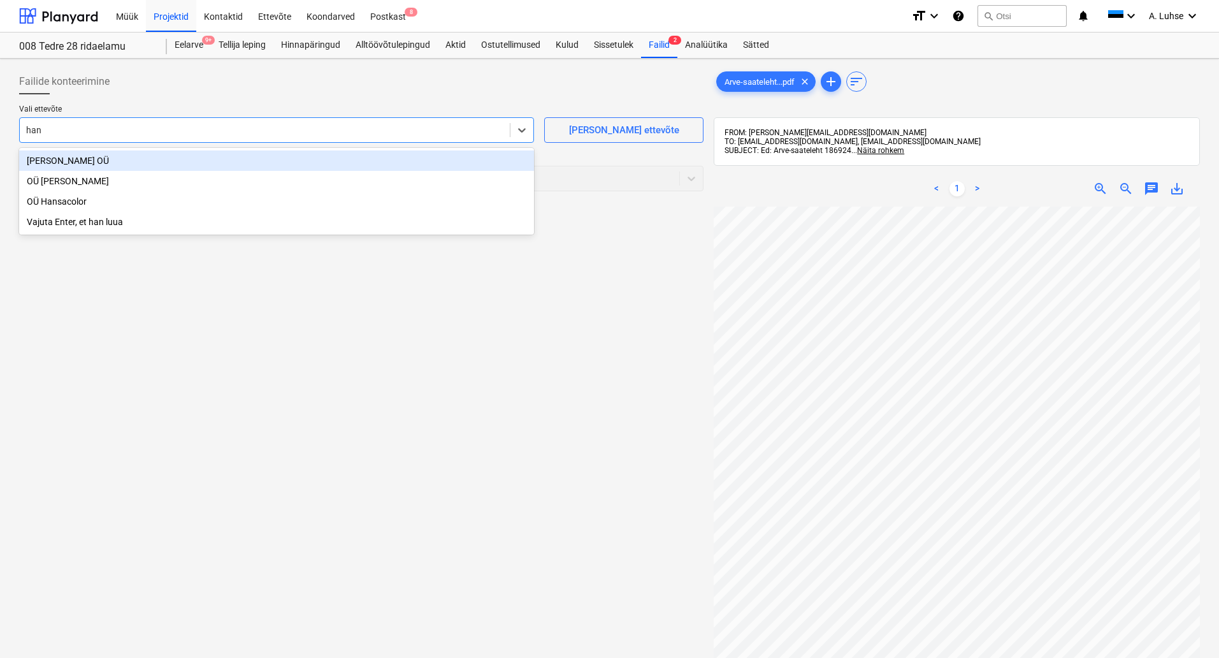
type input "hans"
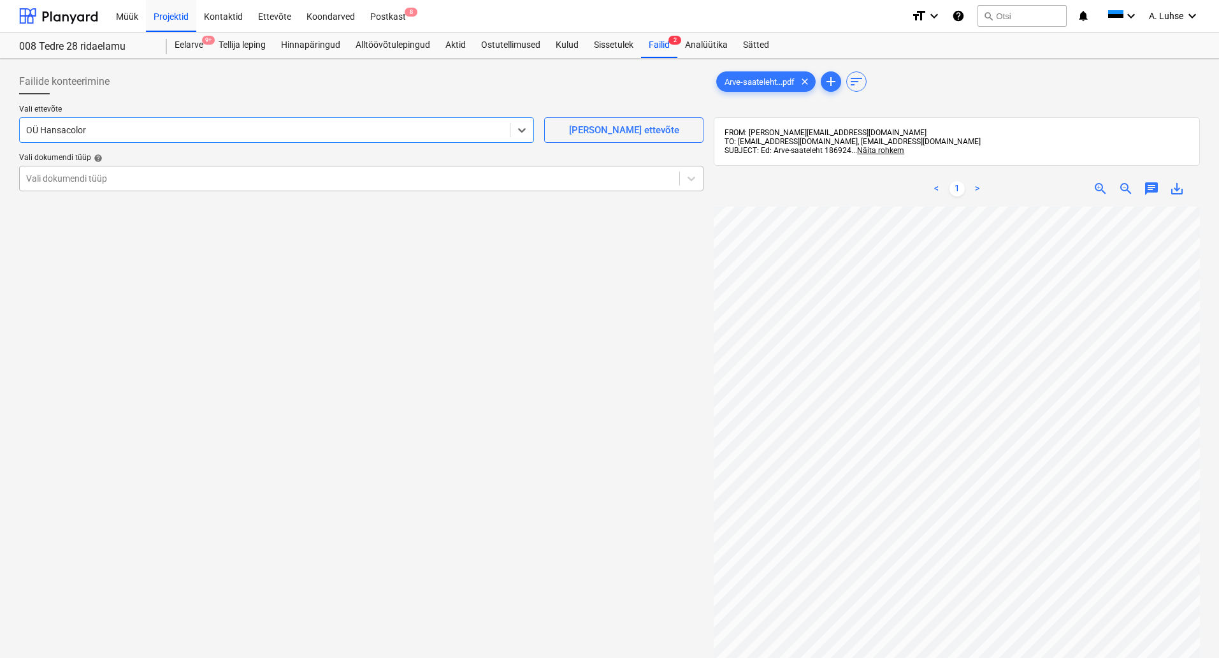
click at [412, 179] on div at bounding box center [349, 178] width 647 height 13
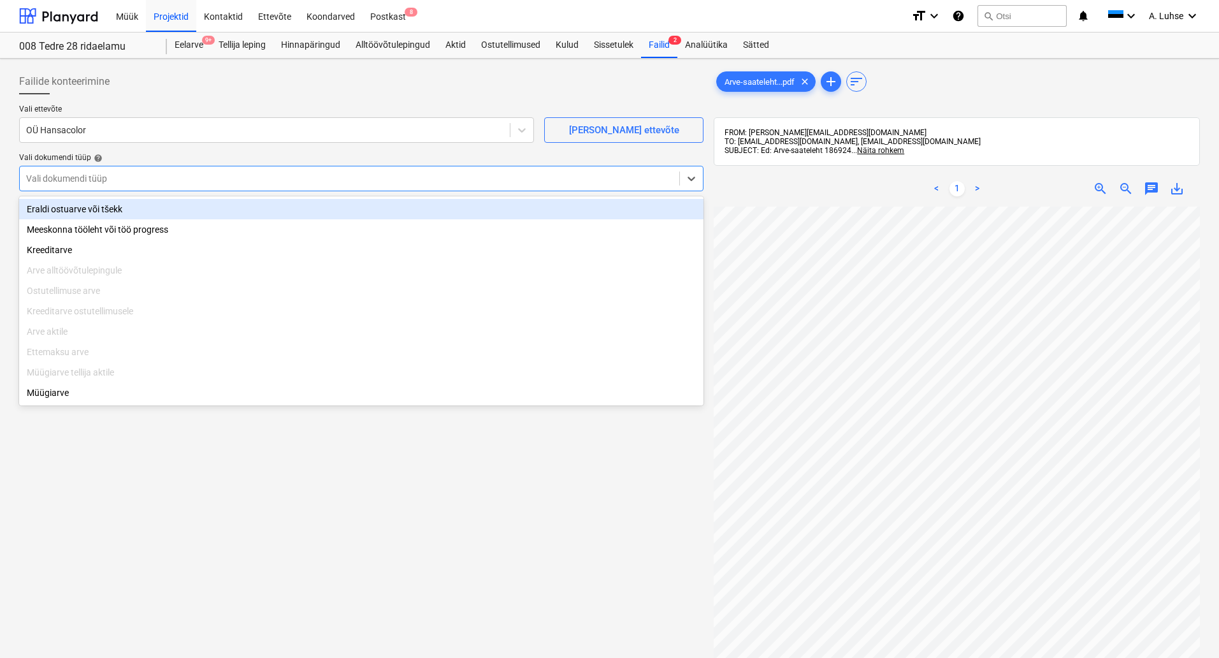
click at [359, 212] on div "Eraldi ostuarve või tšekk" at bounding box center [361, 209] width 684 height 20
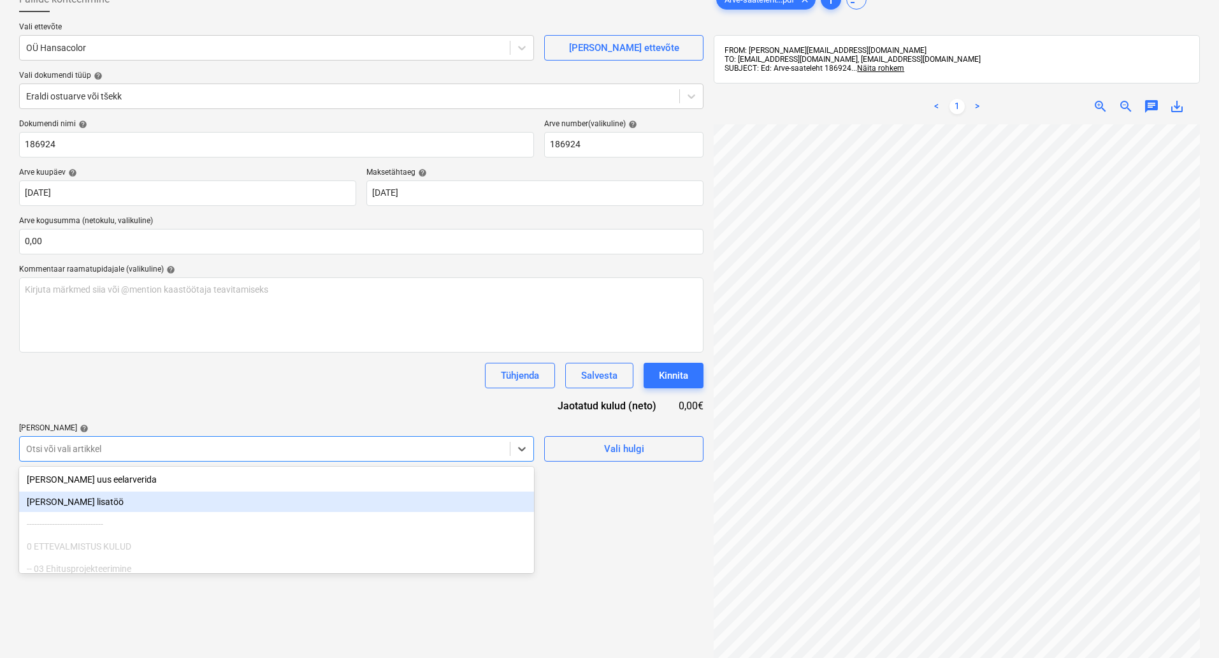
click at [396, 540] on body "Müük Projektid Kontaktid Ettevõte Koondarved Postkast 8 format_size keyboard_ar…" at bounding box center [609, 247] width 1219 height 658
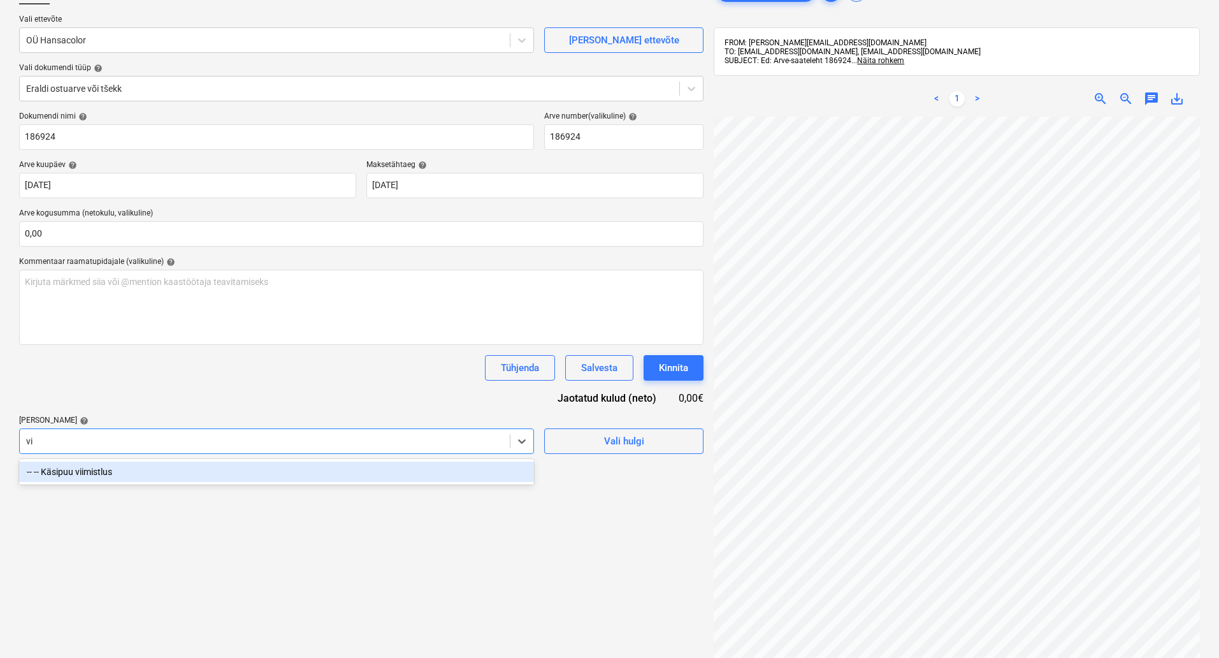
type input "v"
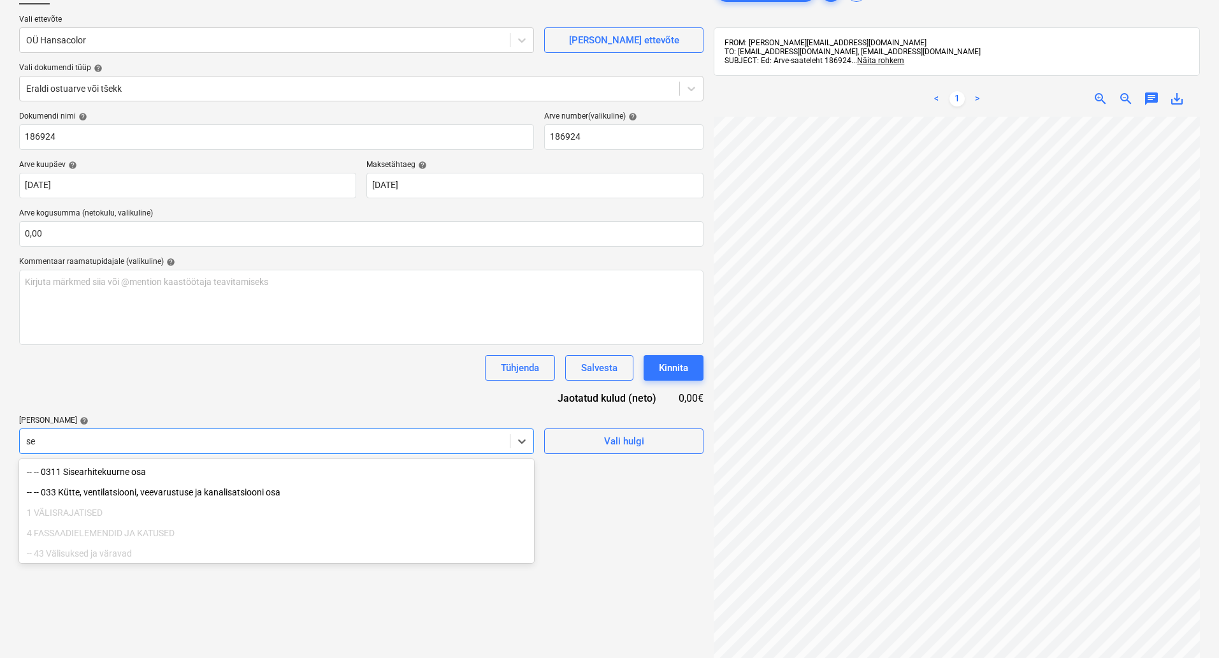
type input "s"
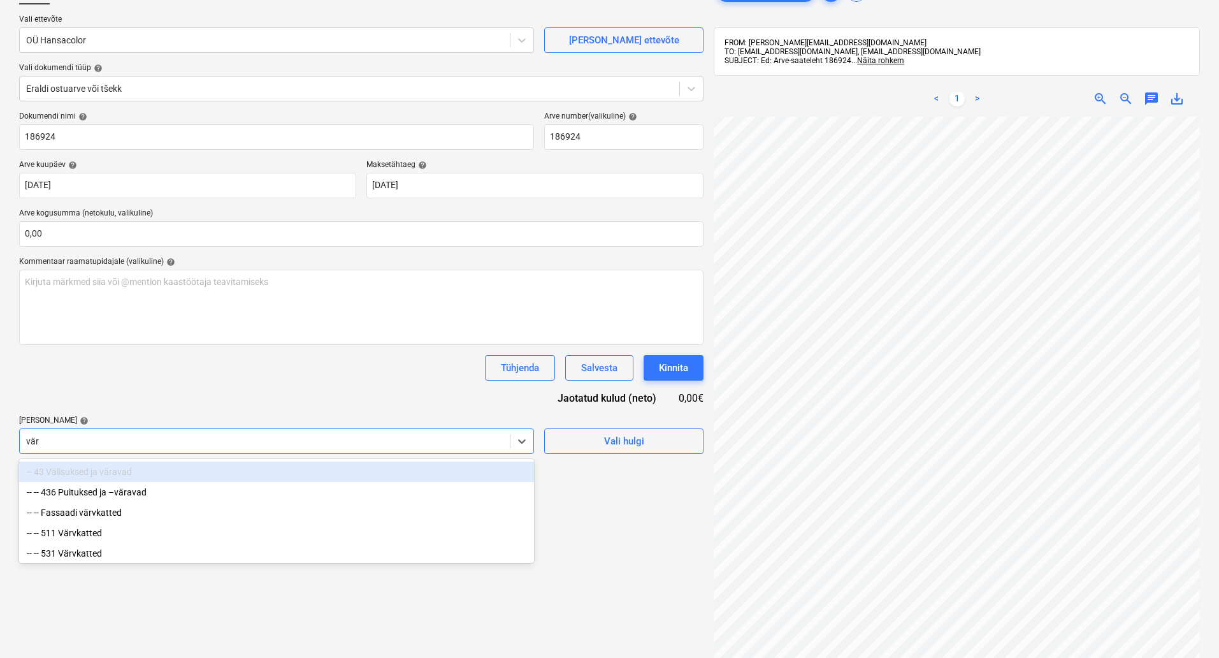
type input "värv"
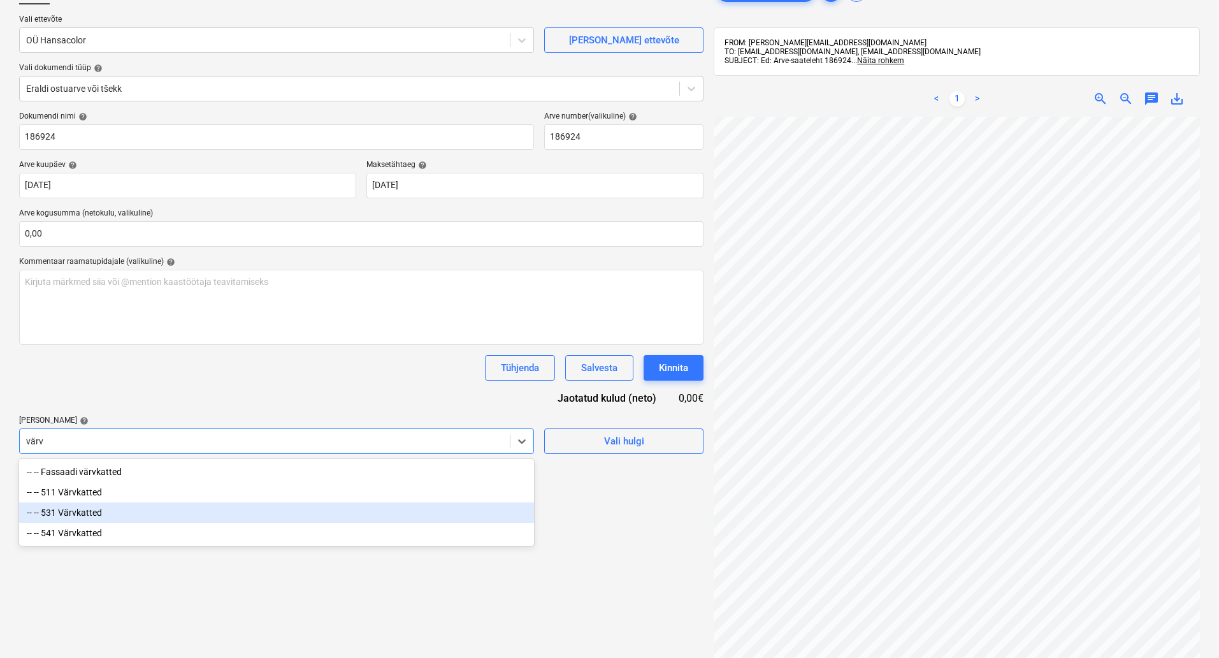
click at [253, 512] on div "-- -- 531 Värvkatted" at bounding box center [276, 512] width 515 height 20
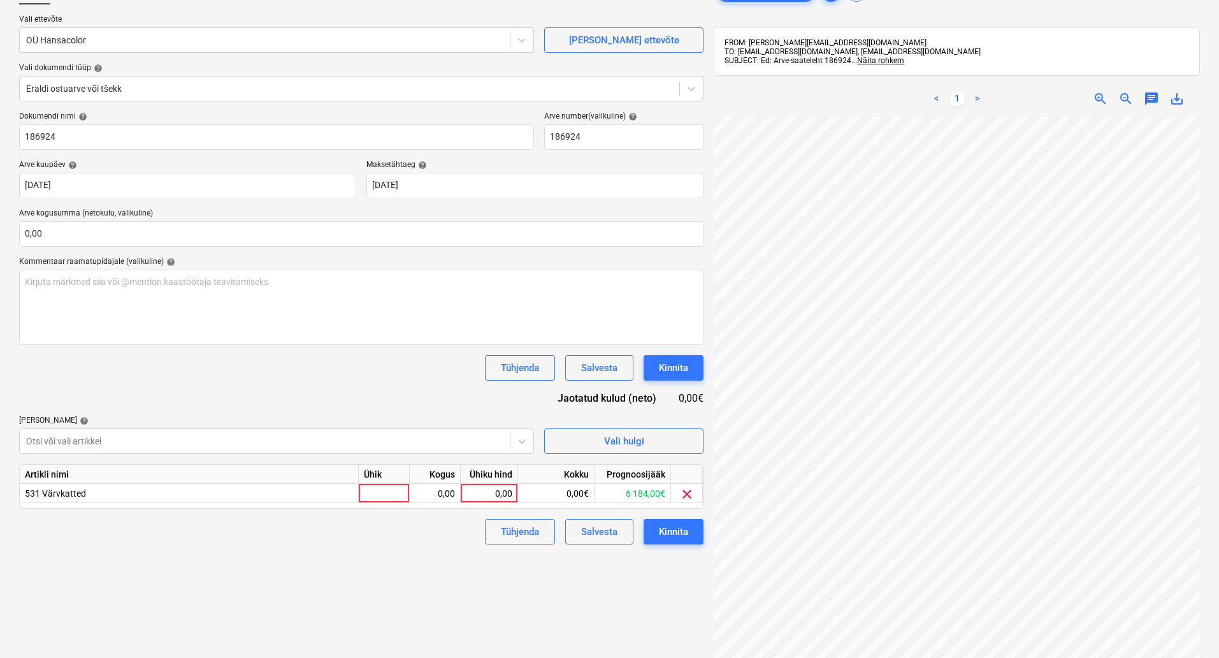
click at [651, 631] on div "Failide konteerimine Vali ettevõte OÜ Hansacolor Lisa uus ettevõte Vali dokumen…" at bounding box center [361, 359] width 695 height 770
click at [389, 488] on div at bounding box center [384, 493] width 51 height 19
type input "kompl"
click at [494, 490] on div "0,00" at bounding box center [489, 493] width 47 height 19
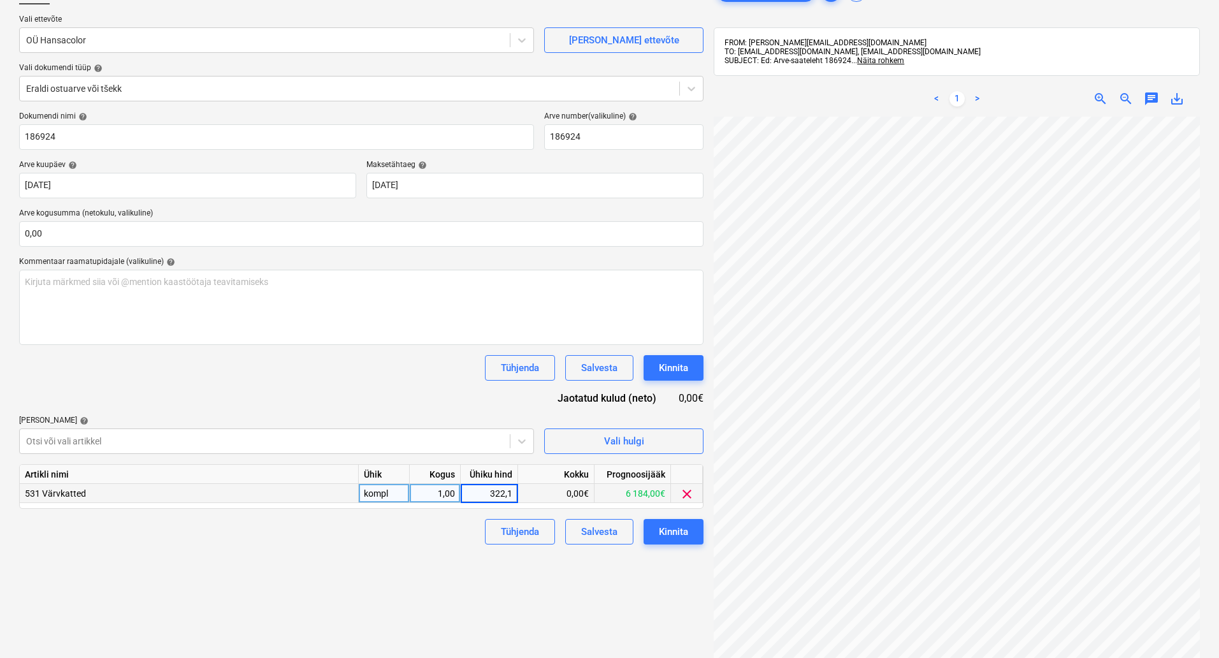
type input "322,13"
click at [611, 595] on div "Failide konteerimine Vali ettevõte OÜ Hansacolor Lisa uus ettevõte Vali dokumen…" at bounding box center [361, 359] width 695 height 770
click at [679, 533] on div "Kinnita" at bounding box center [673, 531] width 29 height 17
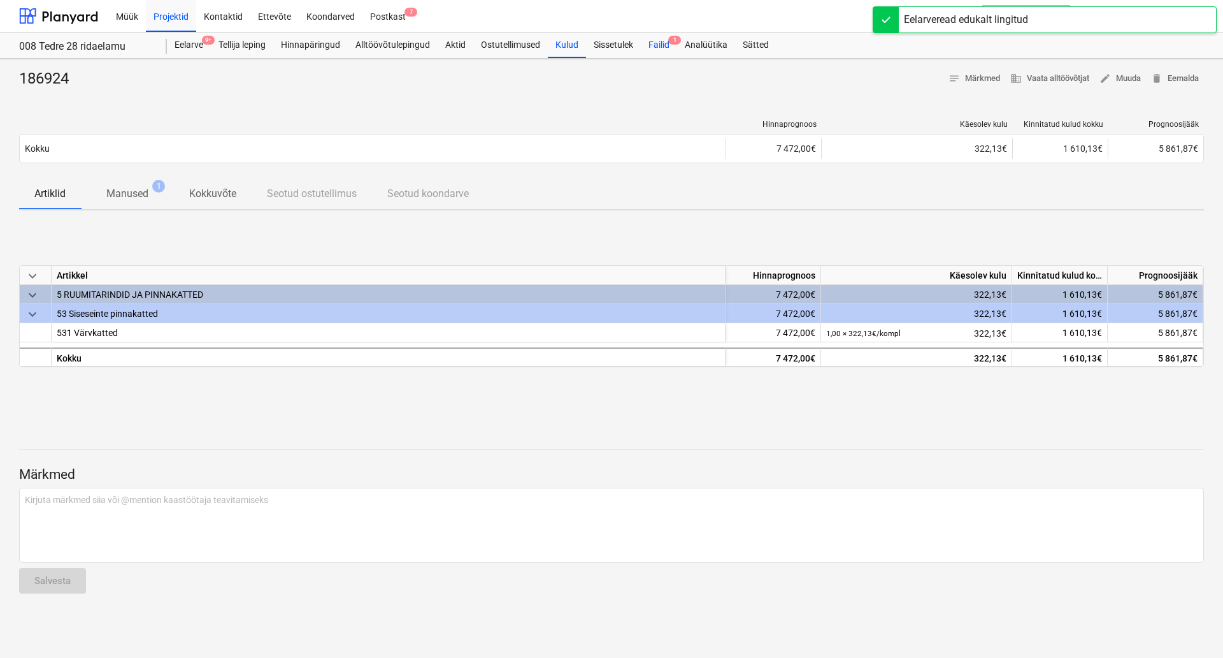
click at [666, 41] on div "Failid 1" at bounding box center [659, 44] width 36 height 25
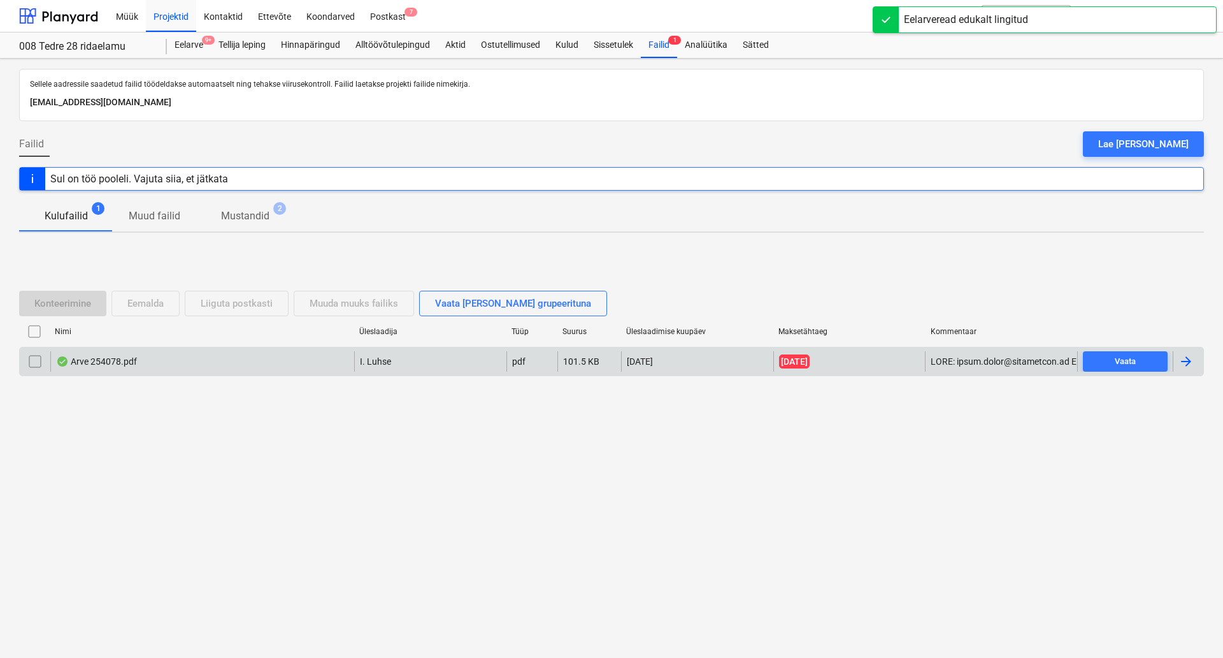
click at [165, 351] on div "Arve 254078.pdf" at bounding box center [202, 361] width 304 height 20
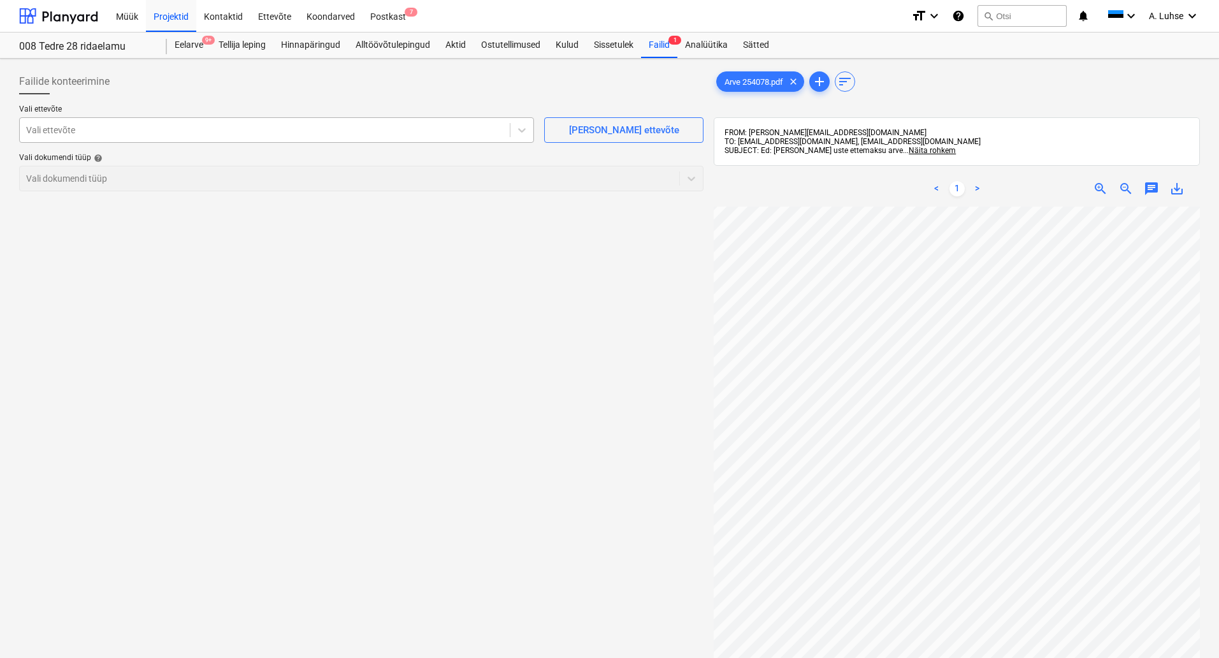
scroll to position [10, 90]
click at [166, 6] on div "Projektid" at bounding box center [171, 15] width 50 height 32
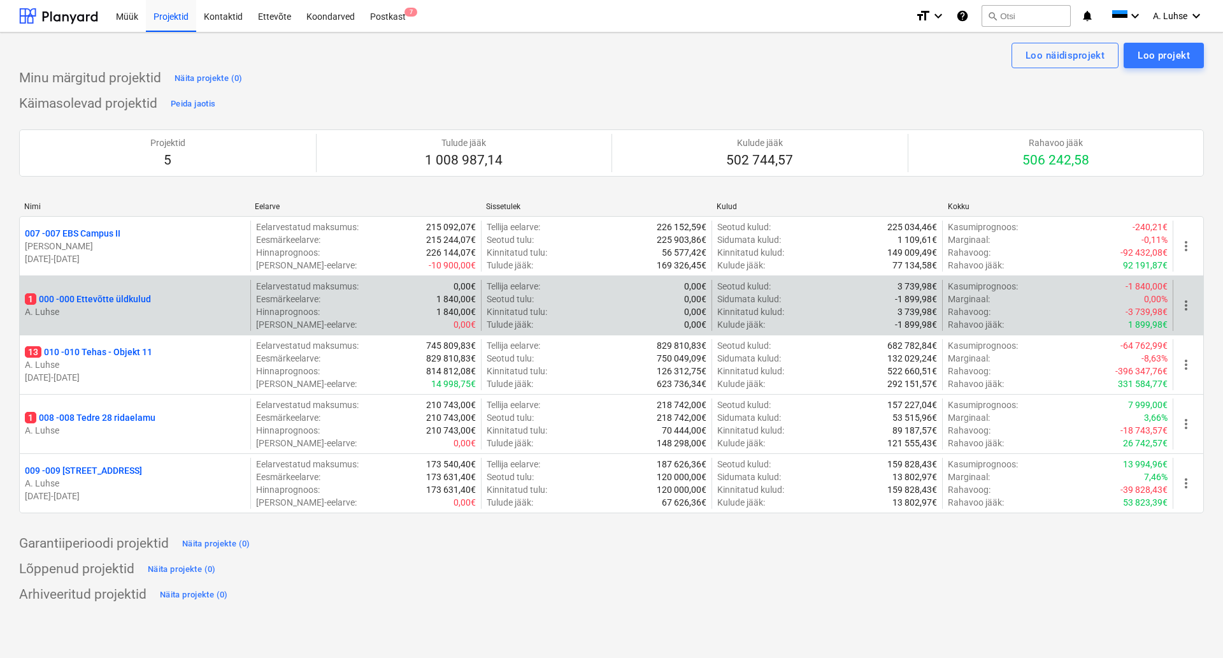
click at [71, 301] on p "1 000 - 000 Ettevõtte üldkulud" at bounding box center [88, 298] width 126 height 13
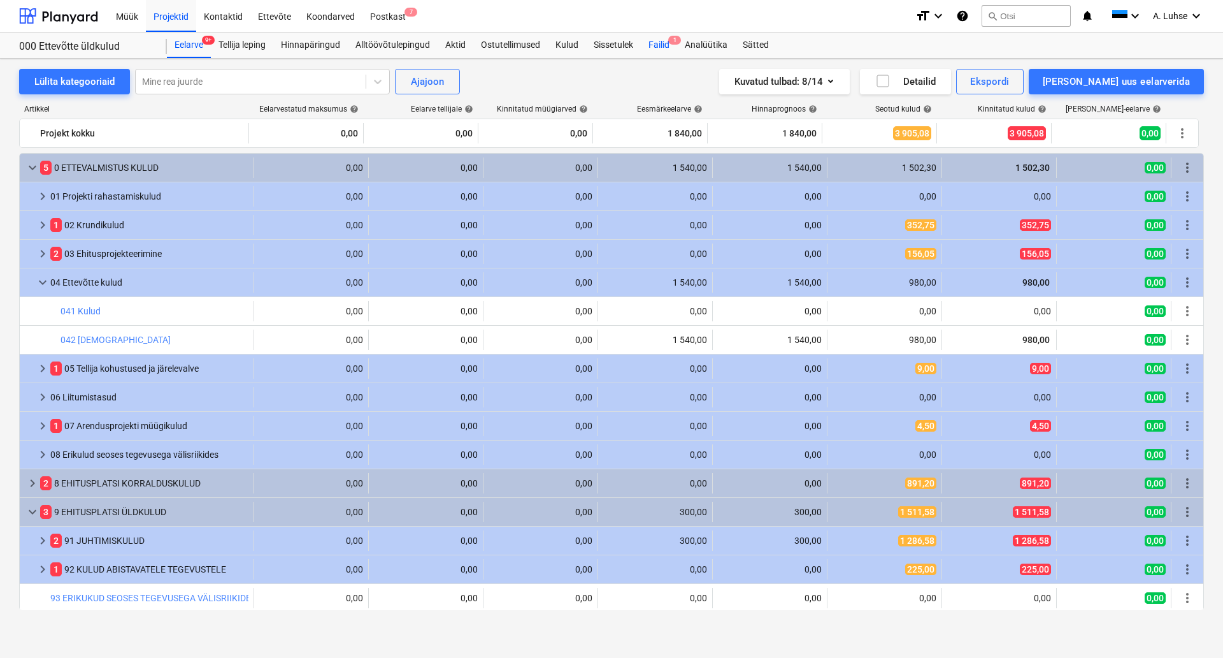
click at [667, 39] on div "Failid 1" at bounding box center [659, 44] width 36 height 25
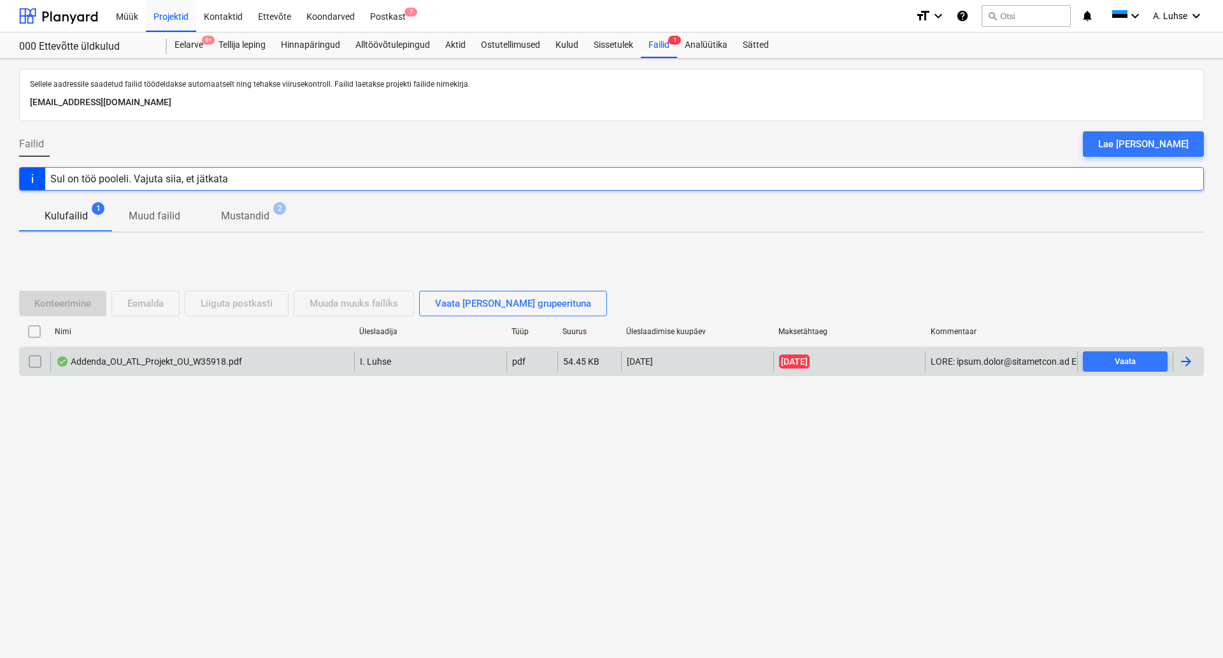
click at [125, 358] on div "Addenda_OU_ATL_Projekt_OU_W35918.pdf" at bounding box center [149, 361] width 186 height 10
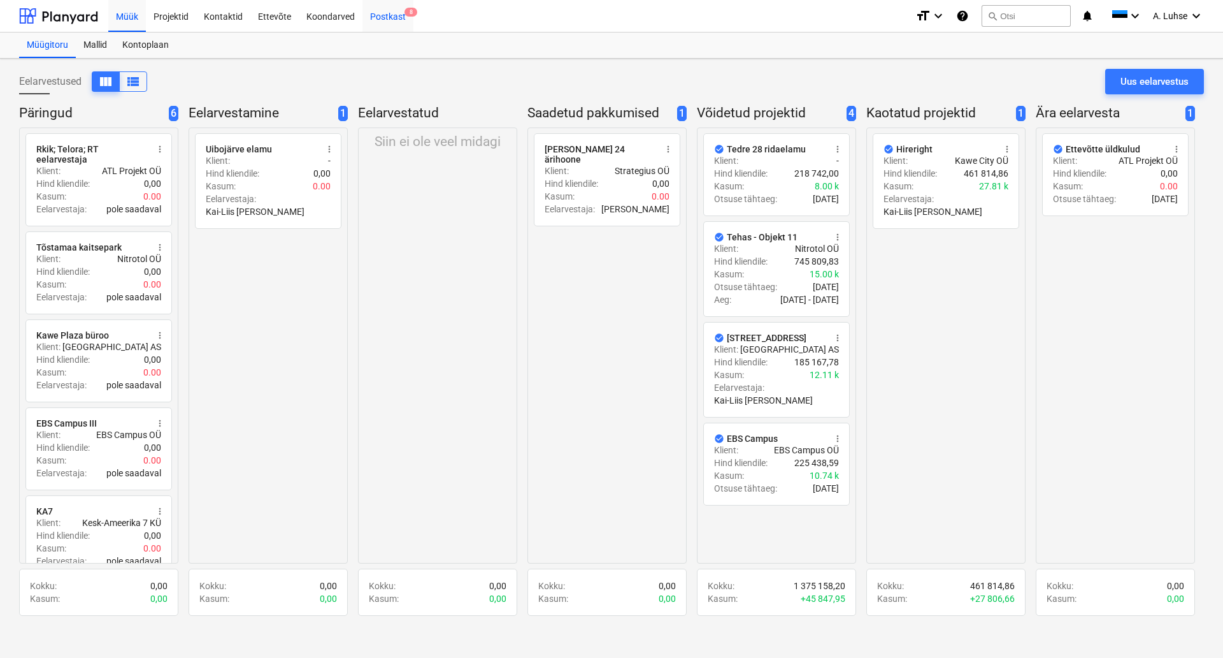
click at [377, 16] on div "Postkast 8" at bounding box center [388, 15] width 51 height 32
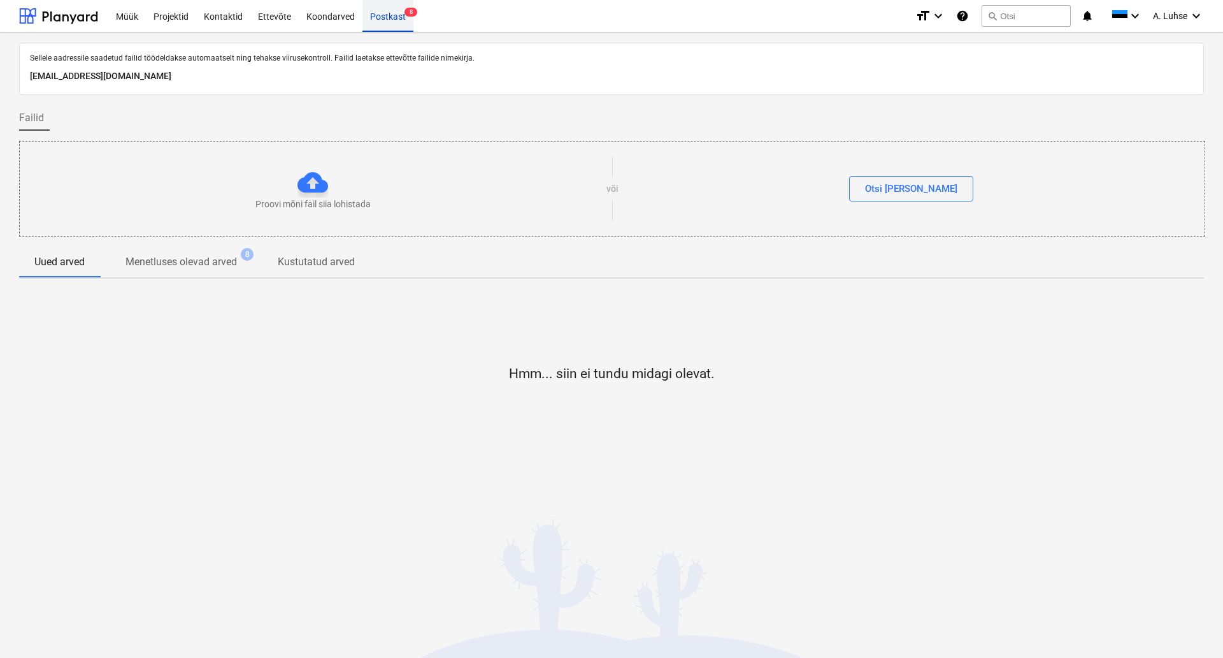
click at [401, 24] on div "Postkast 8" at bounding box center [388, 15] width 51 height 32
click at [155, 25] on div "Projektid" at bounding box center [171, 15] width 50 height 32
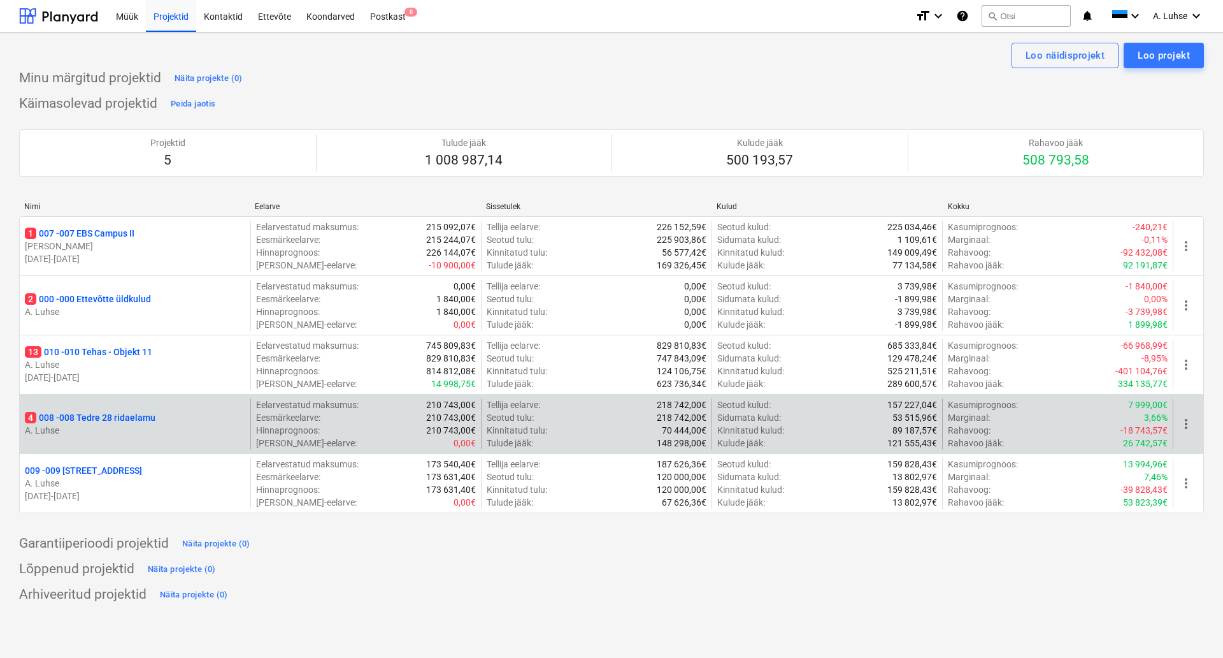
click at [106, 418] on p "4 008 - 008 Tedre 28 ridaelamu" at bounding box center [90, 417] width 131 height 13
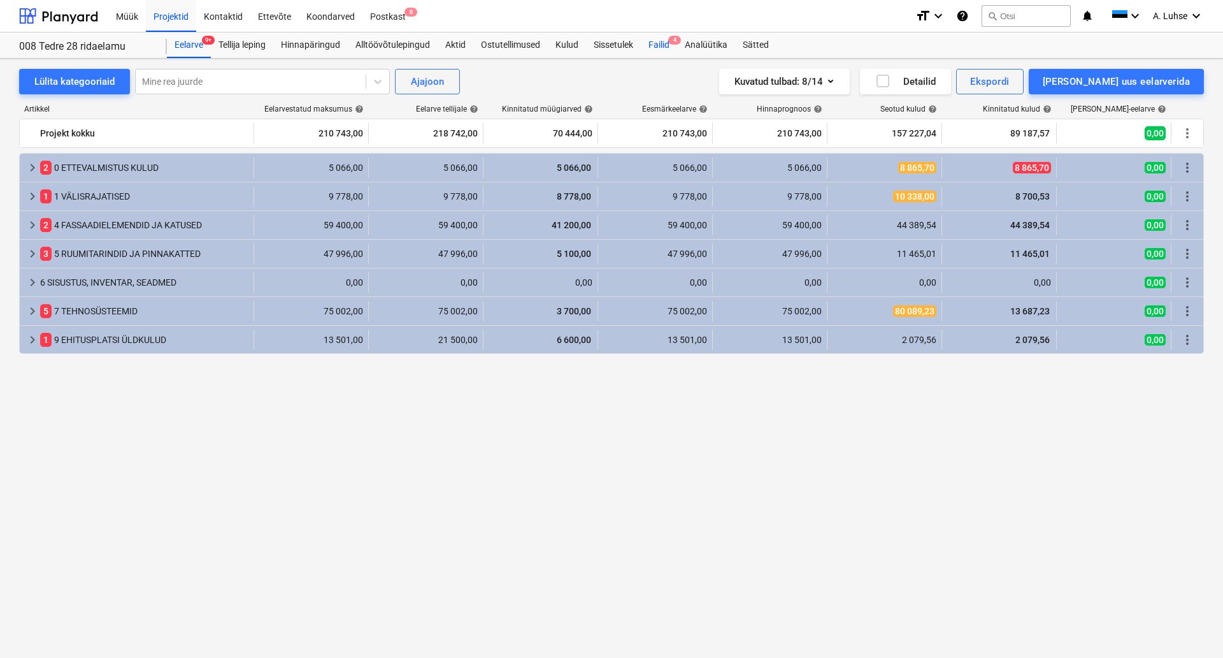
click at [645, 45] on div "Failid 4" at bounding box center [659, 44] width 36 height 25
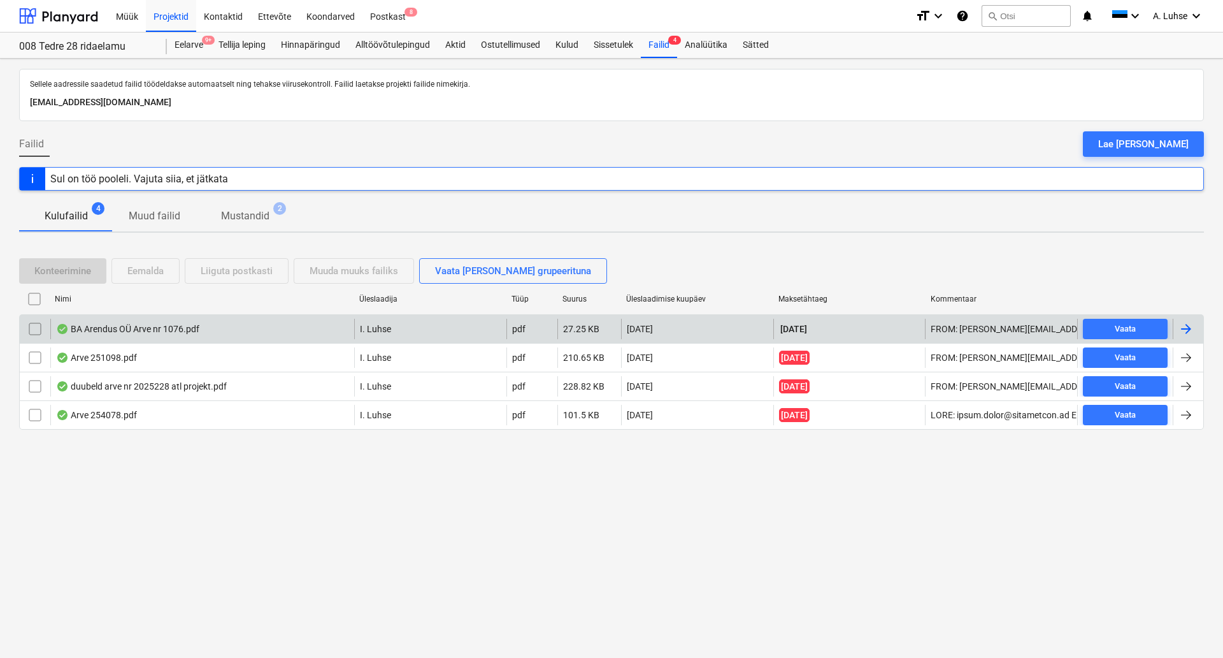
click at [84, 334] on div "BA Arendus OÜ Arve nr 1076.pdf" at bounding box center [127, 329] width 143 height 10
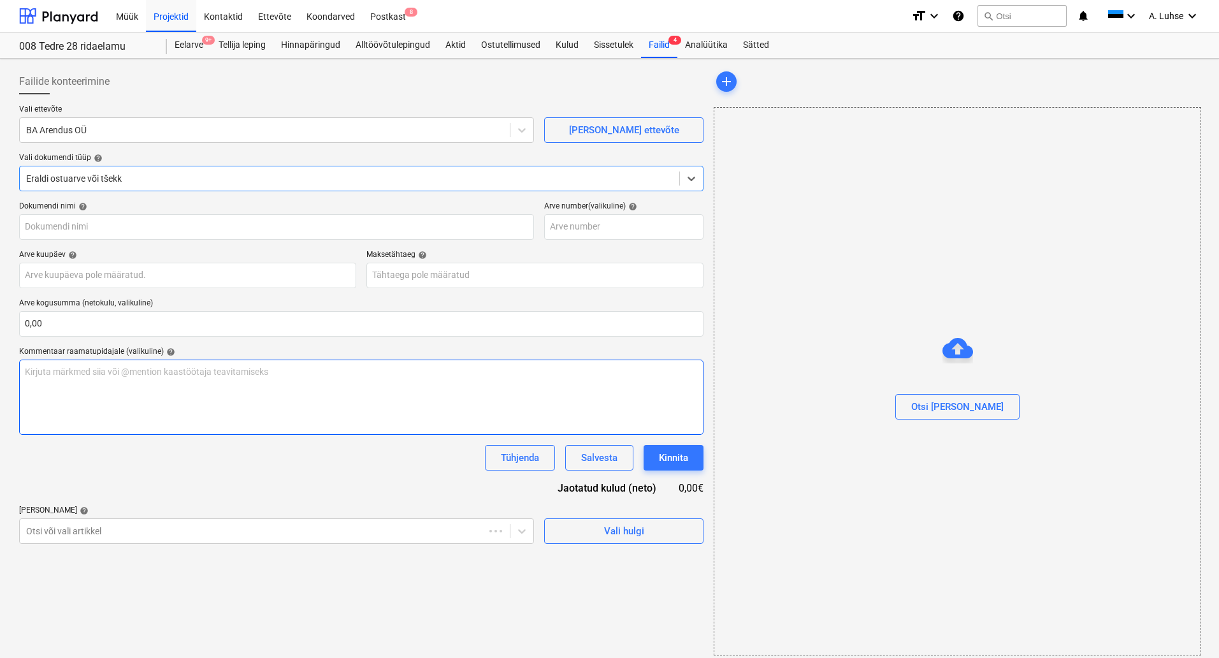
type input "1076"
type input "09 Oct 2025"
type input "16 Oct 2025"
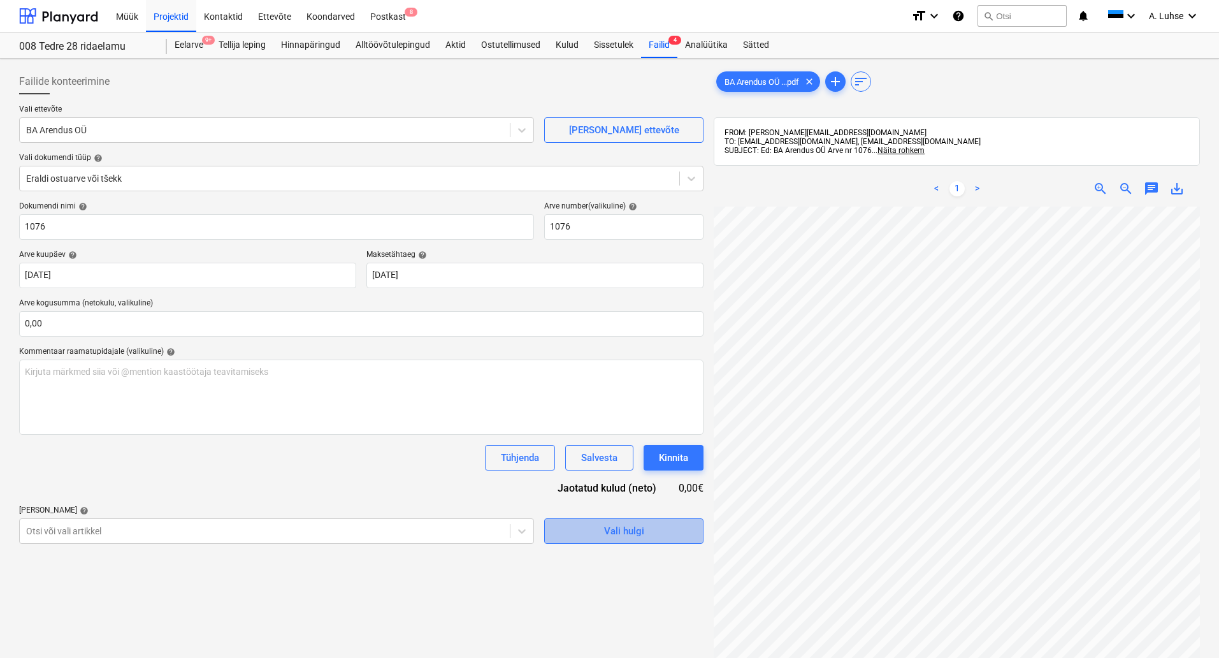
click at [654, 534] on span "Vali hulgi" at bounding box center [623, 530] width 127 height 17
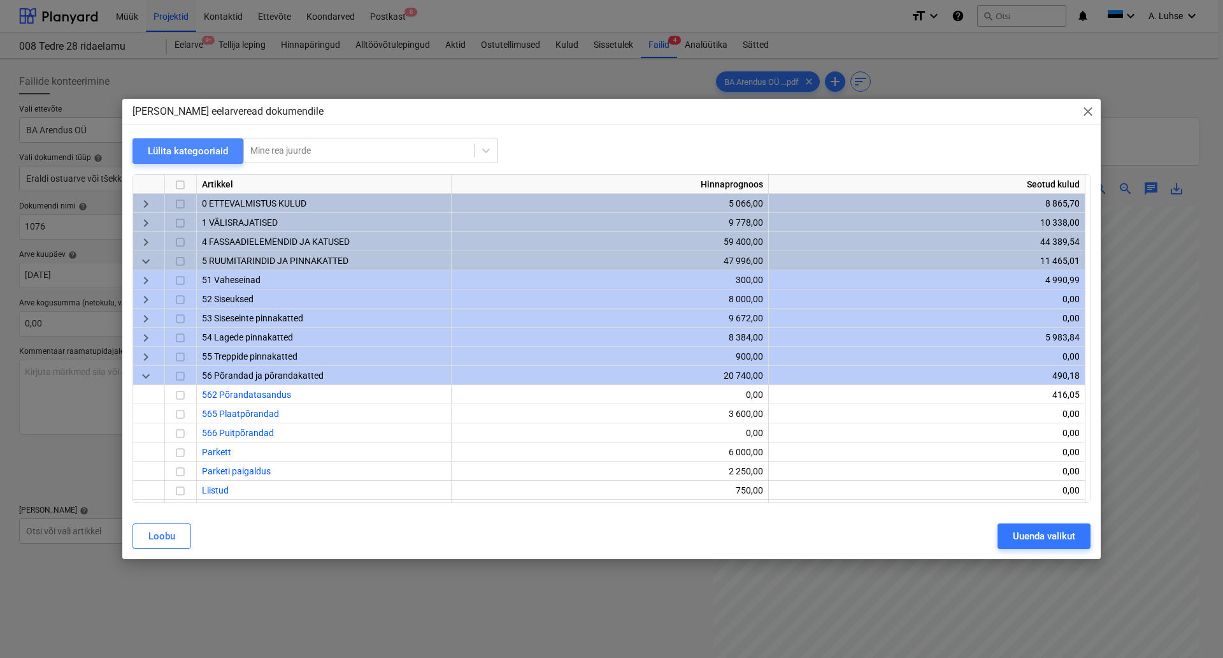
click at [169, 158] on div "Lülita kategooriaid" at bounding box center [188, 151] width 80 height 17
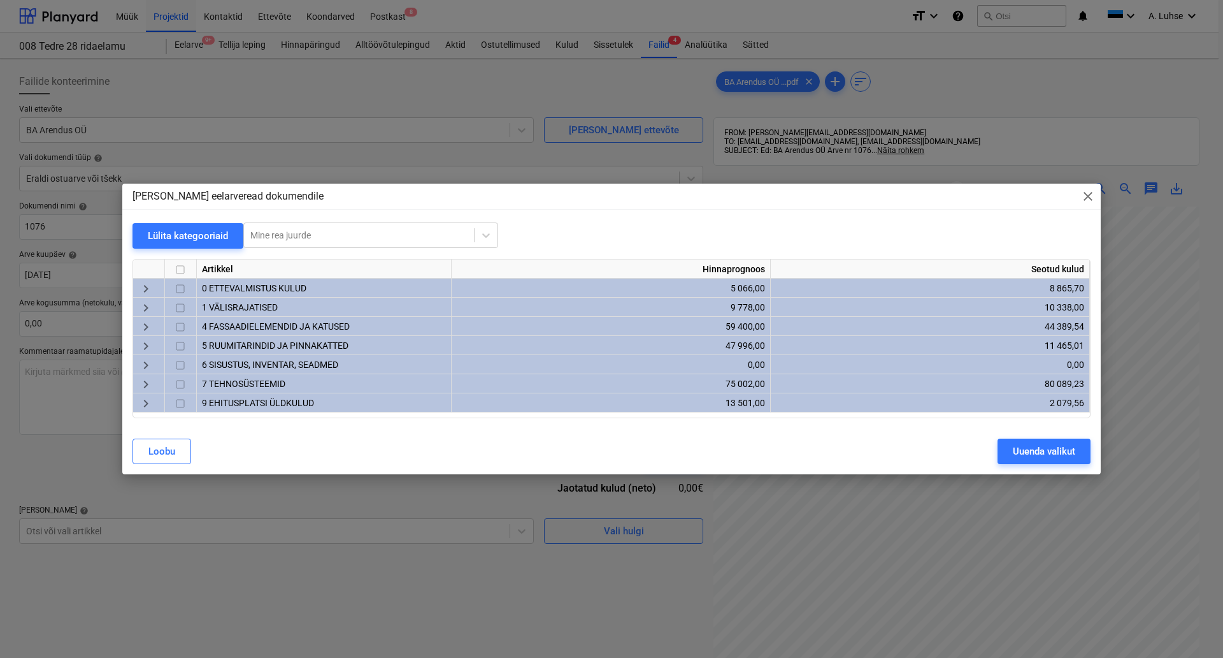
click at [251, 343] on span "5 RUUMITARINDID JA PINNAKATTED" at bounding box center [275, 345] width 147 height 10
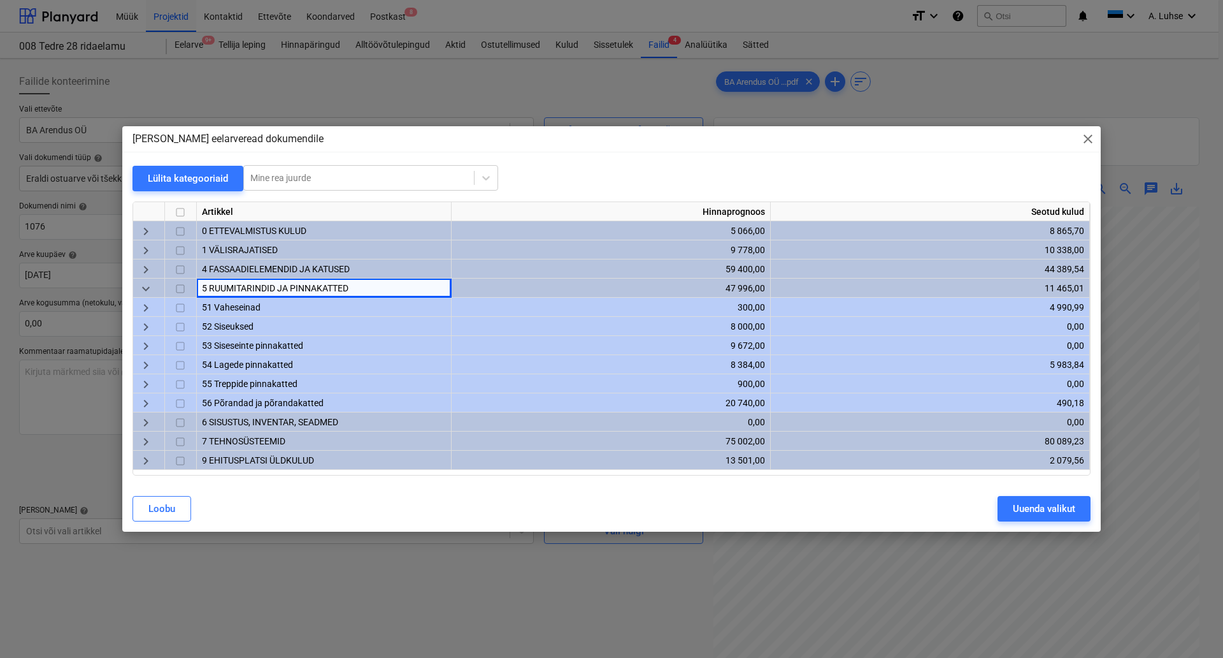
click at [243, 342] on span "53 Siseseinte pinnakatted" at bounding box center [252, 345] width 101 height 10
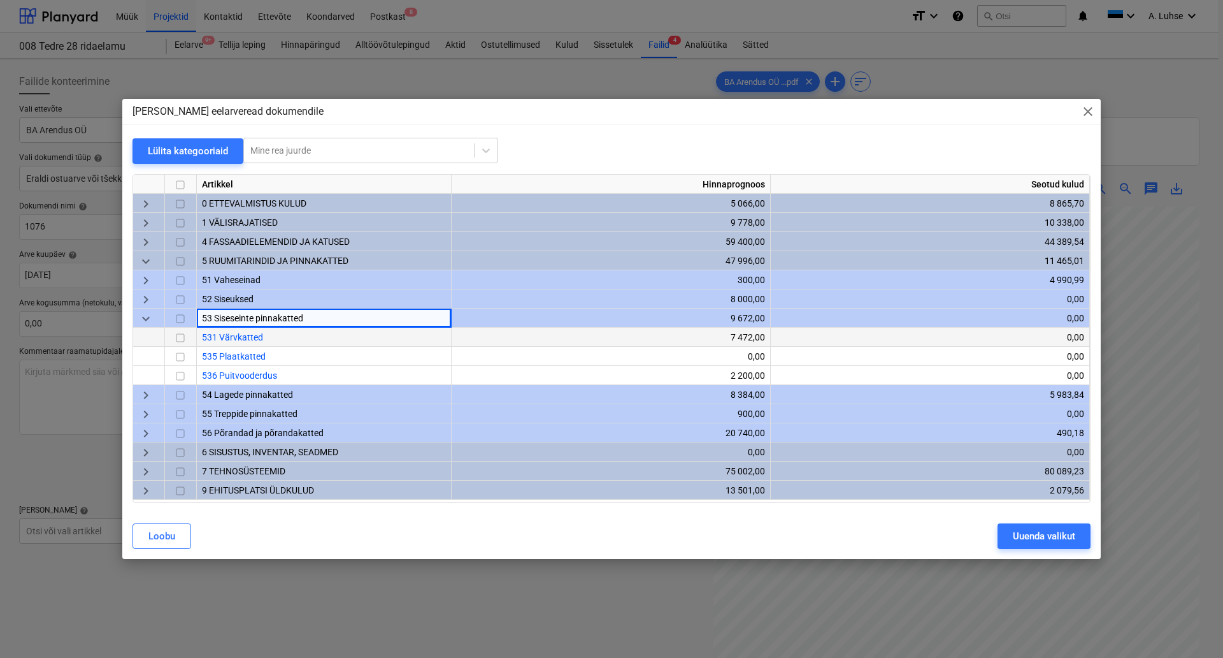
click at [182, 338] on input "checkbox" at bounding box center [180, 337] width 15 height 15
click at [1033, 549] on div "Loobu Uuenda valikut" at bounding box center [612, 536] width 974 height 36
click at [1021, 536] on div "Uuenda valikut" at bounding box center [1044, 536] width 62 height 17
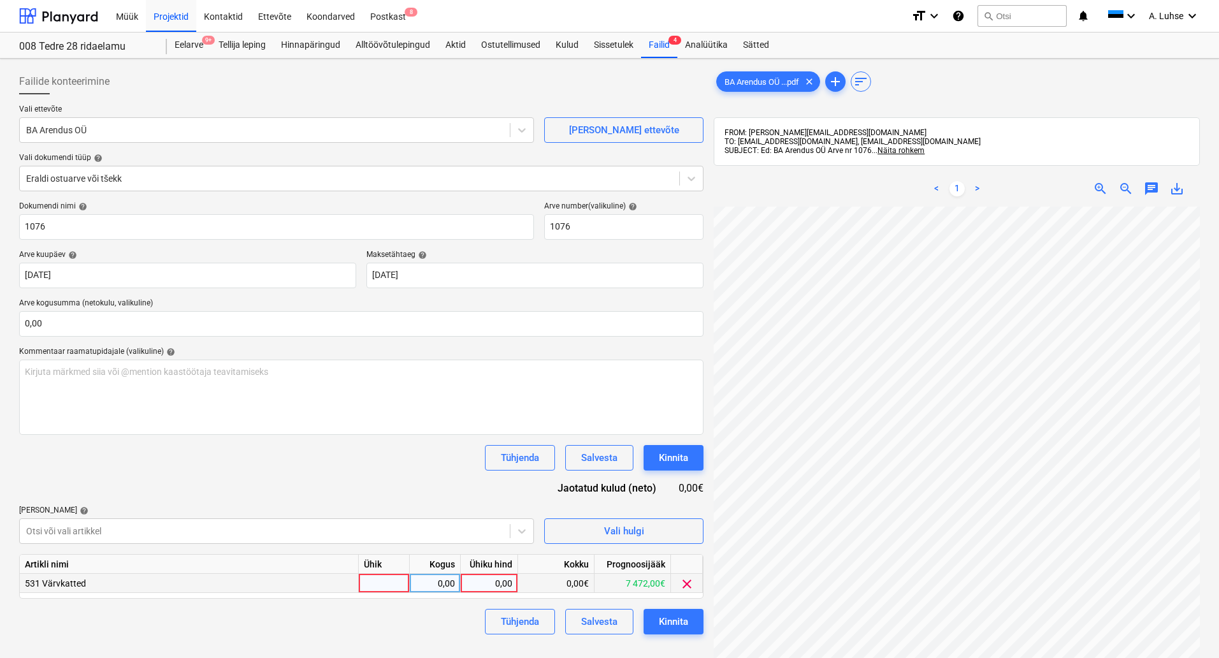
click at [378, 584] on div at bounding box center [384, 582] width 51 height 19
type input "kompl"
click at [501, 581] on div "0,00" at bounding box center [489, 582] width 47 height 19
type input "1288"
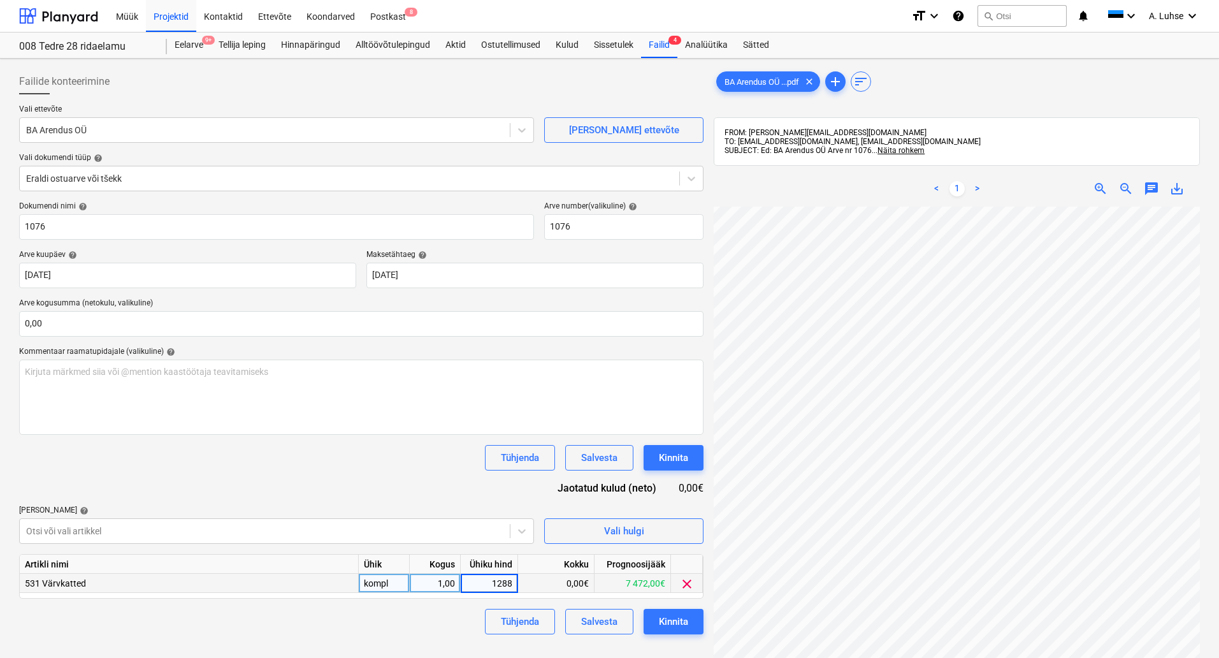
click at [670, 642] on div "Failide konteerimine Vali ettevõte BA Arendus OÜ Lisa uus ettevõte Vali dokumen…" at bounding box center [361, 449] width 695 height 770
click at [670, 623] on div "Kinnita" at bounding box center [673, 621] width 29 height 17
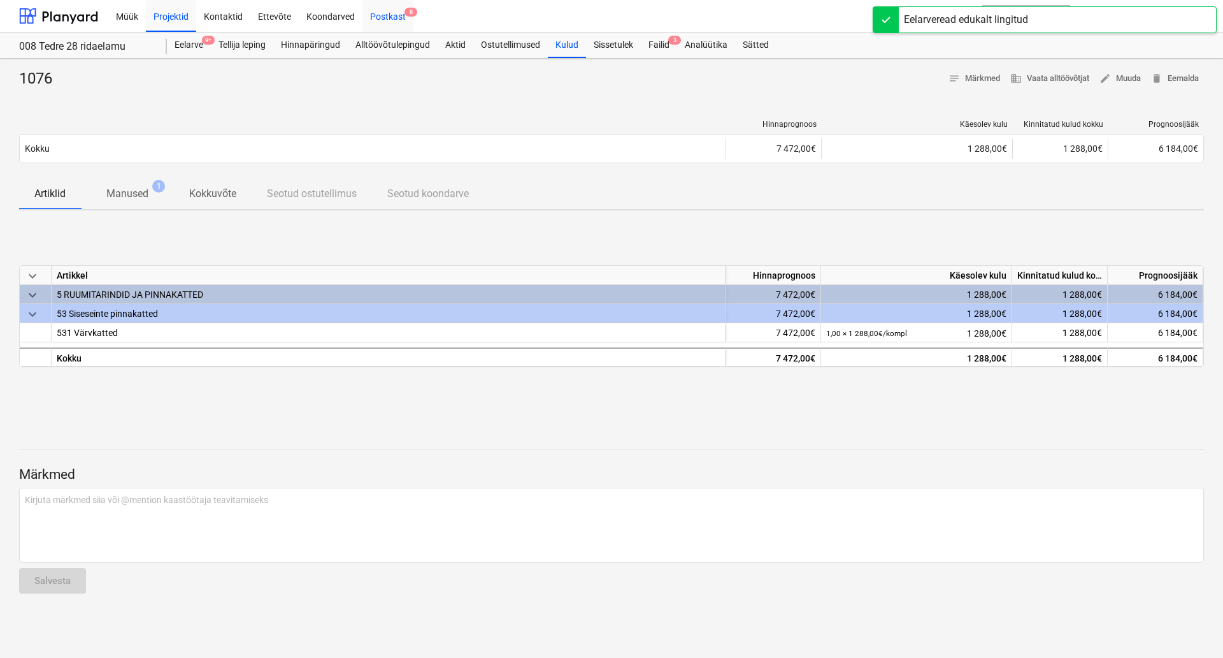
click at [398, 17] on div "Postkast 8" at bounding box center [388, 15] width 51 height 32
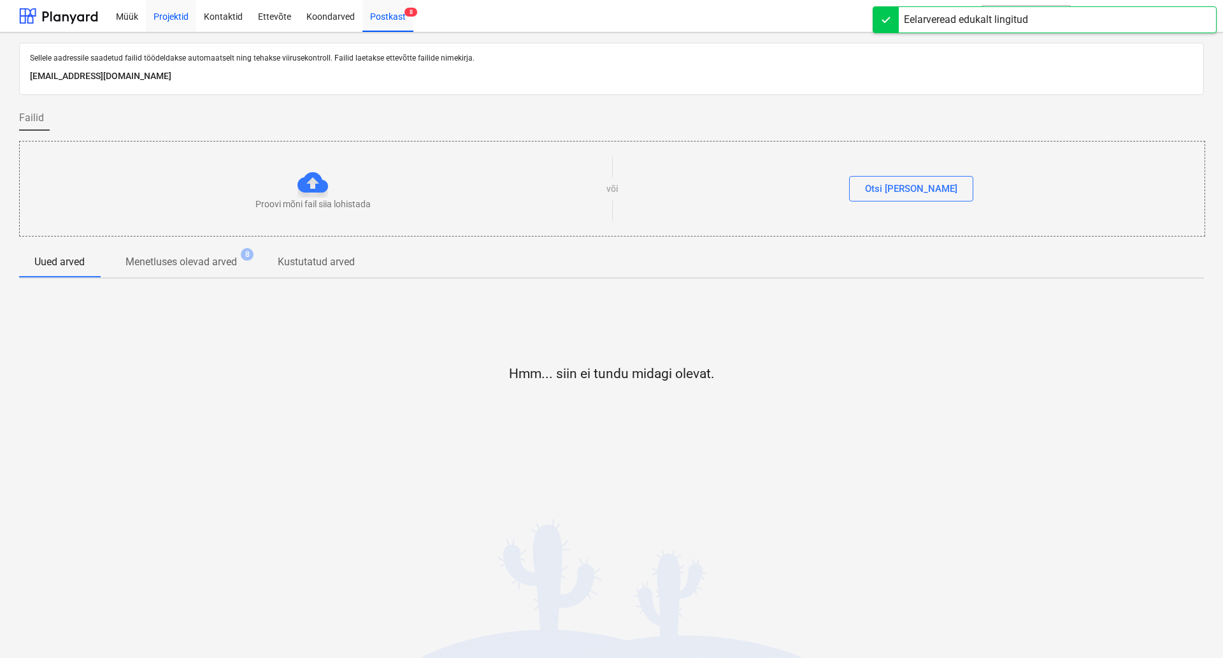
click at [171, 14] on div "Projektid" at bounding box center [171, 15] width 50 height 32
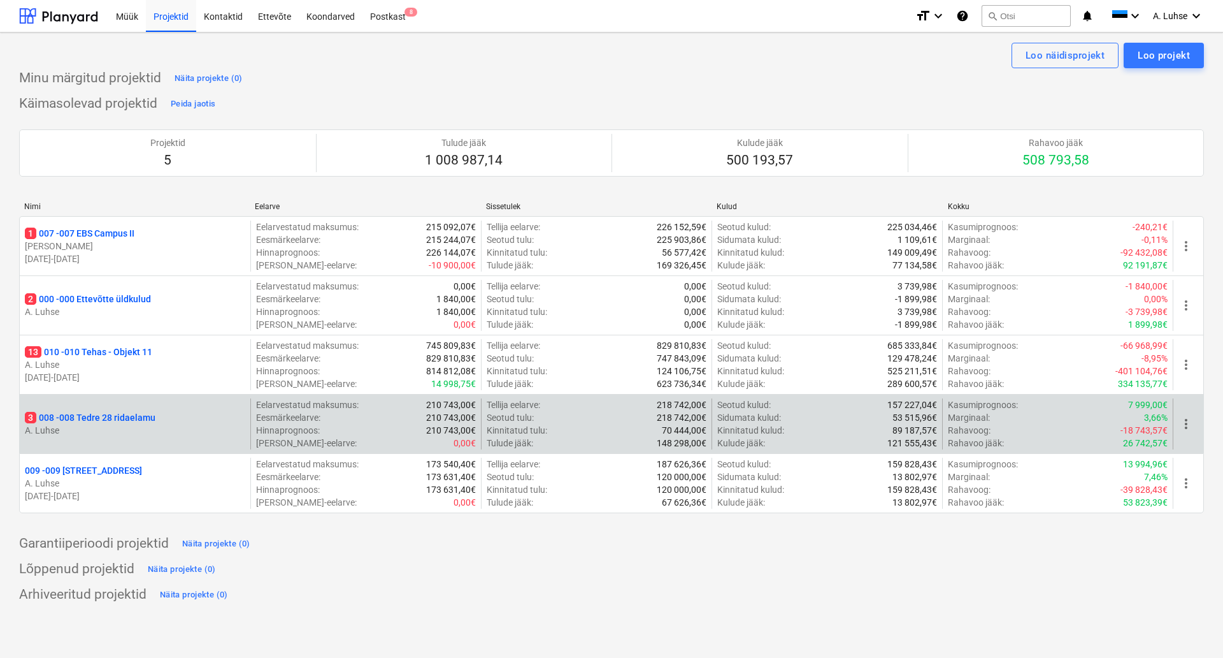
click at [108, 419] on p "3 008 - 008 Tedre 28 ridaelamu" at bounding box center [90, 417] width 131 height 13
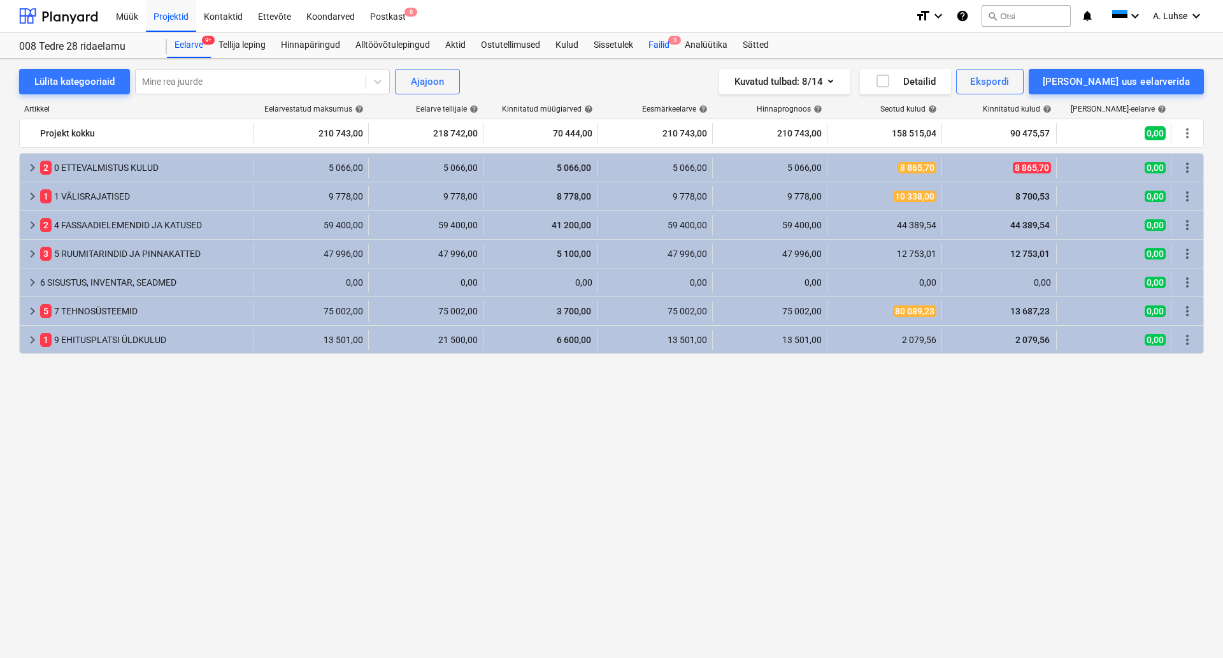
click at [665, 47] on div "Failid 3" at bounding box center [659, 44] width 36 height 25
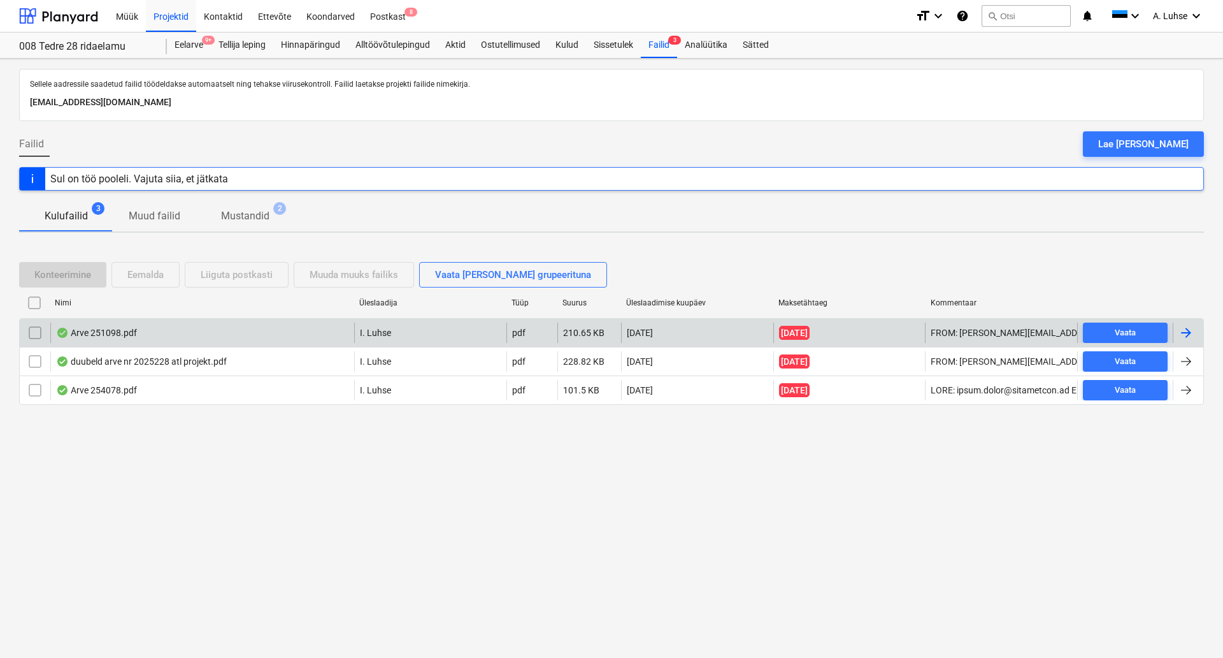
click at [190, 340] on div "Arve 251098.pdf" at bounding box center [202, 332] width 304 height 20
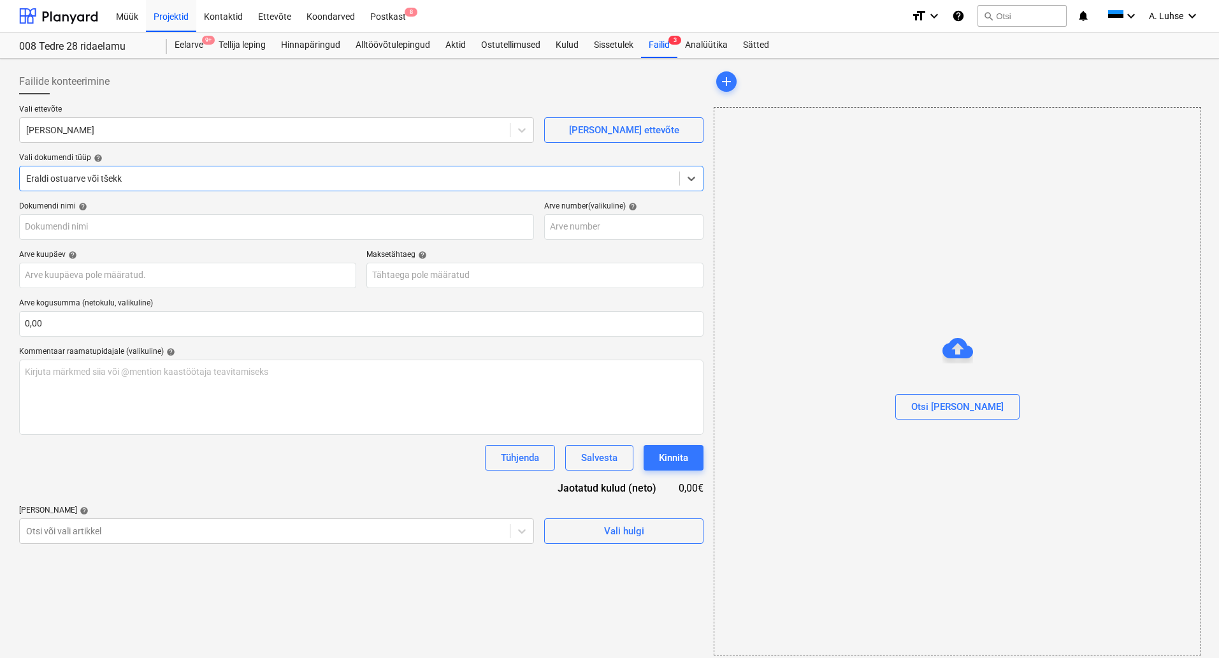
type input "251098"
type input "30 Sep 2025"
type input "05 Oct 2025"
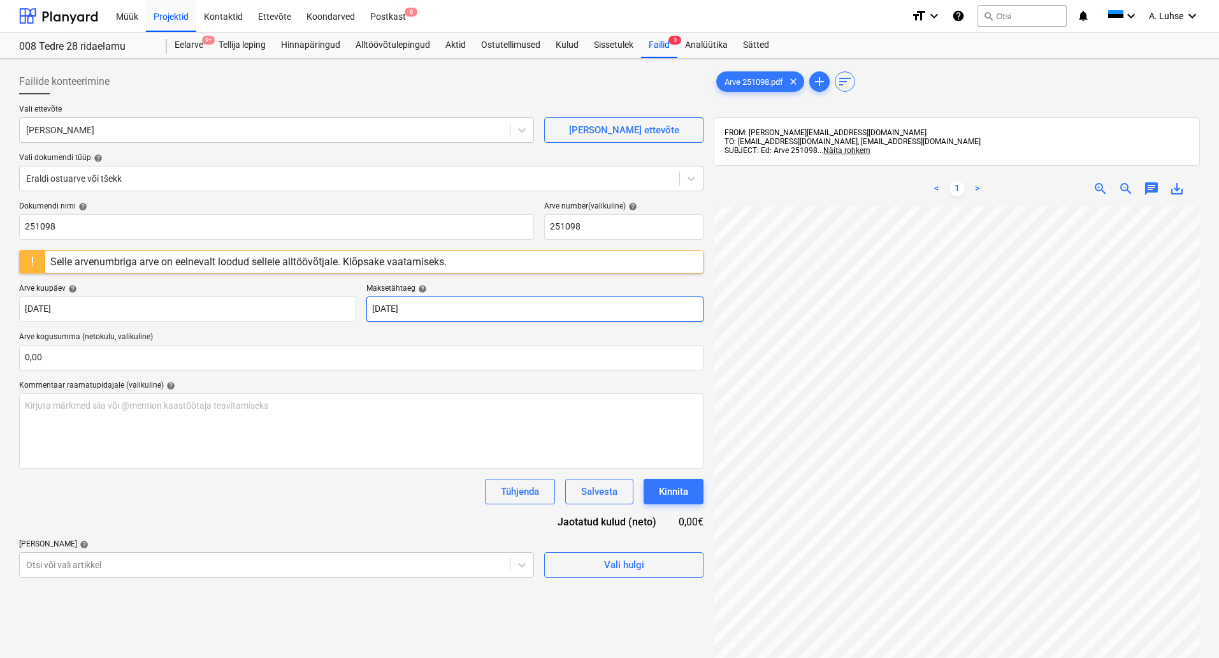
scroll to position [0, 90]
click at [545, 263] on div "Selle arvenumbriga arve on eelnevalt loodud sellele alltöövõtjale. Klõpsake vaa…" at bounding box center [361, 262] width 684 height 24
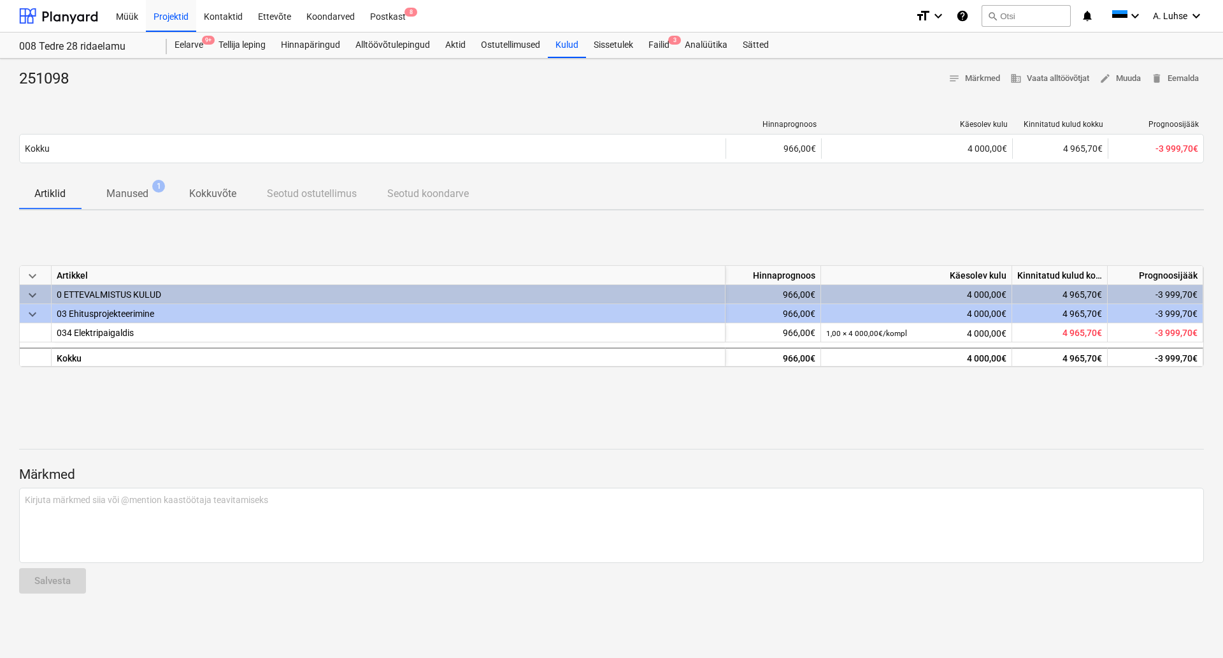
click at [129, 198] on p "Manused" at bounding box center [127, 193] width 42 height 15
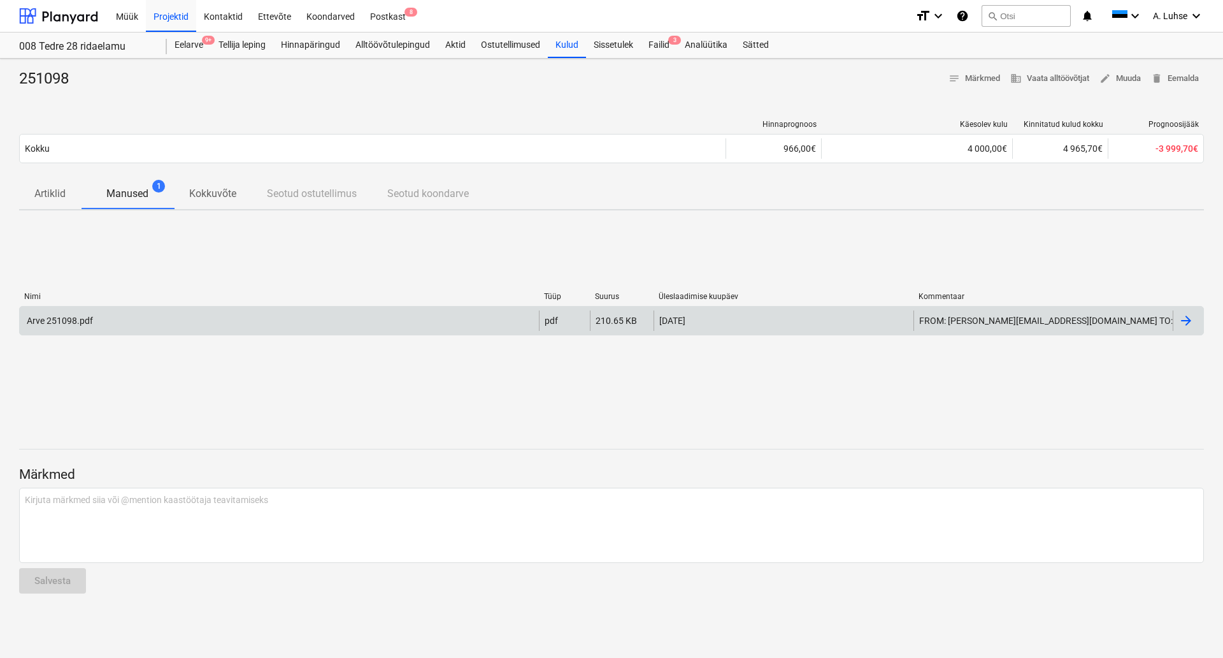
drag, startPoint x: 276, startPoint y: 305, endPoint x: 275, endPoint y: 312, distance: 7.0
click at [276, 305] on div "Nimi Tüüp Suurus Üleslaadimise kuupäev Kommentaar Arve 251098.pdf pdf 210.65 KB…" at bounding box center [611, 316] width 1185 height 48
click at [275, 315] on div "Arve 251098.pdf" at bounding box center [279, 320] width 519 height 20
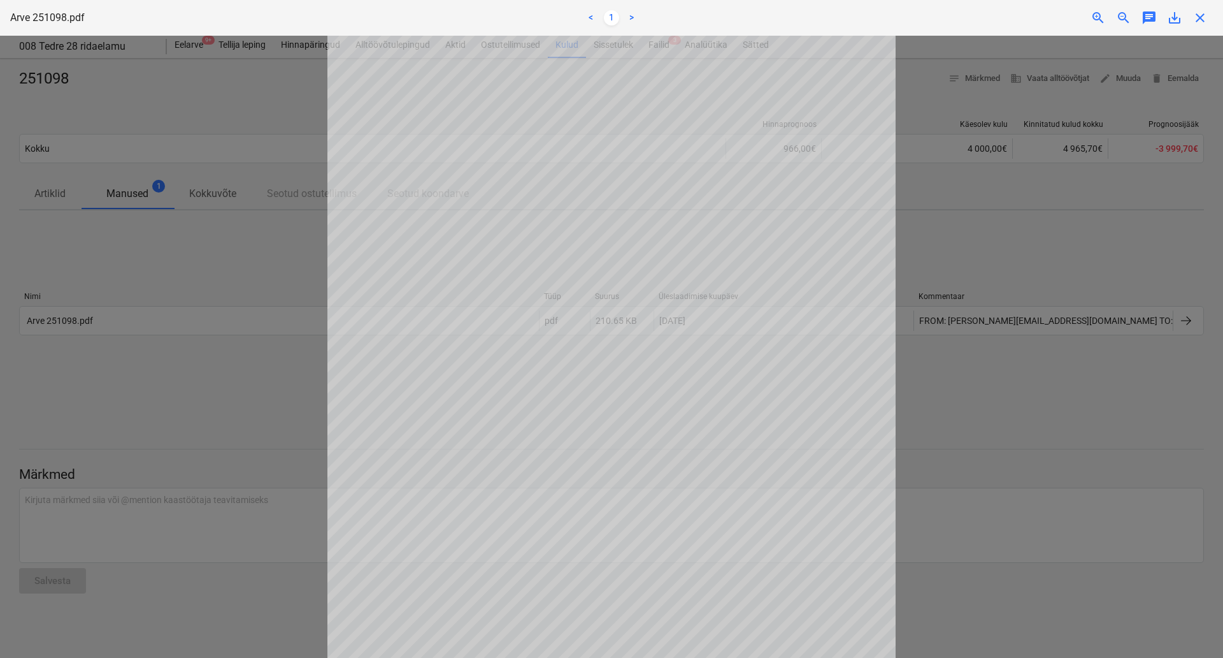
click at [255, 278] on div at bounding box center [611, 347] width 1223 height 622
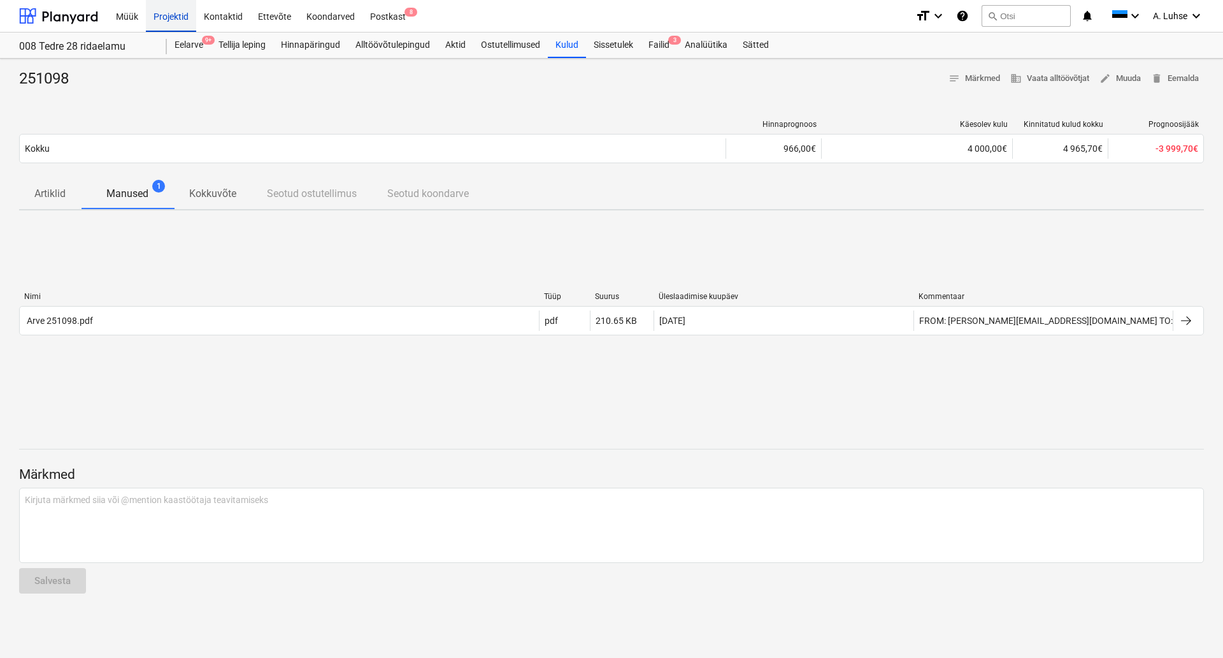
drag, startPoint x: 211, startPoint y: 22, endPoint x: 183, endPoint y: 17, distance: 28.6
click at [211, 22] on div "Kontaktid" at bounding box center [223, 15] width 54 height 32
click at [183, 17] on div "Projektid" at bounding box center [171, 15] width 50 height 32
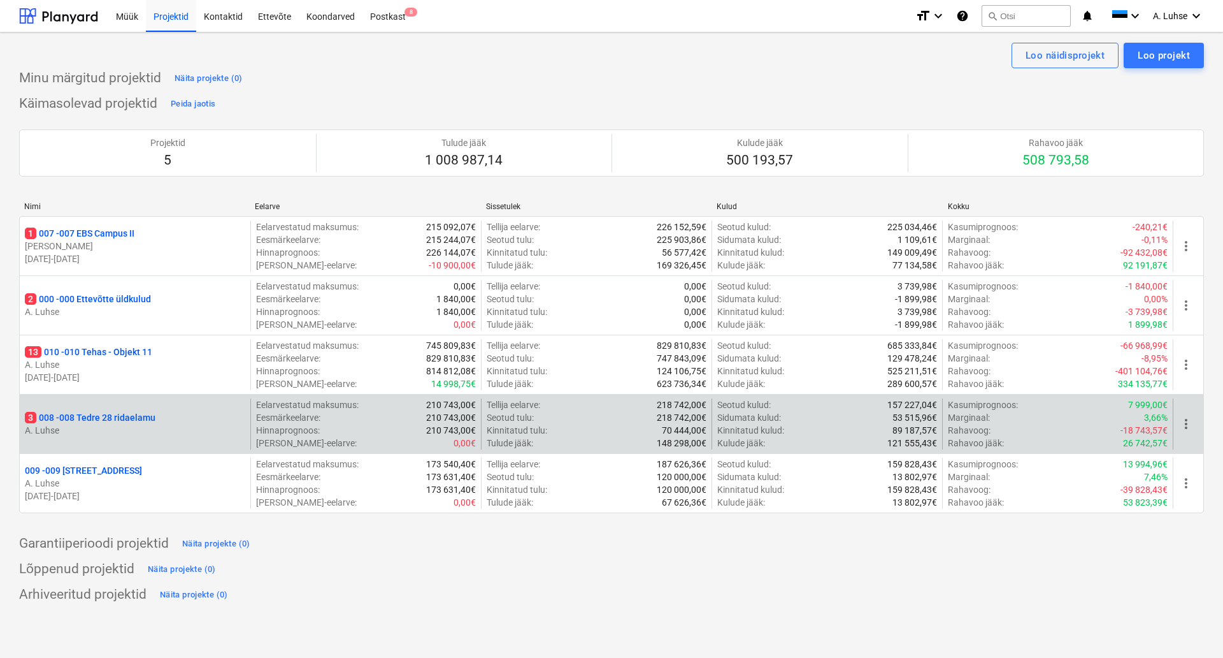
click at [92, 419] on p "3 008 - 008 Tedre 28 ridaelamu" at bounding box center [90, 417] width 131 height 13
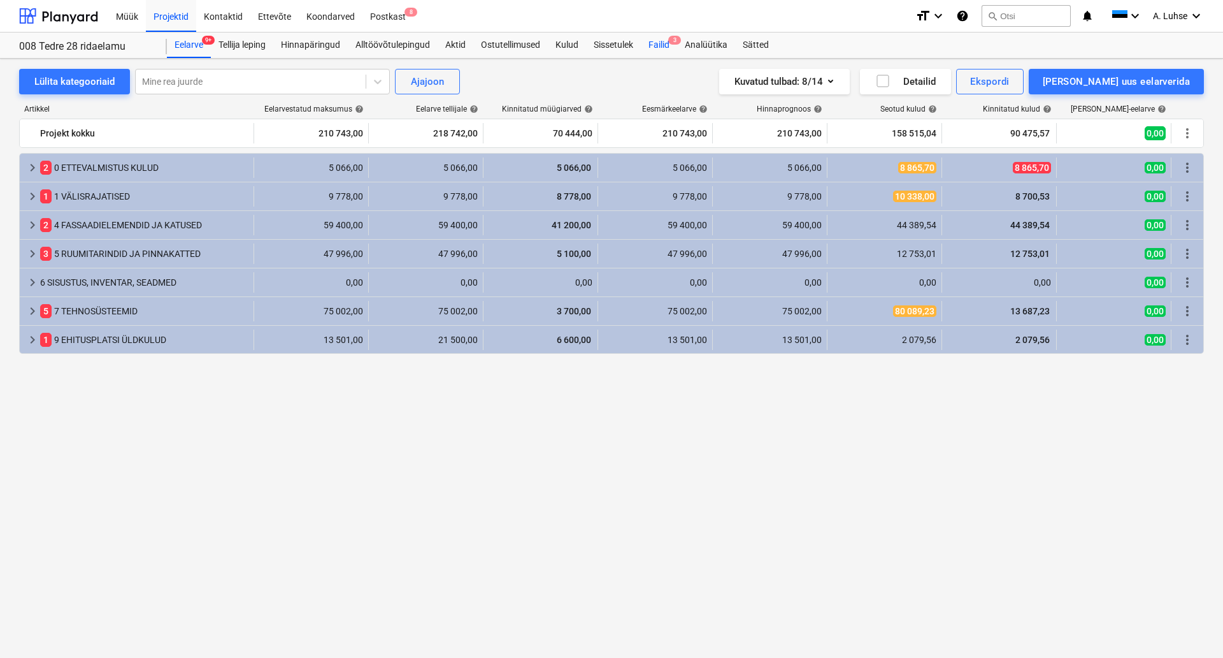
click at [666, 36] on div "Failid 3" at bounding box center [659, 44] width 36 height 25
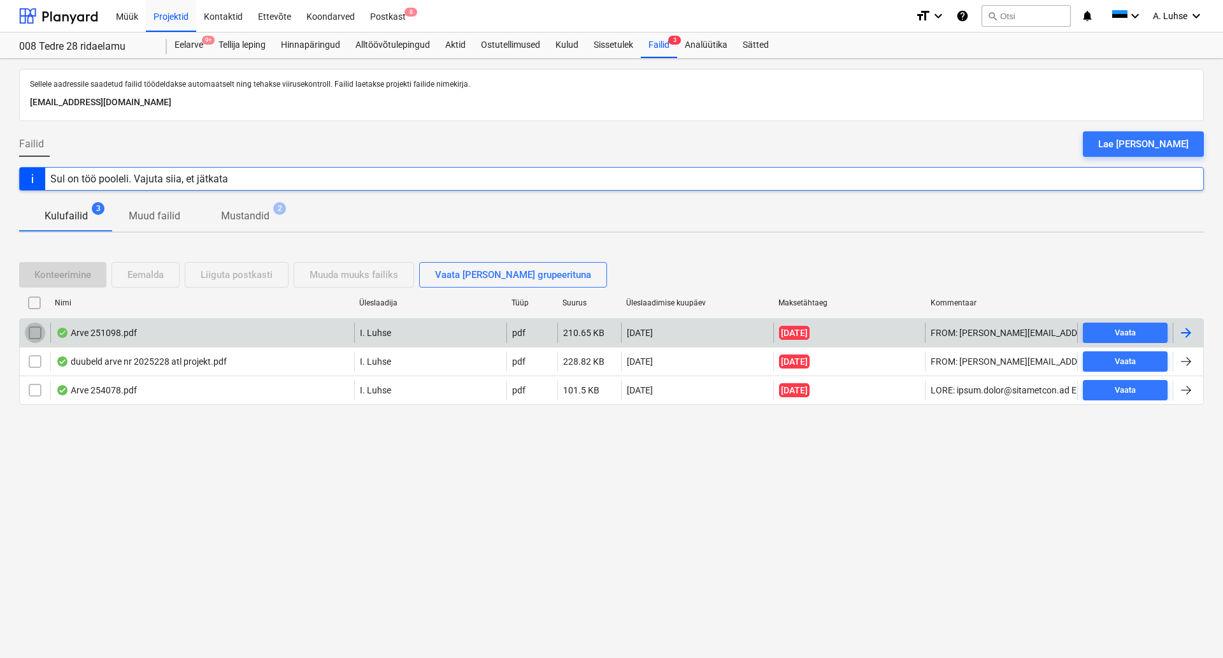
click at [37, 331] on input "checkbox" at bounding box center [35, 332] width 20 height 20
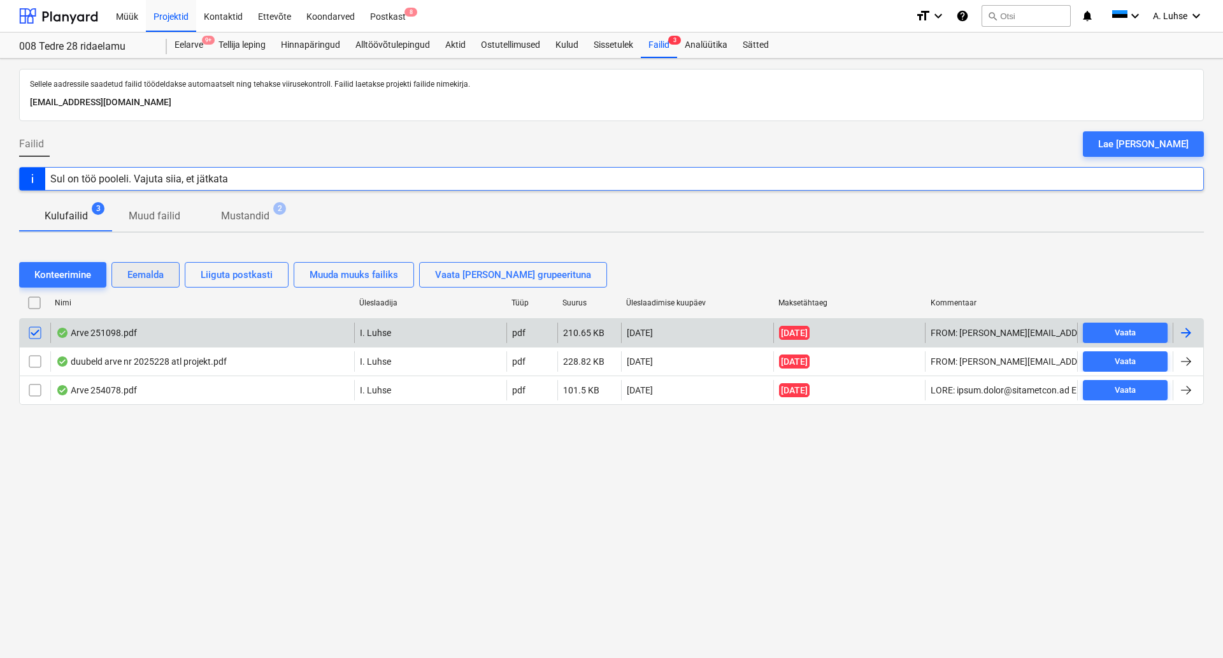
click at [159, 274] on div "Eemalda" at bounding box center [145, 274] width 36 height 17
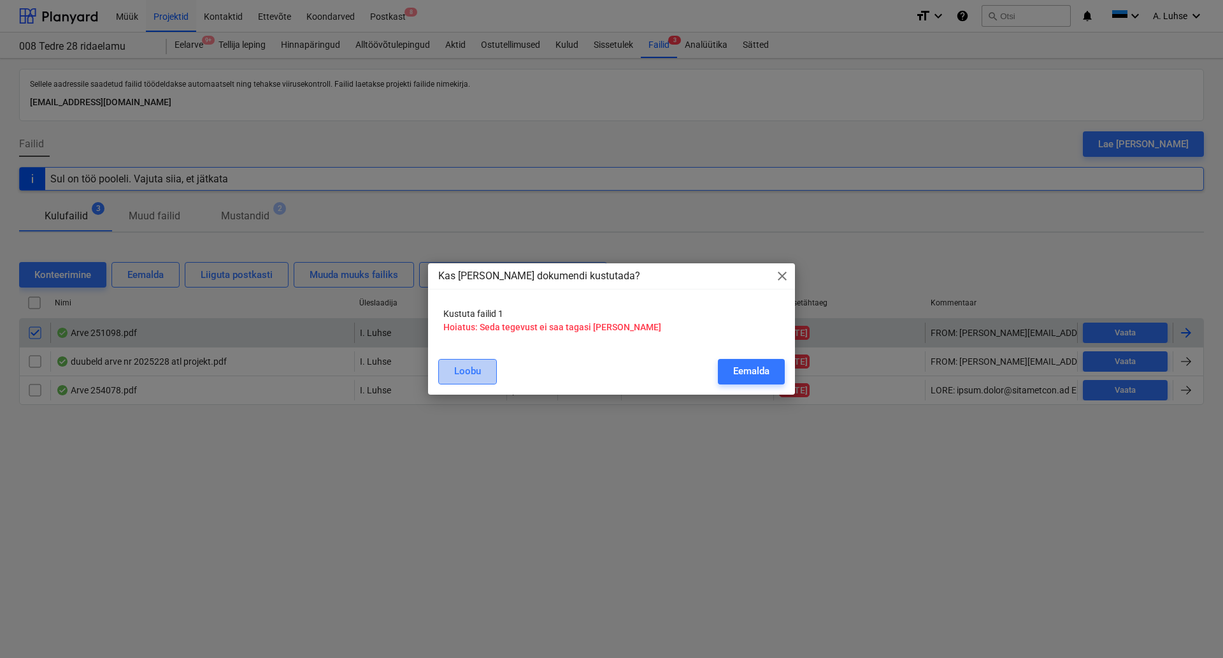
click at [459, 376] on div "Loobu" at bounding box center [467, 371] width 27 height 17
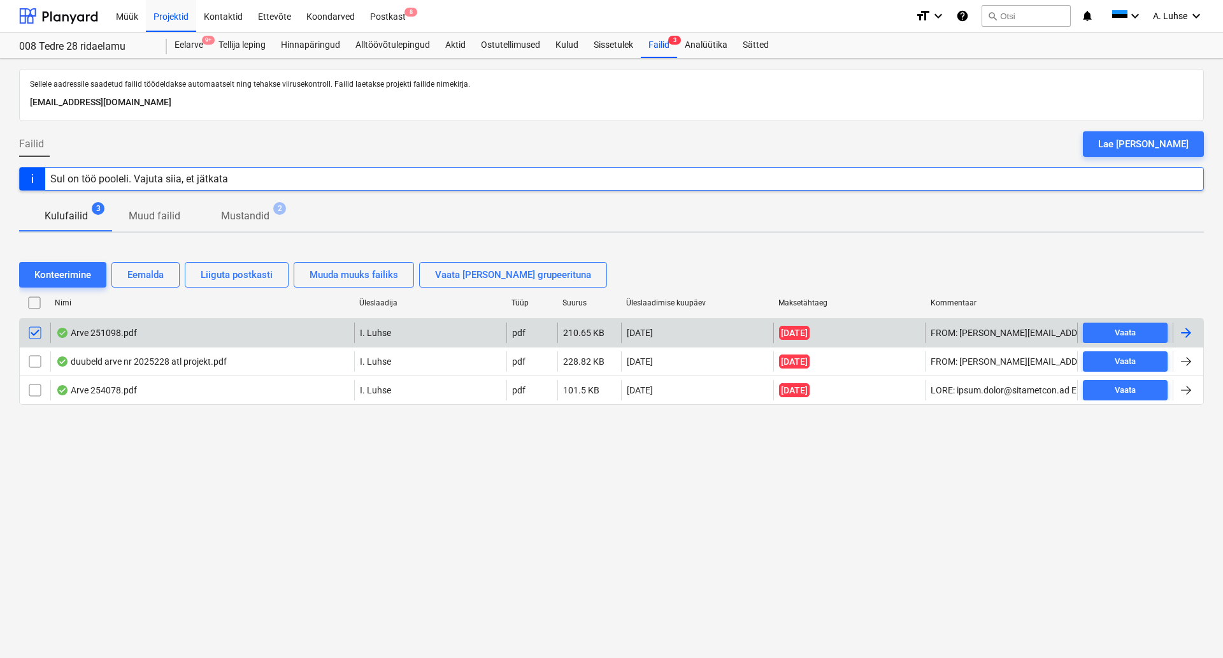
click at [32, 335] on input "checkbox" at bounding box center [35, 332] width 20 height 20
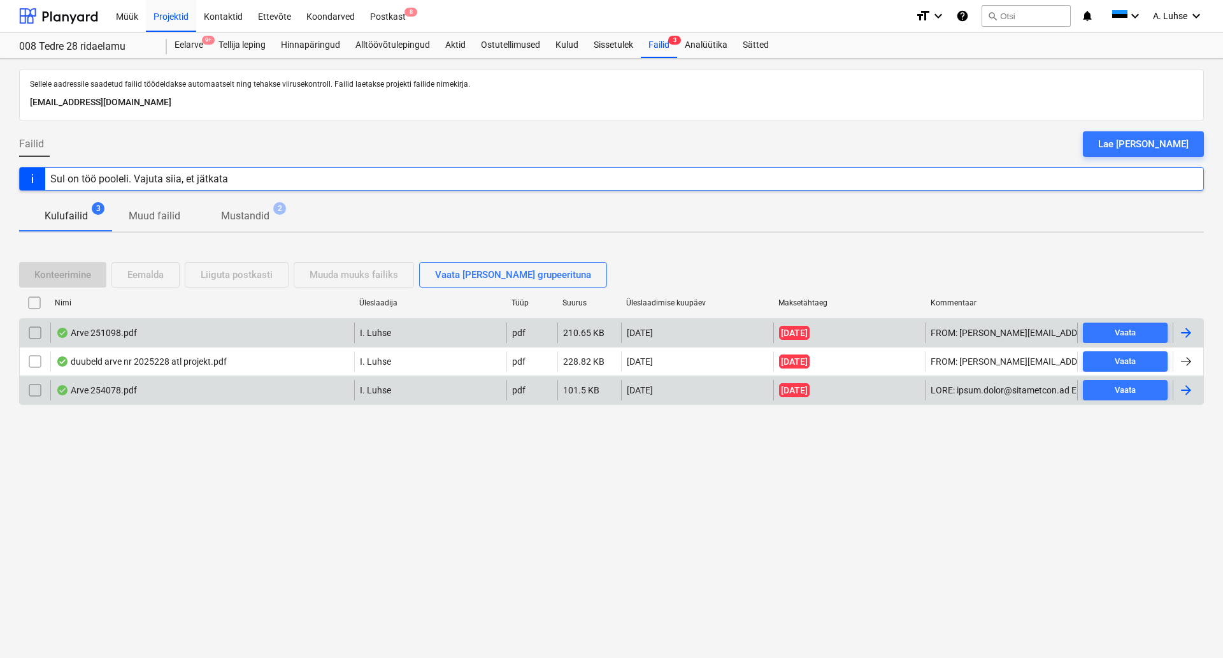
click at [152, 395] on div "Arve 254078.pdf" at bounding box center [202, 390] width 304 height 20
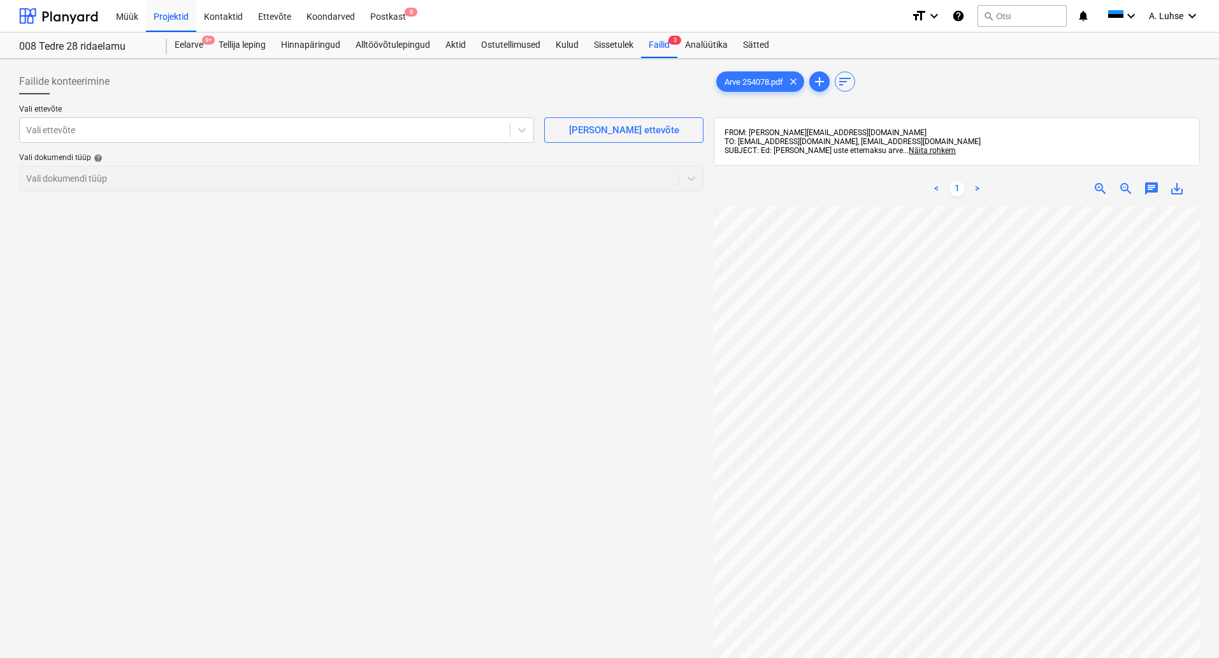
scroll to position [0, 90]
drag, startPoint x: 656, startPoint y: 50, endPoint x: 645, endPoint y: 58, distance: 13.6
click at [656, 50] on div "Failid 3" at bounding box center [659, 44] width 36 height 25
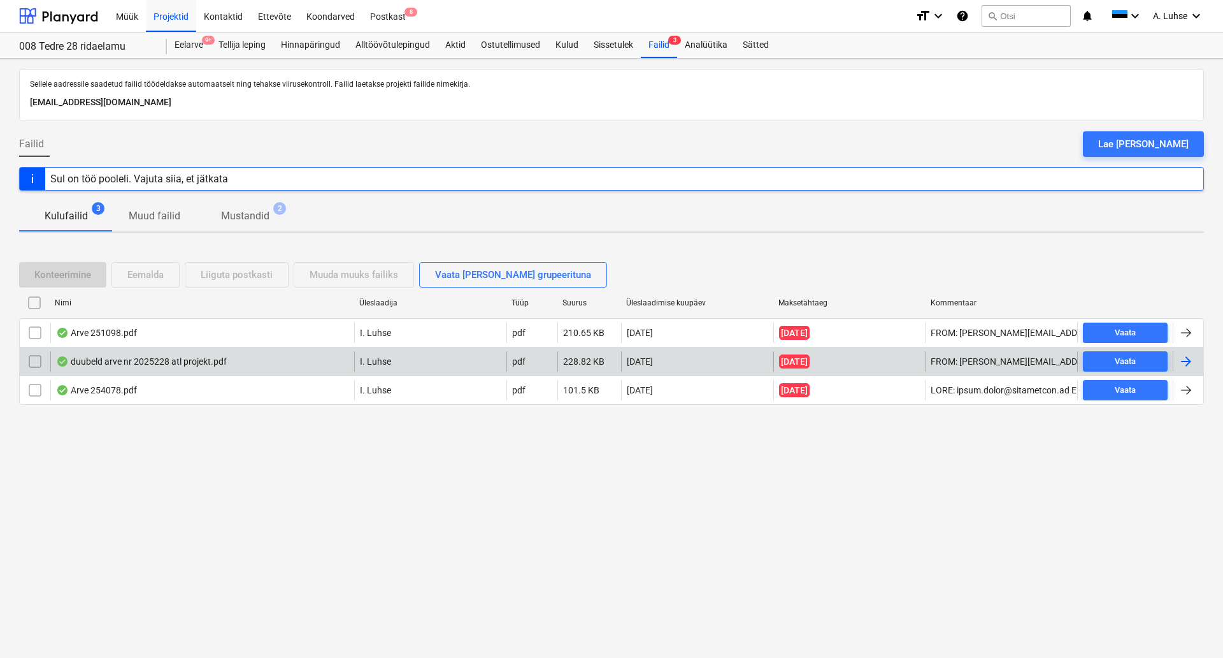
click at [116, 361] on div "duubeld arve nr 2025228 atl projekt.pdf" at bounding box center [141, 361] width 171 height 10
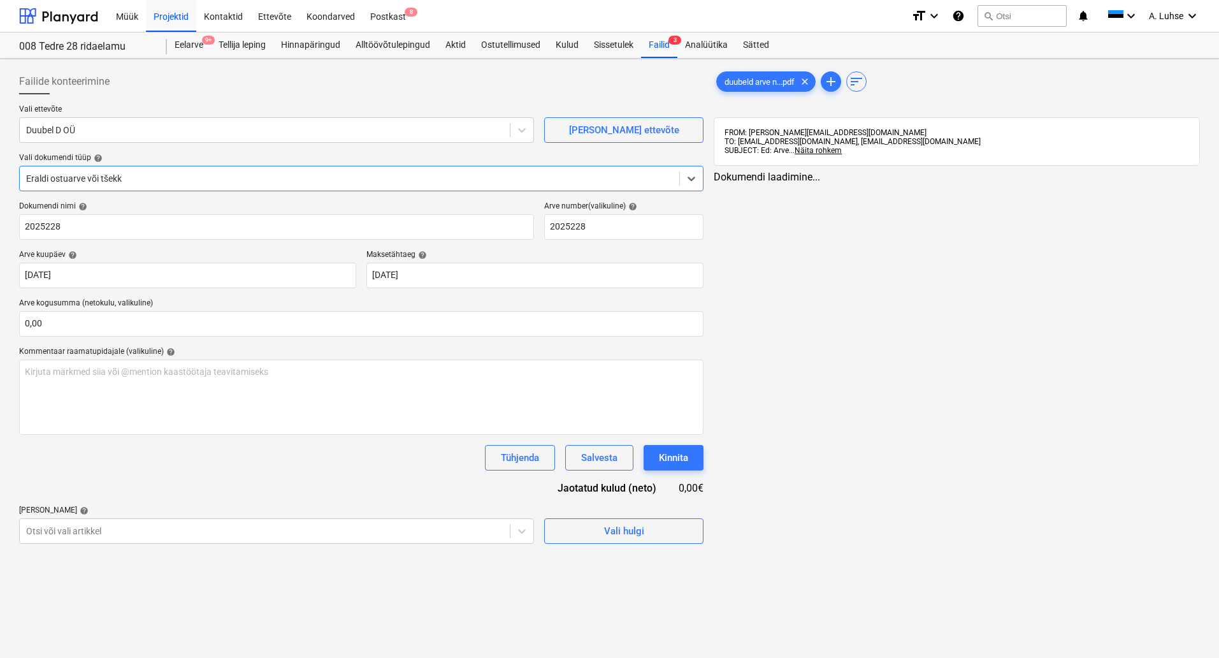
type input "2025228"
type input "07 Oct 2025"
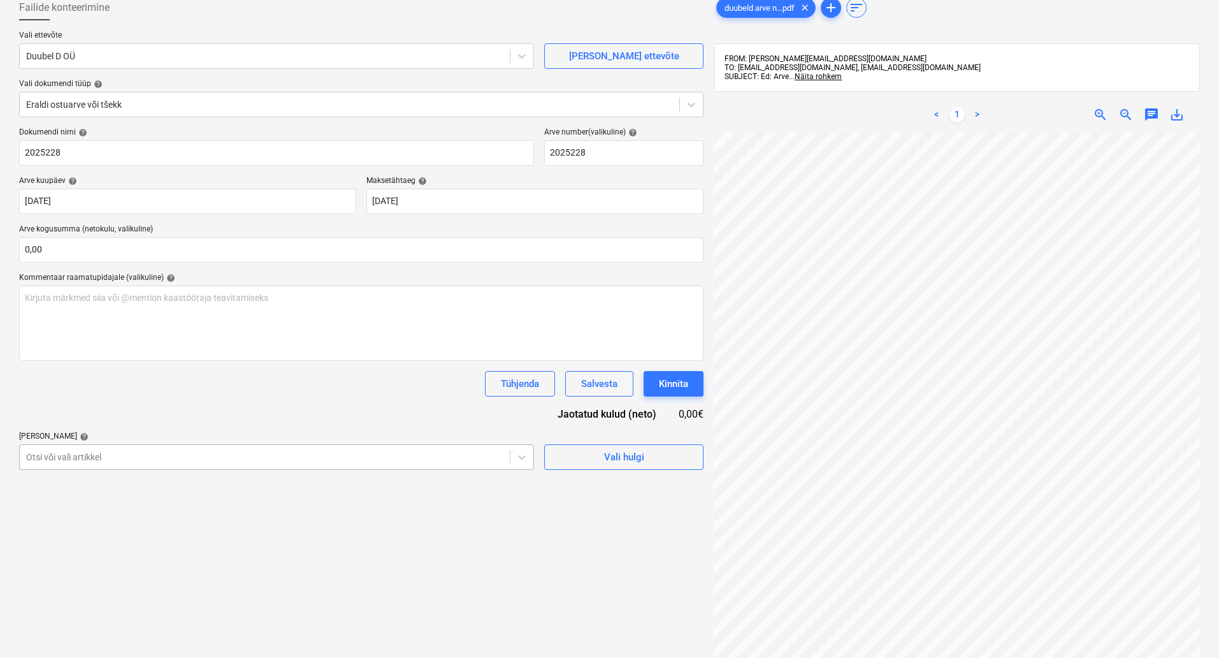
click at [301, 531] on body "Müük Projektid Kontaktid Ettevõte Koondarved Postkast 8 format_size keyboard_ar…" at bounding box center [609, 255] width 1219 height 658
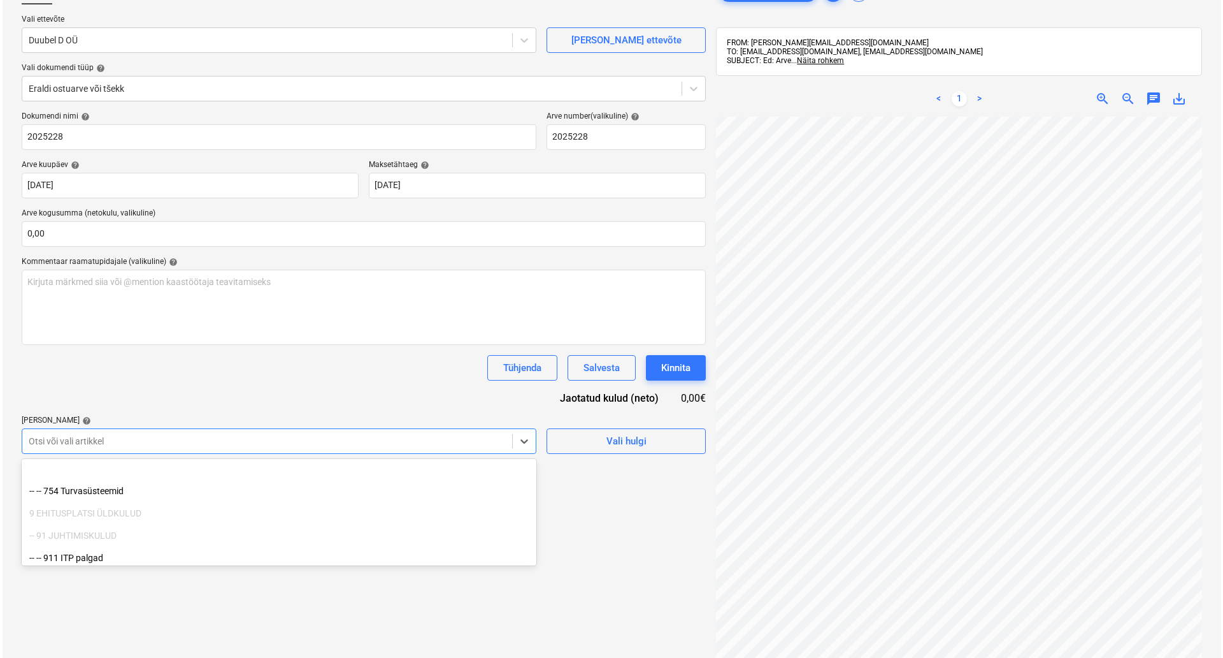
scroll to position [1948, 0]
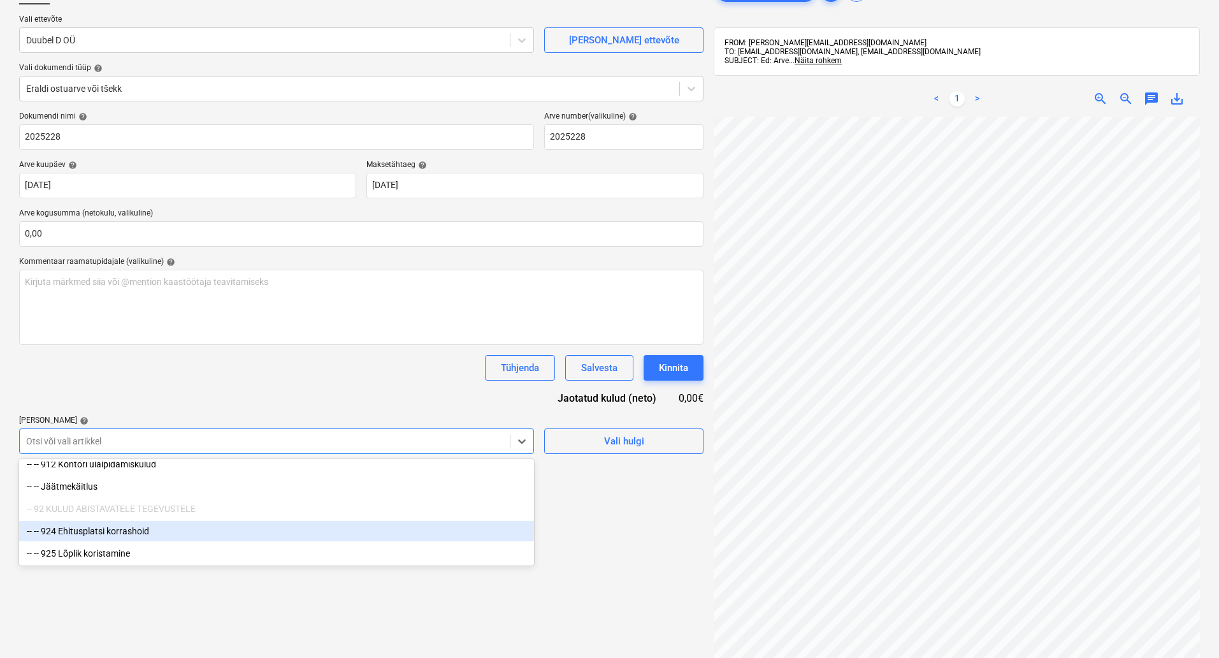
click at [599, 507] on div "Failide konteerimine Vali ettevõte Duubel D OÜ Lisa uus ettevõte Vali dokumendi…" at bounding box center [361, 359] width 695 height 770
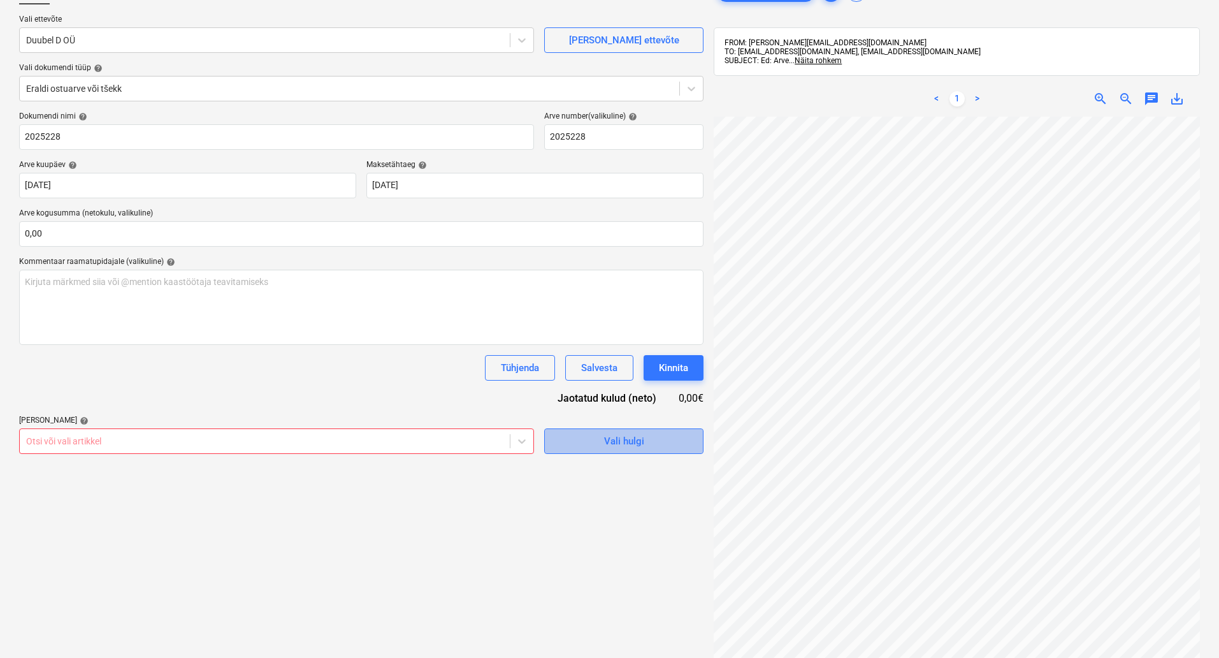
click at [607, 440] on div "Vali hulgi" at bounding box center [624, 441] width 40 height 17
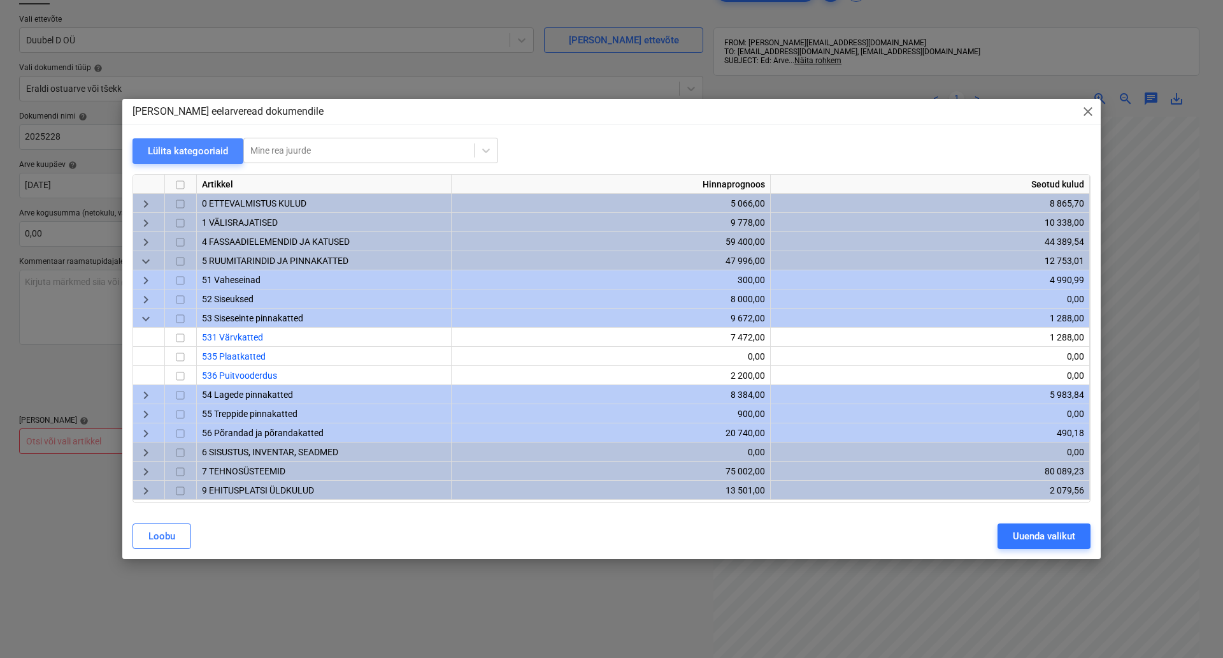
click at [162, 159] on button "Lülita kategooriaid" at bounding box center [188, 150] width 111 height 25
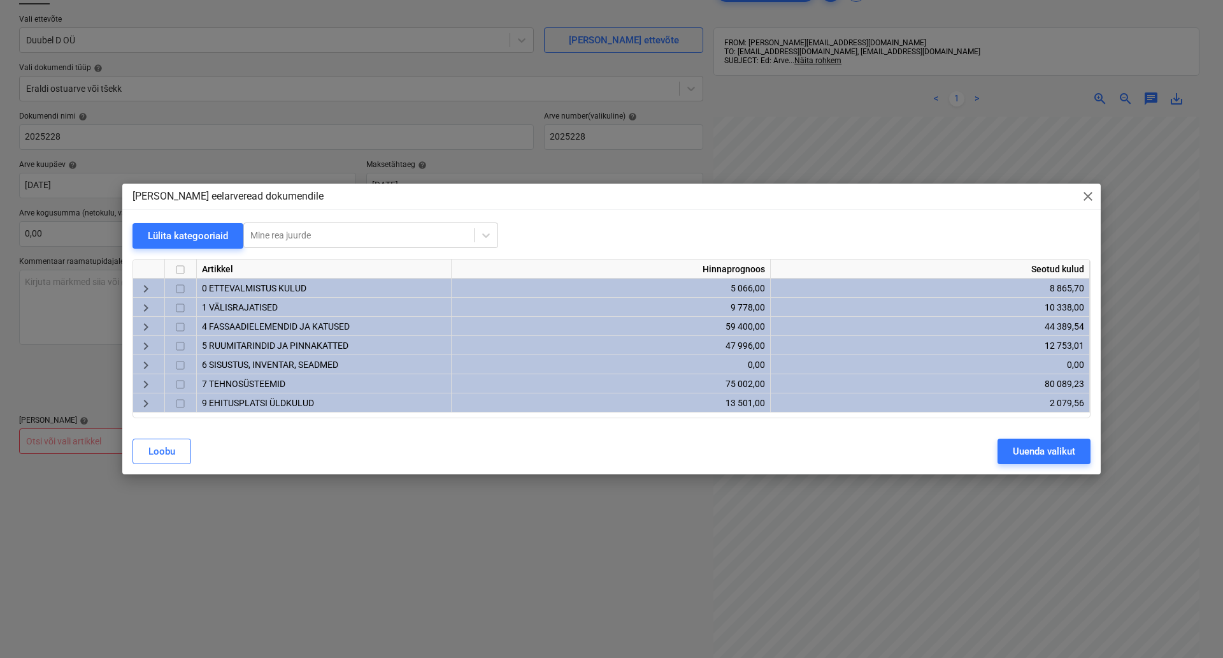
click at [264, 345] on span "5 RUUMITARINDID JA PINNAKATTED" at bounding box center [275, 345] width 147 height 10
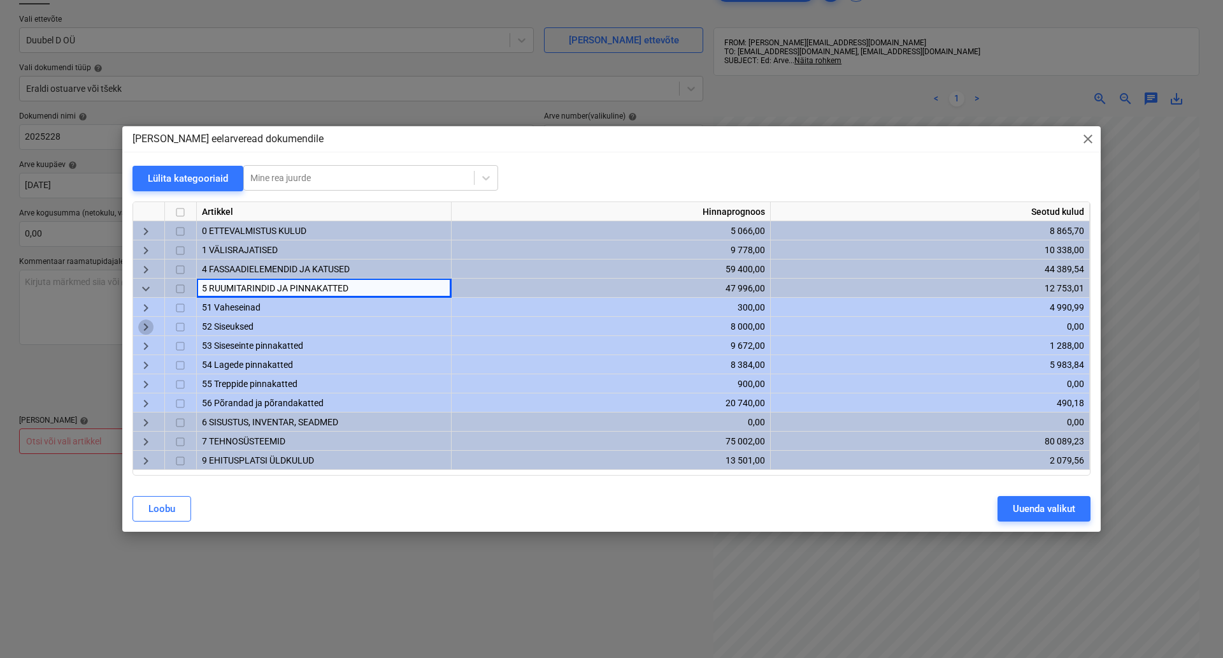
click at [143, 328] on span "keyboard_arrow_right" at bounding box center [145, 326] width 15 height 15
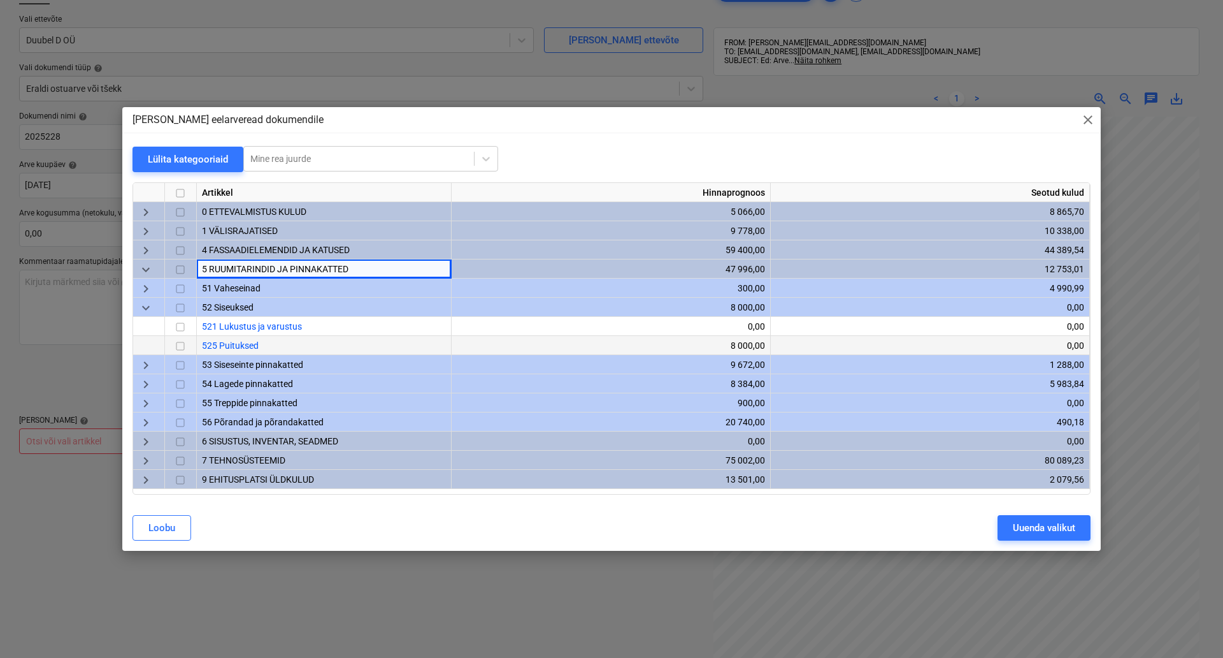
click at [179, 347] on input "checkbox" at bounding box center [180, 345] width 15 height 15
click at [1051, 523] on div "Uuenda valikut" at bounding box center [1044, 527] width 62 height 17
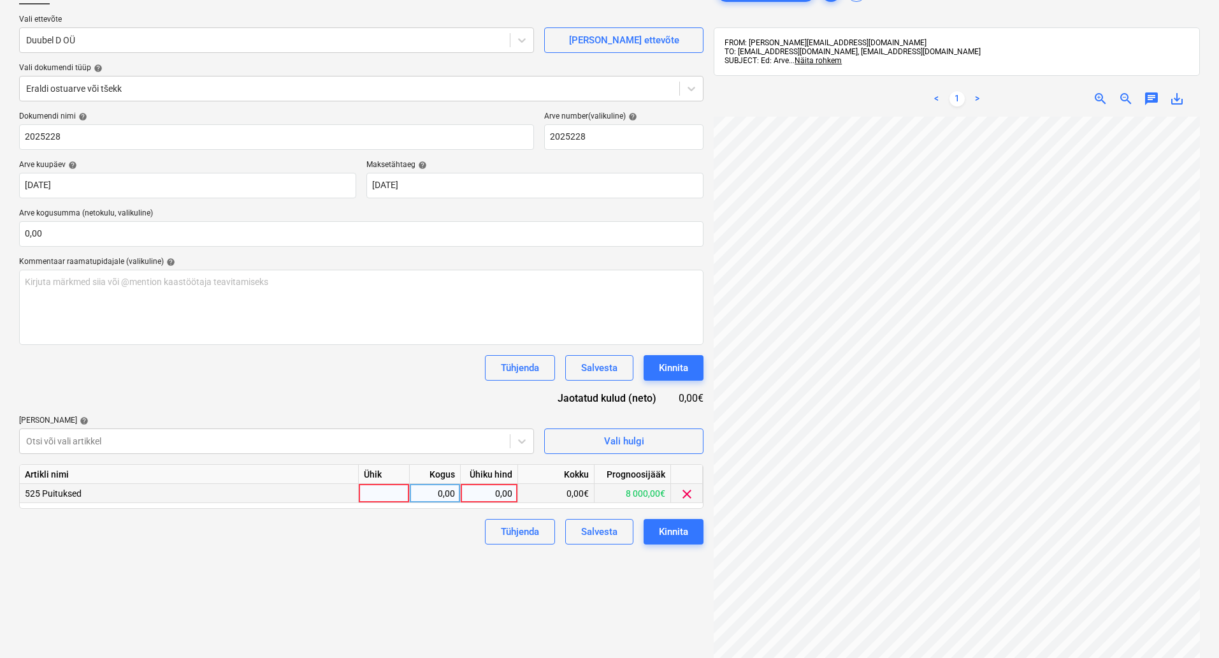
click at [374, 493] on div at bounding box center [384, 493] width 51 height 19
type input "kompl1"
click at [399, 494] on div "kompl1" at bounding box center [384, 493] width 51 height 19
type input "kompl"
type input "850"
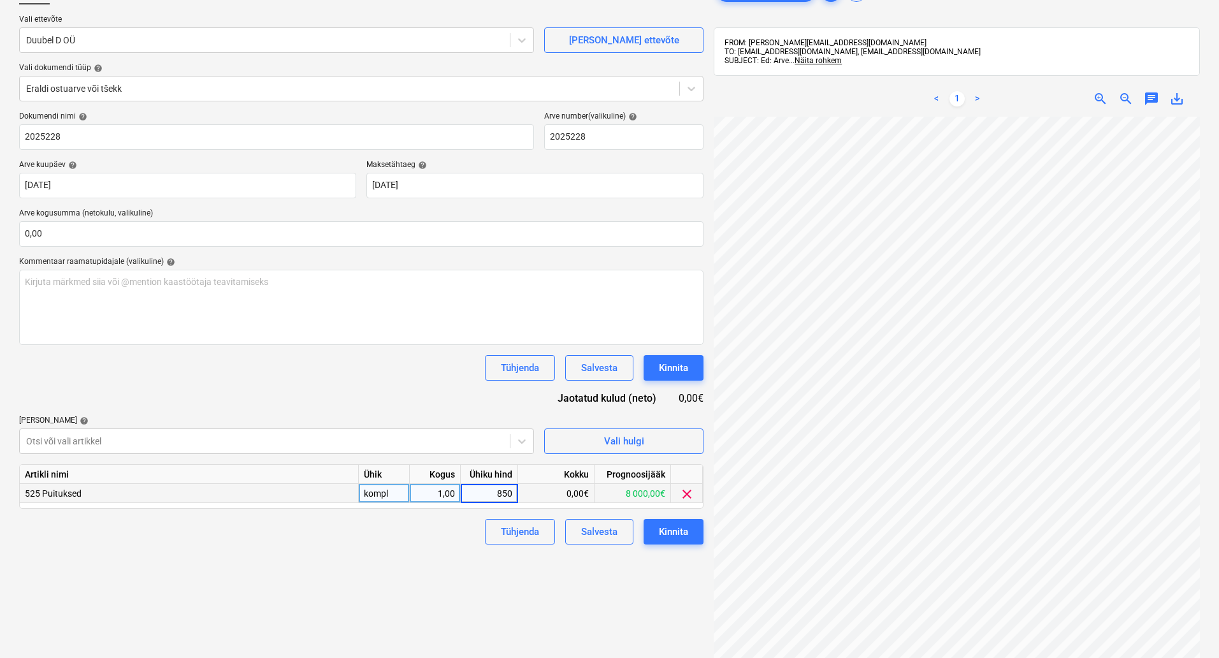
click at [665, 587] on div "Failide konteerimine Vali ettevõte Duubel D OÜ Lisa uus ettevõte Vali dokumendi…" at bounding box center [361, 359] width 695 height 770
click at [672, 528] on div "Kinnita" at bounding box center [673, 531] width 29 height 17
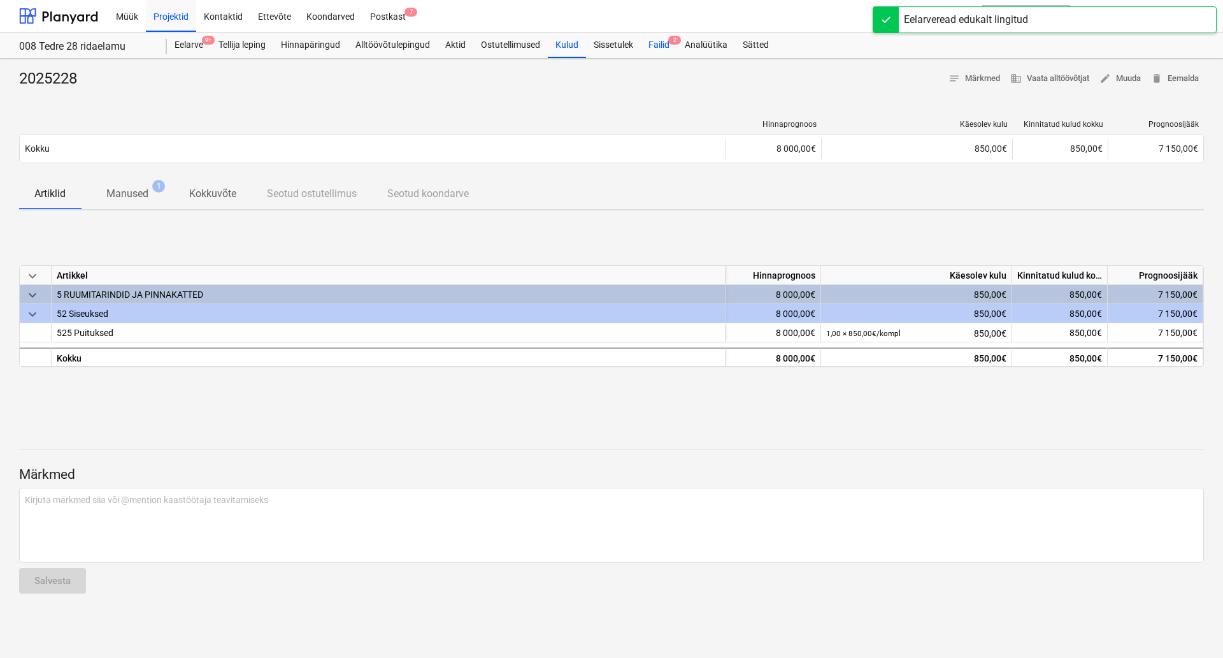
click at [658, 39] on div "Failid 2" at bounding box center [659, 44] width 36 height 25
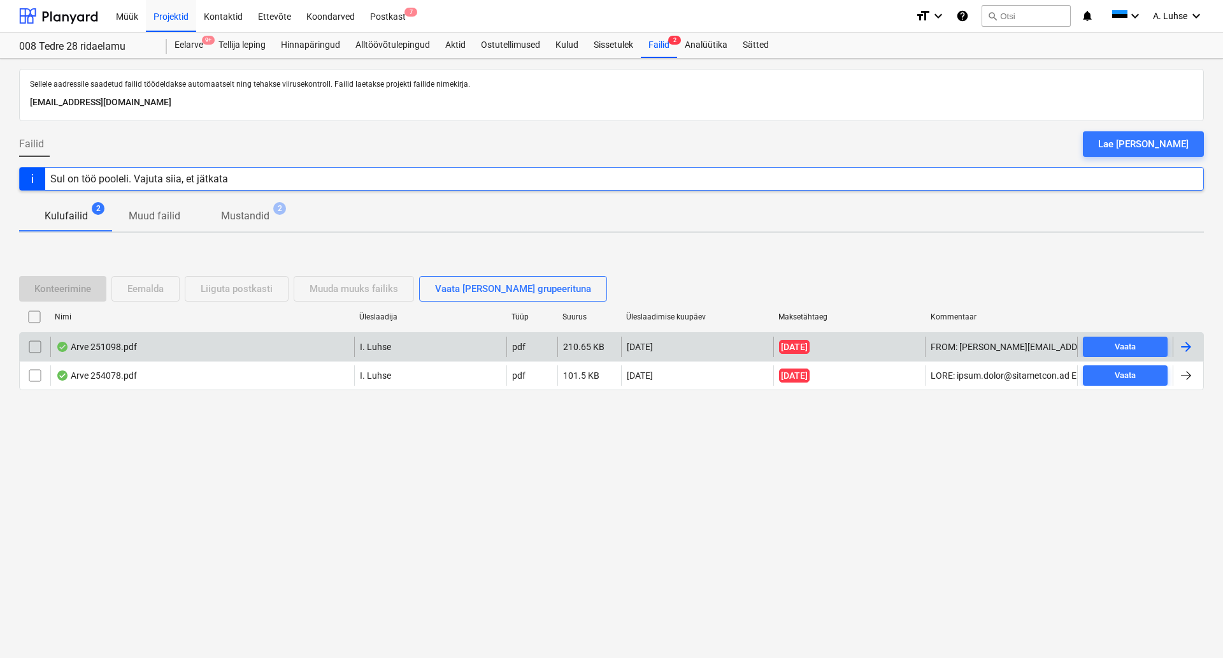
click at [315, 354] on div "Arve 251098.pdf" at bounding box center [202, 346] width 304 height 20
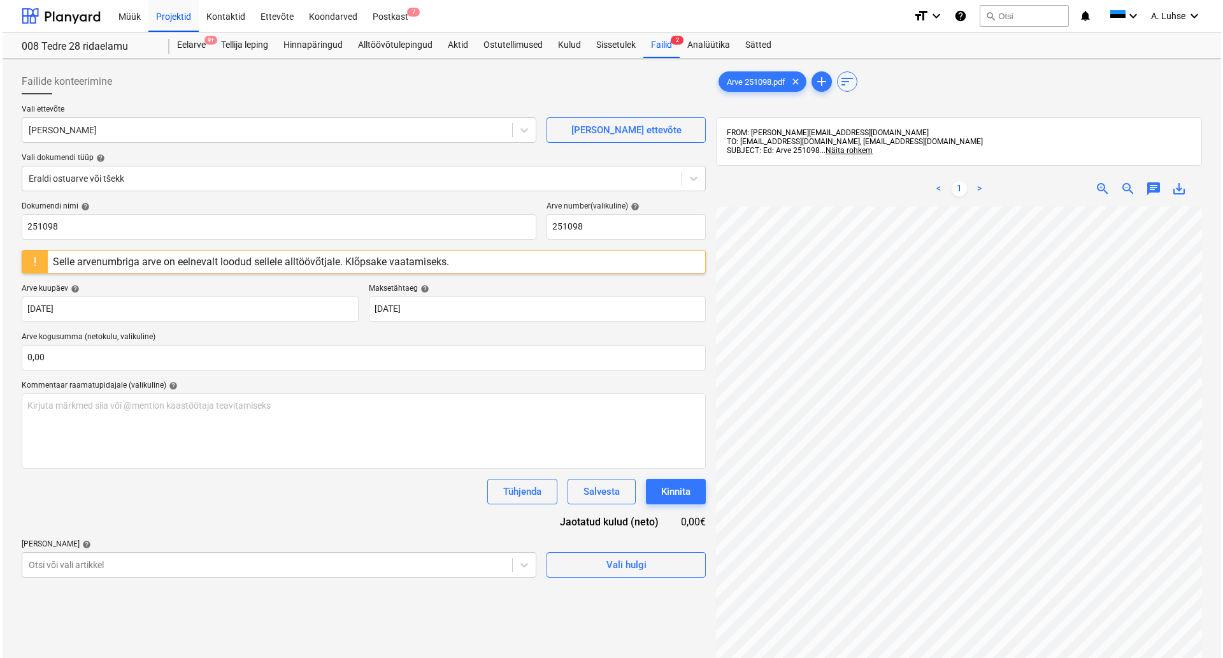
scroll to position [0, 90]
click at [601, 260] on div "Selle arvenumbriga arve on eelnevalt loodud sellele alltöövõtjale. Klõpsake vaa…" at bounding box center [361, 262] width 684 height 24
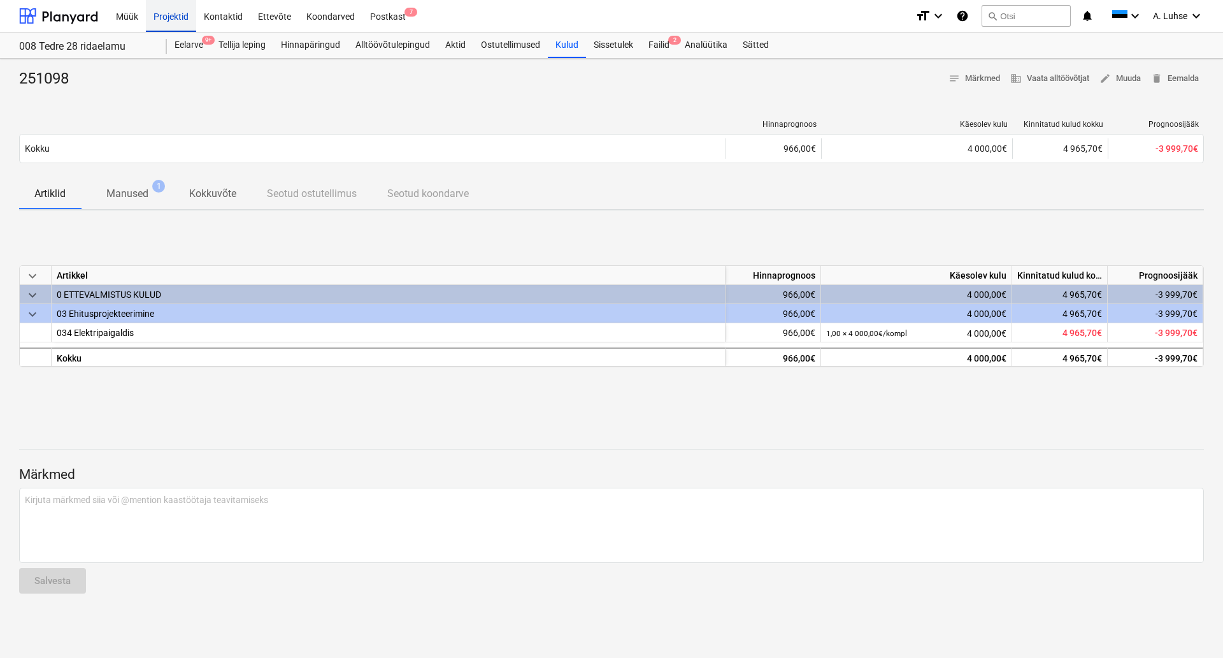
drag, startPoint x: 169, startPoint y: 13, endPoint x: 168, endPoint y: 31, distance: 17.3
click at [169, 13] on div "Projektid" at bounding box center [171, 15] width 50 height 32
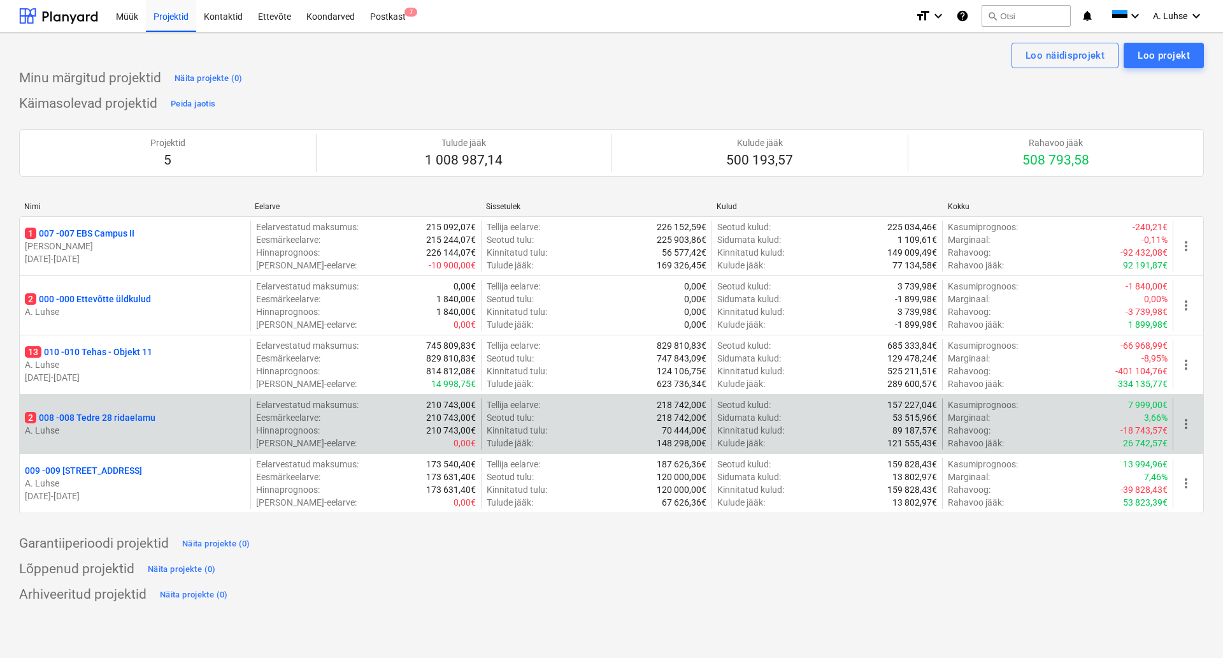
click at [146, 405] on div "2 008 - 008 Tedre 28 ridaelamu A. Luhse" at bounding box center [135, 423] width 231 height 51
click at [146, 414] on p "2 008 - 008 Tedre 28 ridaelamu" at bounding box center [90, 417] width 131 height 13
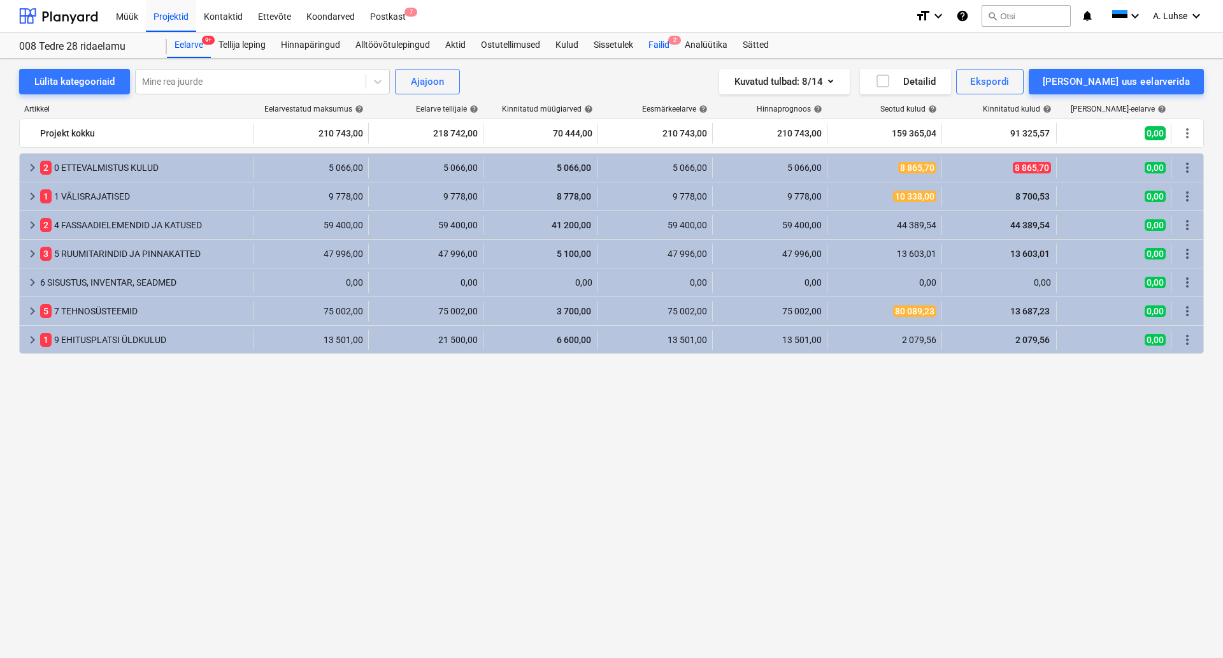
click at [654, 45] on div "Failid 2" at bounding box center [659, 44] width 36 height 25
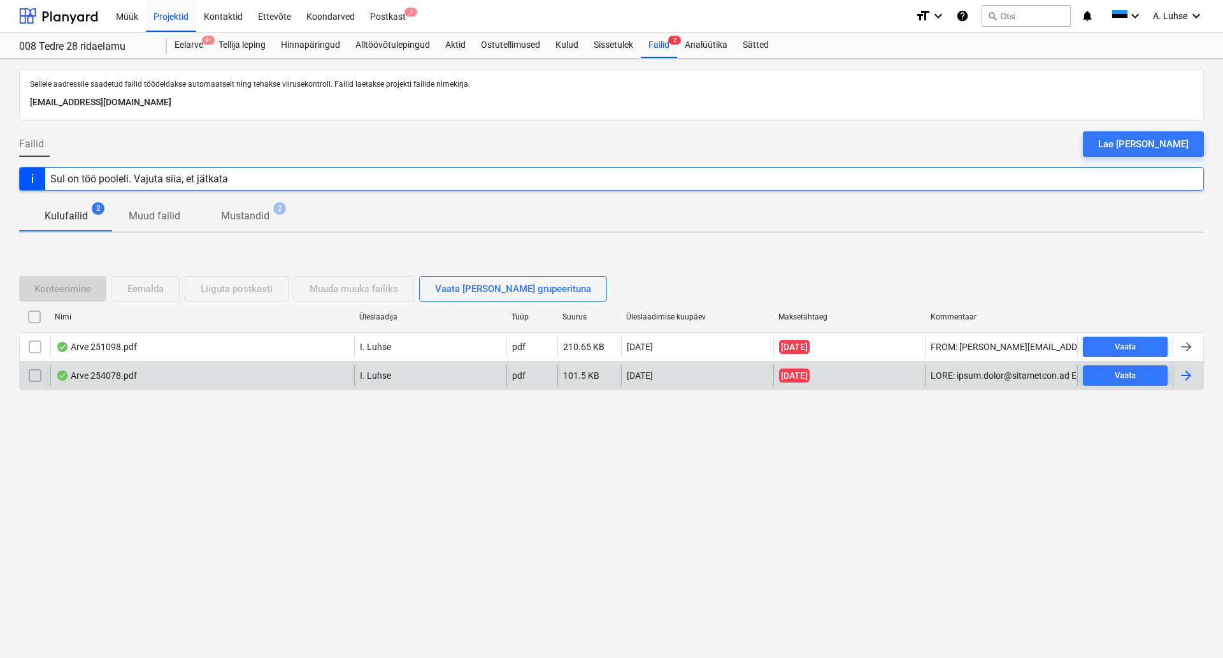
click at [83, 377] on div "Arve 254078.pdf" at bounding box center [96, 375] width 81 height 10
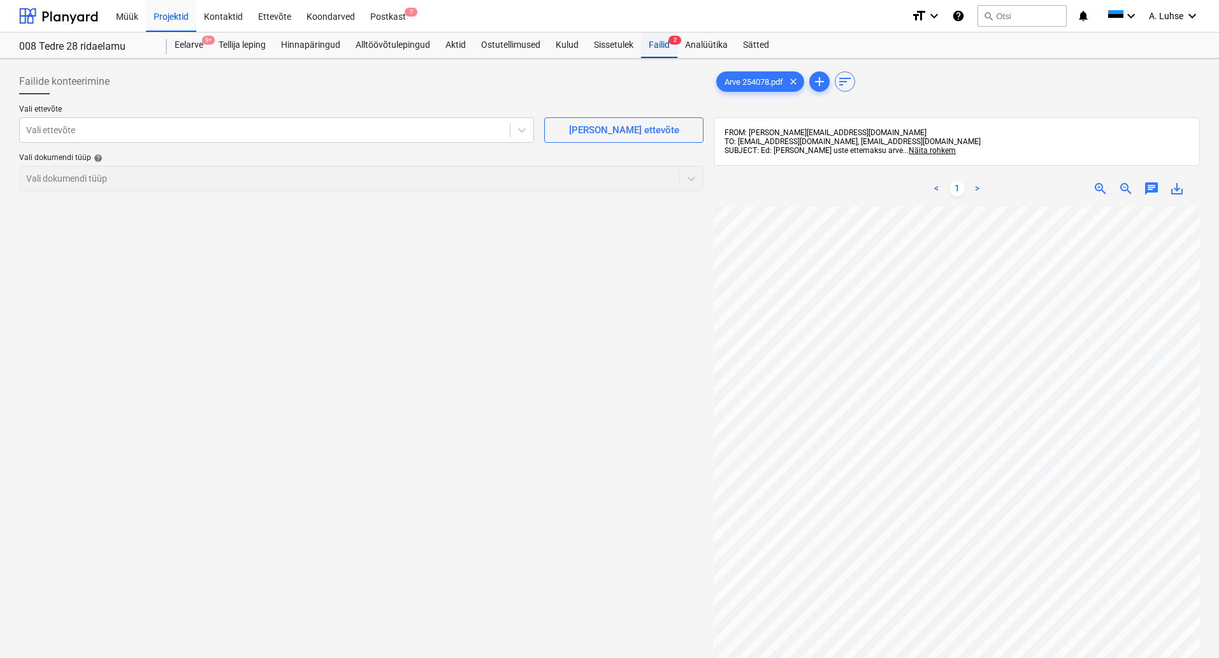
click at [659, 40] on div "Failid 2" at bounding box center [659, 44] width 36 height 25
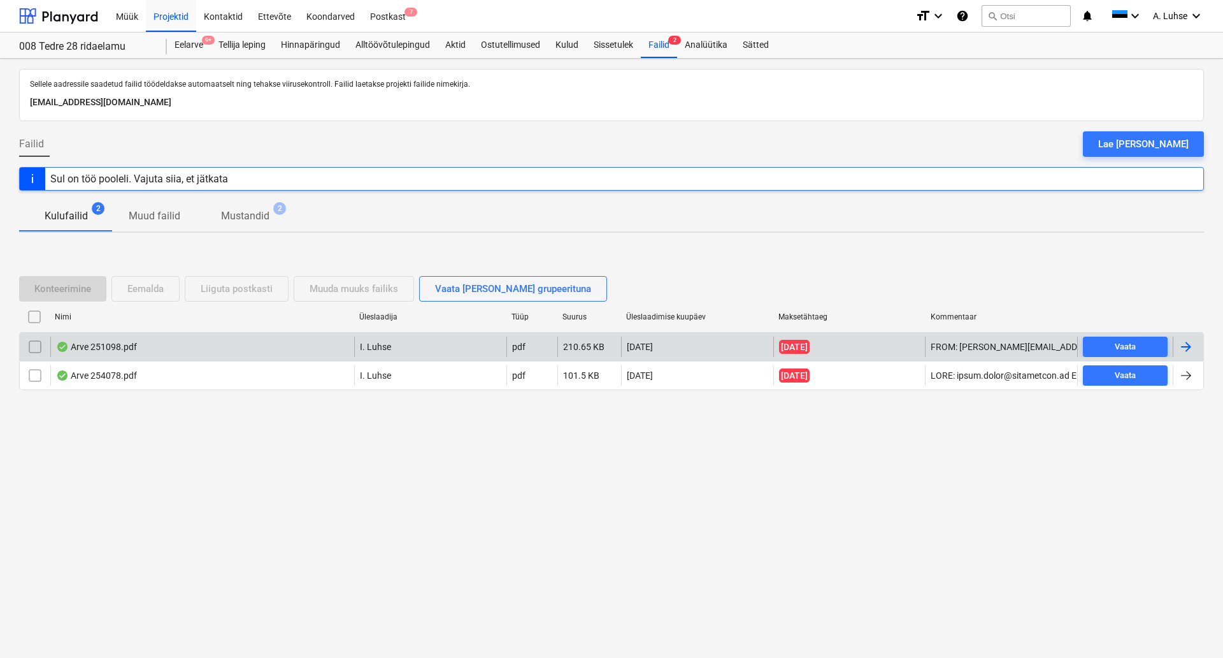
click at [95, 345] on div "Arve 251098.pdf" at bounding box center [96, 347] width 81 height 10
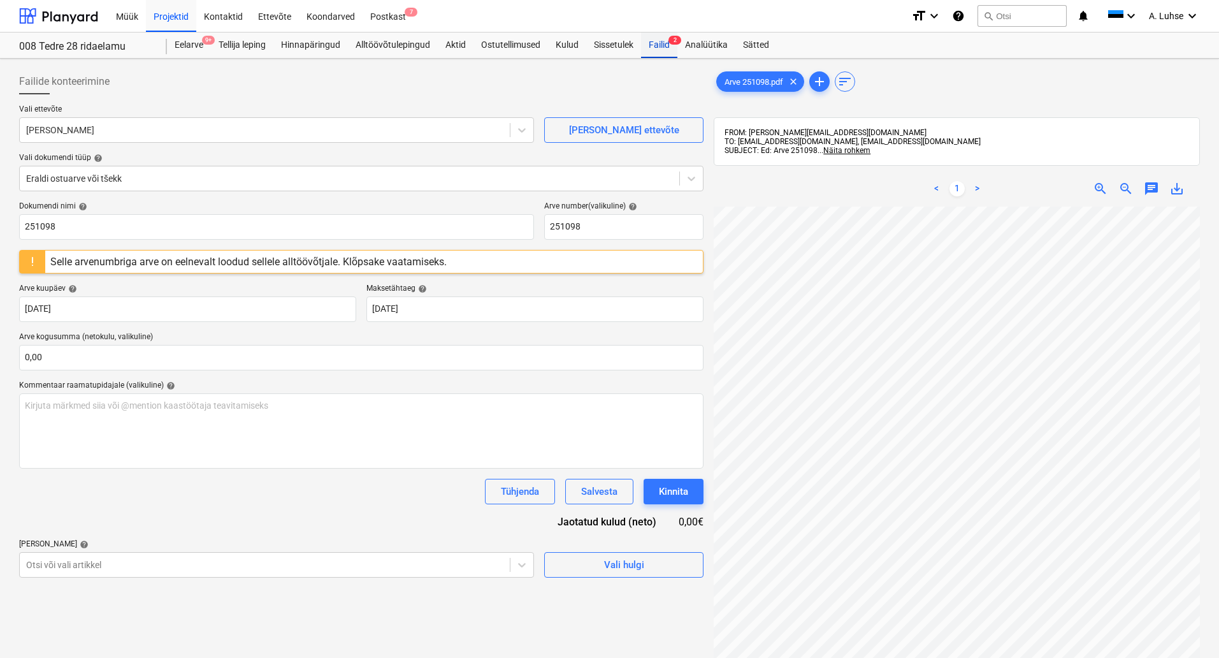
click at [648, 43] on div "Failid 2" at bounding box center [659, 44] width 36 height 25
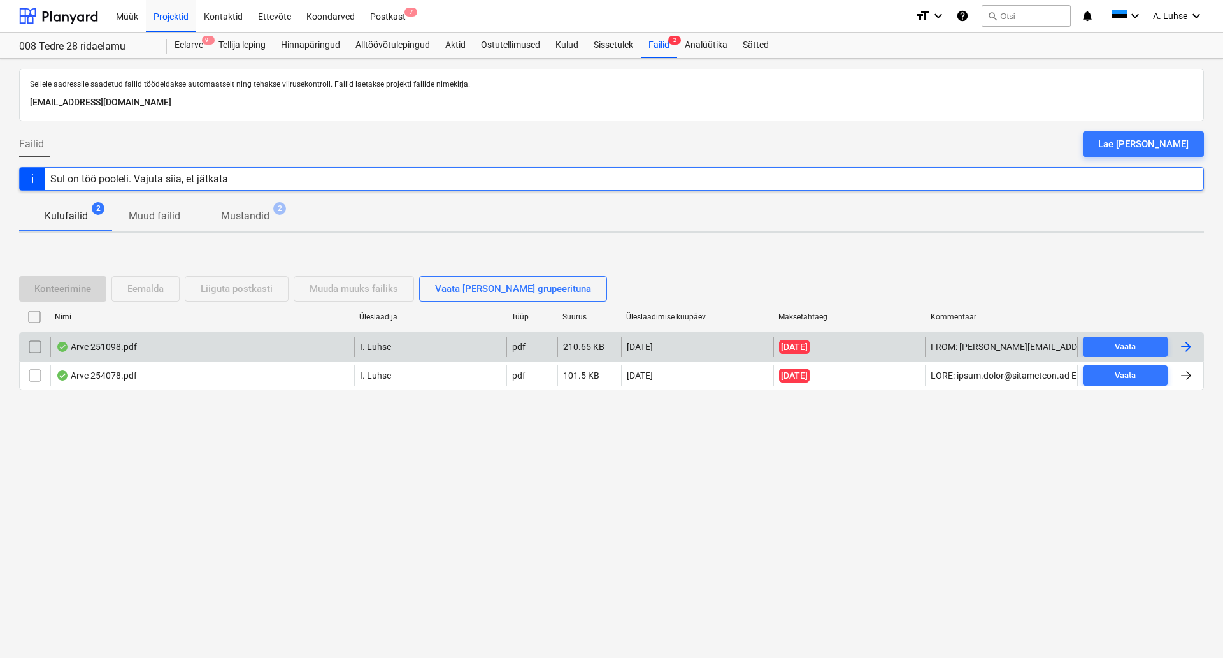
click at [32, 348] on input "checkbox" at bounding box center [35, 346] width 20 height 20
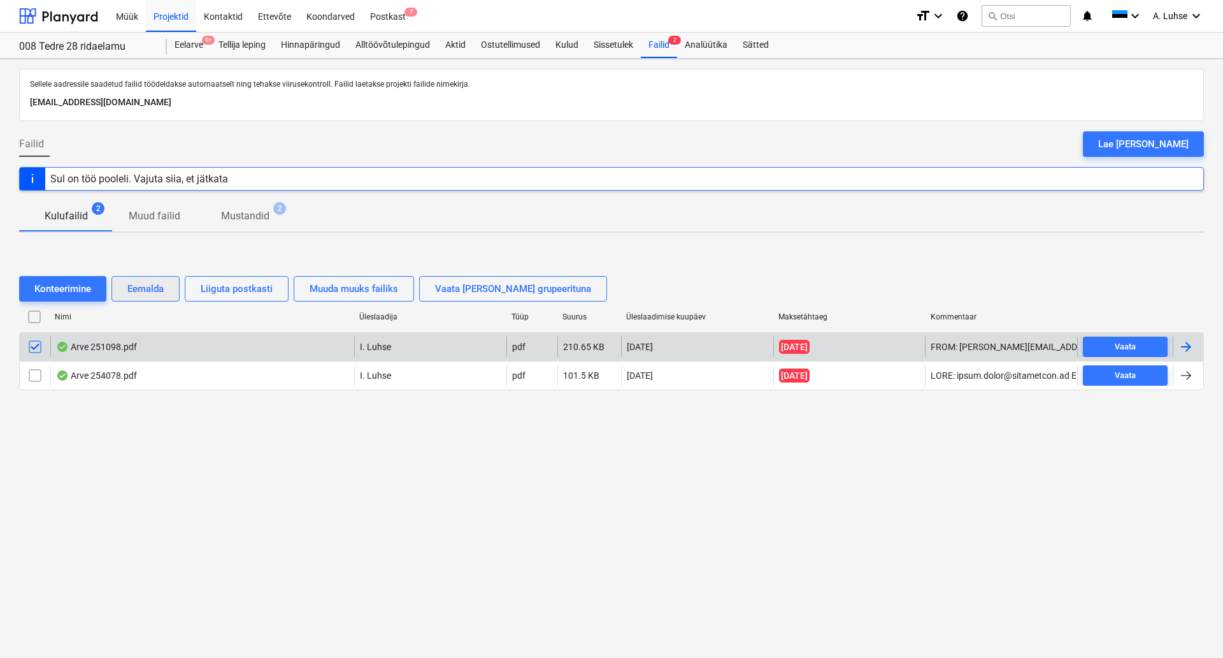
click at [147, 290] on div "Eemalda" at bounding box center [145, 288] width 36 height 17
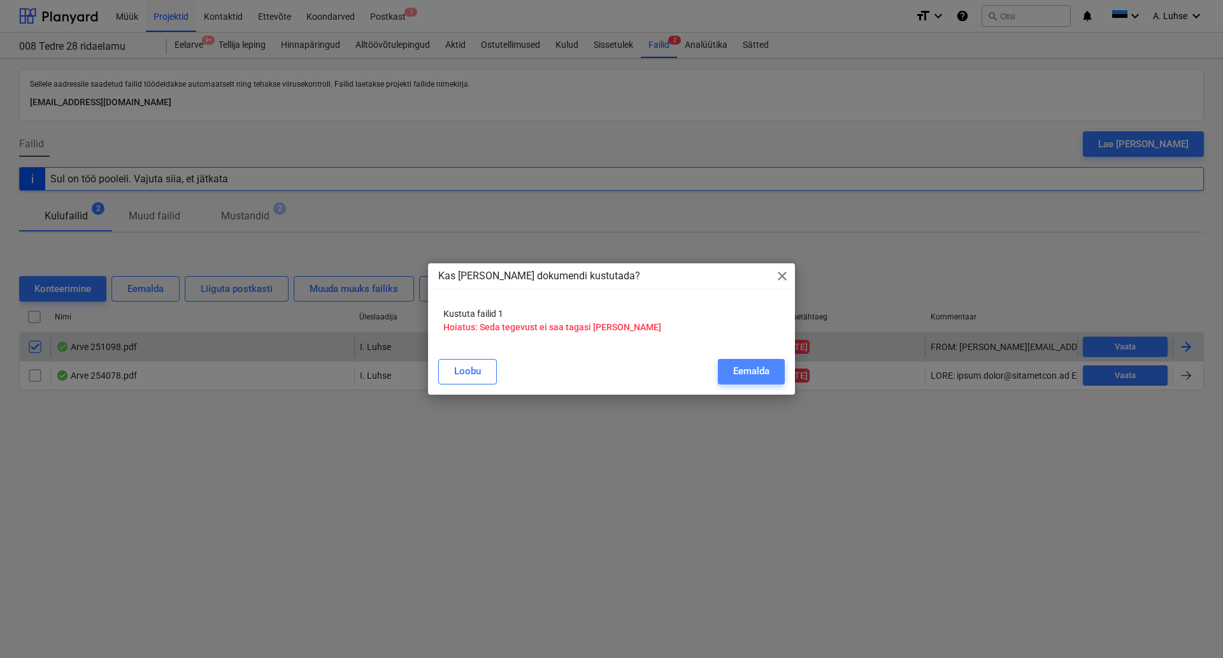
click at [774, 364] on button "Eemalda" at bounding box center [751, 371] width 67 height 25
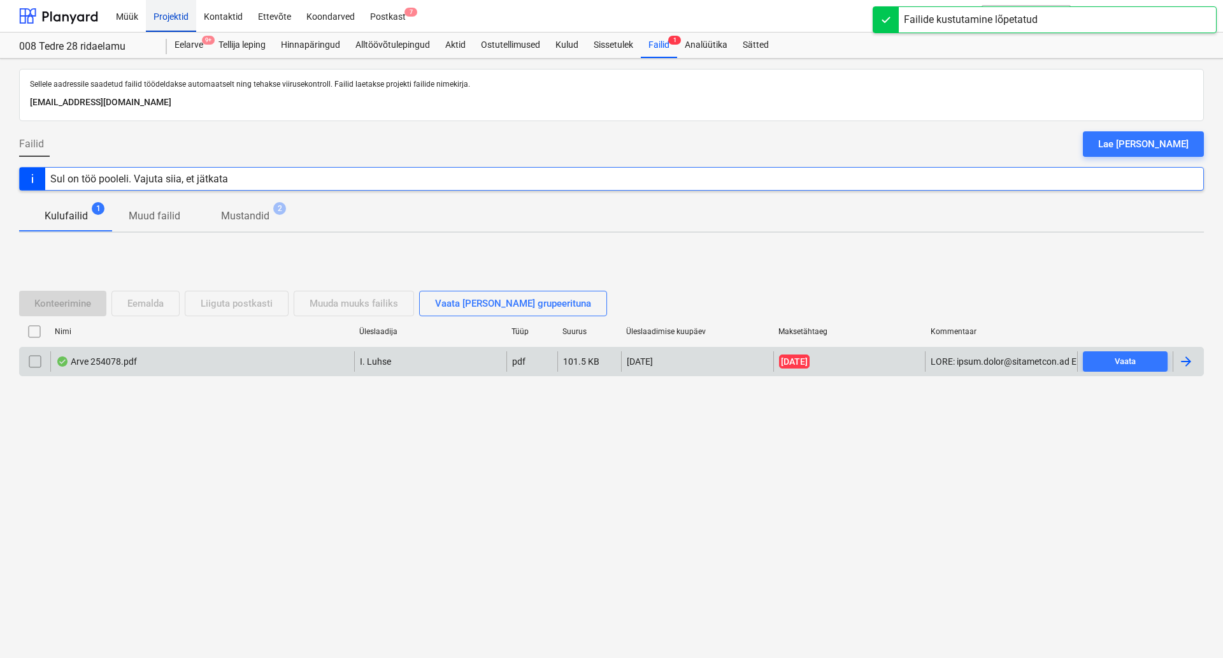
click at [173, 15] on div "Projektid" at bounding box center [171, 15] width 50 height 32
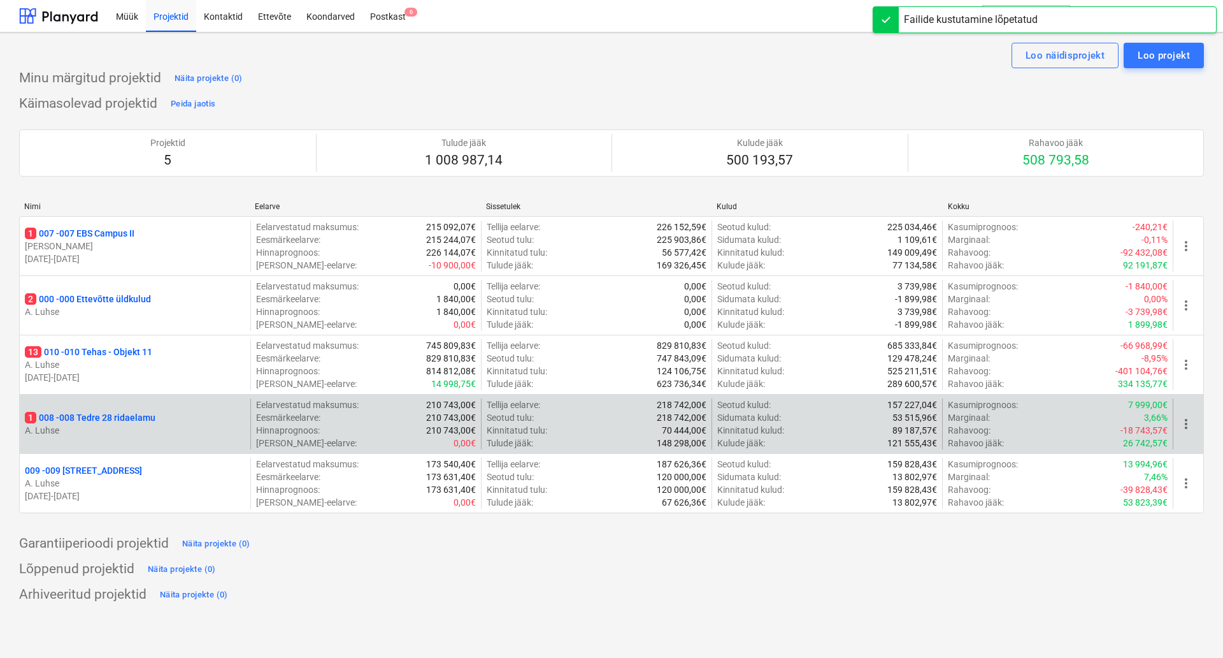
click at [124, 420] on p "1 008 - 008 Tedre 28 ridaelamu" at bounding box center [90, 417] width 131 height 13
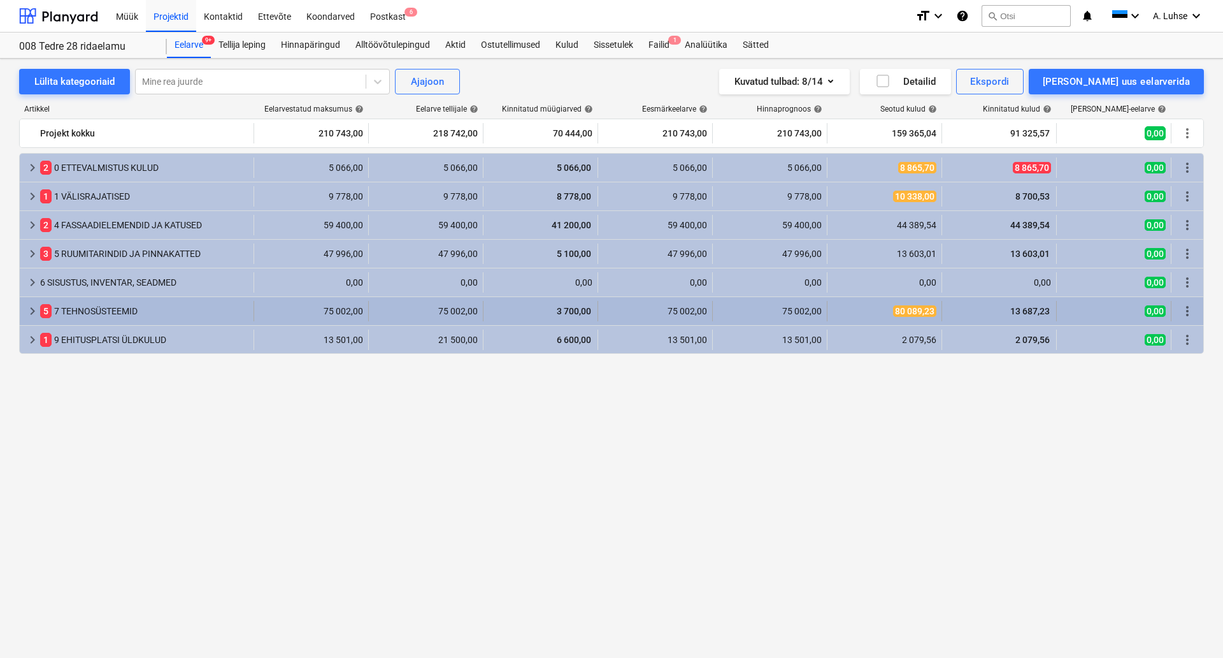
click at [115, 314] on div "5 7 TEHNOSÜSTEEMID" at bounding box center [144, 311] width 208 height 20
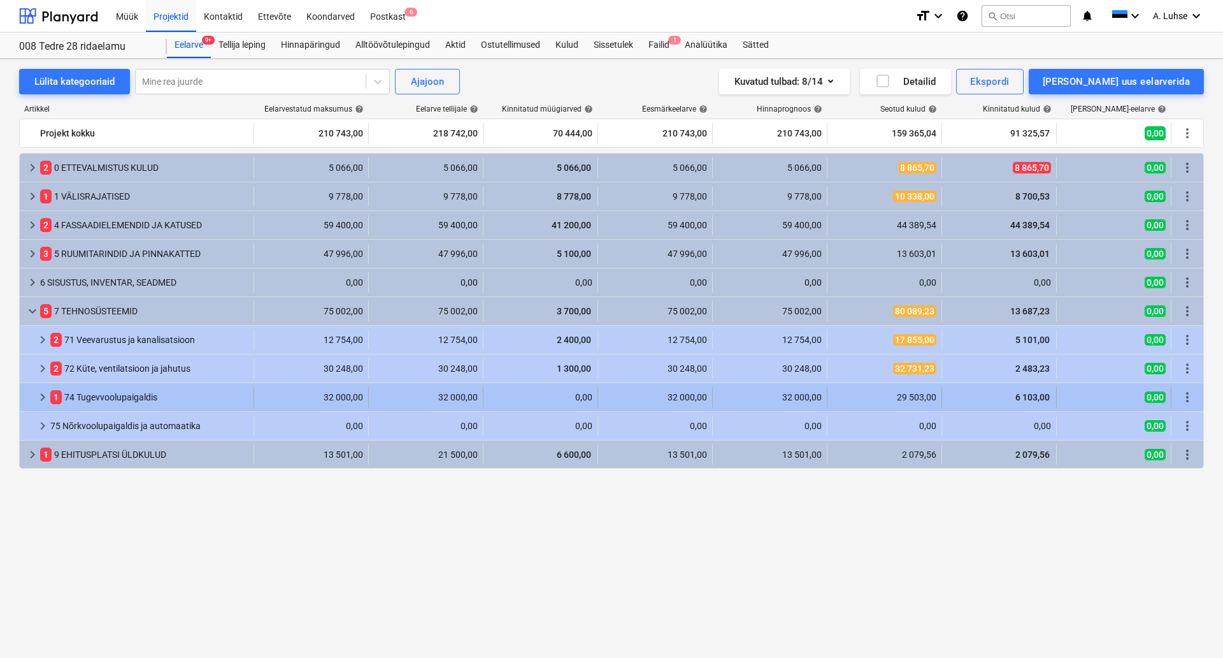
click at [169, 396] on div "1 74 Tugevvoolupaigaldis" at bounding box center [149, 397] width 198 height 20
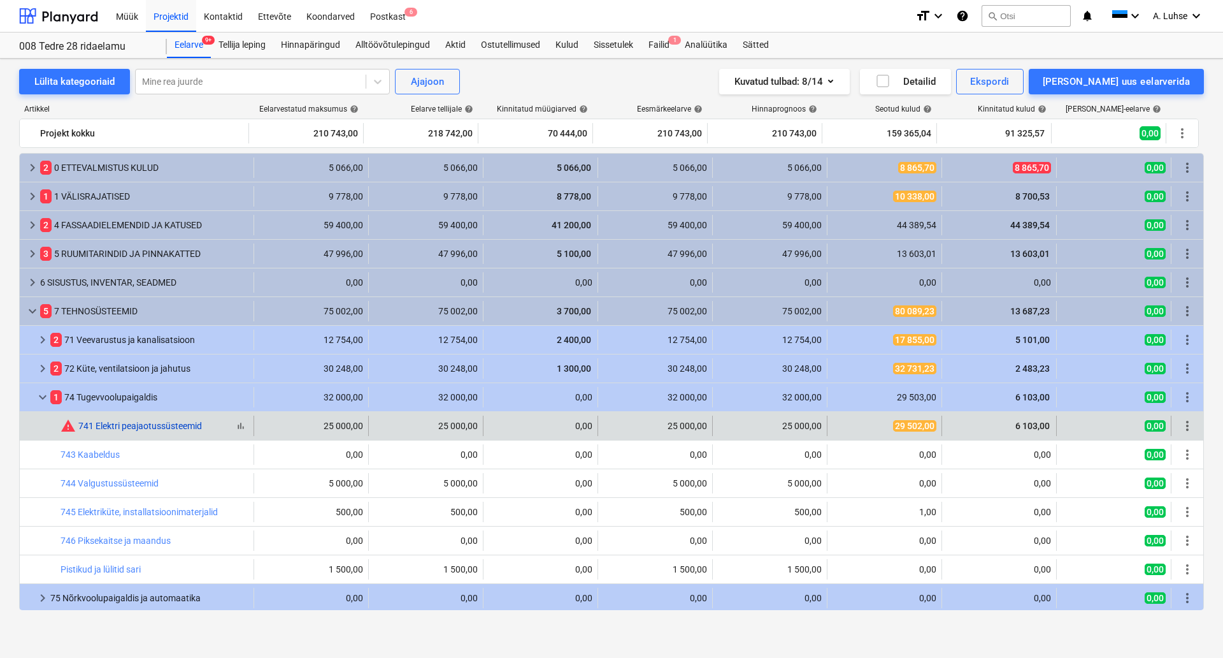
click at [171, 428] on link "741 Elektri peajaotussüsteemid" at bounding box center [140, 426] width 124 height 10
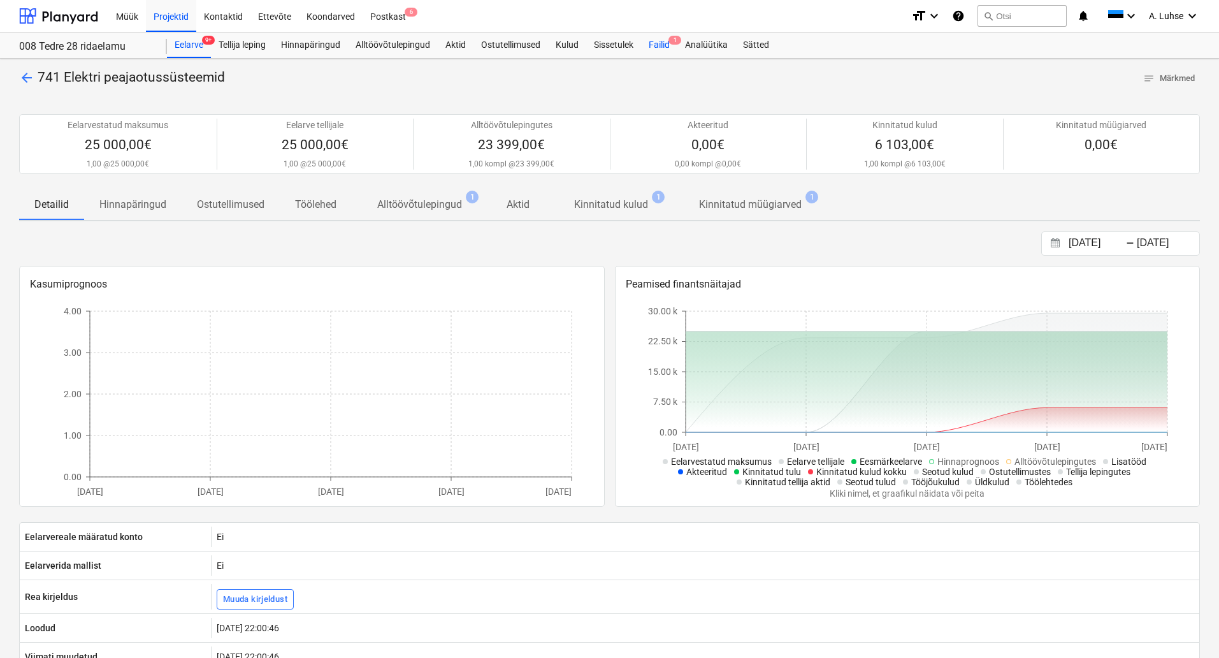
click at [659, 38] on div "Failid 1" at bounding box center [659, 44] width 36 height 25
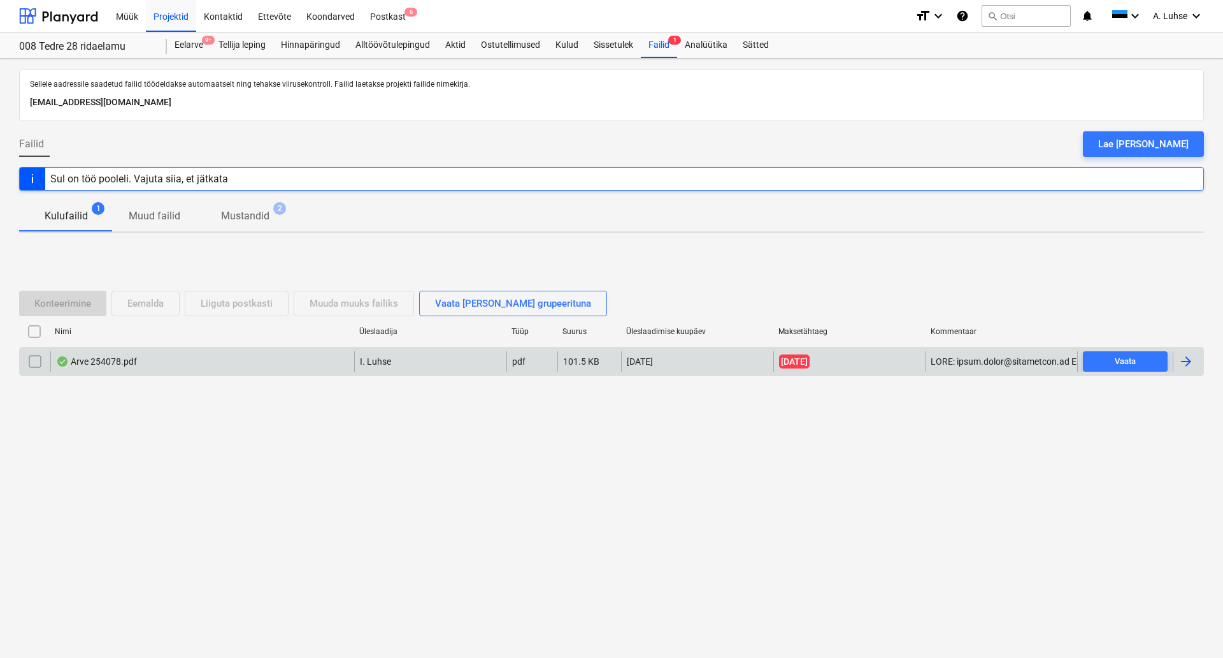
click at [264, 364] on div "Arve 254078.pdf" at bounding box center [202, 361] width 304 height 20
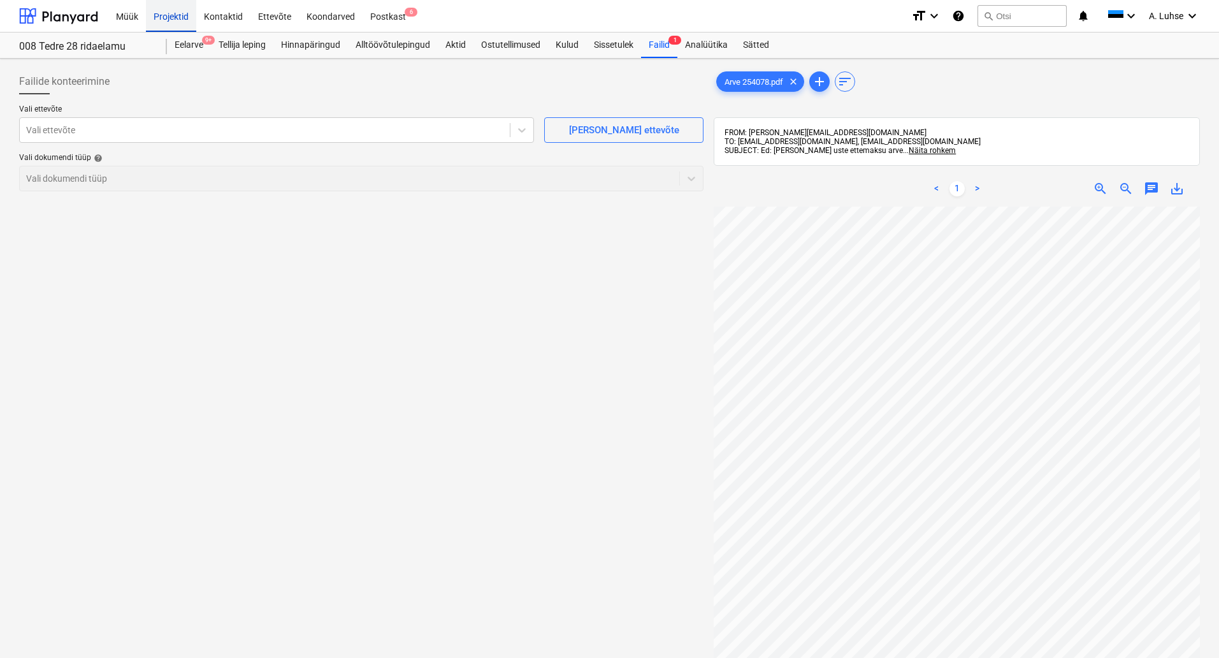
click at [171, 22] on div "Projektid" at bounding box center [171, 15] width 50 height 32
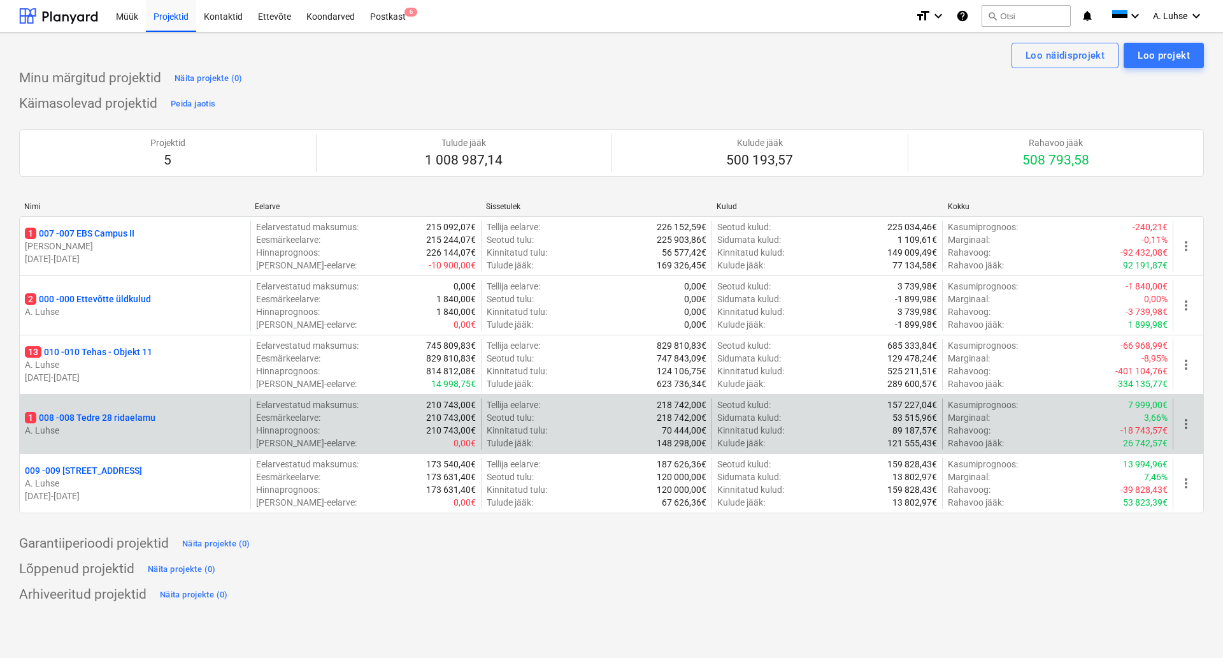
click at [116, 407] on div "1 008 - 008 Tedre 28 ridaelamu A. Luhse" at bounding box center [135, 423] width 231 height 51
click at [133, 416] on p "1 008 - 008 Tedre 28 ridaelamu" at bounding box center [90, 417] width 131 height 13
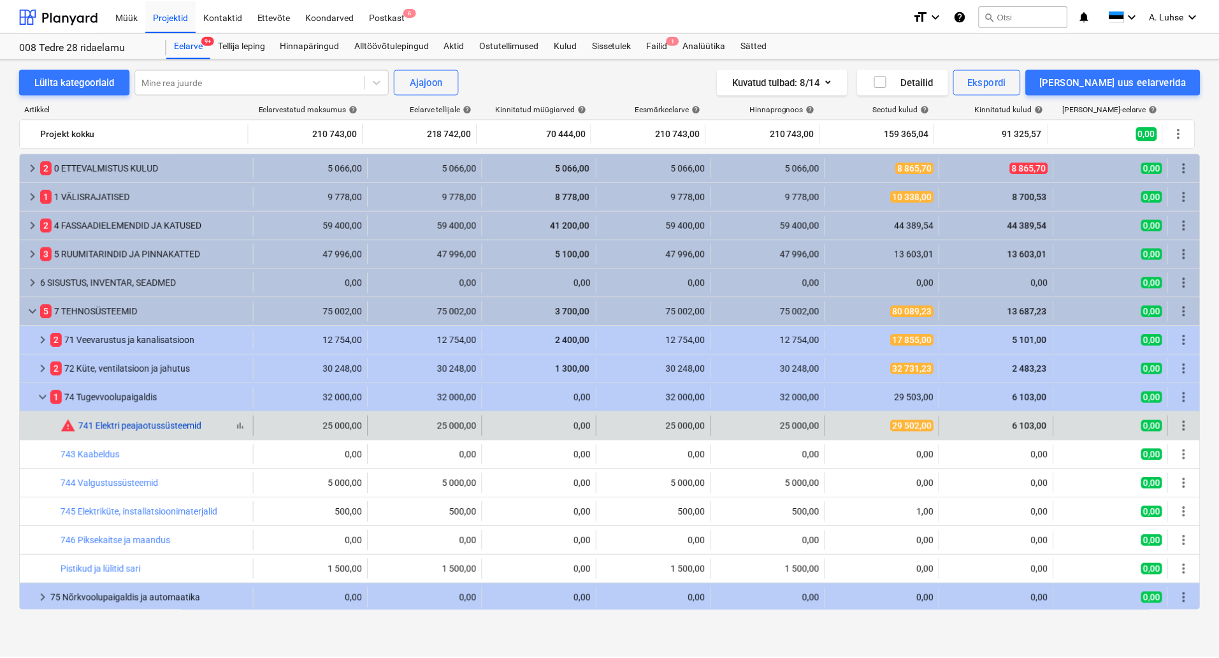
scroll to position [31, 0]
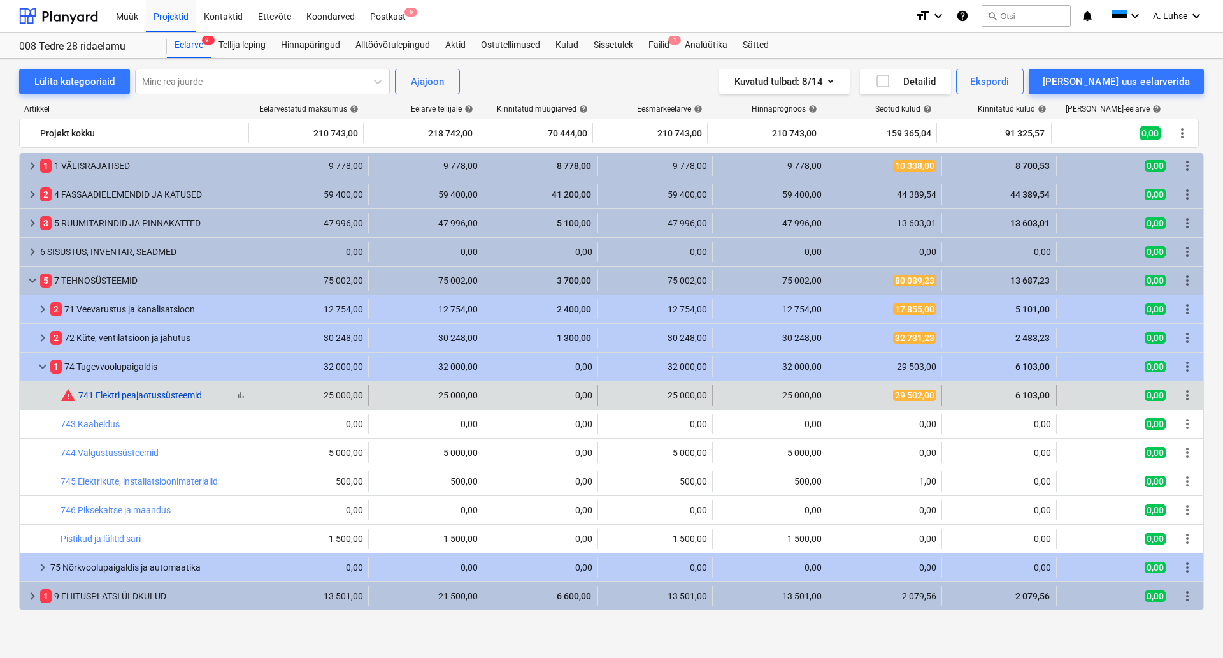
click at [164, 397] on link "741 Elektri peajaotussüsteemid" at bounding box center [140, 395] width 124 height 10
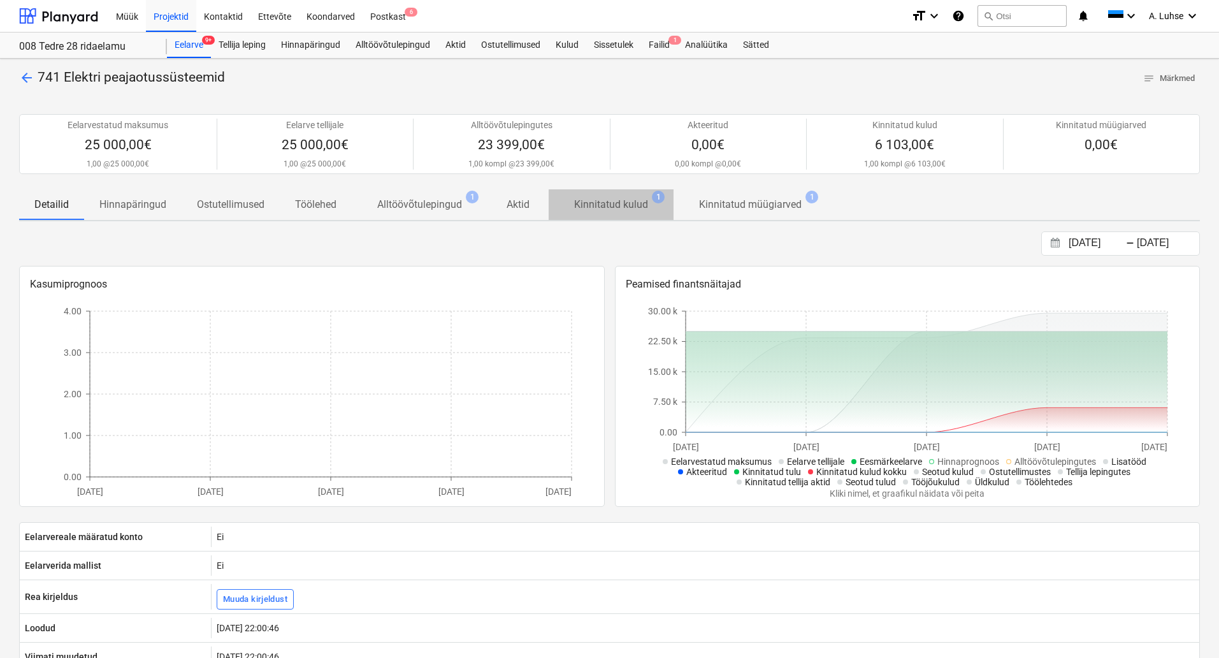
click at [624, 206] on p "Kinnitatud kulud" at bounding box center [611, 204] width 74 height 15
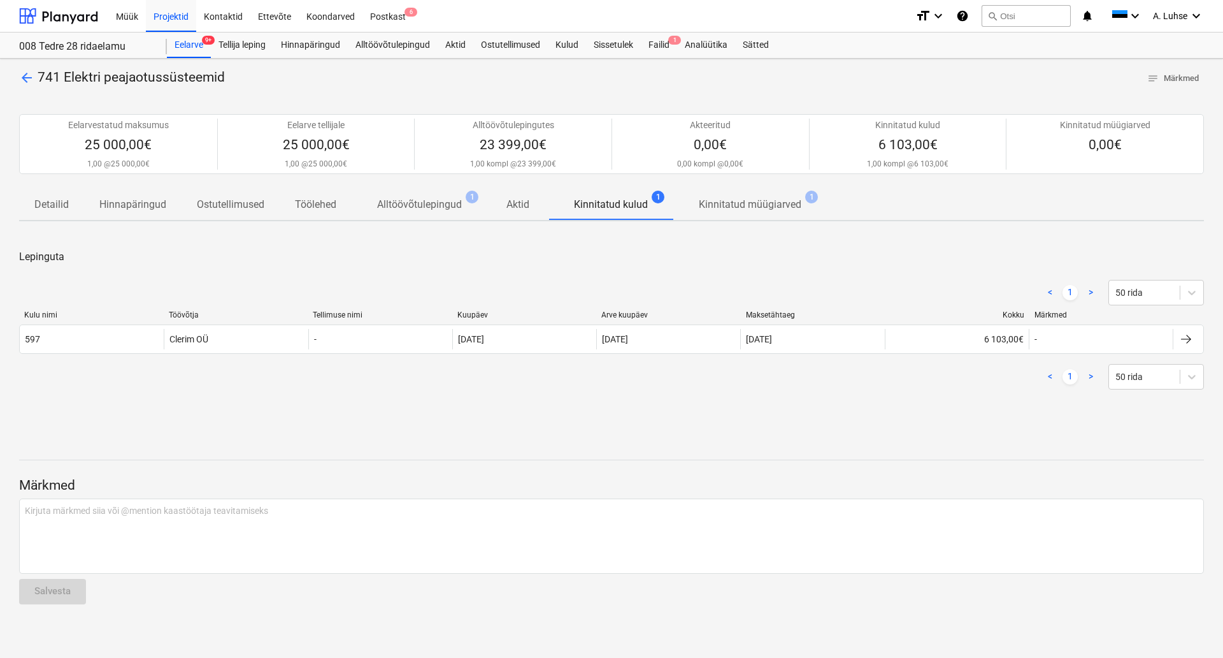
click at [435, 204] on p "Alltöövõtulepingud" at bounding box center [419, 204] width 85 height 15
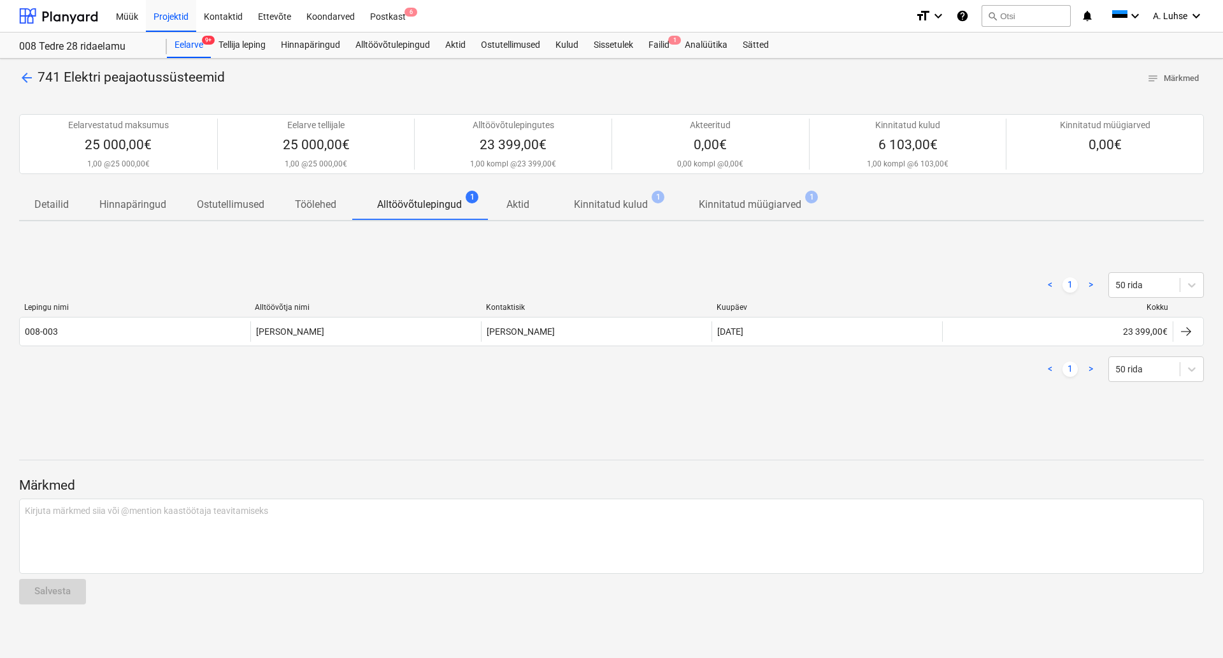
click at [738, 205] on p "Kinnitatud müügiarved" at bounding box center [750, 204] width 103 height 15
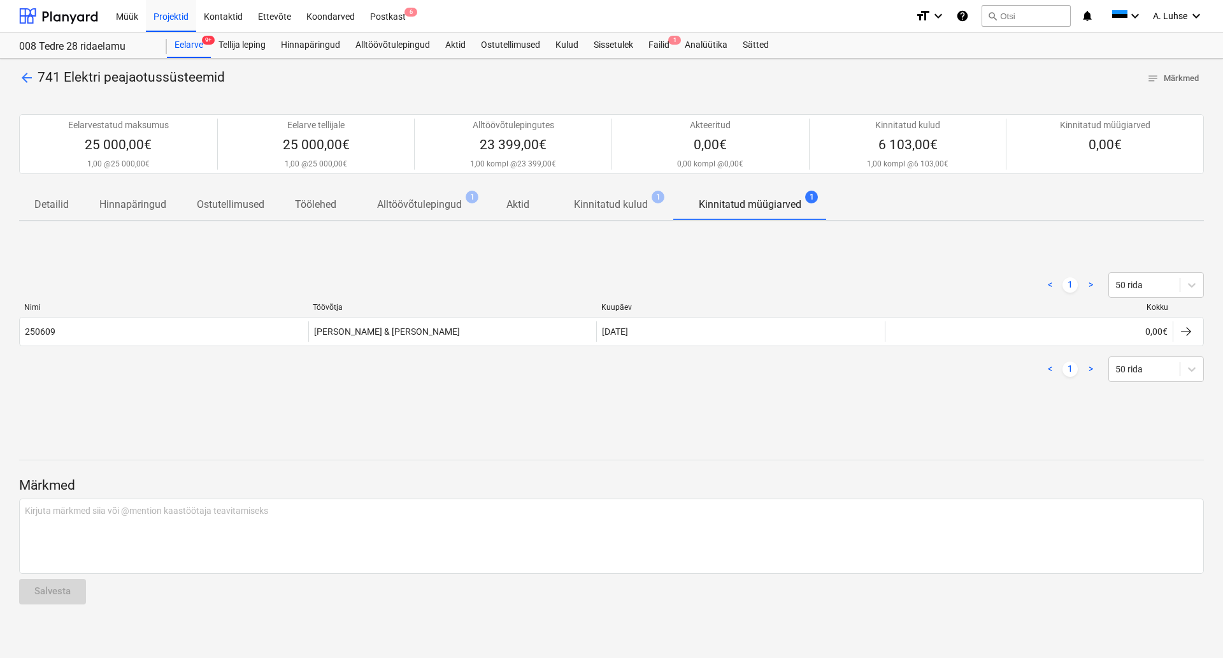
click at [463, 208] on span "Alltöövõtulepingud 1" at bounding box center [419, 204] width 105 height 15
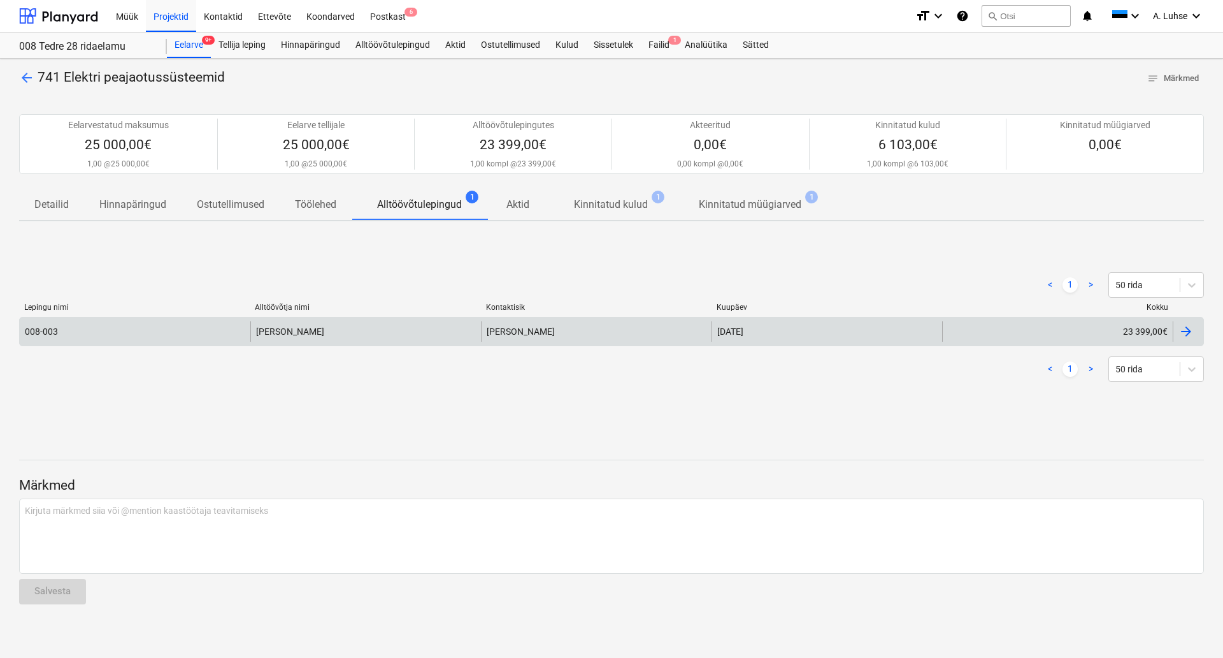
click at [230, 330] on div "008-003" at bounding box center [135, 331] width 231 height 20
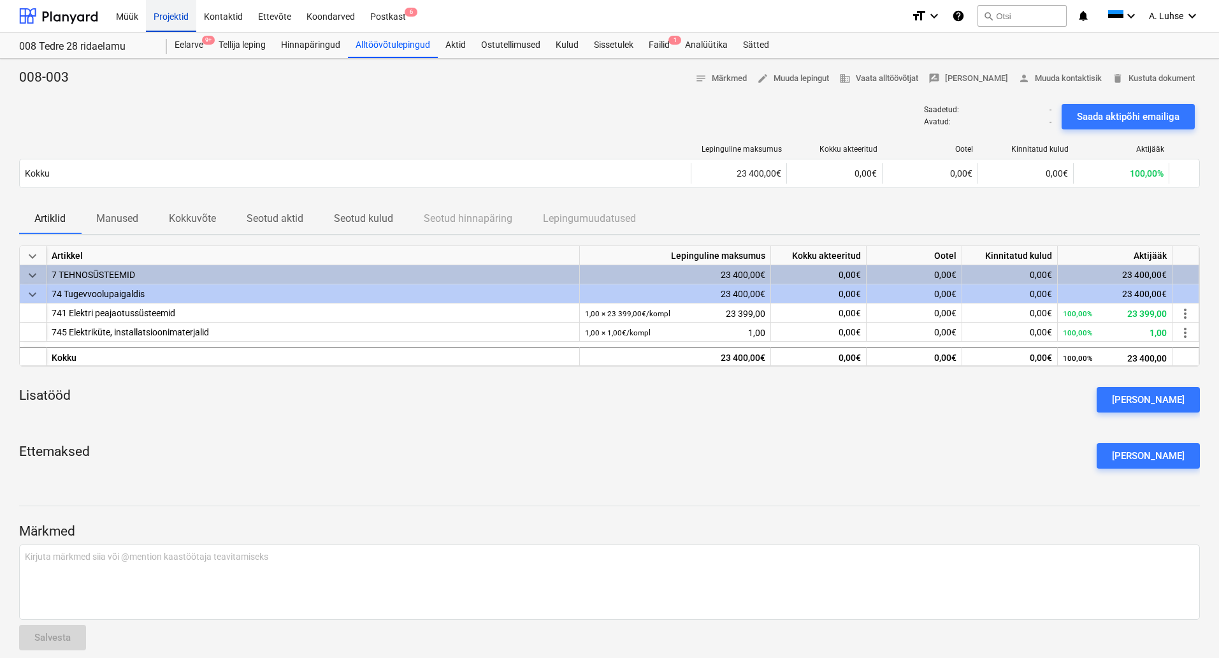
click at [180, 12] on div "Projektid" at bounding box center [171, 15] width 50 height 32
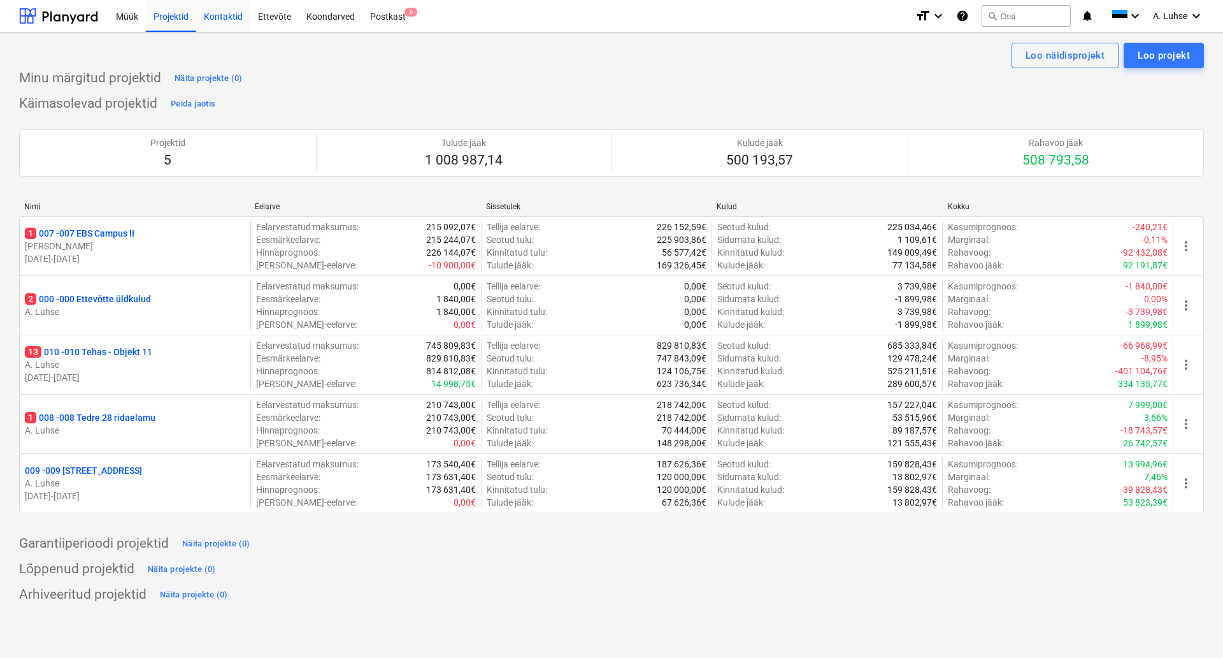
click at [224, 17] on div "Kontaktid" at bounding box center [223, 15] width 54 height 32
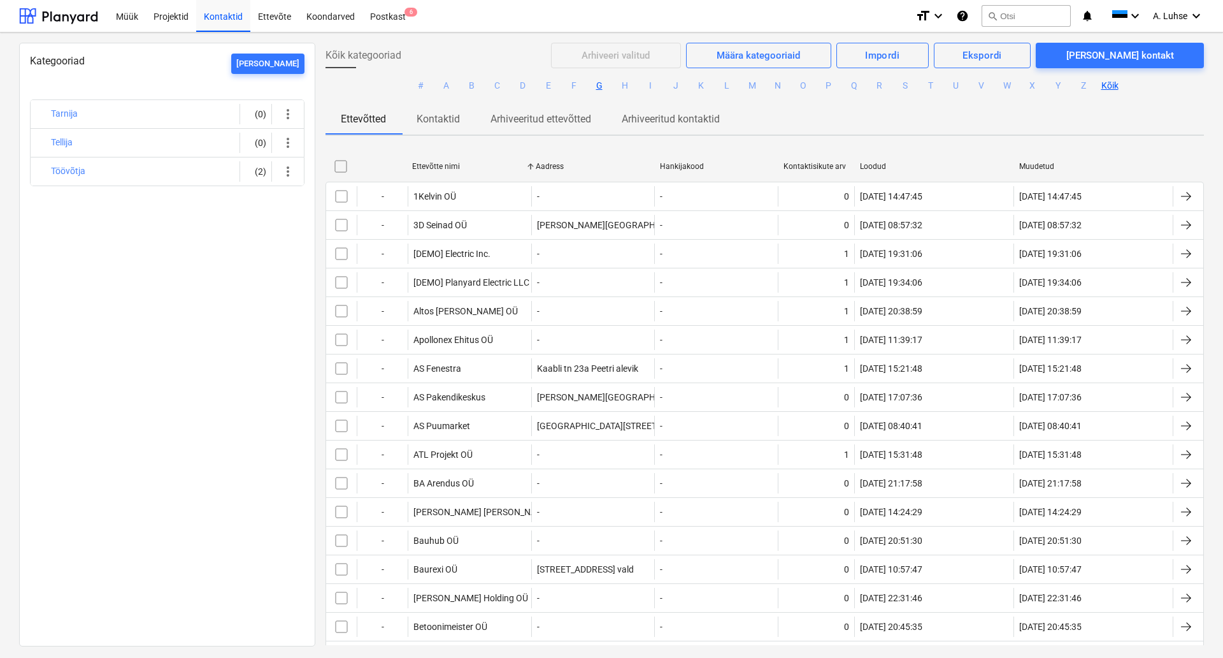
click at [594, 87] on button "G" at bounding box center [599, 85] width 15 height 15
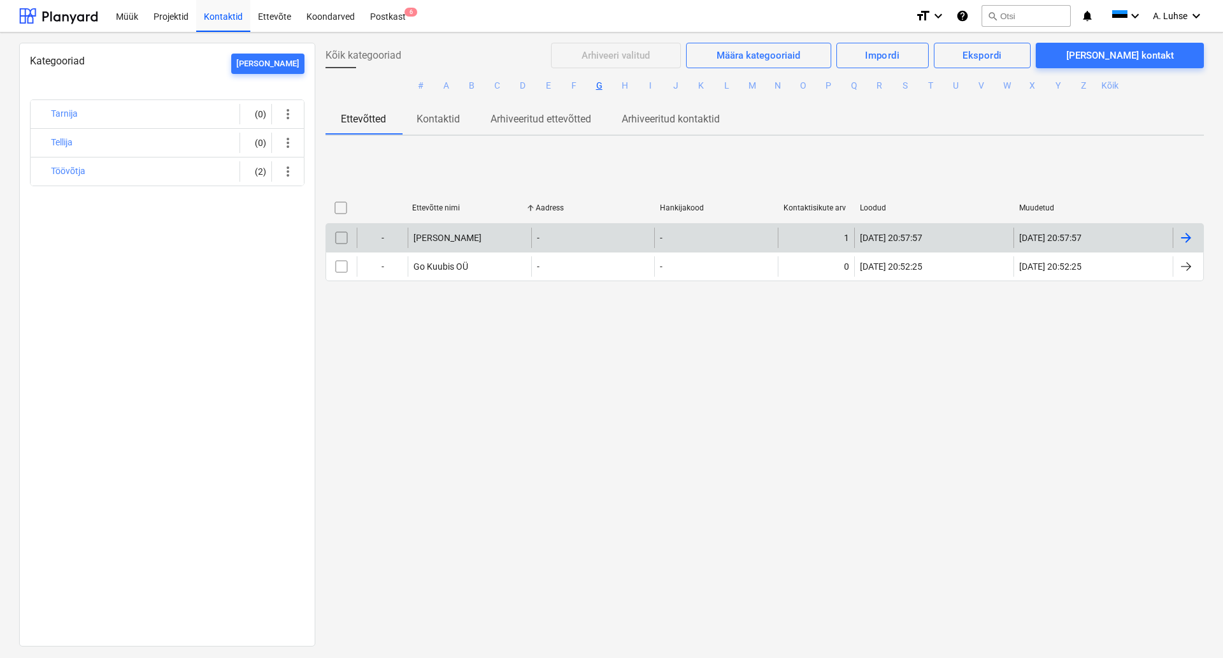
click at [468, 244] on div "Gersen OÜ" at bounding box center [470, 237] width 124 height 20
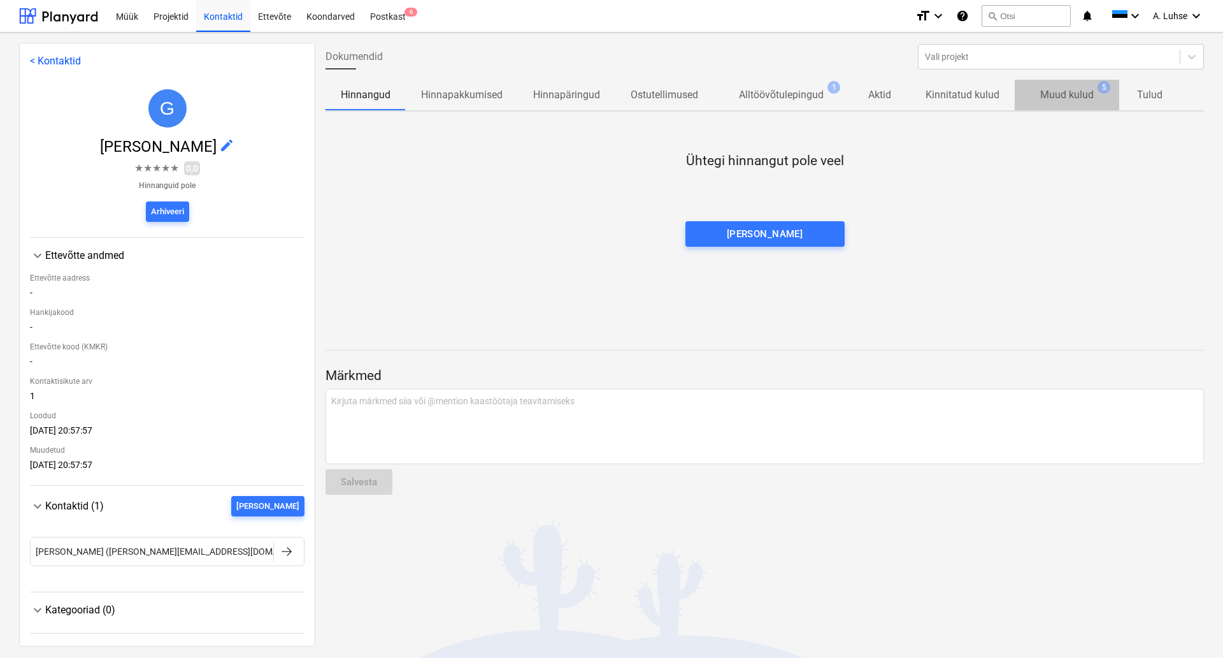
click at [1070, 99] on p "Muud kulud" at bounding box center [1068, 94] width 54 height 15
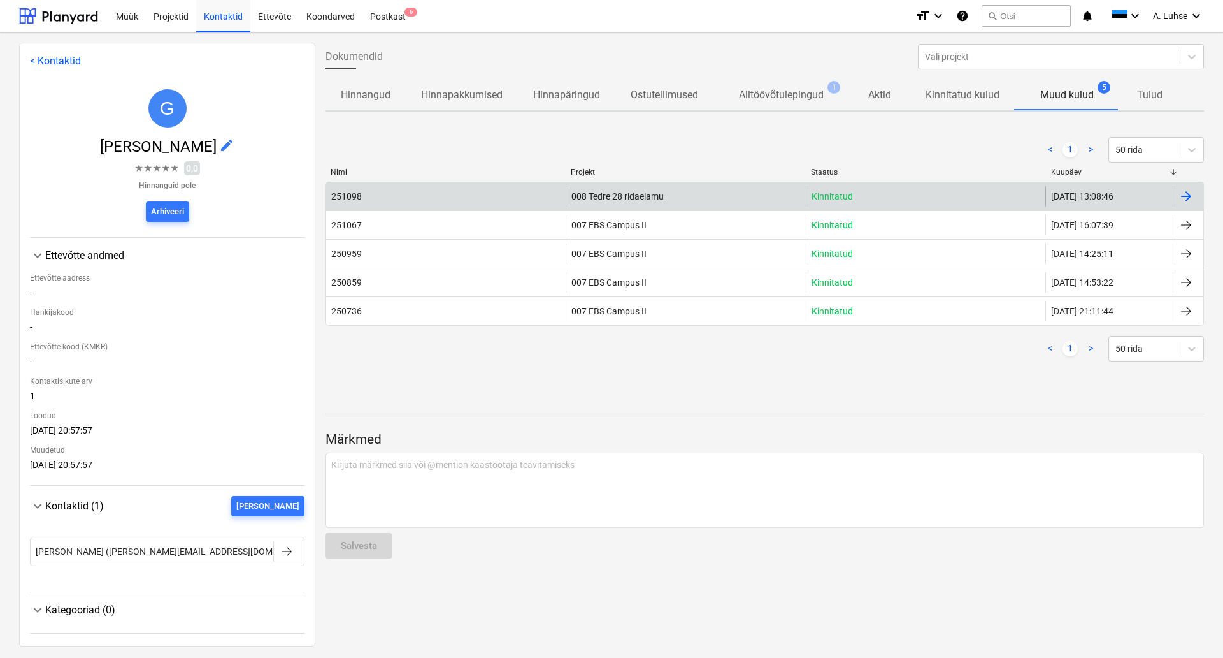
click at [924, 202] on div "Kinnitatud" at bounding box center [926, 196] width 240 height 20
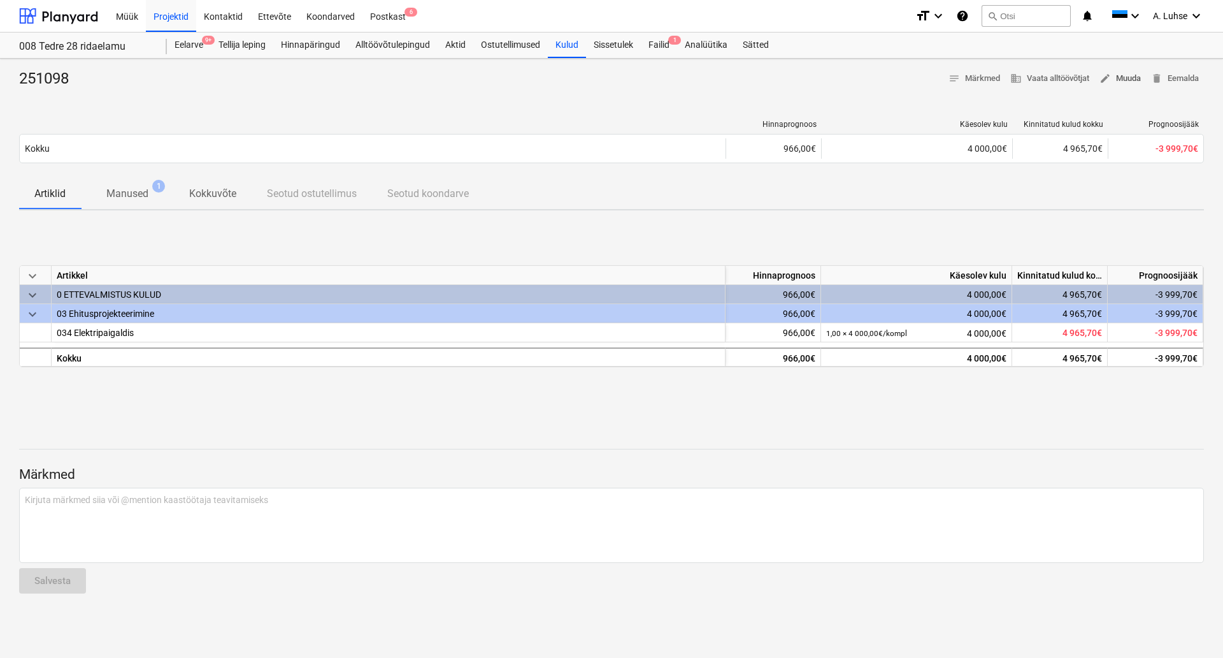
click at [1128, 82] on span "edit Muuda" at bounding box center [1120, 78] width 41 height 15
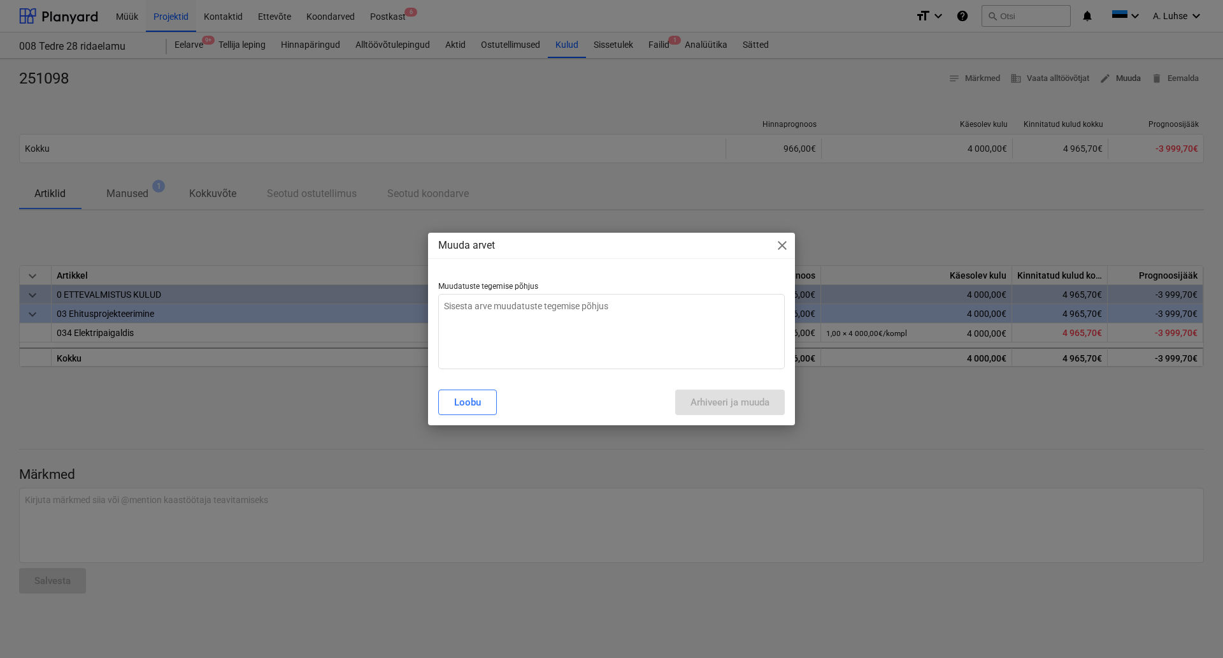
type textarea "x"
click at [646, 305] on textarea at bounding box center [611, 331] width 347 height 75
type textarea "V"
type textarea "x"
type textarea "Va"
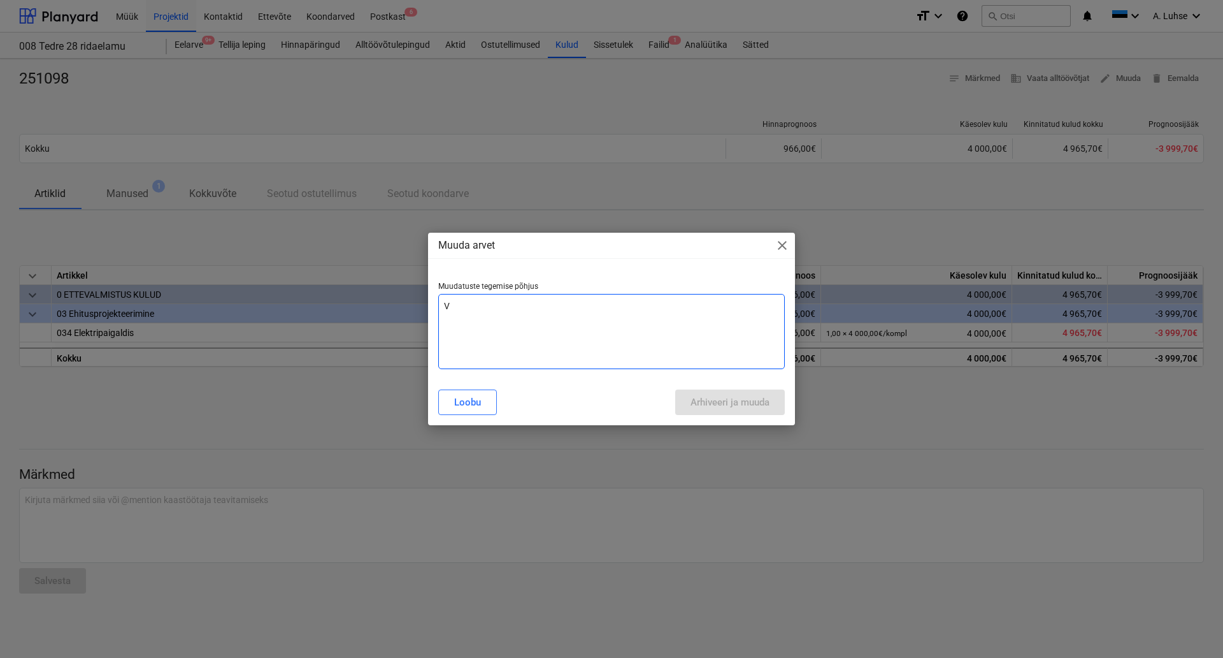
type textarea "x"
type textarea "Val"
type textarea "x"
type textarea "Val"
type textarea "x"
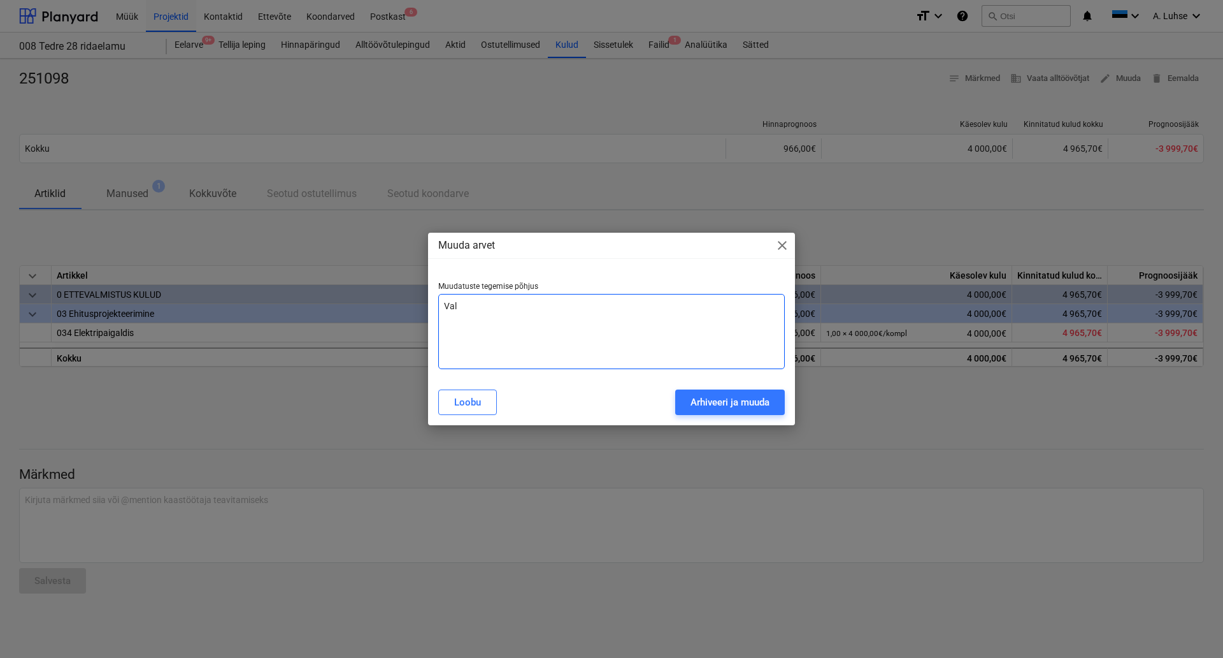
type textarea "Val e"
type textarea "x"
type textarea "Val"
type textarea "x"
type textarea "Val e"
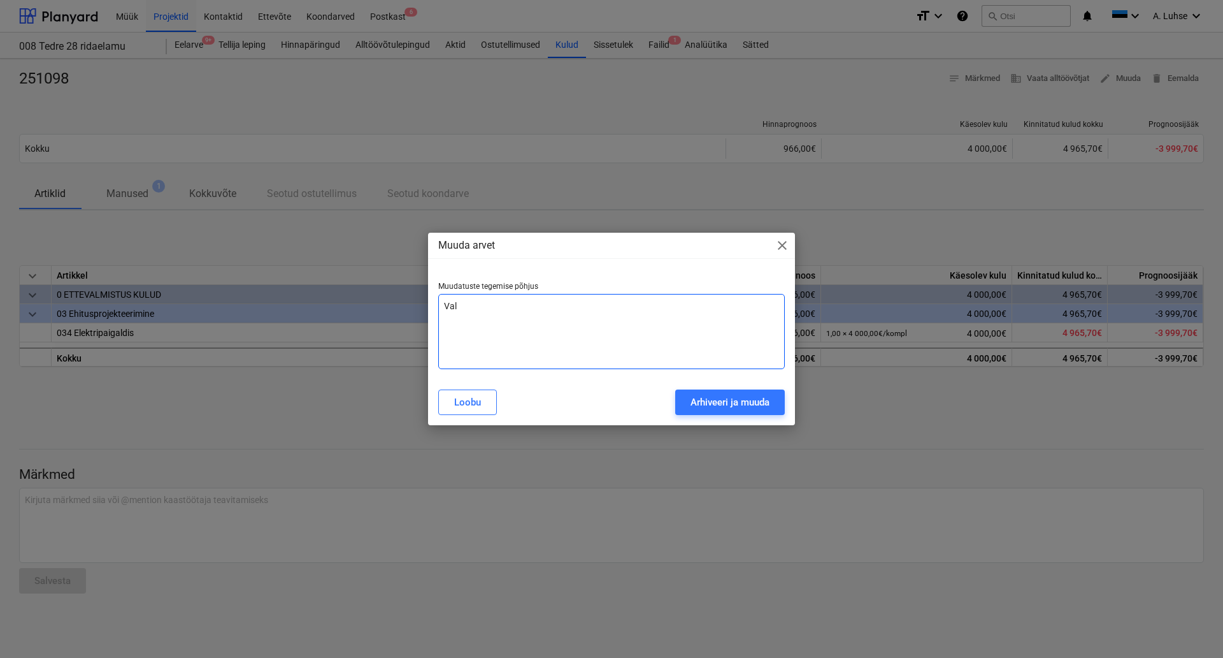
type textarea "x"
type textarea "Val"
type textarea "x"
type textarea "Val"
type textarea "x"
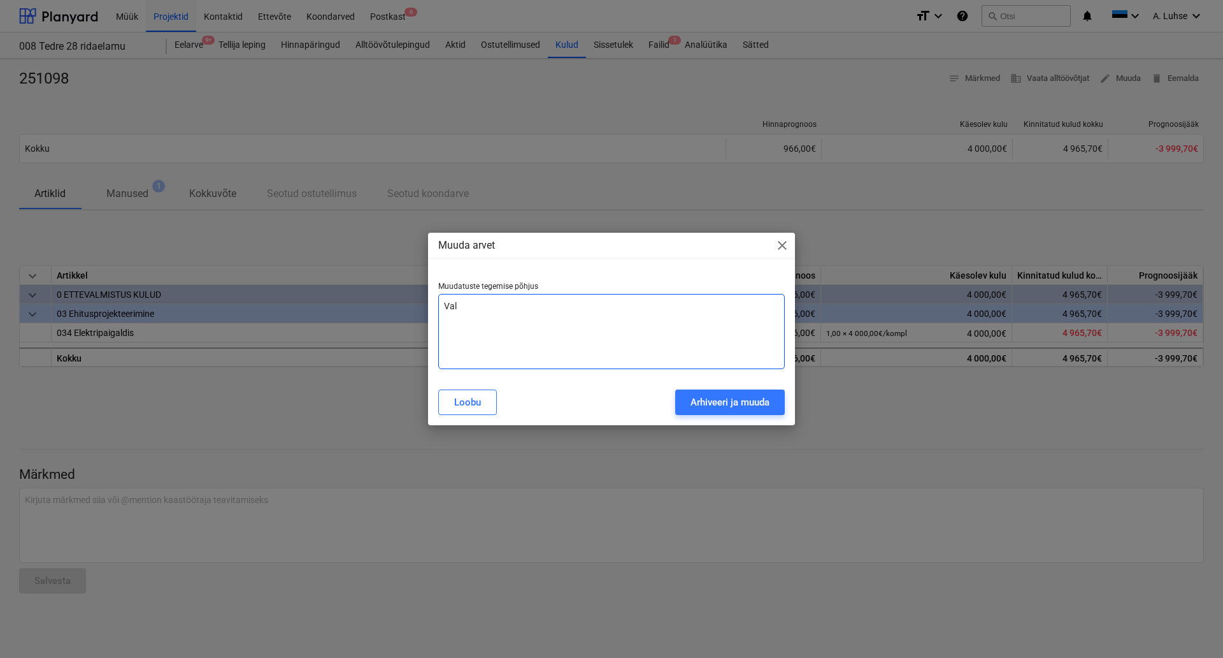
type textarea "Vale"
type textarea "x"
type textarea "Vale"
type textarea "x"
type textarea "Vale s"
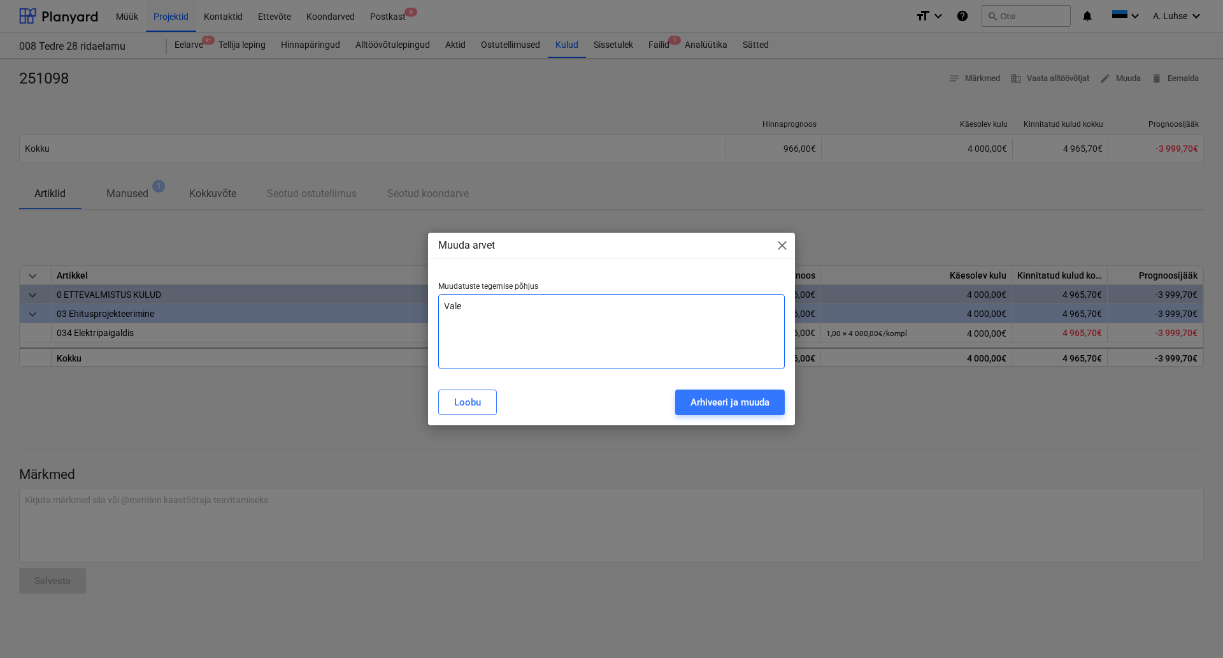
type textarea "x"
type textarea "Vale so"
type textarea "x"
type textarea "Vale s"
type textarea "x"
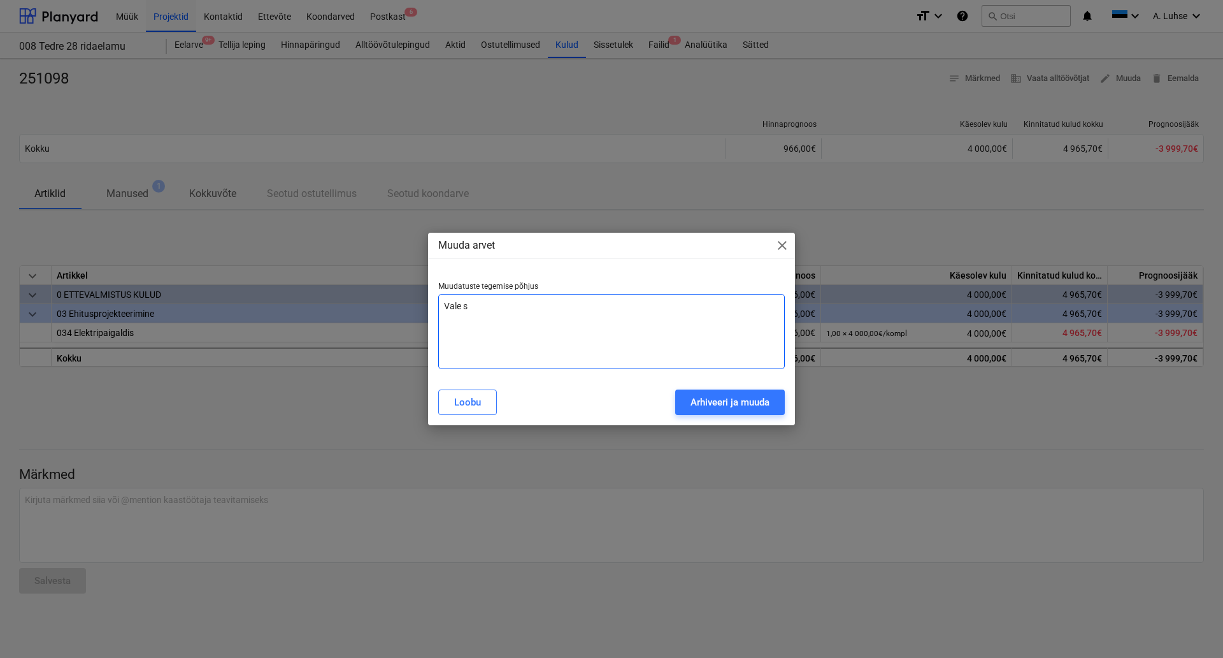
type textarea "Vale si"
type textarea "x"
type textarea "Vale sis"
type textarea "x"
type textarea "Vale sise"
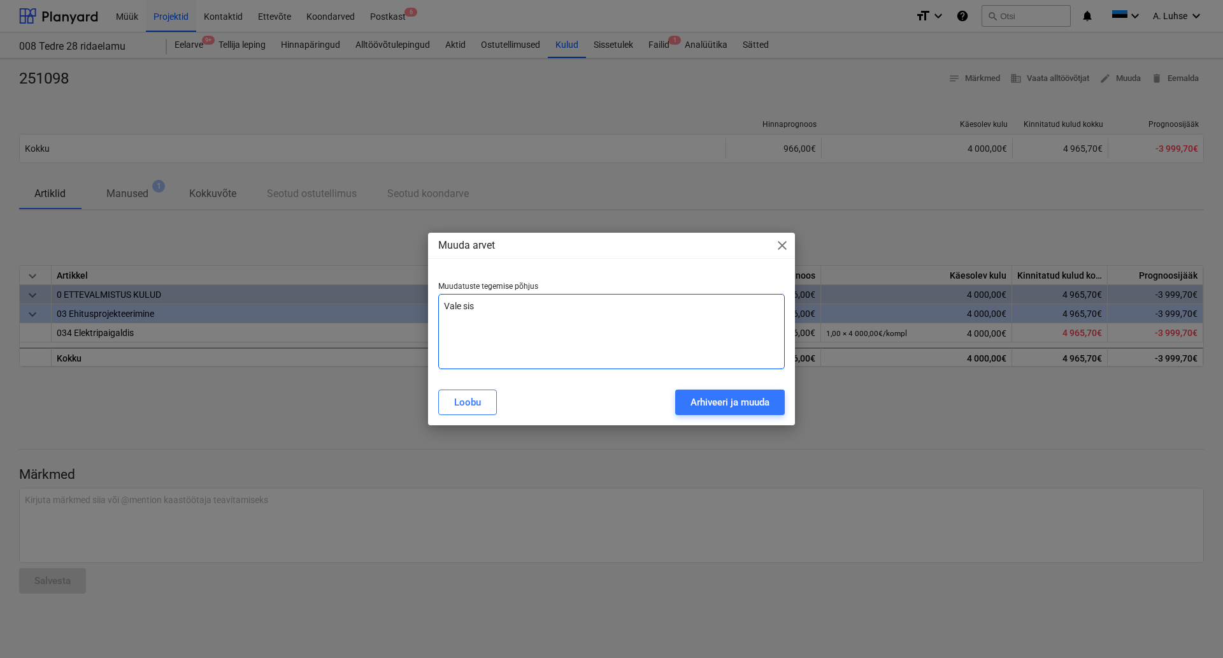
type textarea "x"
type textarea "Vale sises"
type textarea "x"
type textarea "Vale sisest"
type textarea "x"
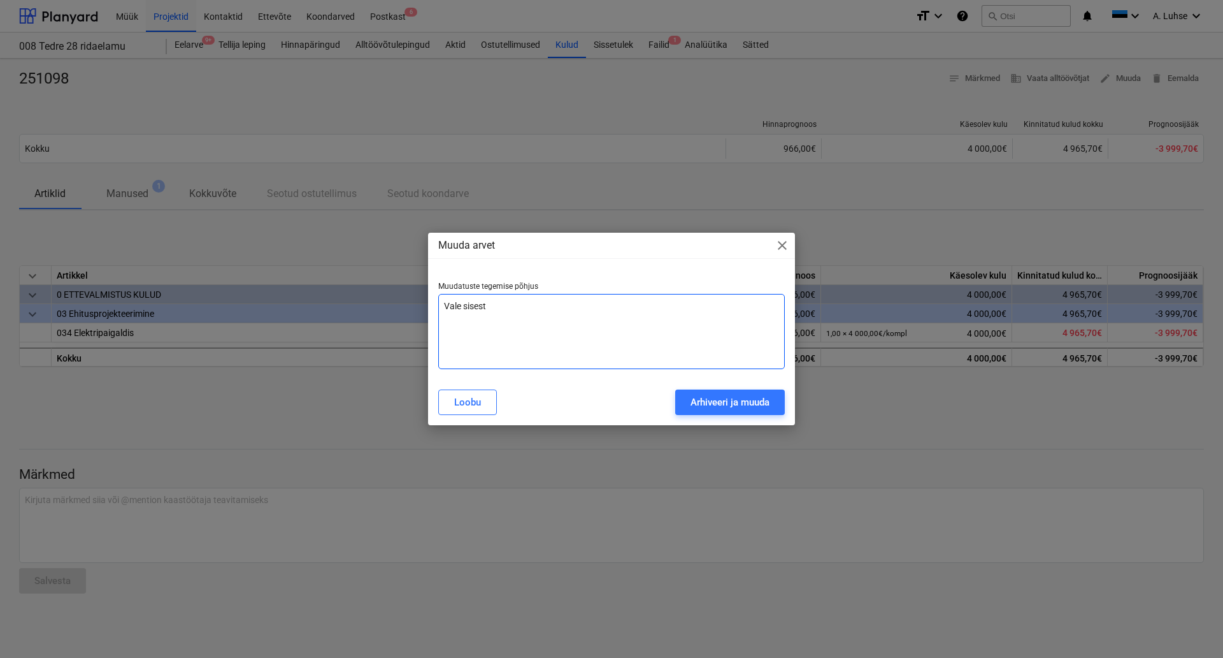
type textarea "Vale sisestu"
type textarea "x"
type textarea "Vale sisestus"
type textarea "x"
type textarea "Vale sisestus"
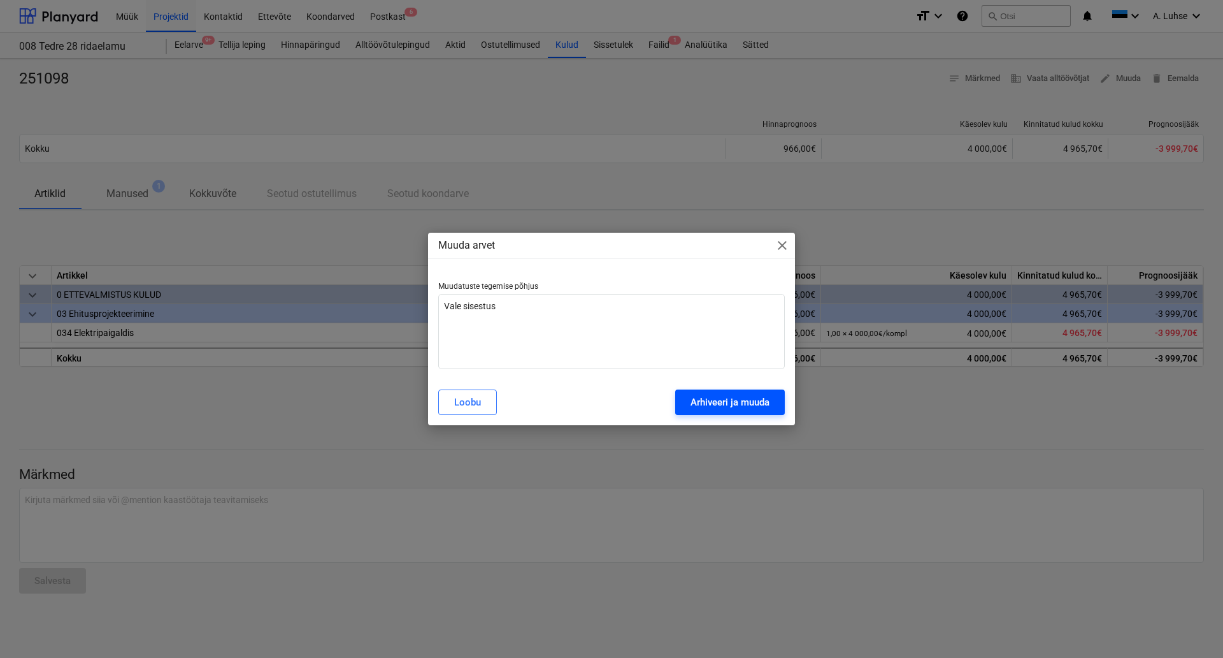
click at [752, 407] on div "Arhiveeri ja muuda" at bounding box center [730, 402] width 79 height 17
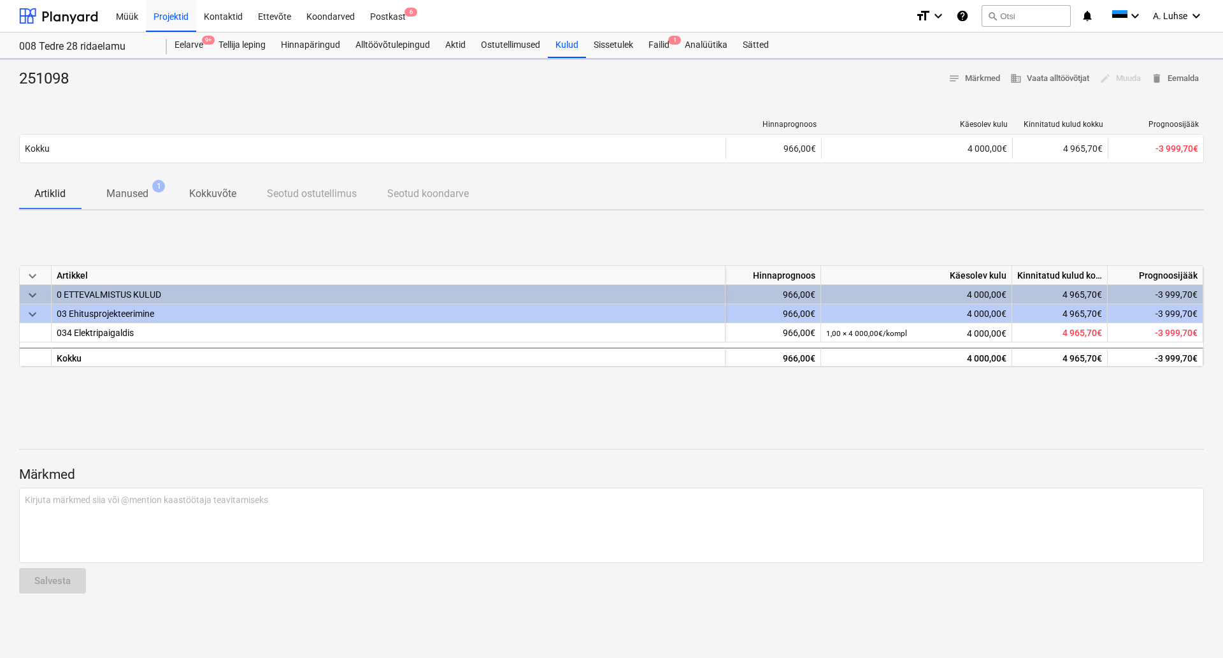
type textarea "x"
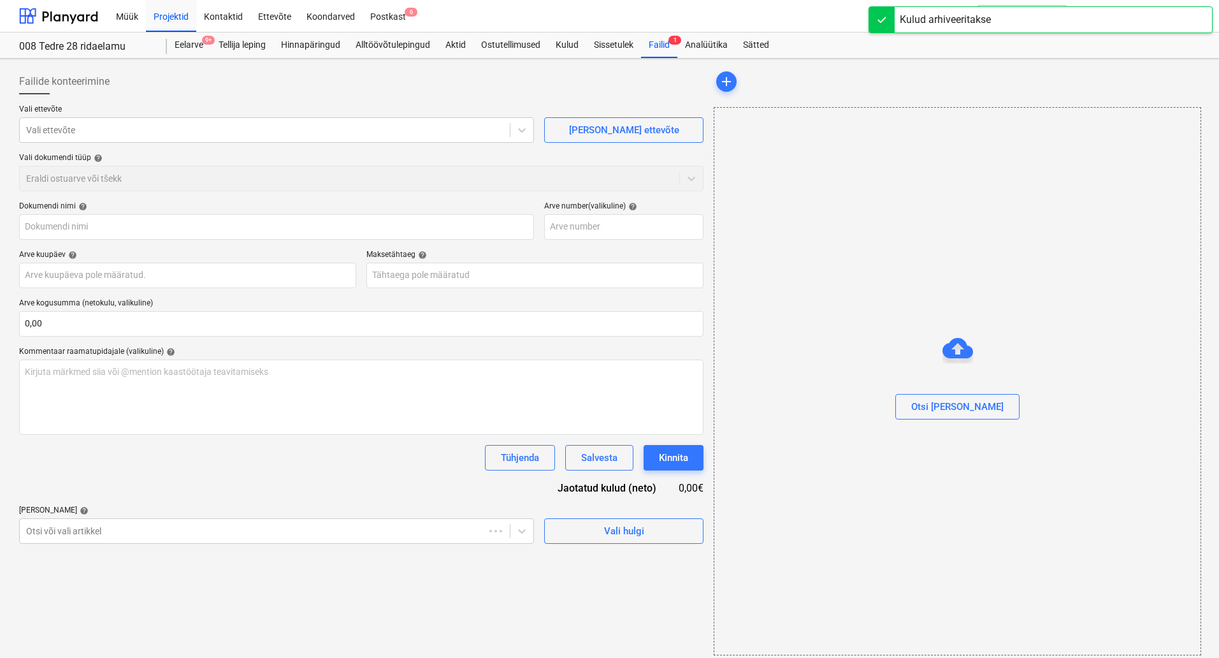
type input "251098"
type input "30 Sep 2025"
type input "05 Oct 2025"
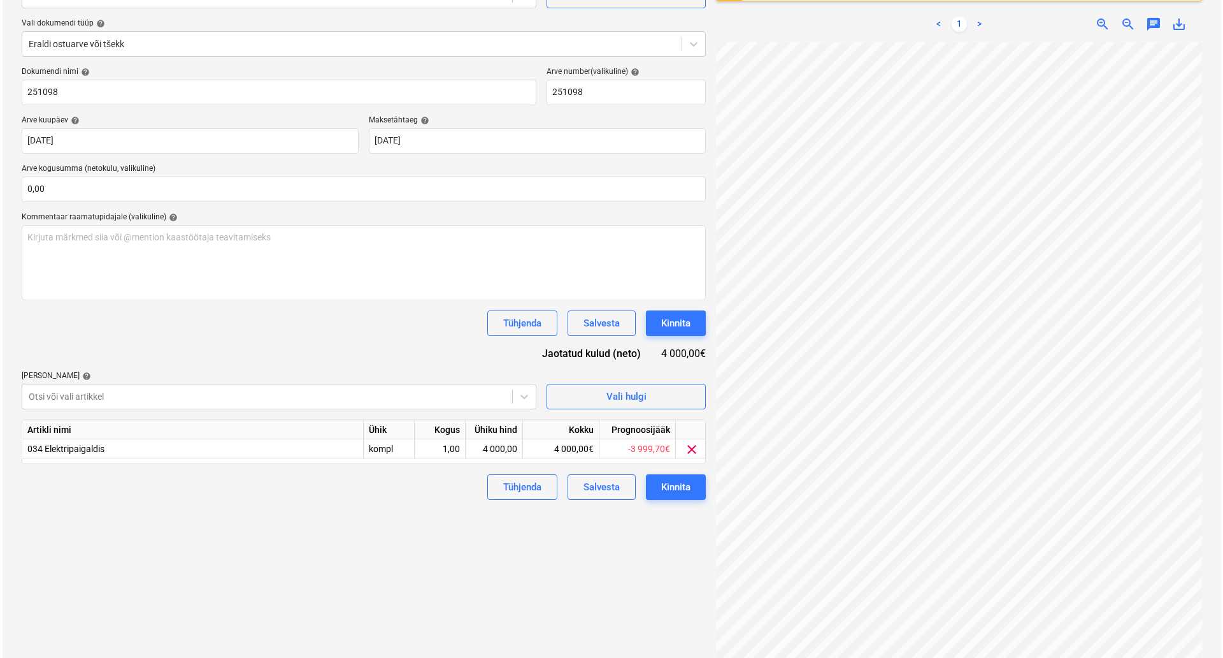
scroll to position [151, 0]
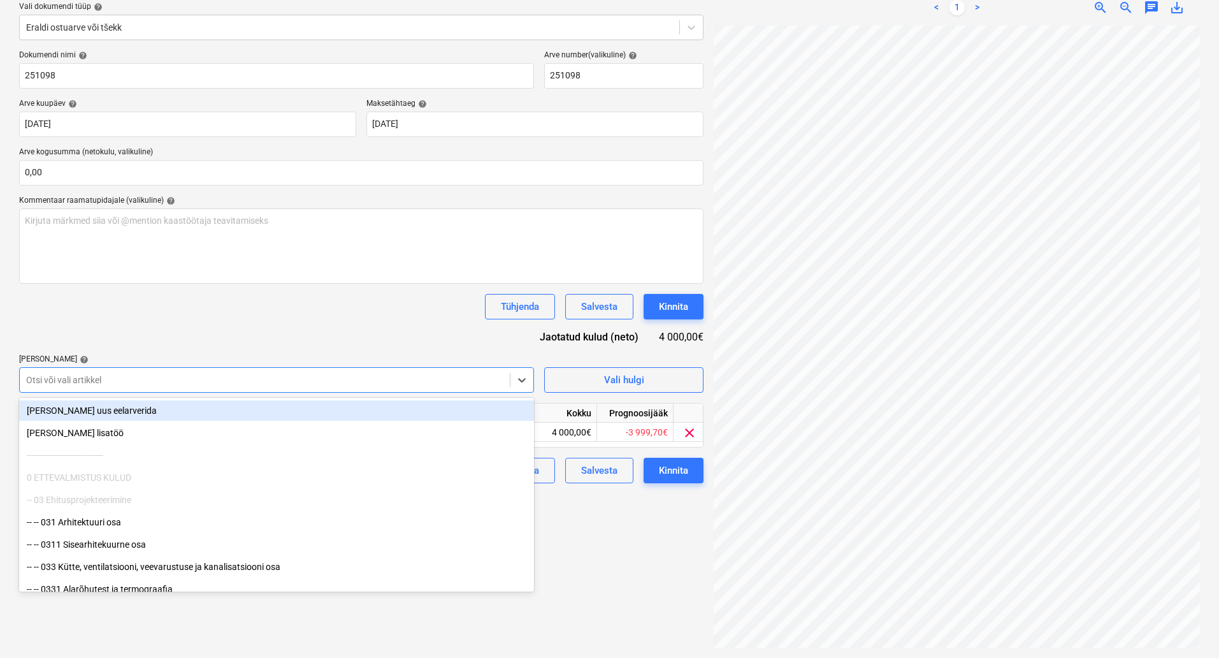
click at [482, 383] on div at bounding box center [264, 379] width 477 height 13
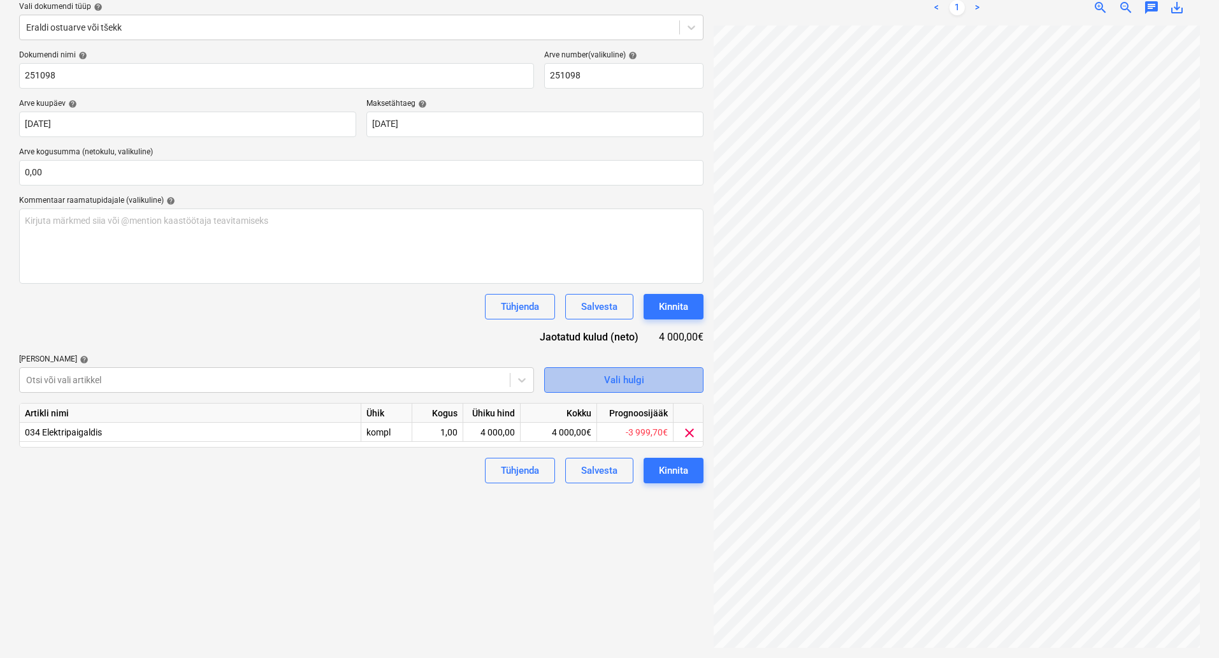
click at [594, 386] on span "Vali hulgi" at bounding box center [623, 379] width 127 height 17
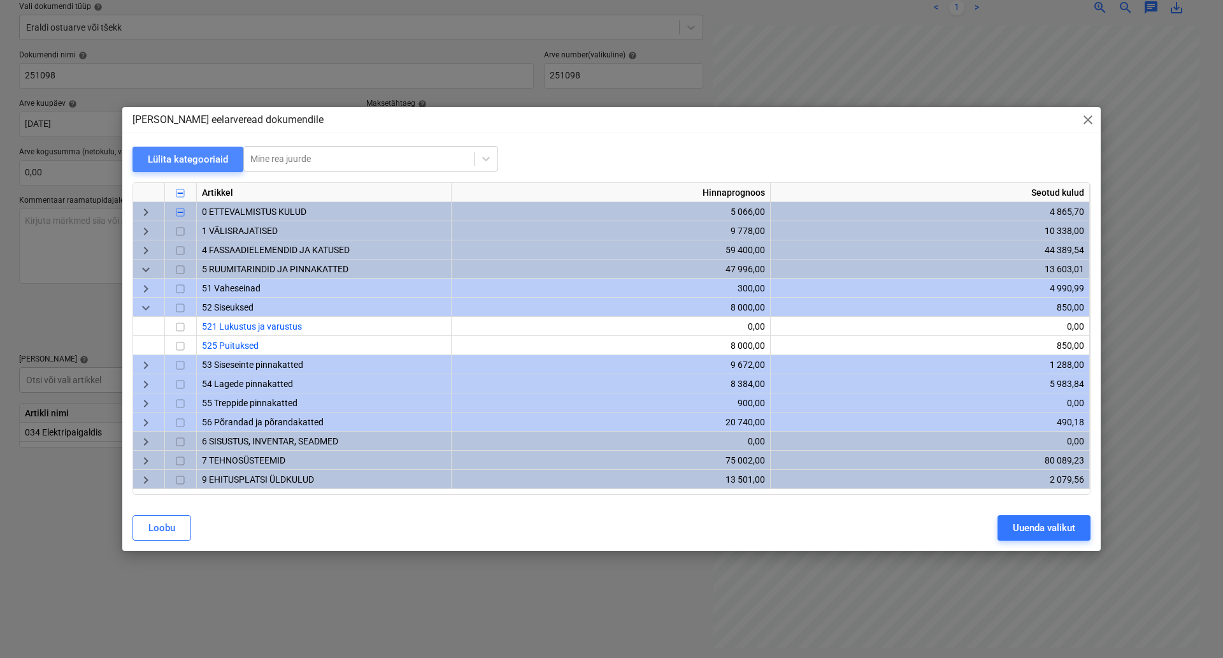
click at [166, 161] on div "Lülita kategooriaid" at bounding box center [188, 159] width 80 height 17
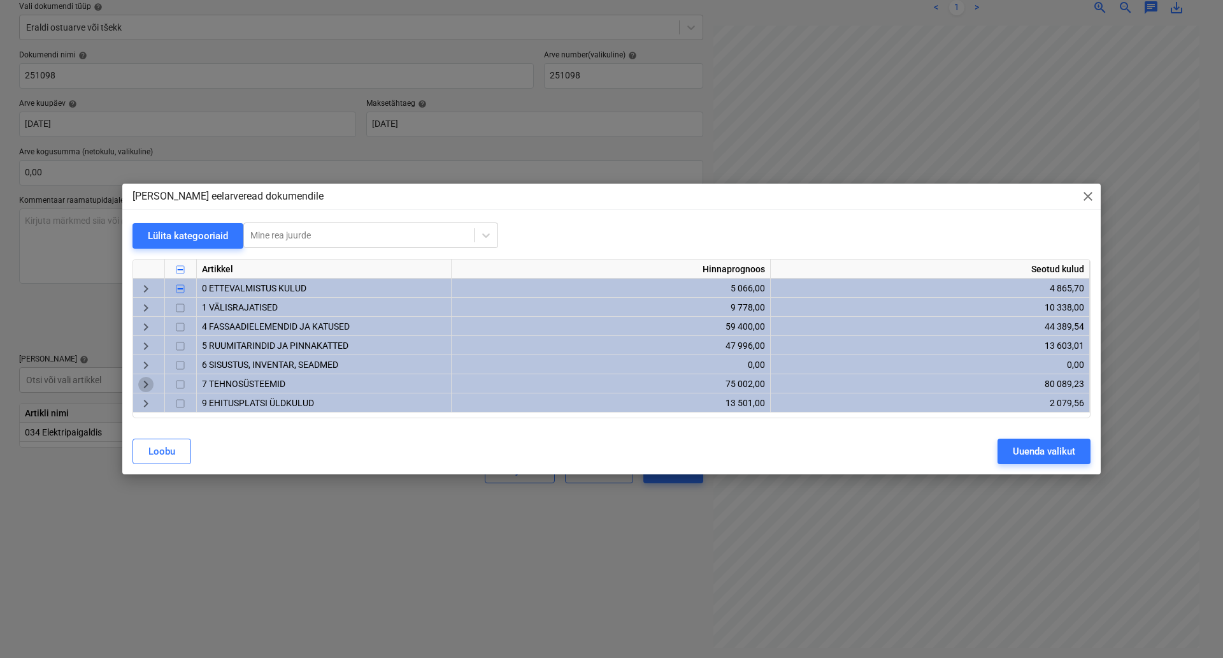
click at [143, 381] on span "keyboard_arrow_right" at bounding box center [145, 384] width 15 height 15
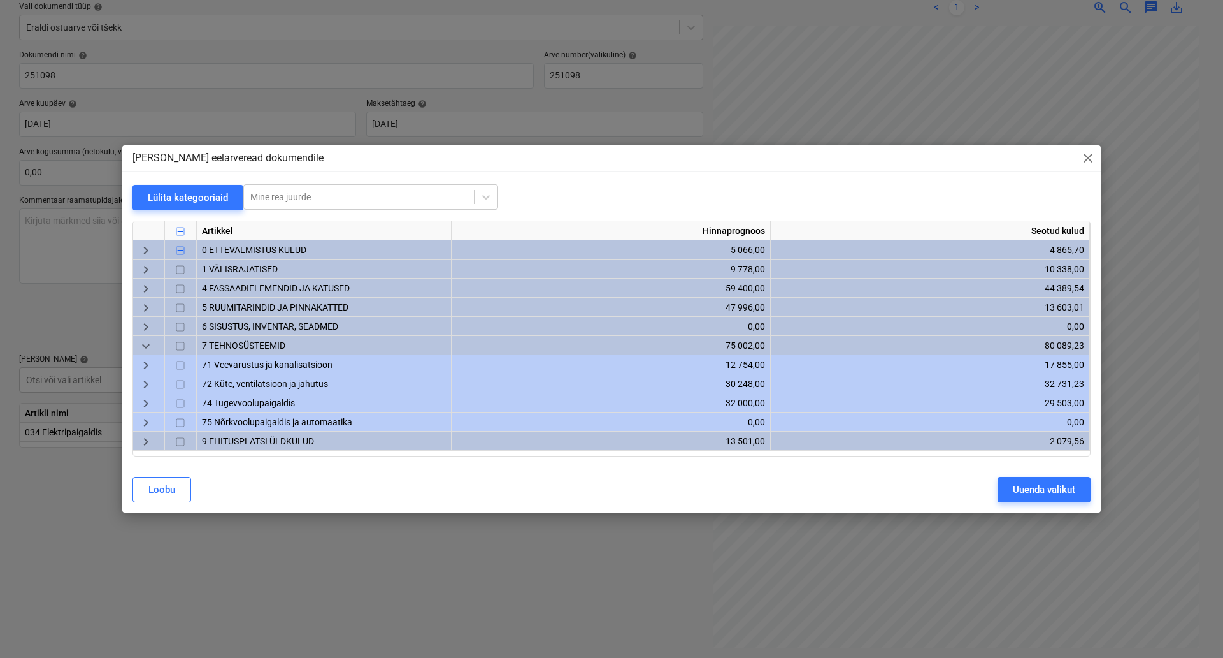
click at [248, 403] on span "74 Tugevvoolupaigaldis" at bounding box center [248, 403] width 93 height 10
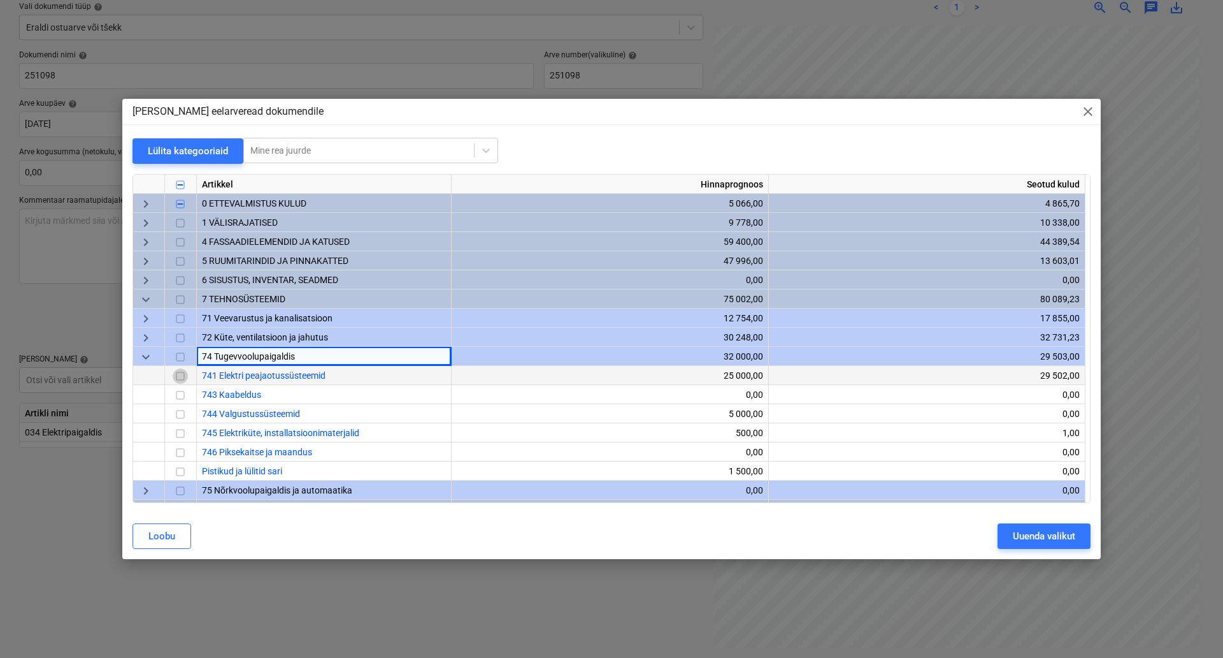
click at [181, 375] on input "checkbox" at bounding box center [180, 375] width 15 height 15
click at [1037, 540] on div "Uuenda valikut" at bounding box center [1044, 536] width 62 height 17
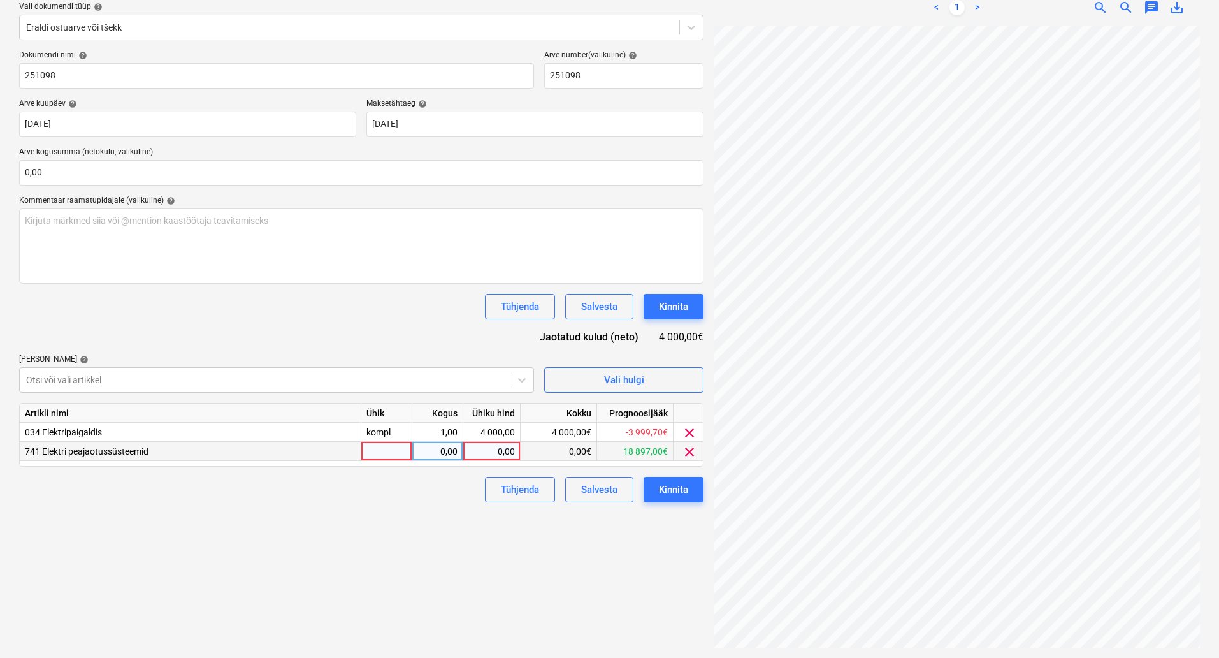
click at [385, 447] on div at bounding box center [386, 451] width 51 height 19
type input "kompl"
type input "4000"
click at [692, 430] on span "clear" at bounding box center [689, 432] width 15 height 15
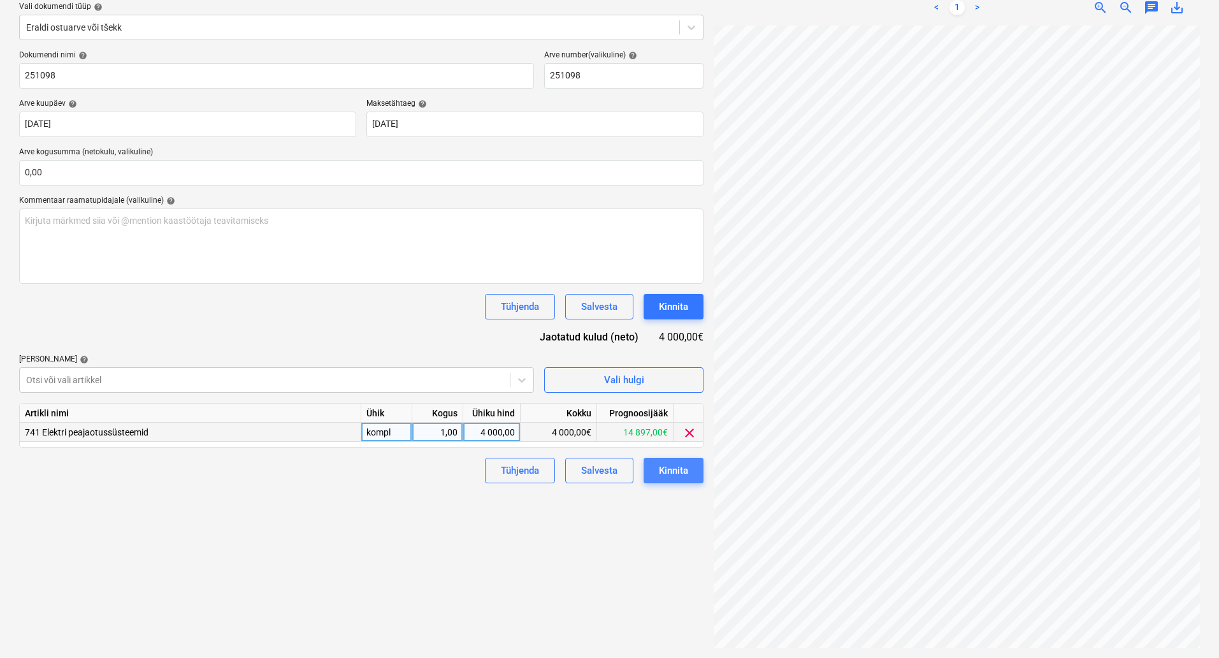
click at [688, 473] on div "Kinnita" at bounding box center [673, 470] width 29 height 17
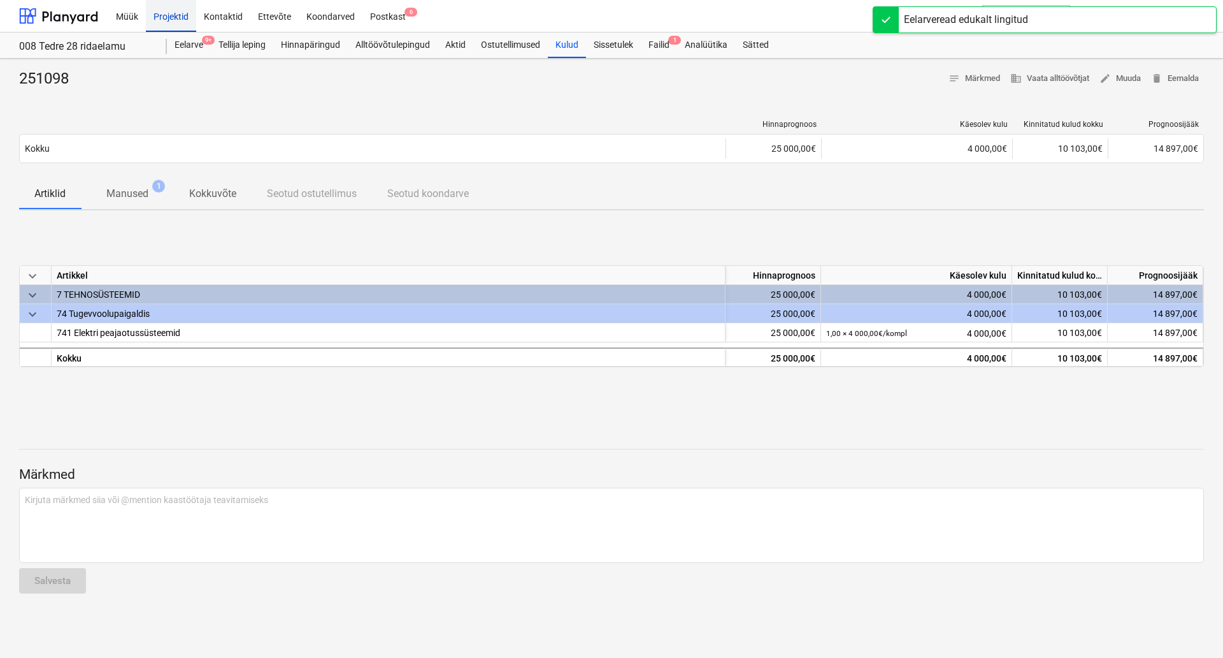
click at [169, 22] on div "Projektid" at bounding box center [171, 15] width 50 height 32
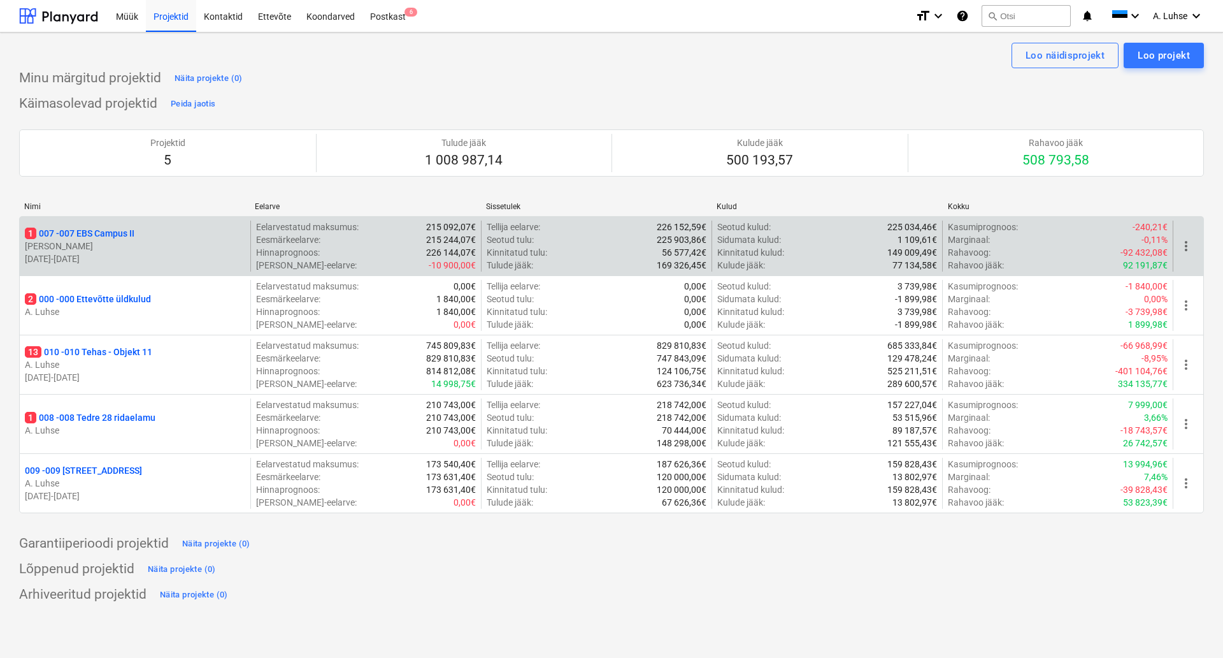
click at [124, 237] on p "1 007 - 007 EBS Campus II" at bounding box center [80, 233] width 110 height 13
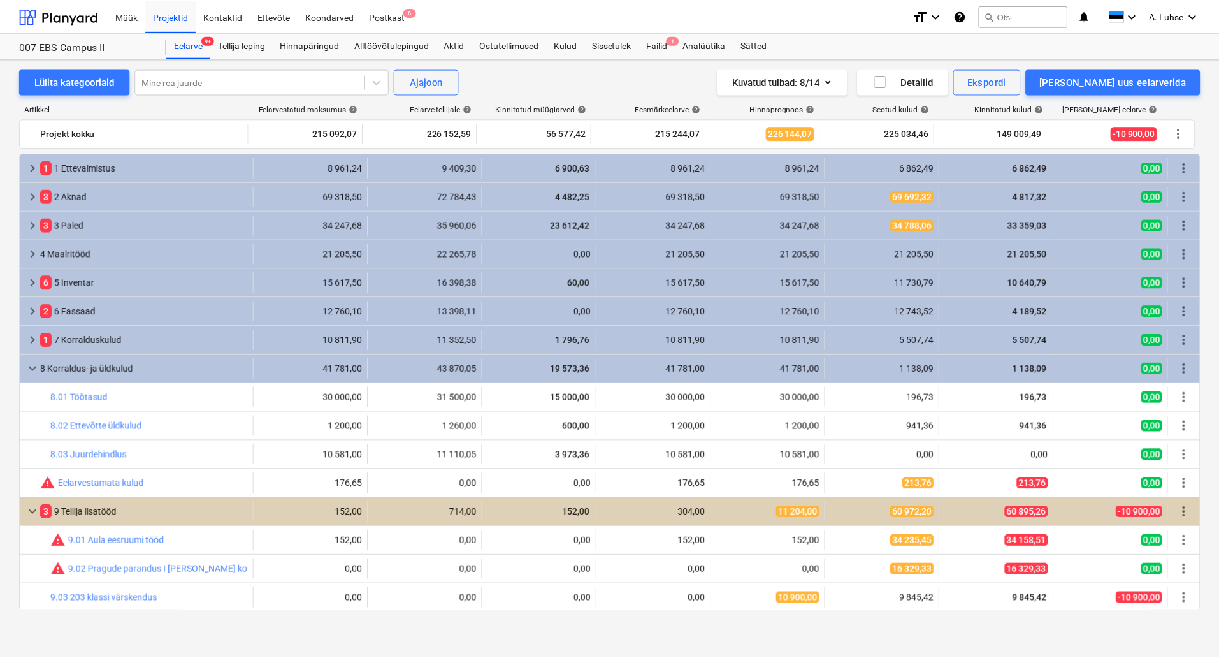
scroll to position [145, 0]
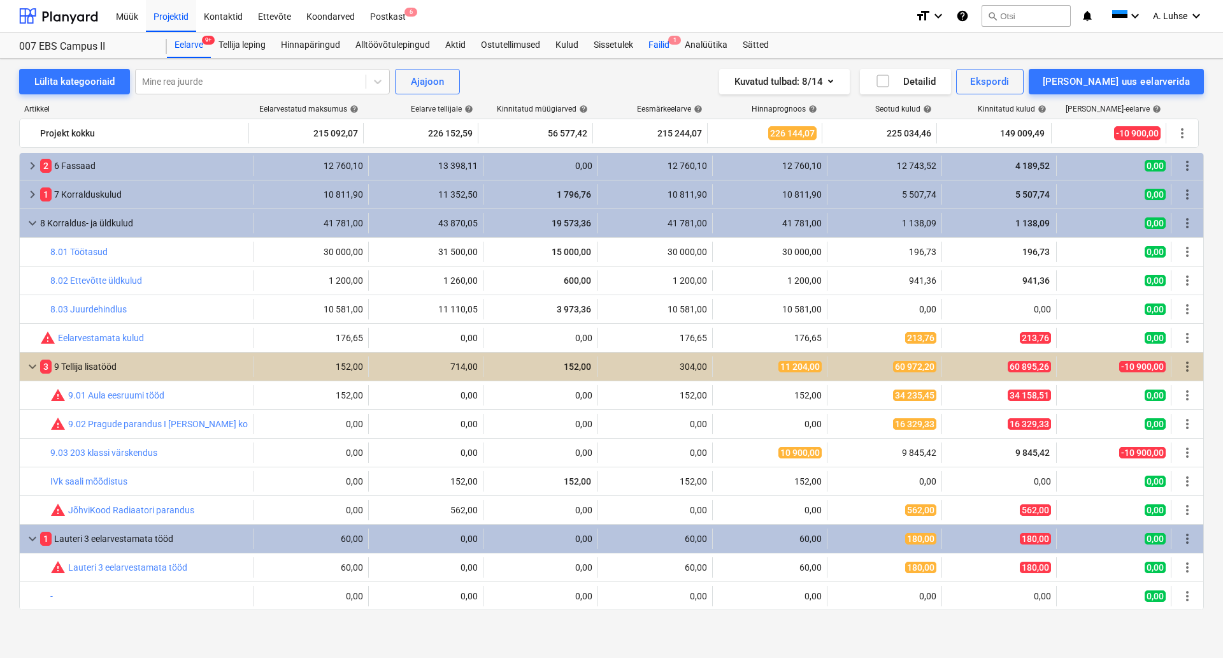
click at [677, 44] on span "1" at bounding box center [674, 40] width 13 height 9
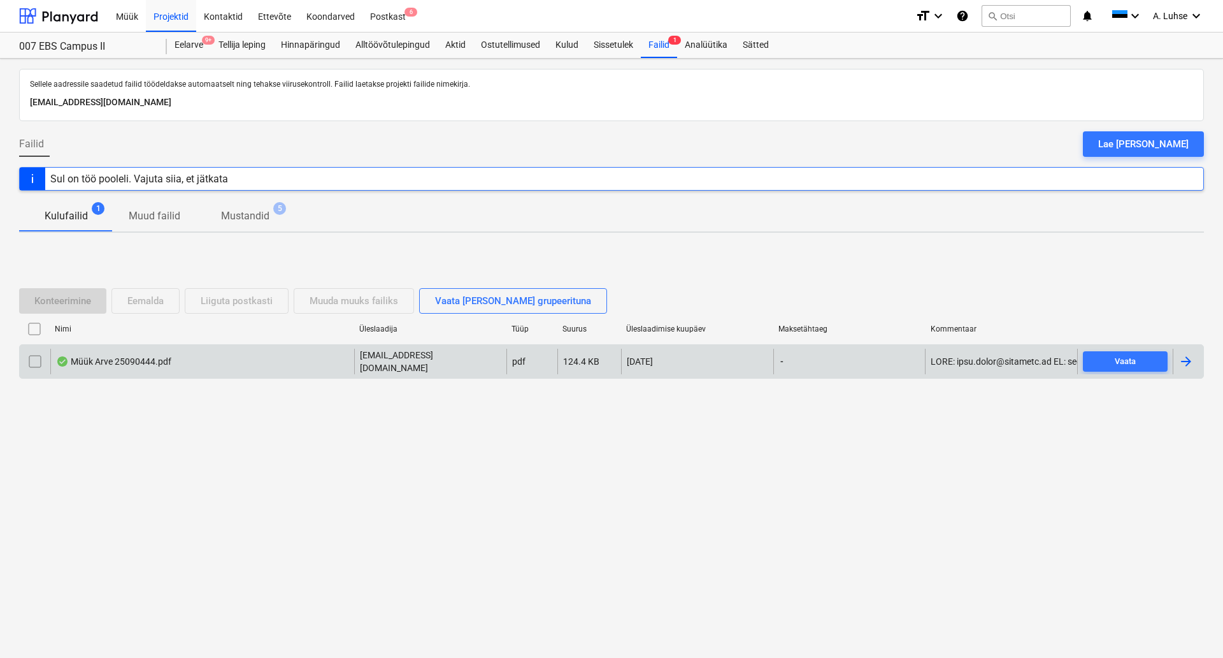
click at [647, 367] on div "09.10.2025" at bounding box center [697, 361] width 152 height 25
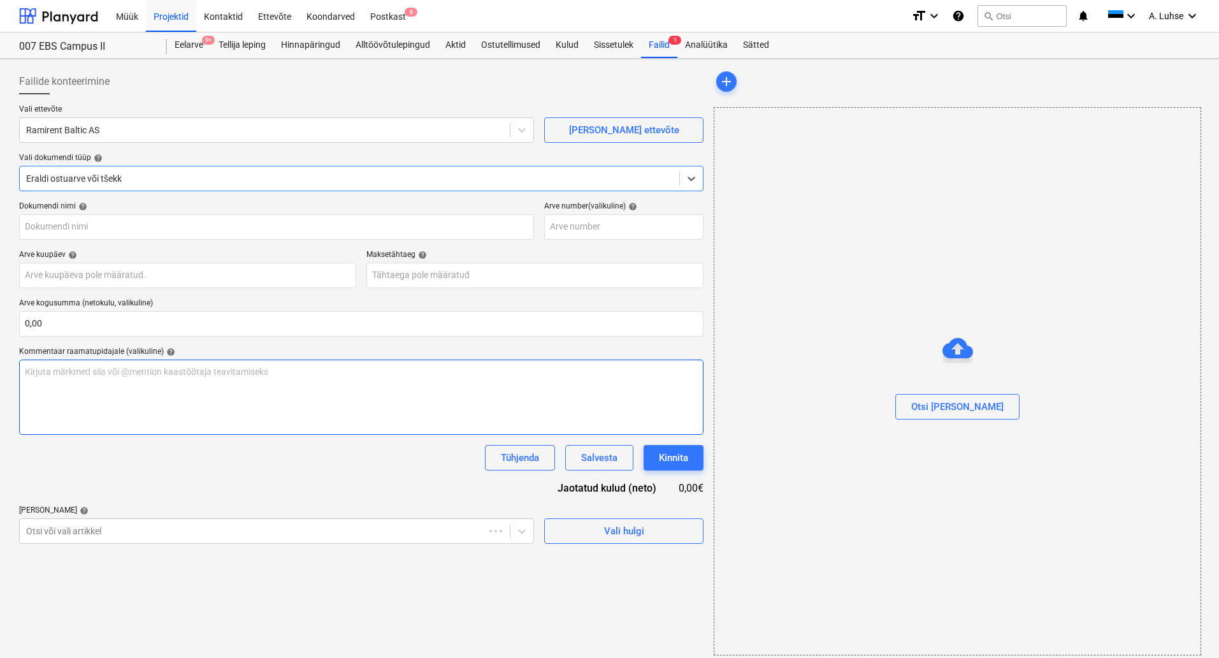
type input "25090444"
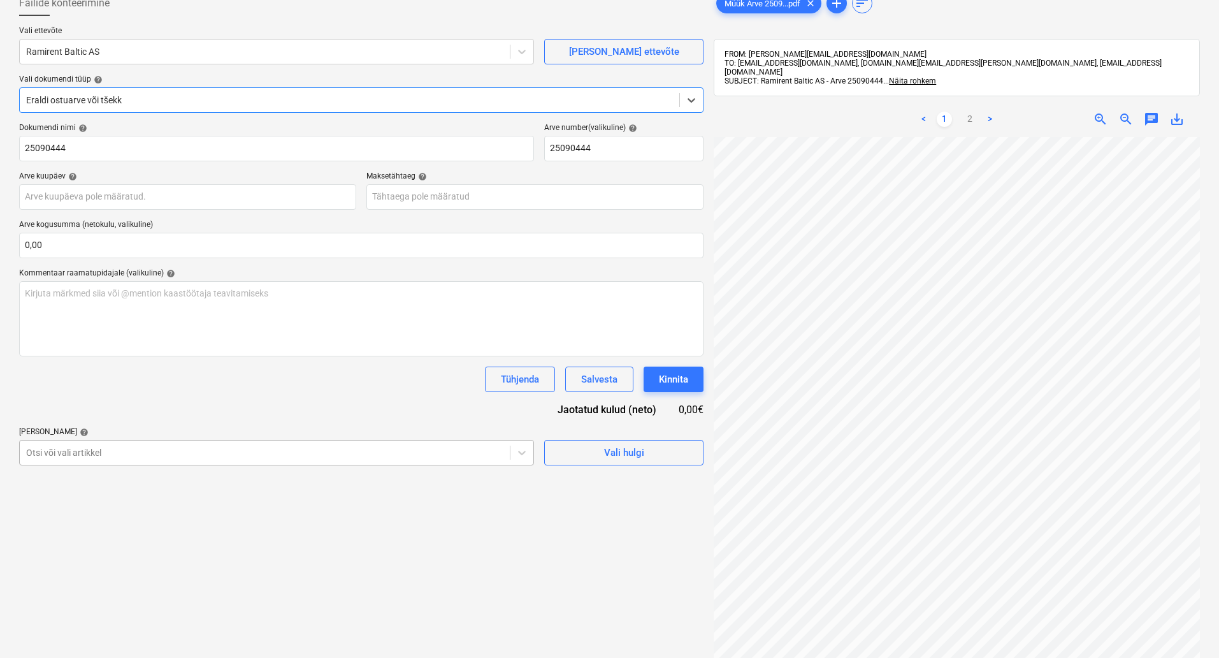
click at [441, 525] on body "Müük Projektid Kontaktid Ettevõte Koondarved Postkast 6 format_size keyboard_ar…" at bounding box center [609, 251] width 1219 height 658
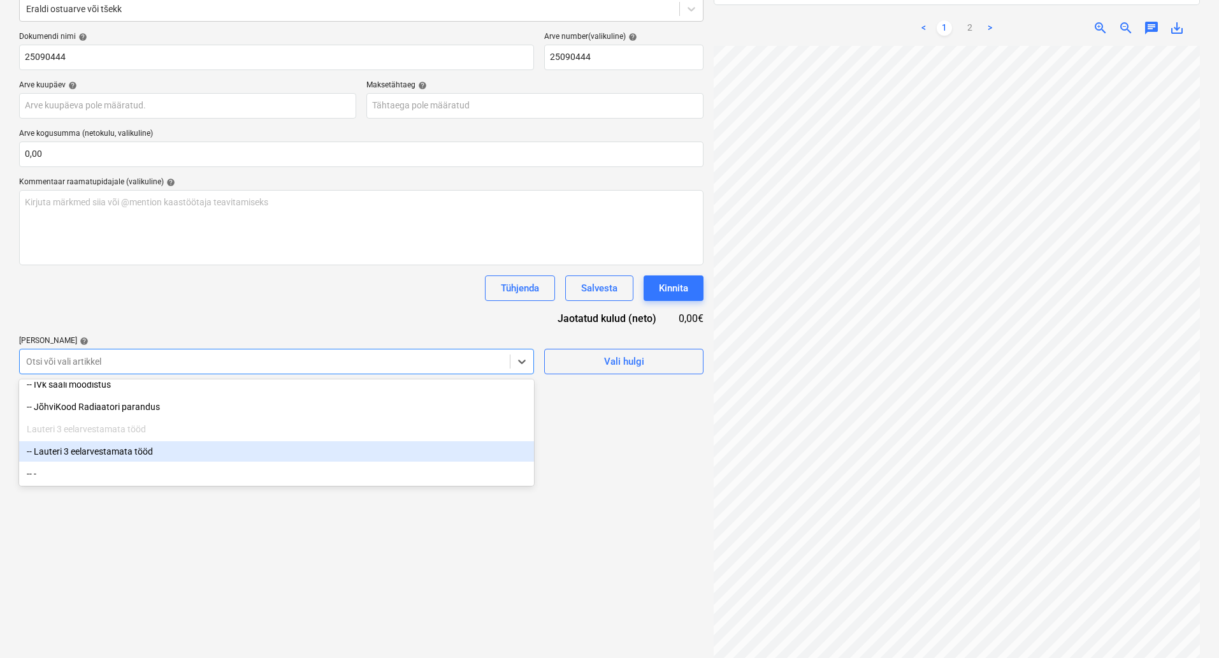
scroll to position [1489, 0]
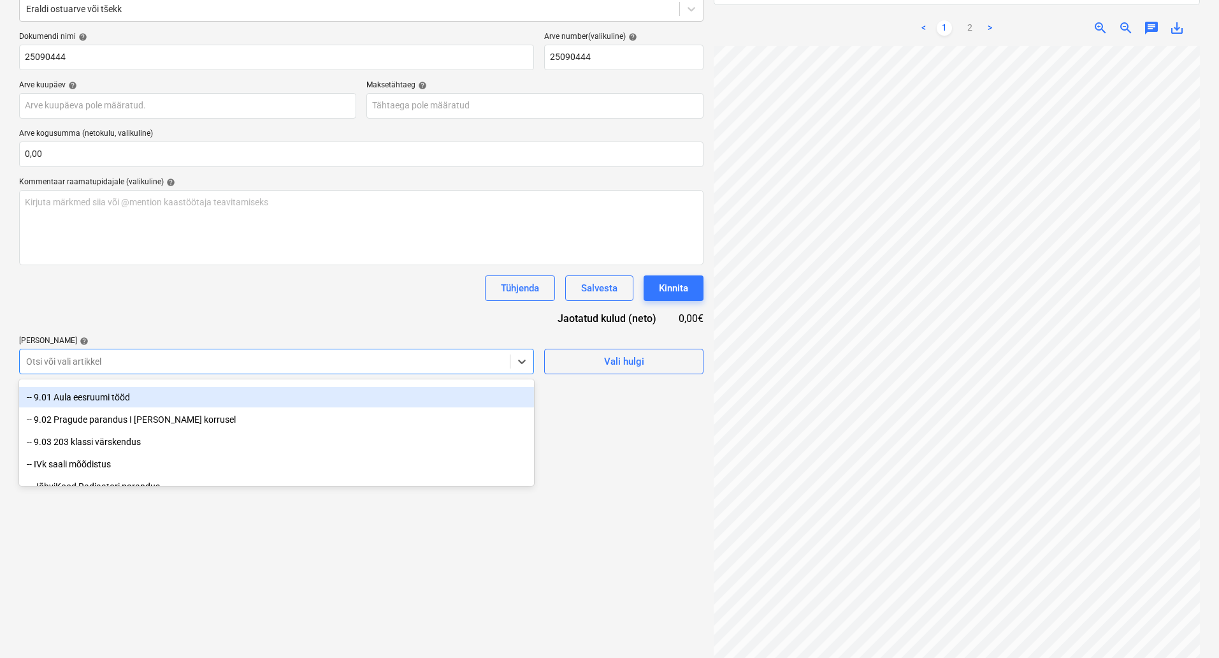
drag, startPoint x: 318, startPoint y: 427, endPoint x: 321, endPoint y: 405, distance: 22.5
click at [321, 405] on div "-- 9.01 Aula eesruumi tööd" at bounding box center [276, 397] width 515 height 20
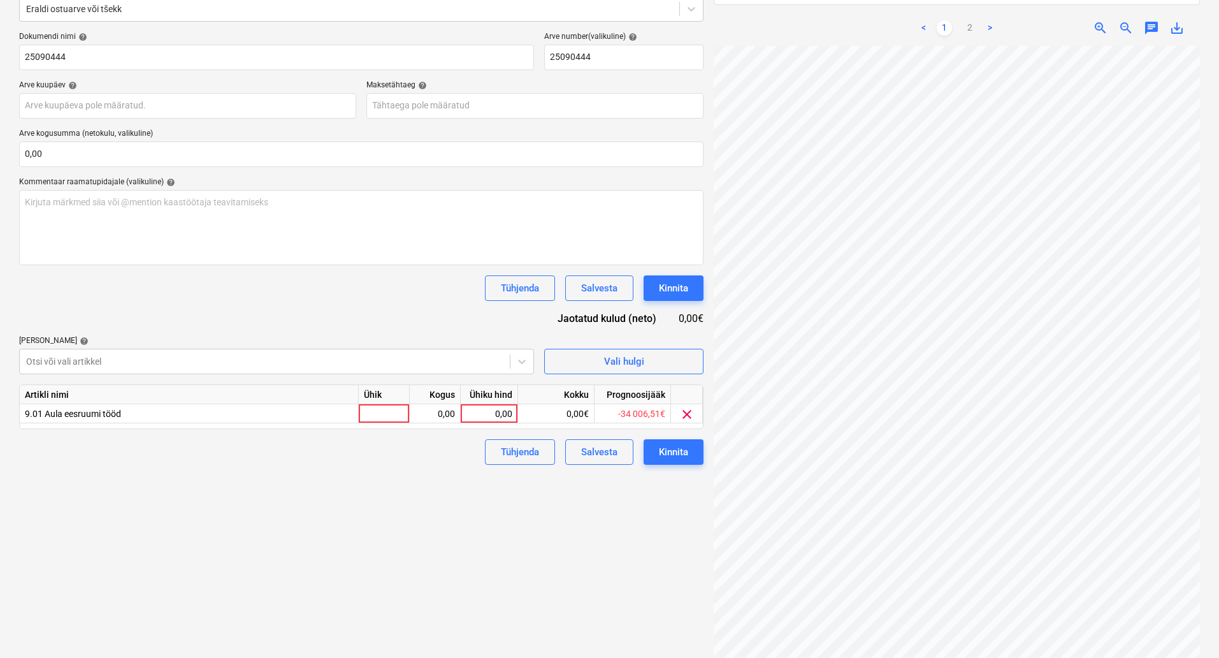
drag, startPoint x: 676, startPoint y: 575, endPoint x: 532, endPoint y: 487, distance: 169.1
click at [675, 575] on div "Failide konteerimine Vali ettevõte Ramirent Baltic AS Lisa uus ettevõte Vali do…" at bounding box center [361, 283] width 695 height 779
click at [389, 421] on div at bounding box center [384, 413] width 51 height 19
type input "kompl"
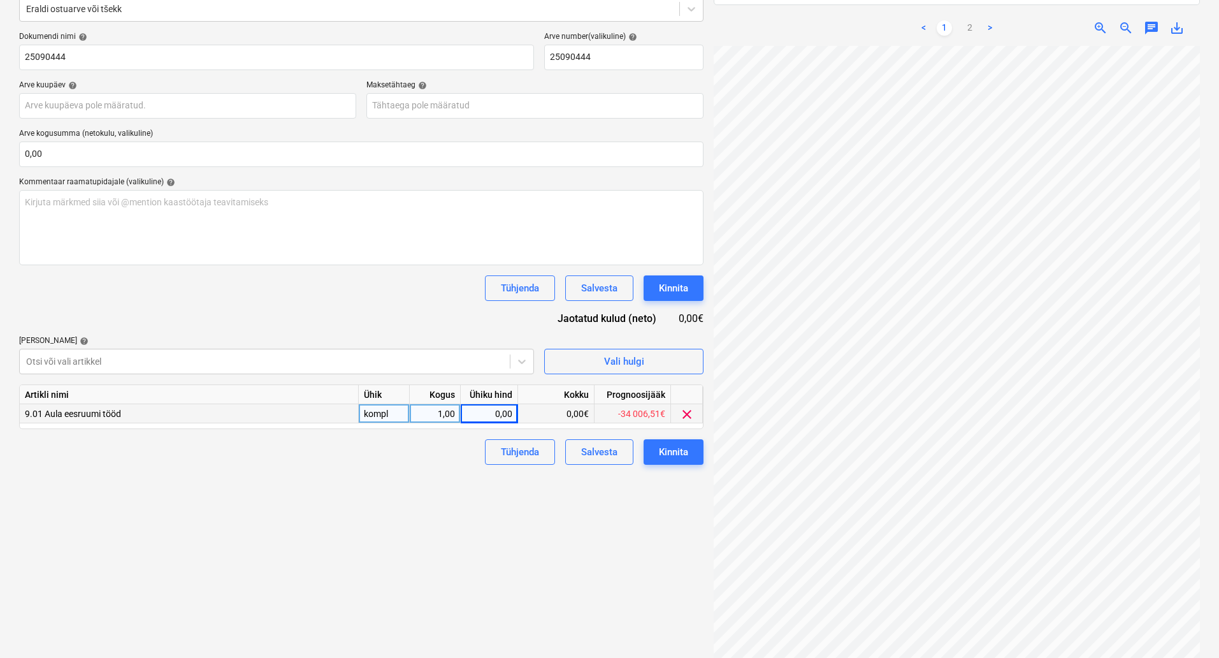
click at [484, 407] on div "0,00" at bounding box center [489, 413] width 47 height 19
type input "40"
click at [681, 453] on div "Kinnita" at bounding box center [673, 451] width 29 height 17
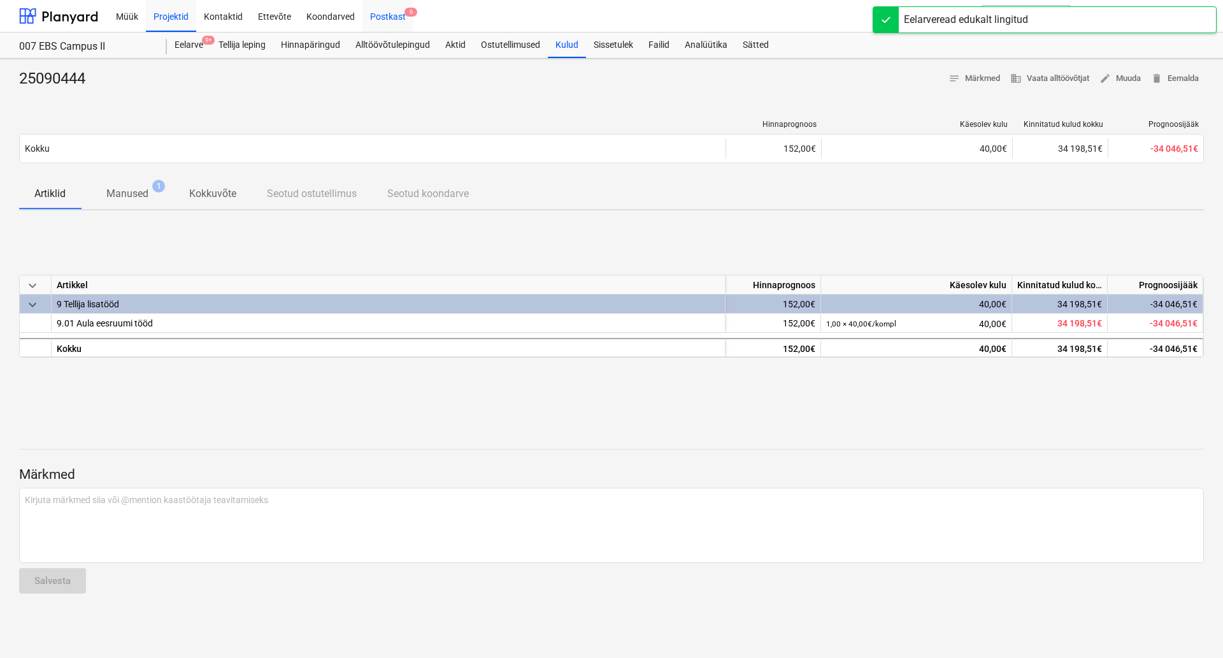
click at [384, 23] on div "Postkast 6" at bounding box center [388, 15] width 51 height 32
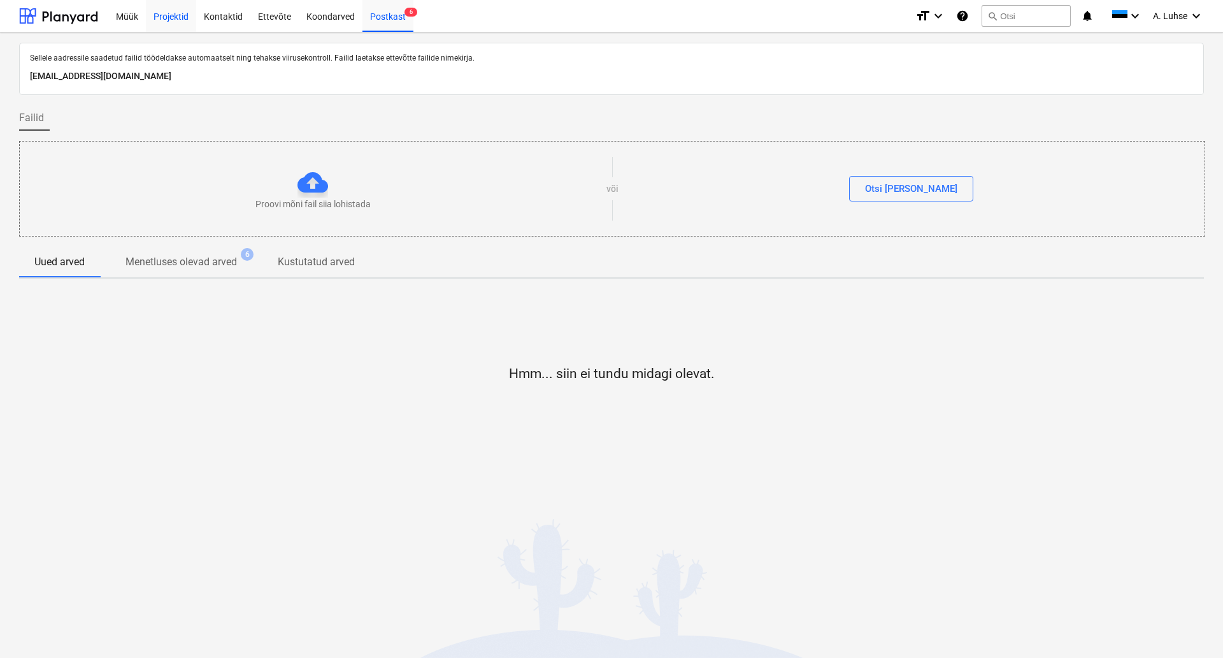
click at [178, 13] on div "Projektid" at bounding box center [171, 15] width 50 height 32
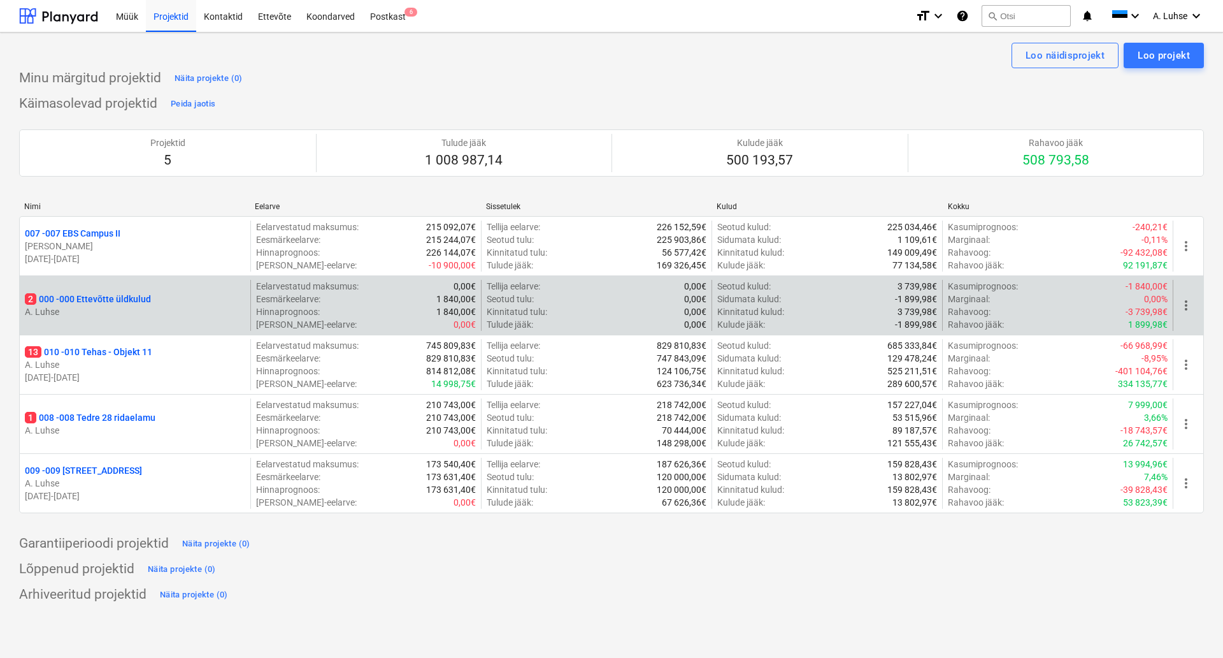
click at [145, 303] on p "2 000 - 000 Ettevõtte üldkulud" at bounding box center [88, 298] width 126 height 13
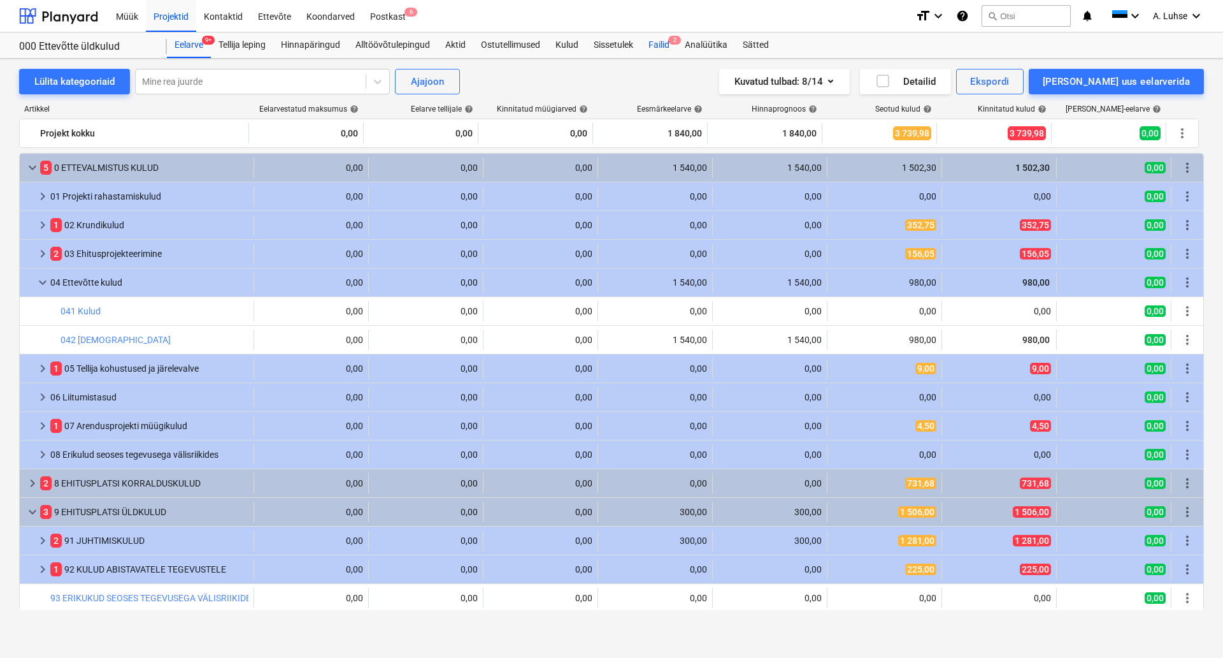
click at [654, 43] on div "Failid 2" at bounding box center [659, 44] width 36 height 25
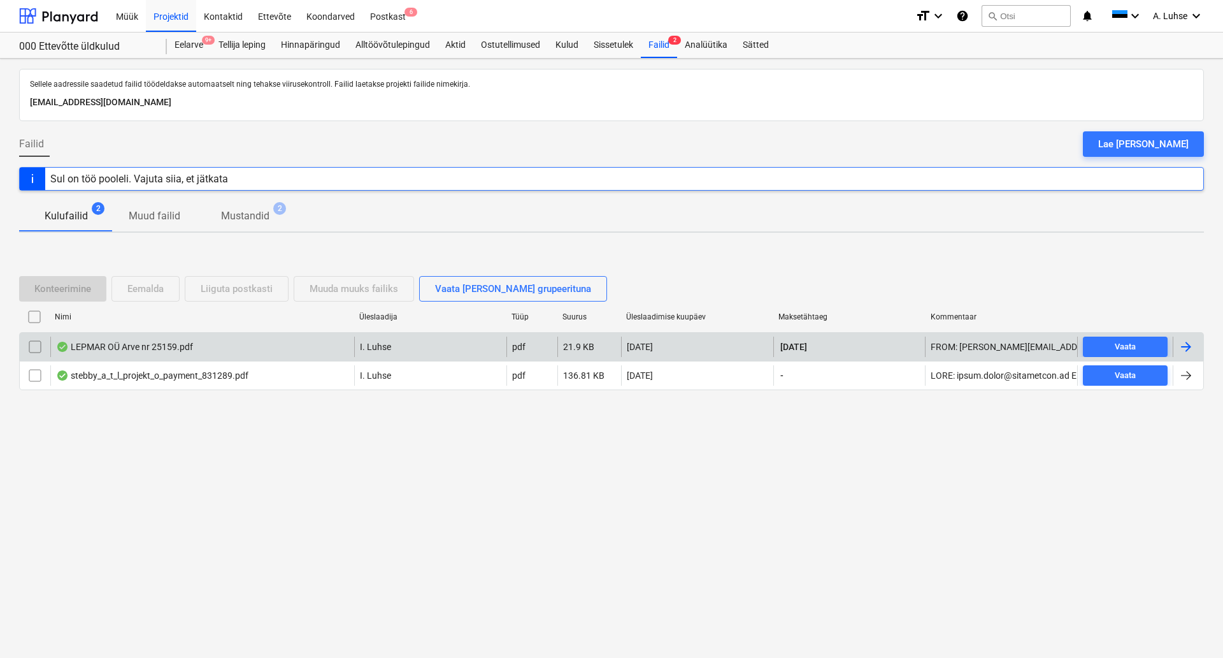
click at [216, 350] on div "LEPMAR OÜ Arve nr 25159.pdf" at bounding box center [202, 346] width 304 height 20
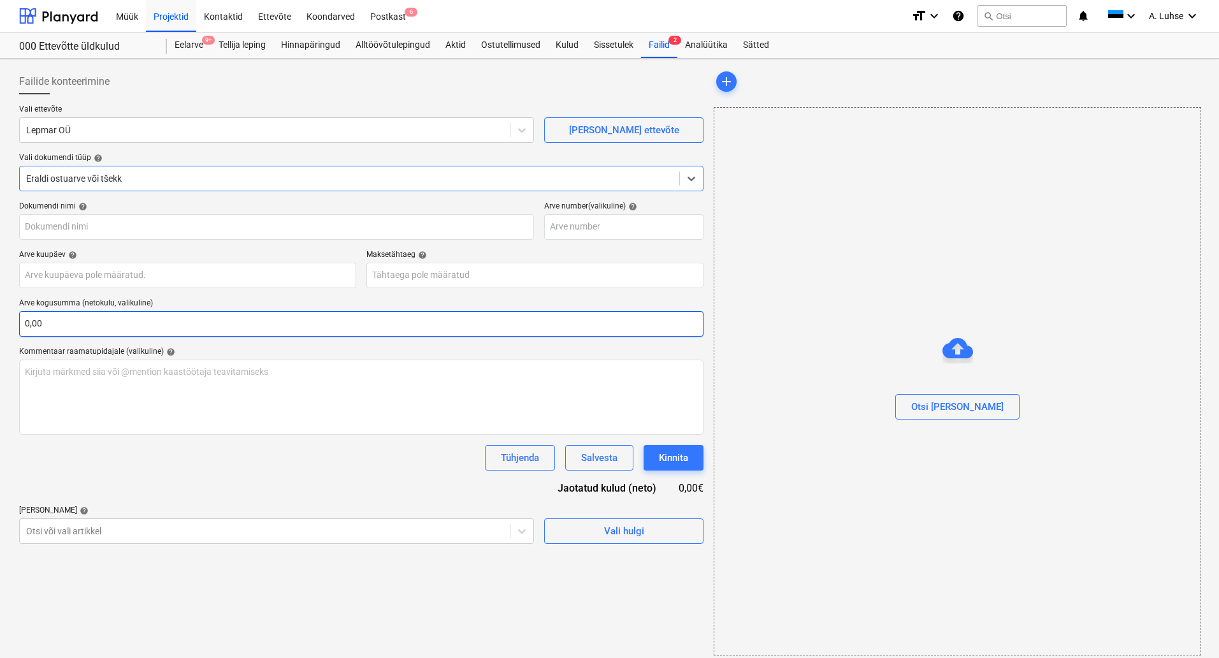
type input "25159"
type input "30 Sep 2025"
type input "14 Oct 2025"
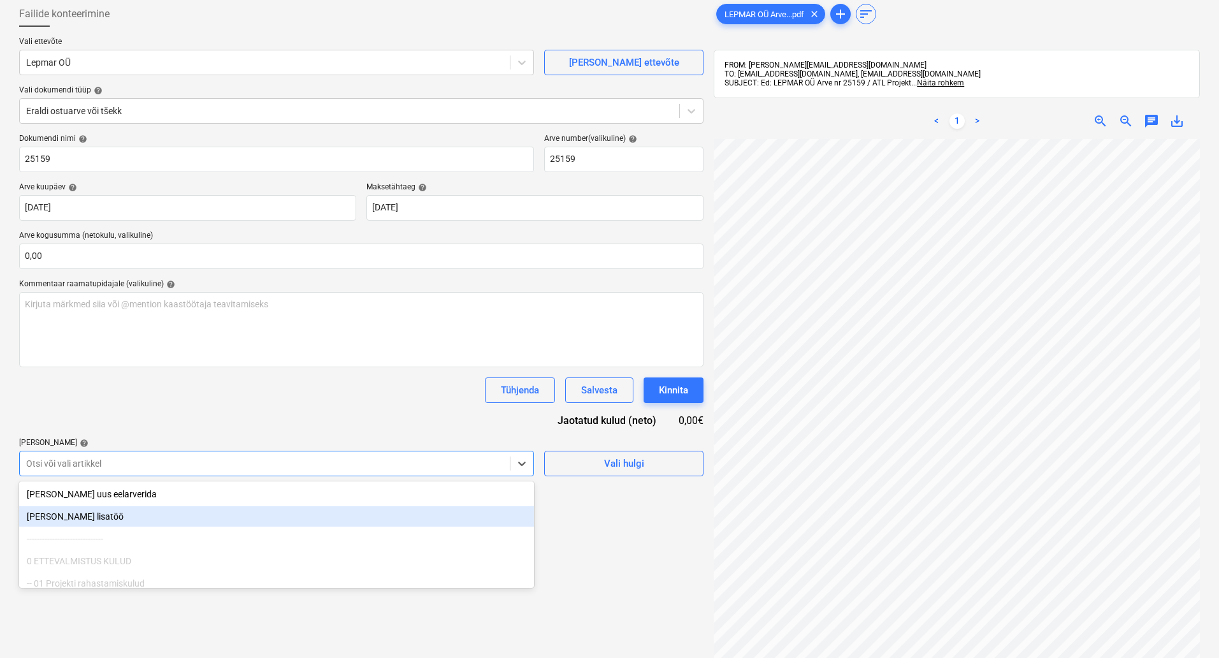
click at [185, 528] on body "Müük Projektid Kontaktid Ettevõte Koondarved Postkast 6 format_size keyboard_ar…" at bounding box center [609, 261] width 1219 height 658
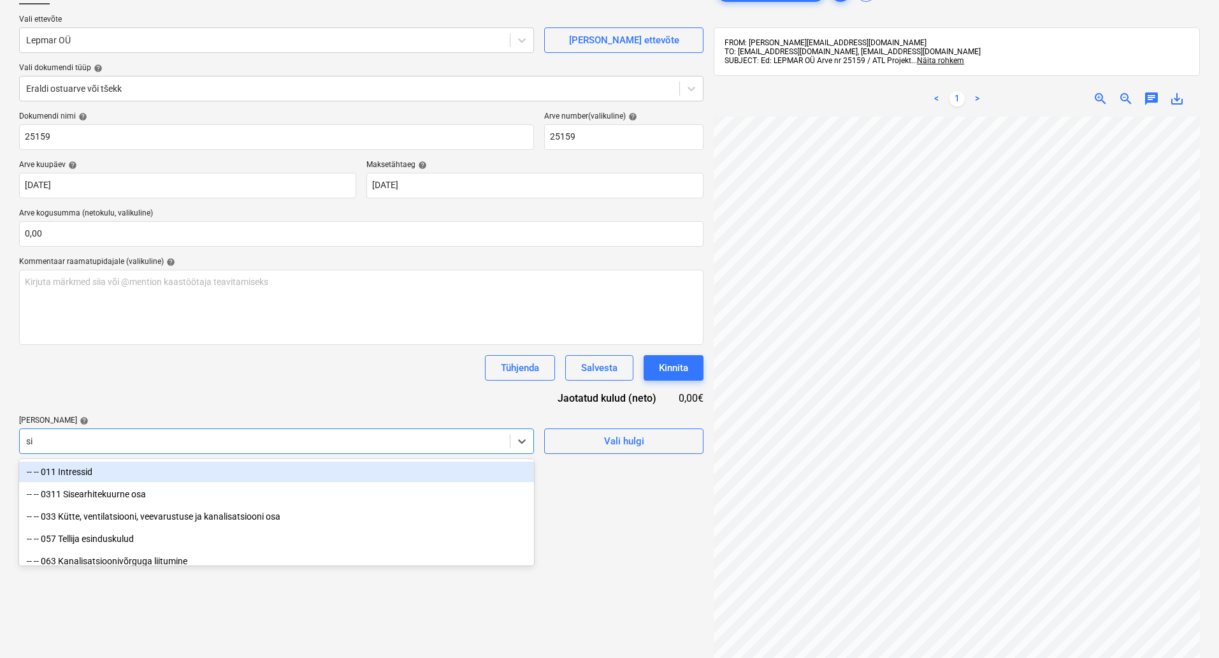
type input "sid"
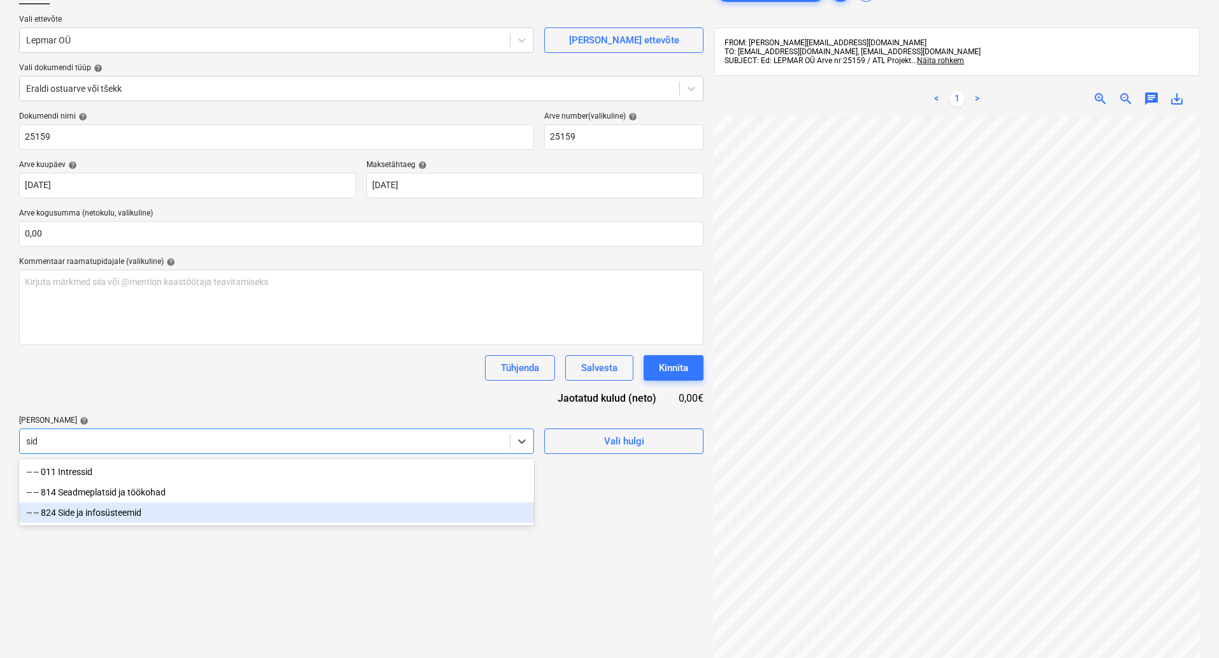
click at [173, 510] on div "-- -- 824 Side ja infosüsteemid" at bounding box center [276, 512] width 515 height 20
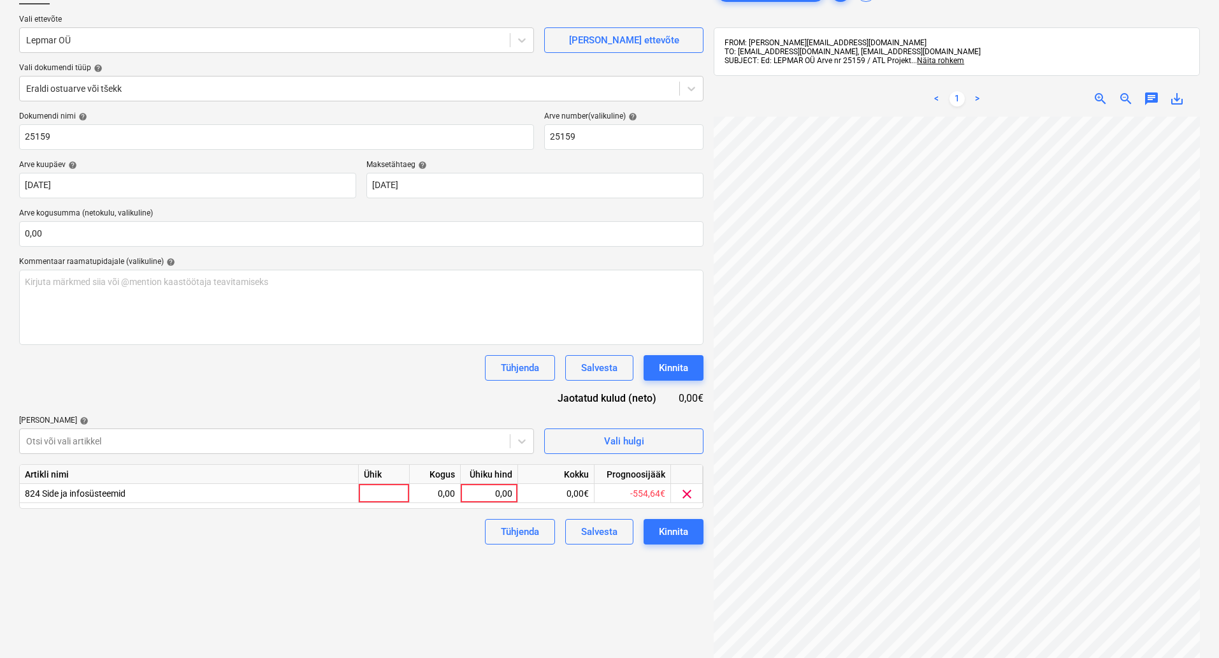
click at [594, 610] on div "Failide konteerimine Vali ettevõte Lepmar OÜ Lisa uus ettevõte Vali dokumendi t…" at bounding box center [361, 359] width 695 height 770
click at [382, 490] on div at bounding box center [384, 493] width 51 height 19
type input "kompl"
click at [433, 474] on div "Kogus" at bounding box center [435, 473] width 51 height 19
click at [440, 489] on div "0,00" at bounding box center [435, 493] width 40 height 19
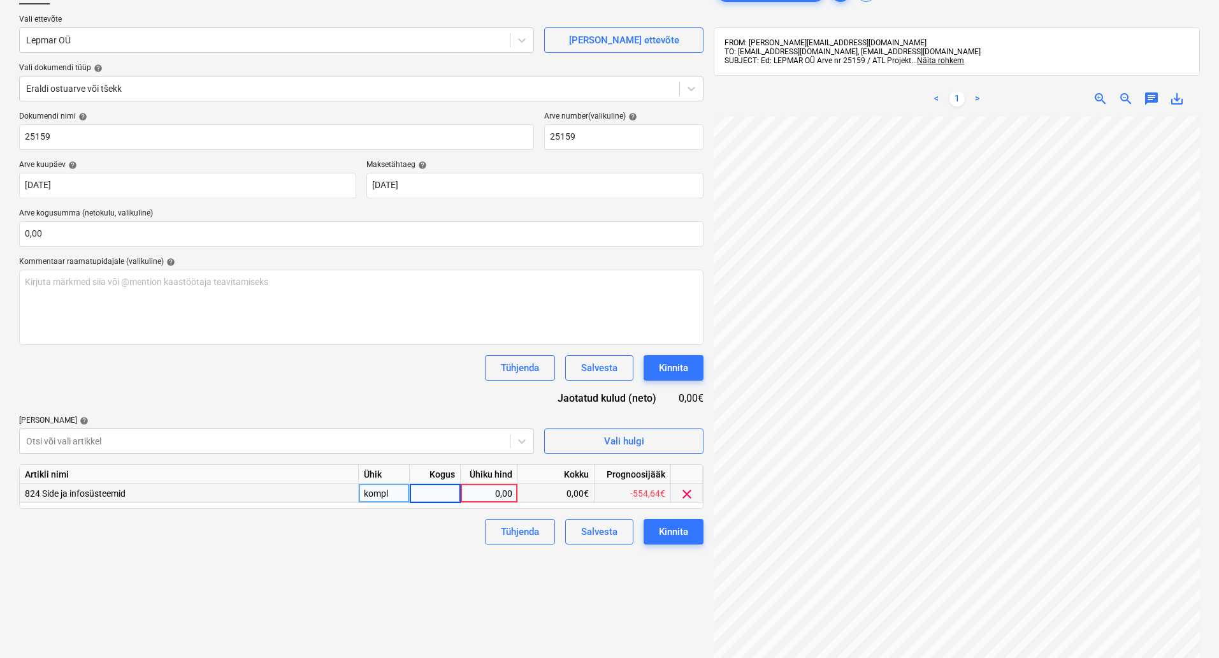
type input "1"
click at [484, 498] on div "0,00" at bounding box center [489, 493] width 47 height 19
click at [568, 489] on div "0,00€" at bounding box center [556, 493] width 76 height 19
click at [499, 489] on div "0,00" at bounding box center [489, 493] width 47 height 19
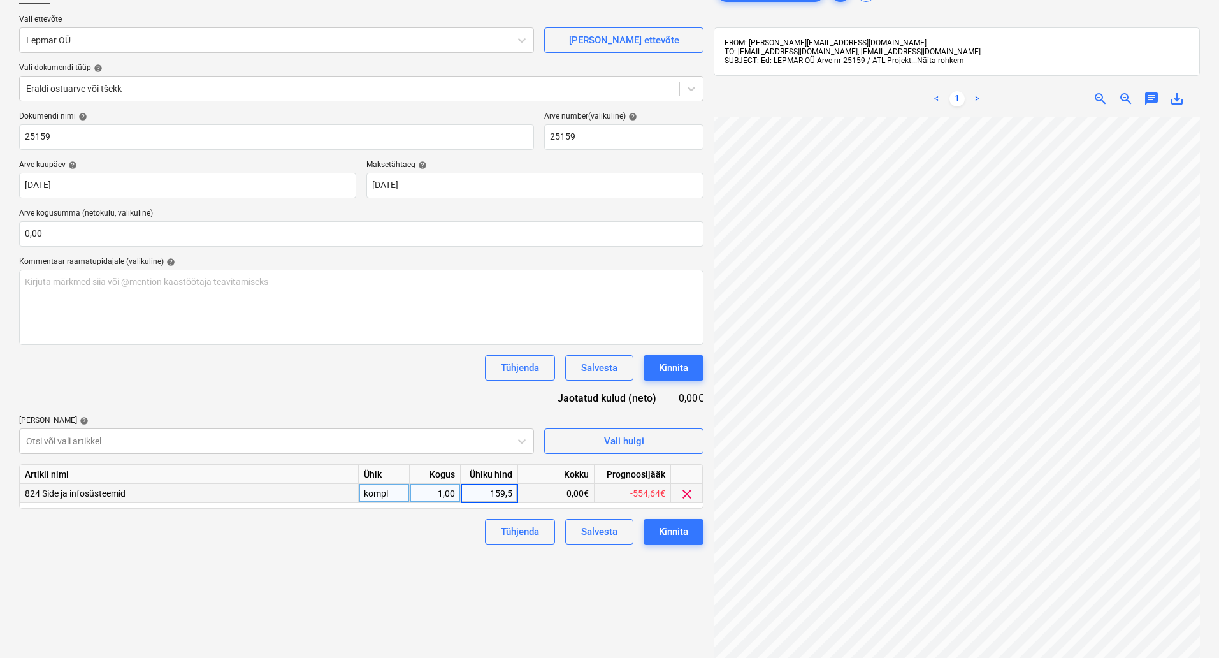
type input "159,52"
click at [679, 531] on div "Kinnita" at bounding box center [673, 531] width 29 height 17
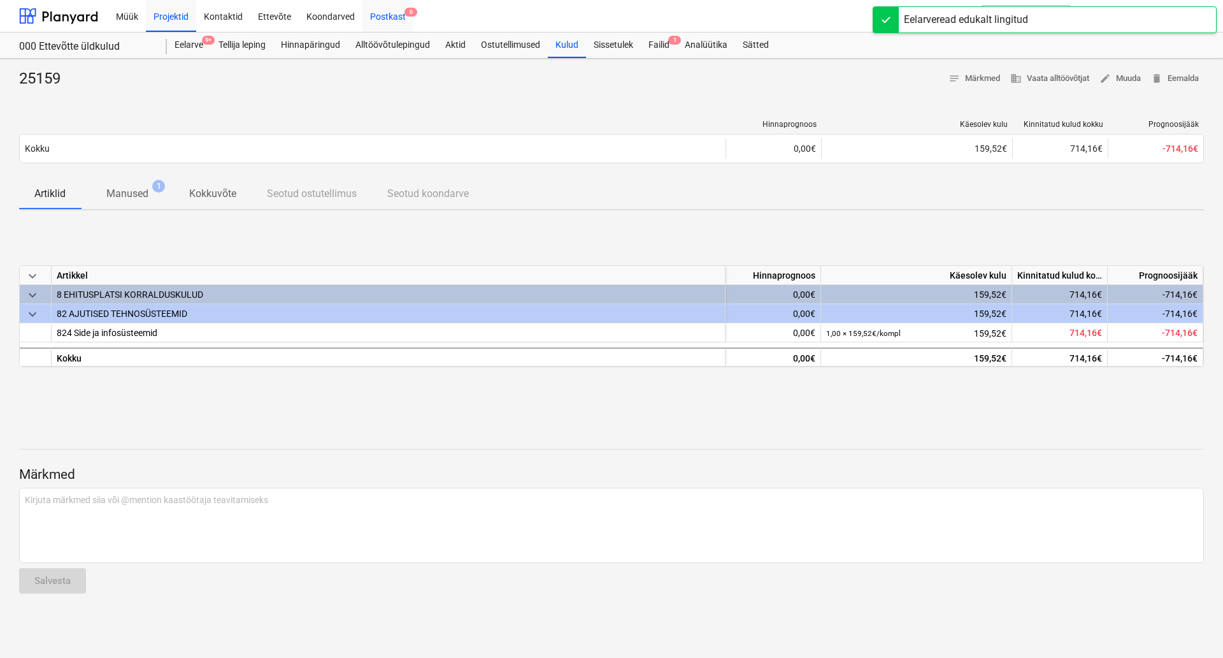
click at [405, 20] on div "Postkast 6" at bounding box center [388, 15] width 51 height 32
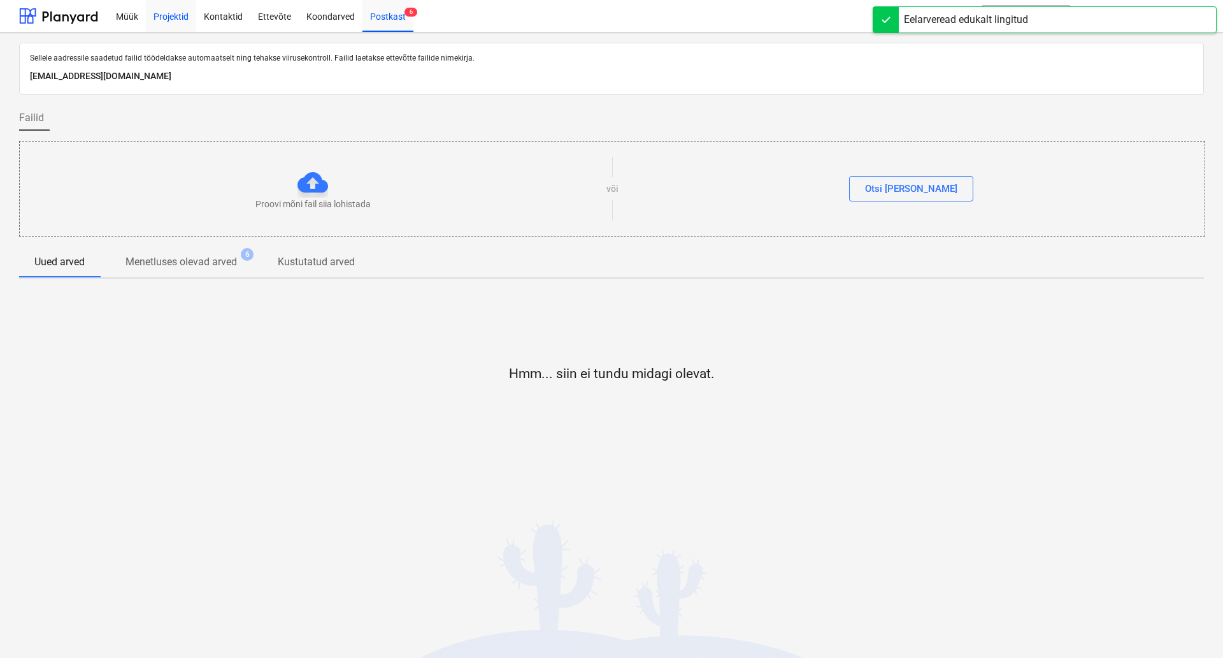
click at [166, 17] on div "Projektid" at bounding box center [171, 15] width 50 height 32
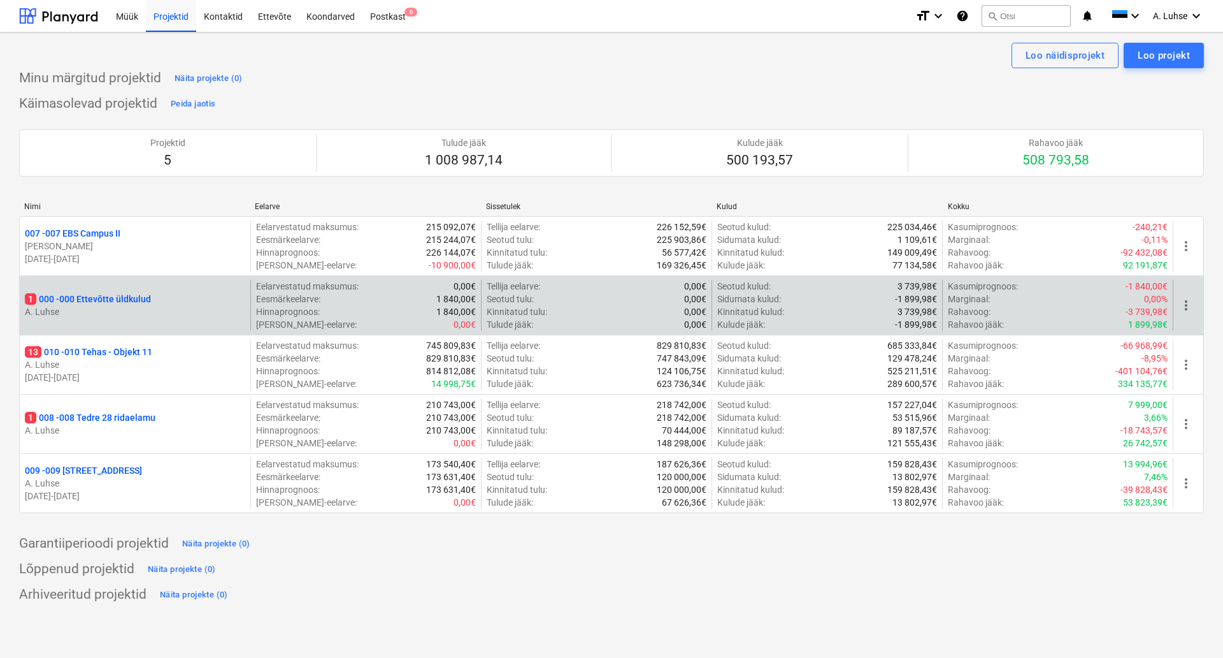
click at [155, 298] on div "1 000 - 000 Ettevõtte üldkulud" at bounding box center [135, 298] width 220 height 13
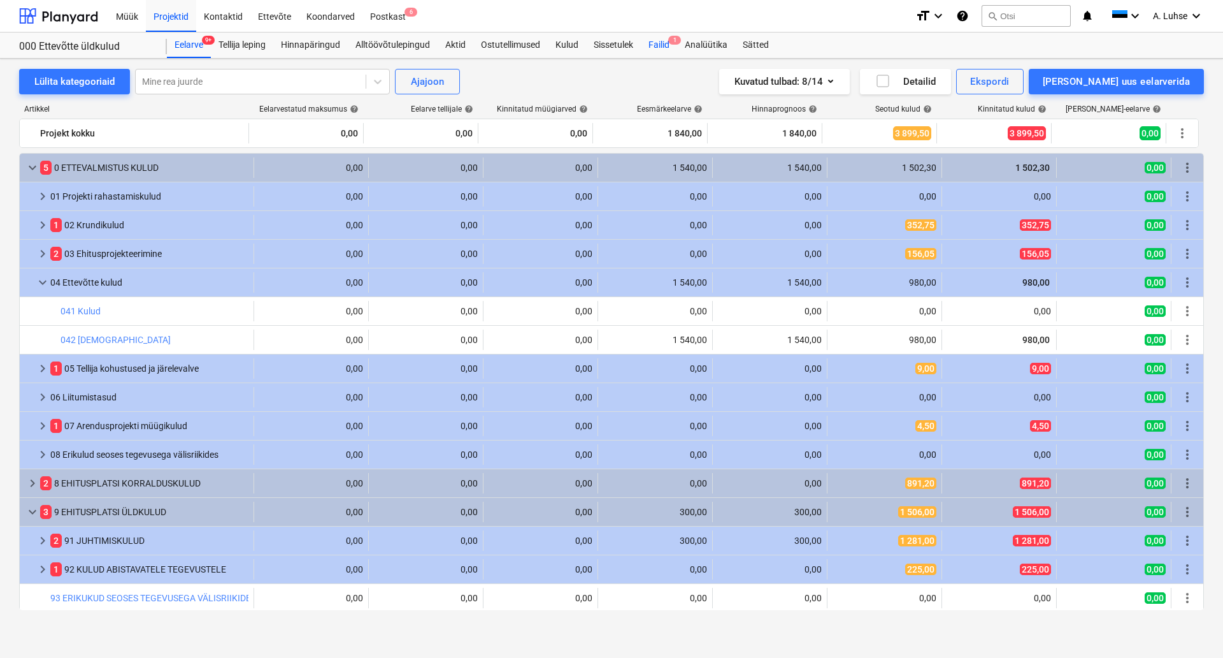
click at [653, 47] on div "Failid 1" at bounding box center [659, 44] width 36 height 25
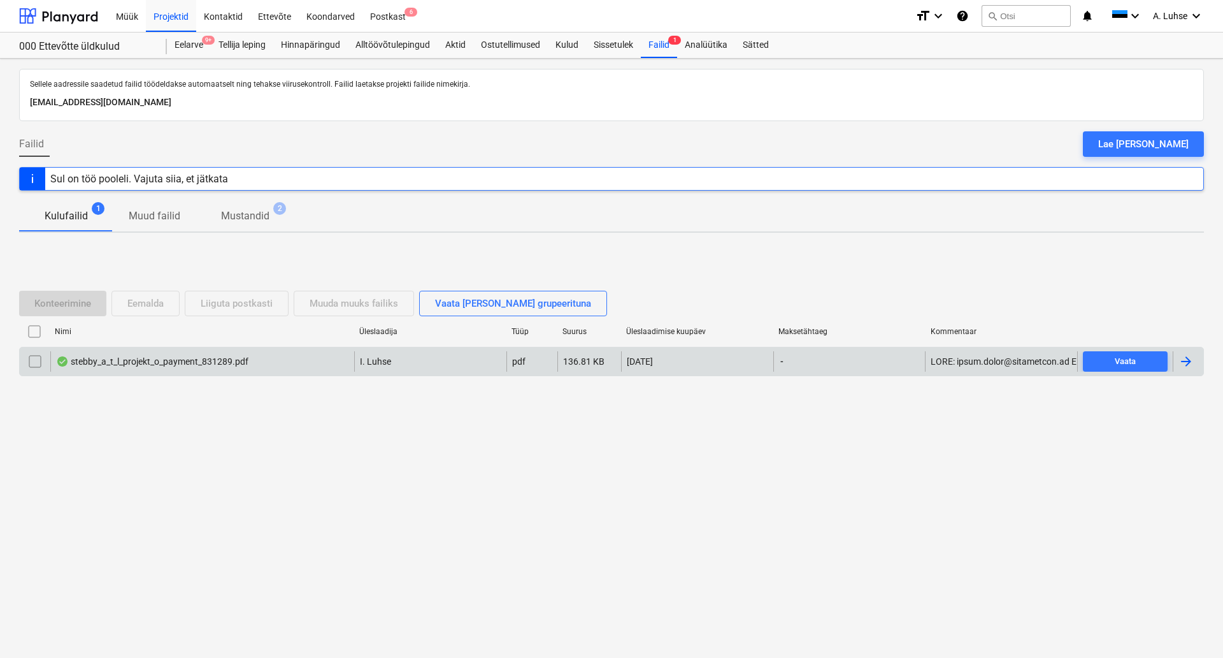
click at [275, 371] on div "stebby_a_t_l_projekt_o_payment_831289.pdf" at bounding box center [202, 361] width 304 height 20
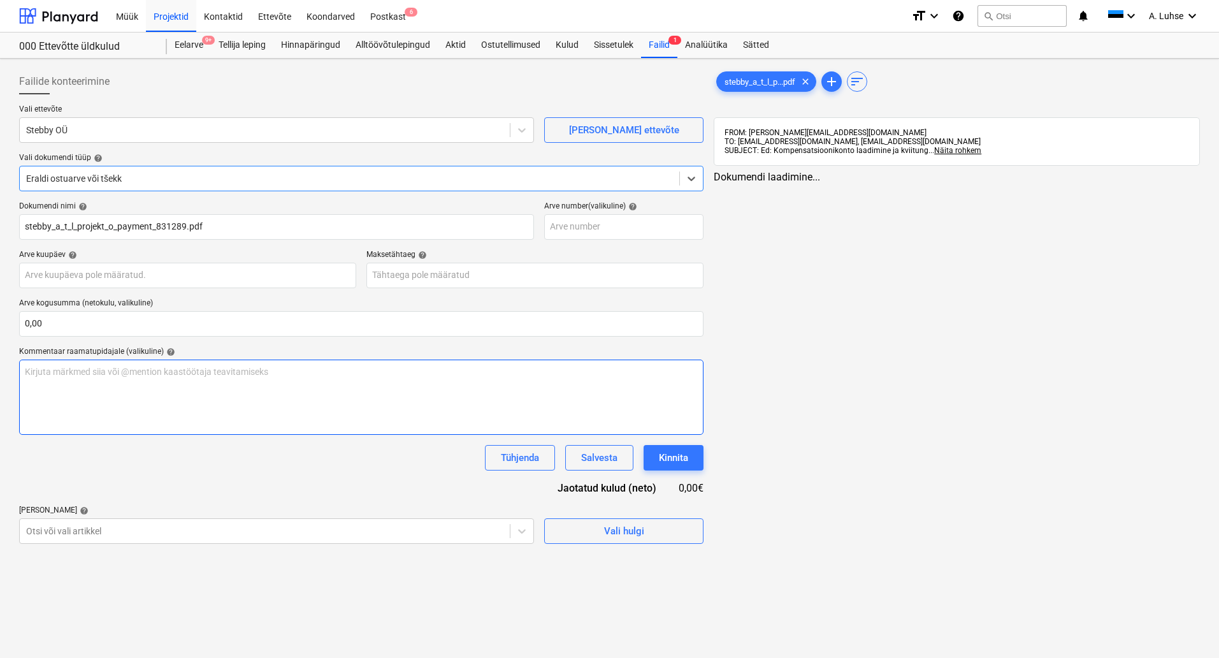
type input "stebby_a_t_l_projekt_o_payment_831289.pdf"
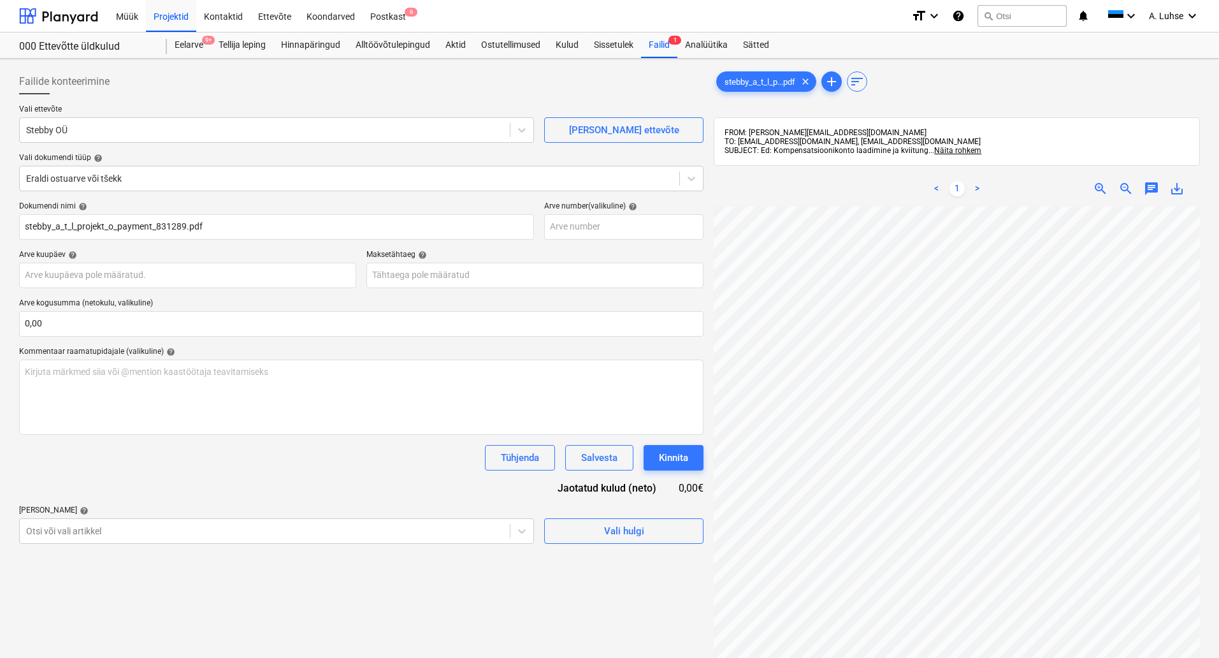
scroll to position [0, 90]
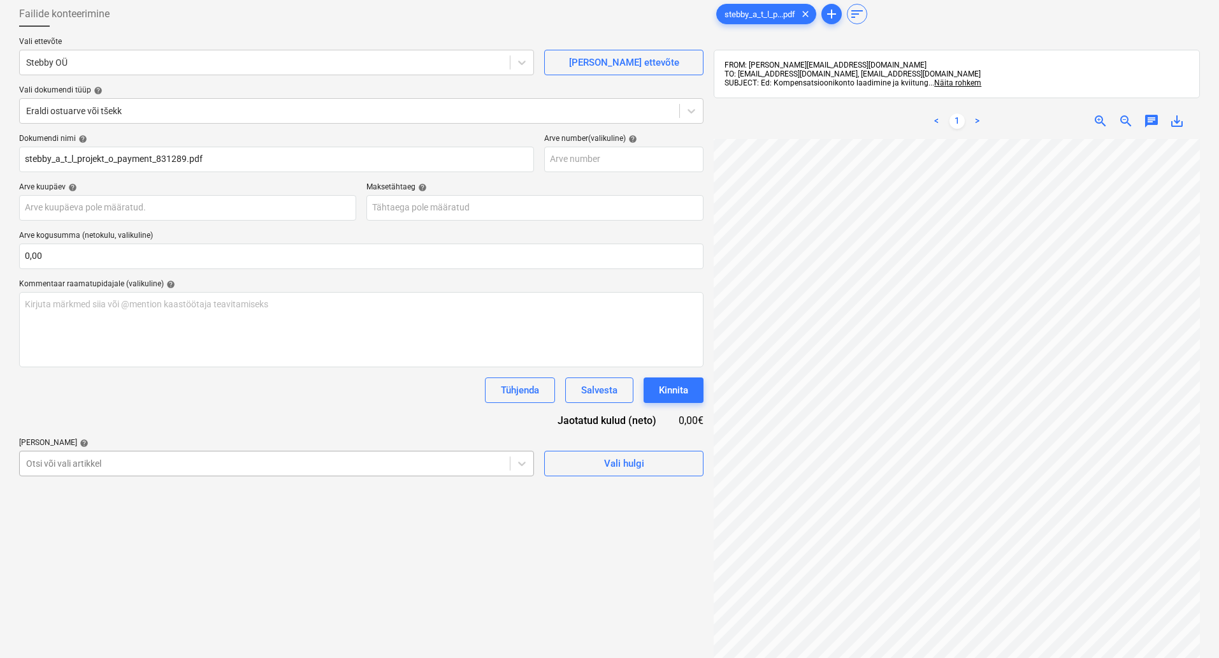
click at [435, 533] on body "Müük Projektid Kontaktid Ettevõte Koondarved Postkast 6 format_size keyboard_ar…" at bounding box center [609, 261] width 1219 height 658
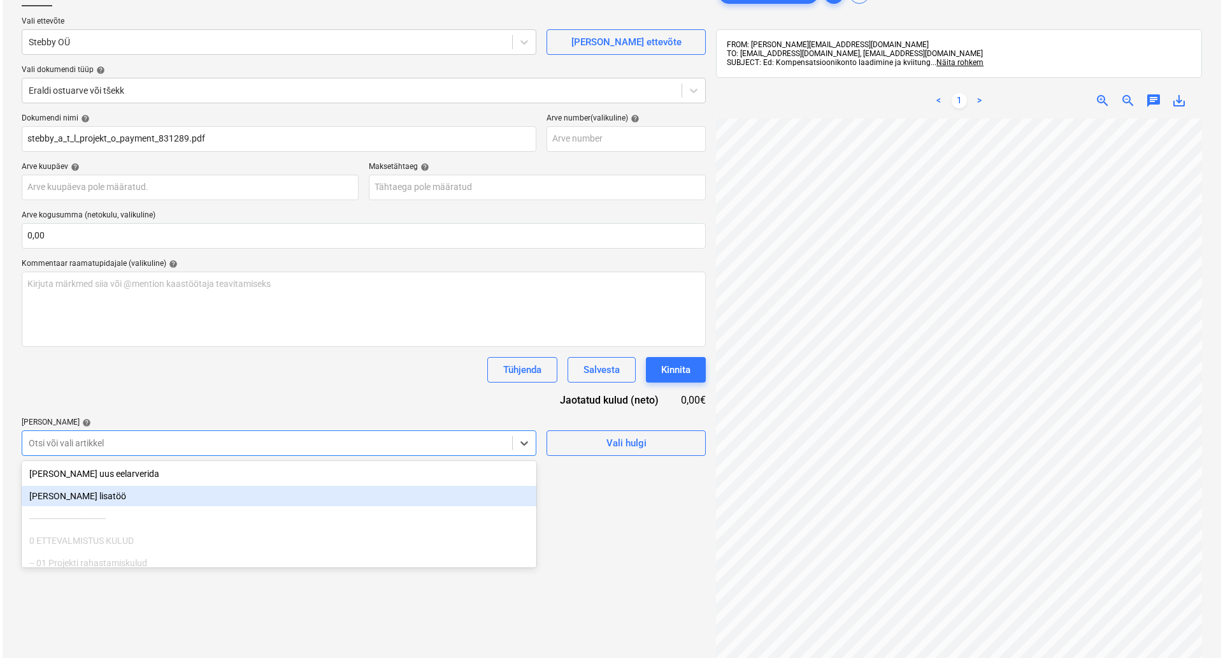
scroll to position [90, 0]
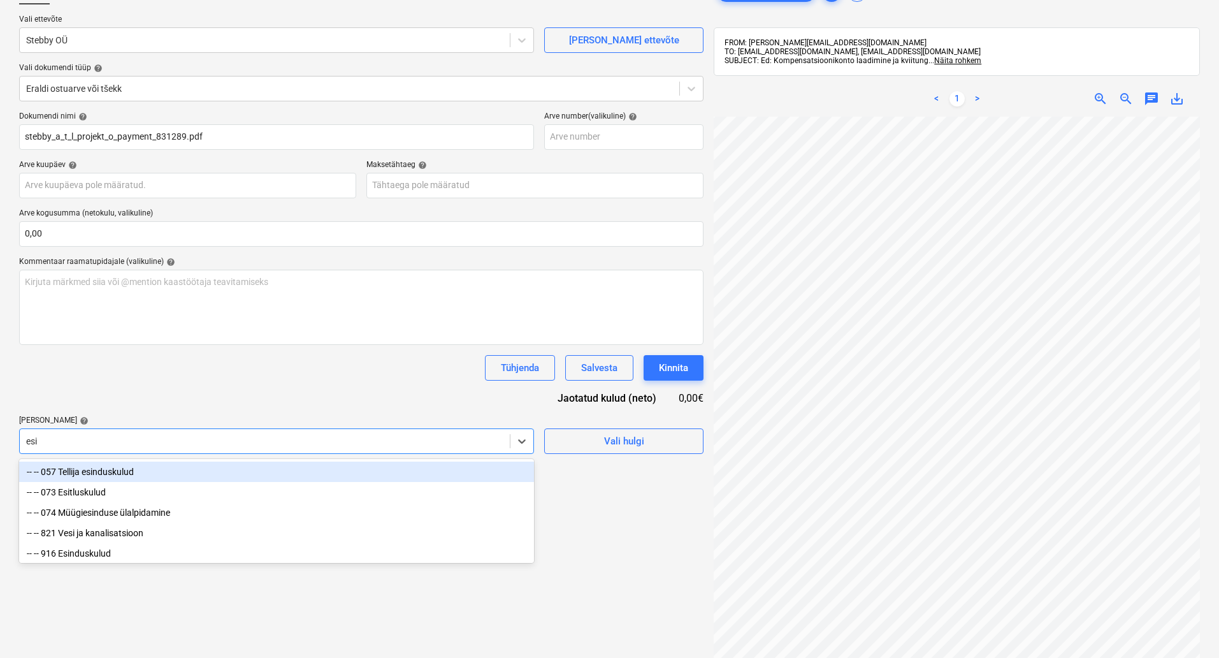
type input "esin"
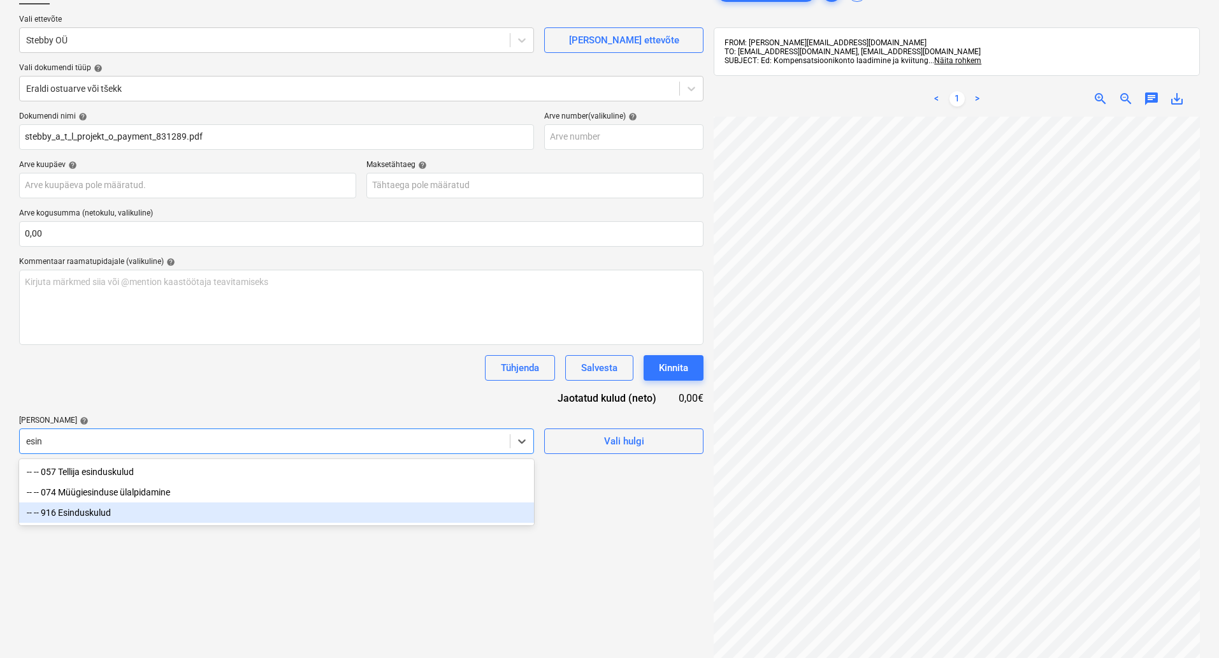
click at [171, 517] on div "-- -- 916 Esinduskulud" at bounding box center [276, 512] width 515 height 20
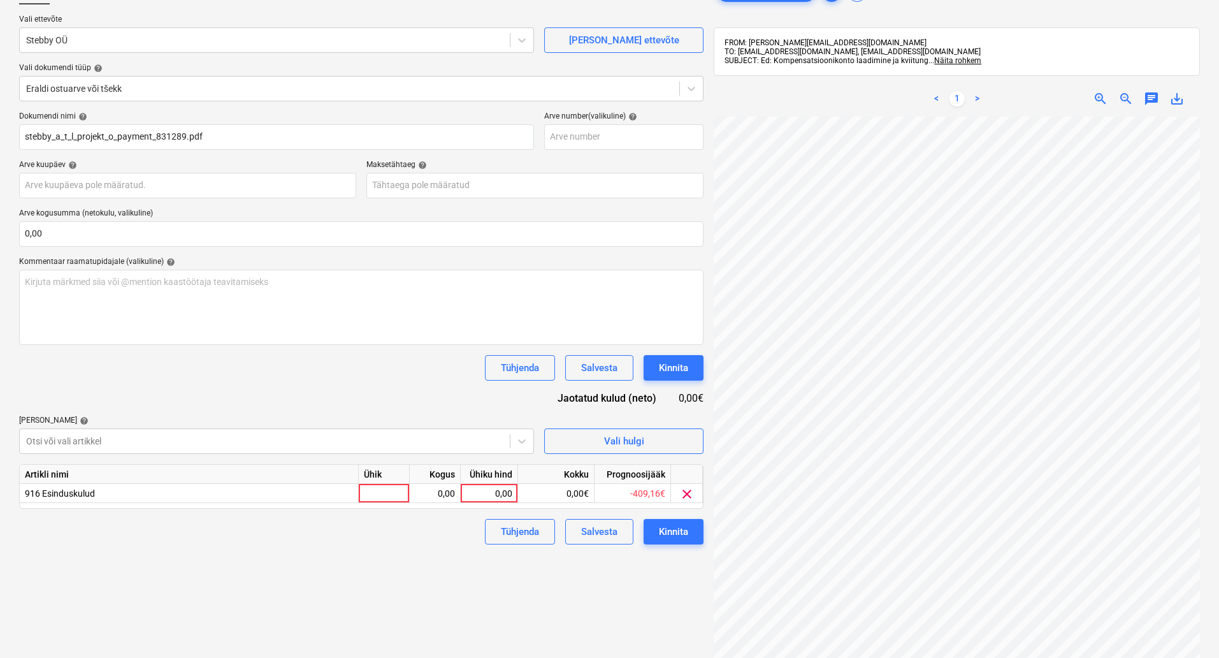
click at [590, 619] on div "Failide konteerimine Vali ettevõte Stebby OÜ Lisa uus ettevõte Vali dokumendi t…" at bounding box center [361, 359] width 695 height 770
click at [381, 497] on div at bounding box center [384, 493] width 51 height 19
type input "kompl"
type input "5,58"
click at [687, 535] on div "Kinnita" at bounding box center [673, 531] width 29 height 17
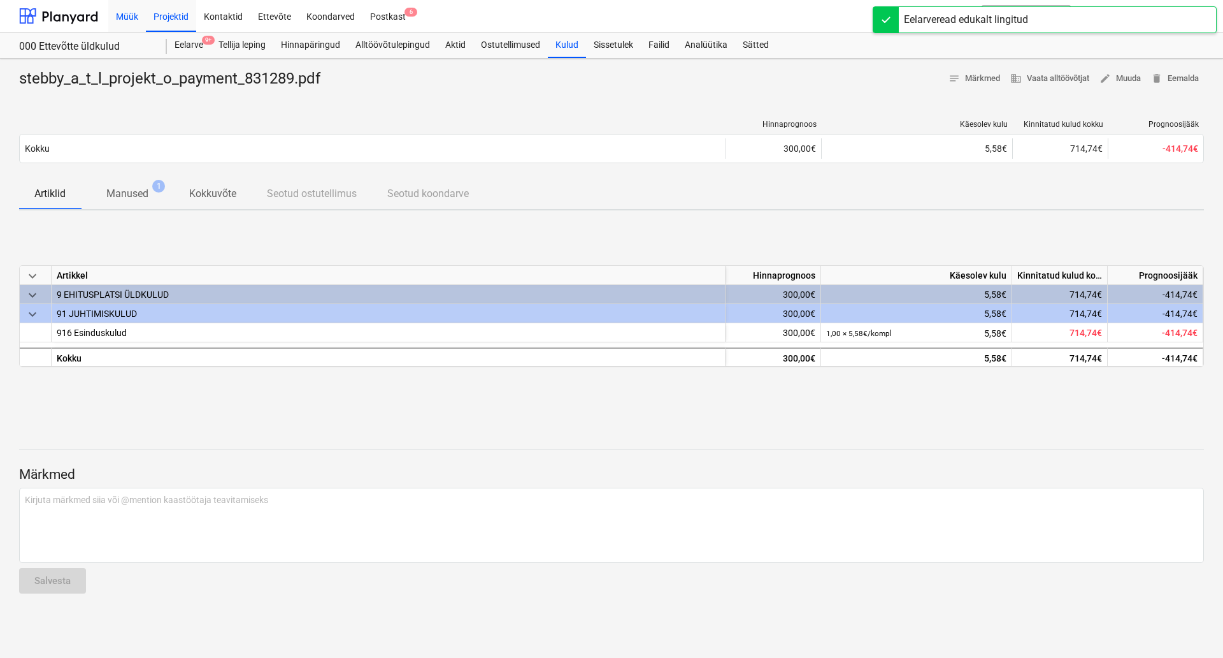
click at [133, 15] on div "Müük" at bounding box center [127, 15] width 38 height 32
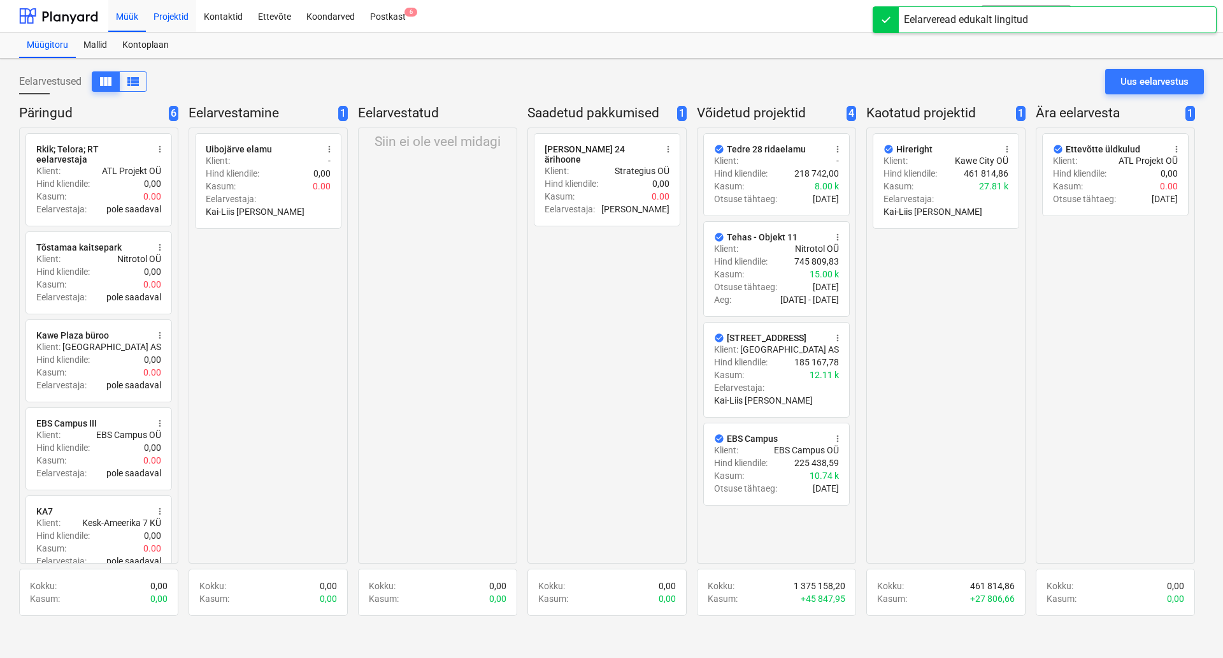
click at [159, 20] on div "Projektid" at bounding box center [171, 15] width 50 height 32
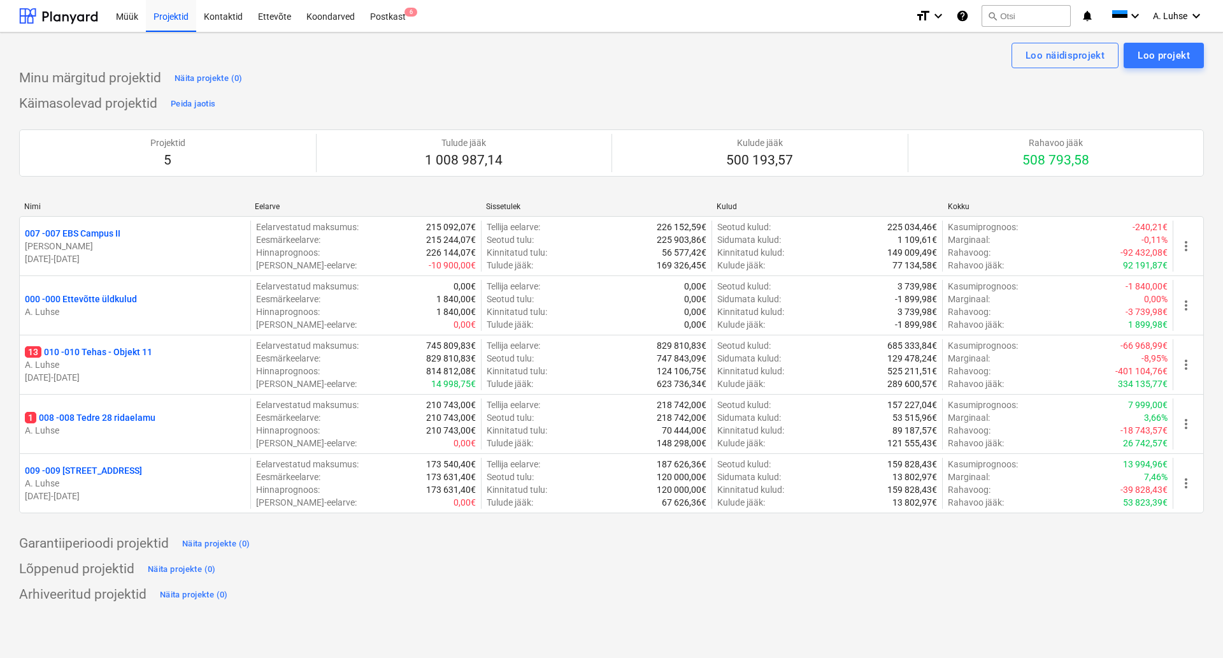
click at [528, 94] on div "Käimasolevad projektid Peida jaotis Projektid 5 Tulude jääk 1 008 987,14 Kulude…" at bounding box center [611, 311] width 1185 height 435
click at [384, 15] on div "Postkast 6" at bounding box center [388, 15] width 51 height 32
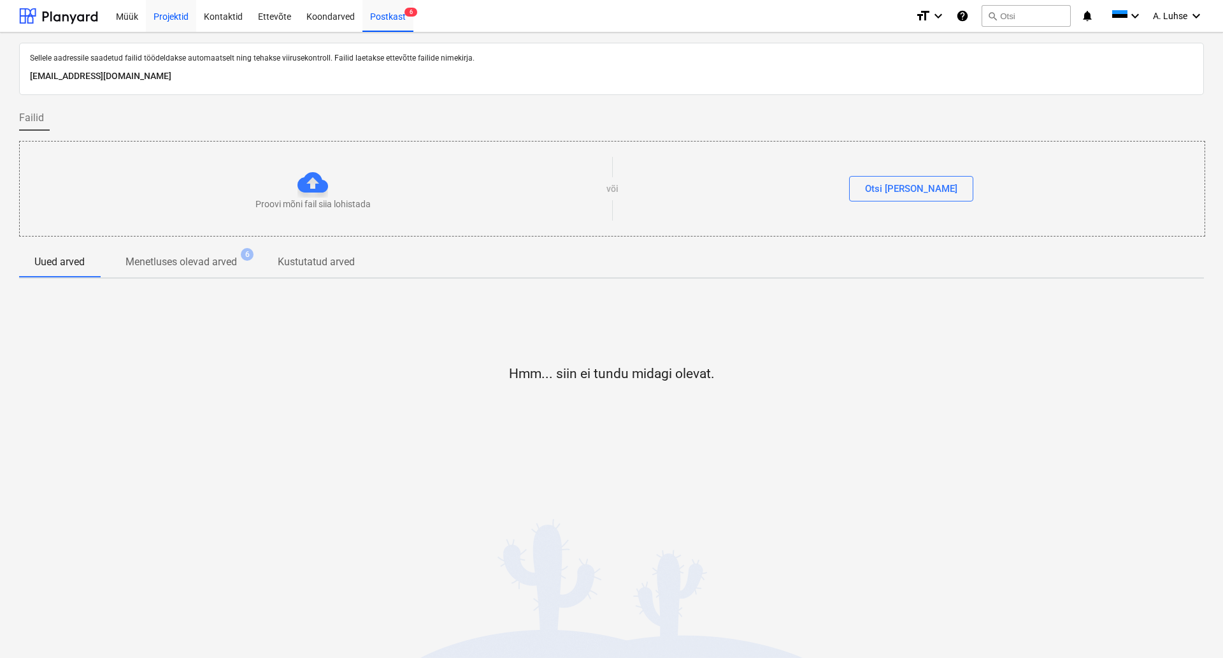
click at [149, 17] on div "Projektid" at bounding box center [171, 15] width 50 height 32
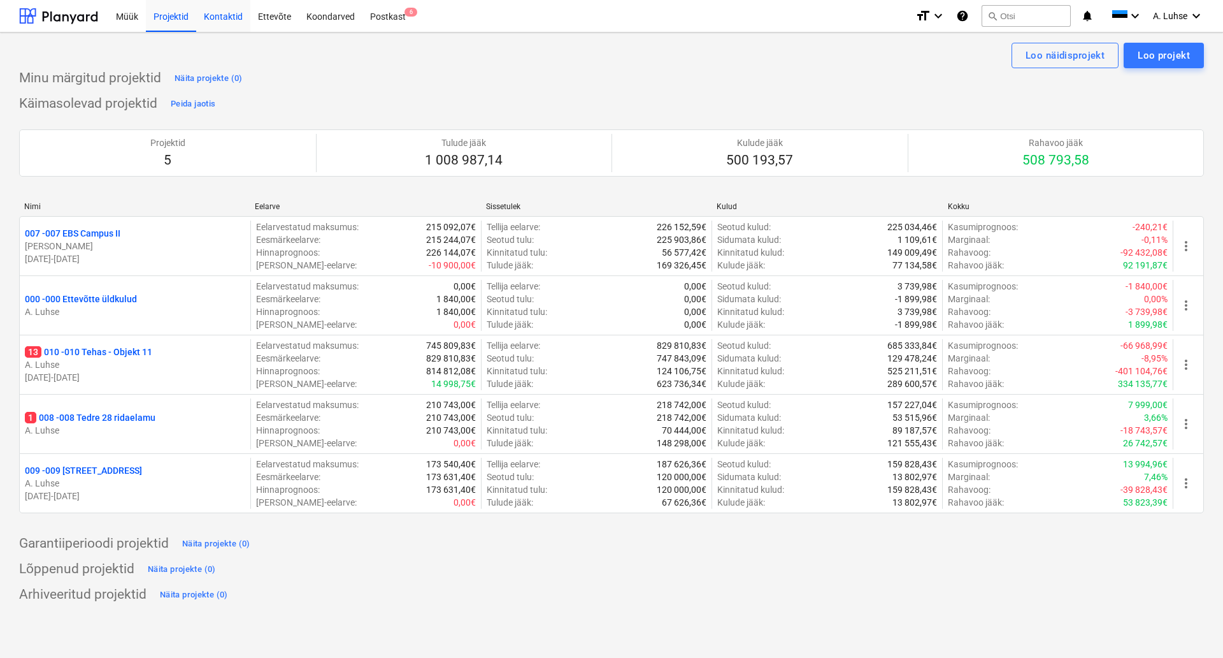
click at [235, 12] on div "Kontaktid" at bounding box center [223, 15] width 54 height 32
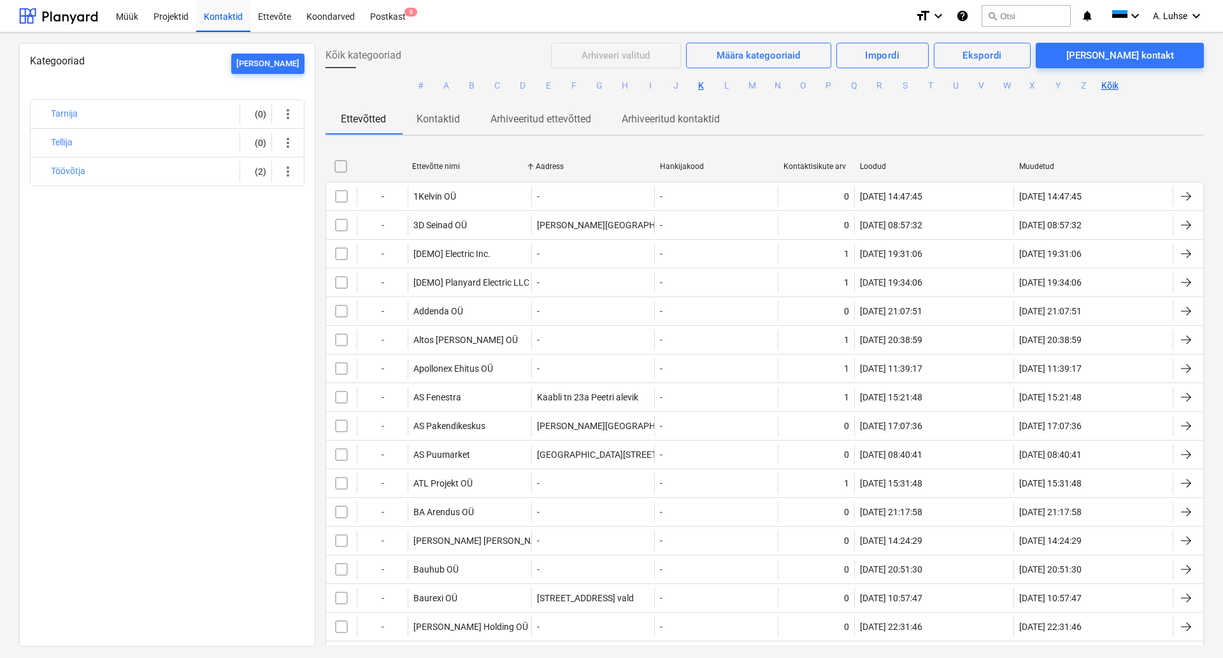
click at [700, 82] on button "K" at bounding box center [701, 85] width 15 height 15
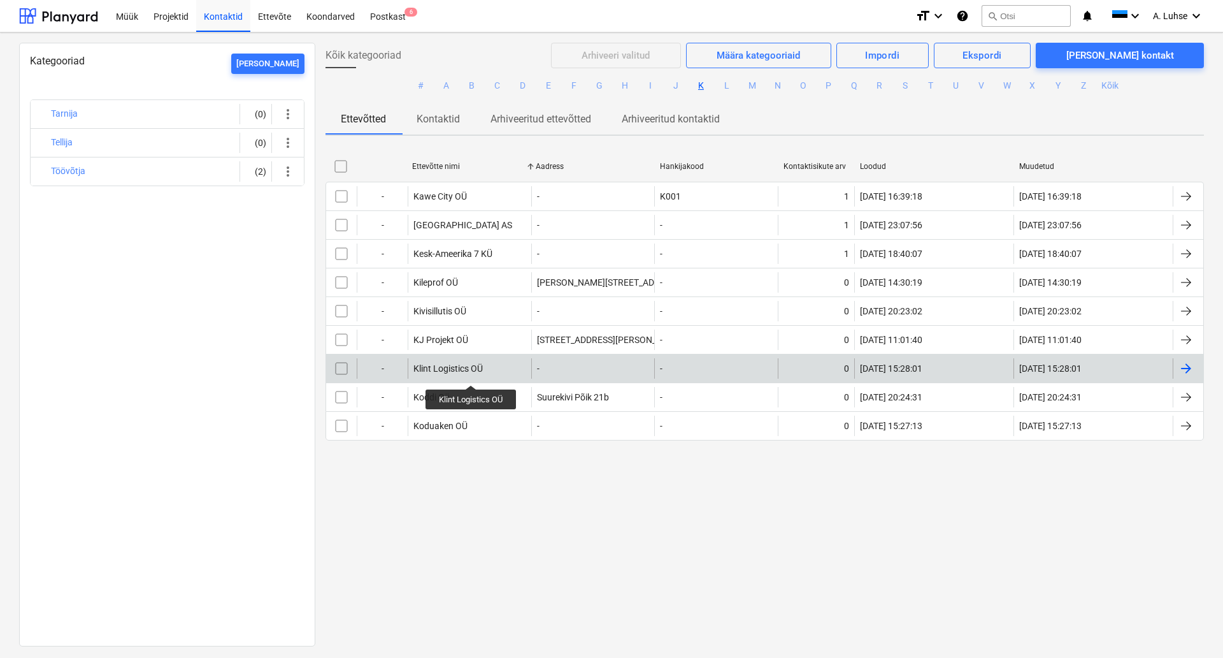
click at [472, 373] on div "Klint Logistics OÜ" at bounding box center [448, 368] width 69 height 10
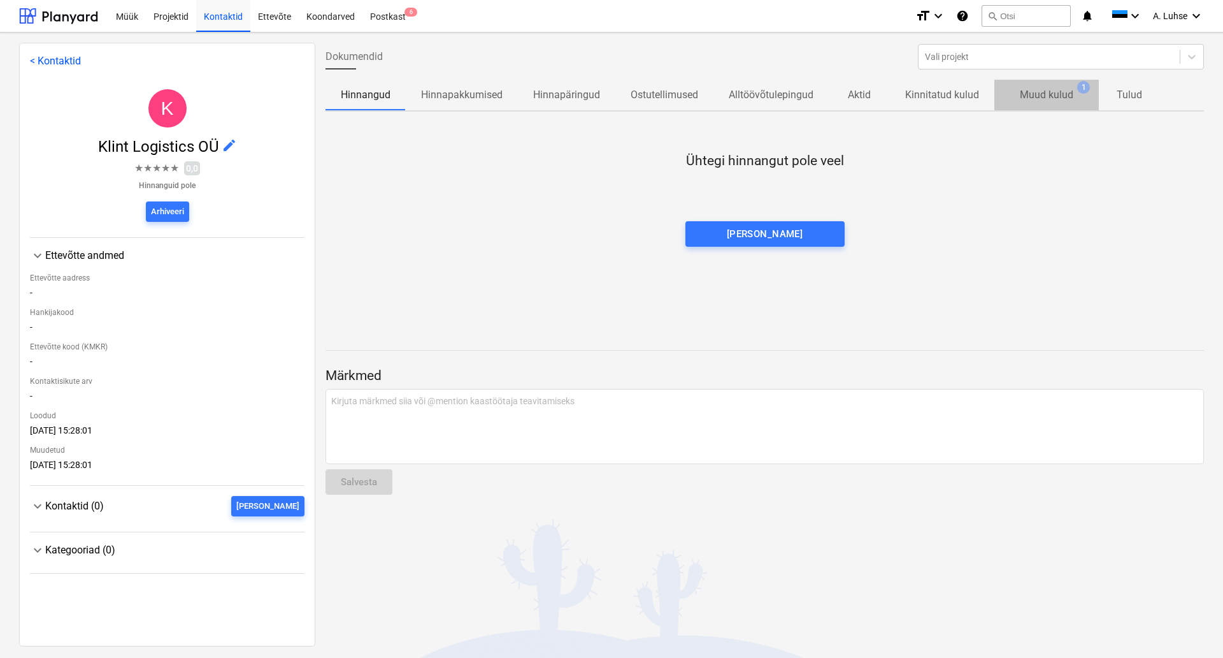
click at [1040, 99] on p "Muud kulud" at bounding box center [1047, 94] width 54 height 15
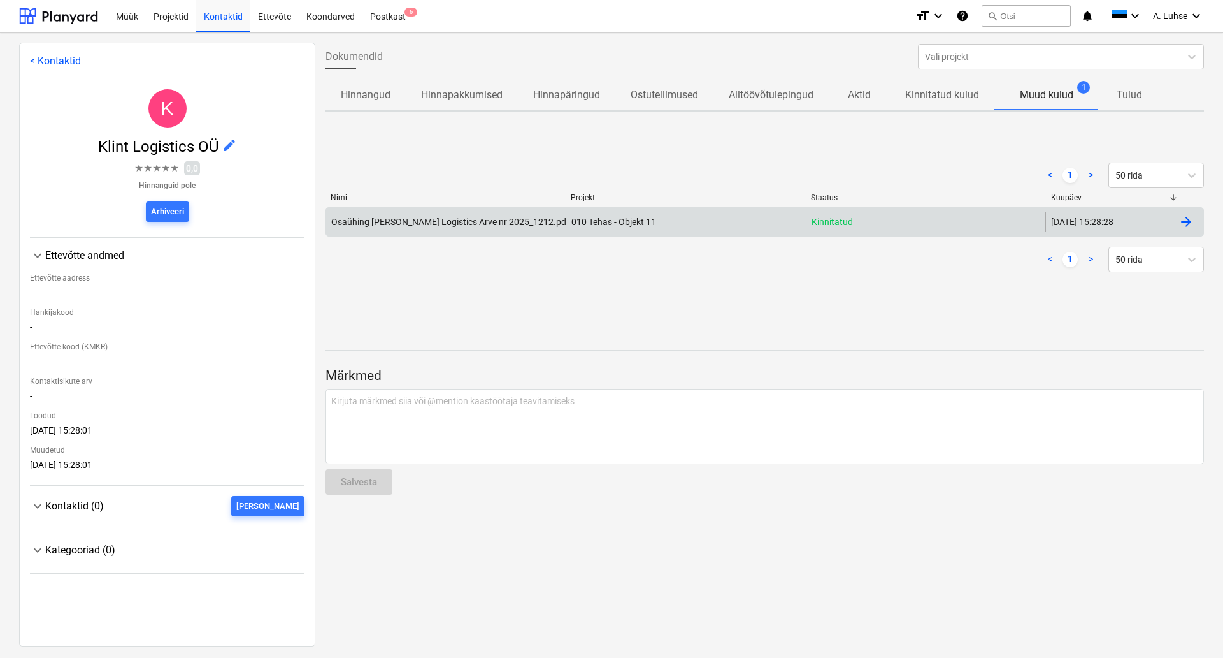
click at [736, 226] on div "010 Tehas - Objekt 11" at bounding box center [686, 222] width 240 height 20
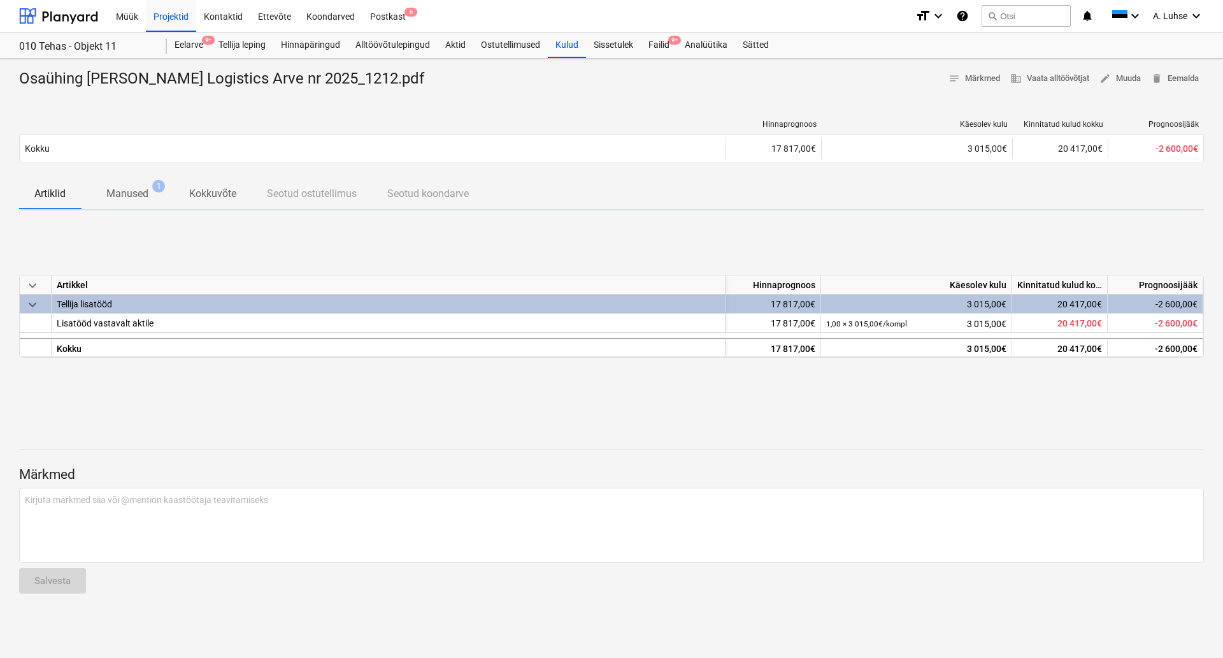
click at [918, 391] on div "keyboard_arrow_down Artikkel Hinnaprognoos Käesolev kulu Kinnitatud kulud kokku…" at bounding box center [611, 315] width 1185 height 191
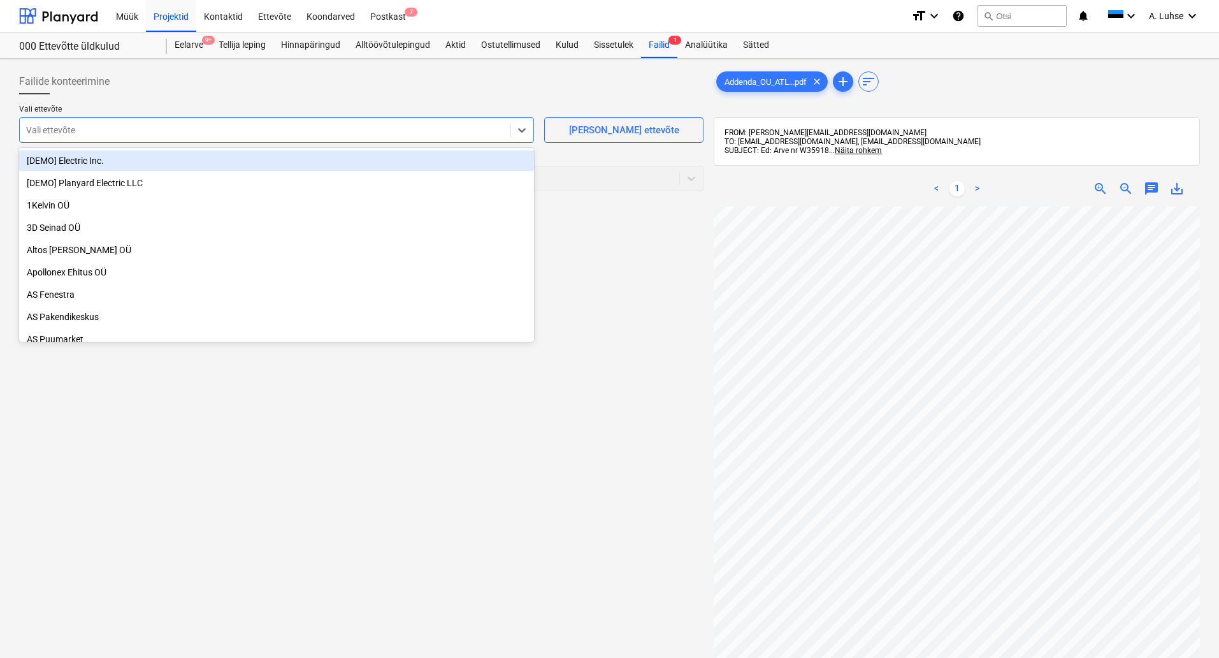
click at [389, 126] on div at bounding box center [264, 130] width 477 height 13
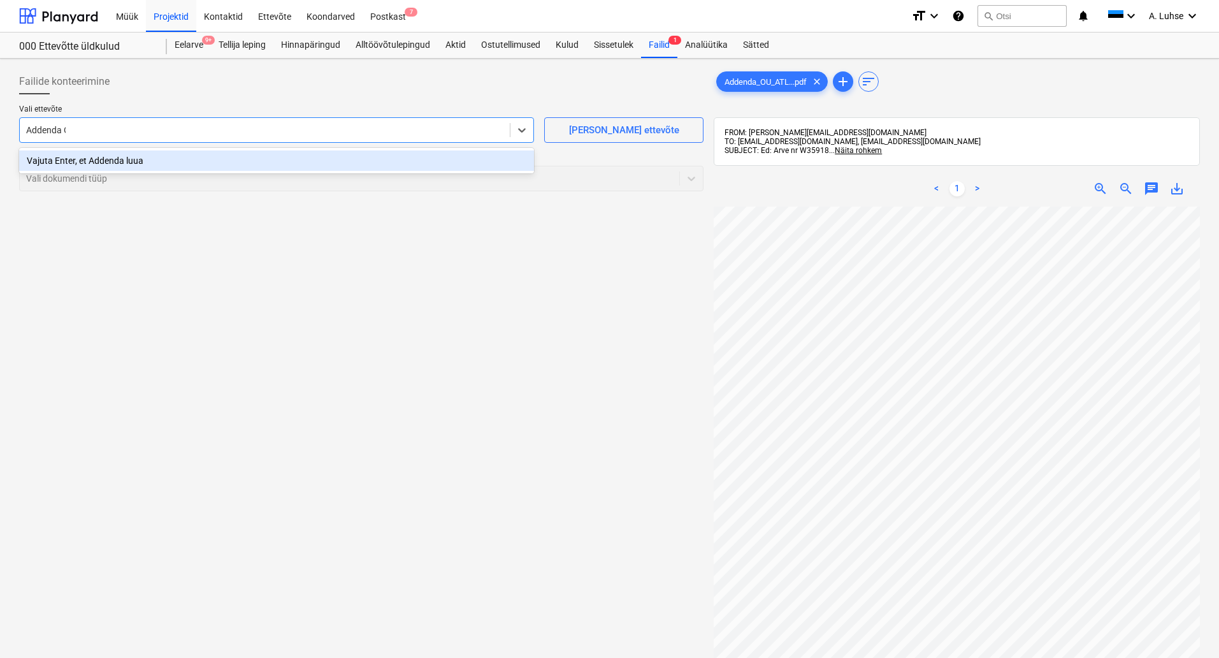
type input "Addenda OÜ"
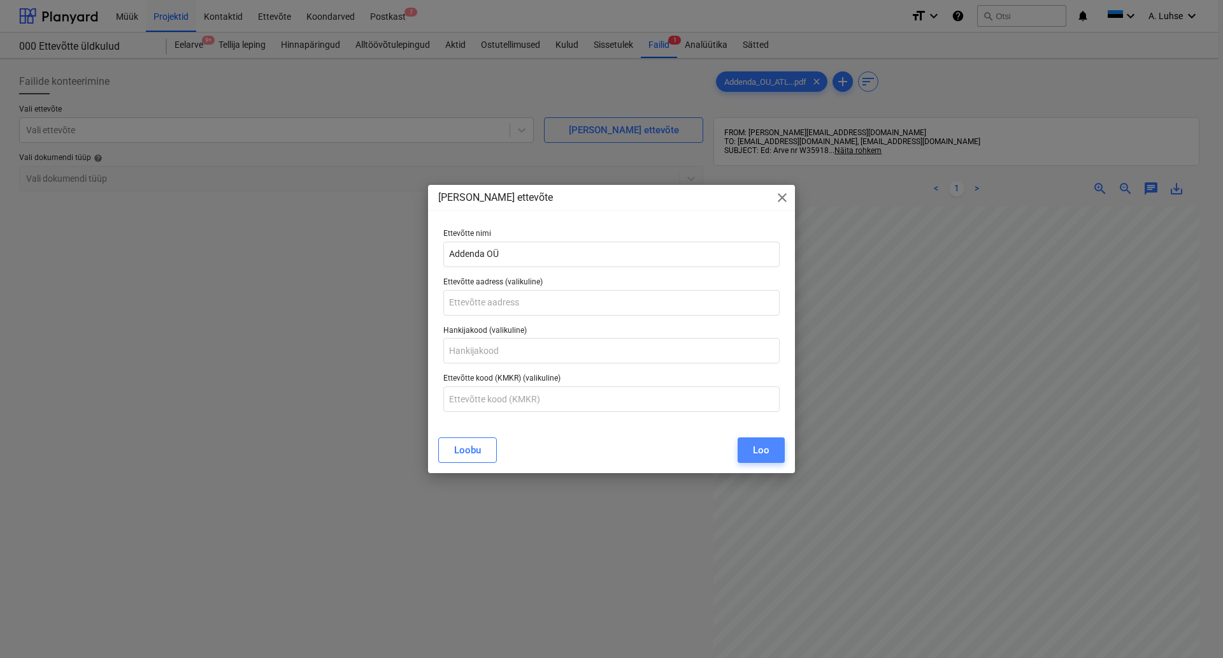
click at [770, 454] on button "Loo" at bounding box center [761, 449] width 47 height 25
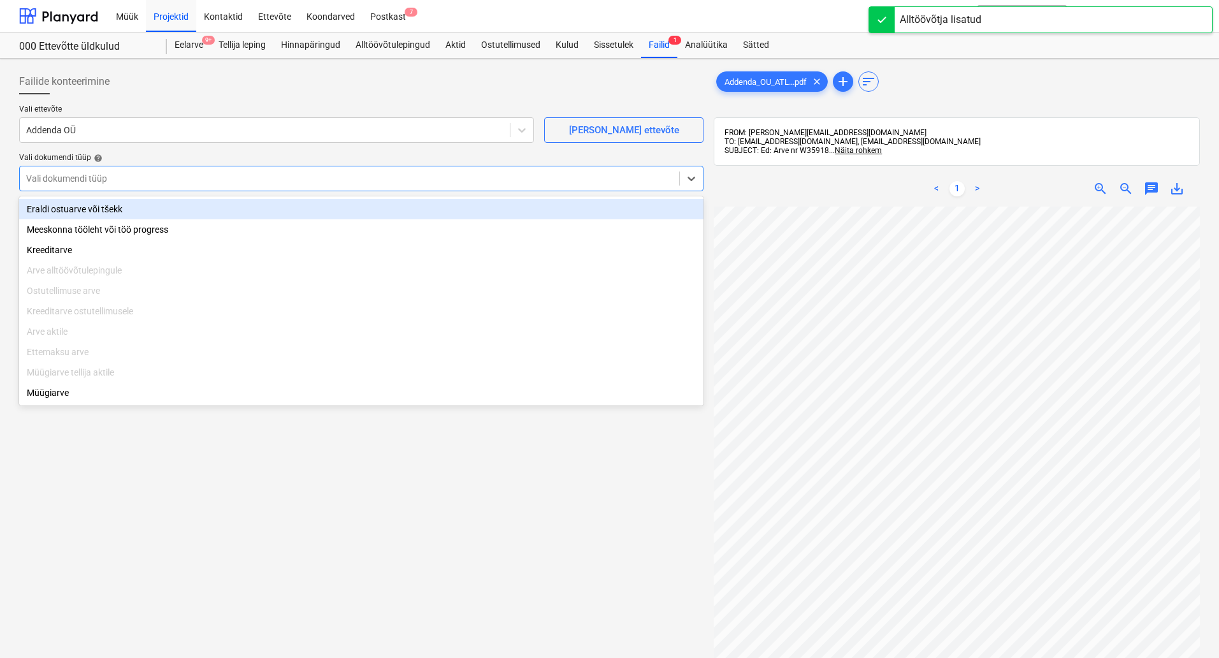
drag, startPoint x: 155, startPoint y: 184, endPoint x: 136, endPoint y: 207, distance: 29.9
click at [155, 185] on div at bounding box center [349, 178] width 647 height 13
click at [108, 203] on div "Eraldi ostuarve või tšekk" at bounding box center [361, 209] width 684 height 20
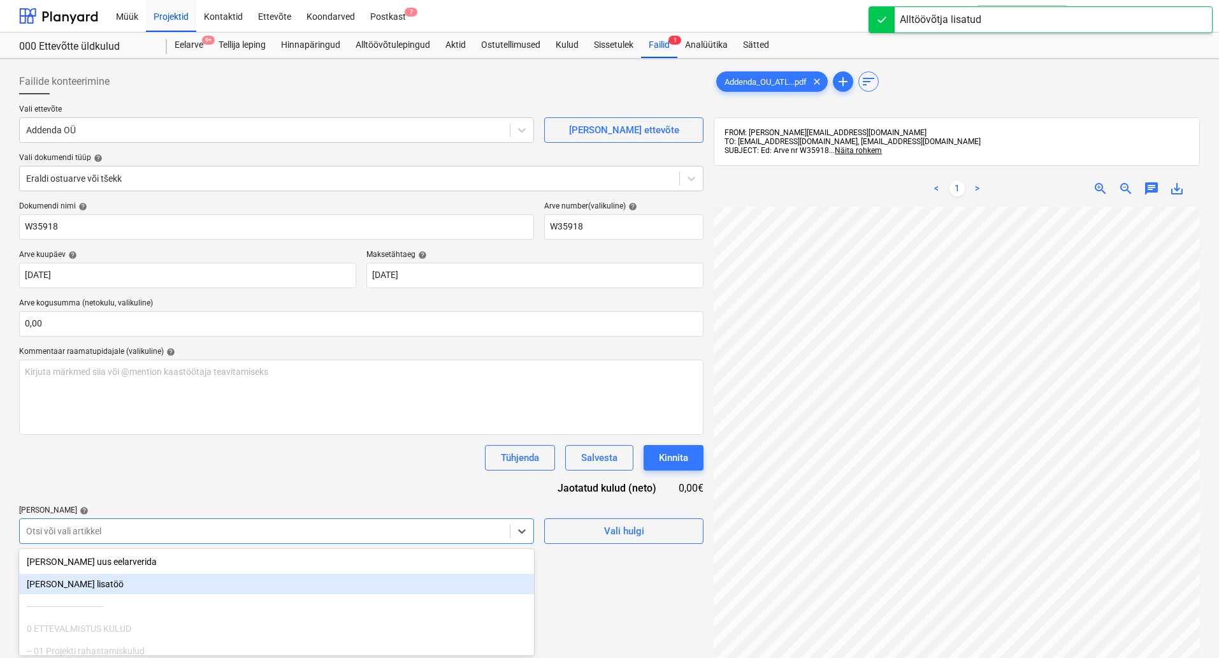
click at [193, 528] on body "Müük Projektid Kontaktid Ettevõte Koondarved Postkast 7 format_size keyboard_ar…" at bounding box center [609, 329] width 1219 height 658
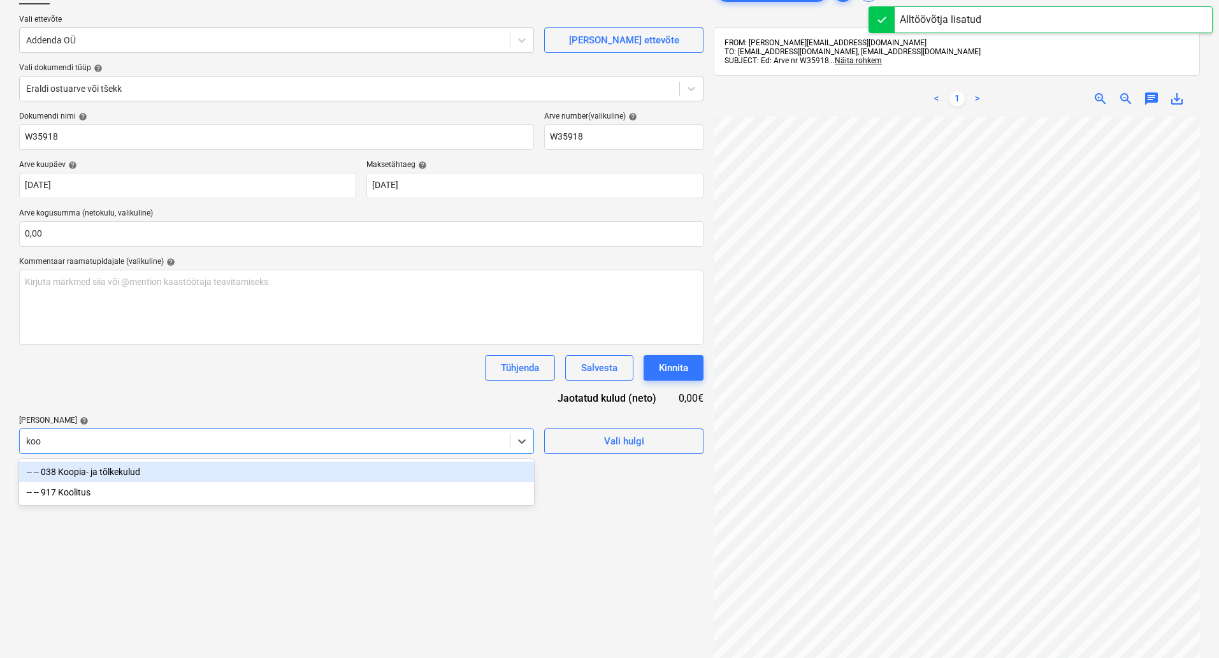
type input "kool"
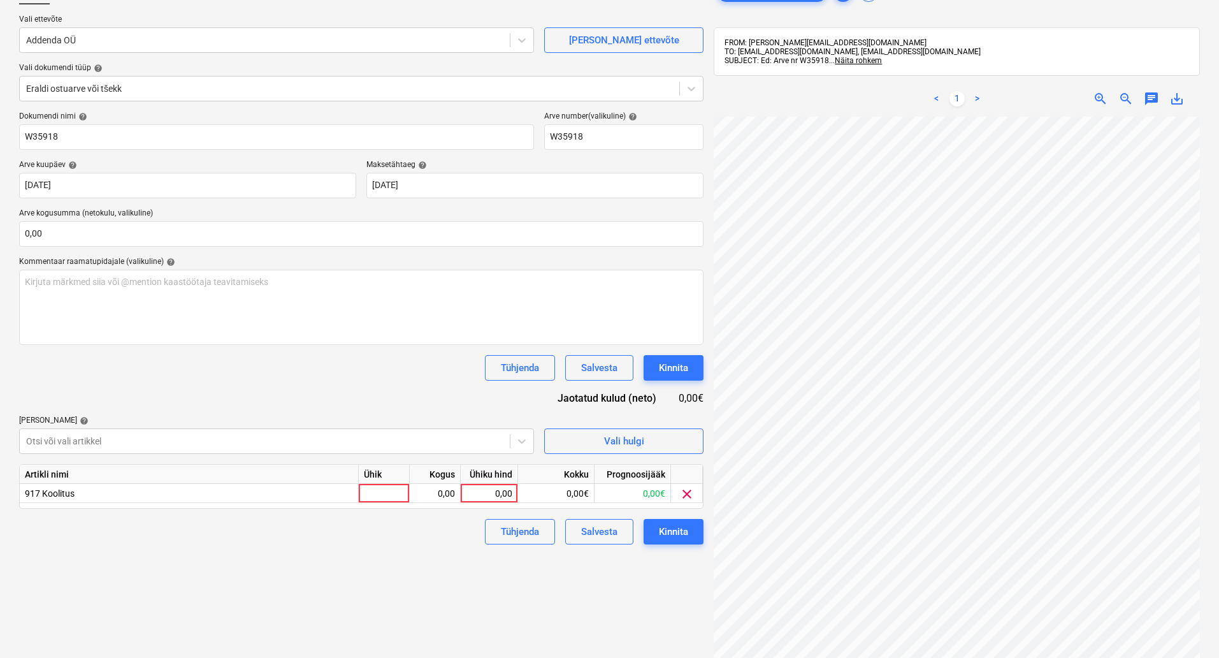
drag, startPoint x: 690, startPoint y: 606, endPoint x: 586, endPoint y: 602, distance: 103.9
click at [689, 606] on div "Failide konteerimine Vali ettevõte Addenda OÜ Lisa uus ettevõte Vali dokumendi …" at bounding box center [361, 359] width 695 height 770
click at [378, 495] on div at bounding box center [384, 493] width 51 height 19
type input "kompl"
type input "209"
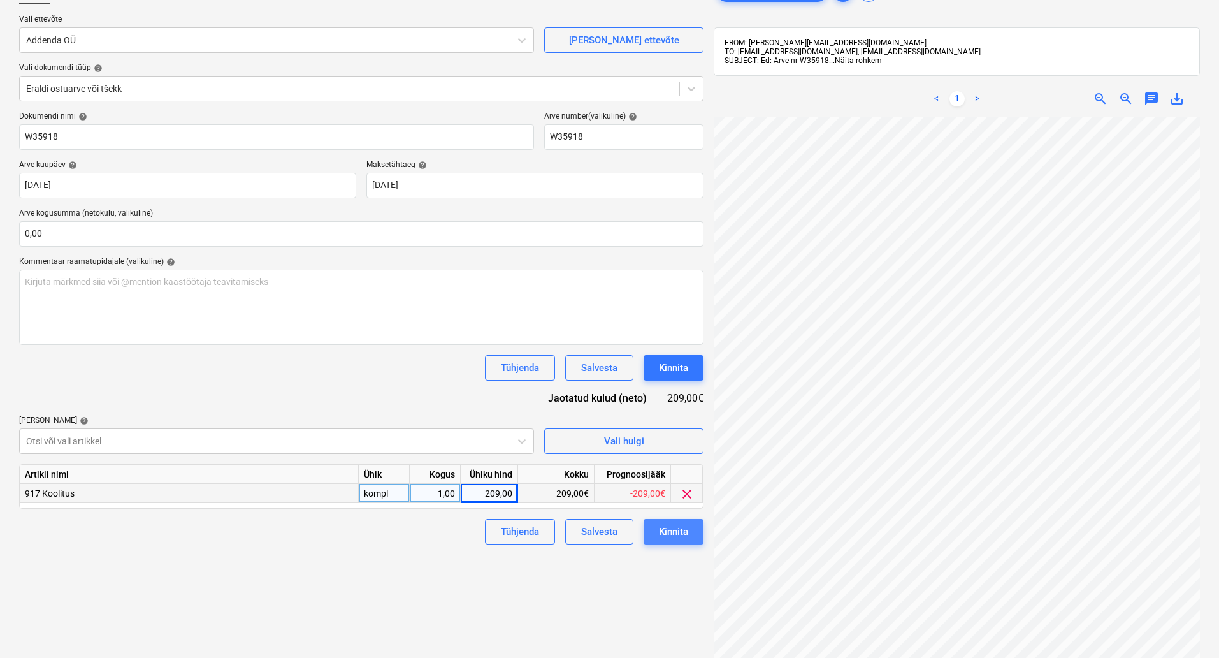
click at [658, 532] on button "Kinnita" at bounding box center [674, 531] width 60 height 25
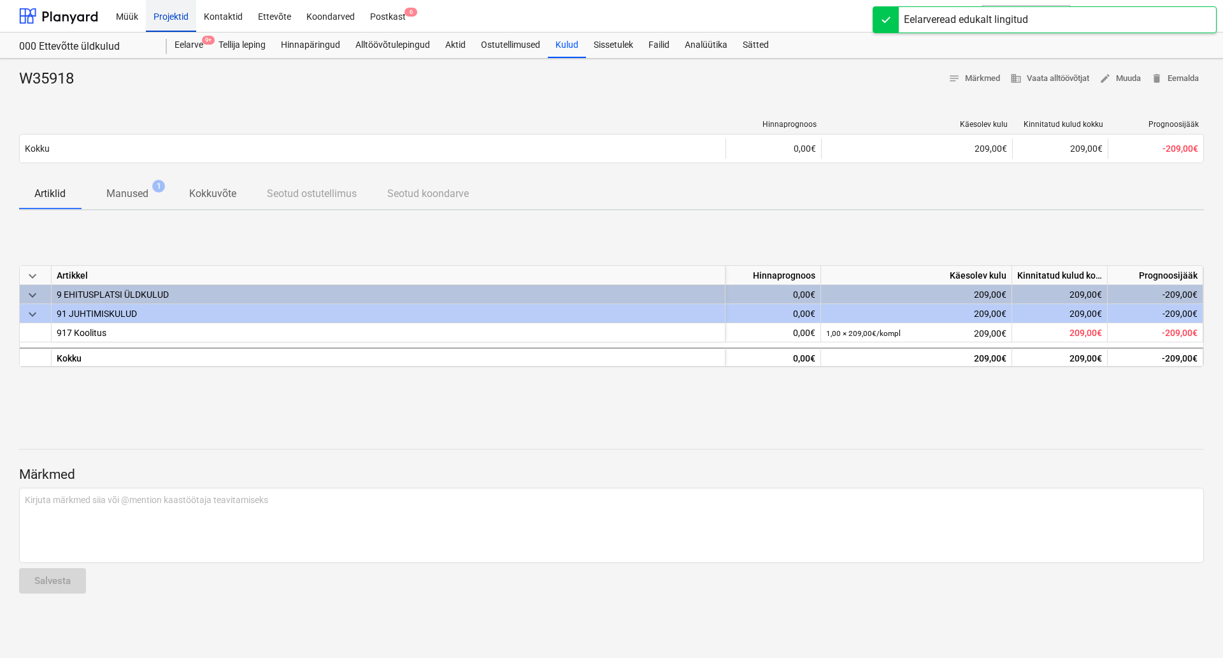
click at [166, 19] on div "Projektid" at bounding box center [171, 15] width 50 height 32
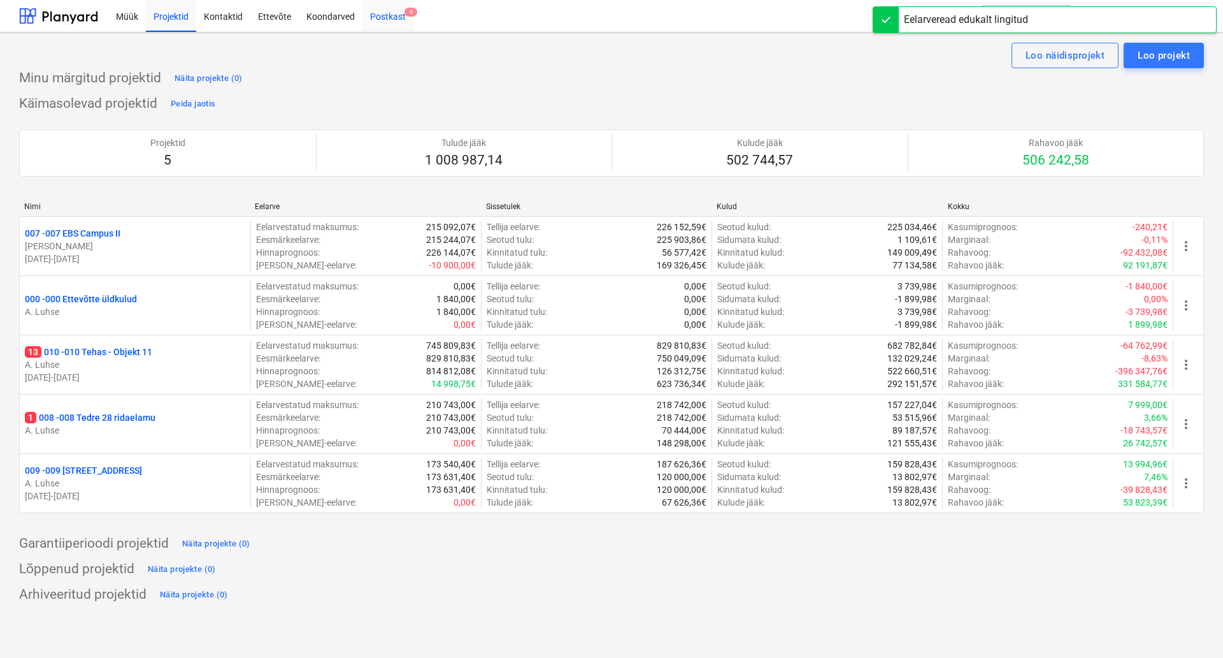
click at [387, 19] on div "Postkast 6" at bounding box center [388, 15] width 51 height 32
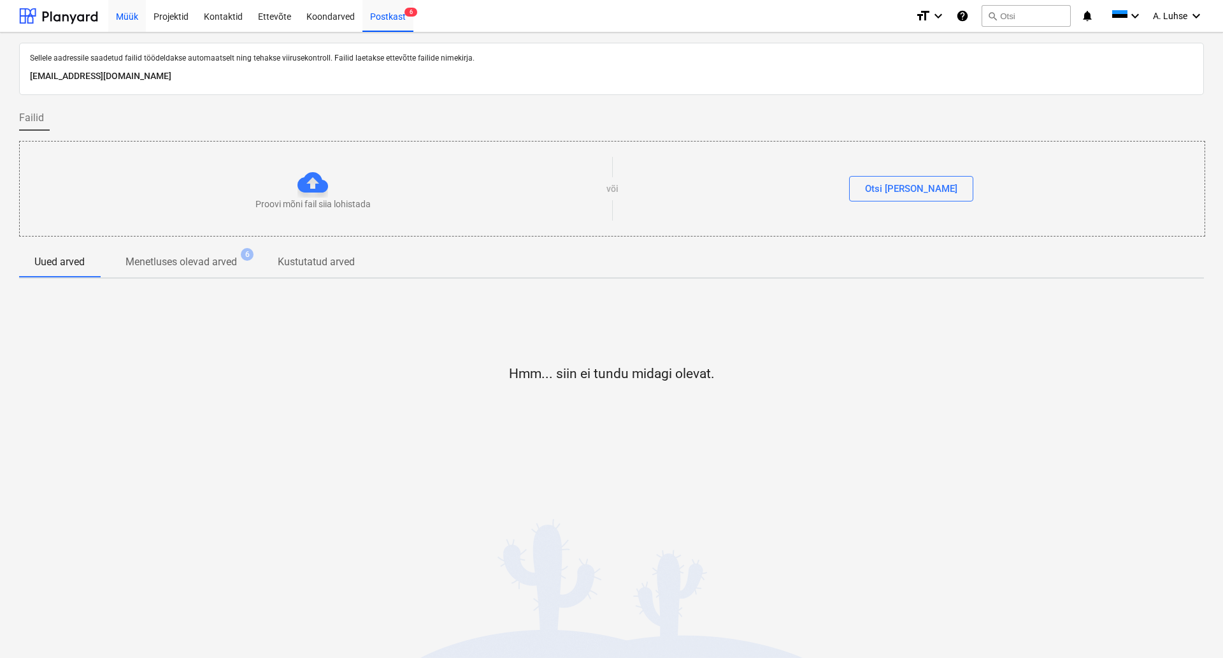
click at [134, 13] on div "Müük" at bounding box center [127, 15] width 38 height 32
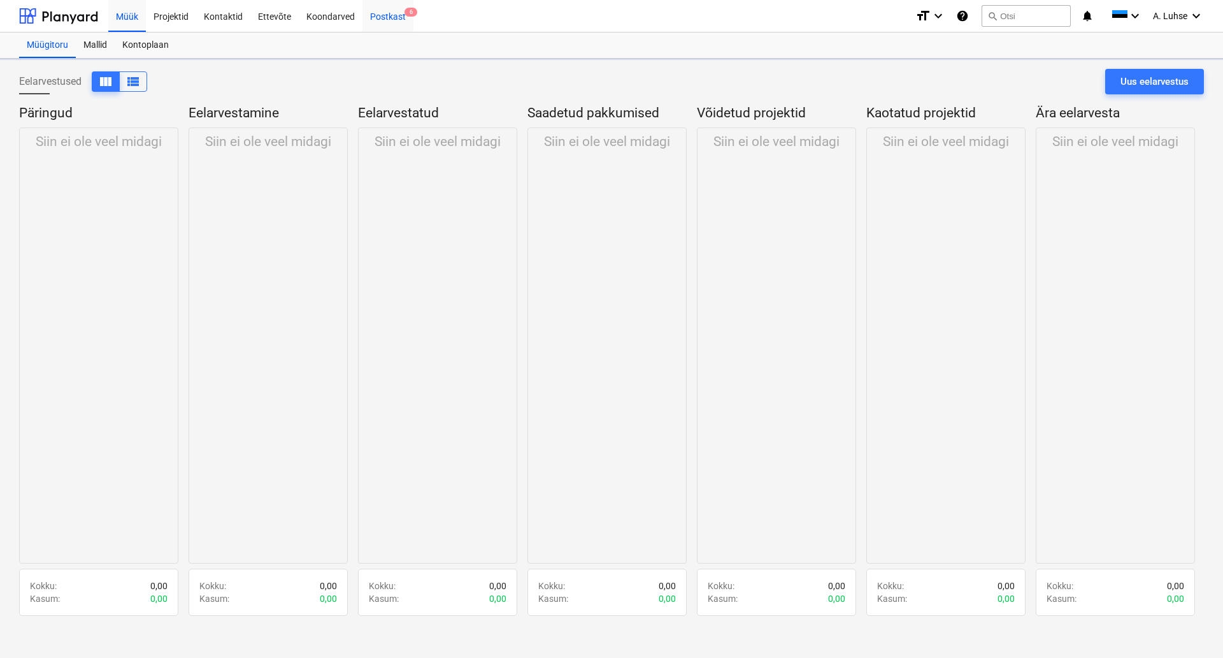
click at [378, 14] on div "Postkast 6" at bounding box center [388, 15] width 51 height 32
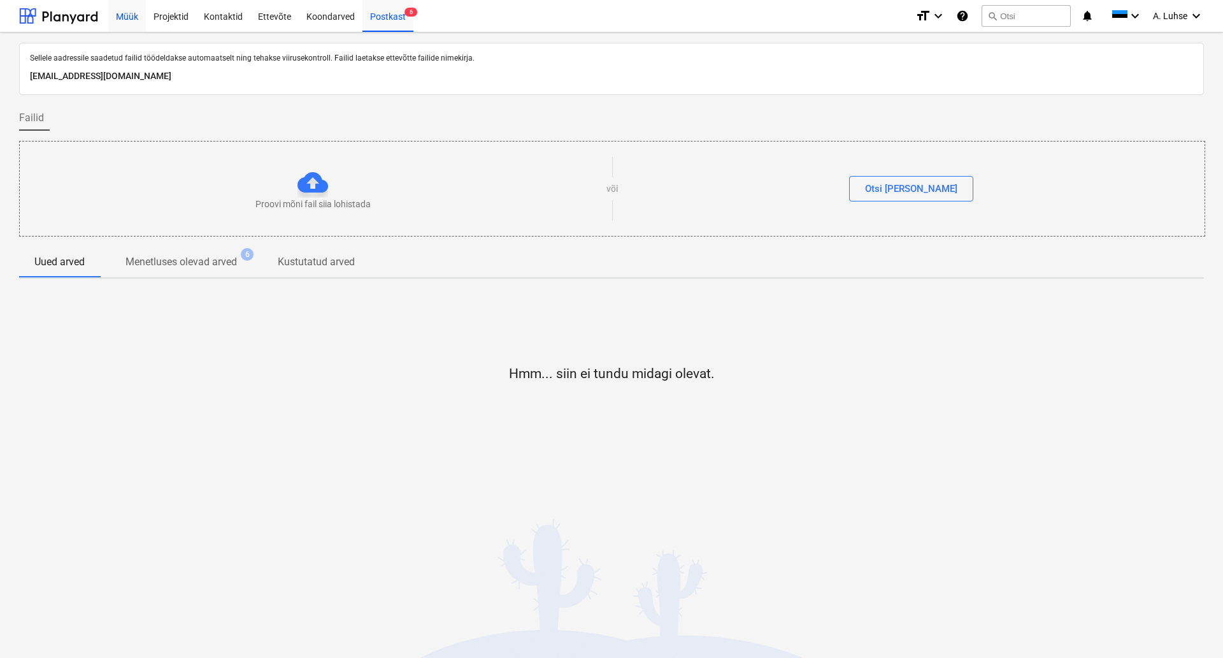
click at [136, 20] on div "Müük" at bounding box center [127, 15] width 38 height 32
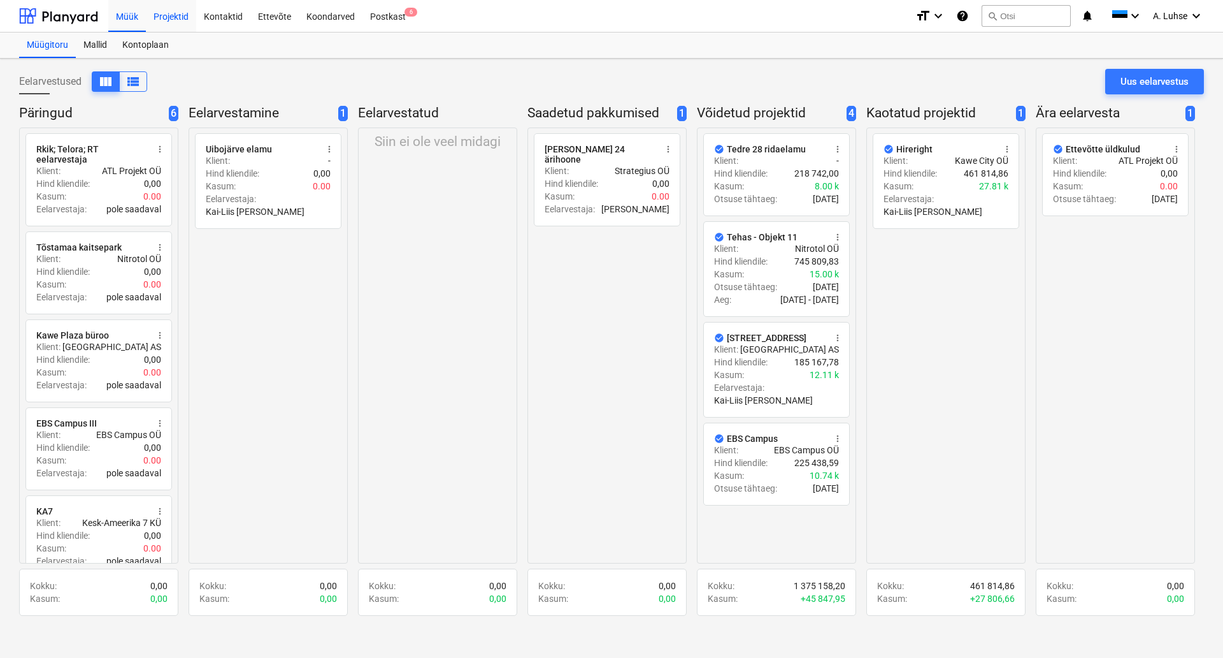
click at [187, 20] on div "Projektid" at bounding box center [171, 15] width 50 height 32
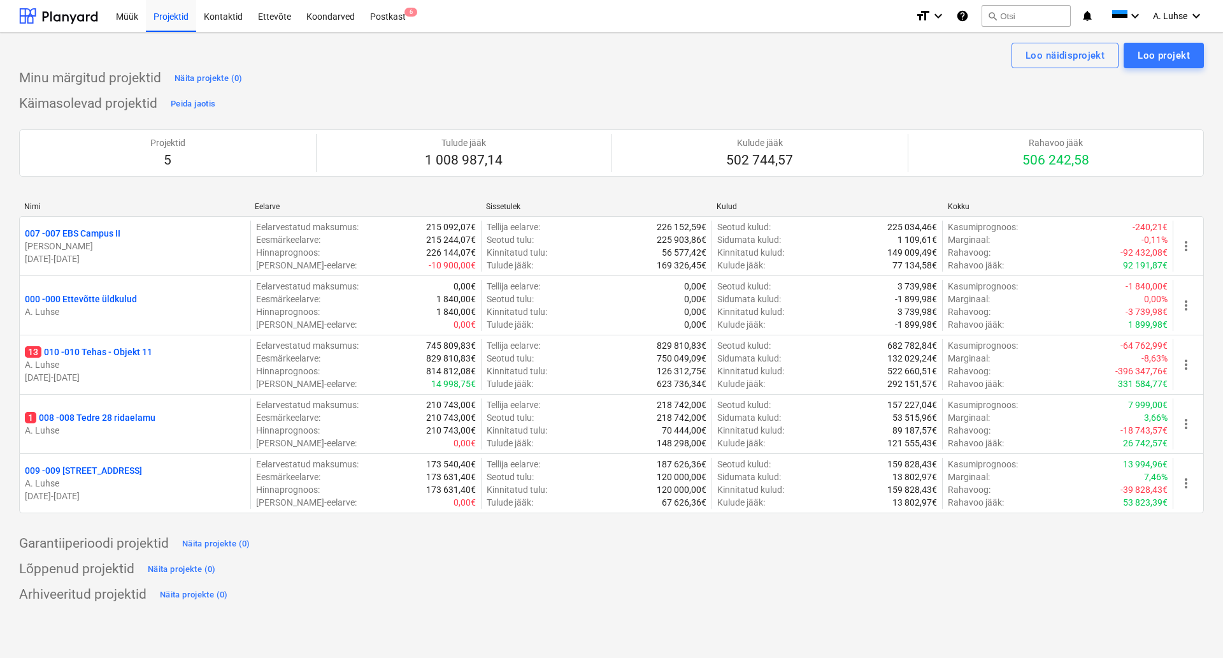
click at [554, 96] on div "Käimasolevad projektid Peida jaotis Projektid 5 Tulude jääk 1 008 987,14 Kulude…" at bounding box center [611, 311] width 1185 height 435
